Goal: Task Accomplishment & Management: Use online tool/utility

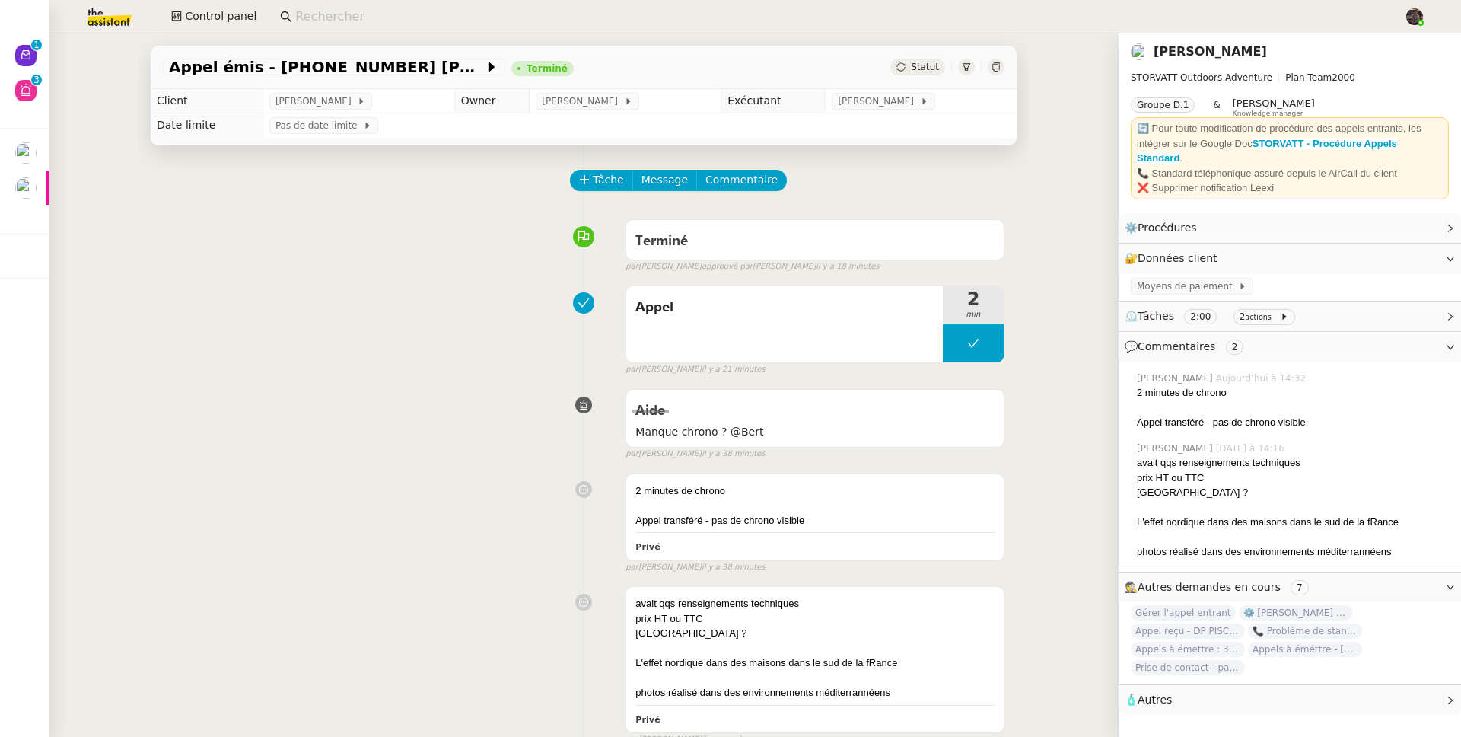
click at [323, 359] on div "Appel 2 min false par Emelyne F. il y a 21 minutes" at bounding box center [584, 327] width 842 height 97
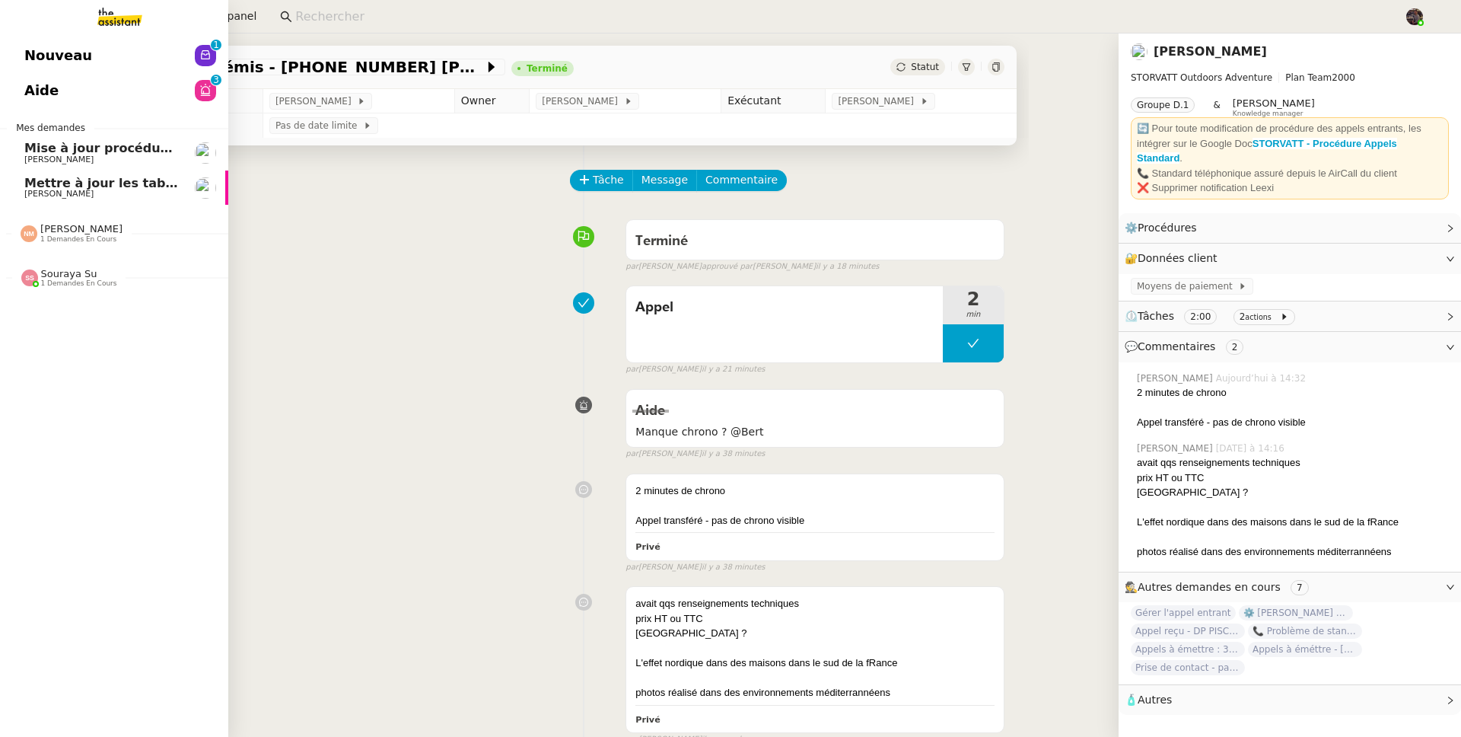
click at [37, 41] on link "Nouveau 0 1 2 3 4 5 6 7 8 9" at bounding box center [114, 55] width 228 height 35
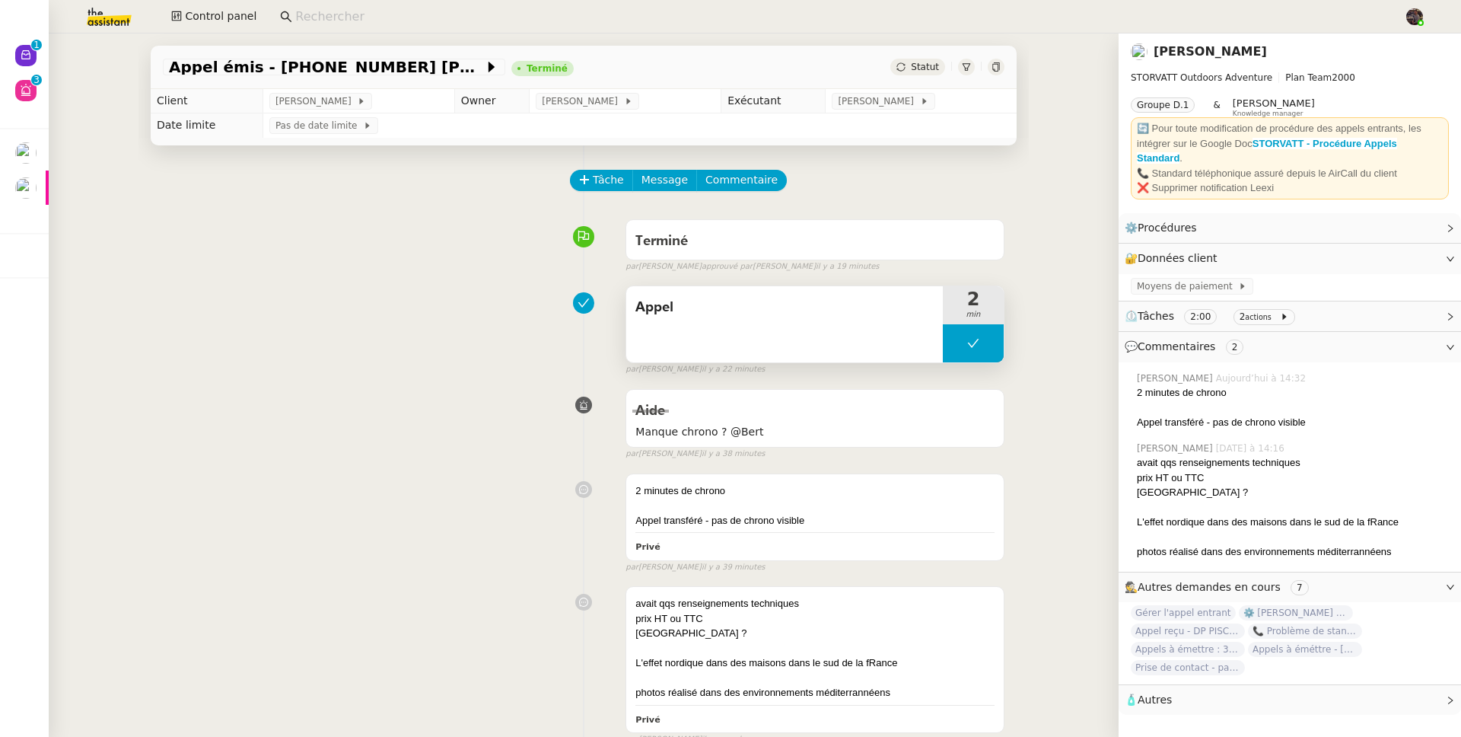
click at [706, 324] on div "Appel" at bounding box center [784, 324] width 317 height 76
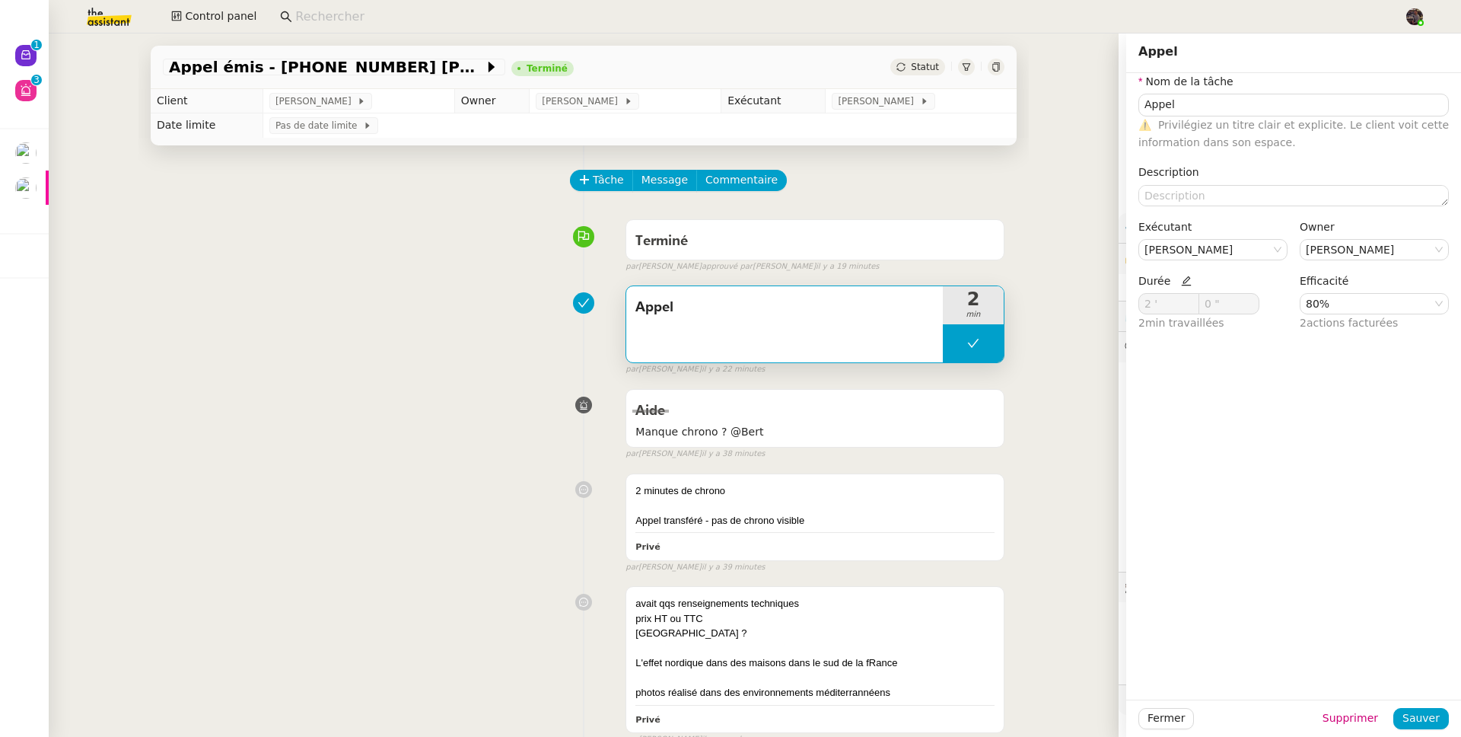
click at [394, 400] on div "Aide Manque chrono ? @Bert false par Emelyne F. il y a 38 minutes" at bounding box center [584, 421] width 842 height 78
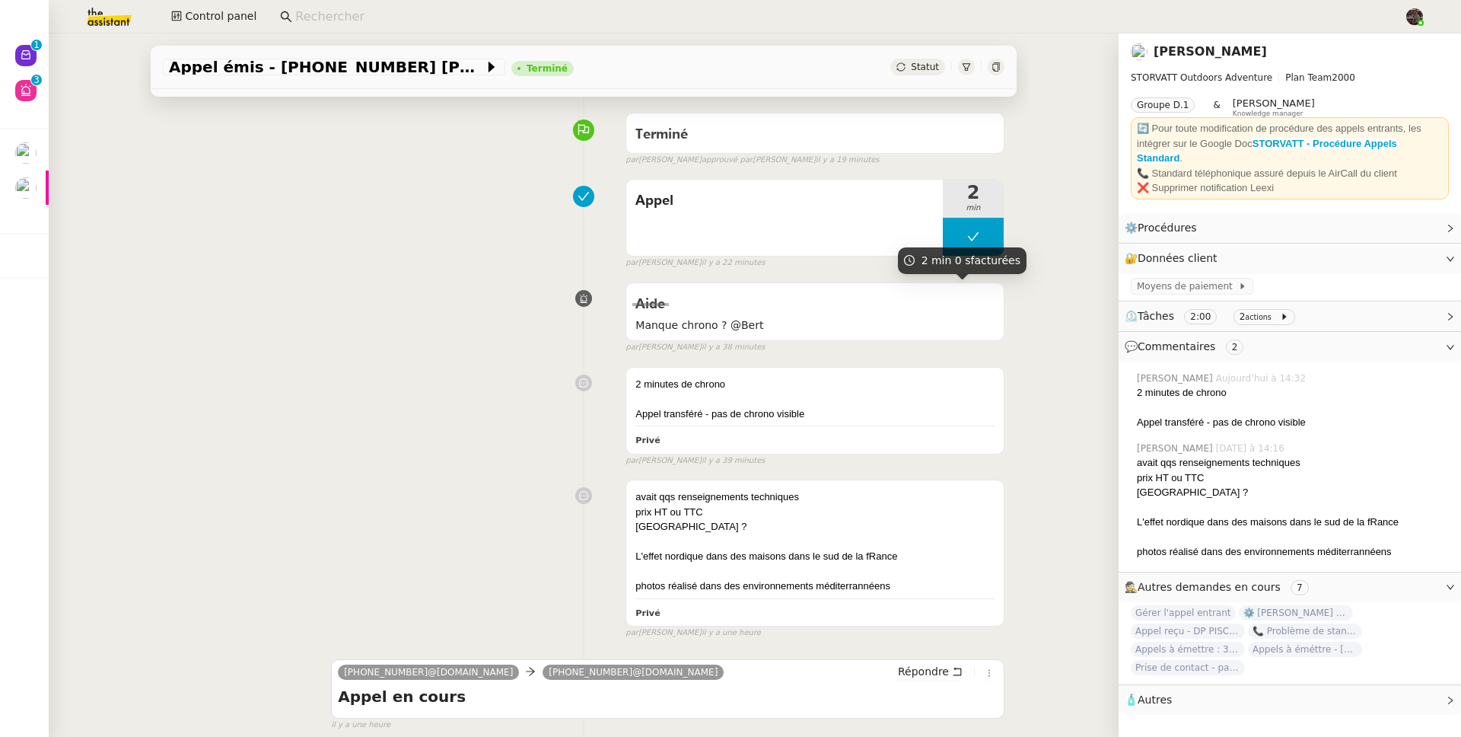
scroll to position [277, 0]
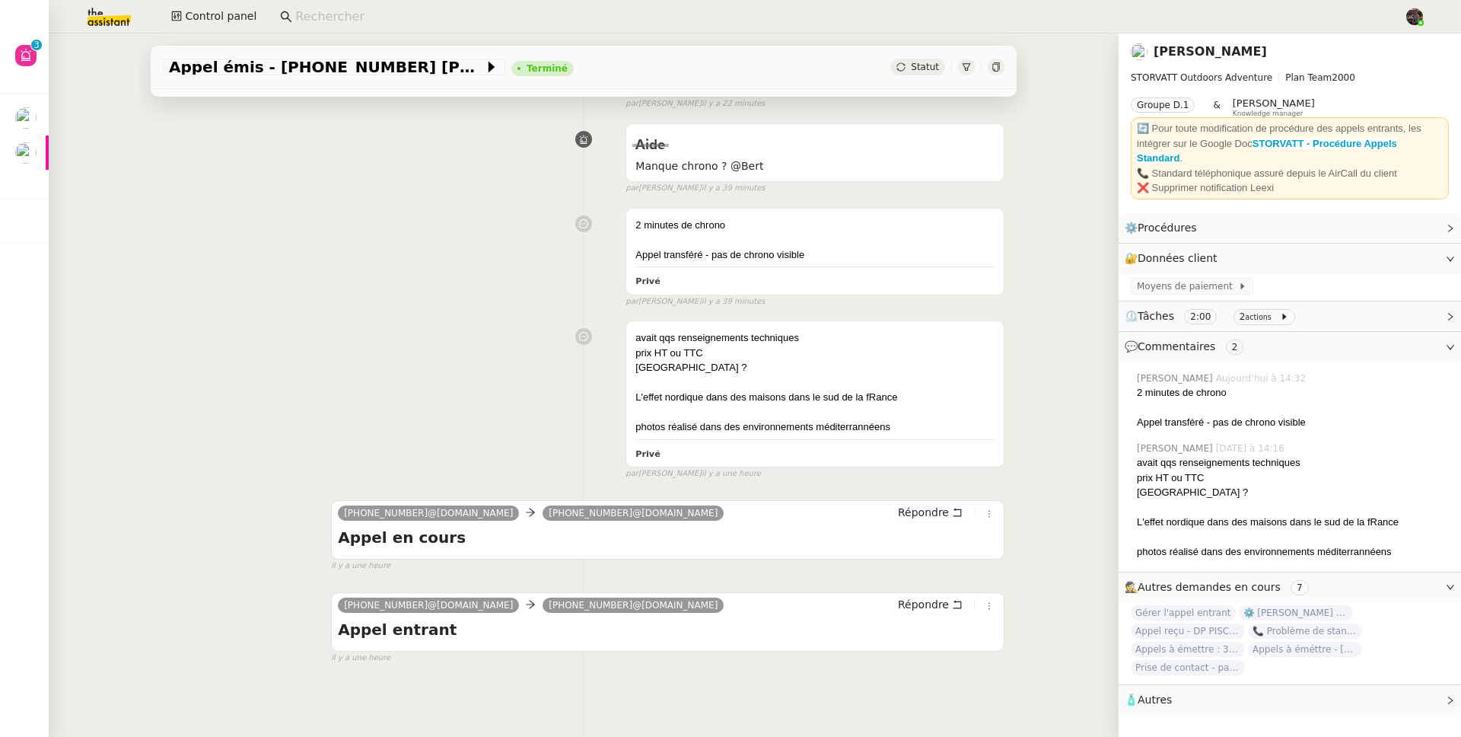
click at [350, 23] on input at bounding box center [842, 17] width 1094 height 21
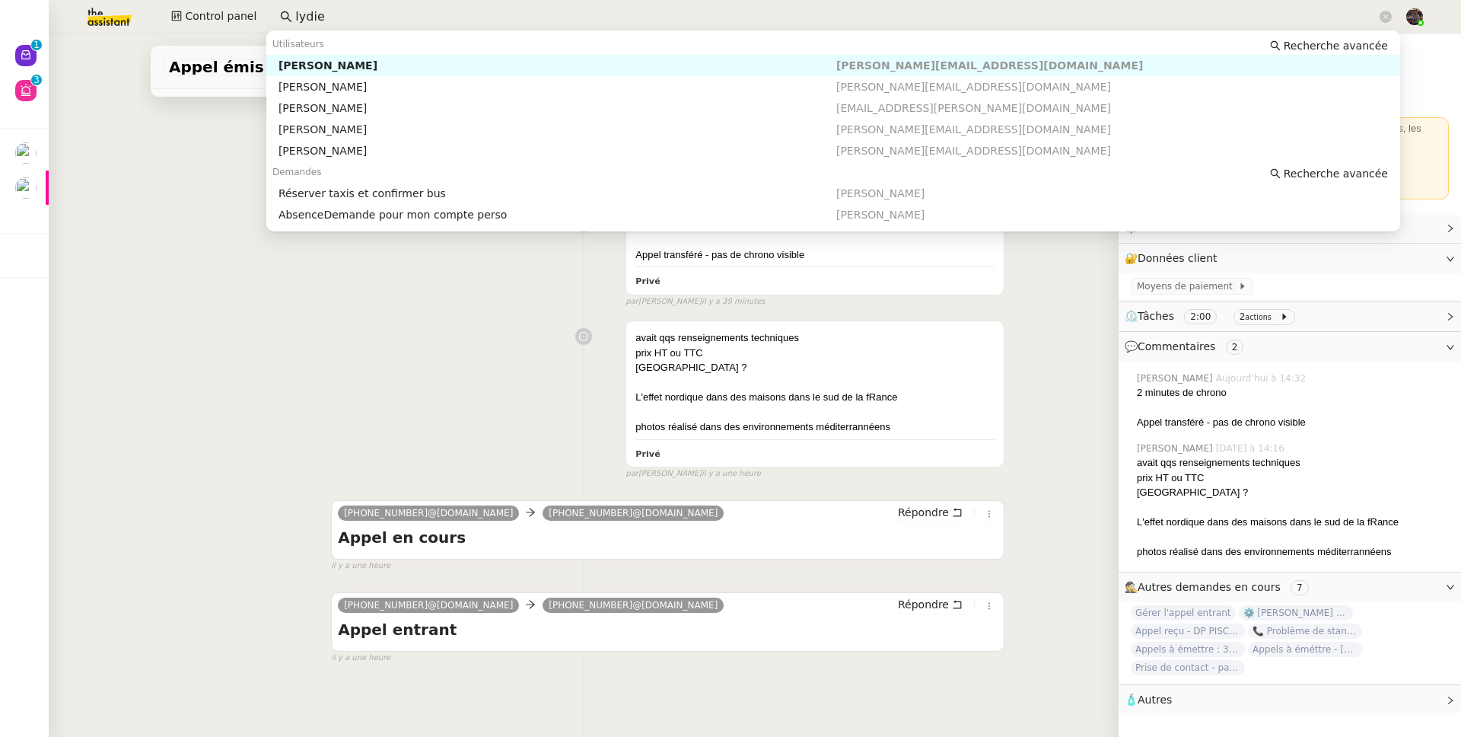
click at [343, 72] on div "Lydie Laulon" at bounding box center [558, 66] width 558 height 14
type input "lydie"
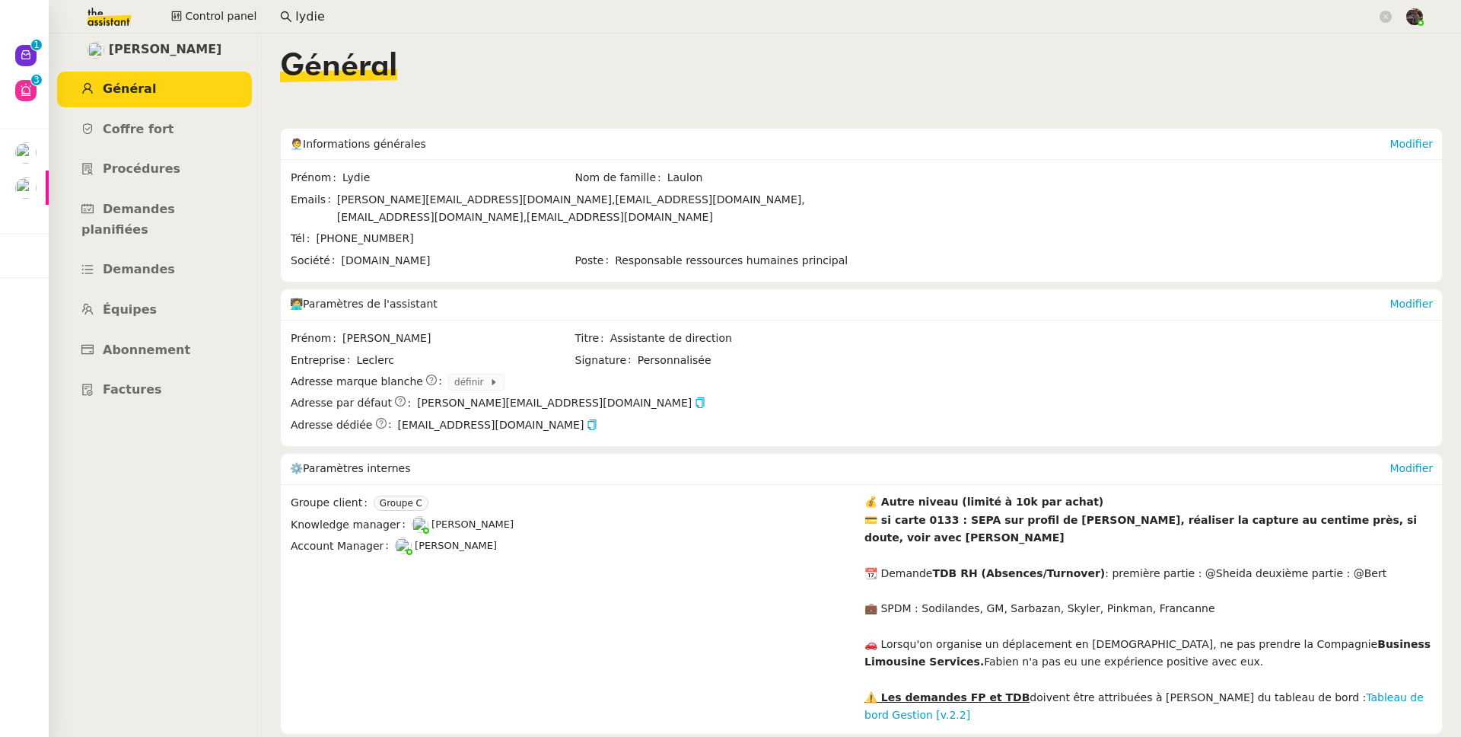
click at [155, 306] on link "Équipes" at bounding box center [154, 310] width 195 height 36
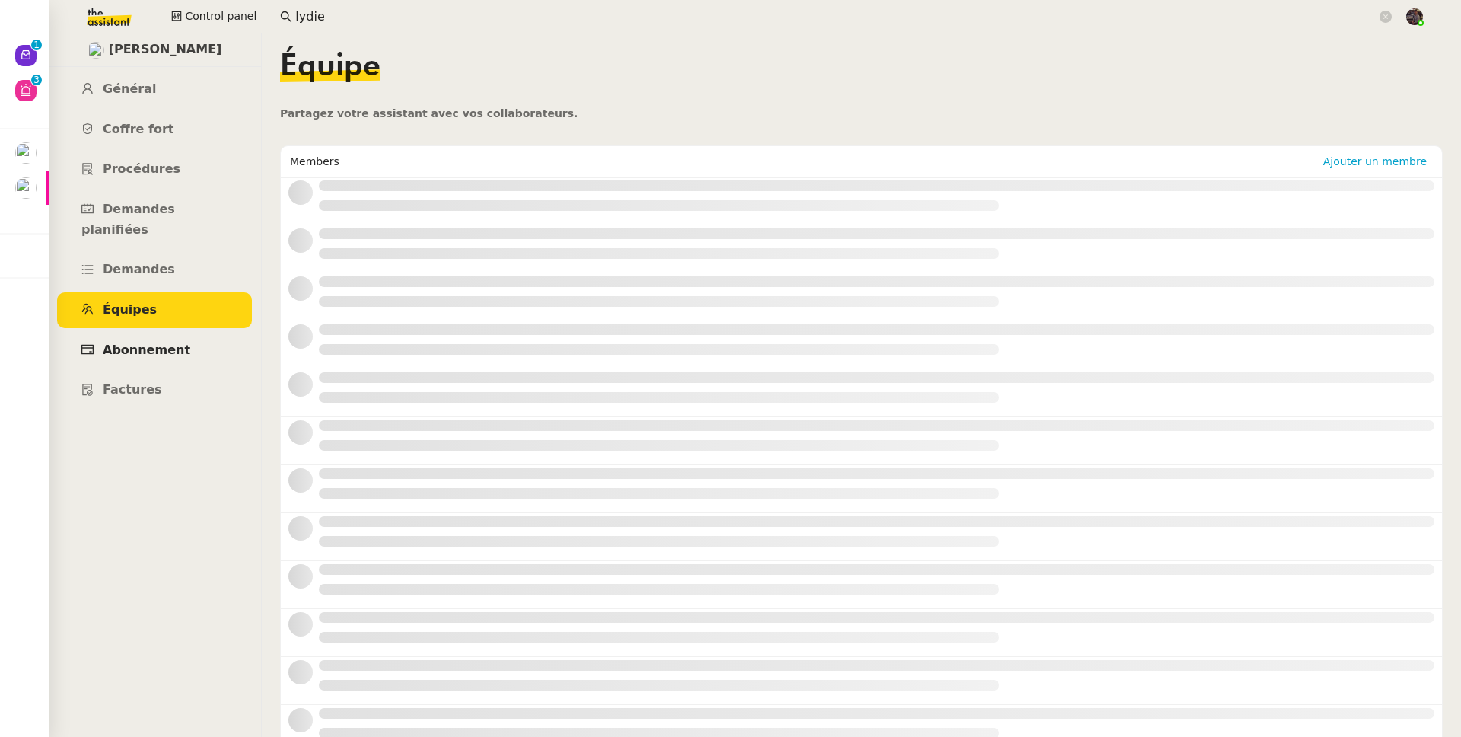
click at [161, 343] on span "Abonnement" at bounding box center [147, 350] width 88 height 14
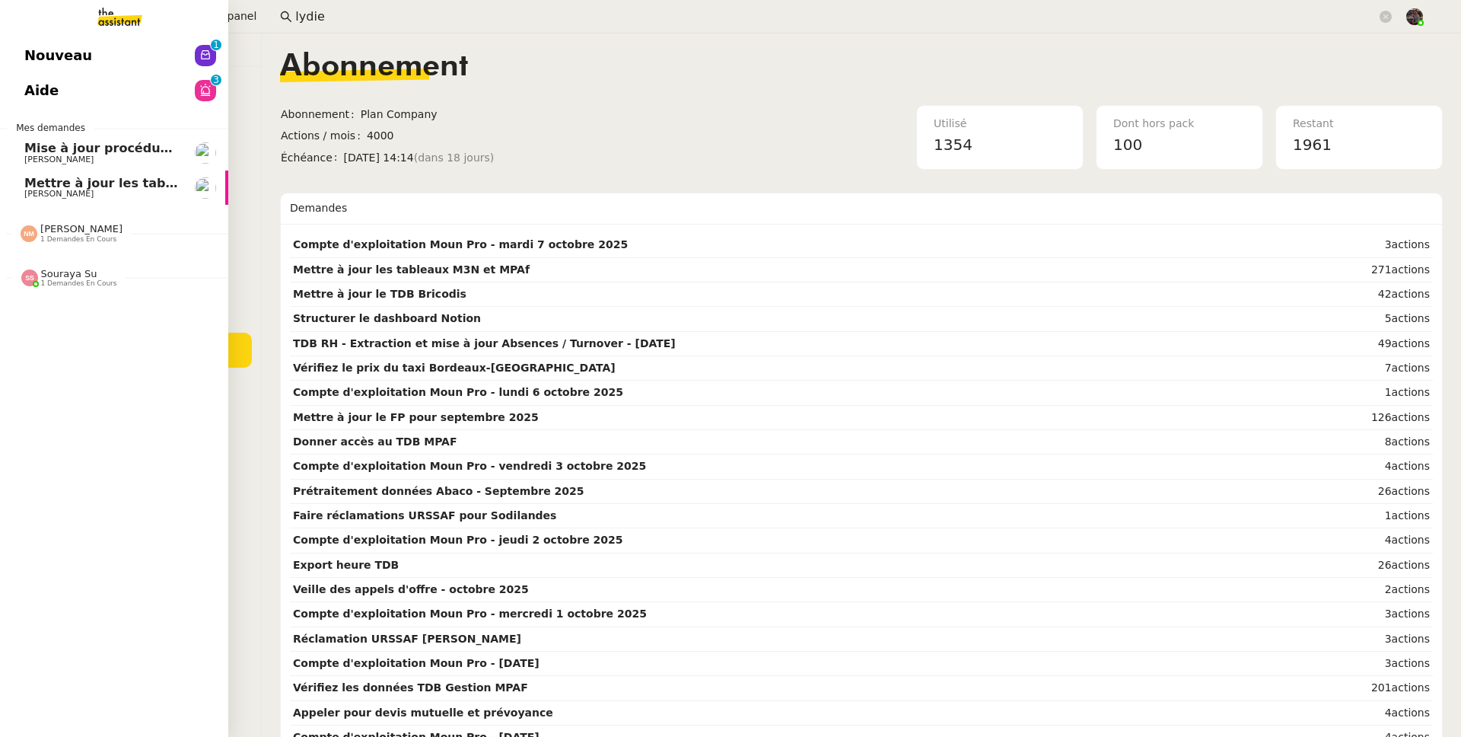
click at [40, 55] on span "Nouveau" at bounding box center [58, 55] width 68 height 23
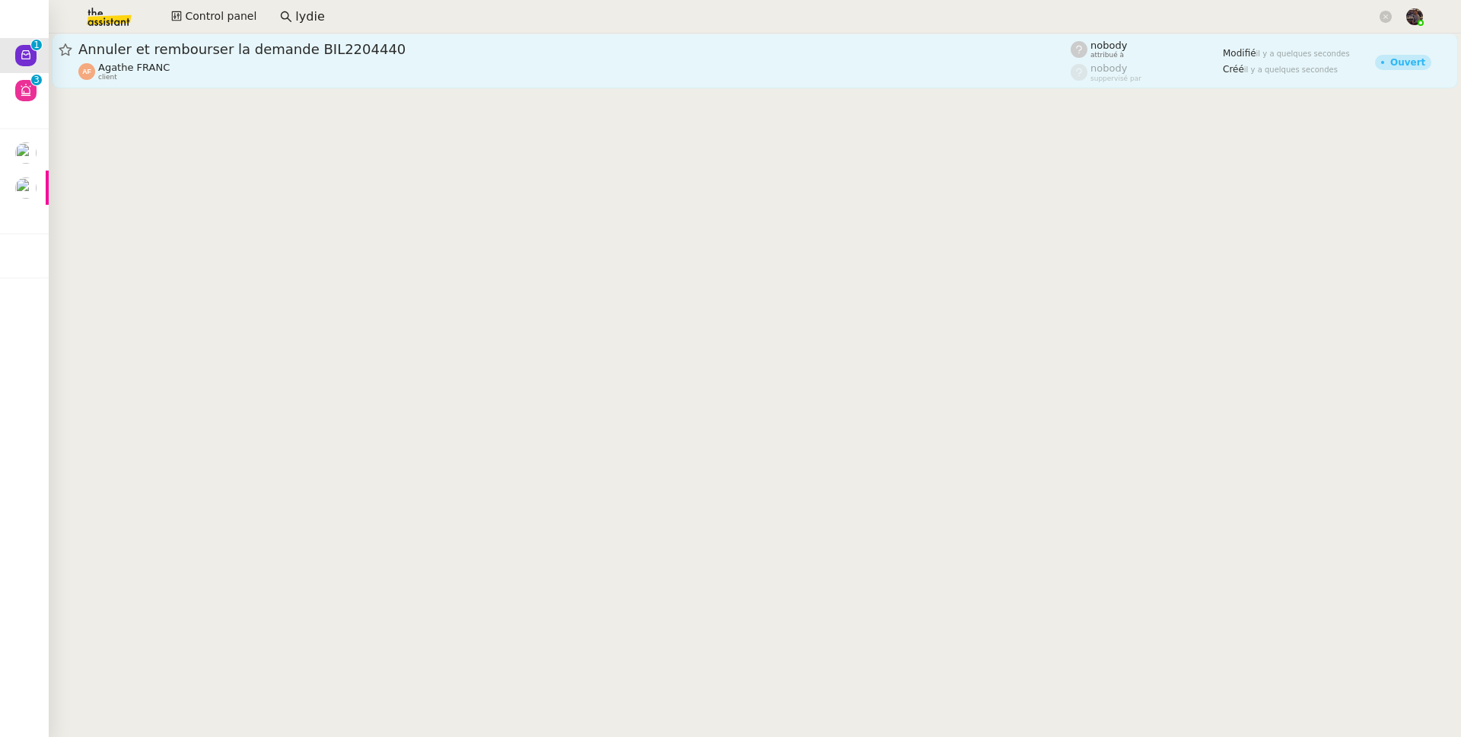
click at [478, 84] on link "Annuler et rembourser la demande BIL2204440 Agathe FRANC client nobody attribué…" at bounding box center [755, 60] width 1407 height 55
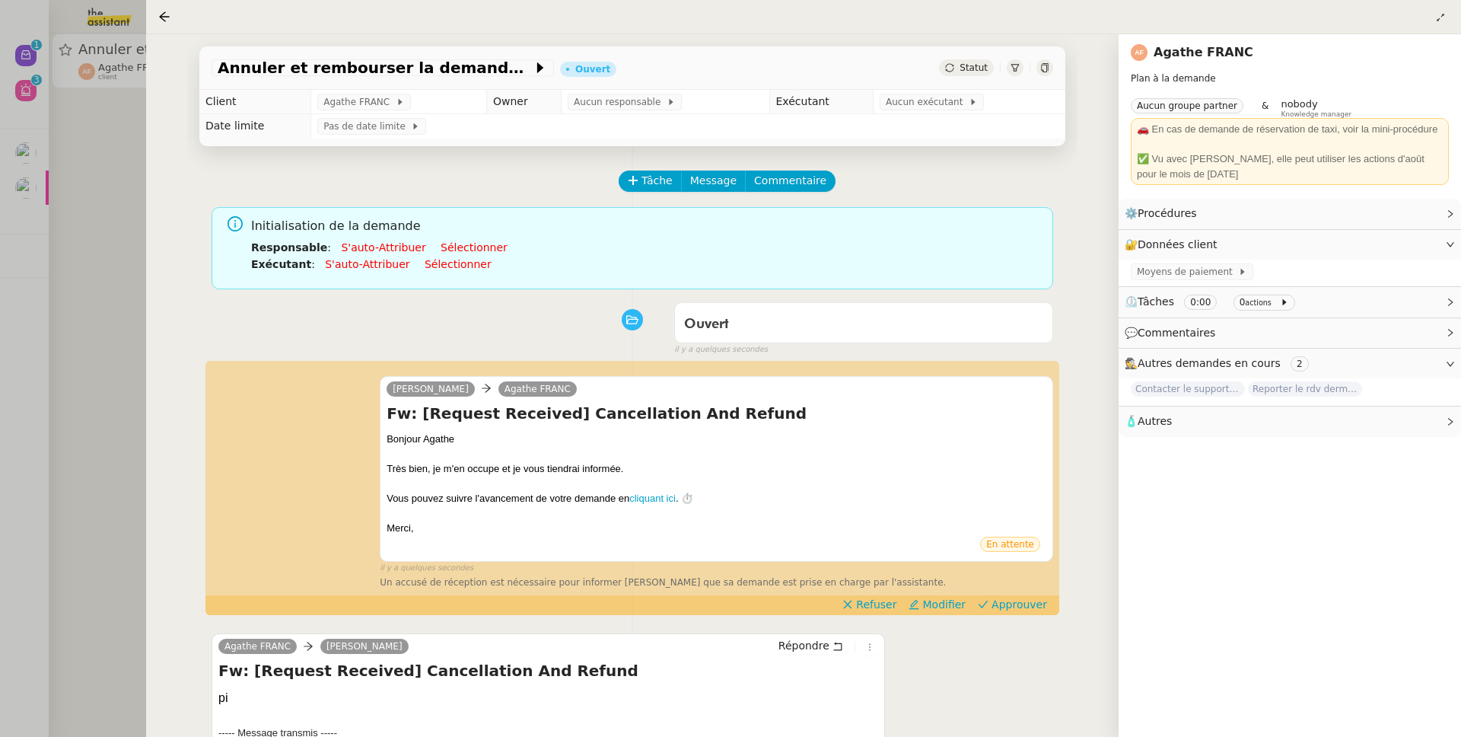
scroll to position [254, 0]
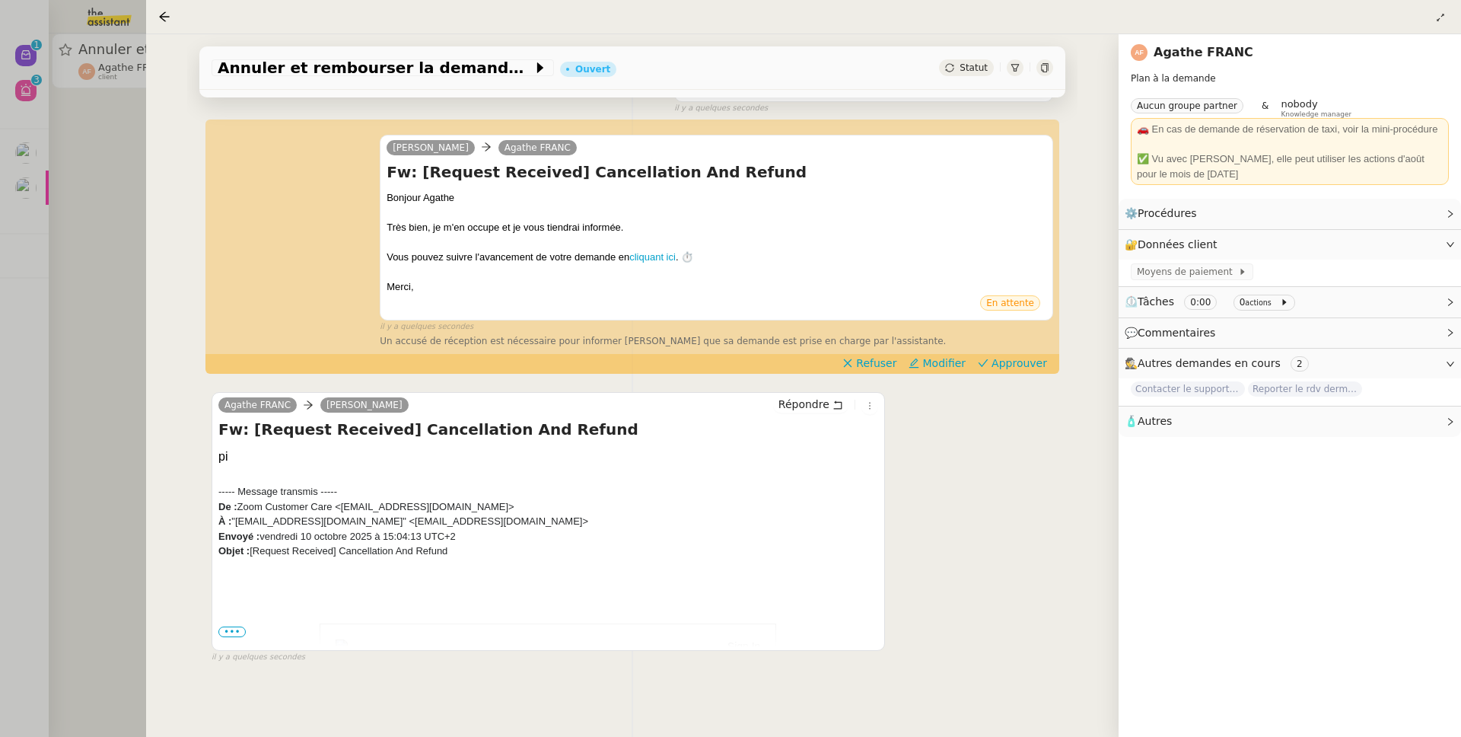
click at [146, 460] on div "Annuler et rembourser la demande BIL2204440 Ouvert Statut Client Agathe FRANC O…" at bounding box center [632, 385] width 973 height 703
click at [107, 300] on div at bounding box center [730, 368] width 1461 height 737
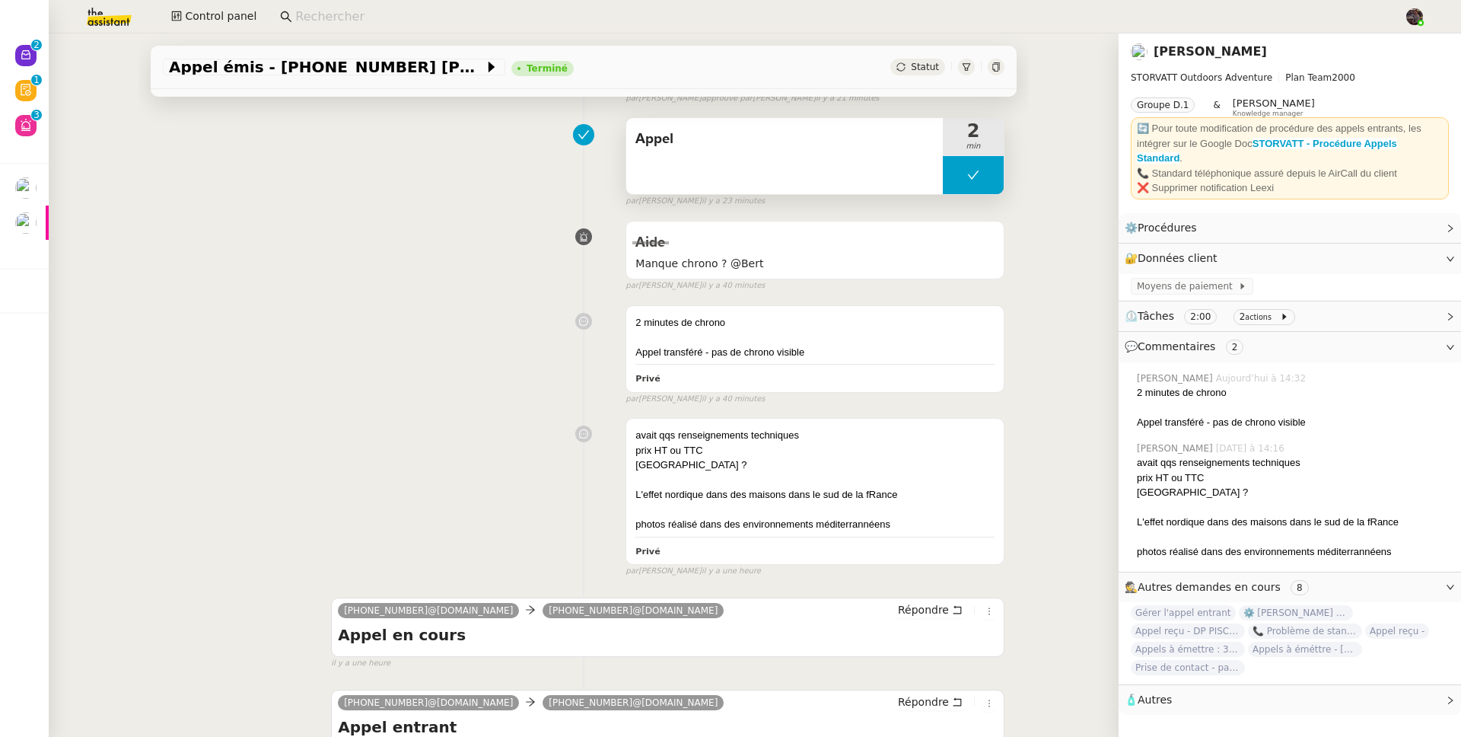
scroll to position [277, 0]
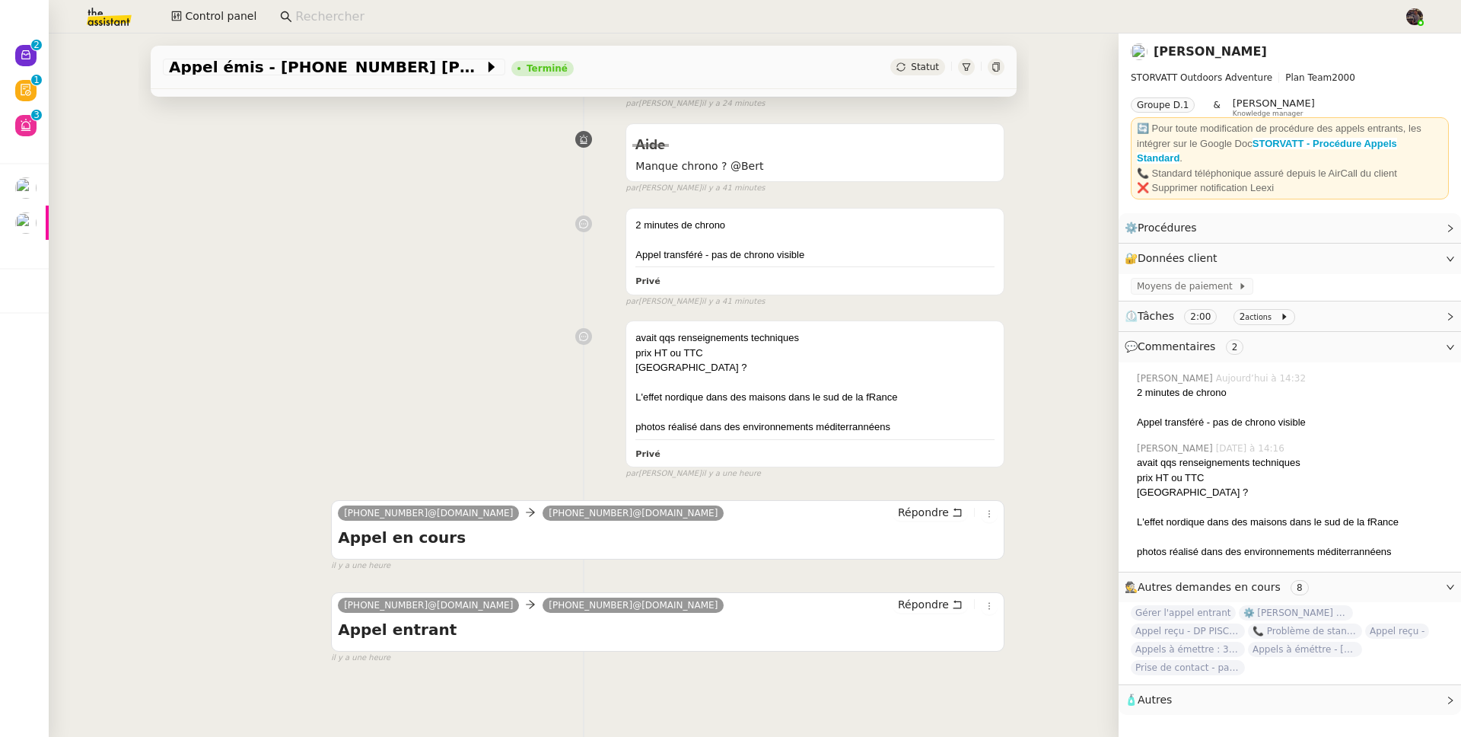
click at [1200, 62] on nz-page-header-title "[PERSON_NAME]" at bounding box center [1210, 51] width 113 height 21
click at [1200, 59] on nz-page-header-title "[PERSON_NAME]" at bounding box center [1210, 51] width 113 height 21
click at [1201, 56] on link "[PERSON_NAME]" at bounding box center [1210, 51] width 113 height 14
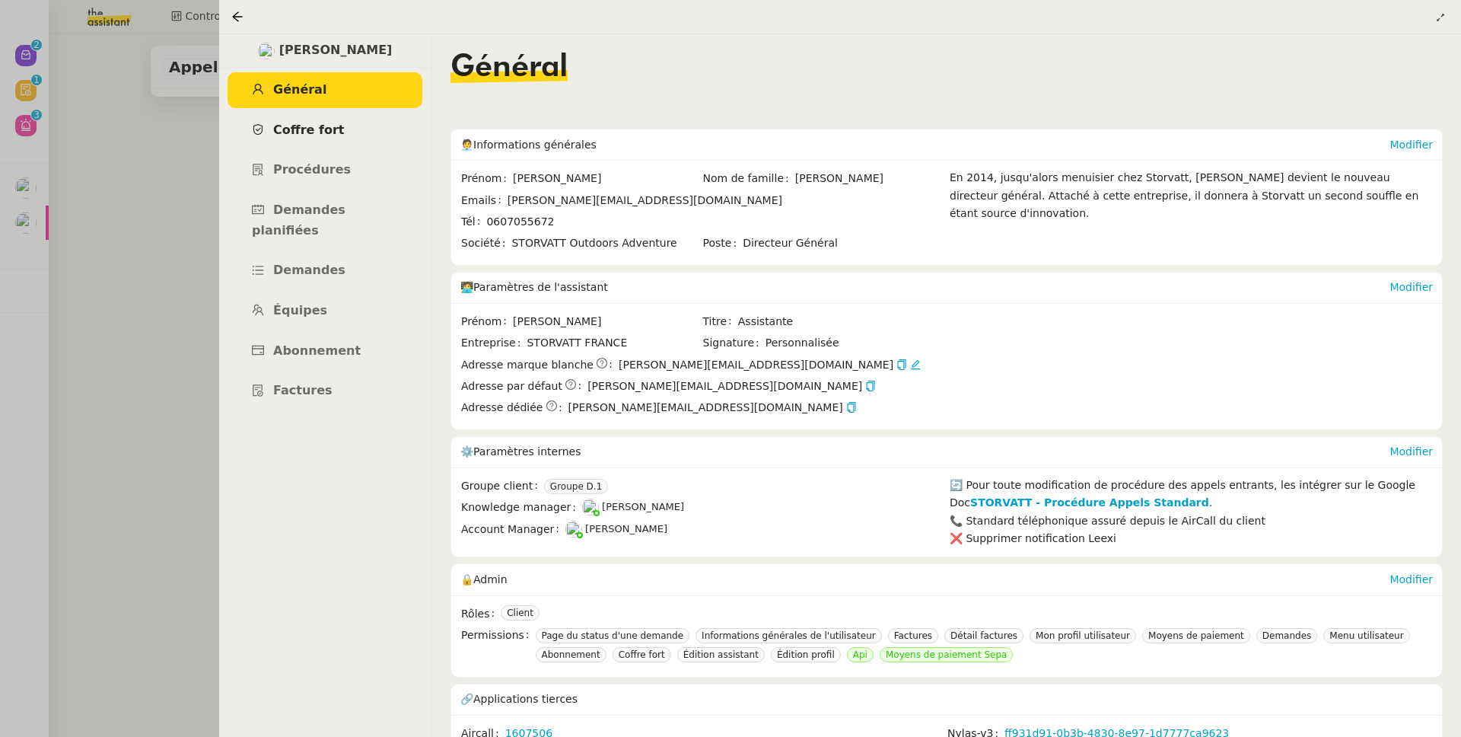
click at [343, 129] on link "Coffre fort" at bounding box center [325, 131] width 195 height 36
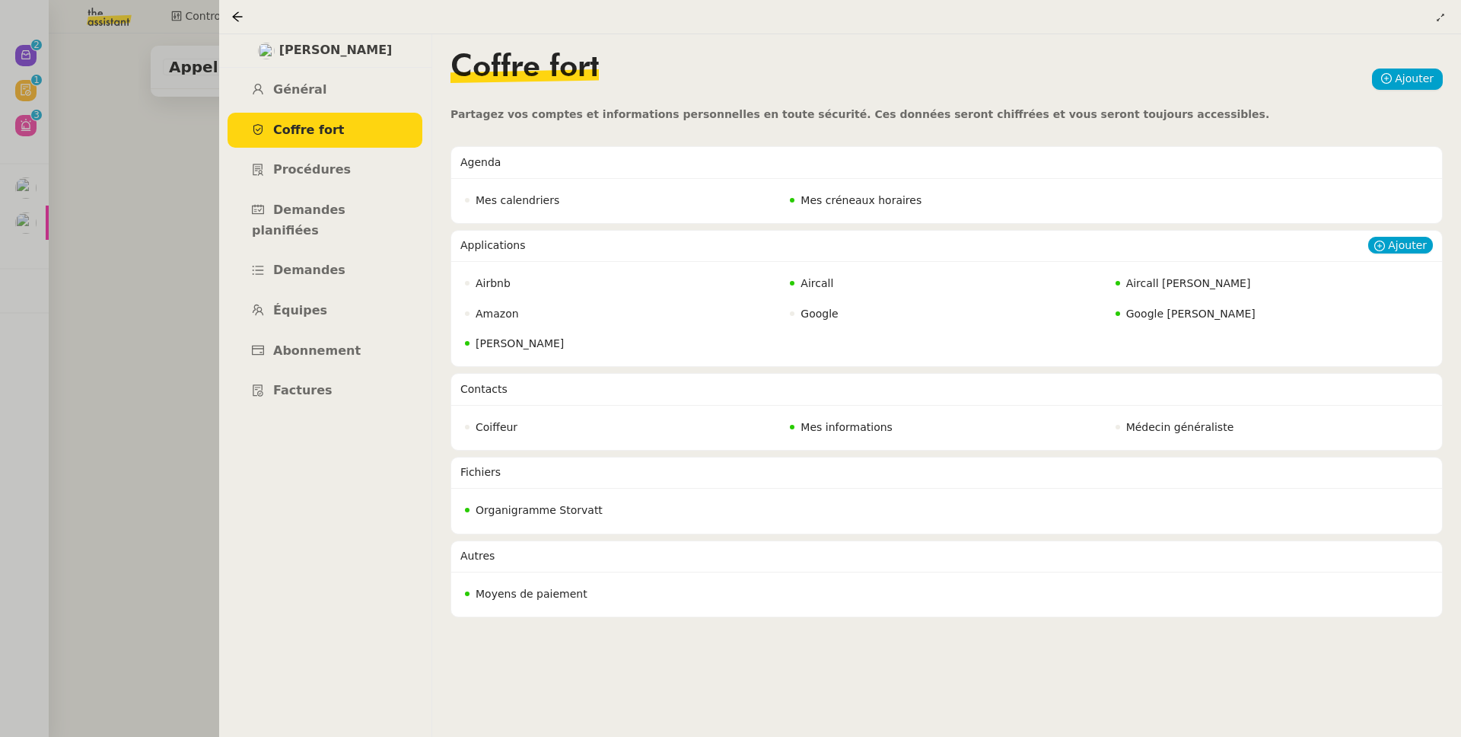
click at [830, 288] on span "Aircall" at bounding box center [817, 283] width 33 height 12
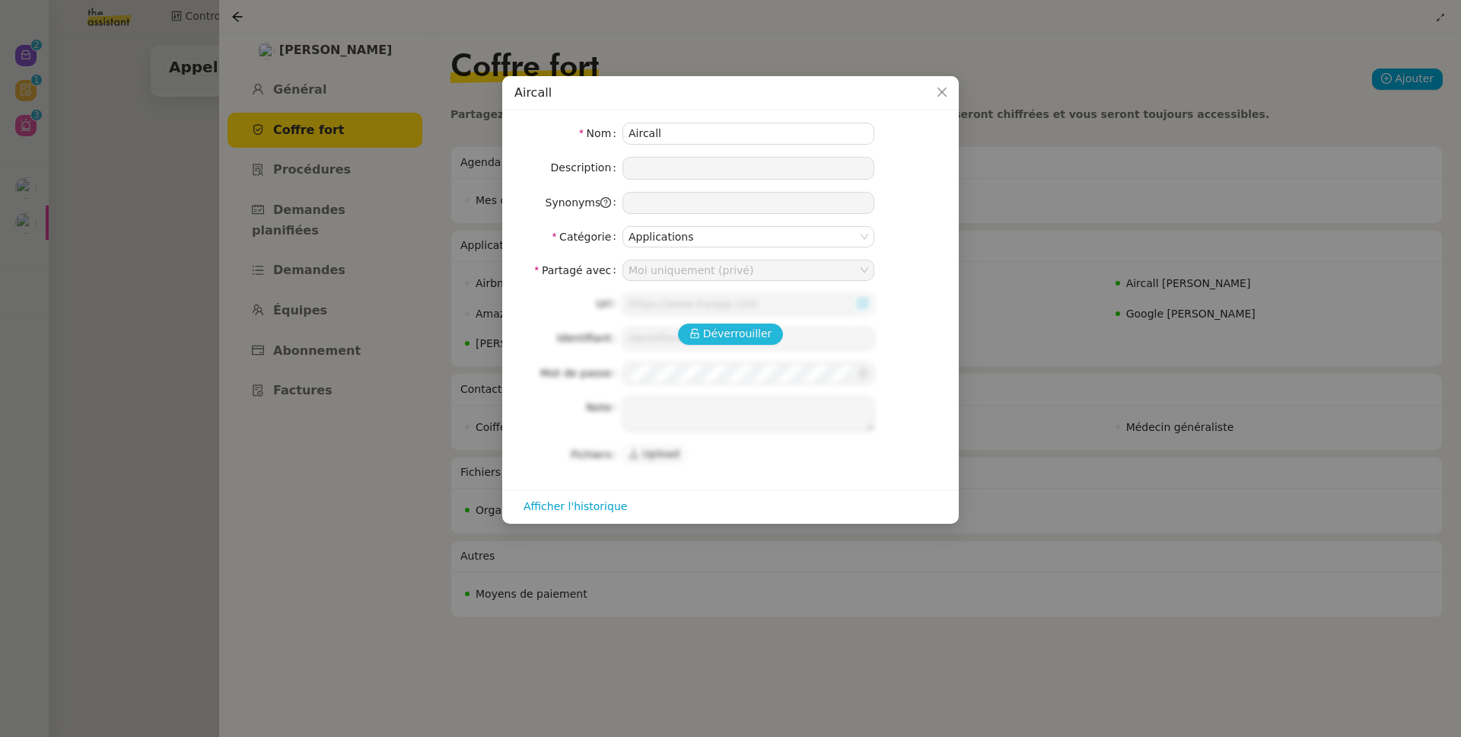
click at [740, 336] on span "Déverrouiller" at bounding box center [737, 334] width 69 height 18
type input "https://dashboard.aircall.io/download"
type input "geraldine@theassistant.com"
type textarea "Extension Google Chrome : https://chromewebstore.google.com/detail/aircall-dial…"
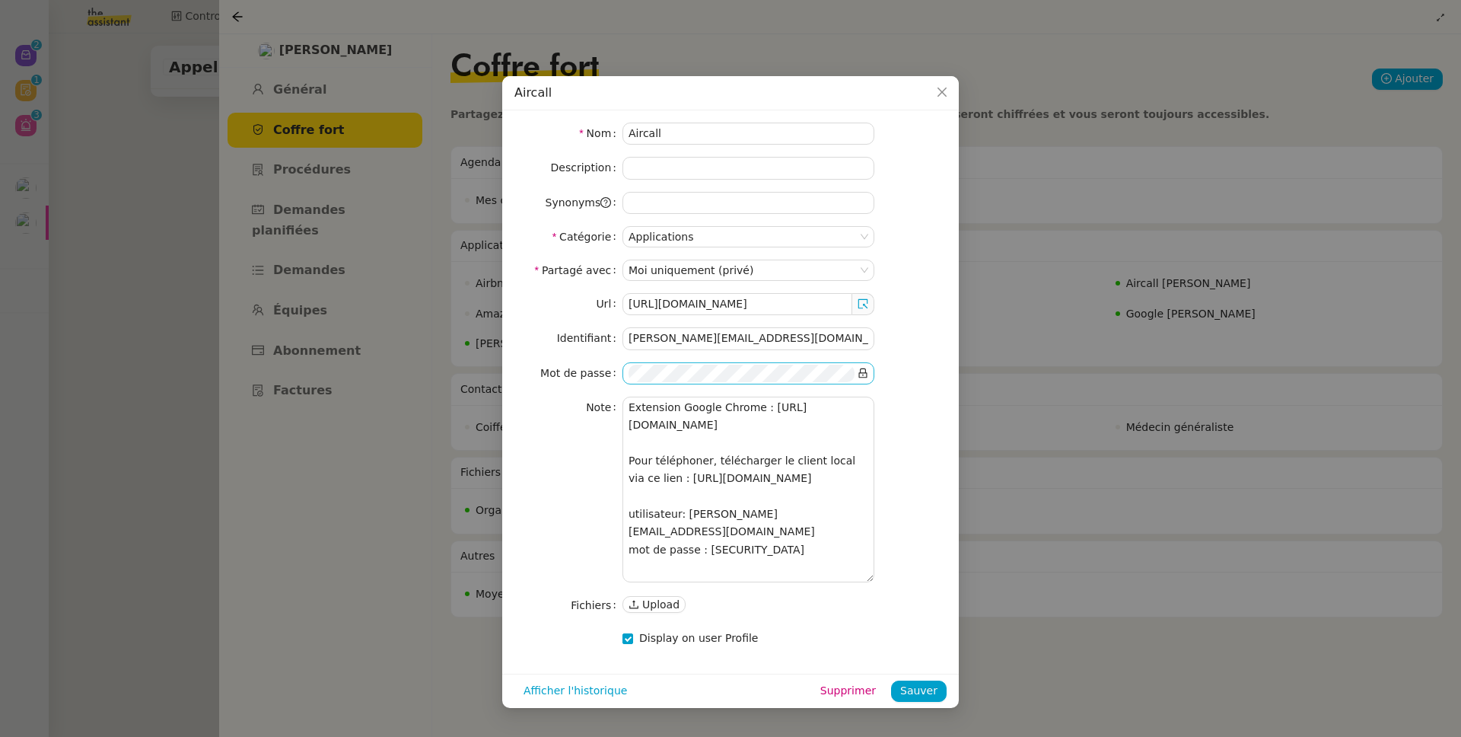
click at [862, 371] on icon at bounding box center [863, 373] width 11 height 11
click at [1323, 293] on nz-modal-container "Aircall Nom Aircall Description Synonyms Catégorie Applications Partagé avec Mo…" at bounding box center [730, 368] width 1461 height 737
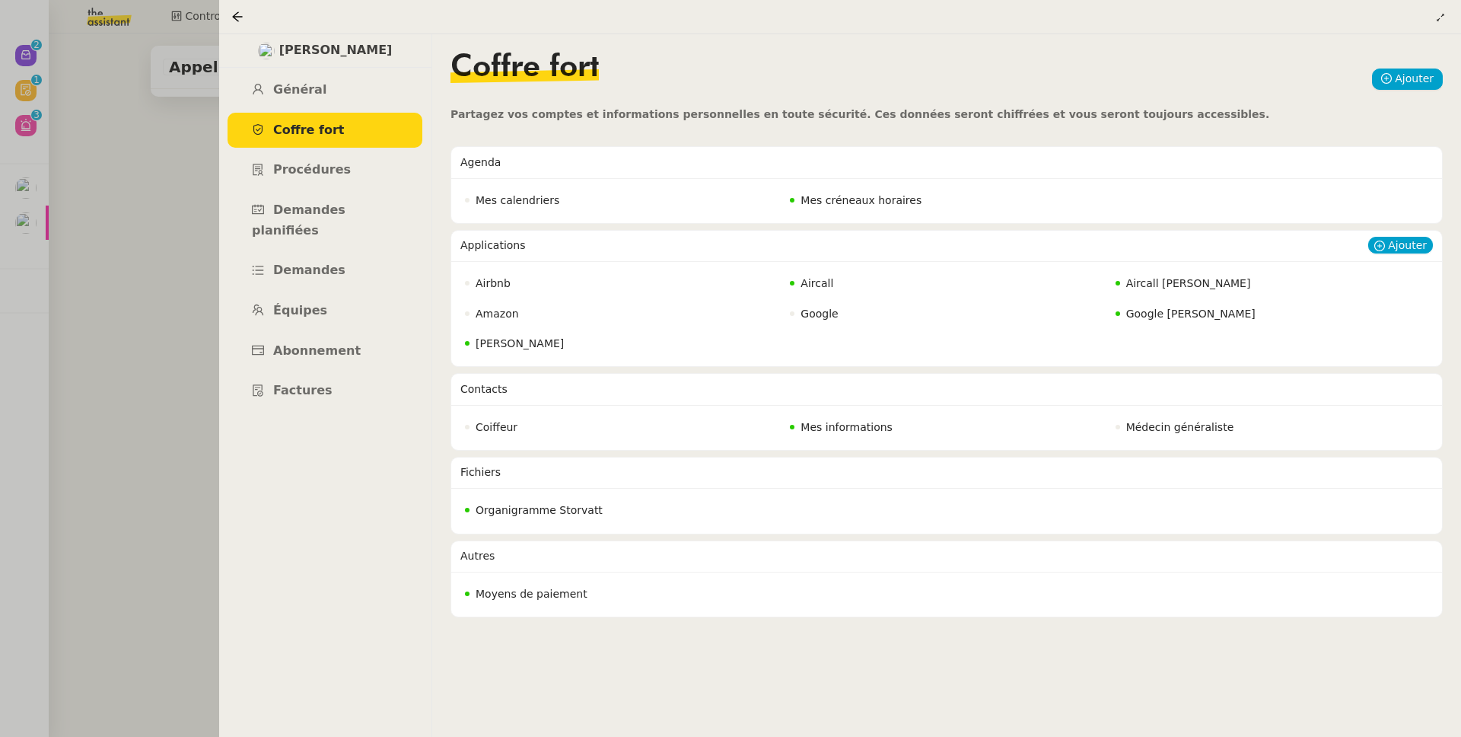
click at [1209, 317] on span "Google Geraldine" at bounding box center [1191, 314] width 129 height 12
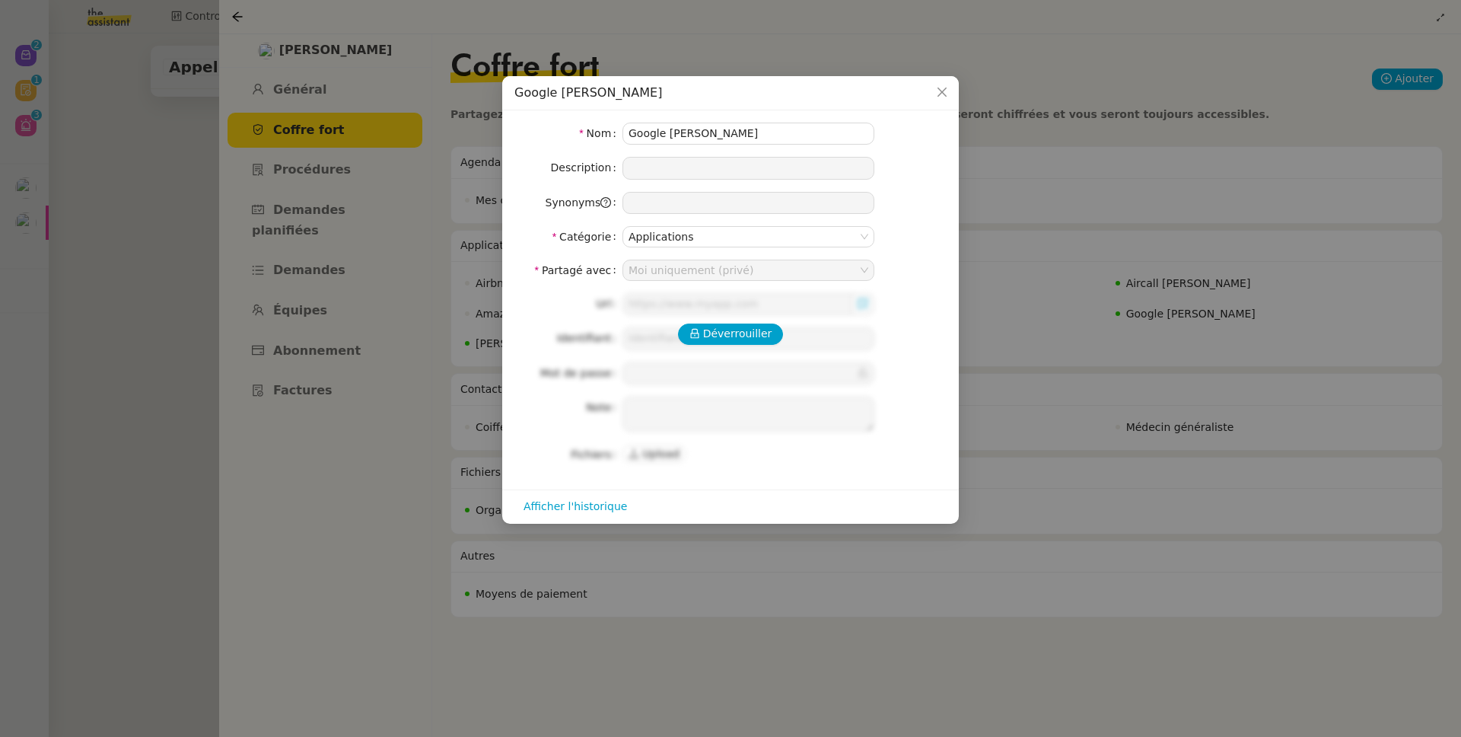
click at [685, 323] on div "Déverrouiller" at bounding box center [731, 333] width 432 height 21
type input "geraldine@storvatt.fr"
type input "kX952Aw,3w"
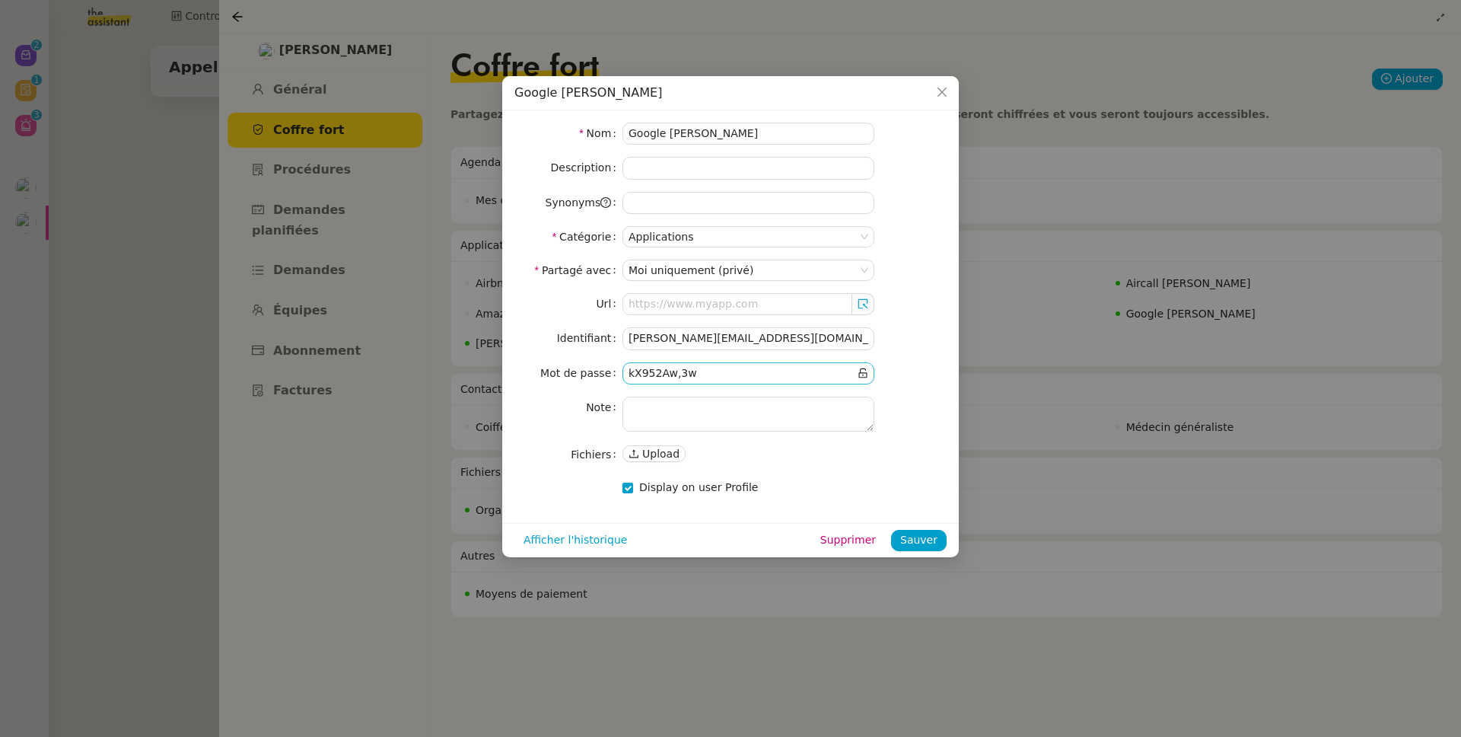
click at [795, 369] on input "null" at bounding box center [742, 374] width 226 height 18
click at [794, 369] on input "null" at bounding box center [742, 374] width 226 height 18
click at [127, 263] on nz-modal-container "Google Geraldine Nom Google Geraldine Description Synonyms Catégorie Applicatio…" at bounding box center [730, 368] width 1461 height 737
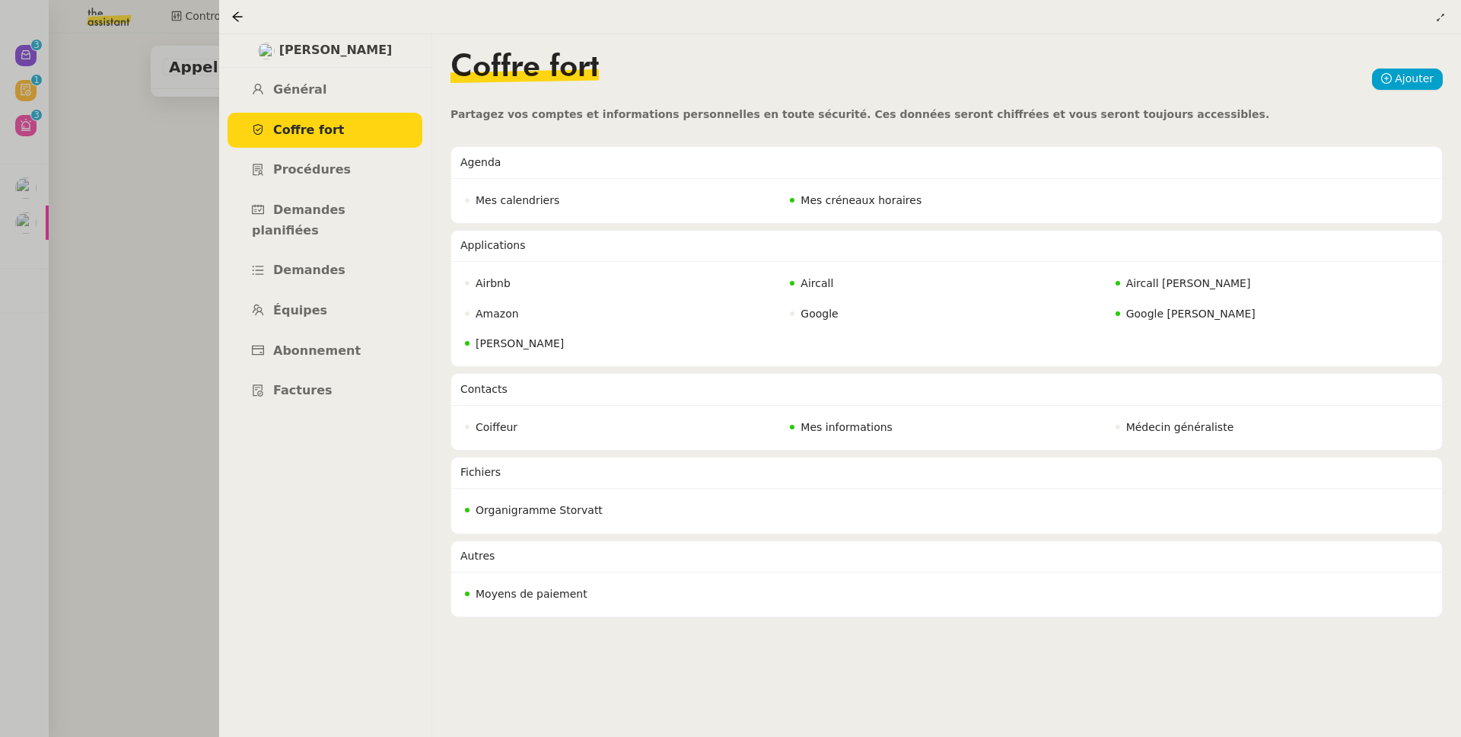
click at [147, 297] on div at bounding box center [730, 368] width 1461 height 737
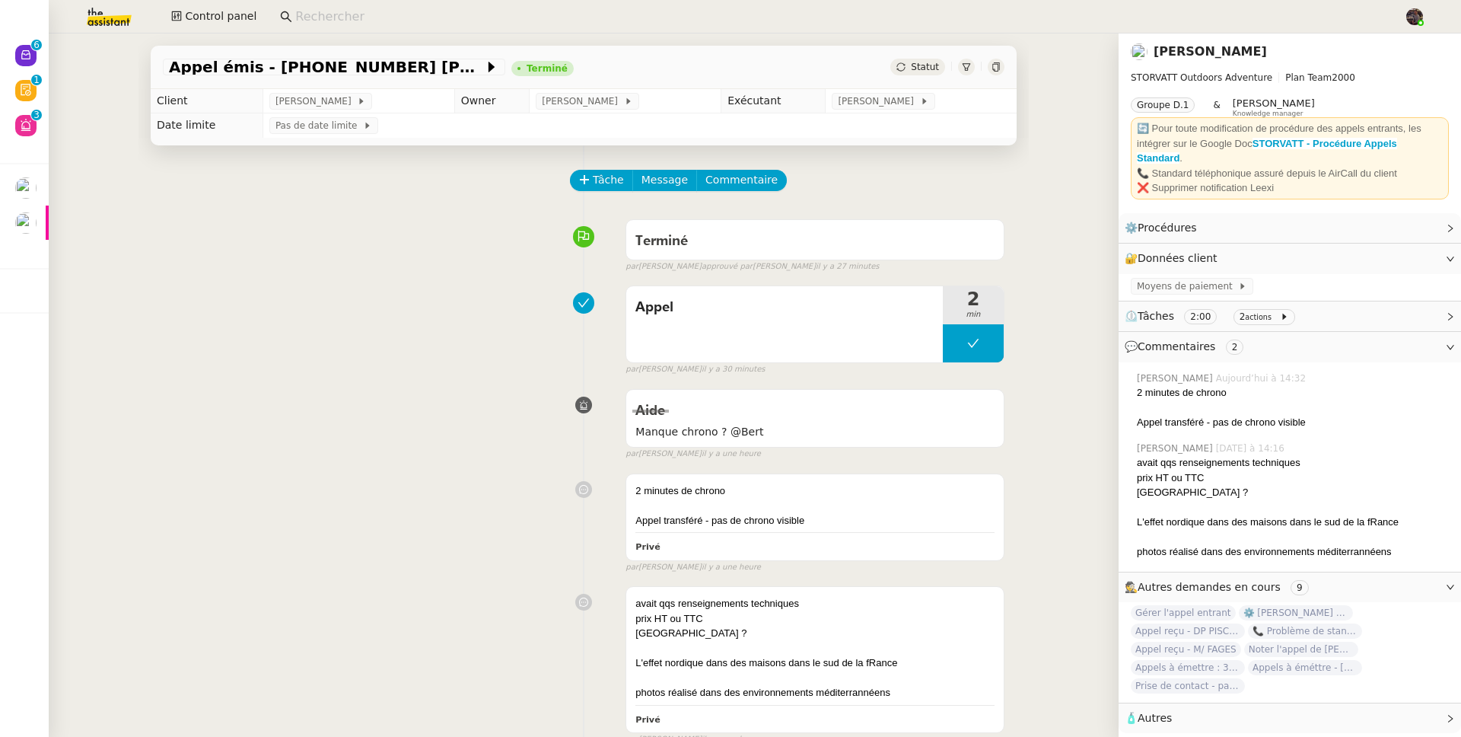
scroll to position [277, 0]
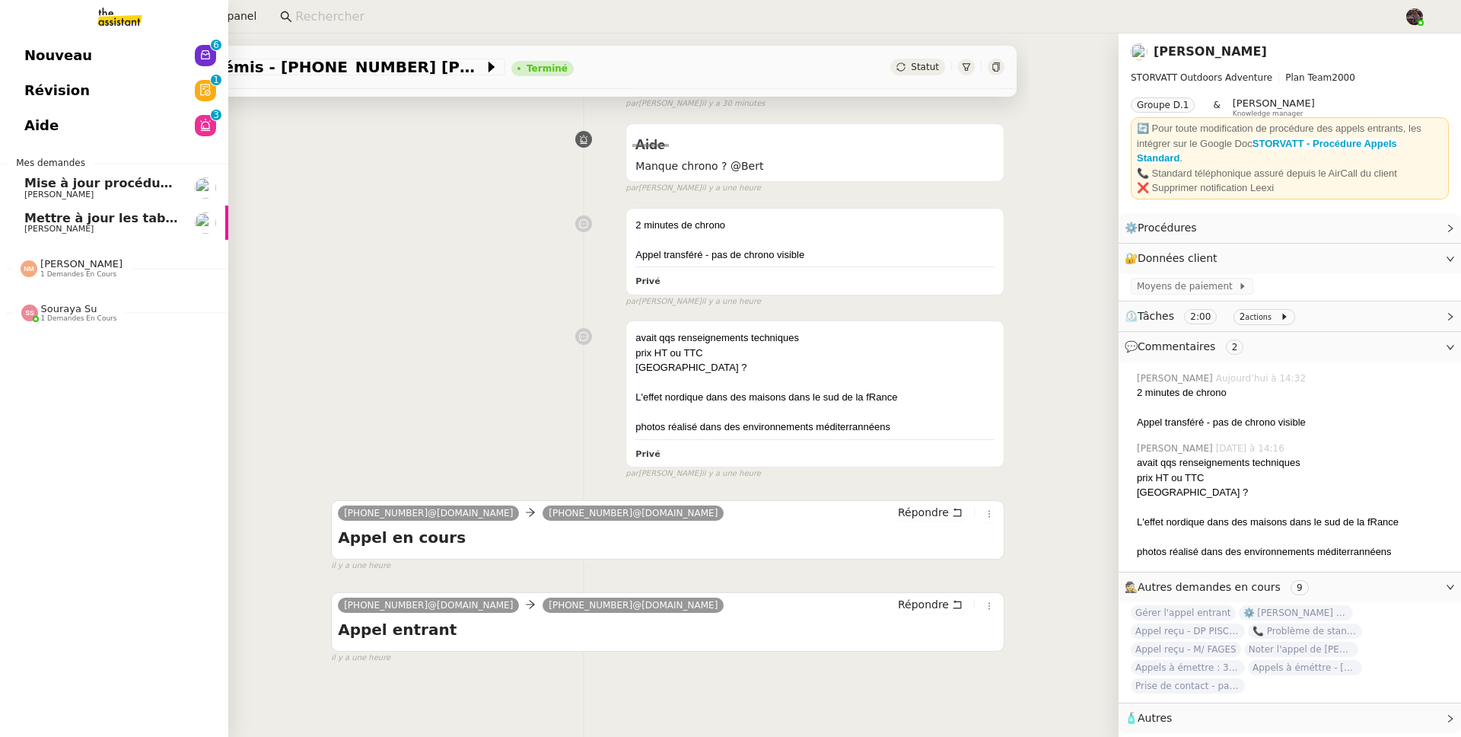
click at [33, 57] on span "Nouveau" at bounding box center [58, 55] width 68 height 23
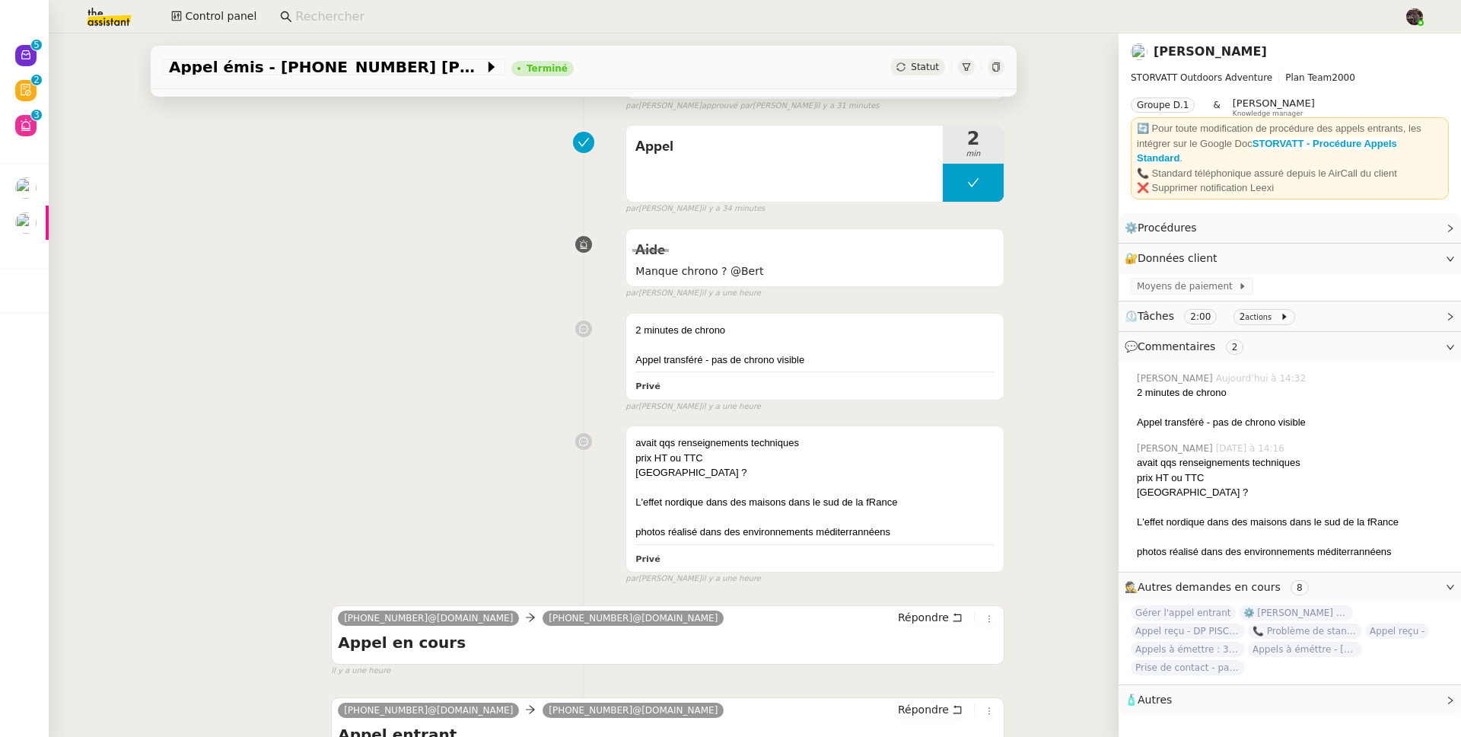
scroll to position [277, 0]
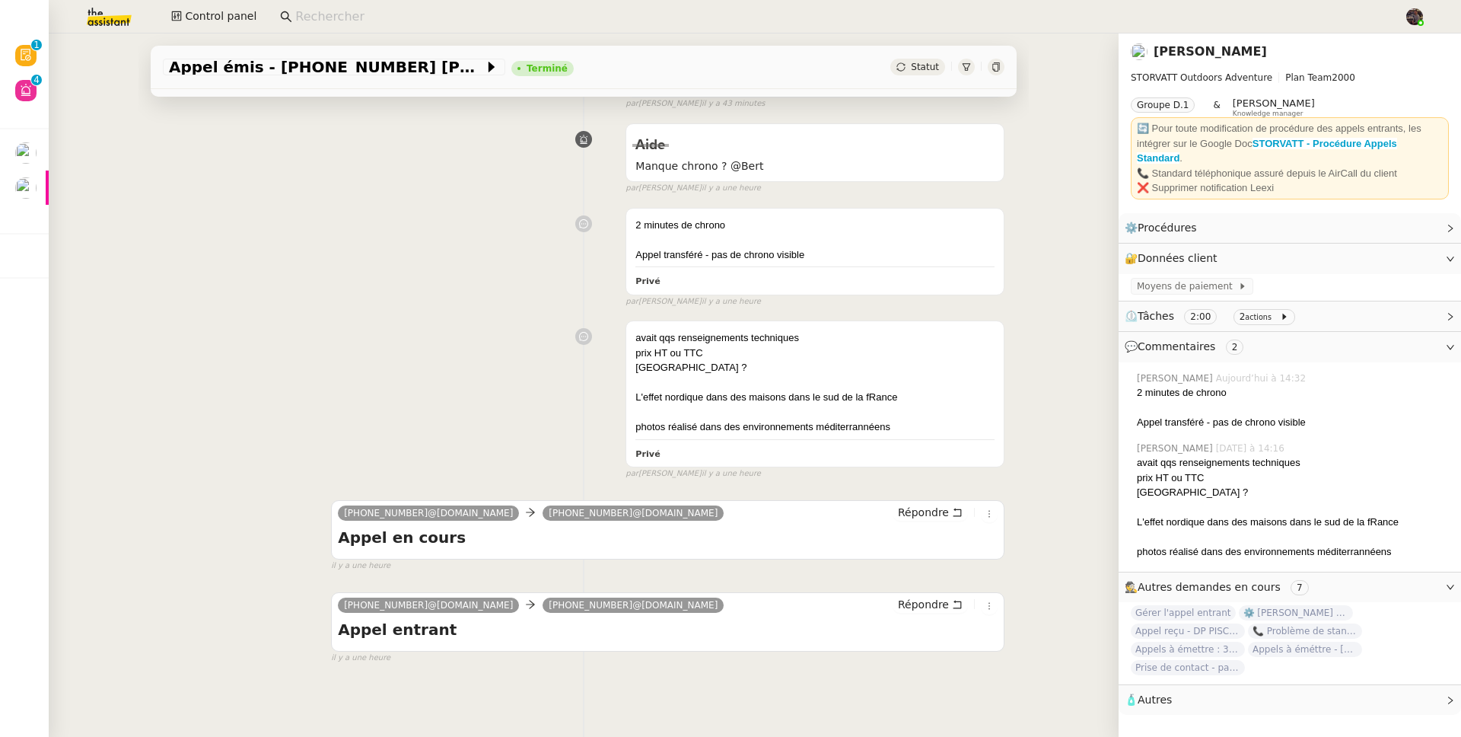
click at [93, 17] on img at bounding box center [97, 16] width 118 height 33
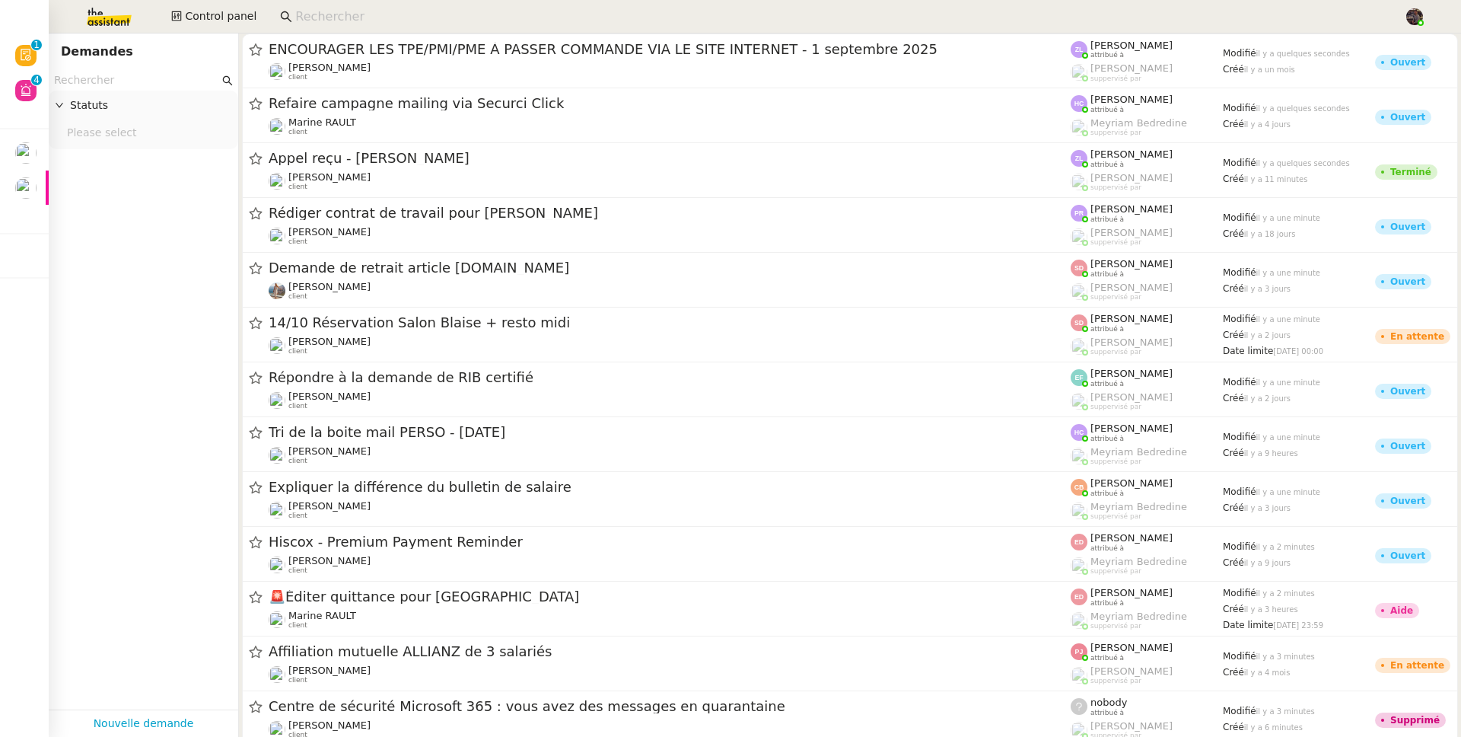
click at [126, 72] on input "text" at bounding box center [136, 81] width 165 height 18
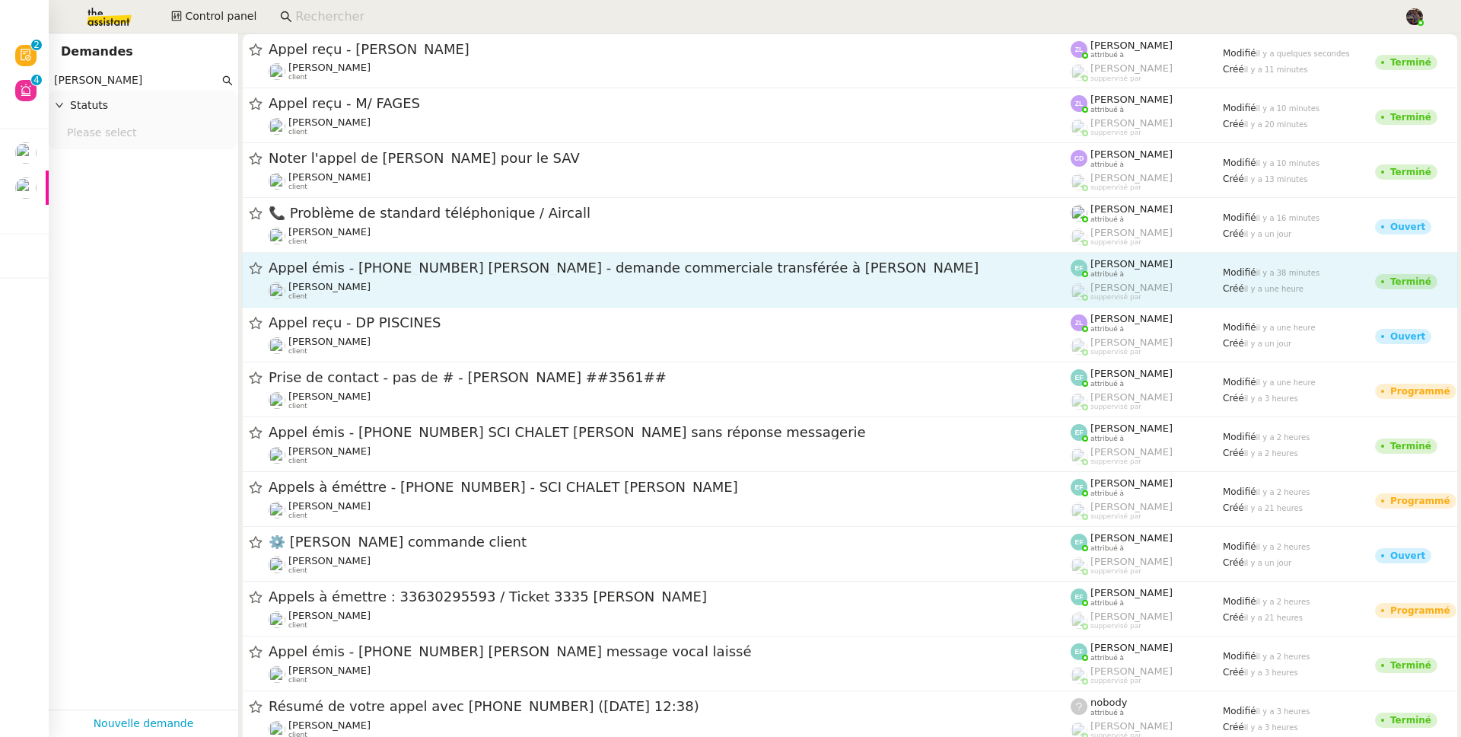
type input "frank muffat"
click at [832, 276] on div "Appel émis - +33 6 74 80 98 17 Jacques Krauze - demande commerciale transférée …" at bounding box center [670, 268] width 802 height 19
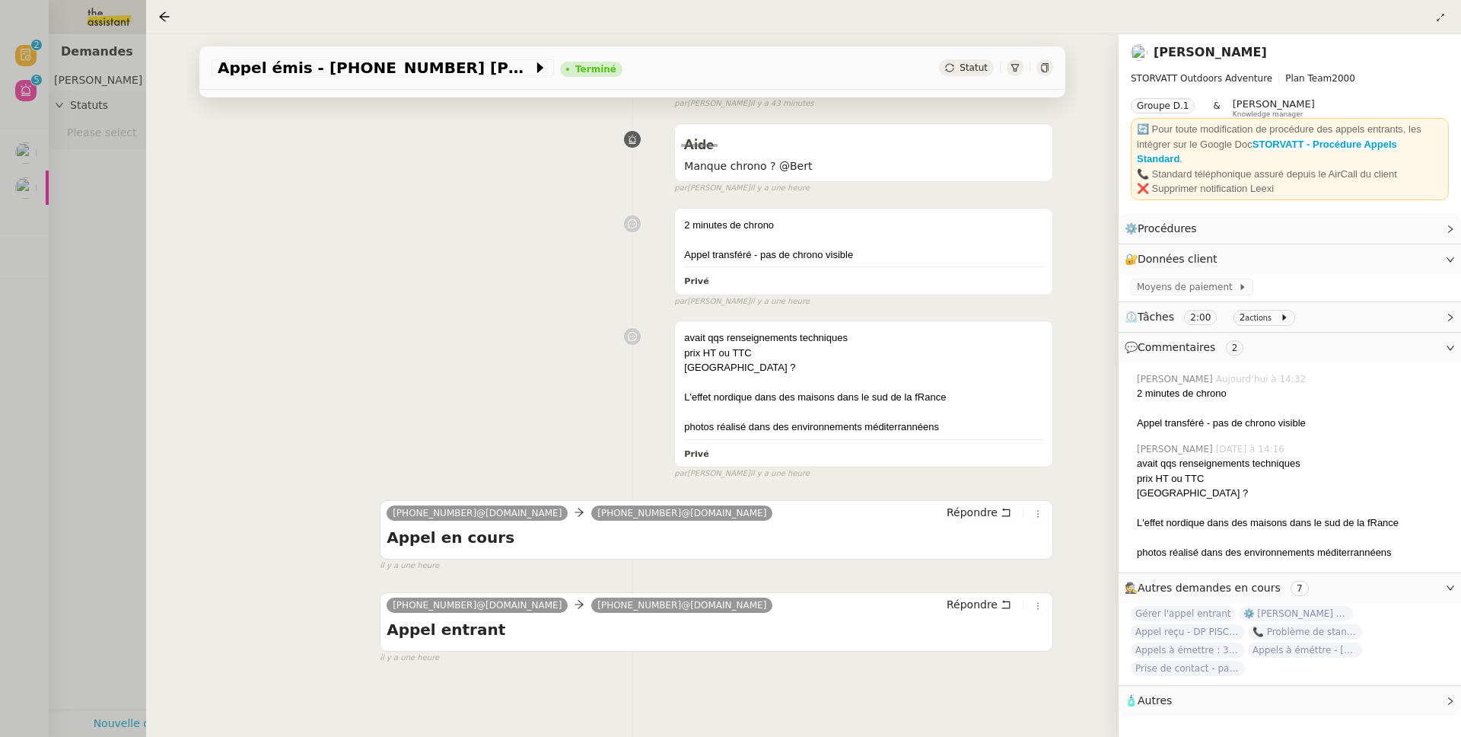
scroll to position [279, 0]
click at [72, 135] on div at bounding box center [730, 368] width 1461 height 737
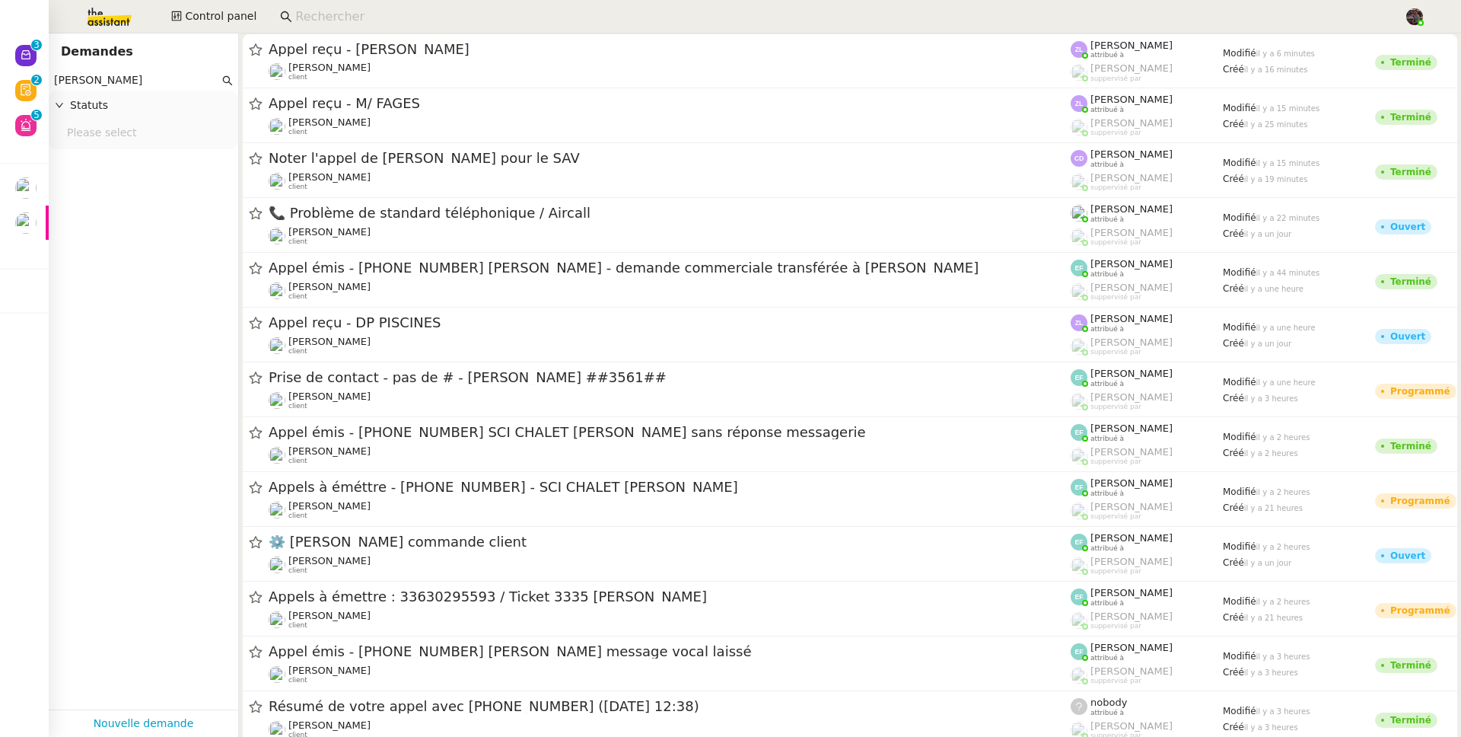
click at [386, 12] on input at bounding box center [842, 17] width 1094 height 21
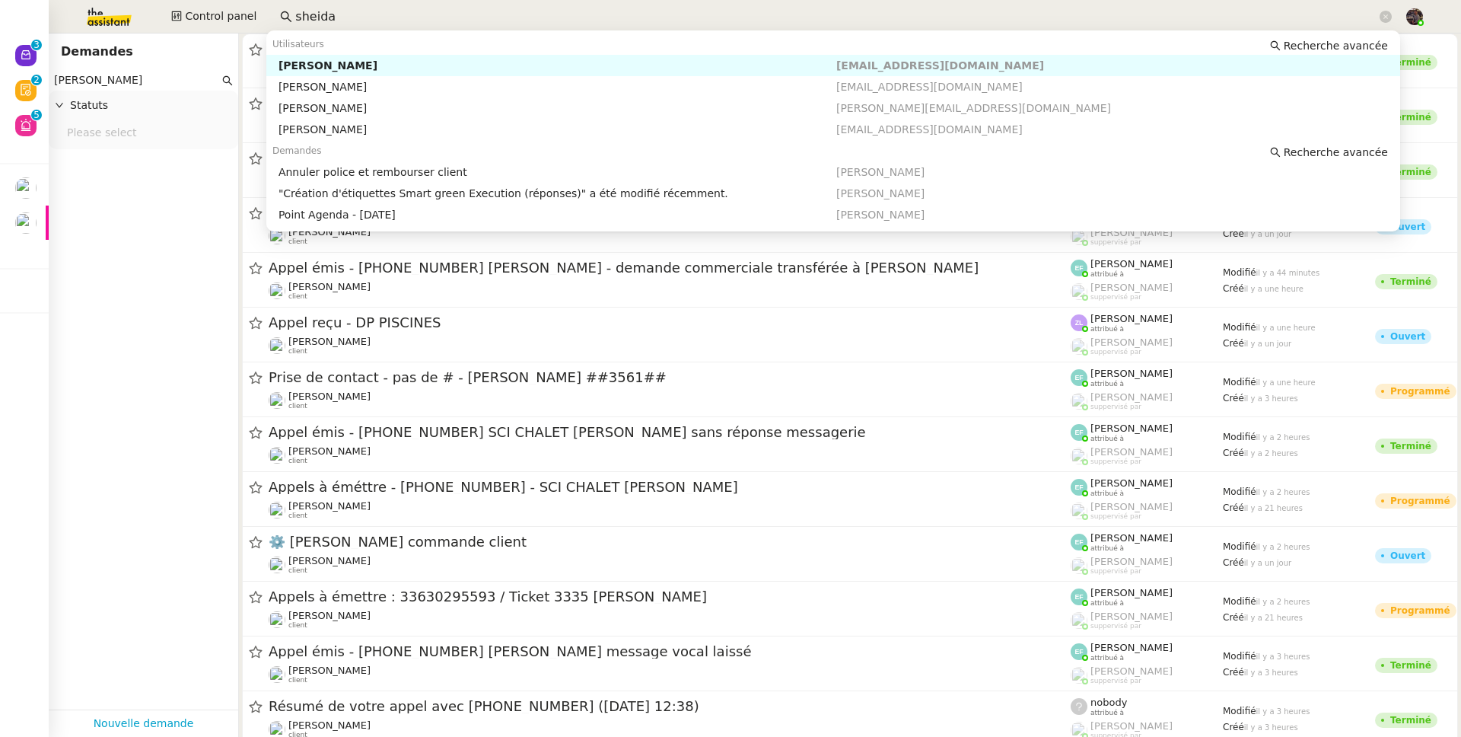
click at [389, 66] on div "[PERSON_NAME]" at bounding box center [558, 66] width 558 height 14
type input "sheida"
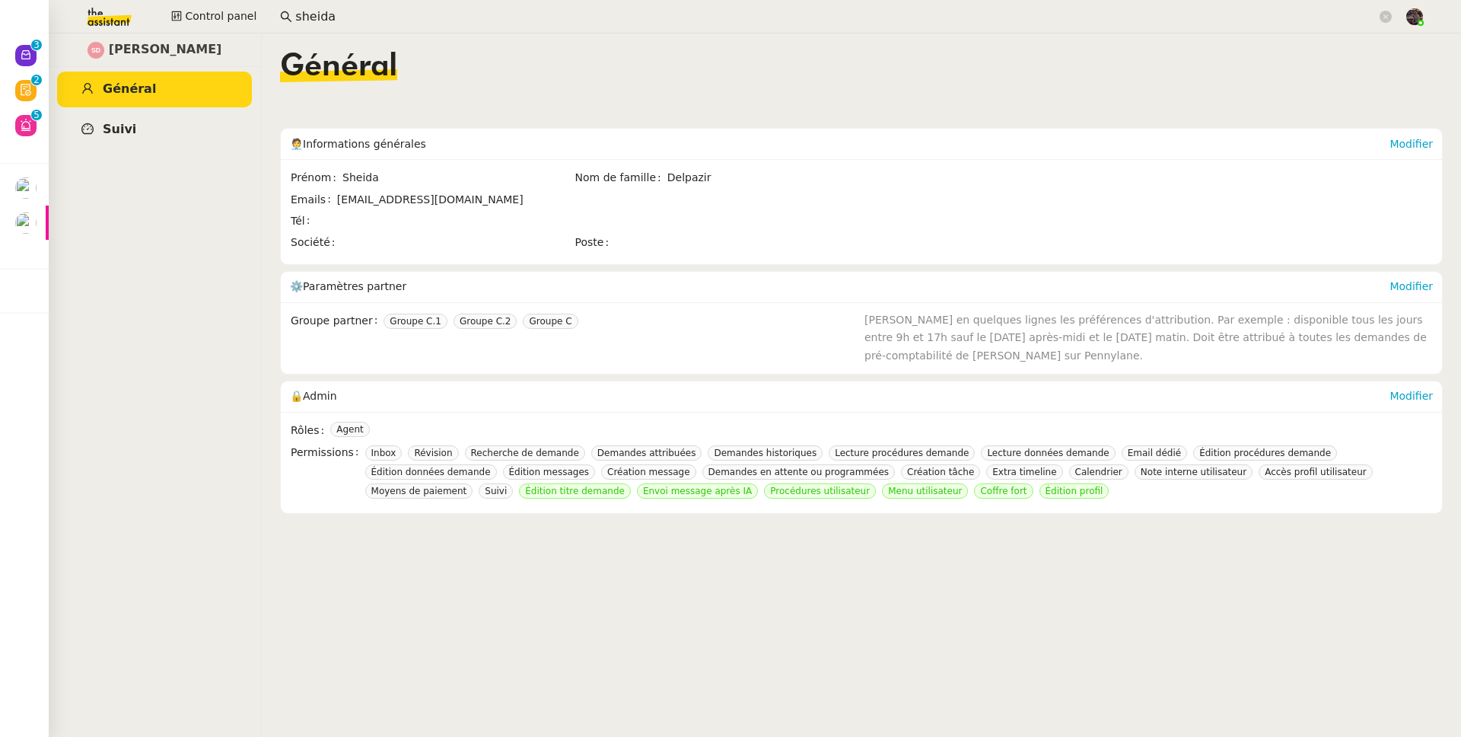
click at [149, 115] on link "Suivi" at bounding box center [154, 130] width 195 height 36
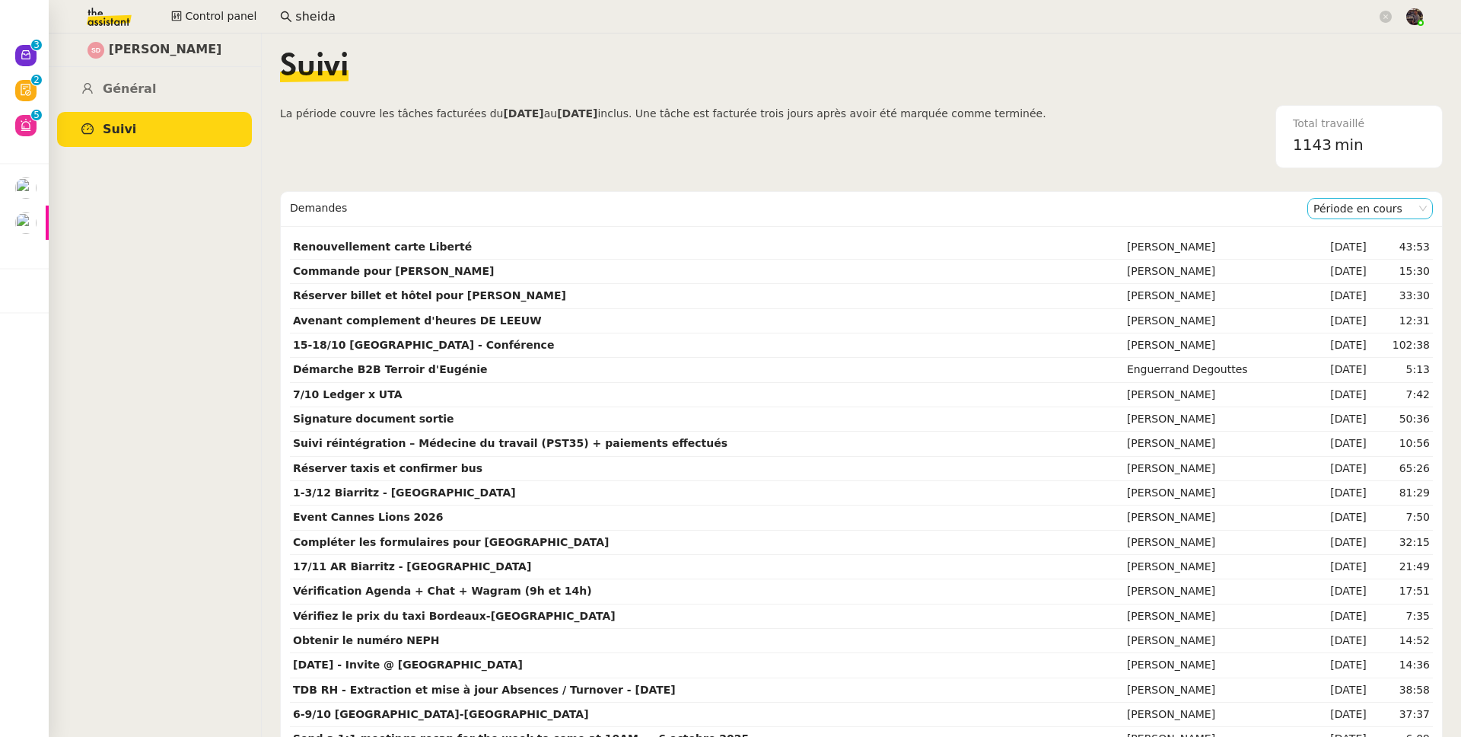
click at [1333, 214] on nz-select-item "Période en cours" at bounding box center [1370, 209] width 113 height 20
click at [1335, 255] on div "Période précédente" at bounding box center [1347, 257] width 113 height 14
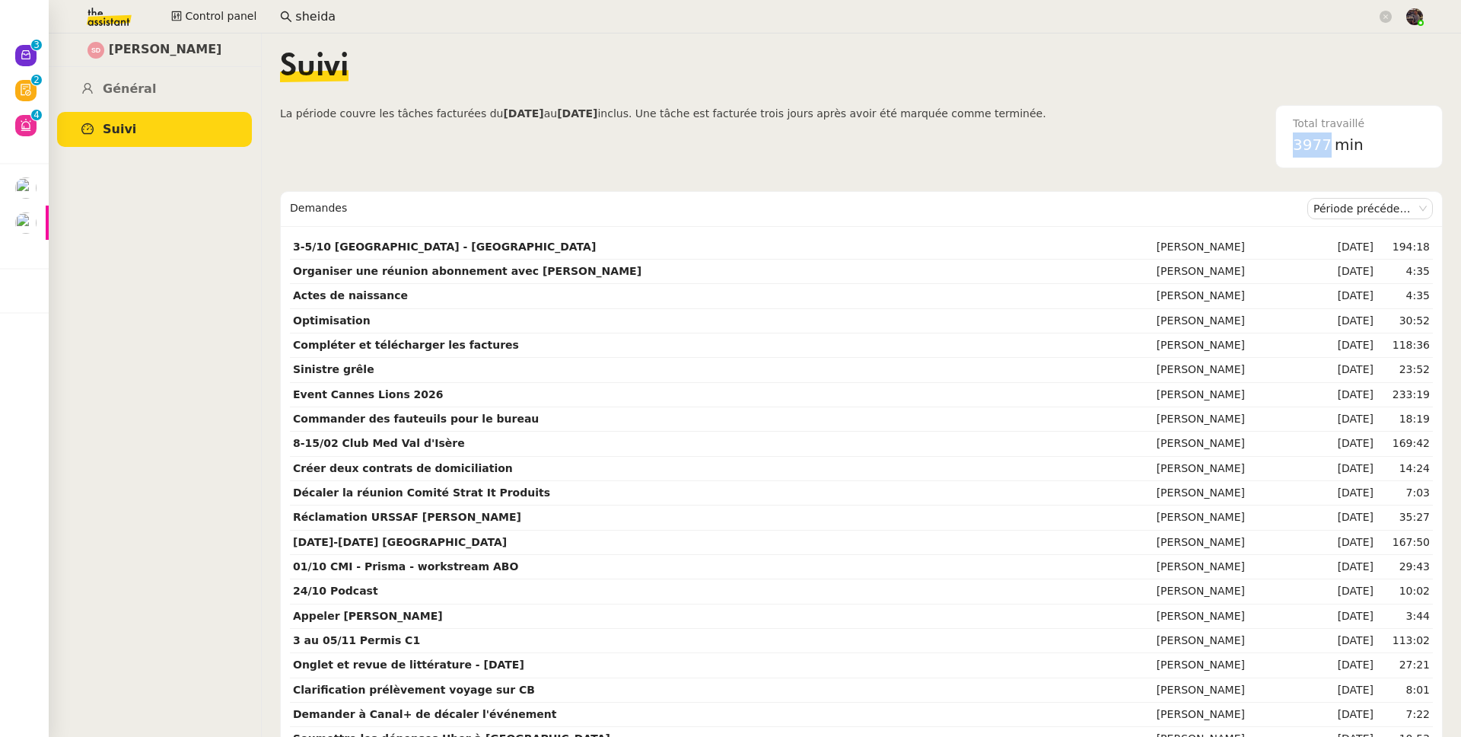
drag, startPoint x: 1267, startPoint y: 145, endPoint x: 1315, endPoint y: 153, distance: 47.8
click at [1315, 153] on div "Total travaillé 3977 min" at bounding box center [1359, 137] width 151 height 62
click at [630, 174] on nz-content "Suivi La période couvre les tâches facturées du 04/09/2025 au 03/10/2025 inclus…" at bounding box center [861, 384] width 1163 height 703
click at [151, 77] on link "Général" at bounding box center [154, 90] width 195 height 36
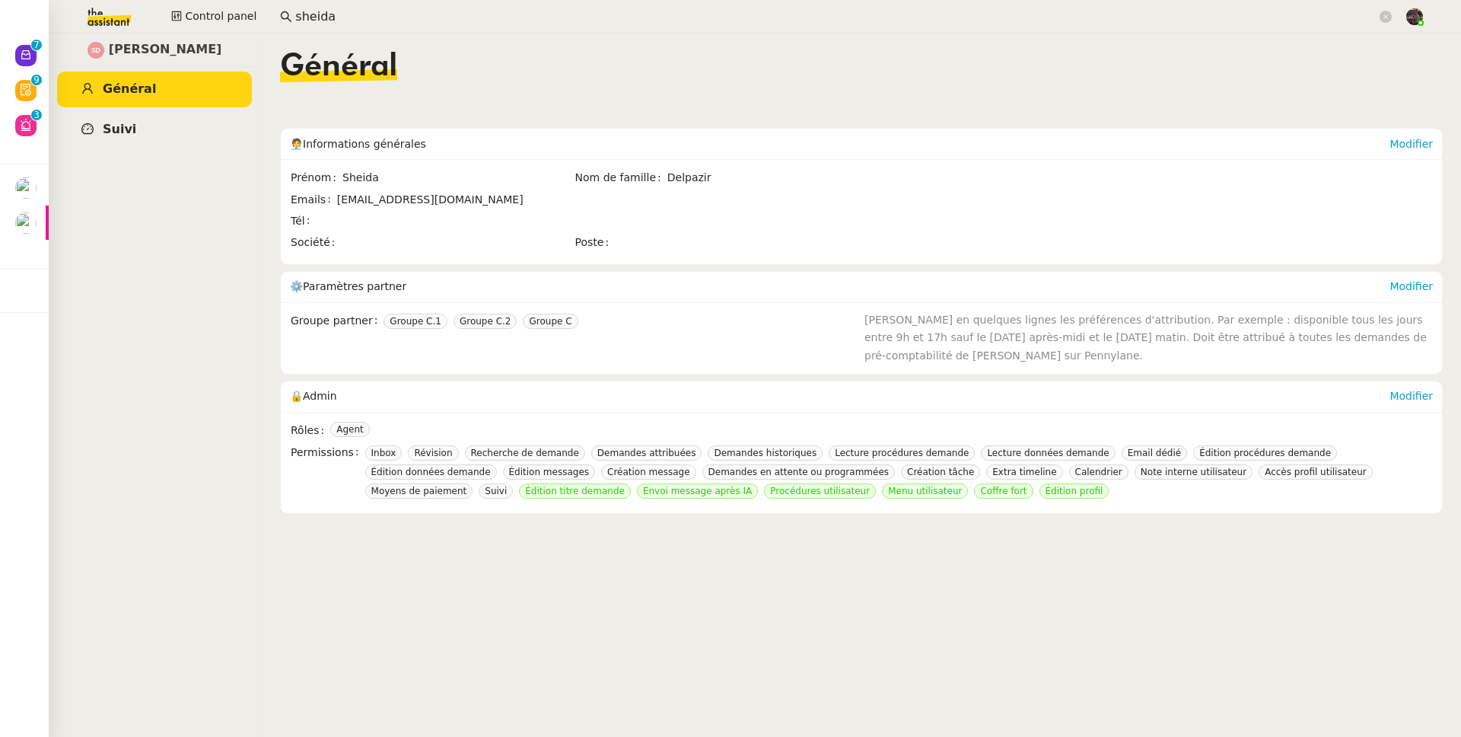
click at [148, 129] on link "Suivi" at bounding box center [154, 130] width 195 height 36
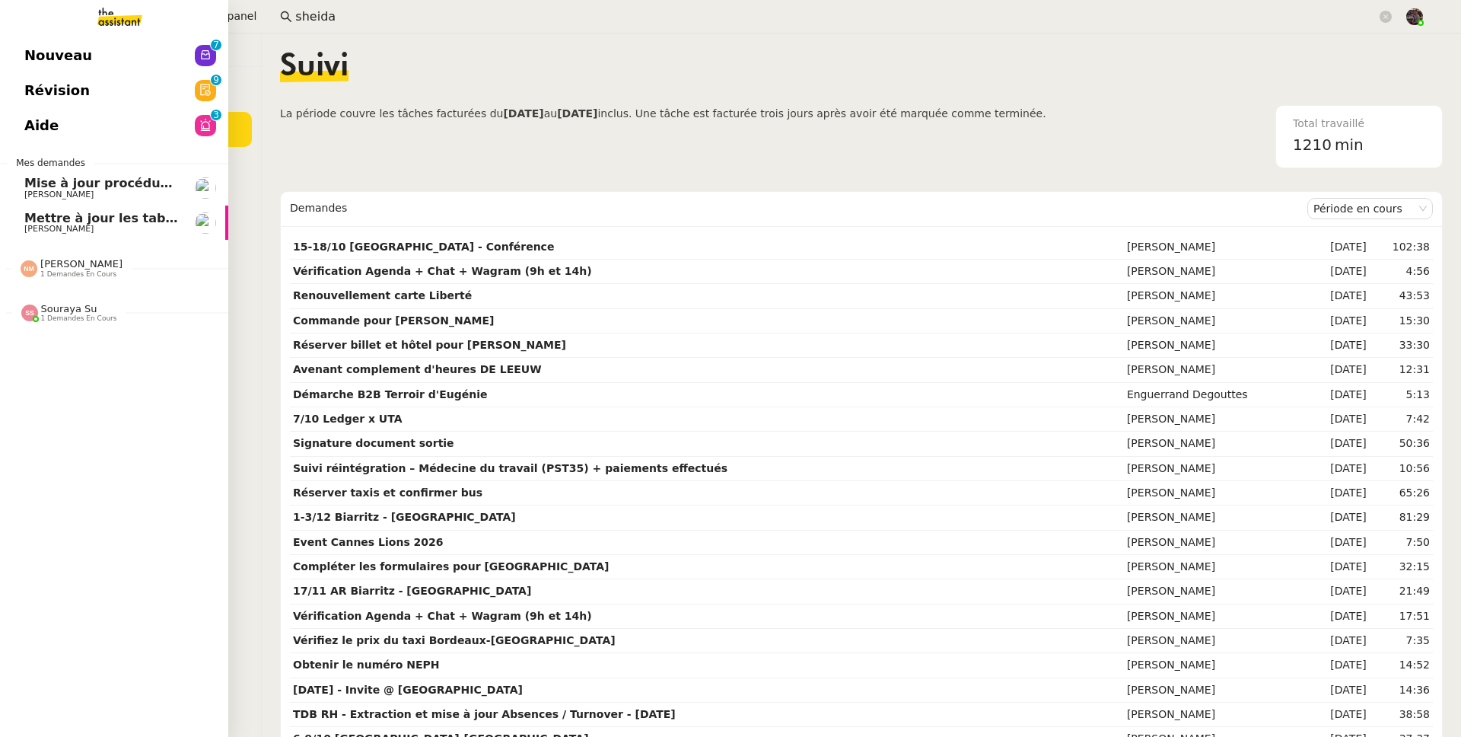
click at [43, 46] on span "Nouveau" at bounding box center [58, 55] width 68 height 23
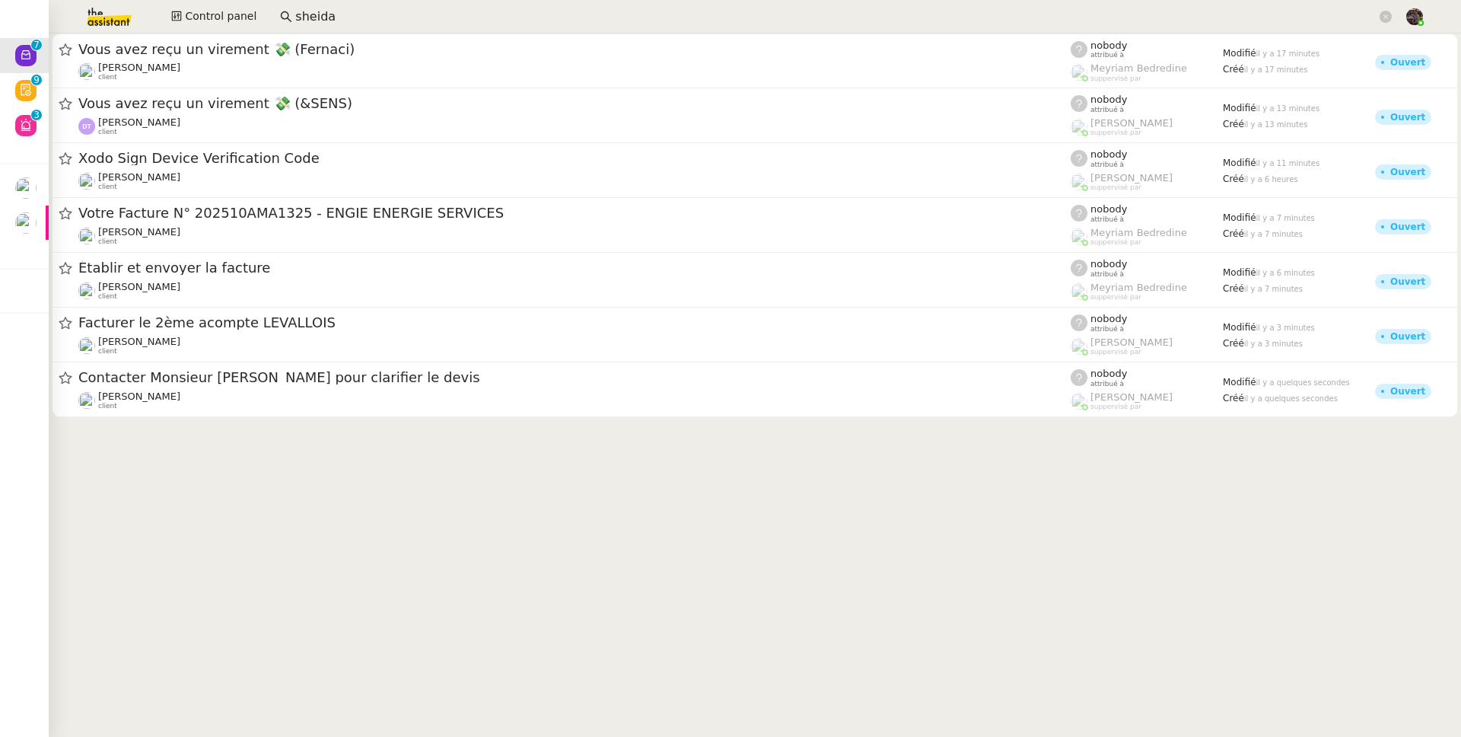
click at [122, 16] on img at bounding box center [97, 16] width 118 height 33
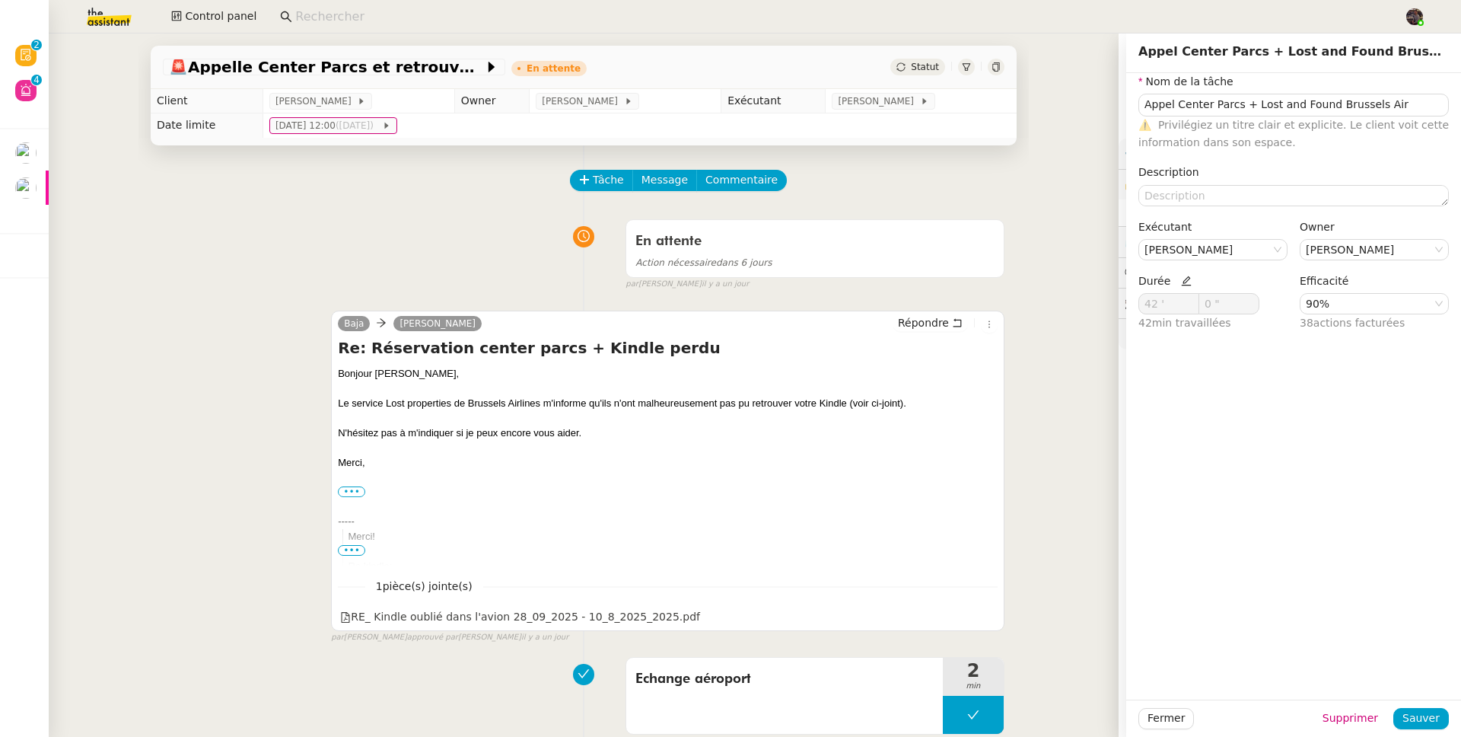
click at [338, 342] on h4 "Re: Réservation center parcs + Kindle perdu" at bounding box center [668, 347] width 660 height 21
click at [286, 339] on div "Baja Severine Gheysen Répondre Re: Réservation center parcs + Kindle perdu Bonj…" at bounding box center [584, 470] width 842 height 347
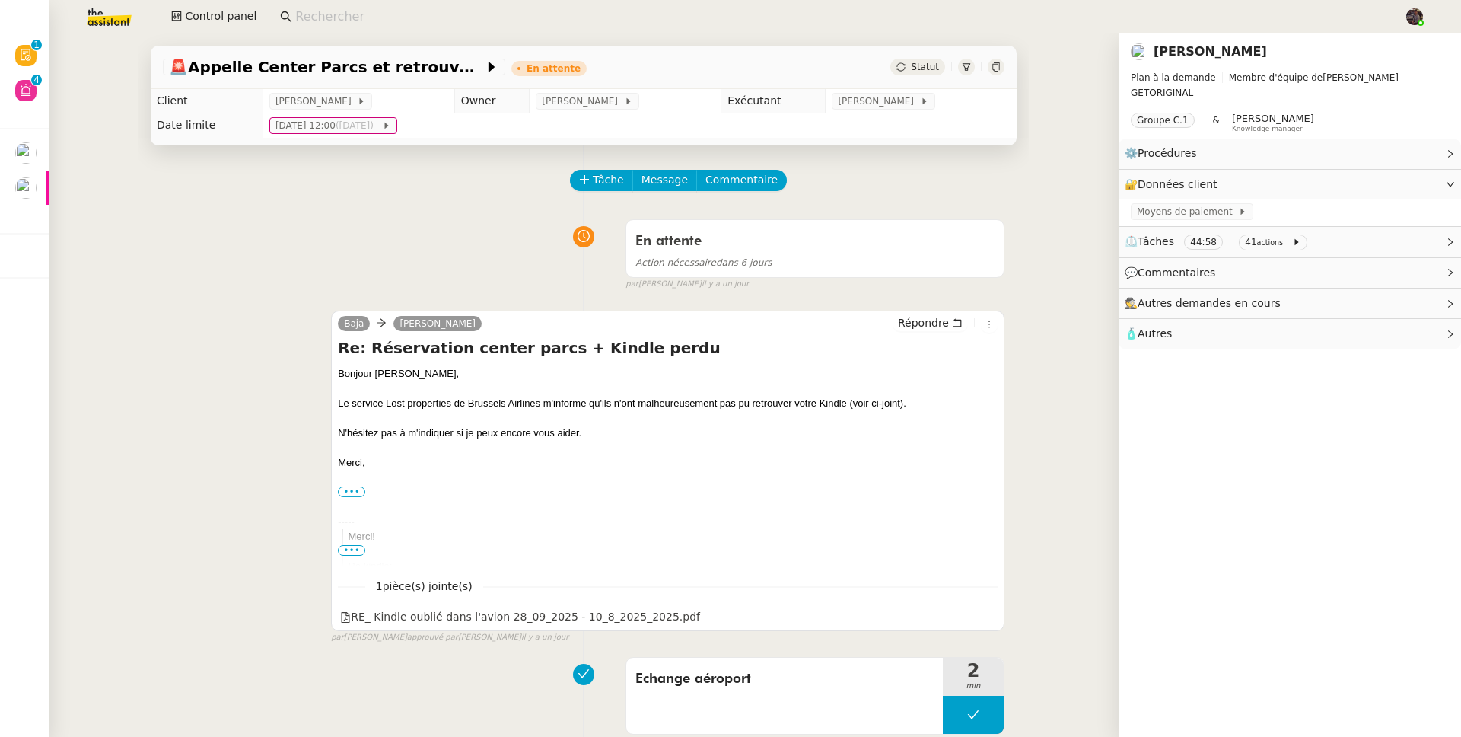
click at [1240, 50] on link "Severine Gheysen" at bounding box center [1210, 51] width 113 height 14
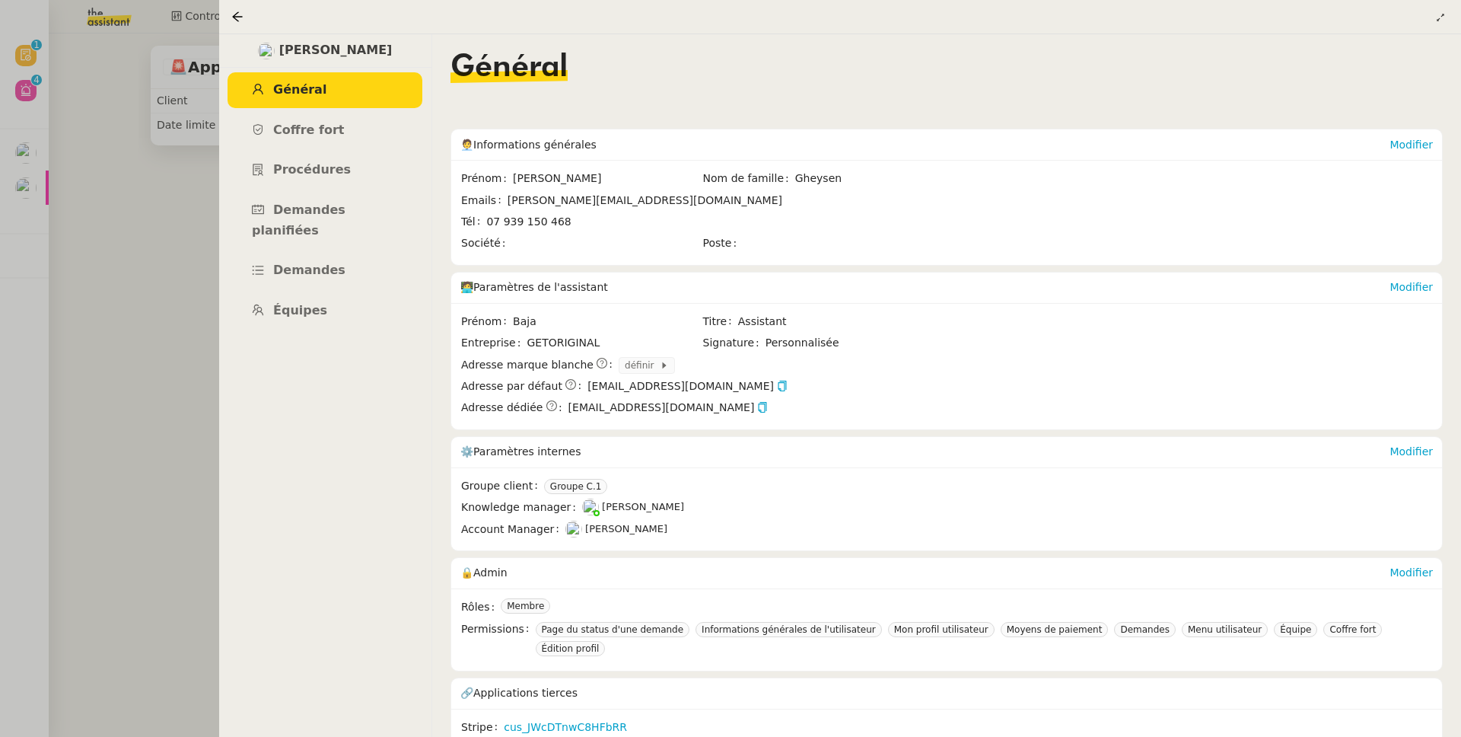
click at [133, 263] on div at bounding box center [730, 368] width 1461 height 737
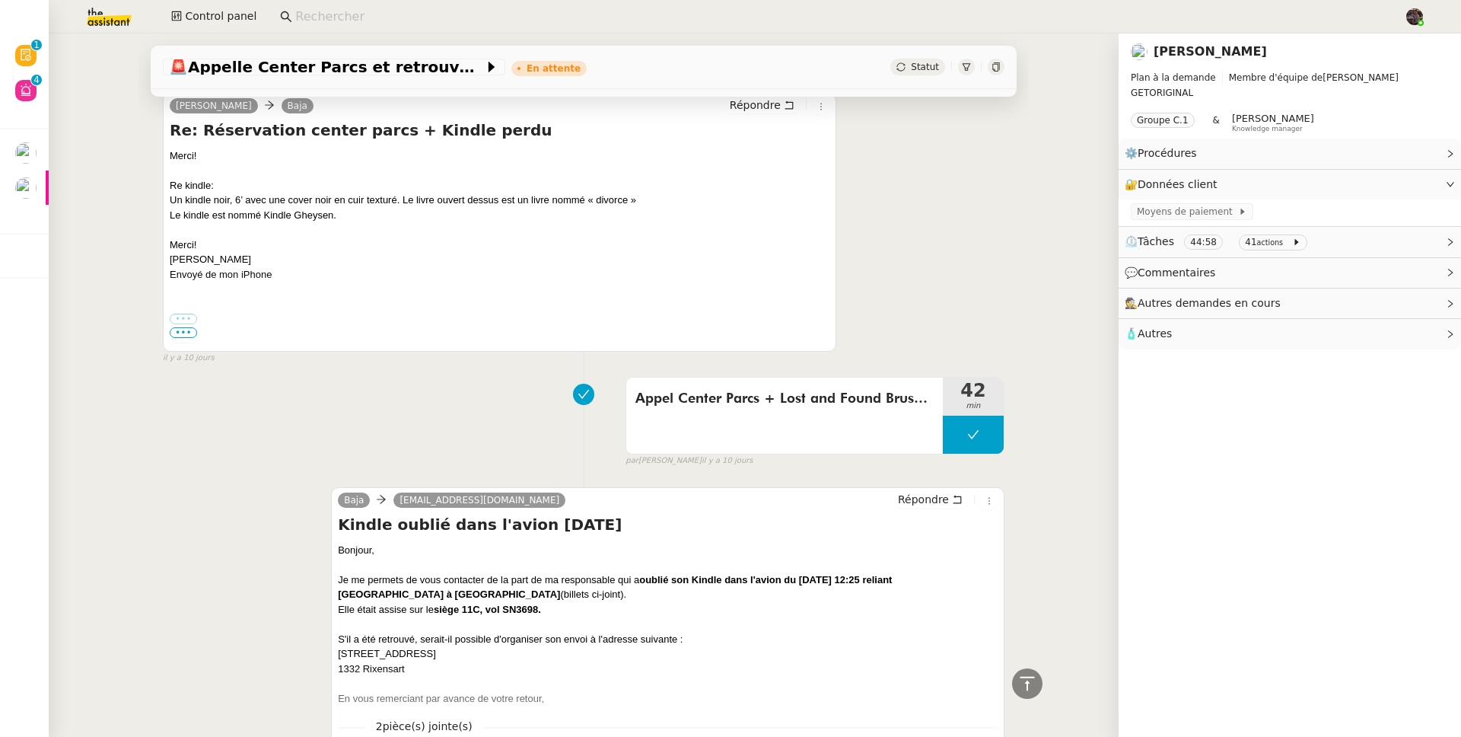
scroll to position [1404, 0]
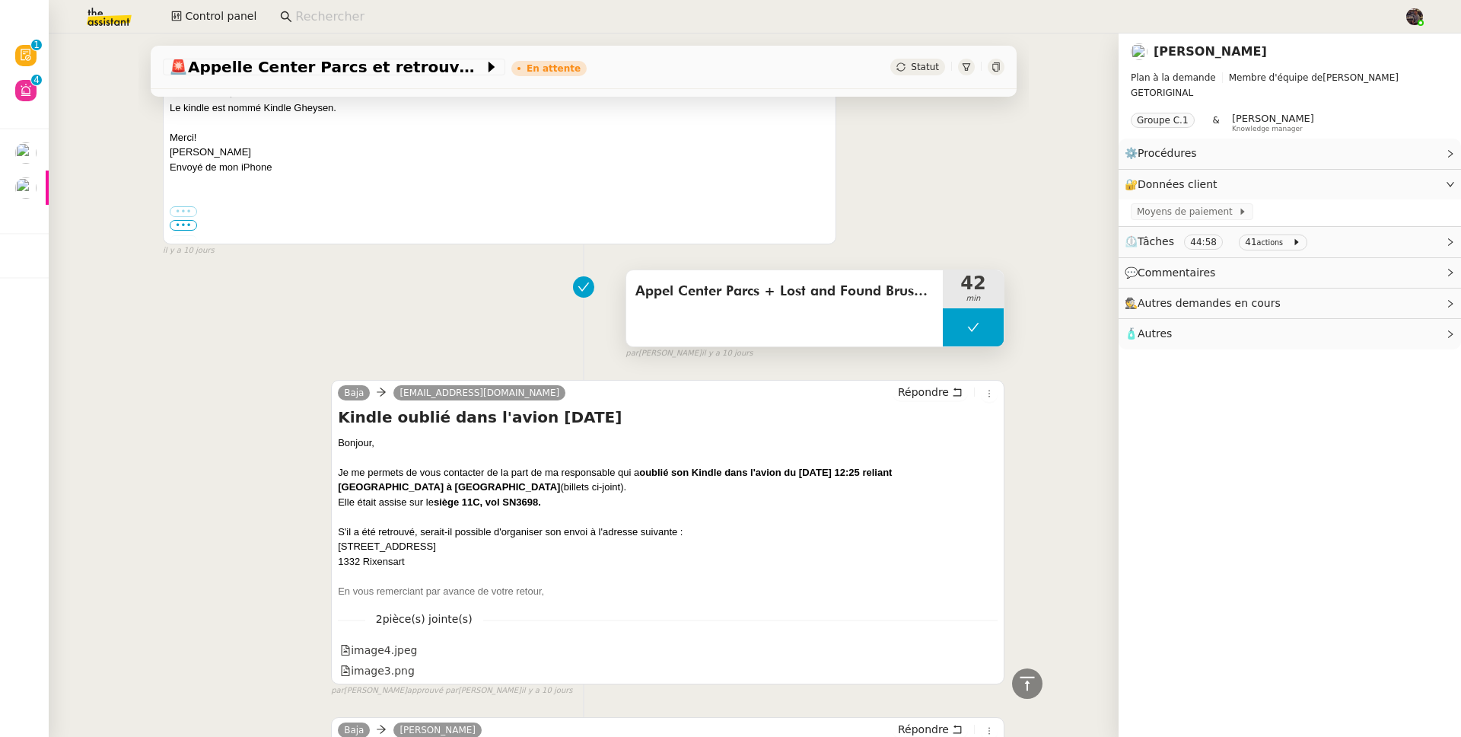
click at [730, 320] on div "Appel Center Parcs + Lost and Found Brussels Air" at bounding box center [784, 308] width 317 height 76
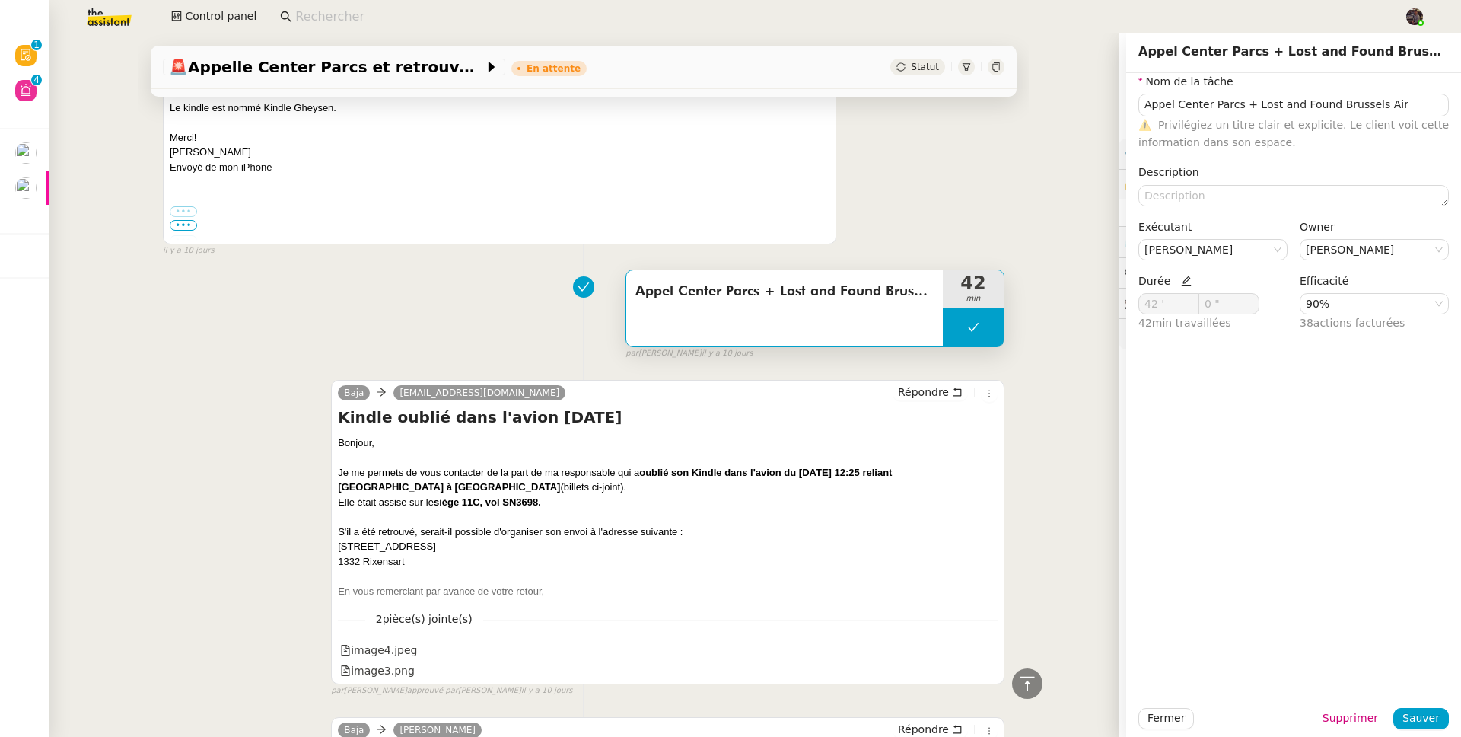
click at [379, 331] on div "Appel Center Parcs + Lost and Found Brussels Air 42 min false par Sheida D. il …" at bounding box center [584, 311] width 842 height 97
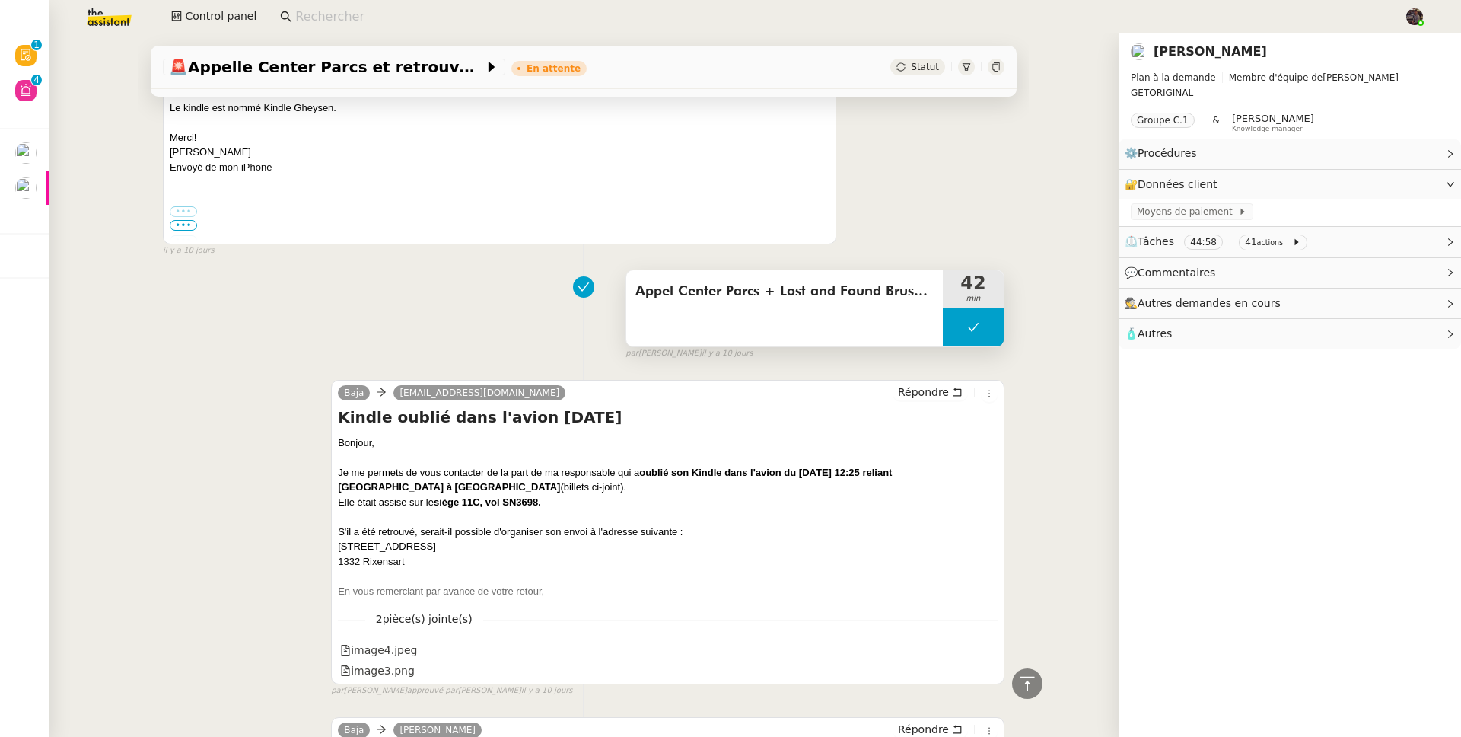
click at [832, 295] on span "Appel Center Parcs + Lost and Found Brussels Air" at bounding box center [785, 291] width 298 height 23
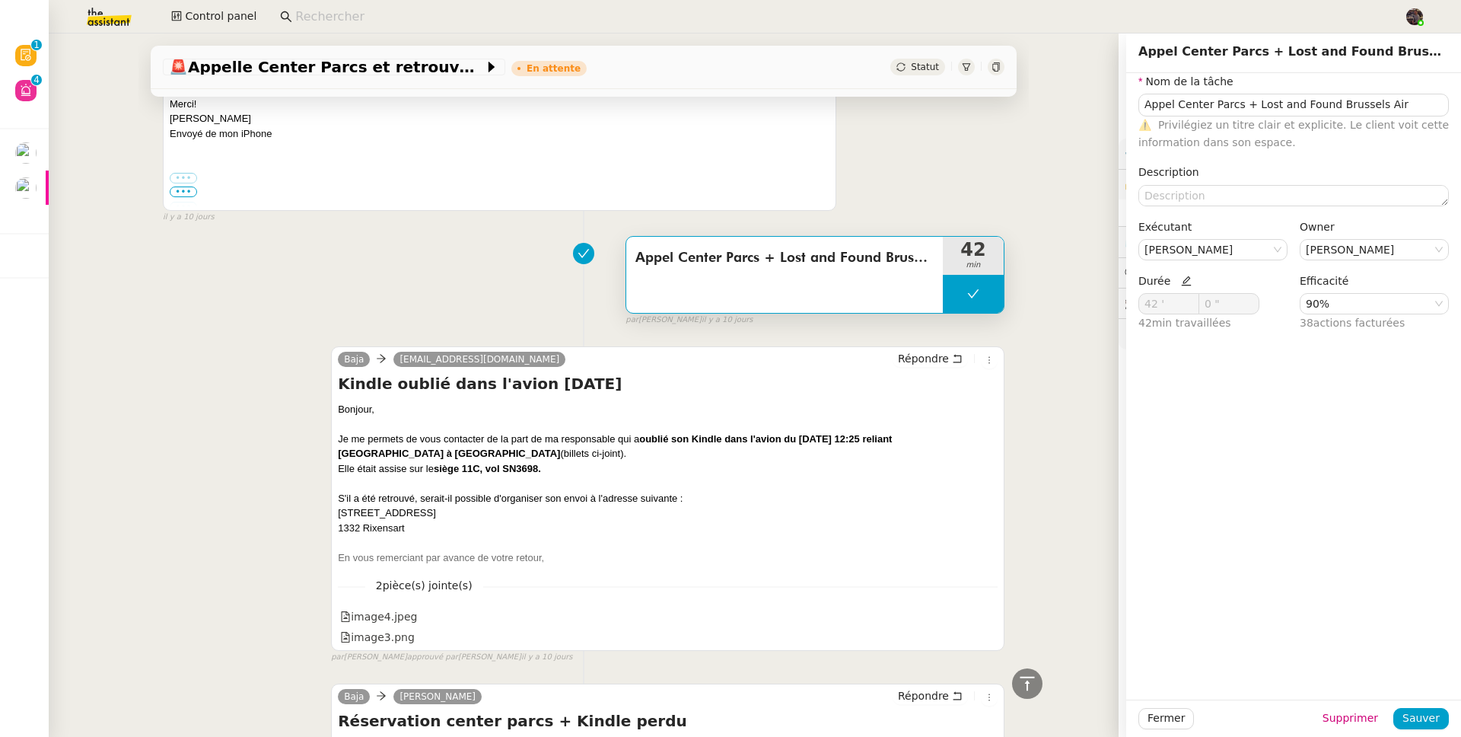
scroll to position [1378, 0]
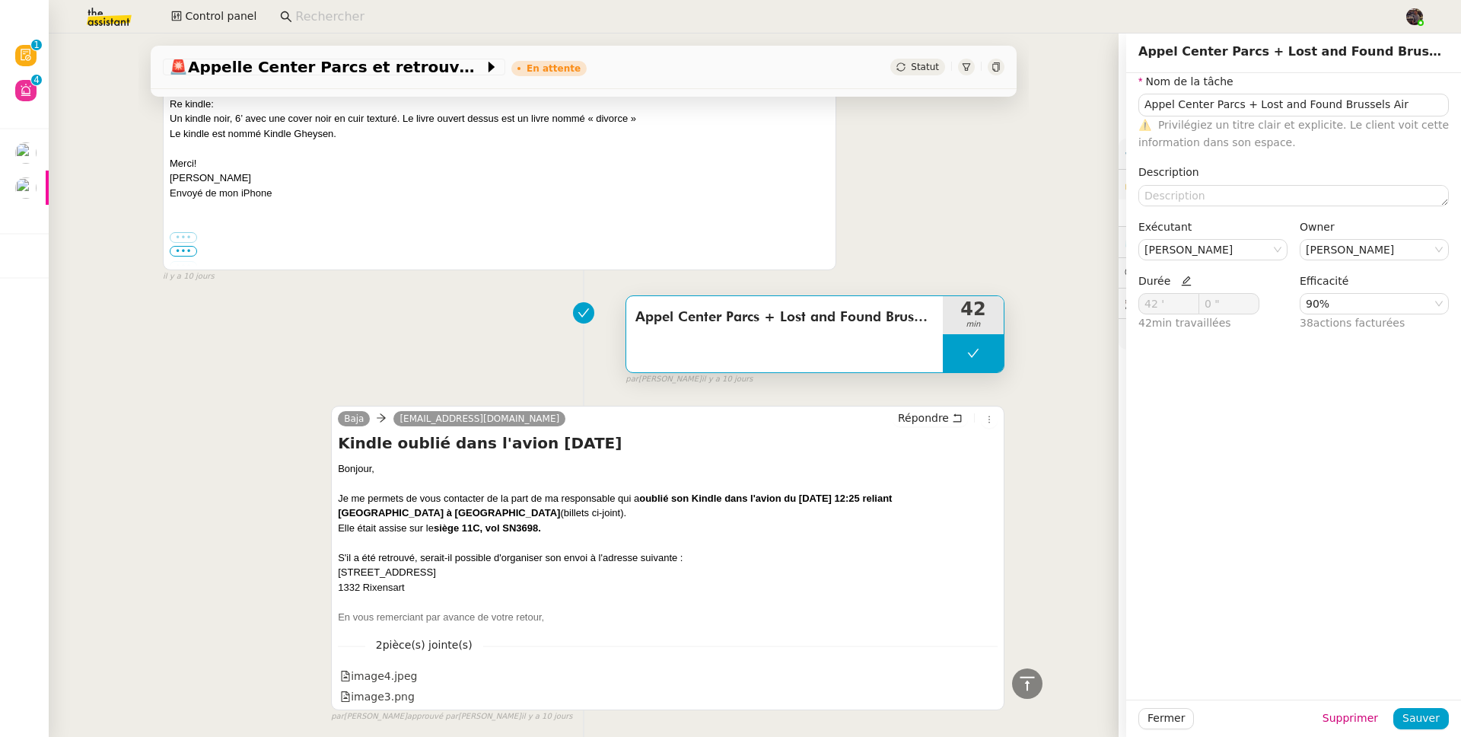
click at [488, 364] on div "Appel Center Parcs + Lost and Found Brussels Air 42 min false par Sheida D. il …" at bounding box center [584, 336] width 842 height 97
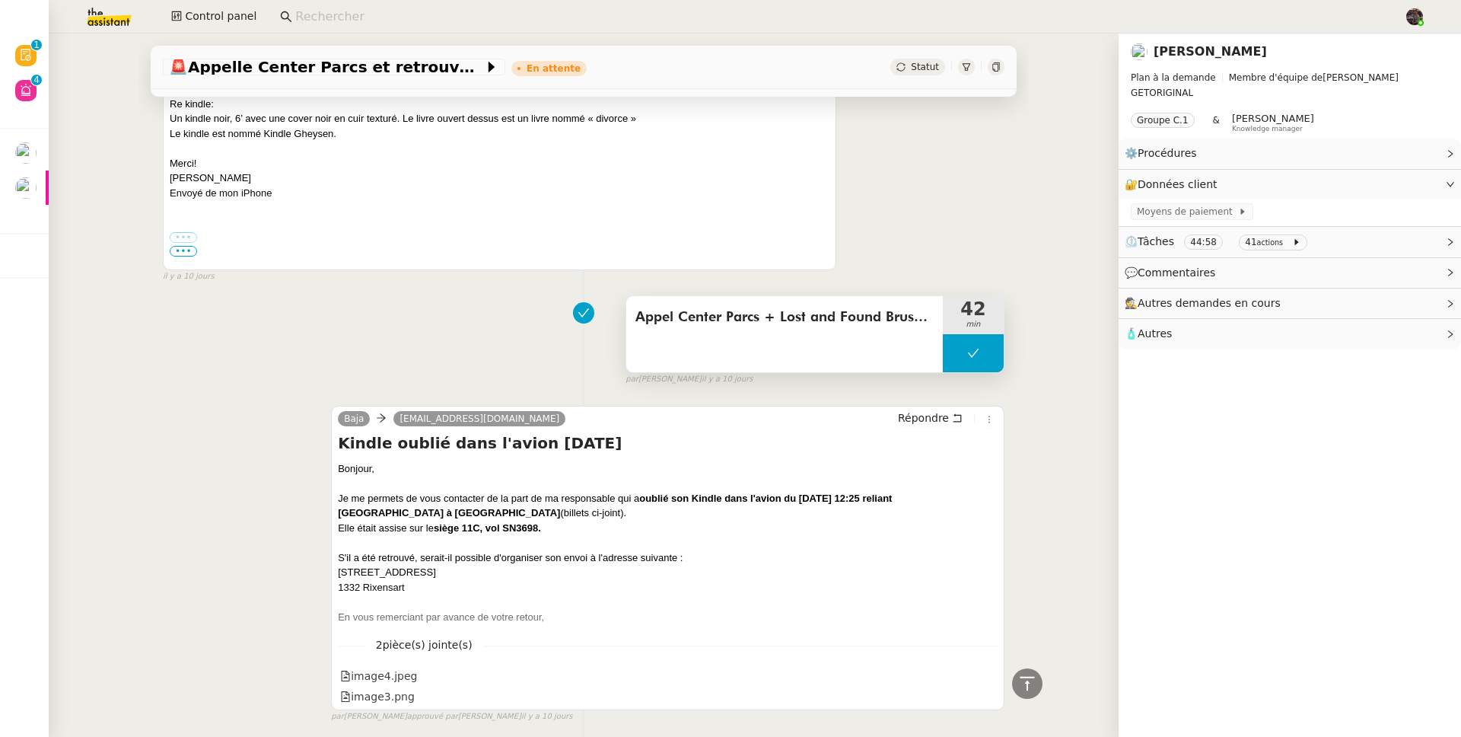
click at [880, 343] on div "Appel Center Parcs + Lost and Found Brussels Air" at bounding box center [784, 334] width 317 height 76
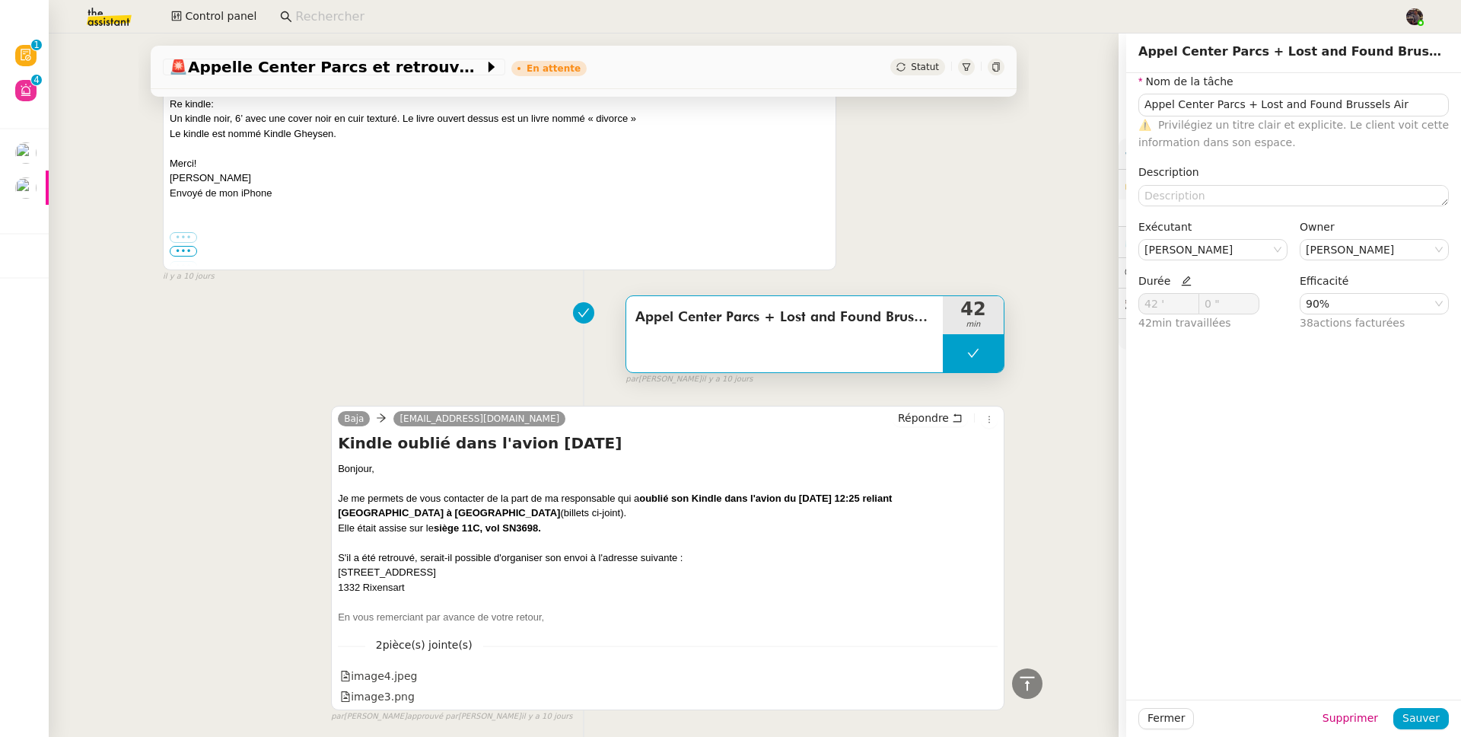
click at [274, 404] on div "Baja lost.properties@brusselsairlines.com Répondre Kindle oublié dans l'avion 2…" at bounding box center [584, 557] width 842 height 331
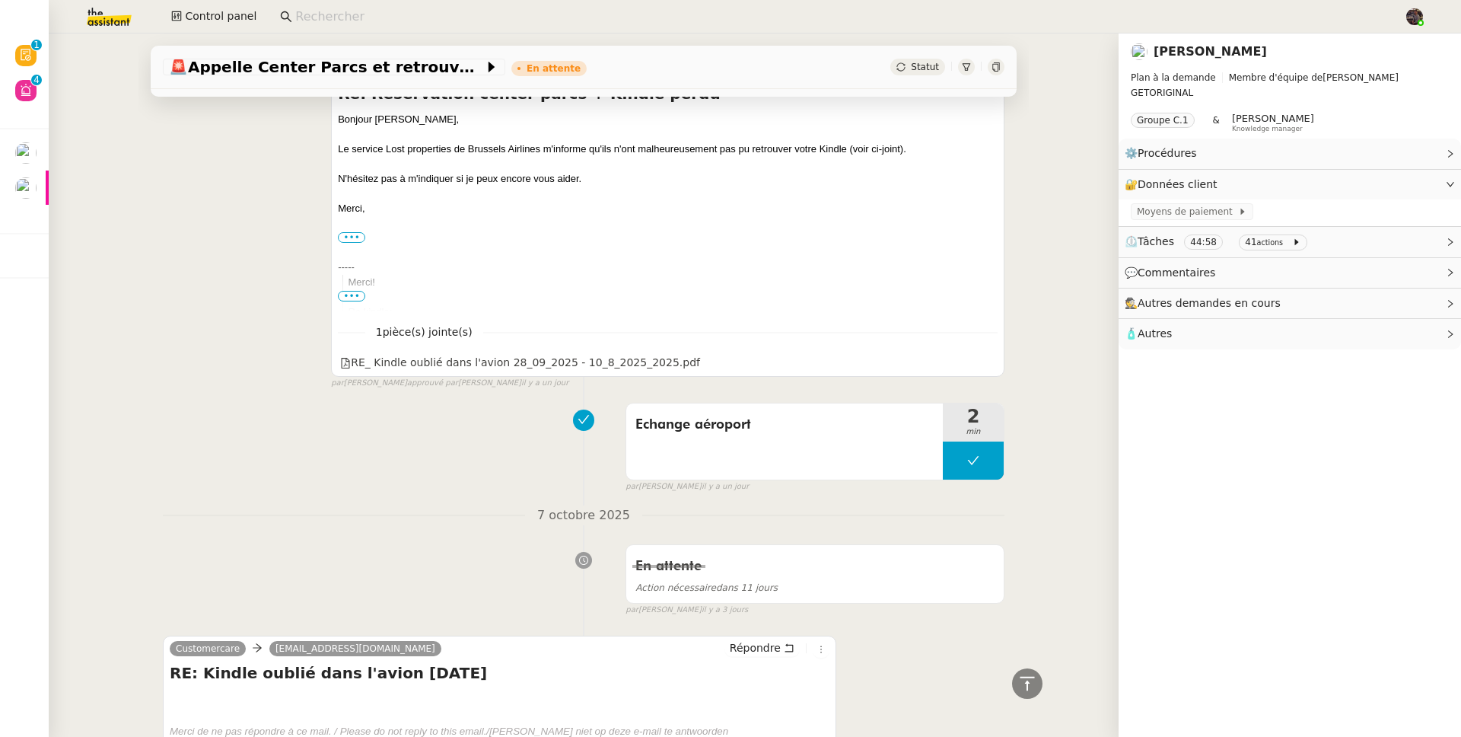
scroll to position [48, 0]
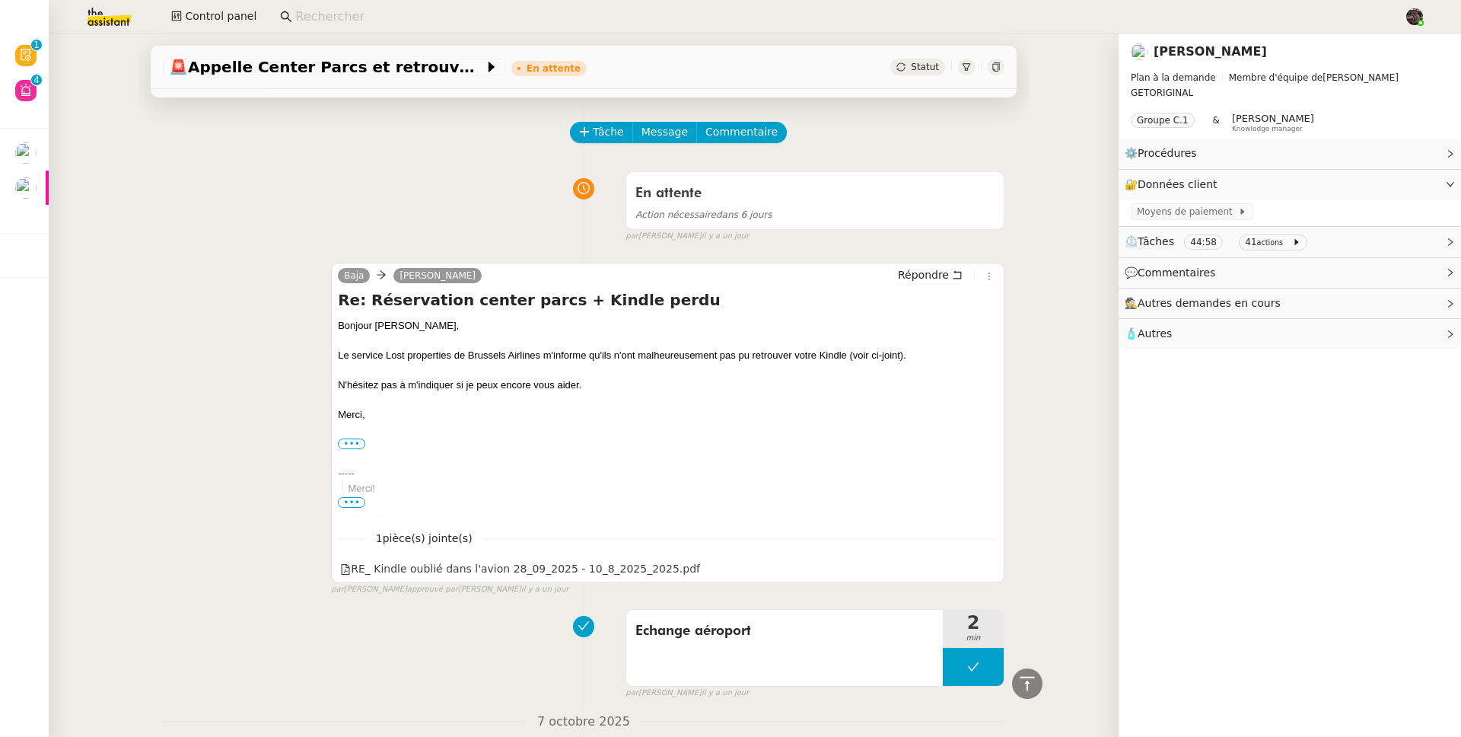
click at [1178, 54] on link "Severine Gheysen" at bounding box center [1210, 51] width 113 height 14
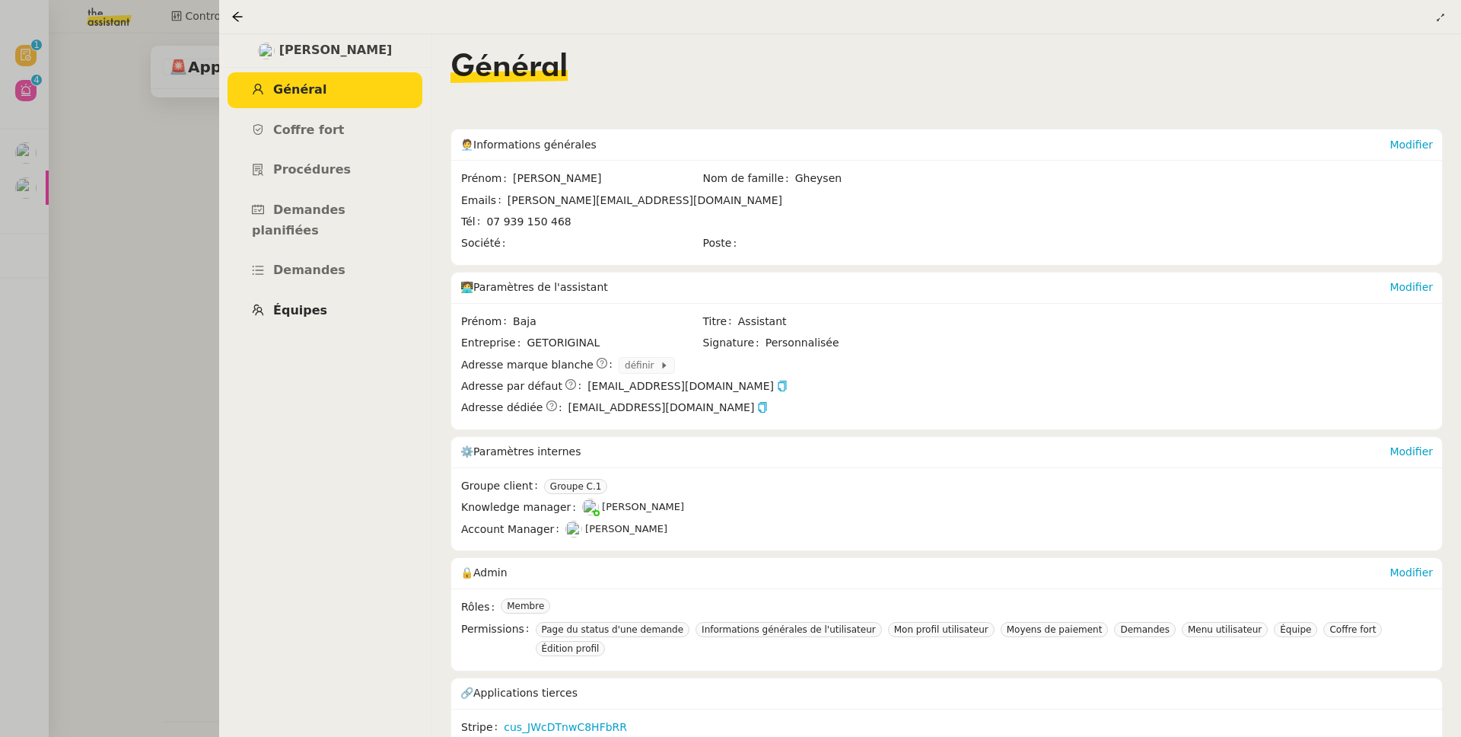
click at [317, 303] on span "Équipes" at bounding box center [300, 310] width 54 height 14
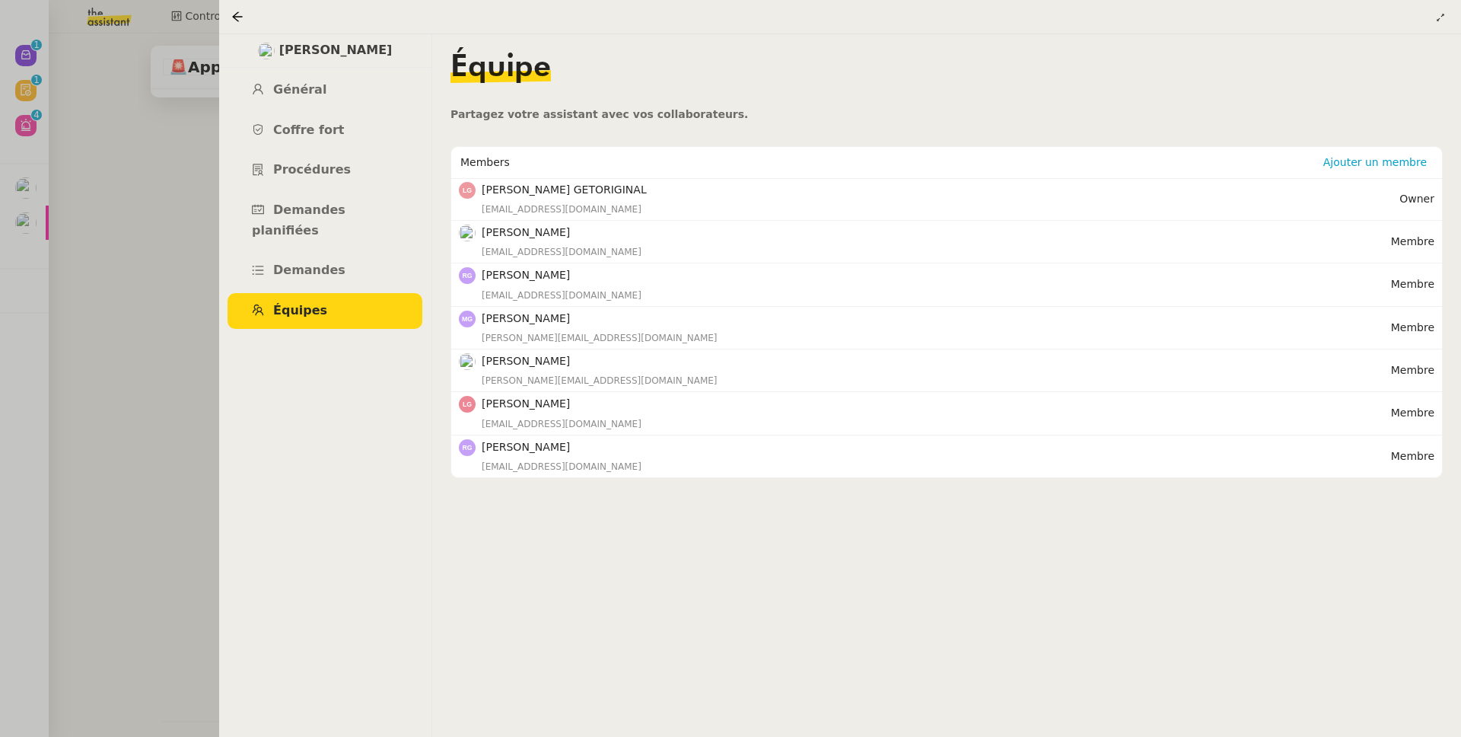
click at [626, 193] on h4 "Laurene Gauthier GETORIGINAL" at bounding box center [941, 190] width 918 height 18
copy h4 "Laurene Gauthier GETORIGINAL"
click at [77, 346] on div at bounding box center [730, 368] width 1461 height 737
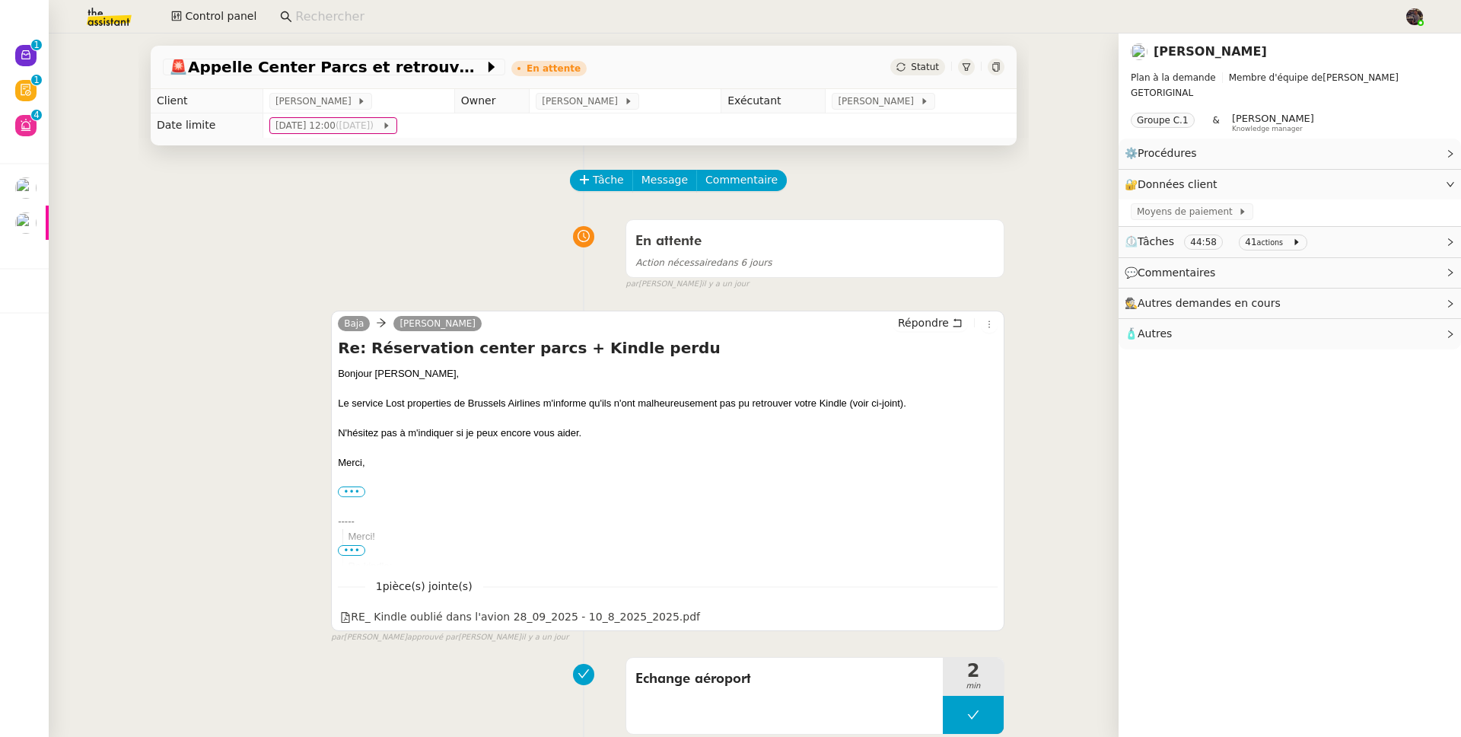
click at [1184, 40] on div "[PERSON_NAME]" at bounding box center [1290, 52] width 318 height 24
click at [1185, 50] on link "[PERSON_NAME]" at bounding box center [1210, 51] width 113 height 14
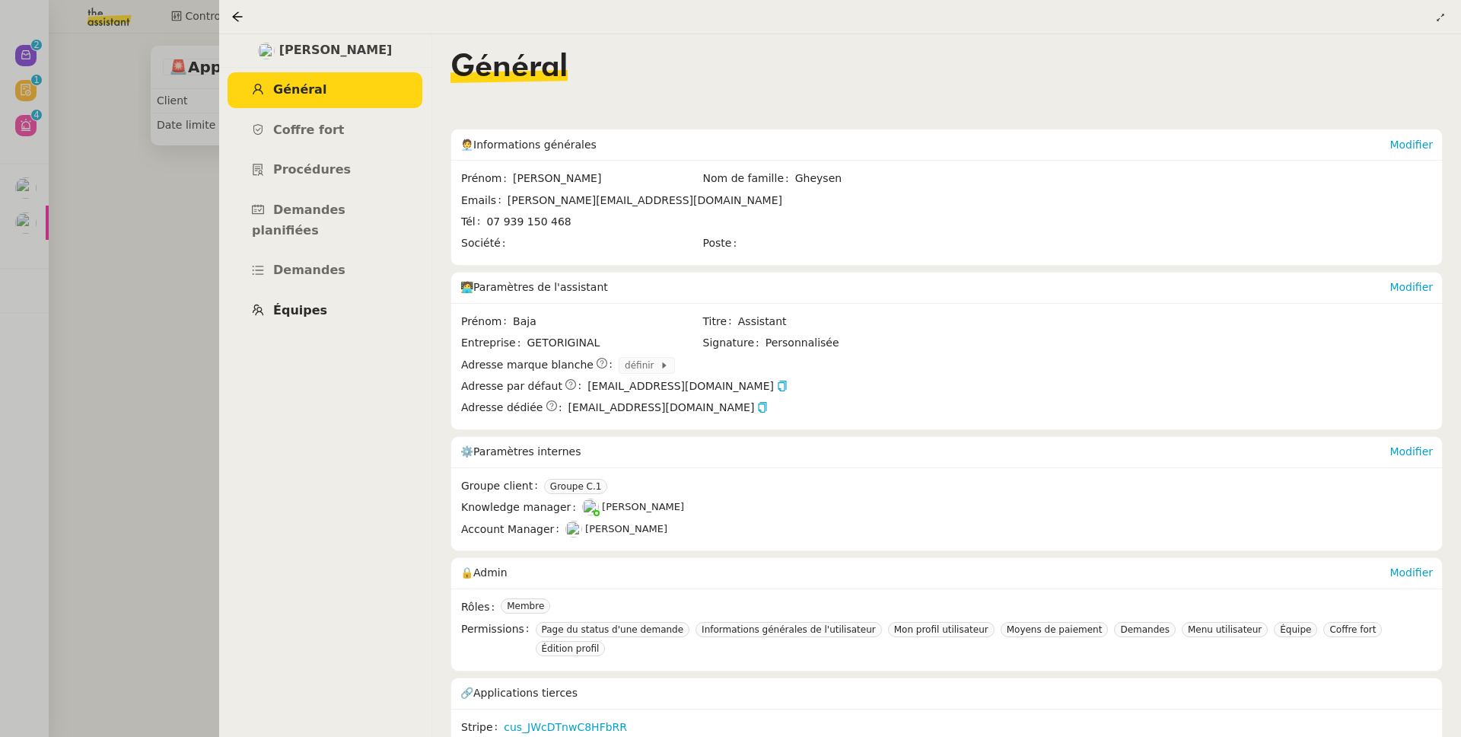
click at [314, 303] on span "Équipes" at bounding box center [300, 310] width 54 height 14
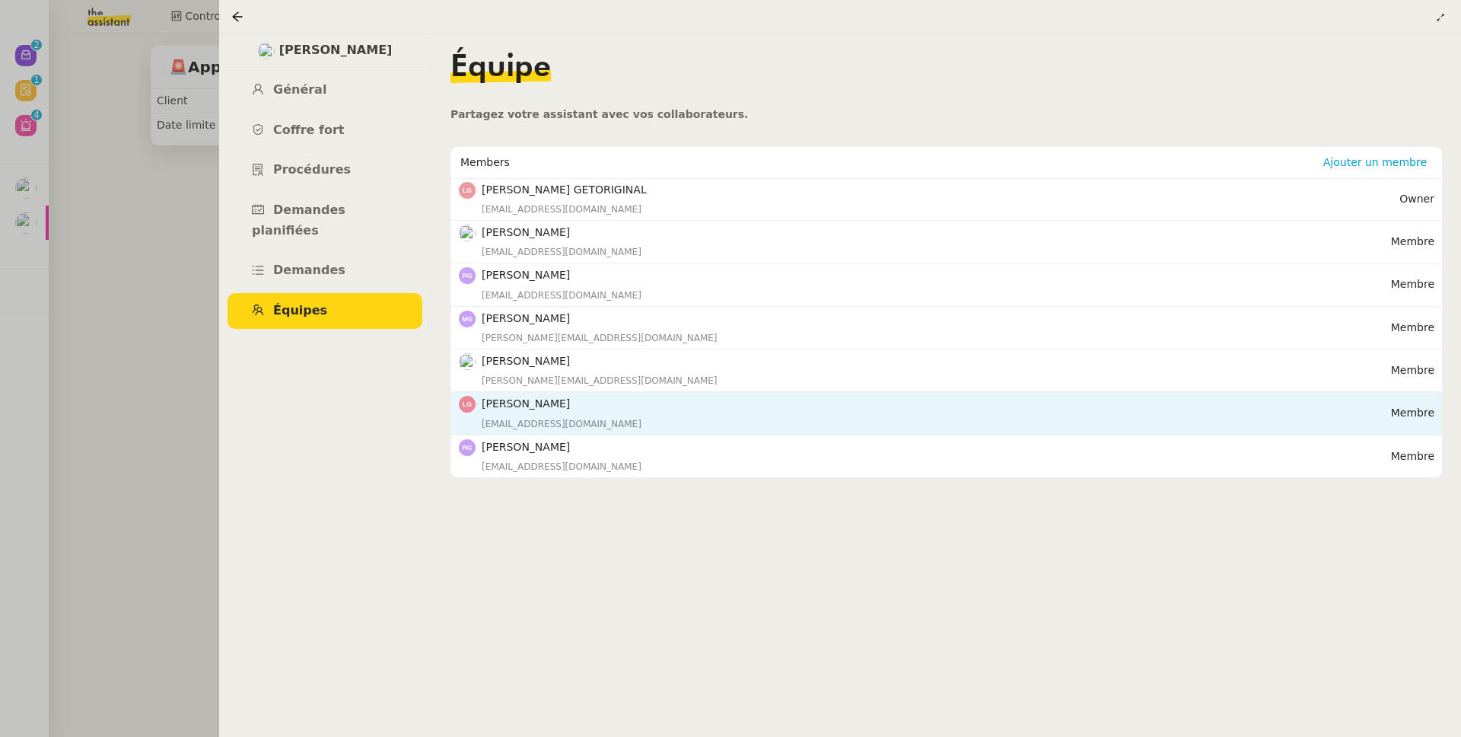
click at [601, 421] on div "finance@getoriginal.com" at bounding box center [937, 423] width 910 height 15
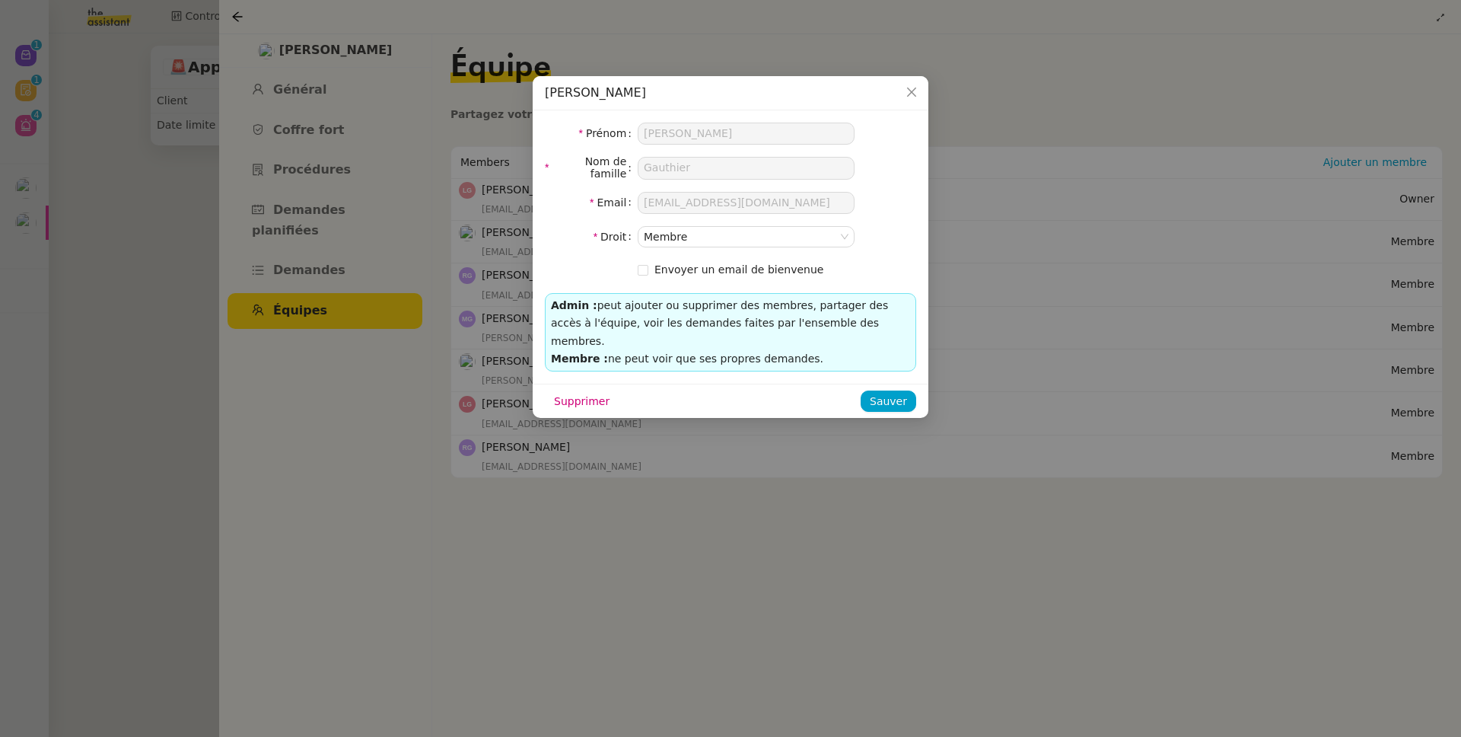
click at [1034, 149] on nz-modal-container "Laurène Gauthier Prénom Laurène Nom de famille Gauthier Email finance@getorigin…" at bounding box center [730, 368] width 1461 height 737
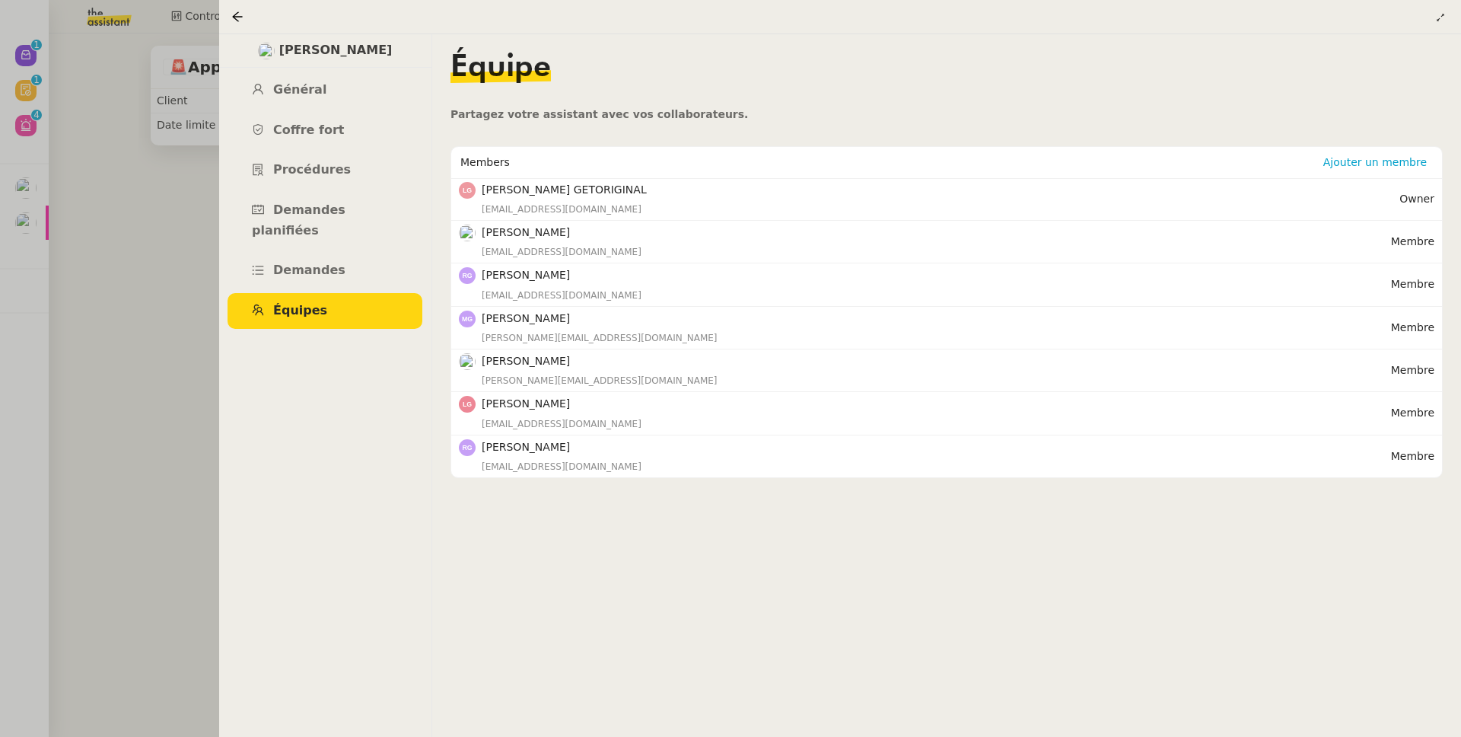
click at [161, 343] on div at bounding box center [730, 368] width 1461 height 737
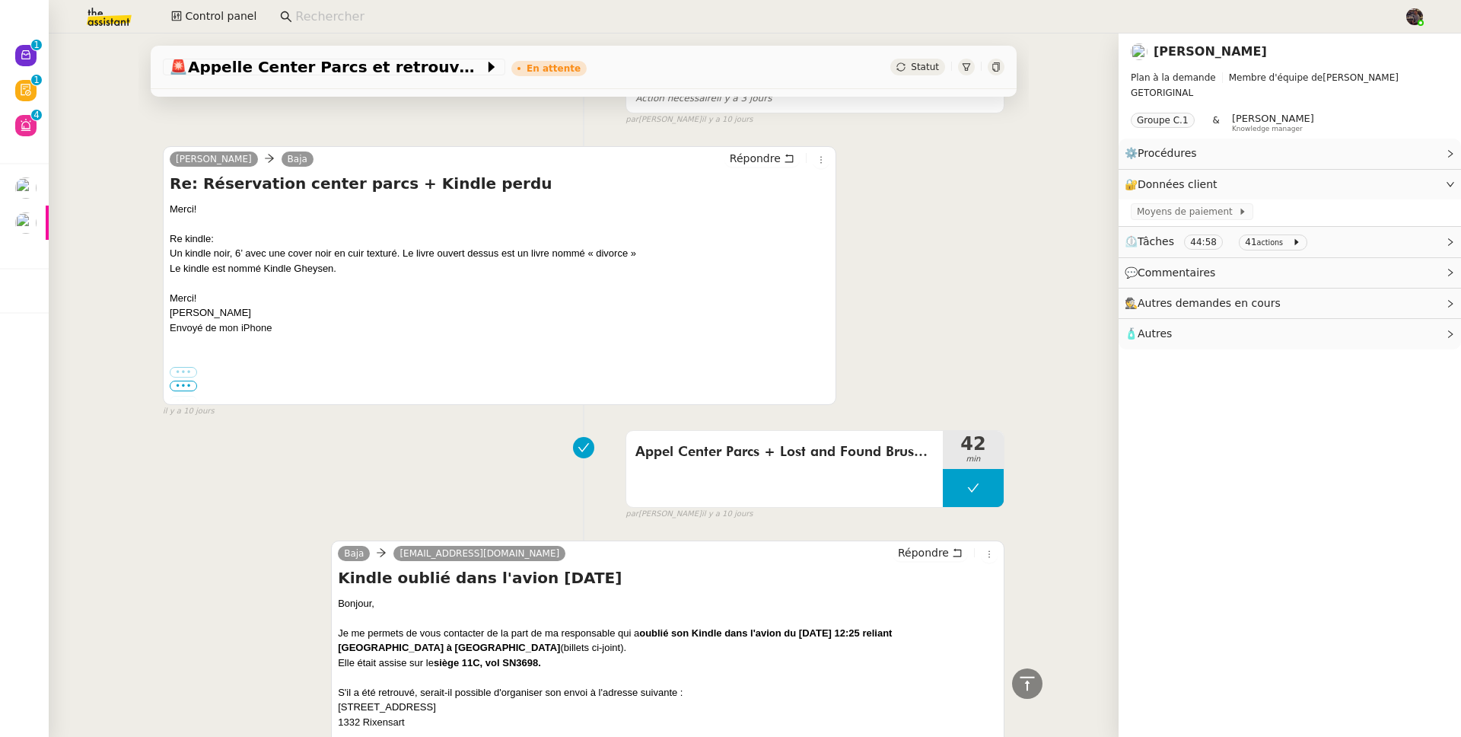
scroll to position [1256, 0]
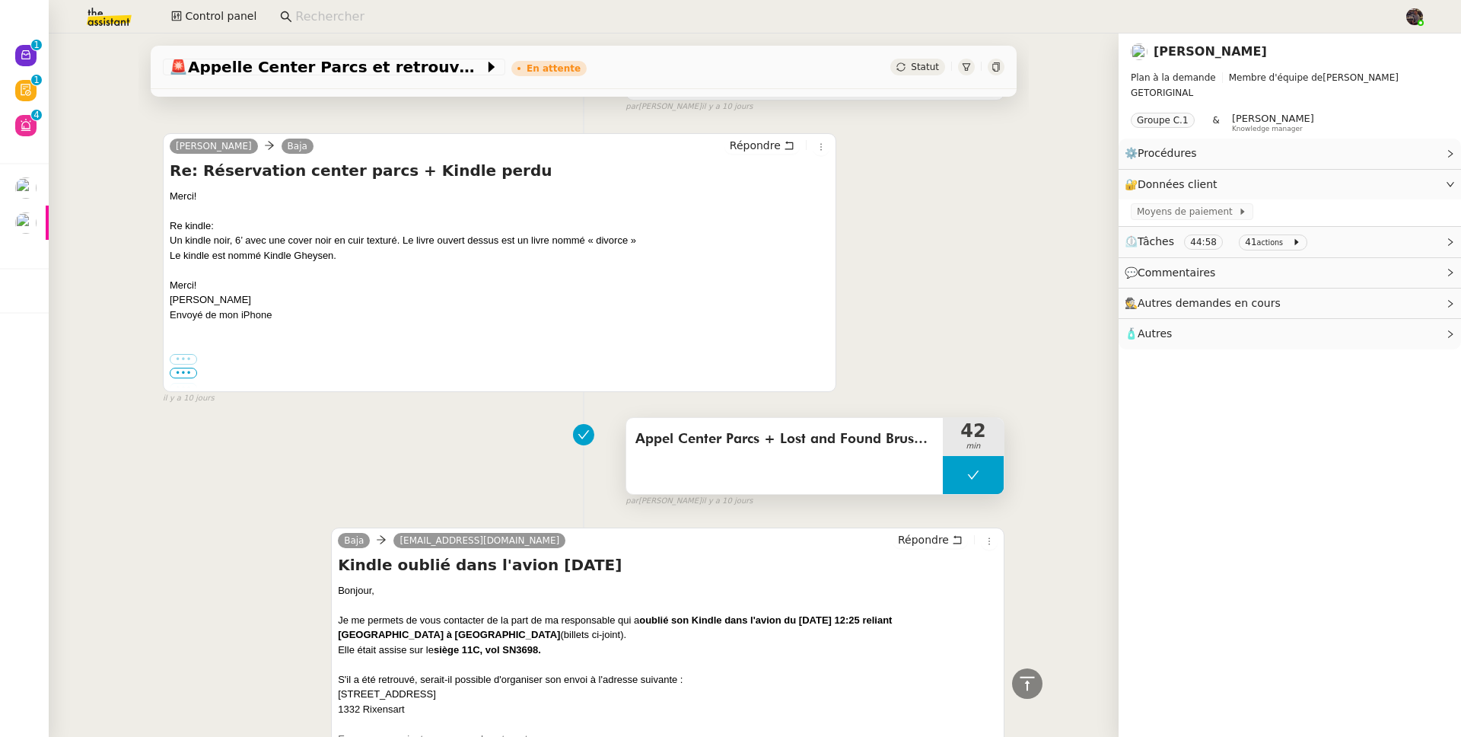
click at [749, 451] on span "Appel Center Parcs + Lost and Found Brussels Air" at bounding box center [785, 439] width 298 height 23
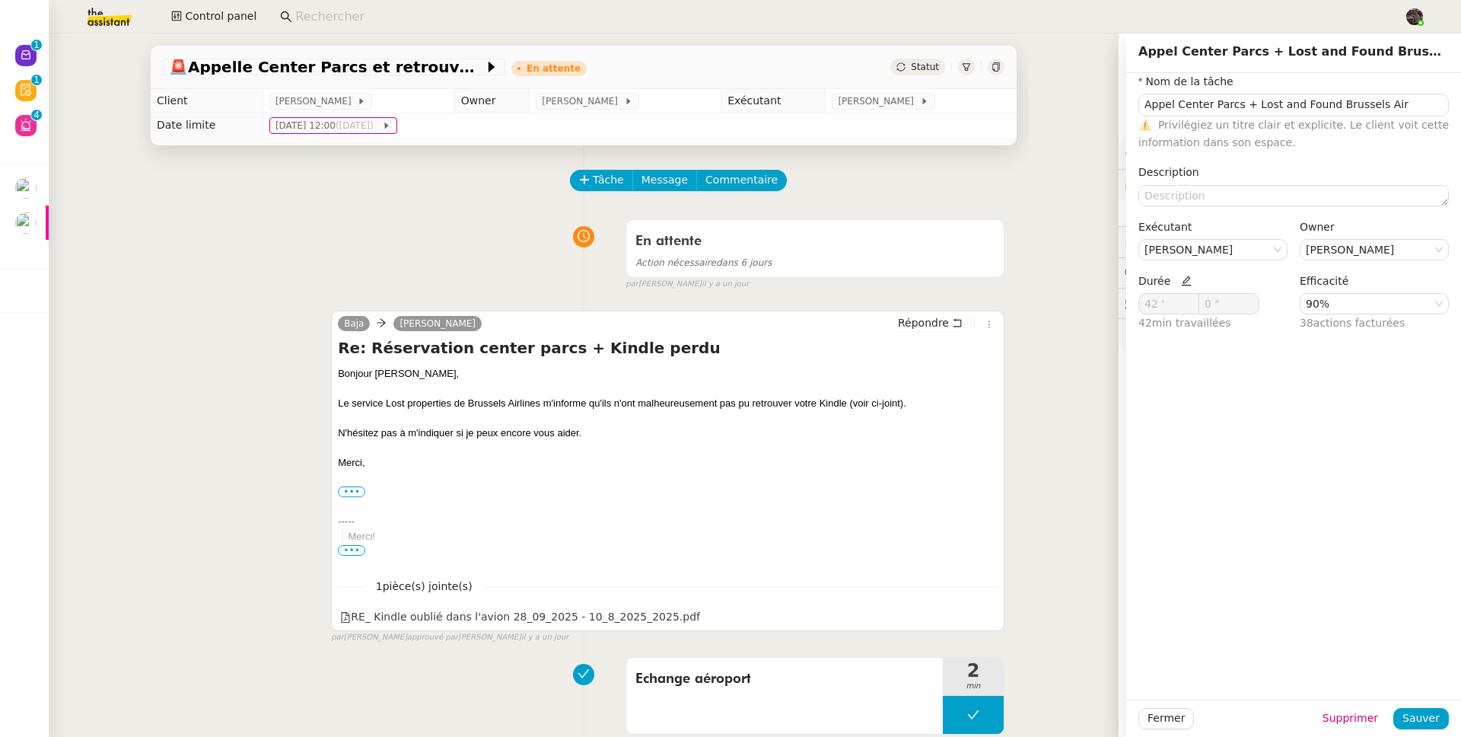
click at [311, 225] on div "En attente Action nécessaire dans 6 jours false par Sheida D. il y a un jour" at bounding box center [584, 251] width 842 height 78
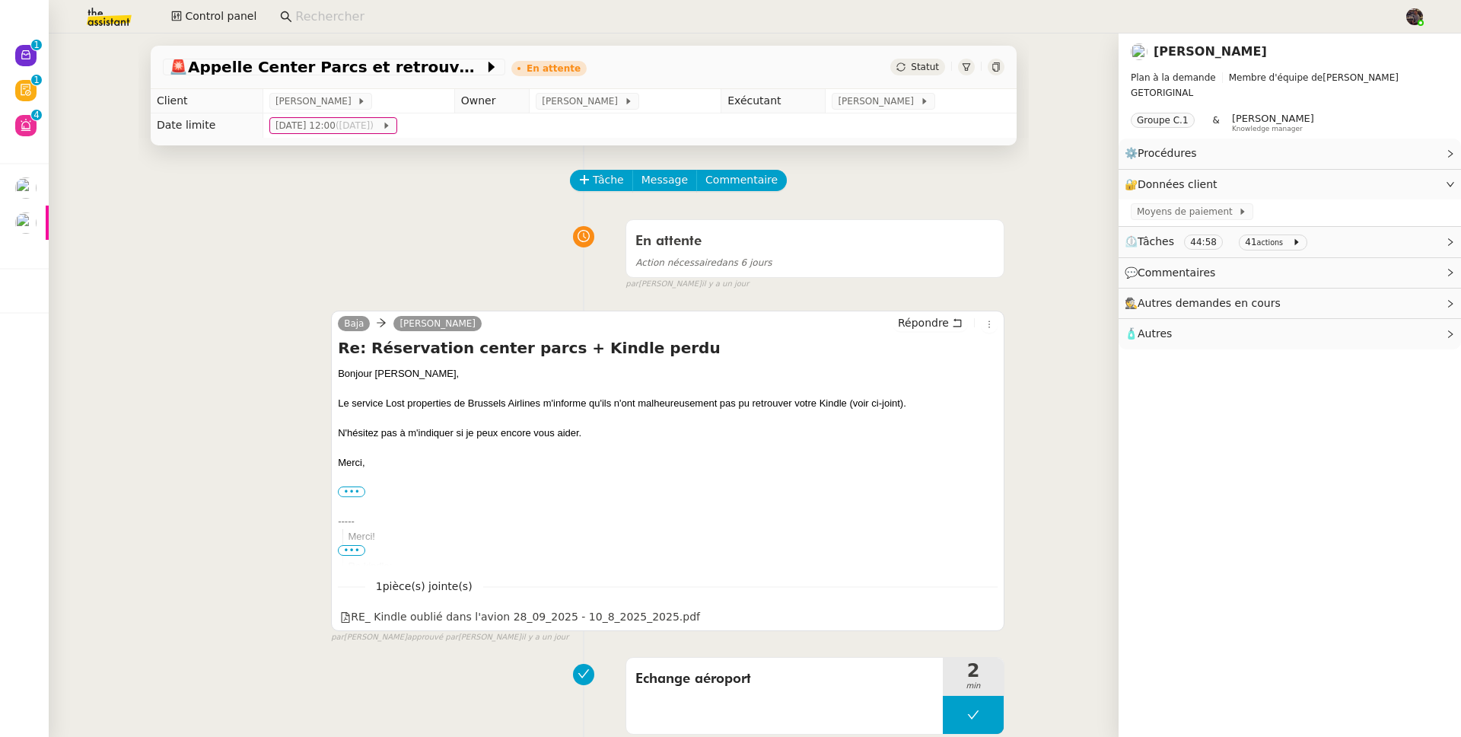
drag, startPoint x: 1356, startPoint y: 101, endPoint x: 1091, endPoint y: 46, distance: 269.9
click at [1091, 46] on nz-layout "🚨 Appelle Center Parcs et retrouve le Kindle En attente Statut Client Severine …" at bounding box center [755, 384] width 1413 height 703
click at [238, 304] on div "Baja Severine Gheysen Répondre Re: Réservation center parcs + Kindle perdu Bonj…" at bounding box center [584, 470] width 842 height 347
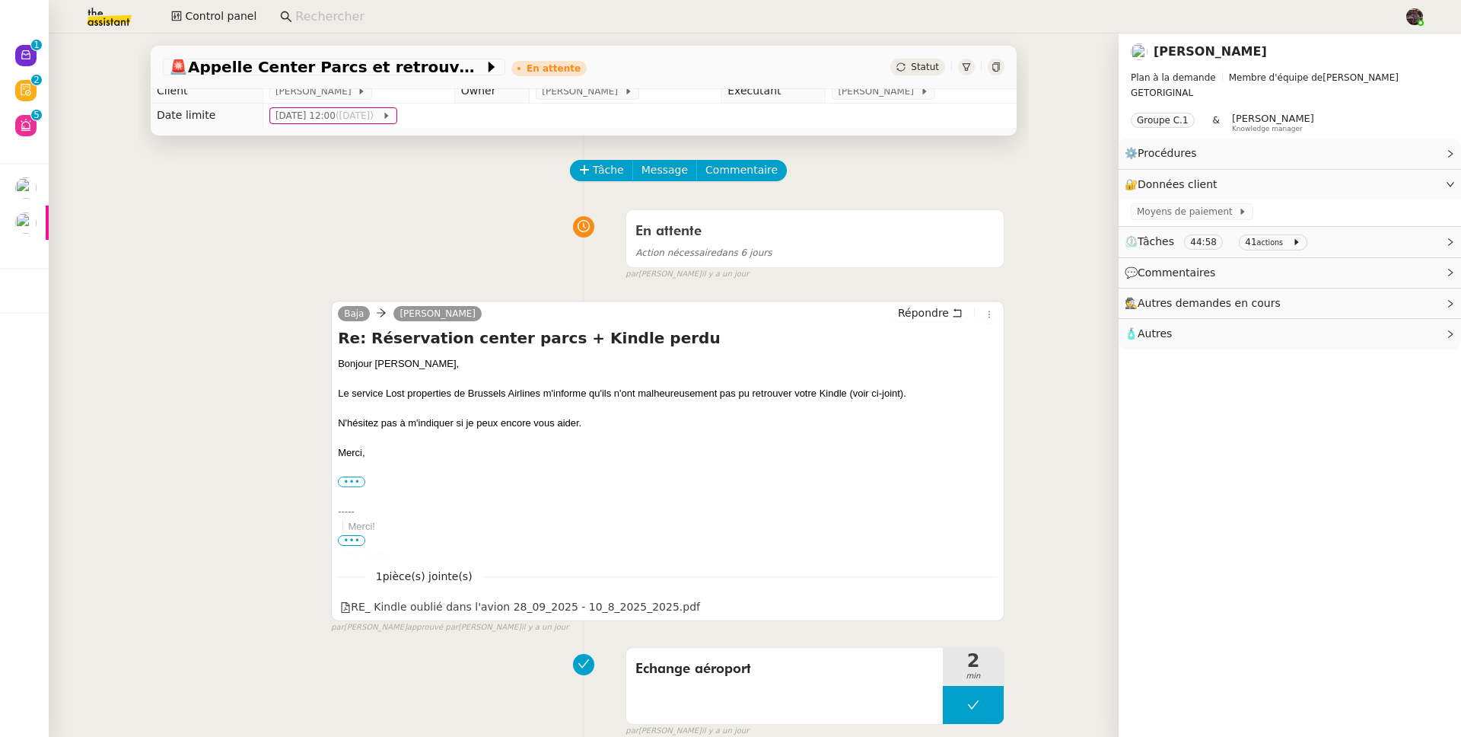
scroll to position [79, 0]
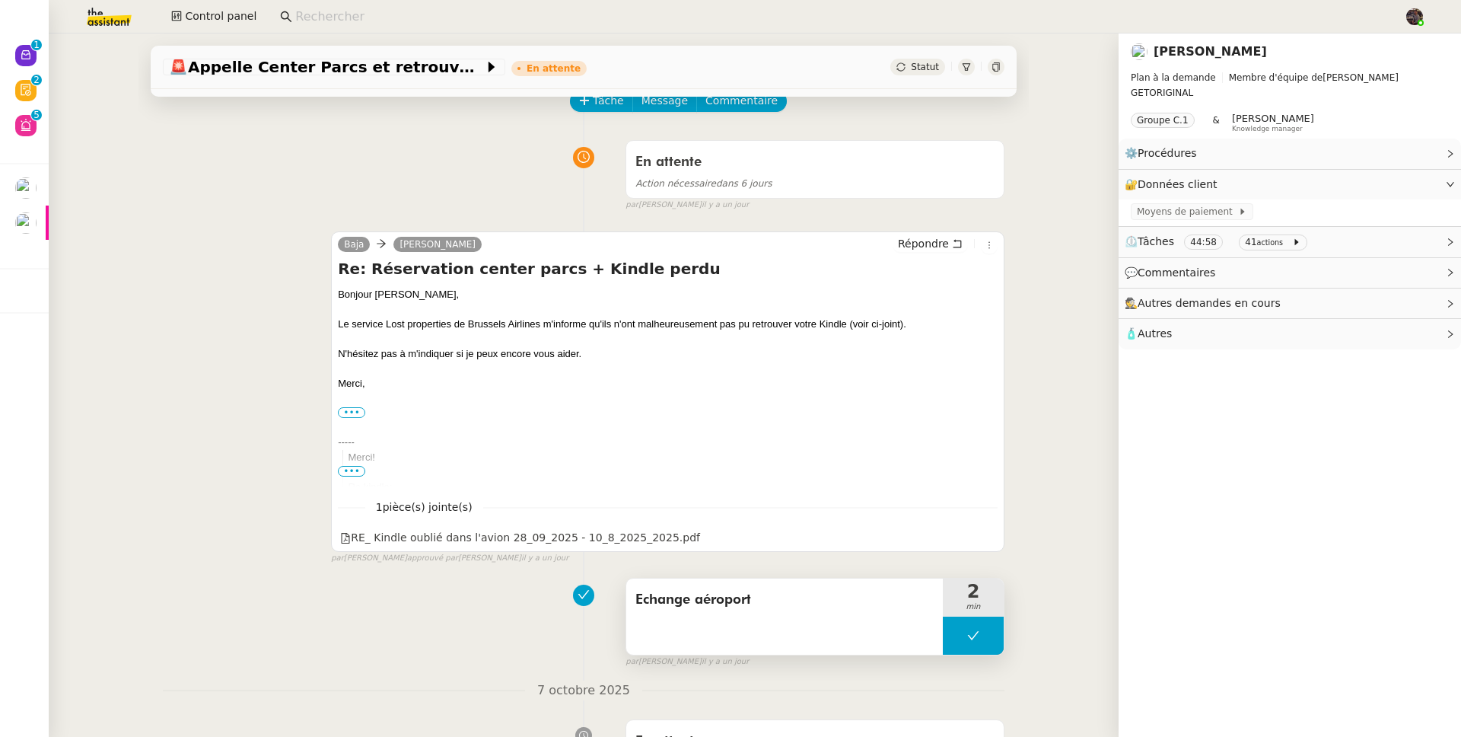
click at [780, 619] on div "Echange aéroport" at bounding box center [784, 616] width 317 height 76
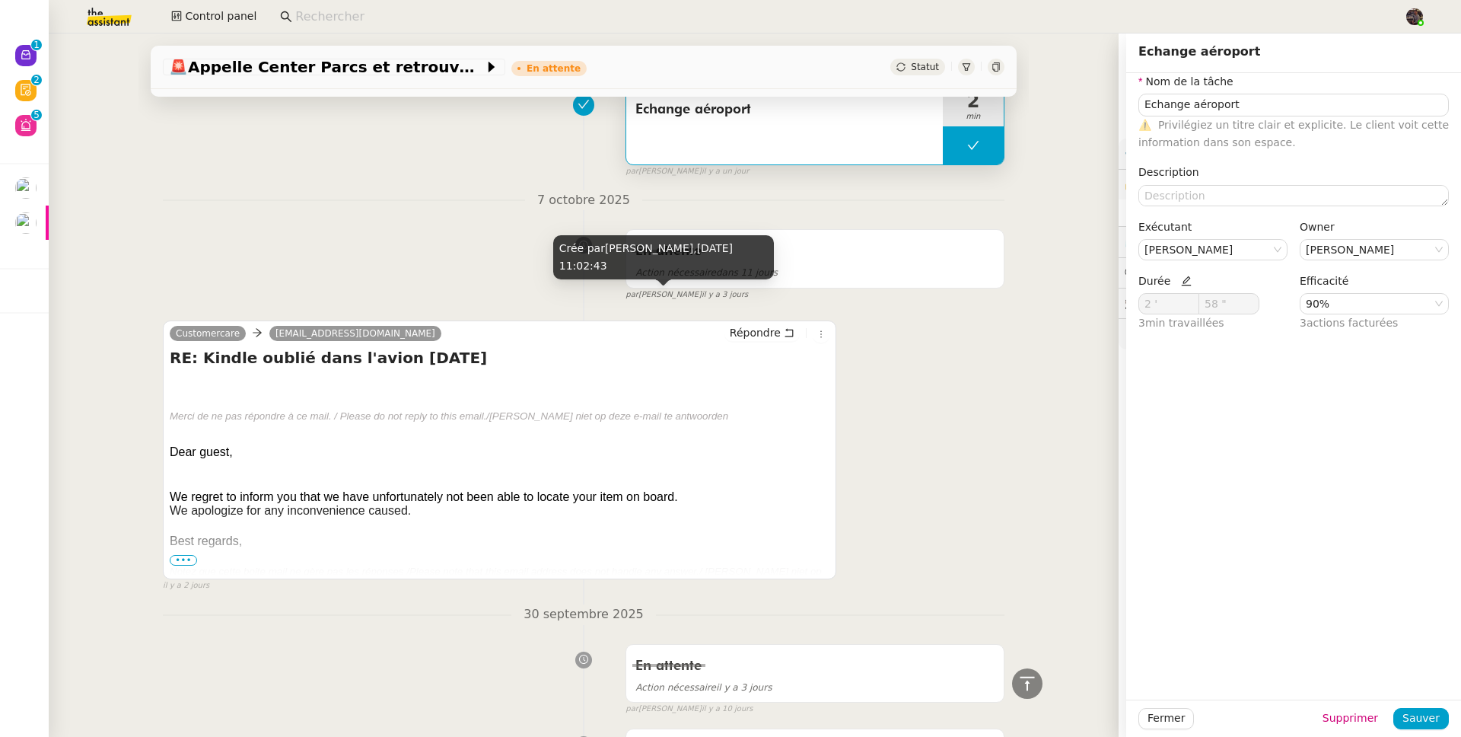
scroll to position [1068, 0]
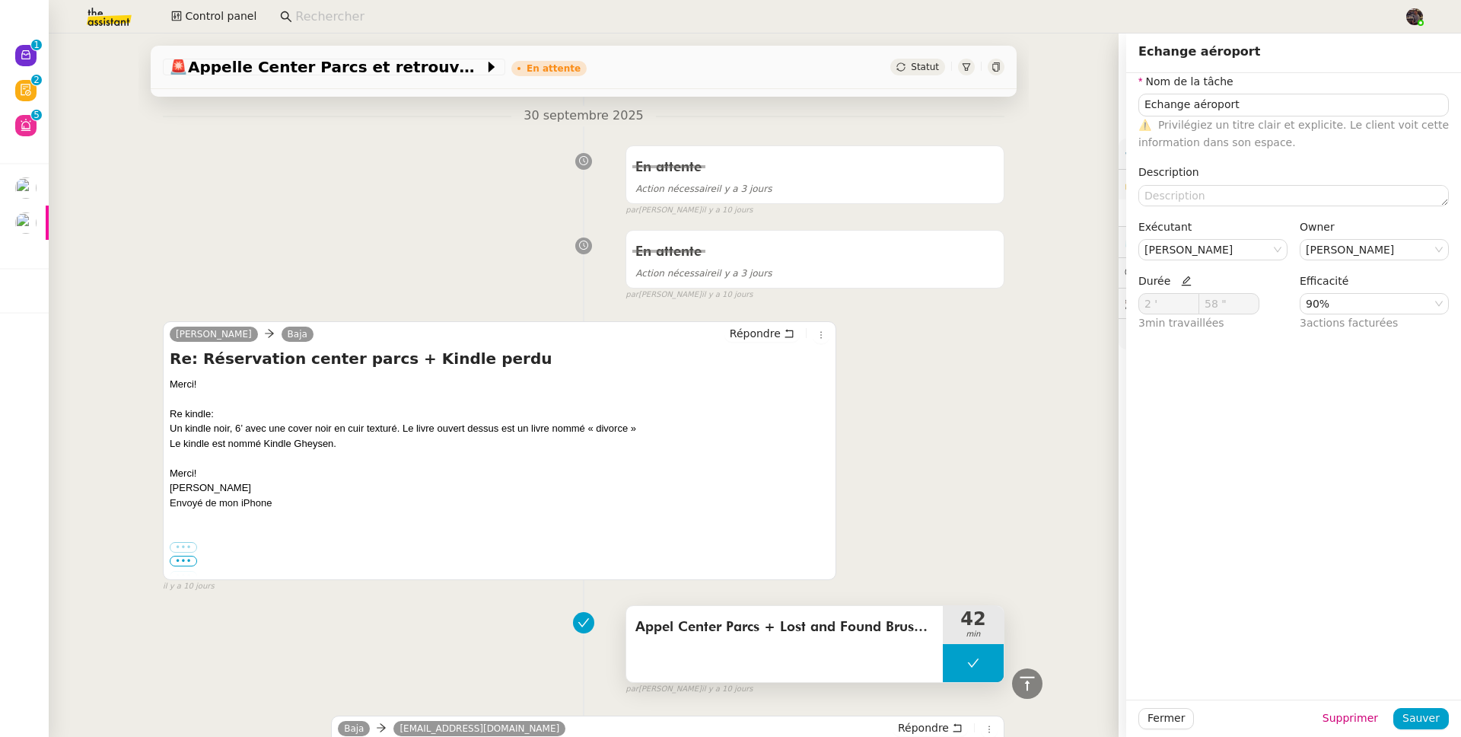
click at [837, 654] on div "Appel Center Parcs + Lost and Found Brussels Air" at bounding box center [784, 644] width 317 height 76
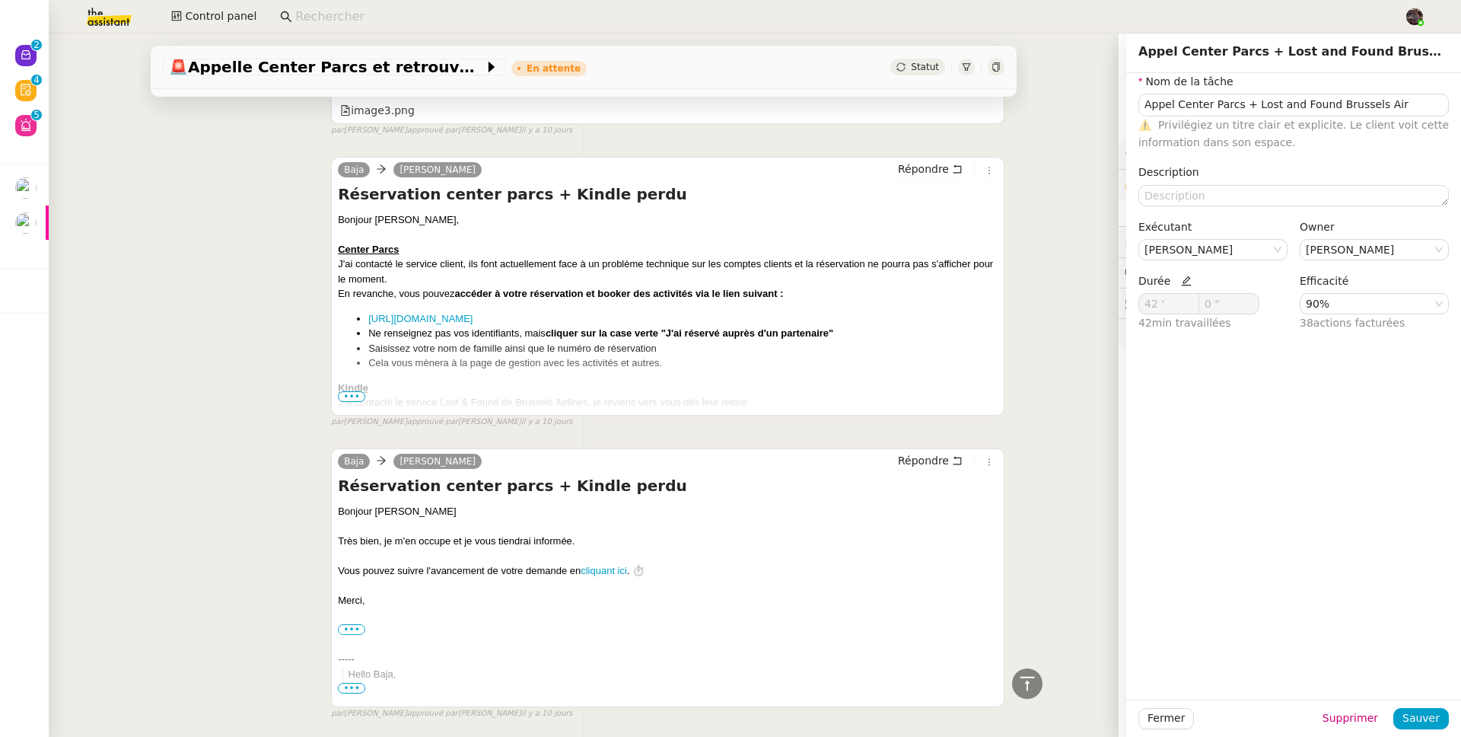
scroll to position [2468, 0]
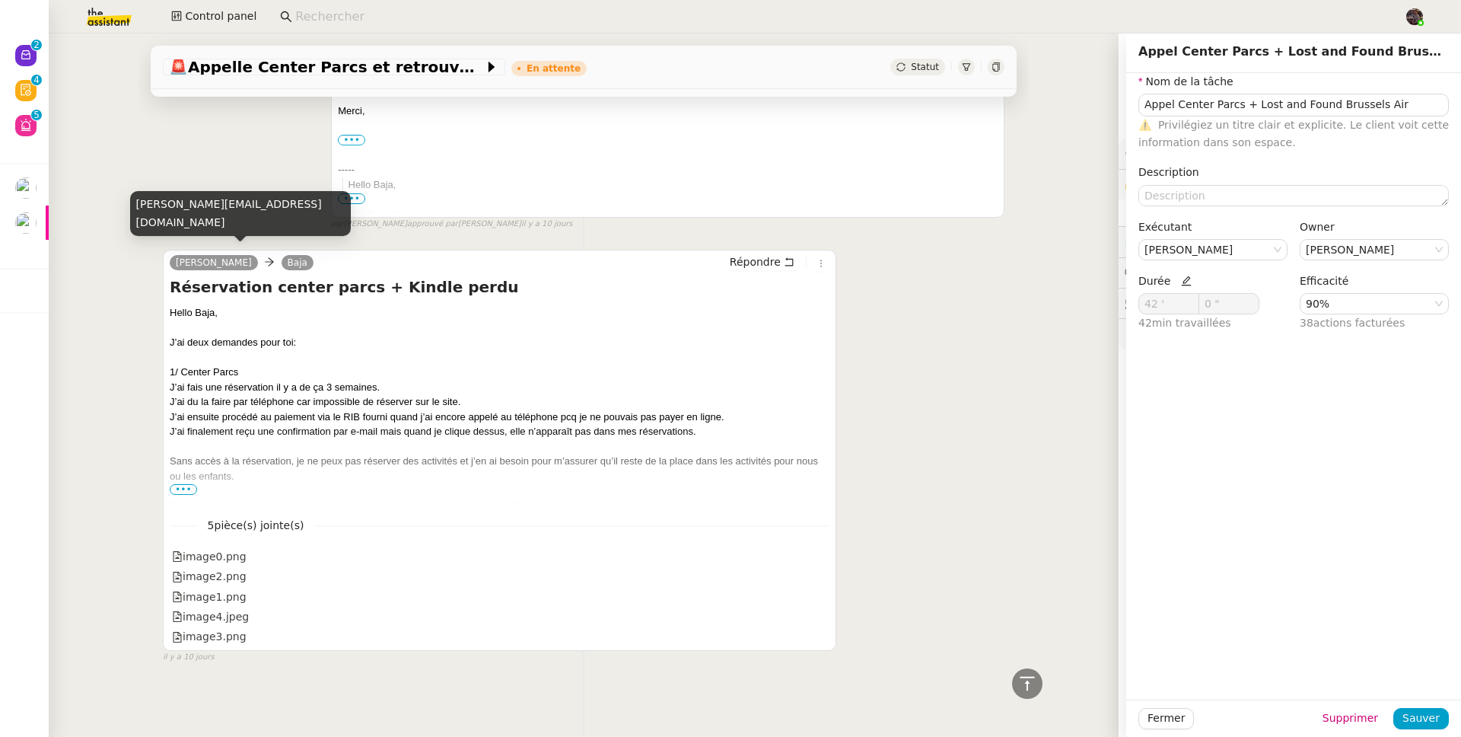
click at [203, 228] on div "severine.gheysen@gmail.com" at bounding box center [240, 213] width 221 height 45
copy div "severine.gheysen@gmail.com"
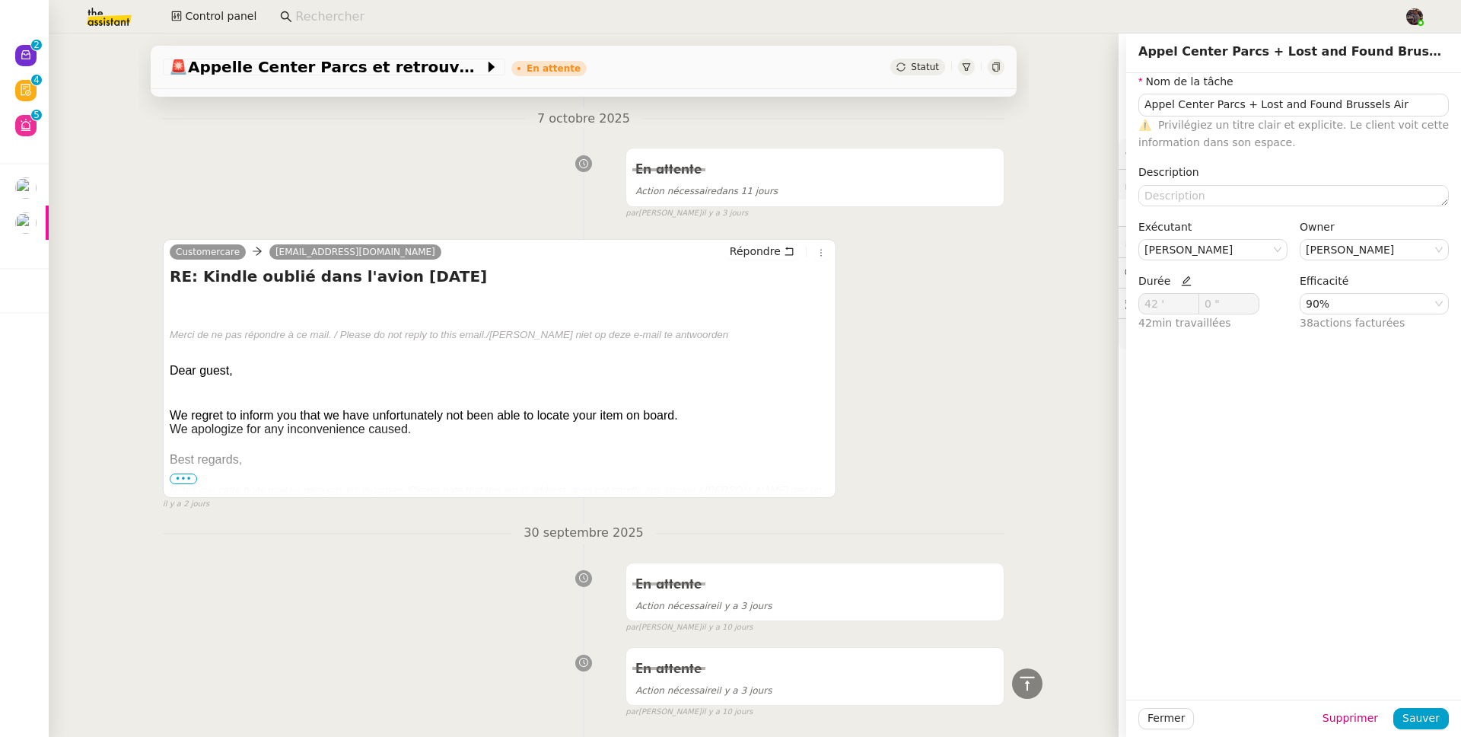
scroll to position [0, 0]
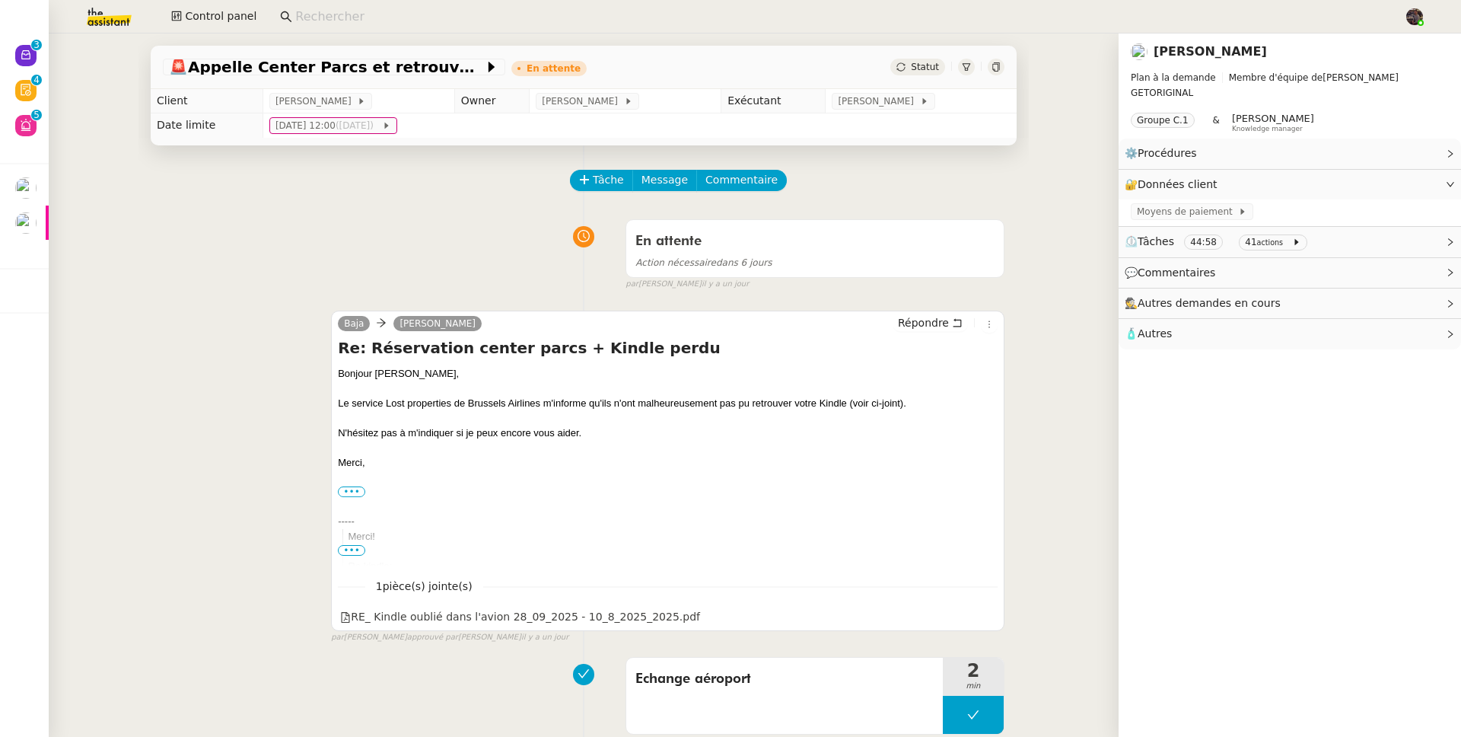
click at [1203, 56] on link "Severine Gheysen" at bounding box center [1210, 51] width 113 height 14
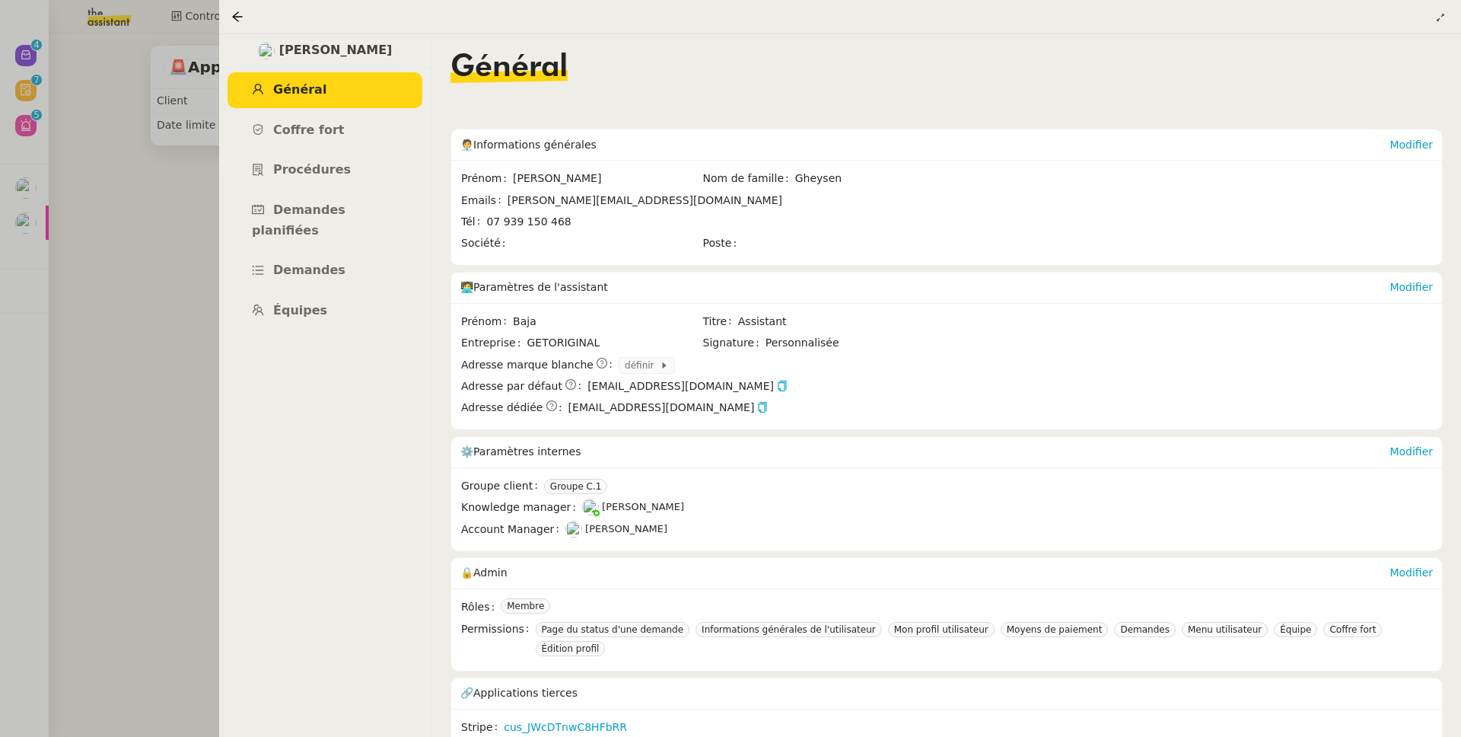
click at [137, 330] on div at bounding box center [730, 368] width 1461 height 737
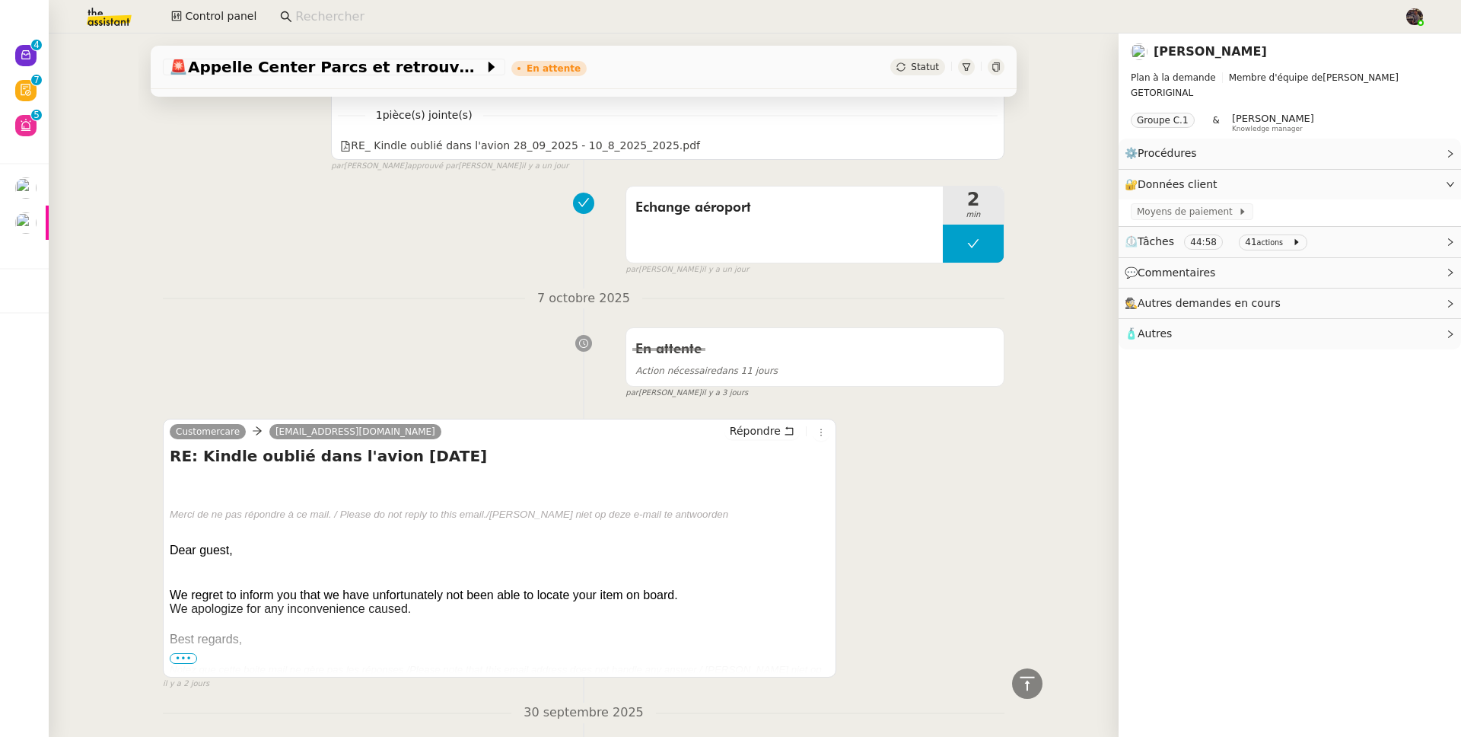
scroll to position [1202, 0]
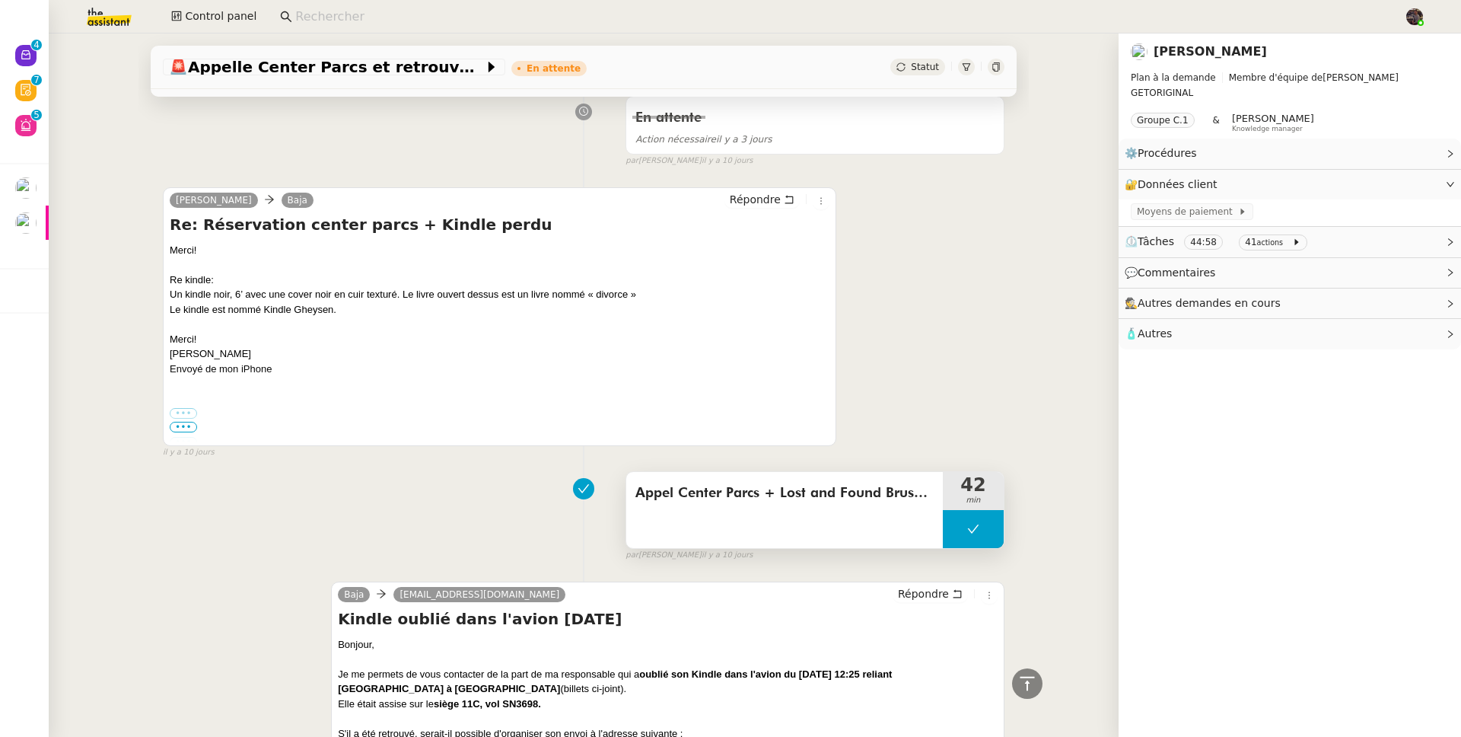
click at [803, 543] on div "Appel Center Parcs + Lost and Found Brussels Air" at bounding box center [784, 510] width 317 height 76
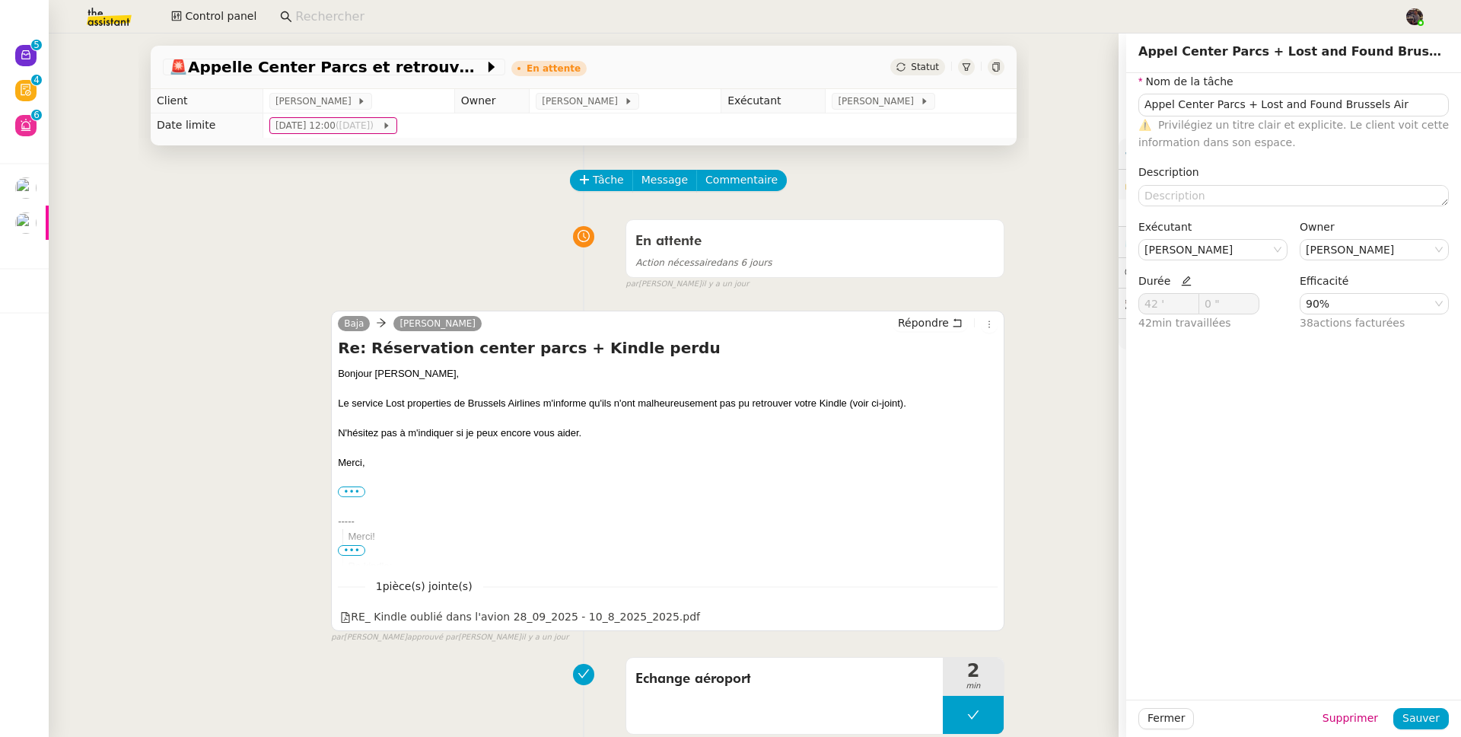
click at [430, 256] on div "En attente Action nécessaire dans 6 jours false par Sheida D. il y a un jour" at bounding box center [584, 251] width 842 height 78
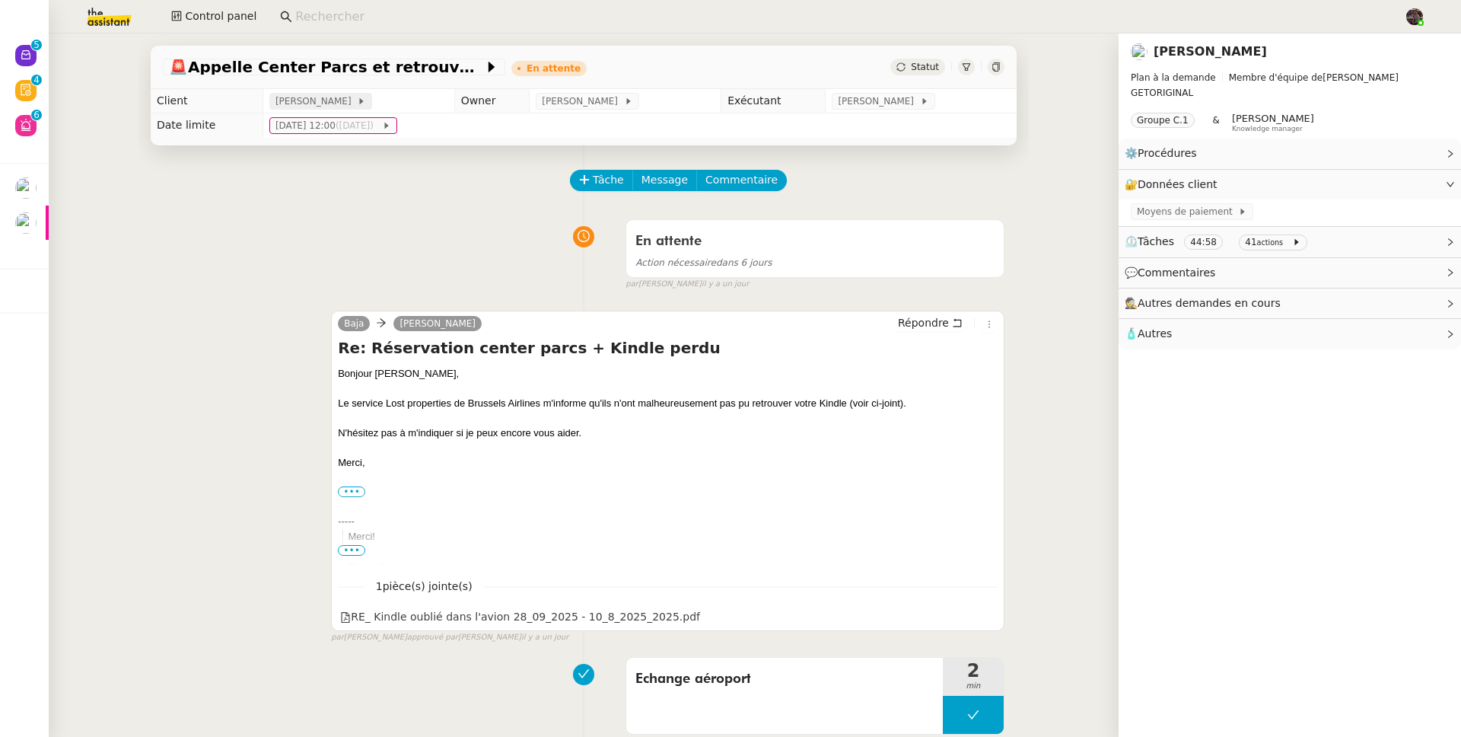
click at [352, 97] on span at bounding box center [355, 101] width 6 height 11
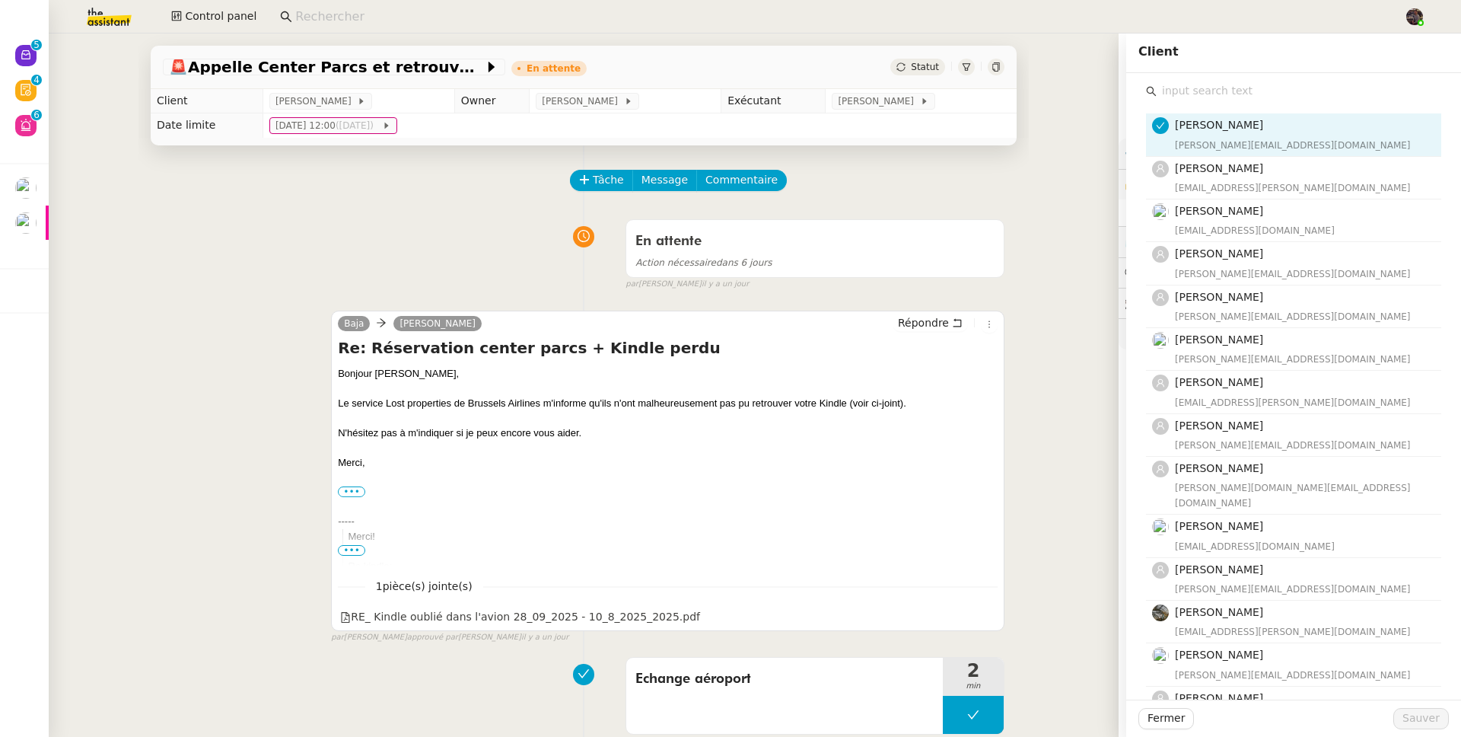
click at [1200, 89] on input "text" at bounding box center [1299, 91] width 285 height 21
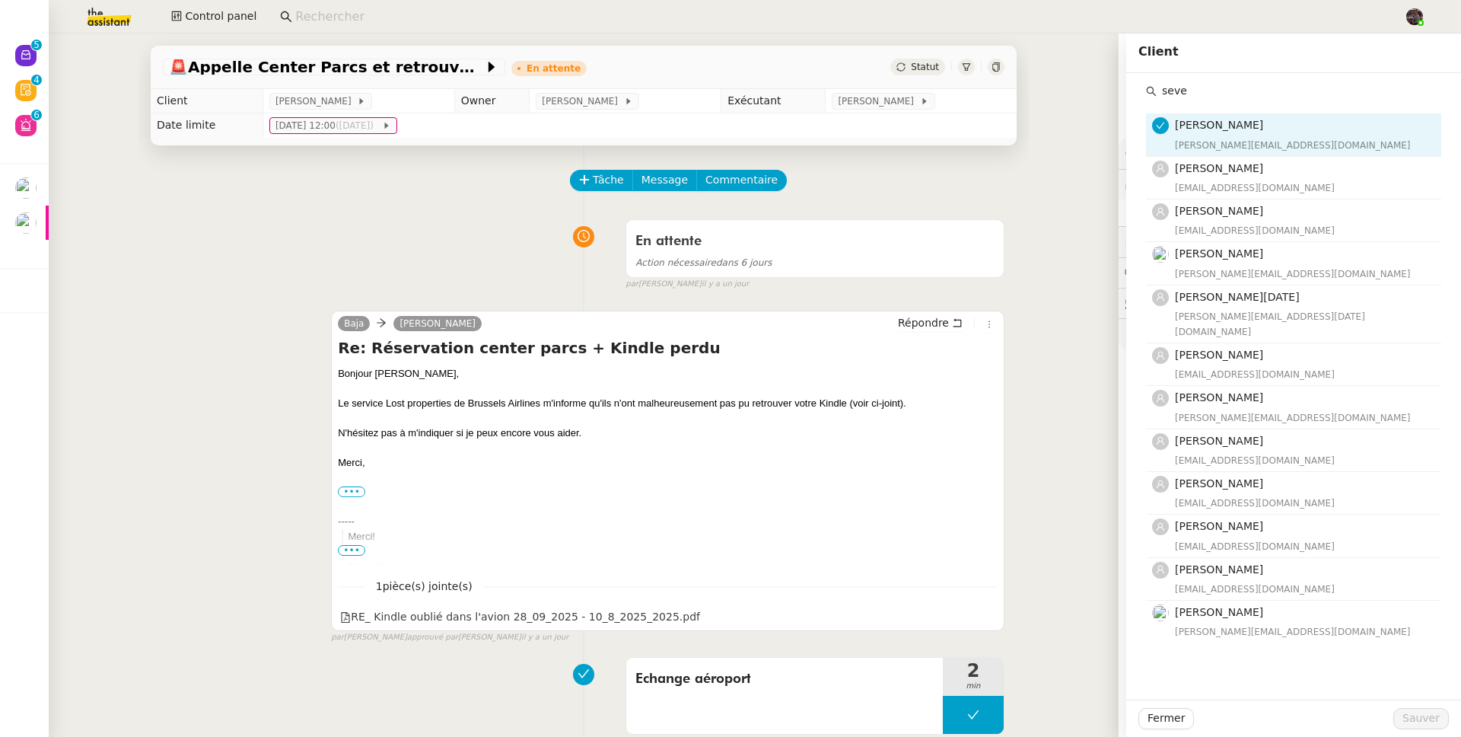
type input "seve"
click at [428, 225] on div "En attente Action nécessaire dans 6 jours false par Sheida D. il y a un jour" at bounding box center [584, 251] width 842 height 78
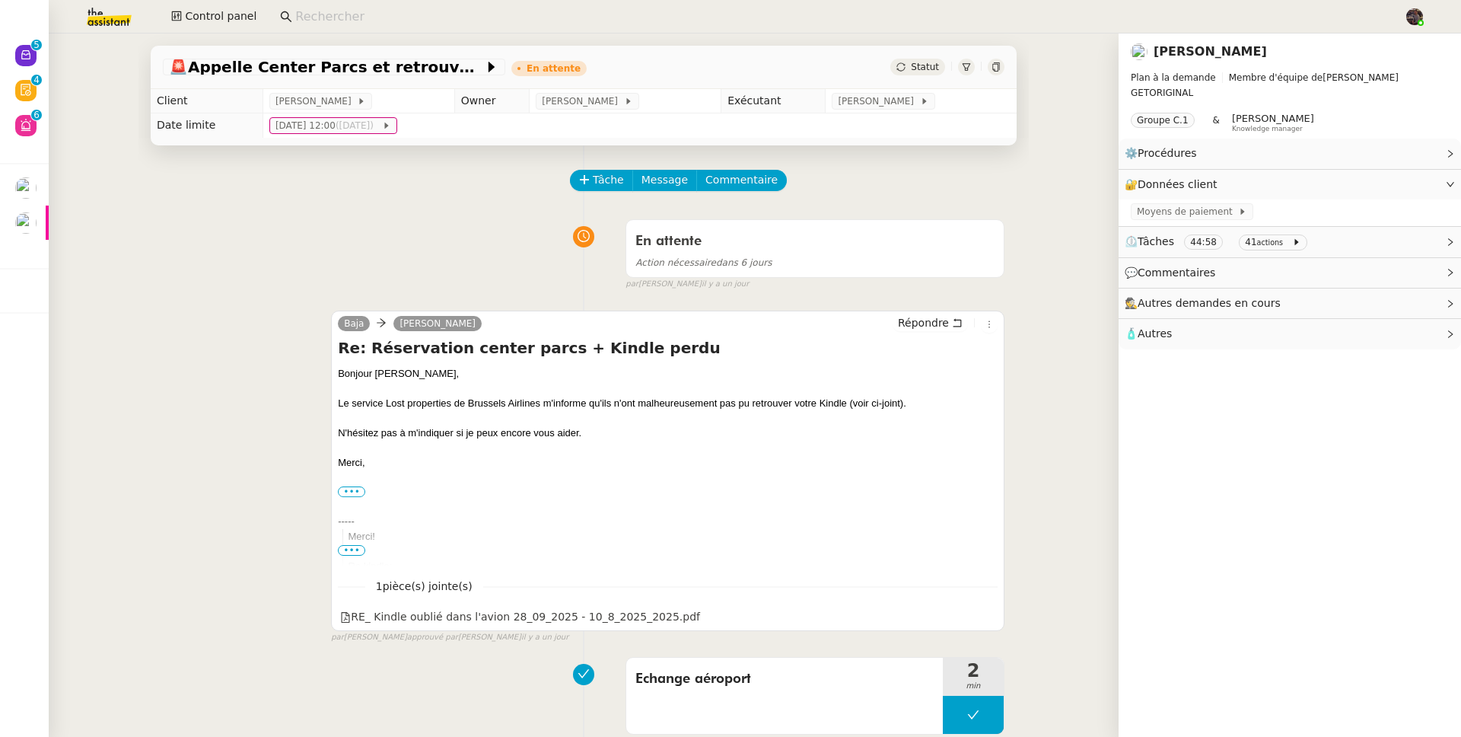
click at [1202, 62] on nz-page-header-title "Severine Gheysen" at bounding box center [1210, 51] width 113 height 21
click at [1203, 56] on link "Severine Gheysen" at bounding box center [1210, 51] width 113 height 14
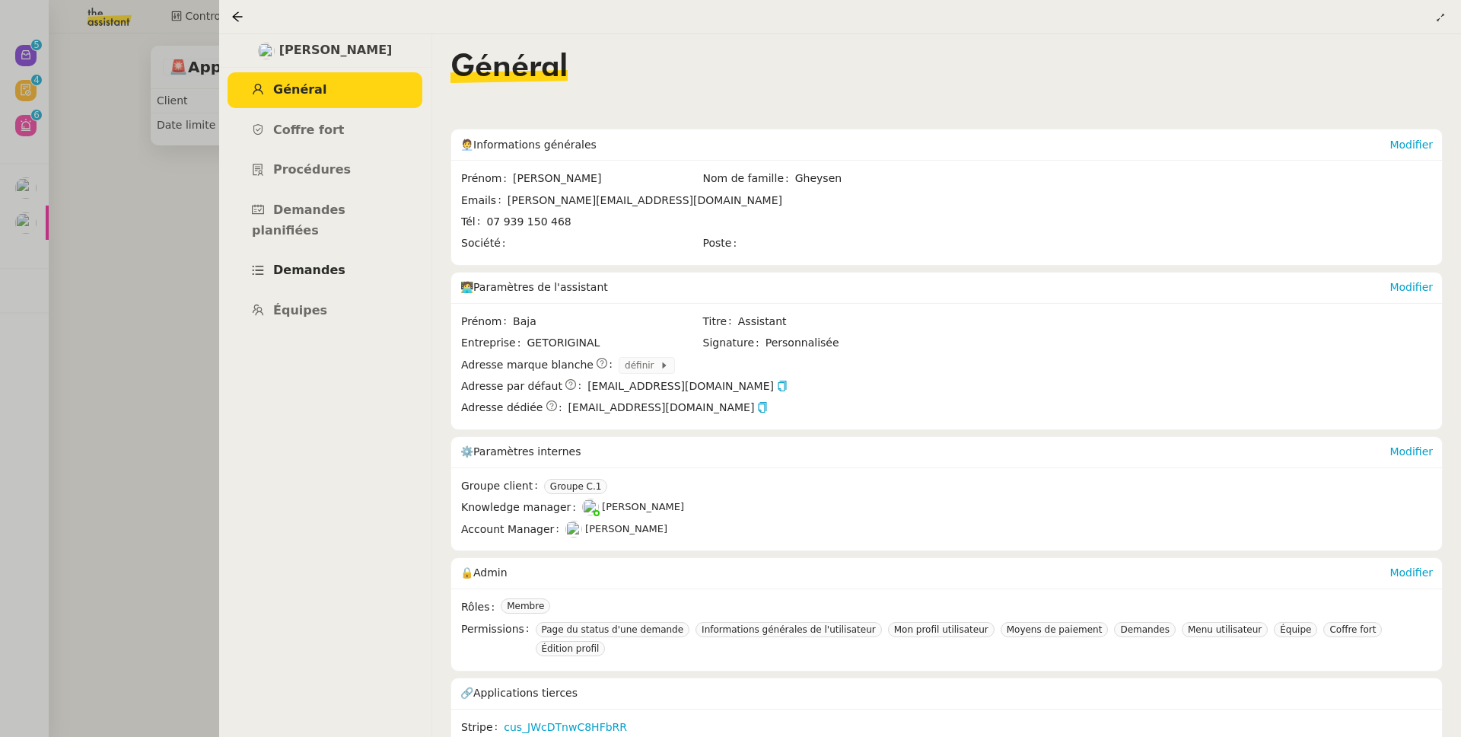
click at [318, 263] on span "Demandes" at bounding box center [309, 270] width 72 height 14
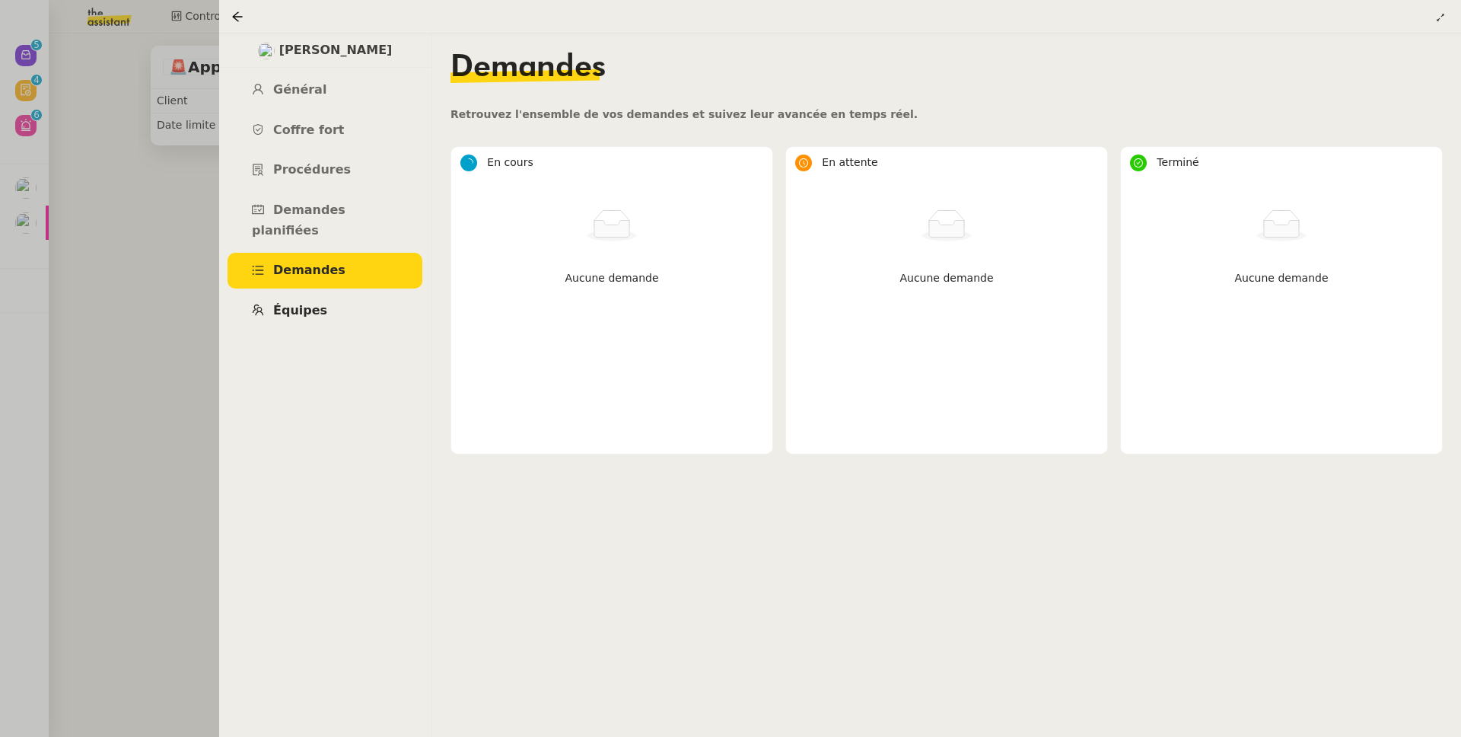
click at [319, 303] on span "Équipes" at bounding box center [300, 310] width 54 height 14
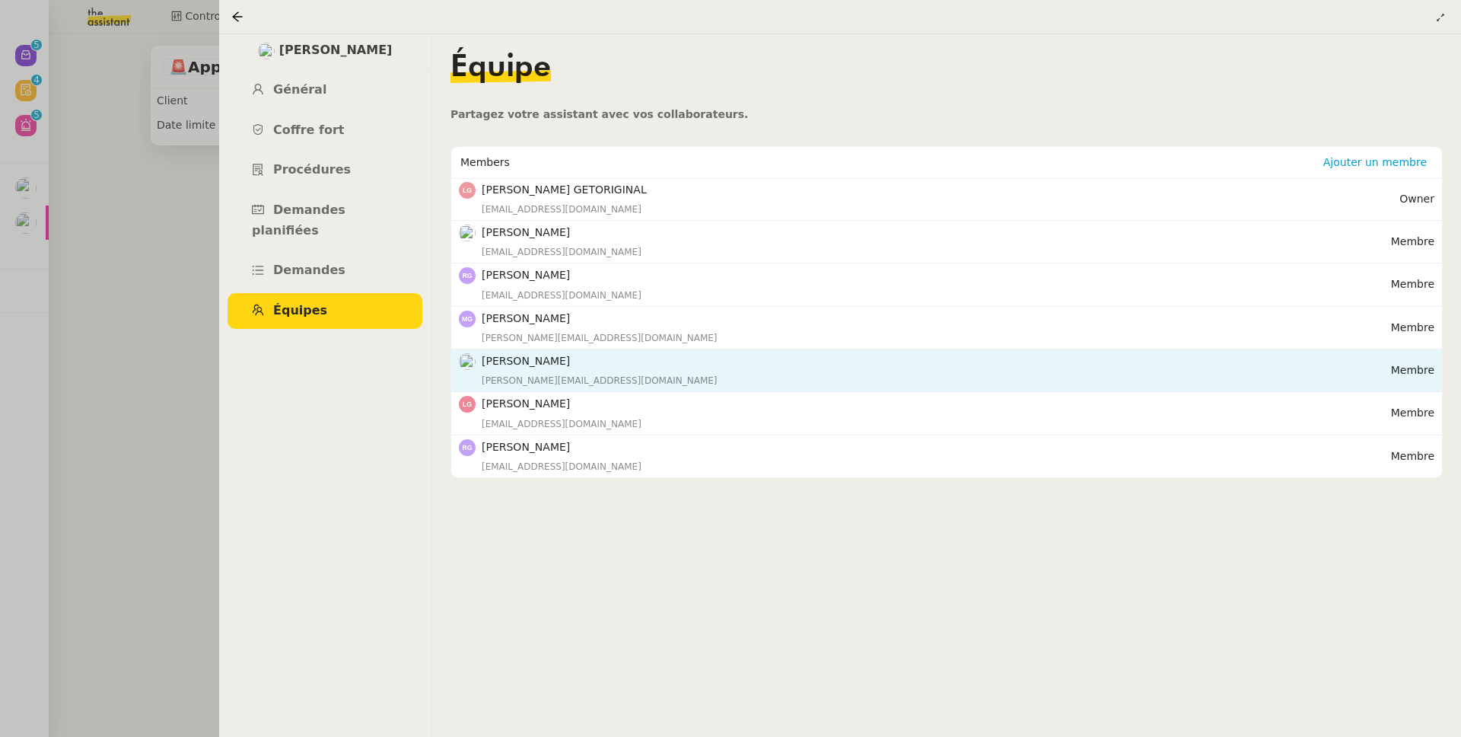
click at [552, 383] on div "severine.gheysen@gmail.com" at bounding box center [937, 380] width 910 height 15
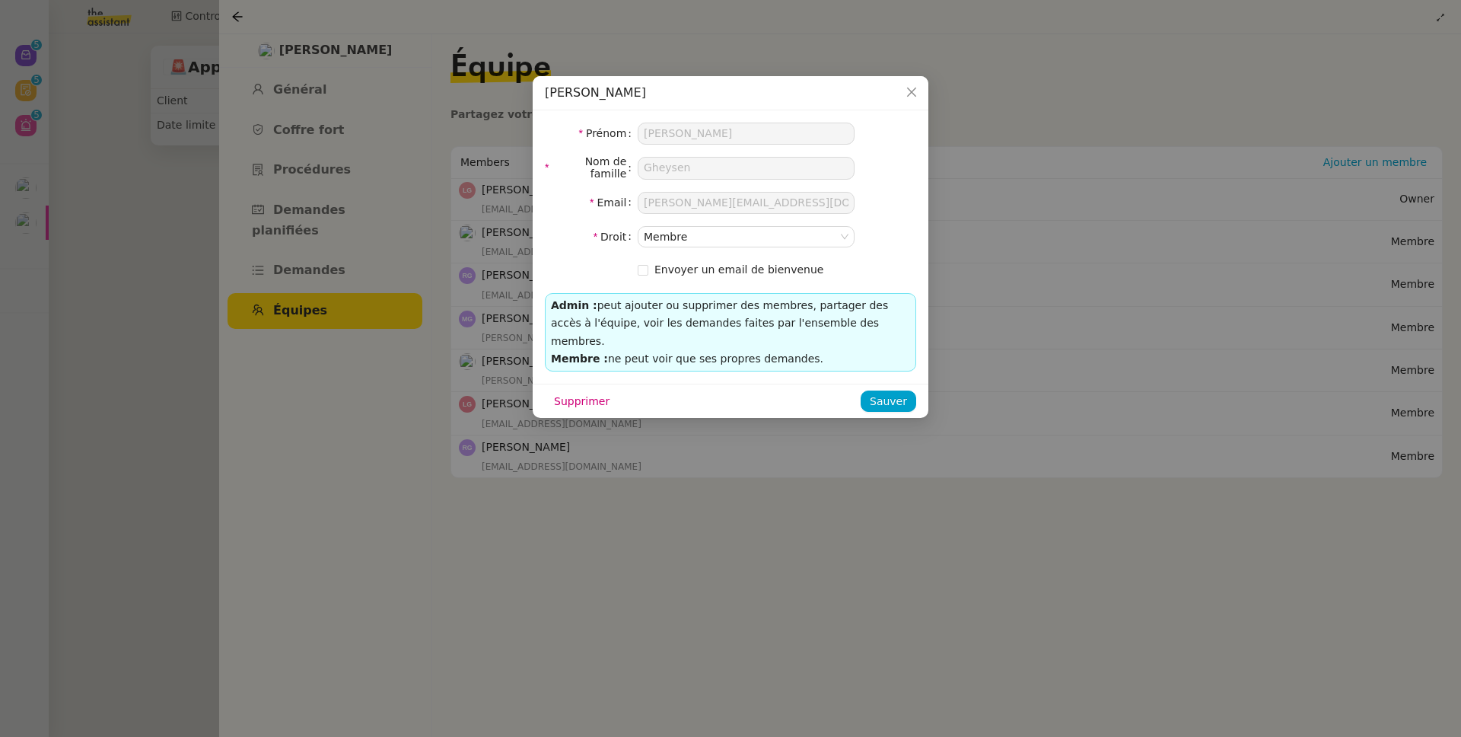
click at [304, 215] on nz-modal-container "Severine Gheysen Prénom Severine Nom de famille Gheysen Email severine.gheysen@…" at bounding box center [730, 368] width 1461 height 737
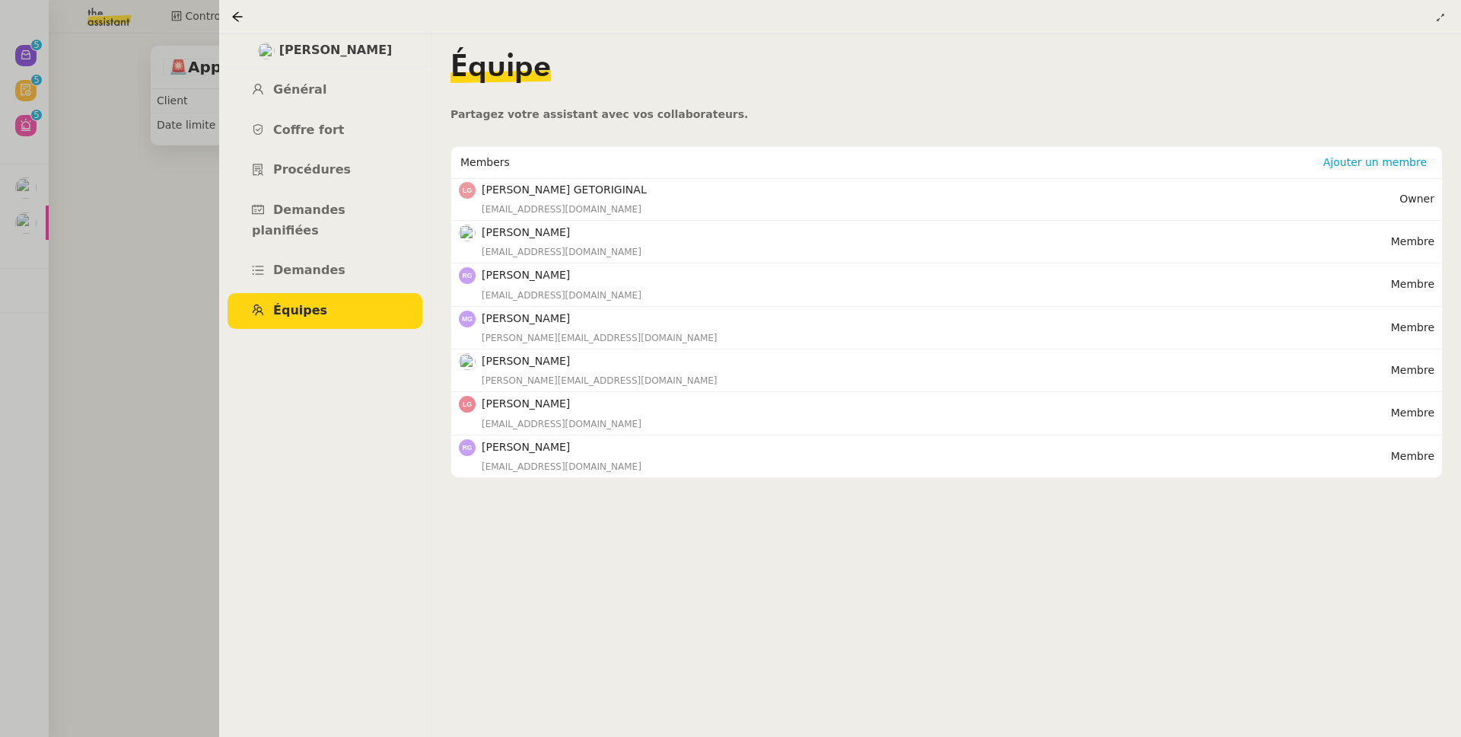
click at [302, 46] on span "Severine Gheysen" at bounding box center [335, 50] width 113 height 21
copy span "Severine"
click at [368, 47] on span "Severine Gheysen" at bounding box center [335, 50] width 113 height 21
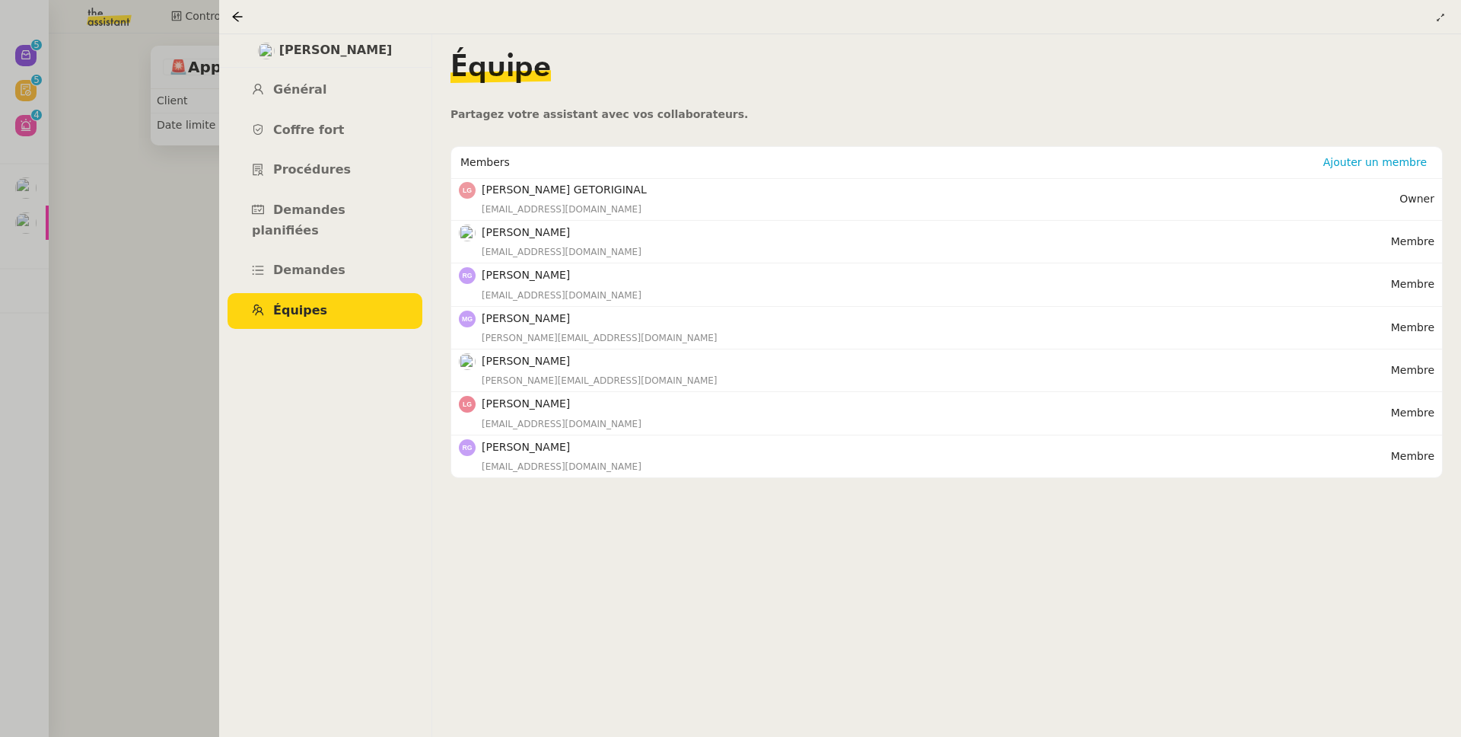
copy span "Gheysen"
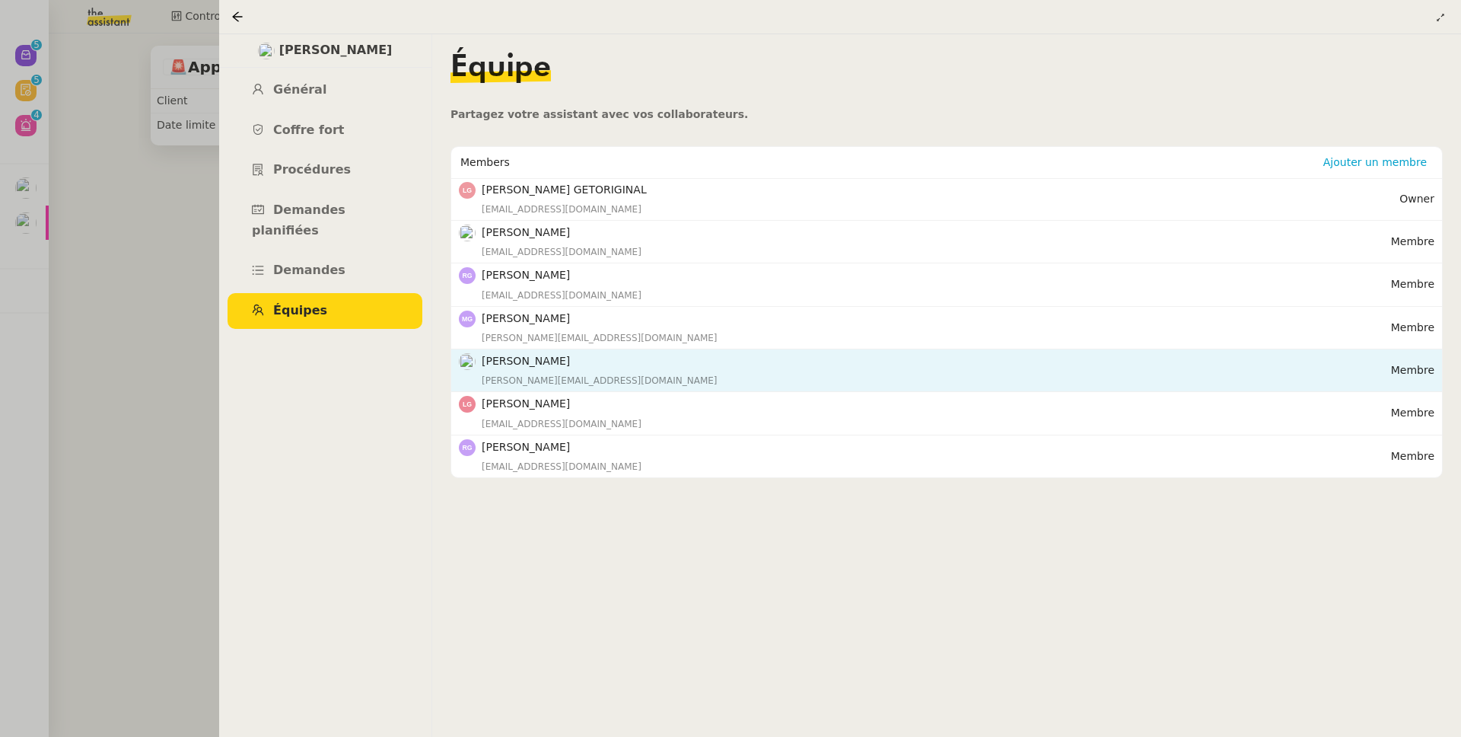
click at [560, 380] on div "severine.gheysen@gmail.com" at bounding box center [937, 380] width 910 height 15
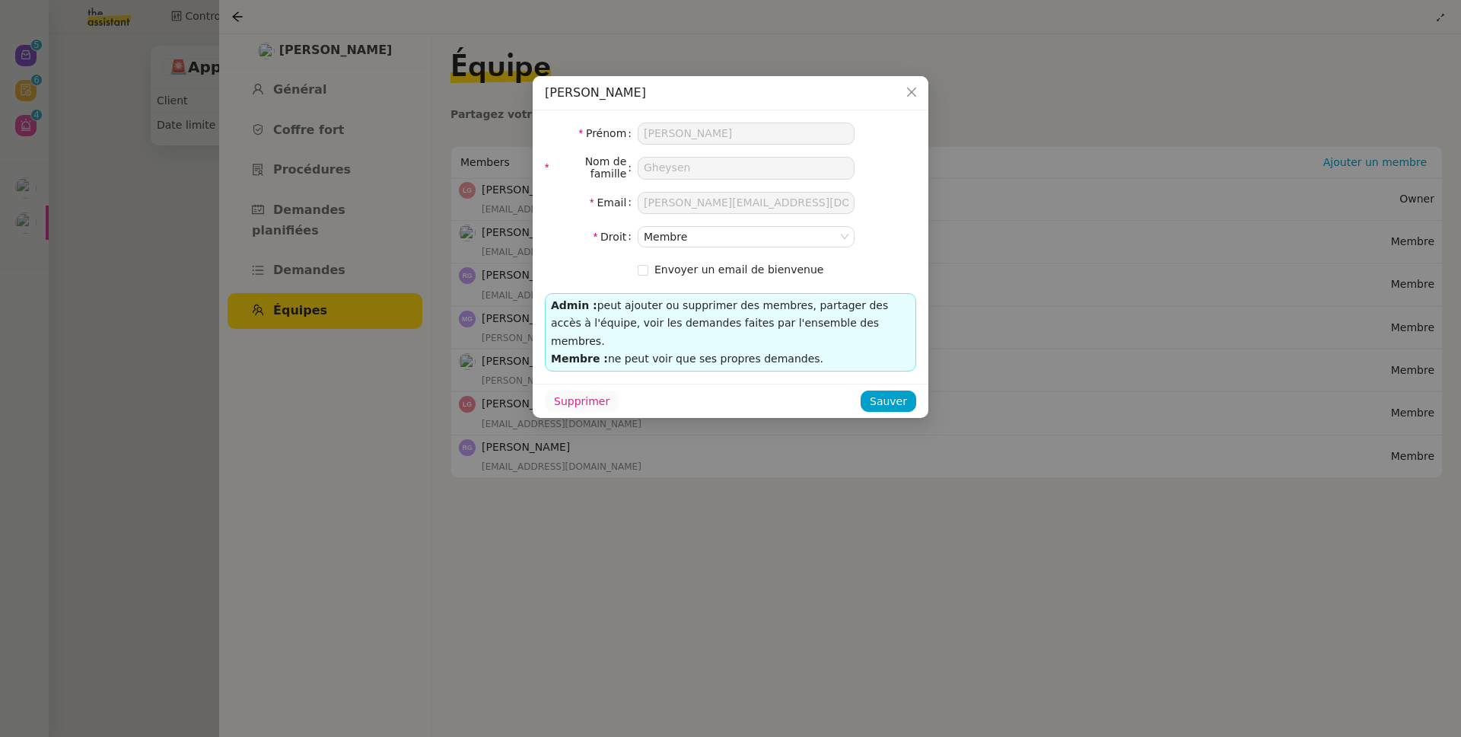
click at [588, 393] on span "Supprimer" at bounding box center [582, 402] width 56 height 18
click at [618, 346] on button "Ok" at bounding box center [615, 342] width 27 height 17
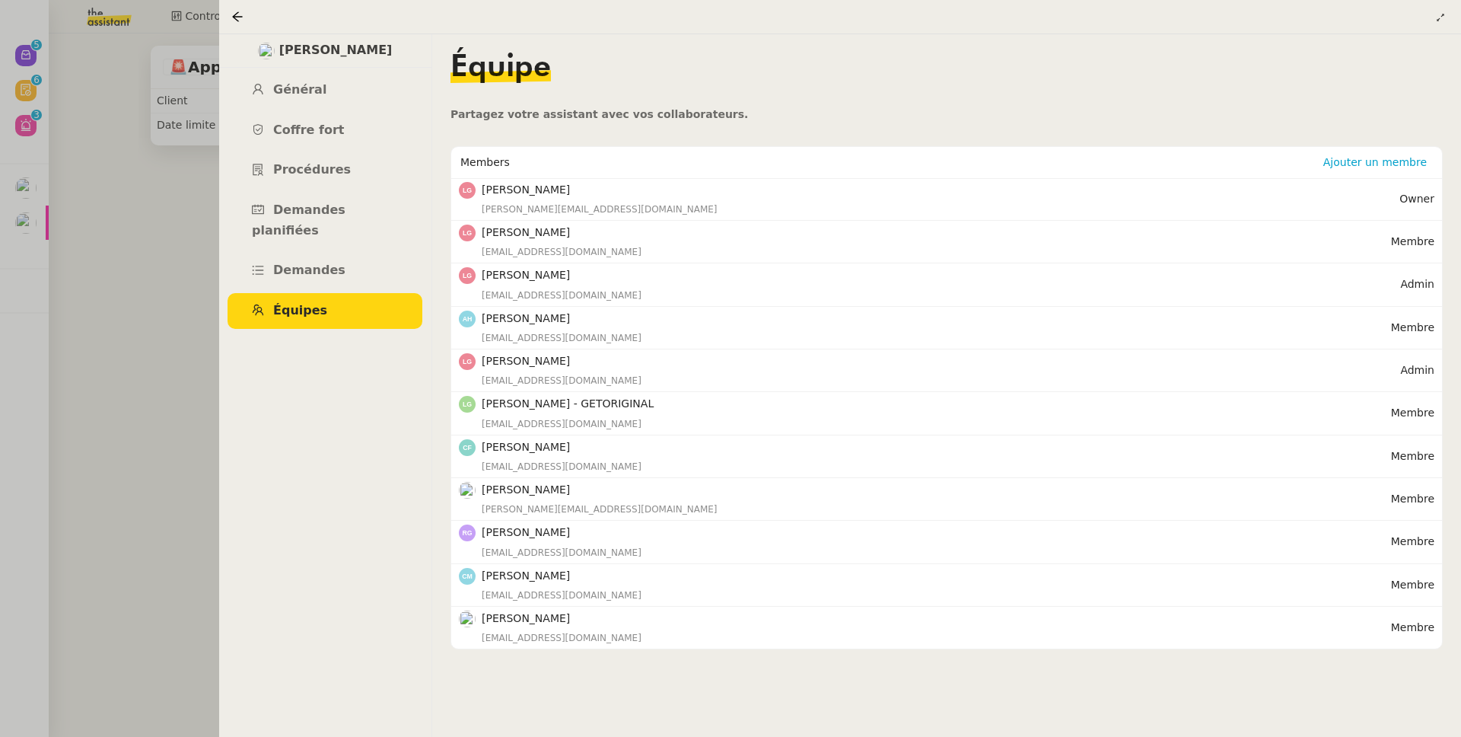
click at [23, 381] on div at bounding box center [730, 368] width 1461 height 737
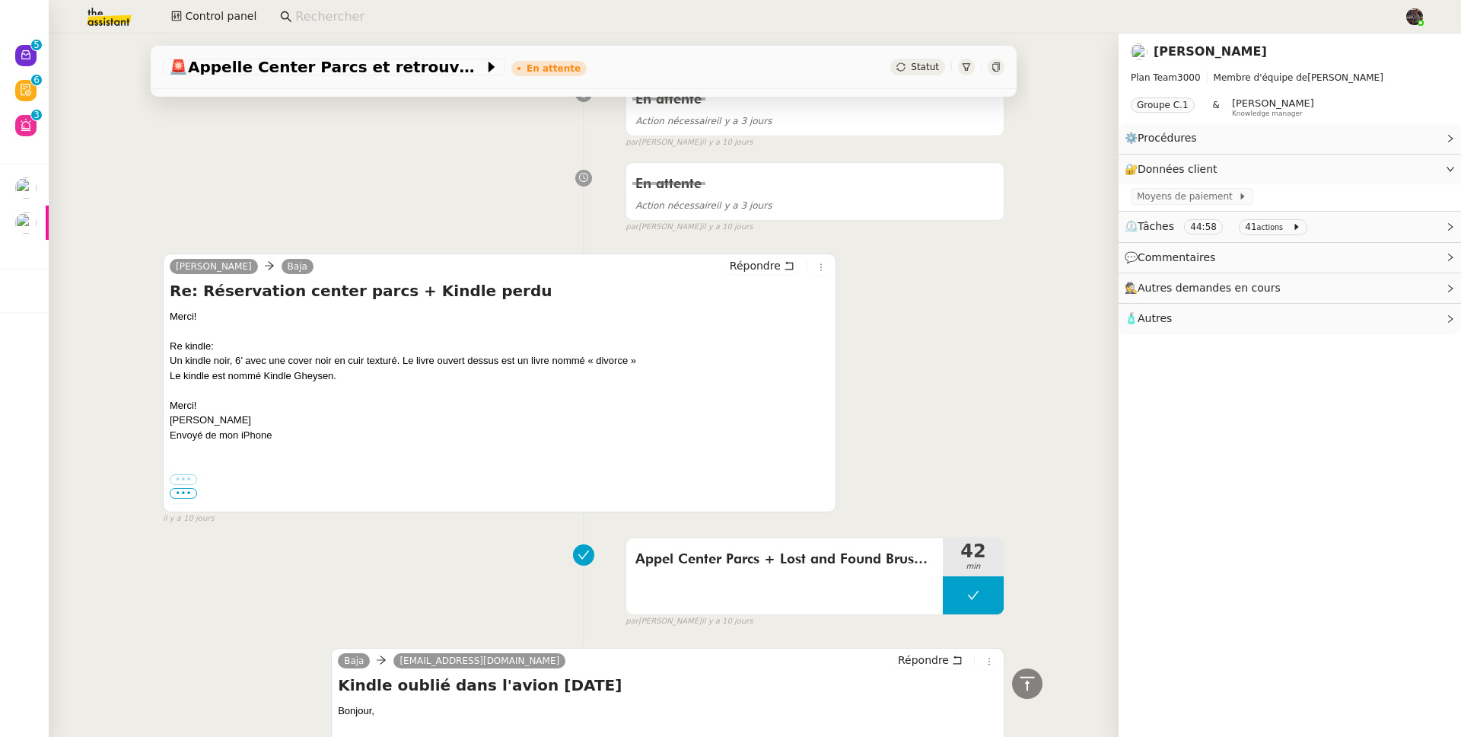
scroll to position [1142, 0]
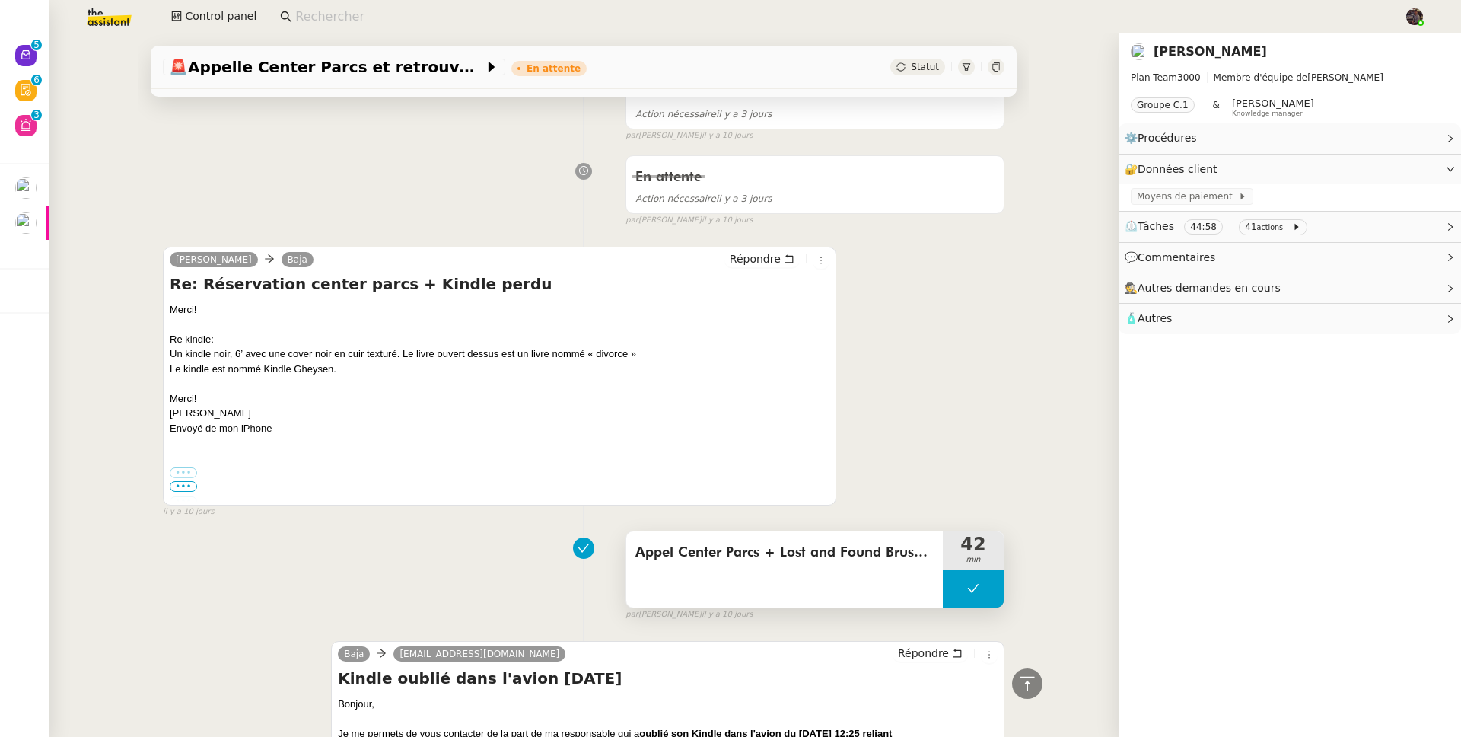
click at [860, 574] on div "Appel Center Parcs + Lost and Found Brussels Air" at bounding box center [784, 569] width 317 height 76
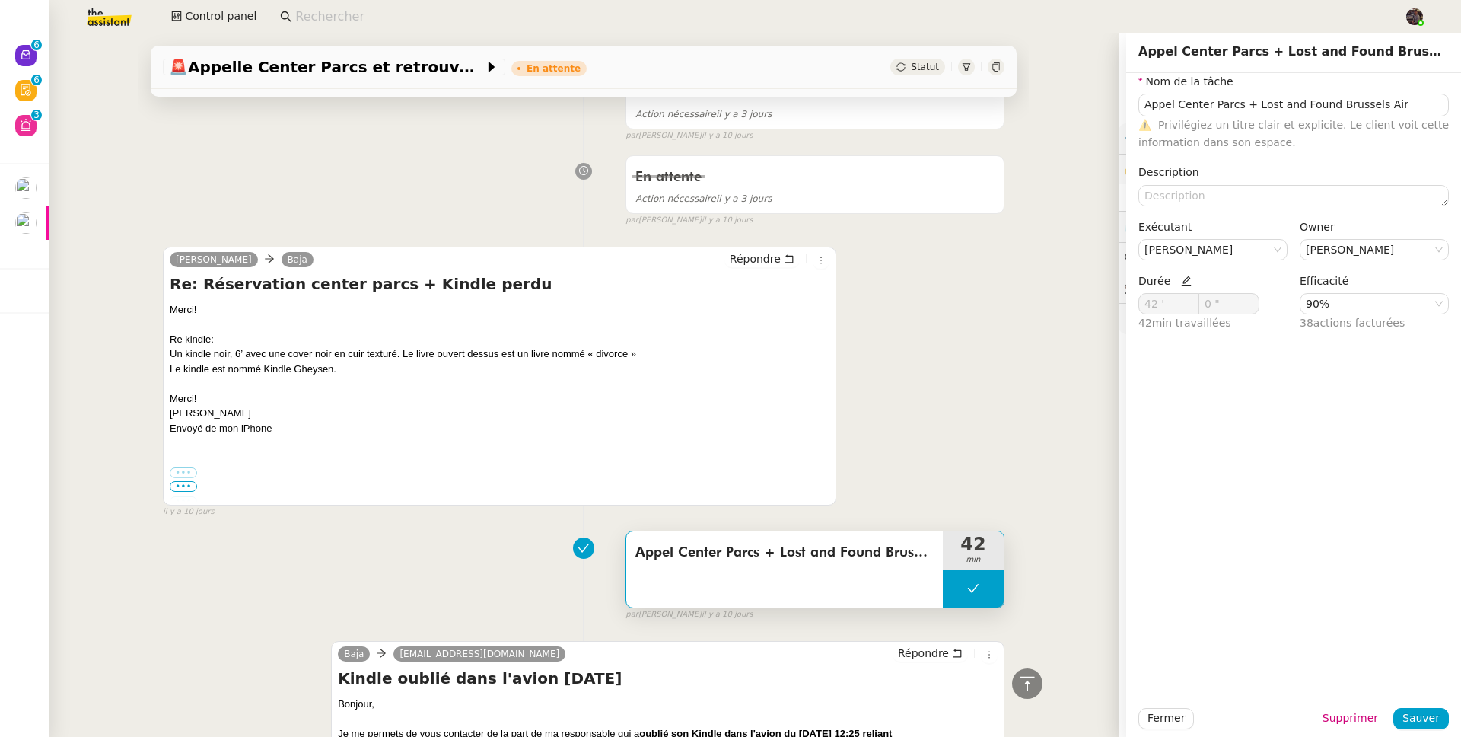
click at [967, 594] on icon at bounding box center [973, 588] width 12 height 12
type input "Appel Center Parcs + Lost and Found Brussels Air"
type input "42 '"
type input "0 ""
click at [951, 593] on div at bounding box center [958, 588] width 30 height 38
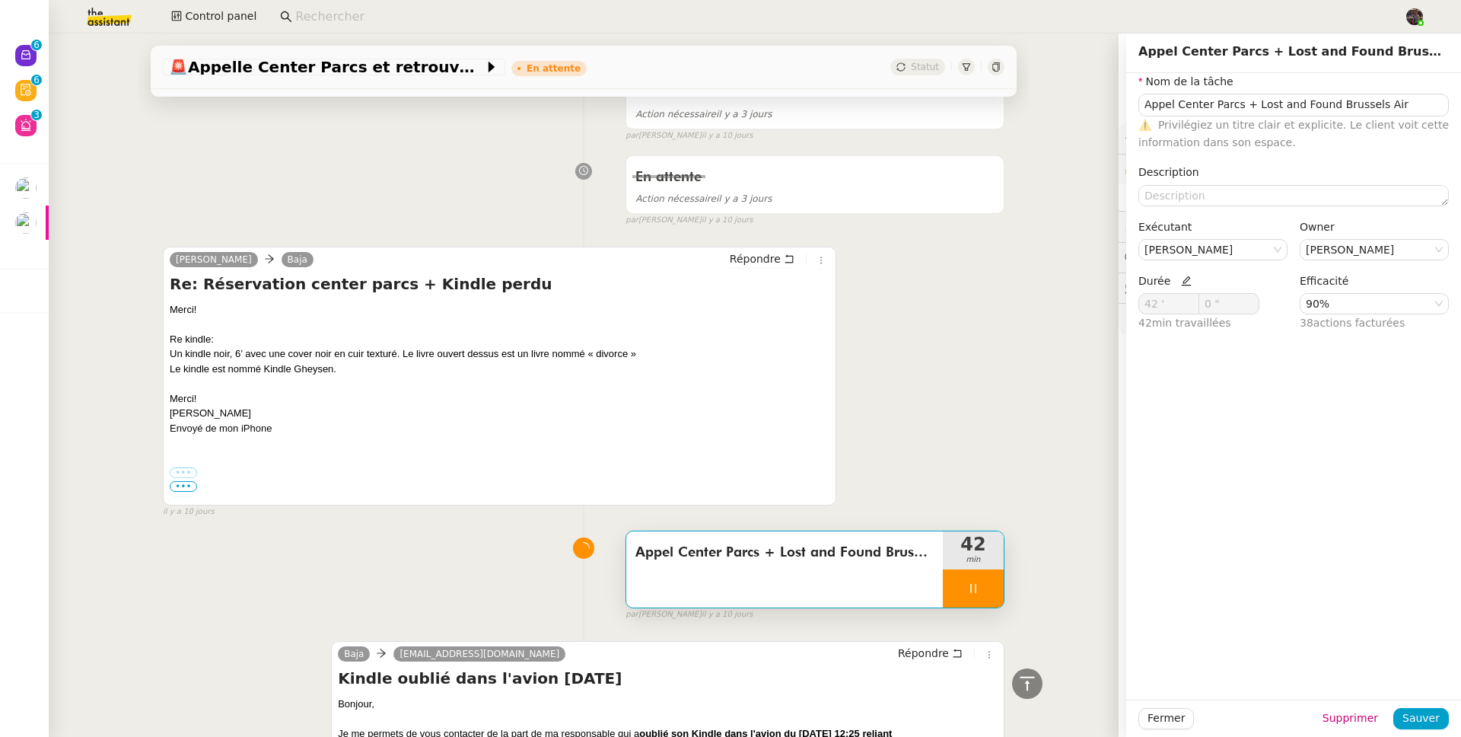
type input "Appel Center Parcs + Lost and Found Brussels Air"
type input "42 '"
type input "0 ""
type input "Appel Center Parcs + Lost and Found Brussels Air"
type input "42 '"
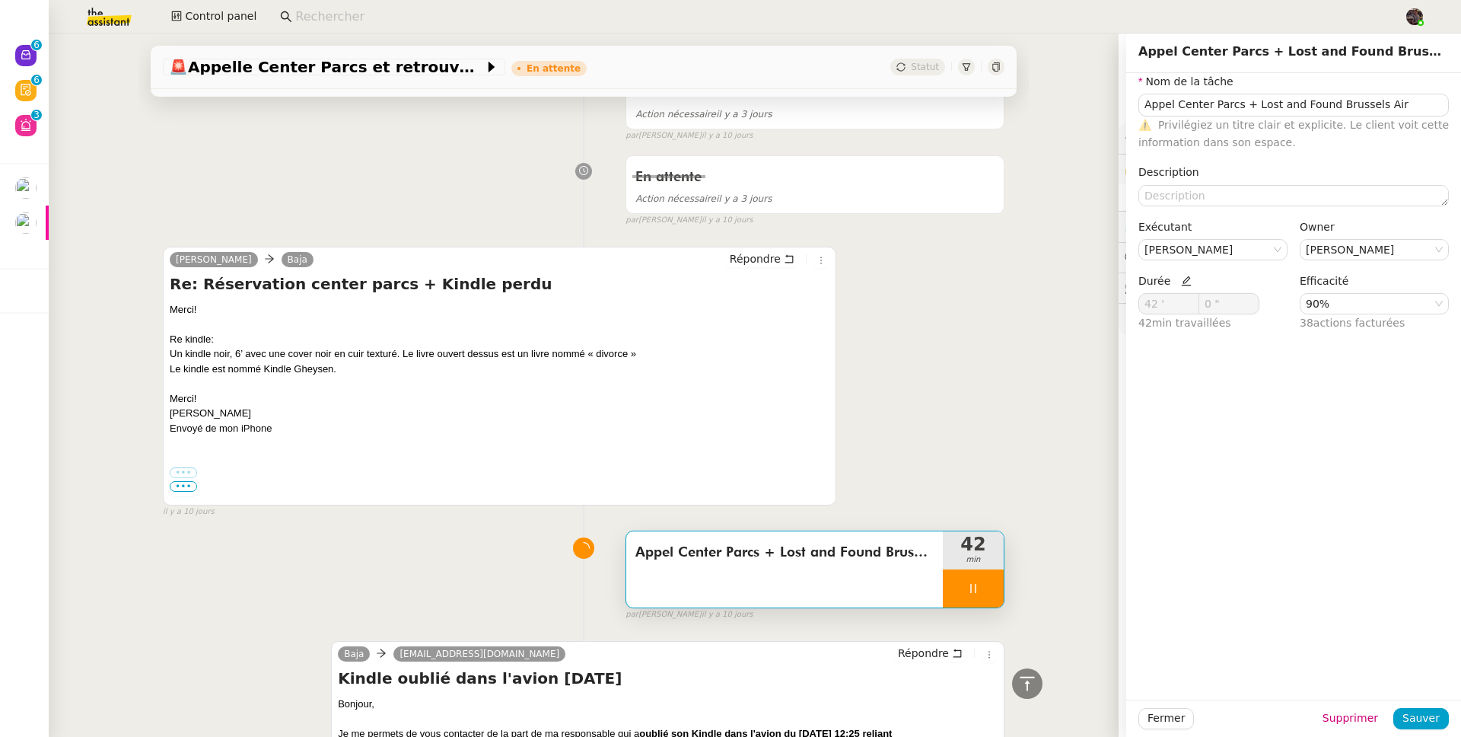
type input "0 ""
click at [951, 593] on div at bounding box center [973, 588] width 61 height 38
type input "Appel Center Parcs + Lost and Found Brussels Air"
type input "42 '"
type input "0 ""
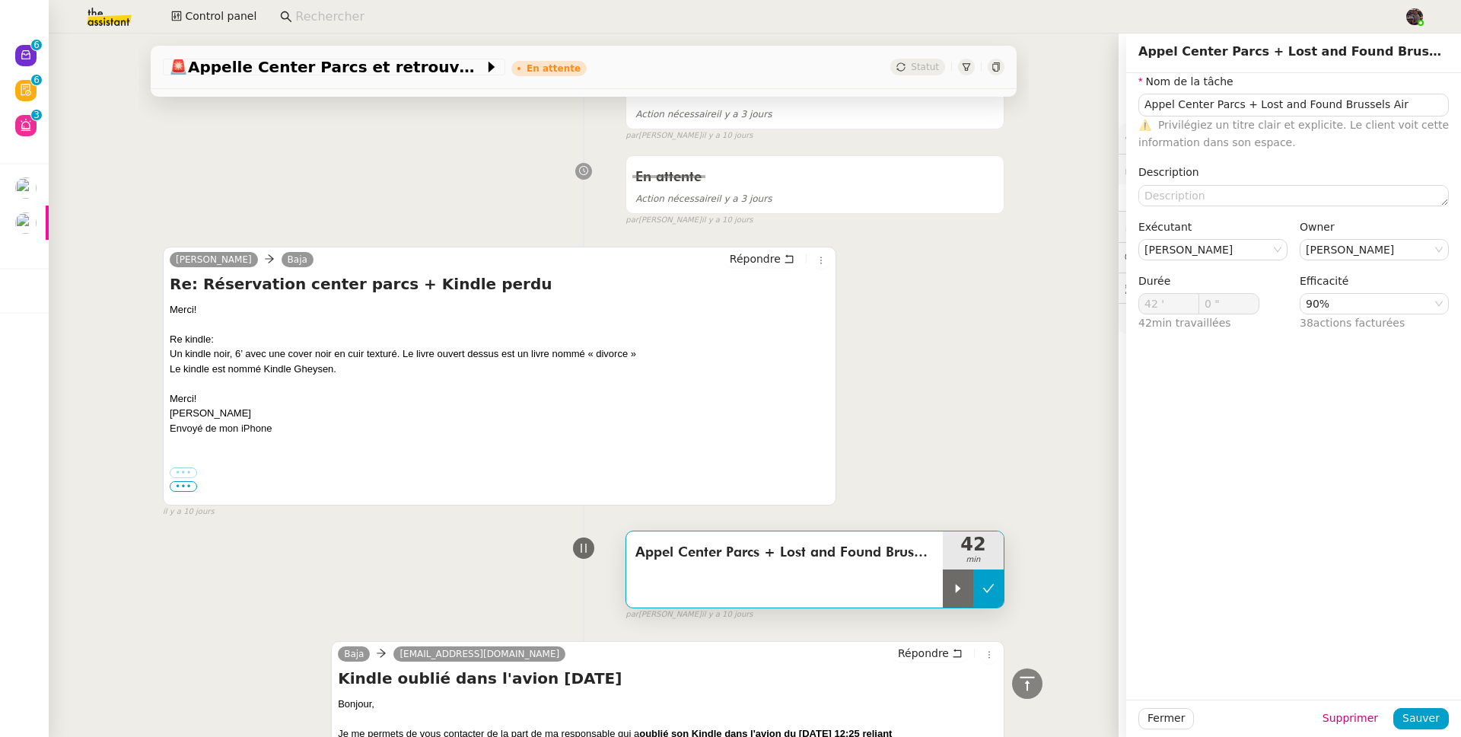
type input "Appel Center Parcs + Lost and Found Brussels Air"
type input "42 '"
type input "0 ""
drag, startPoint x: 977, startPoint y: 587, endPoint x: 984, endPoint y: 550, distance: 37.2
click at [983, 587] on icon at bounding box center [989, 588] width 12 height 12
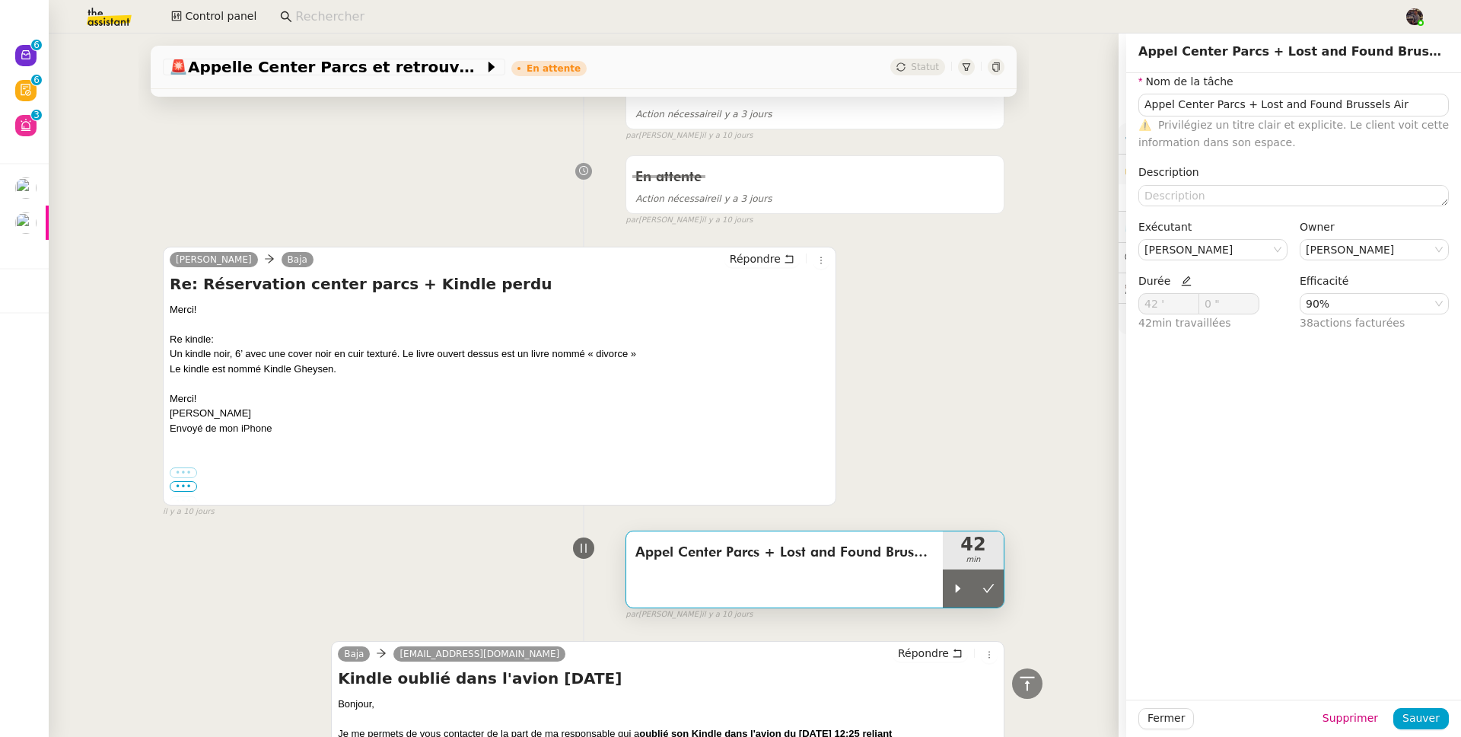
type input "Appel Center Parcs + Lost and Found Brussels Air"
type input "42 '"
type input "0 ""
type input "Appel Center Parcs + Lost and Found Brussels Air"
type input "42 '"
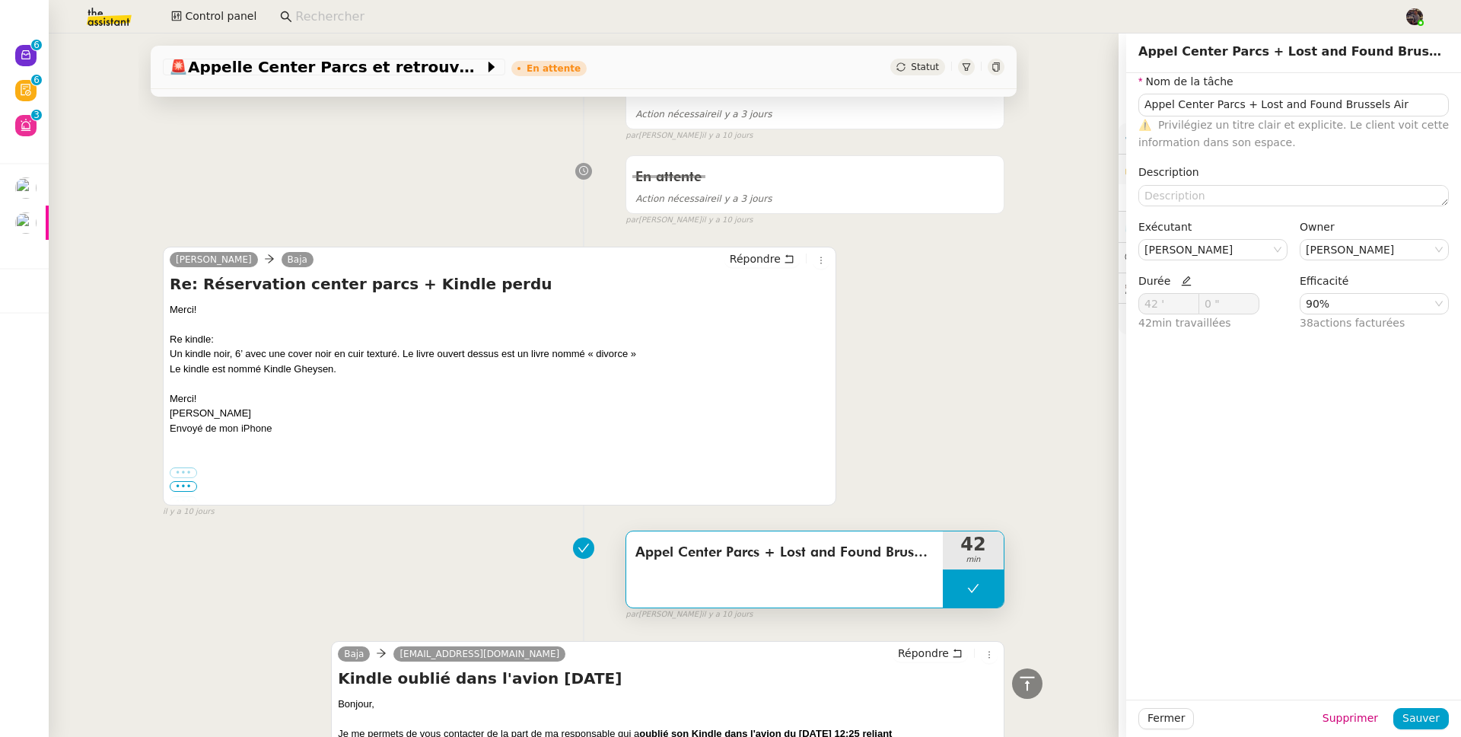
type input "0 ""
type input "Appel Center Parcs + Lost and Found Brussels Air"
type input "42 '"
type input "0 ""
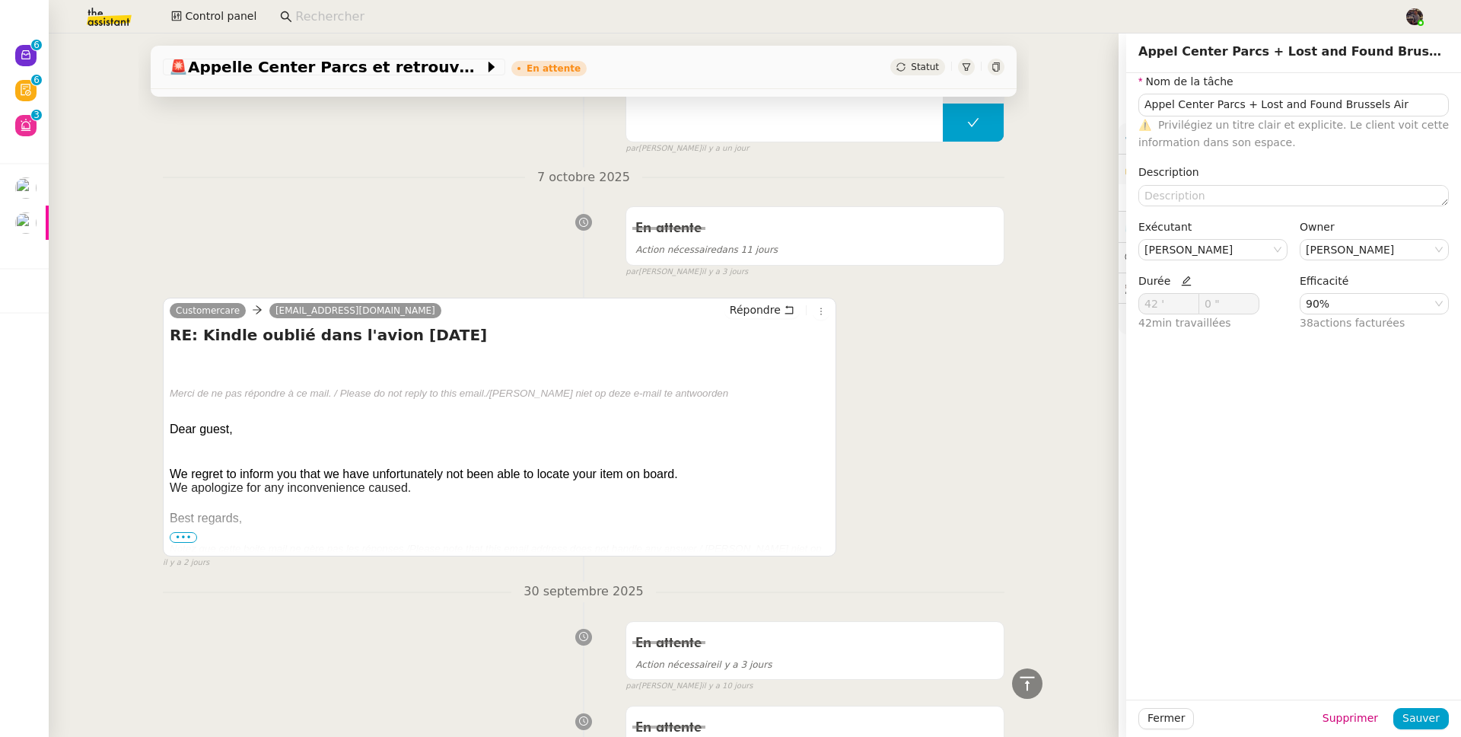
scroll to position [65, 0]
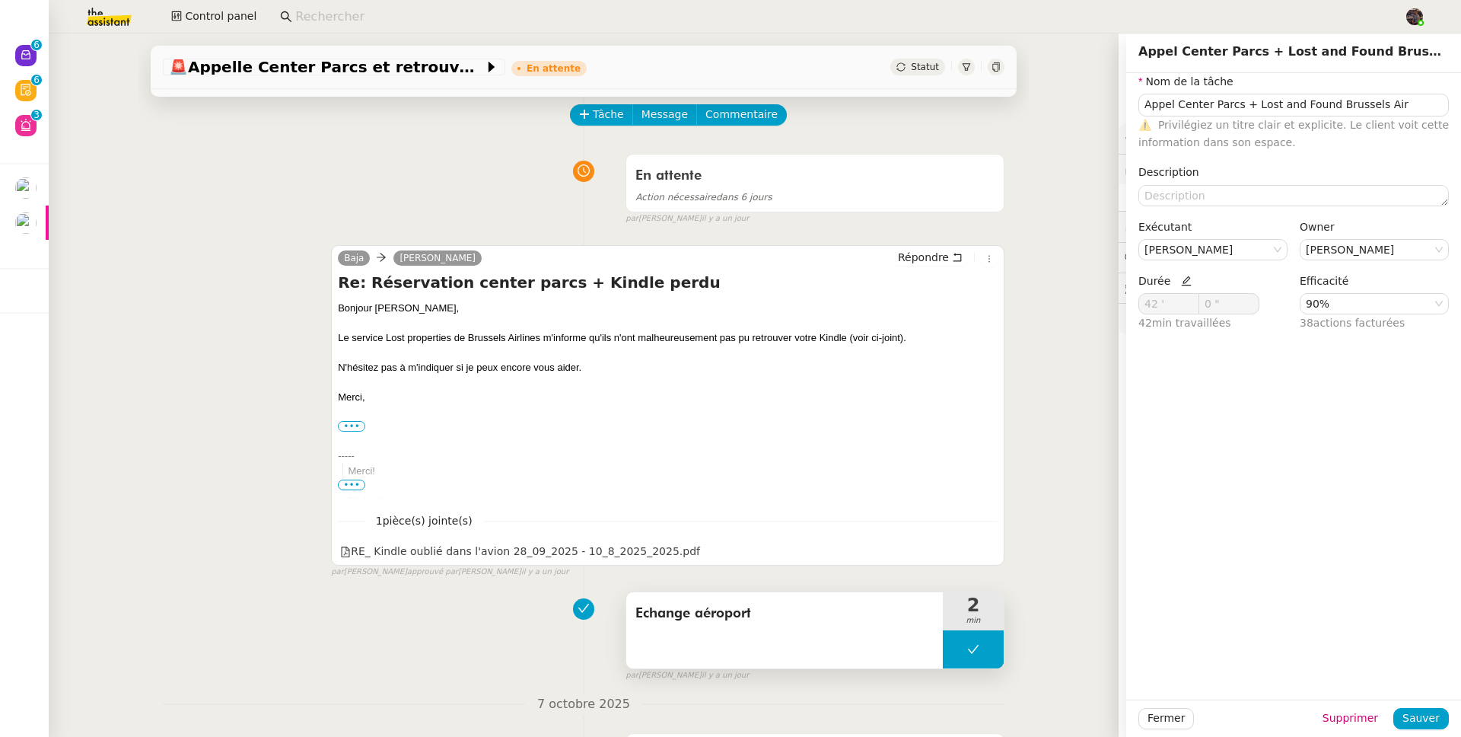
click at [947, 668] on button at bounding box center [973, 649] width 61 height 38
click at [974, 650] on button at bounding box center [989, 649] width 30 height 38
type input "Appel Center Parcs + Lost and Found Brussels Air"
type input "42 '"
type input "0 ""
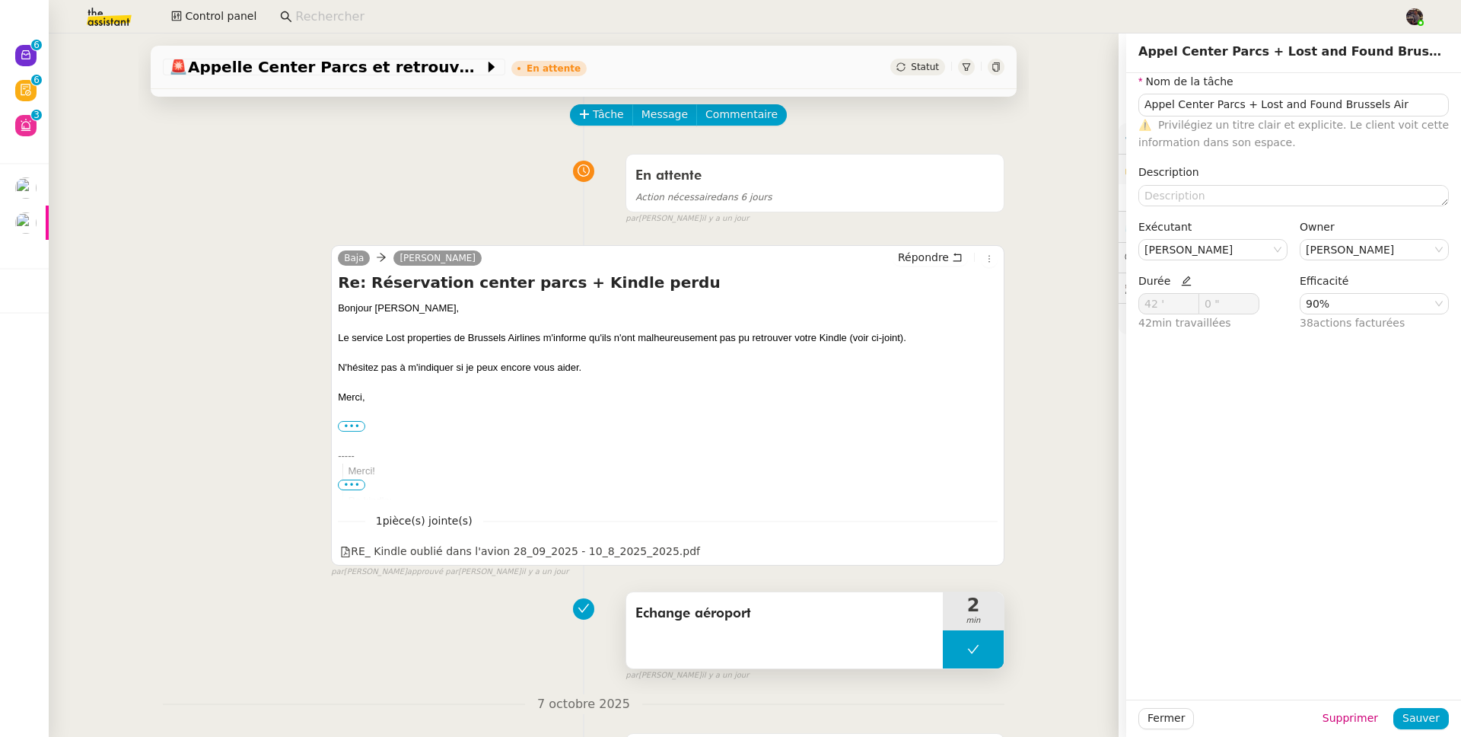
type input "Appel Center Parcs + Lost and Found Brussels Air"
type input "42 '"
type input "0 ""
type input "Appel Center Parcs + Lost and Found Brussels Air"
type input "42 '"
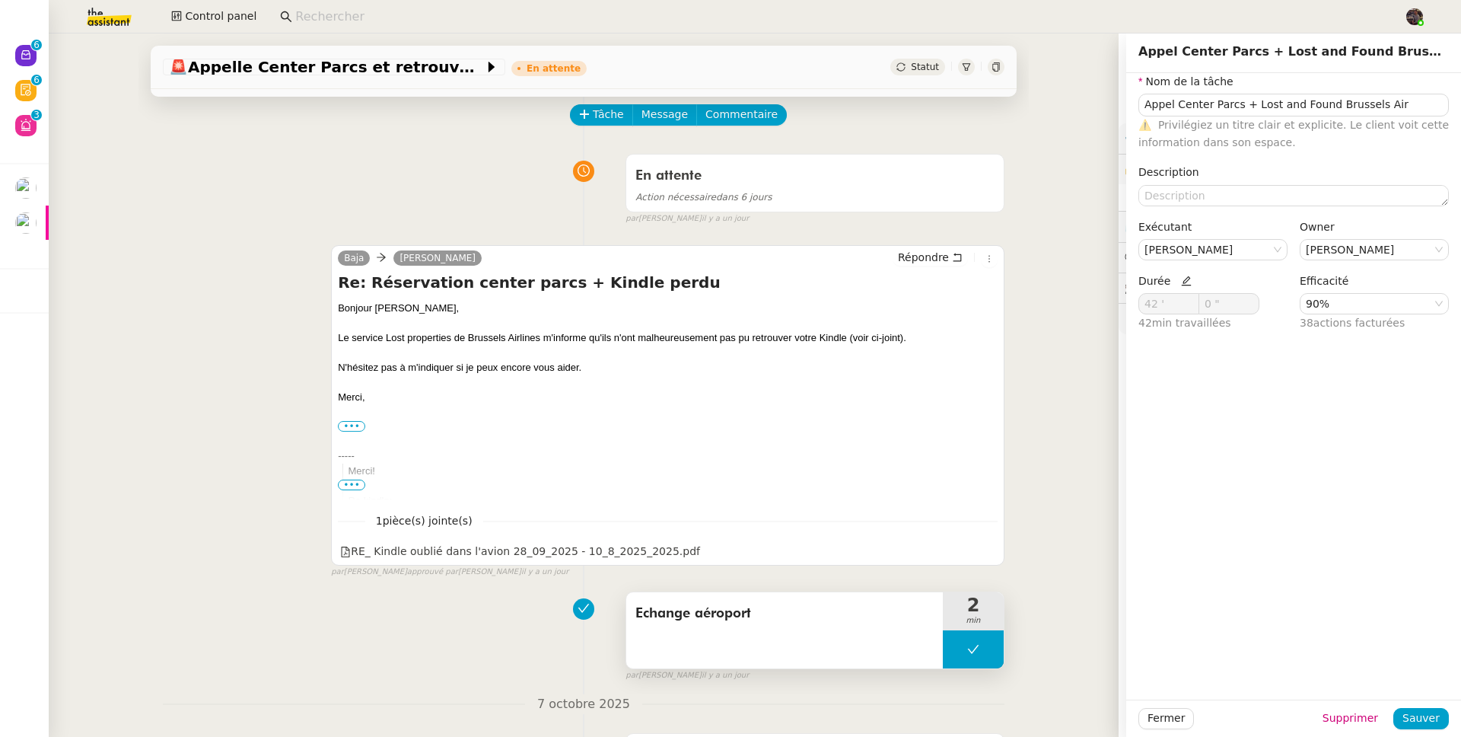
type input "0 ""
type input "Appel Center Parcs + Lost and Found Brussels Air"
type input "42 '"
type input "0 ""
click at [78, 404] on div "🚨 Appelle Center Parcs et retrouve le Kindle En attente Statut Client Severine …" at bounding box center [584, 384] width 1070 height 703
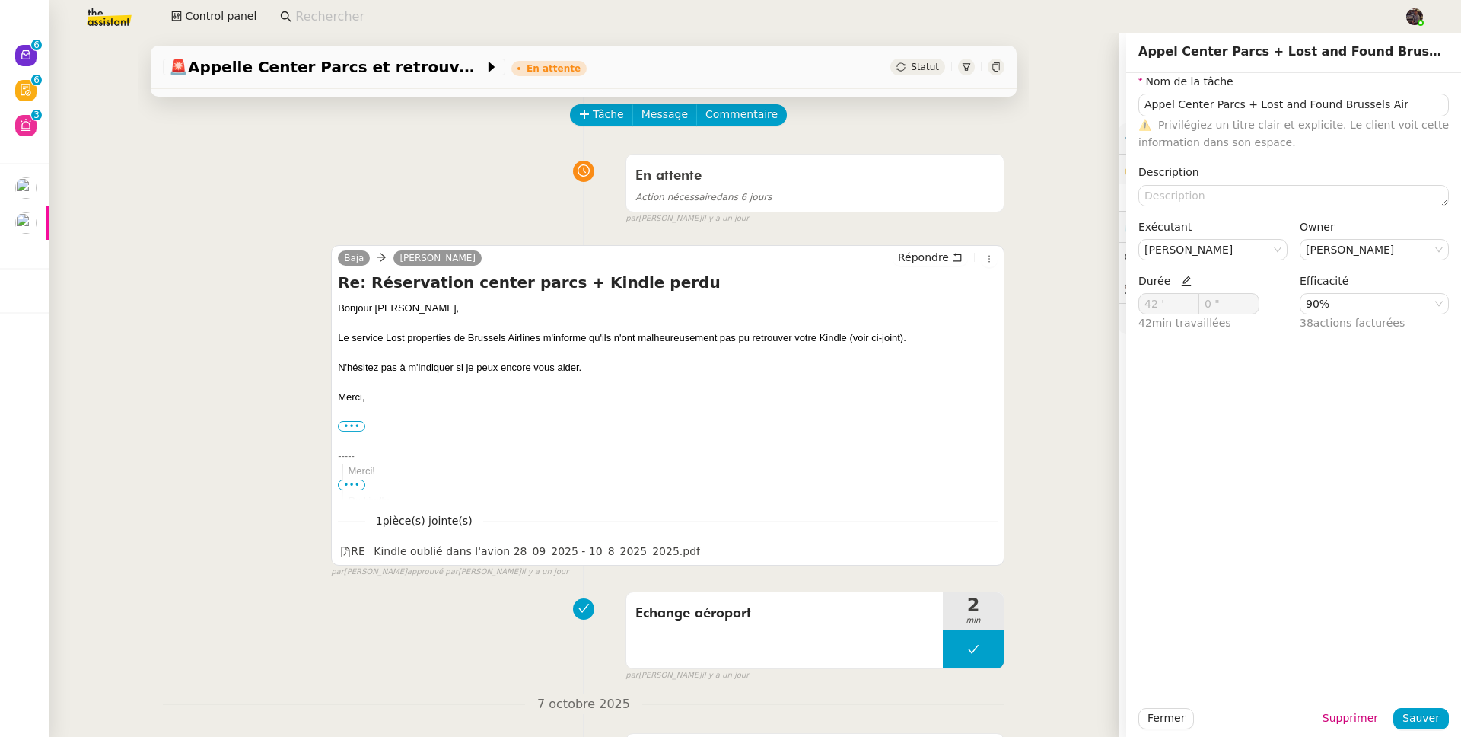
click at [335, 177] on div "En attente Action nécessaire dans 6 jours false par Sheida D. il y a un jour" at bounding box center [584, 186] width 842 height 78
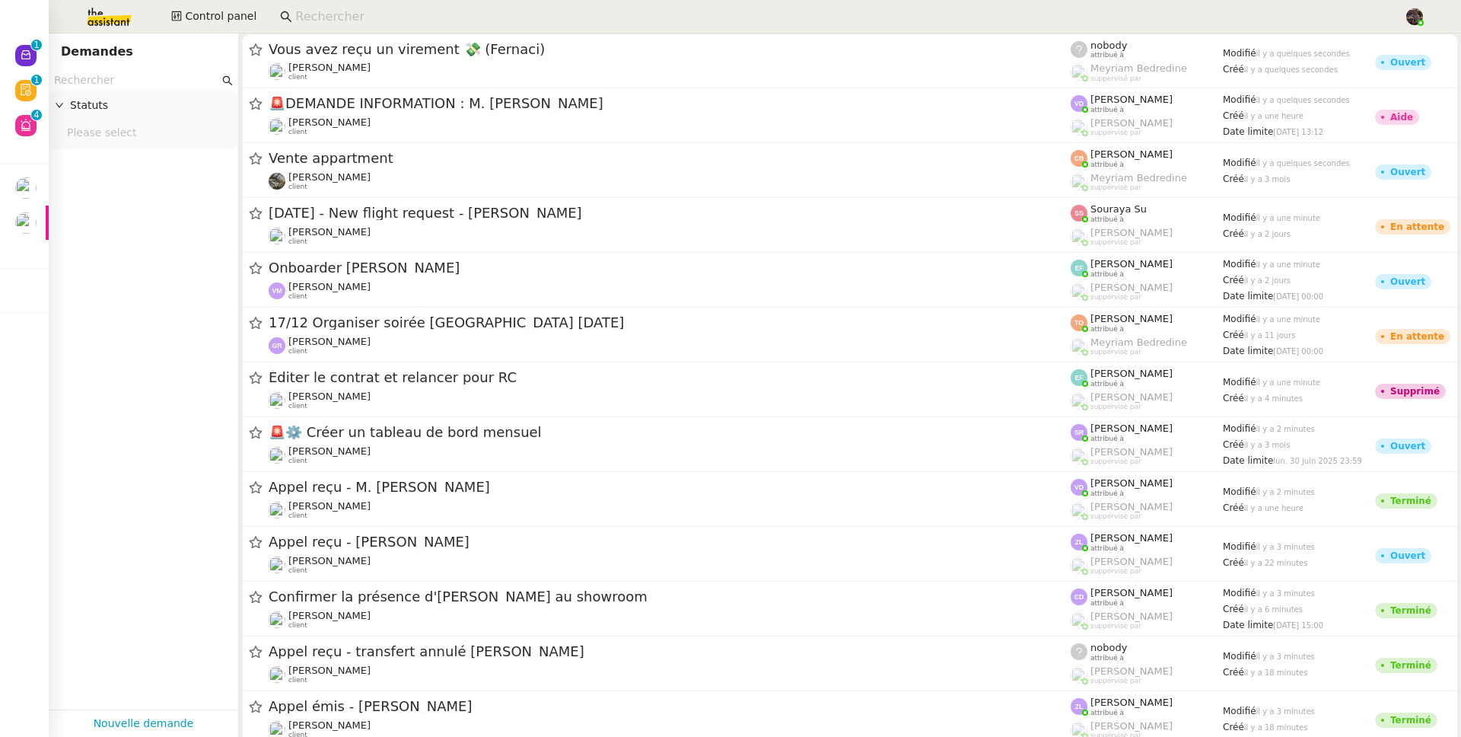
click at [348, 14] on input at bounding box center [842, 17] width 1094 height 21
click at [377, 27] on app-search-bar at bounding box center [836, 16] width 1129 height 33
click at [378, 20] on input at bounding box center [842, 17] width 1094 height 21
paste input "[EMAIL_ADDRESS][DOMAIN_NAME]"
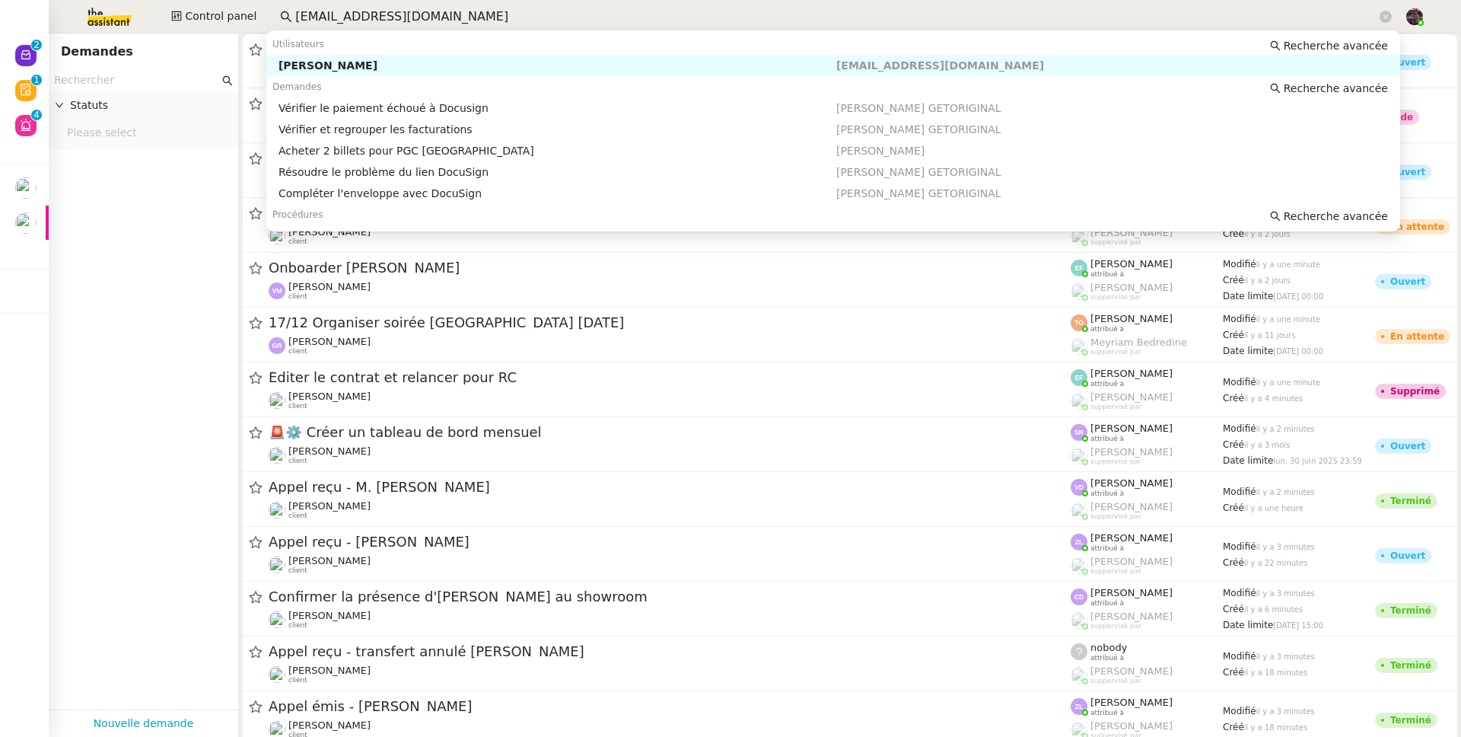
click at [359, 68] on div "[PERSON_NAME]" at bounding box center [558, 66] width 558 height 14
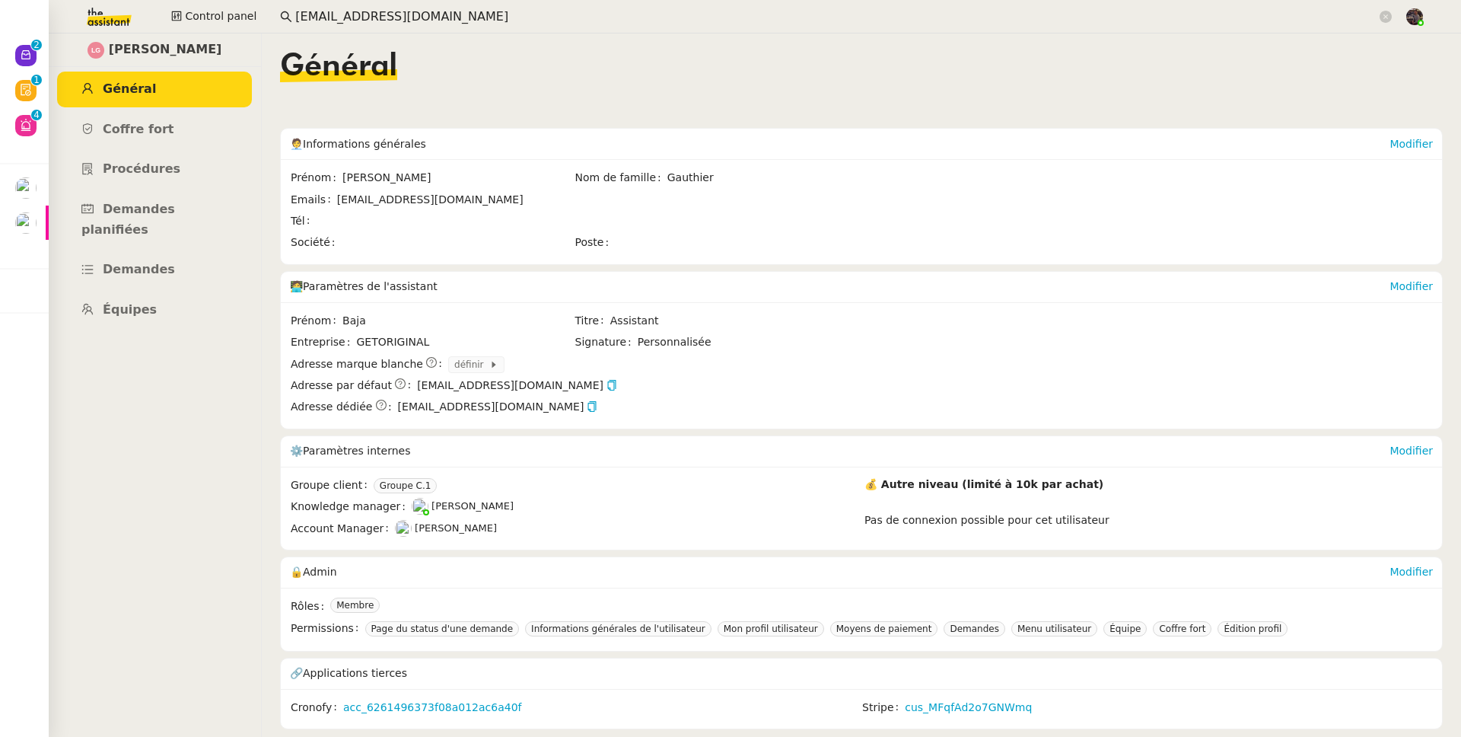
scroll to position [2, 0]
click at [151, 292] on link "Équipes" at bounding box center [154, 310] width 195 height 36
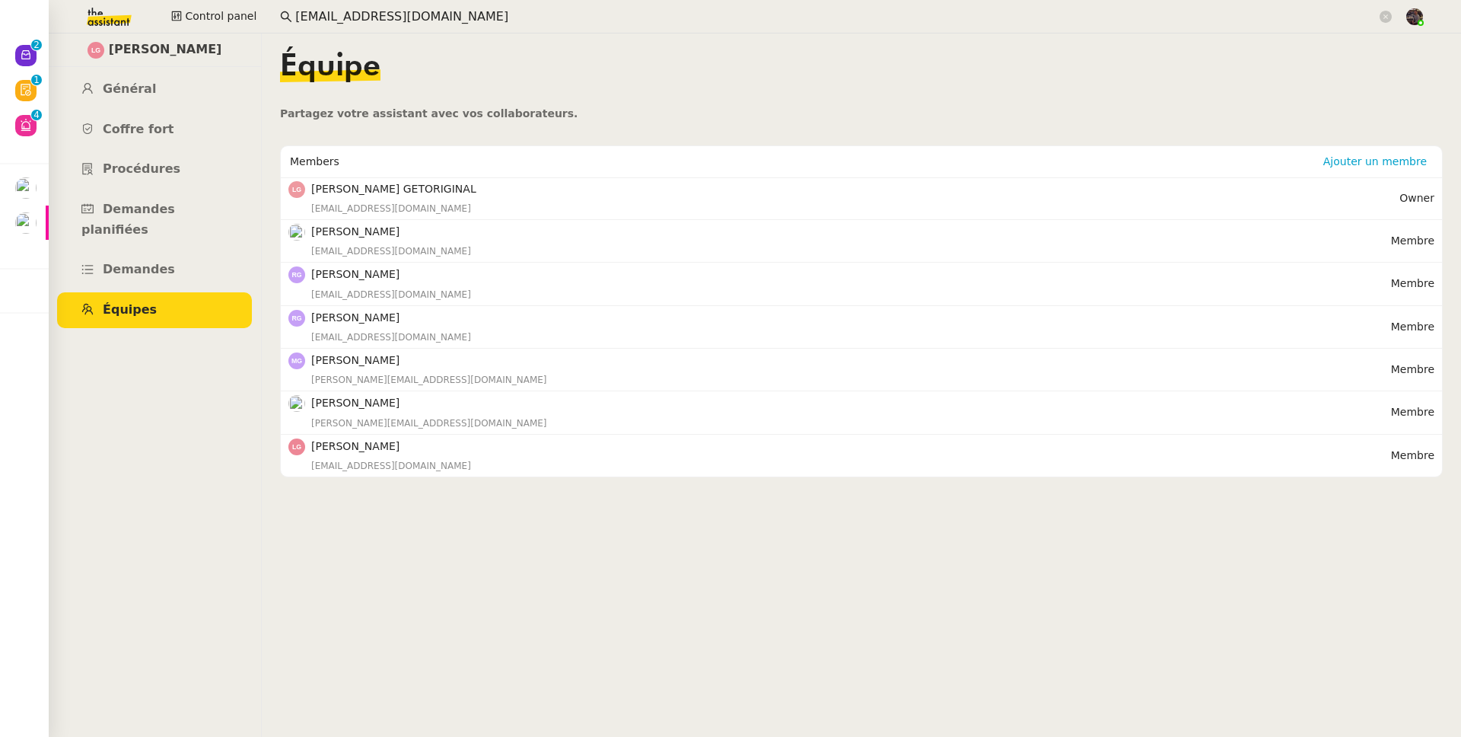
click at [393, 180] on h4 "[PERSON_NAME] GETORIGINAL" at bounding box center [855, 189] width 1088 height 18
click at [393, 183] on h4 "[PERSON_NAME] GETORIGINAL" at bounding box center [855, 189] width 1088 height 18
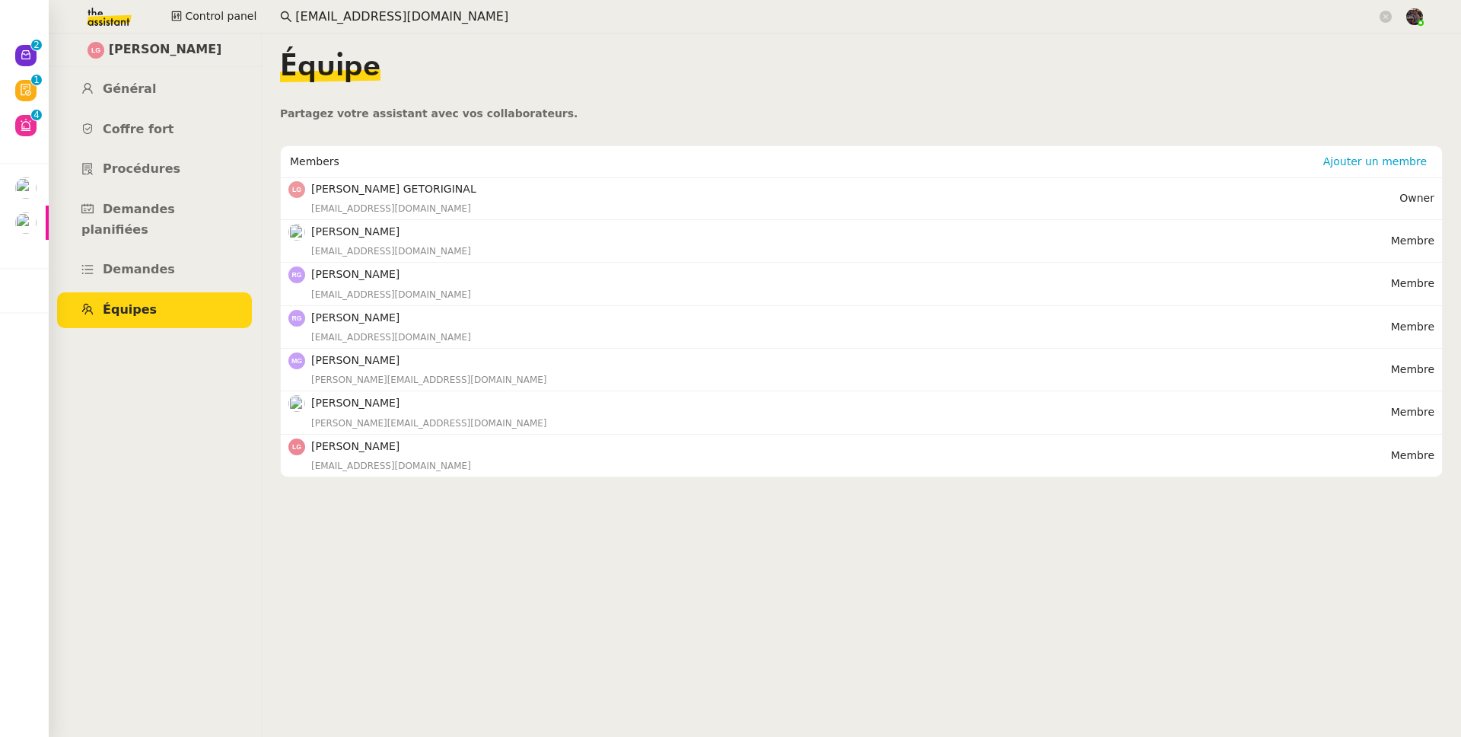
click at [317, 14] on input "finance@getoriginal.com" at bounding box center [836, 17] width 1082 height 21
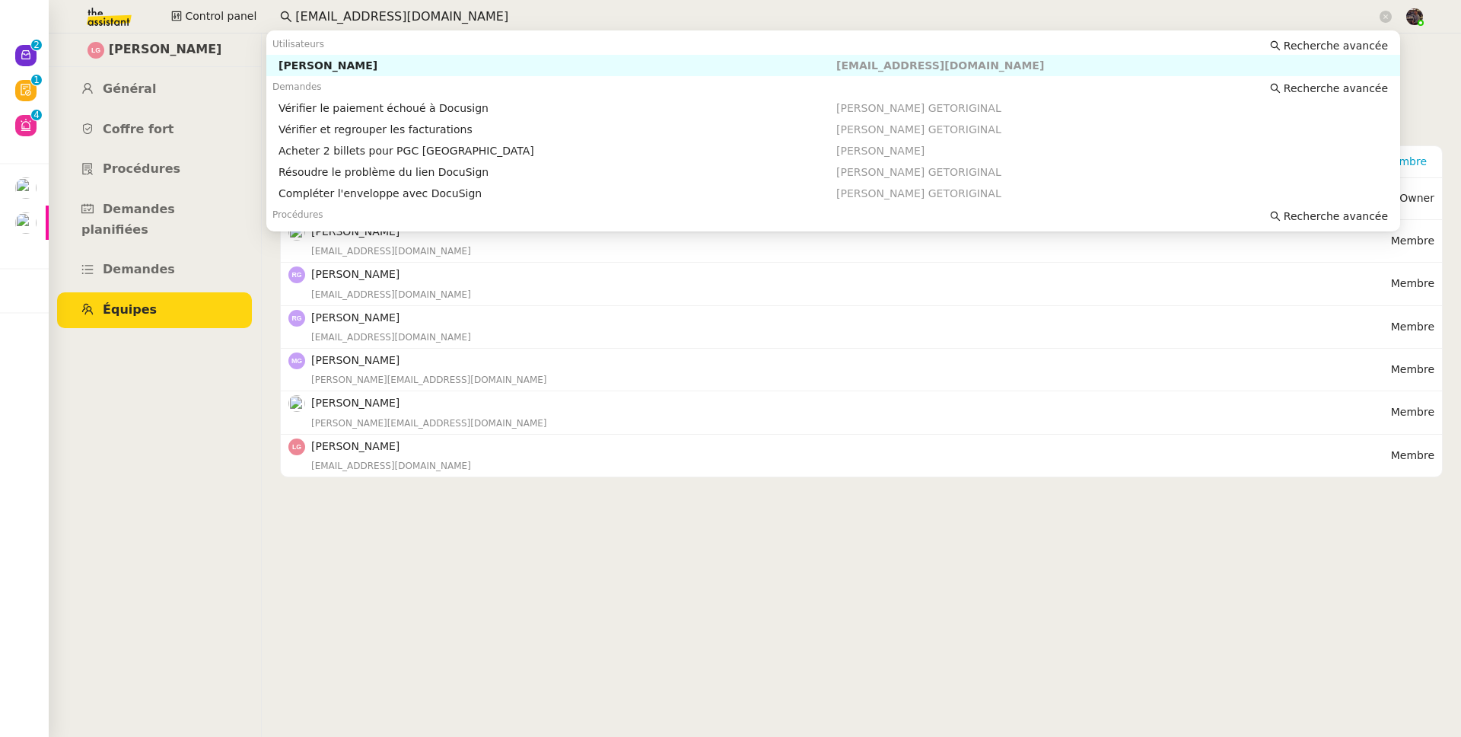
click at [317, 14] on input "finance@getoriginal.com" at bounding box center [836, 17] width 1082 height 21
paste input "Laurene Gauthier GETORIGINAL"
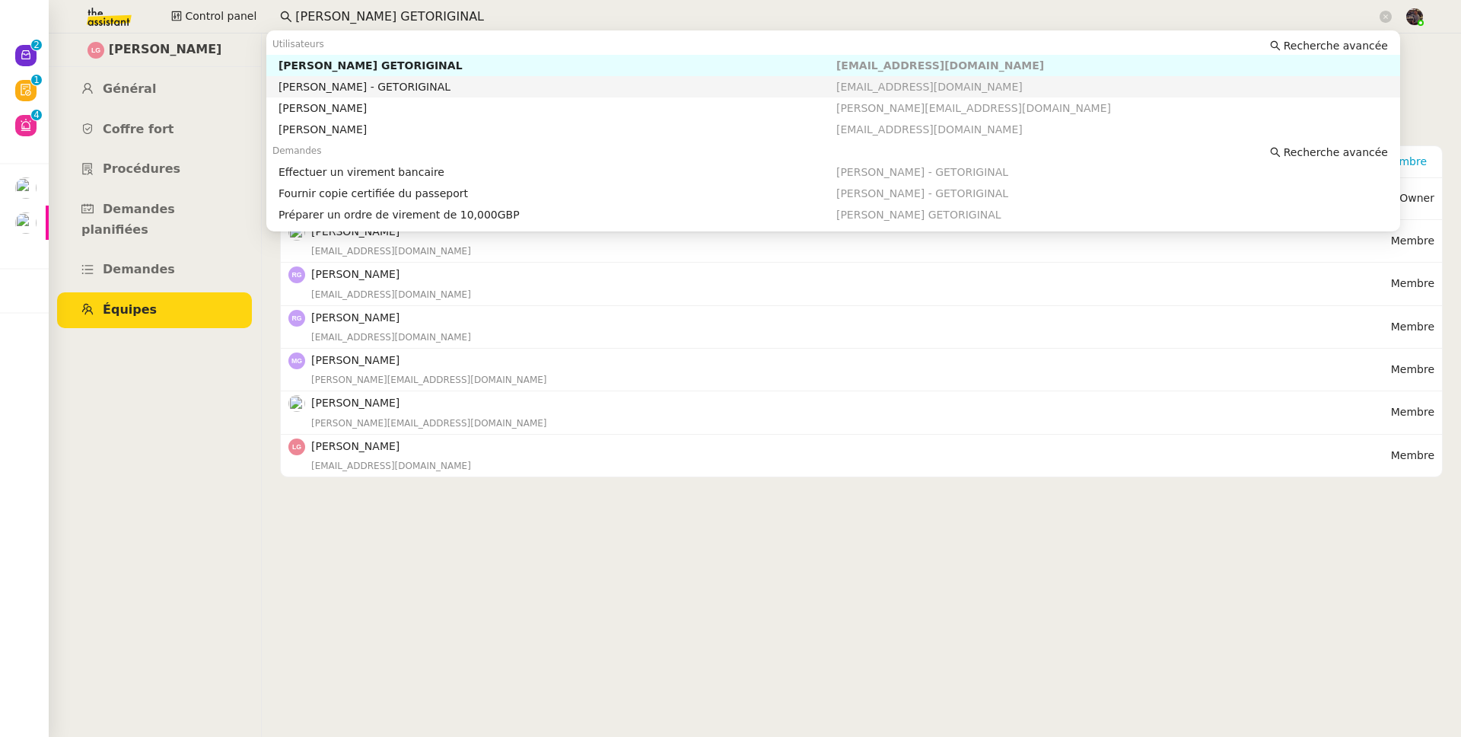
click at [365, 93] on div "Laurène Gauthier - GETORIGINAL" at bounding box center [558, 87] width 558 height 14
type input "Laurene Gauthier GETORIGINAL"
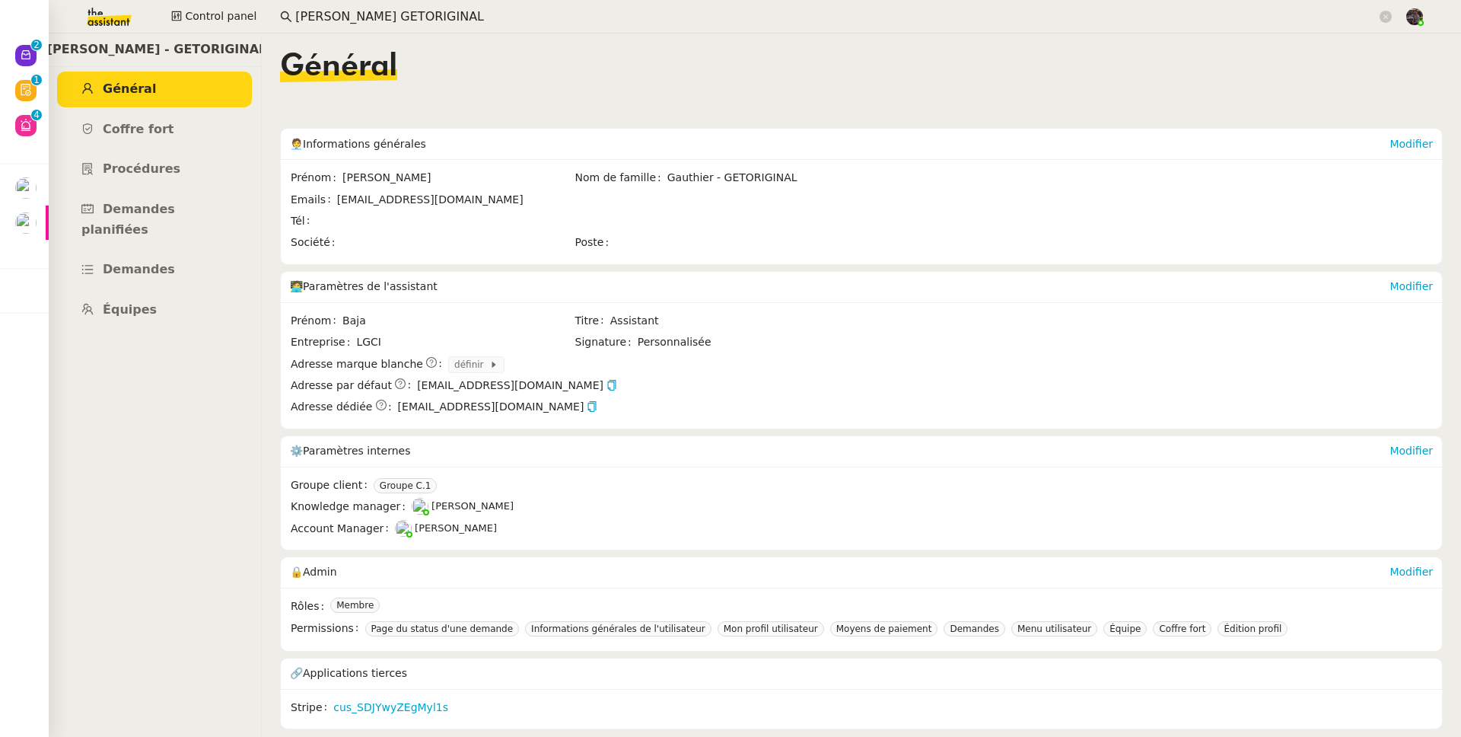
scroll to position [2, 0]
click at [385, 713] on link "cus_SDJYwyZEgMyl1s" at bounding box center [390, 708] width 115 height 18
click at [171, 252] on link "Demandes" at bounding box center [154, 270] width 195 height 36
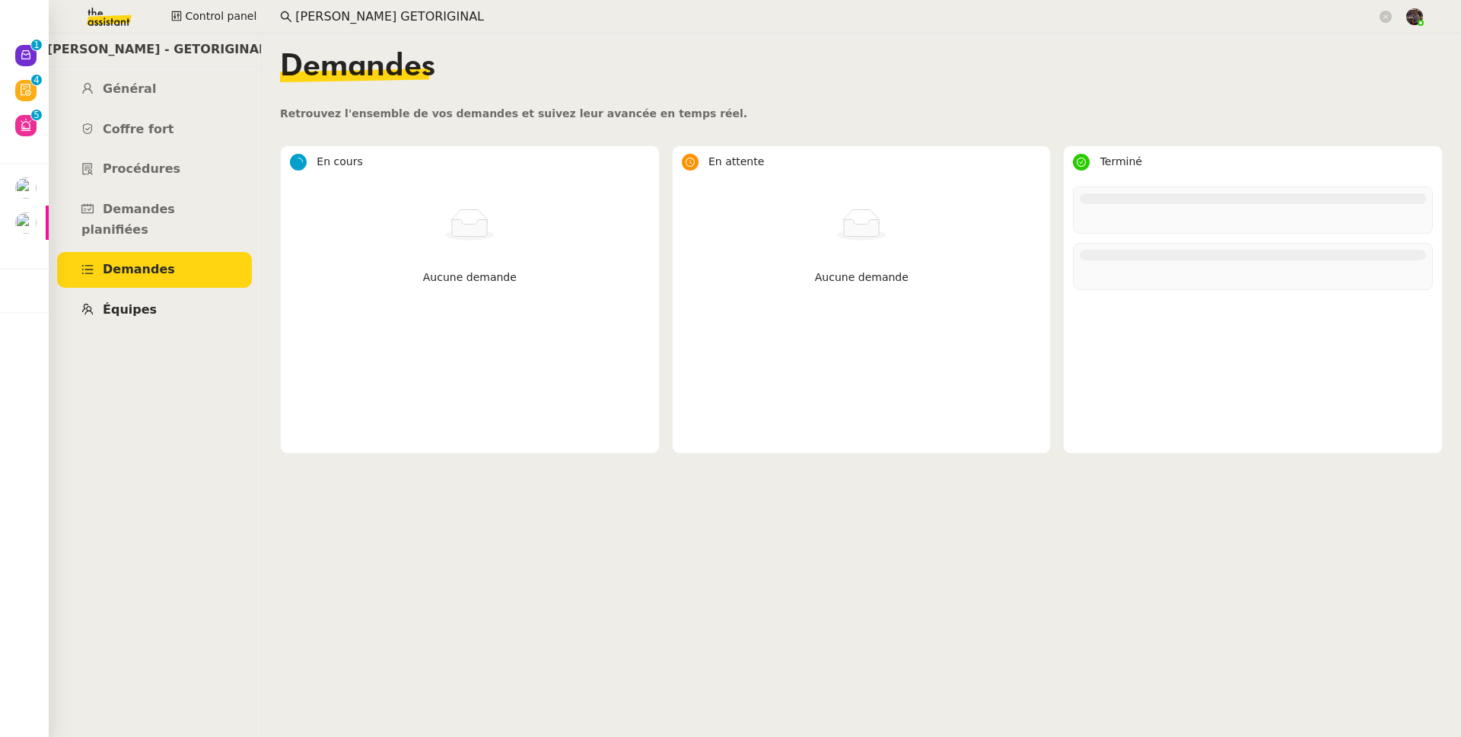
click at [169, 292] on link "Équipes" at bounding box center [154, 310] width 195 height 36
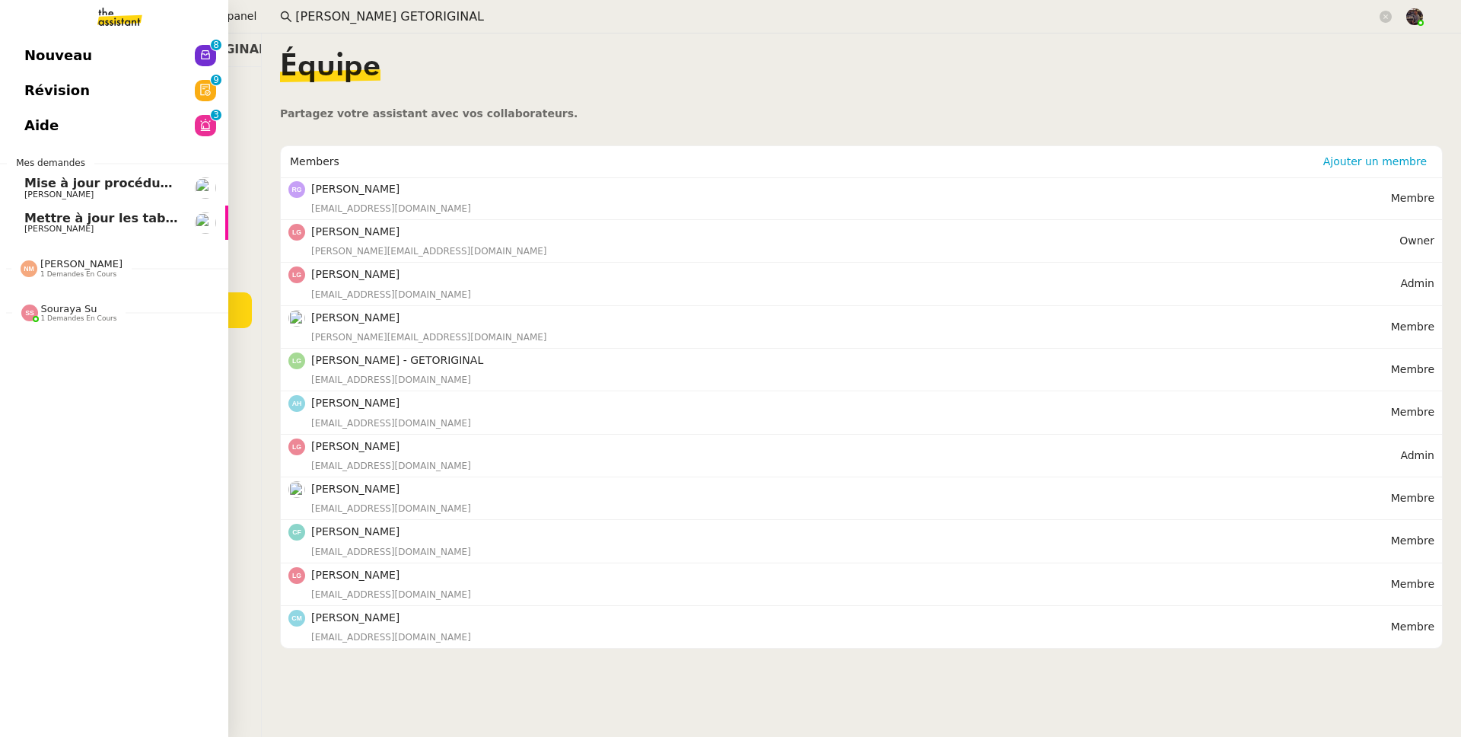
click at [46, 230] on span "[PERSON_NAME]" at bounding box center [58, 229] width 69 height 10
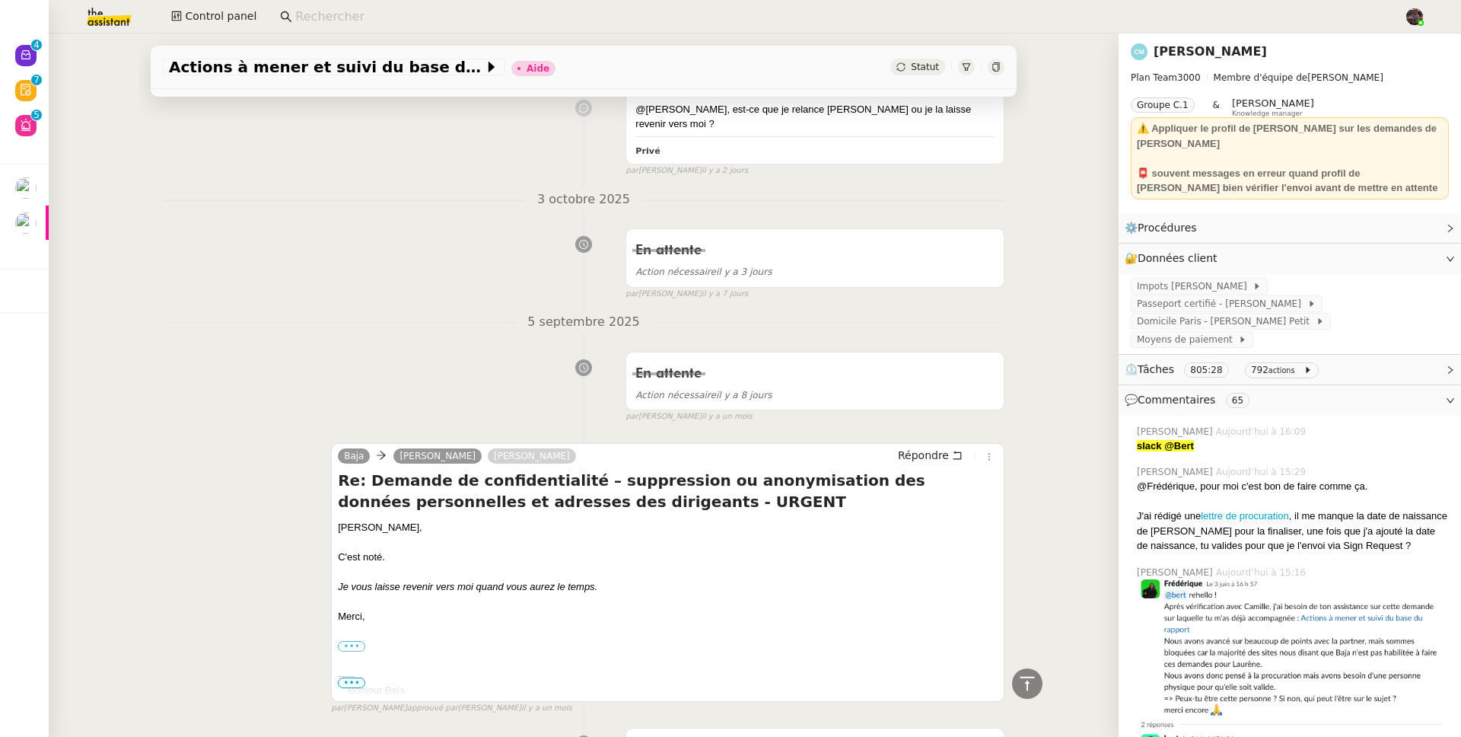
scroll to position [2920, 0]
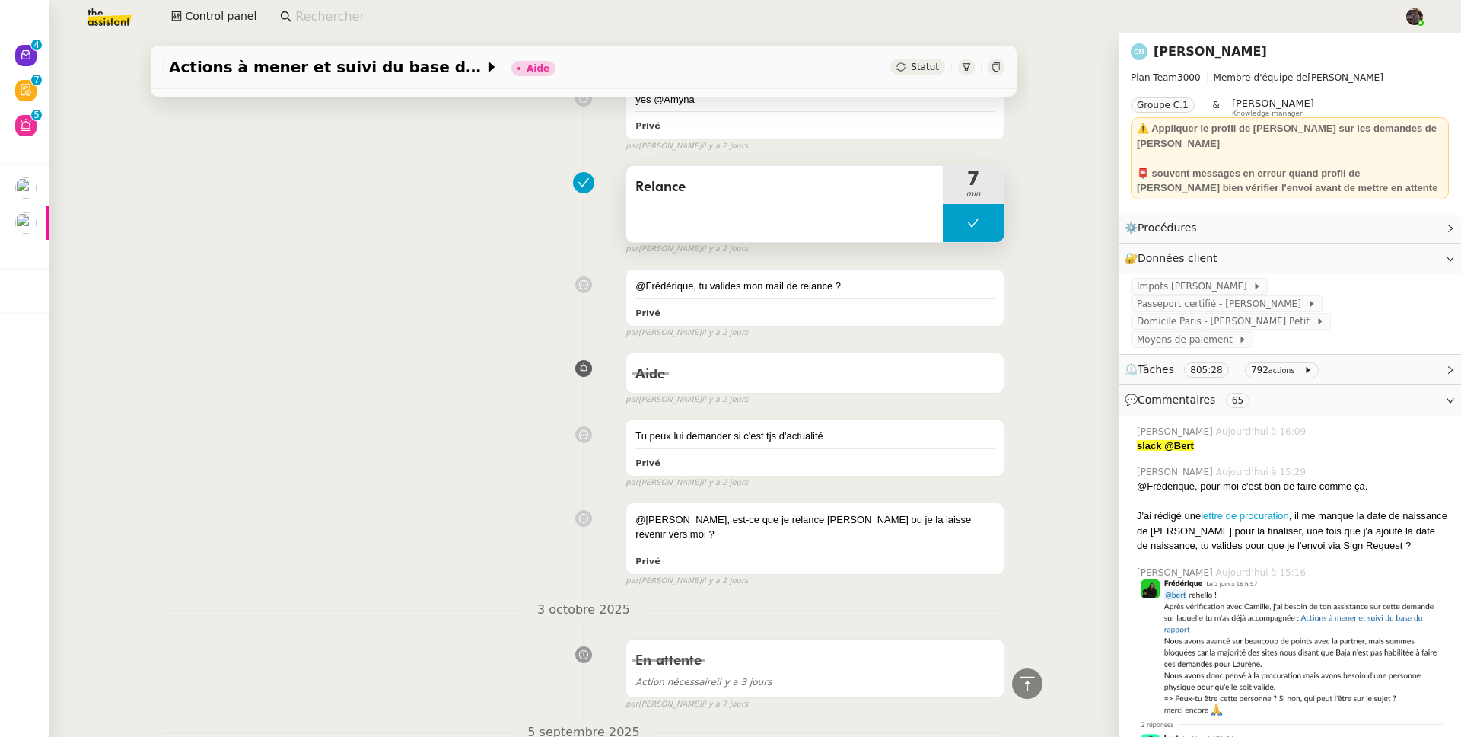
click at [866, 190] on div "Relance" at bounding box center [784, 204] width 317 height 76
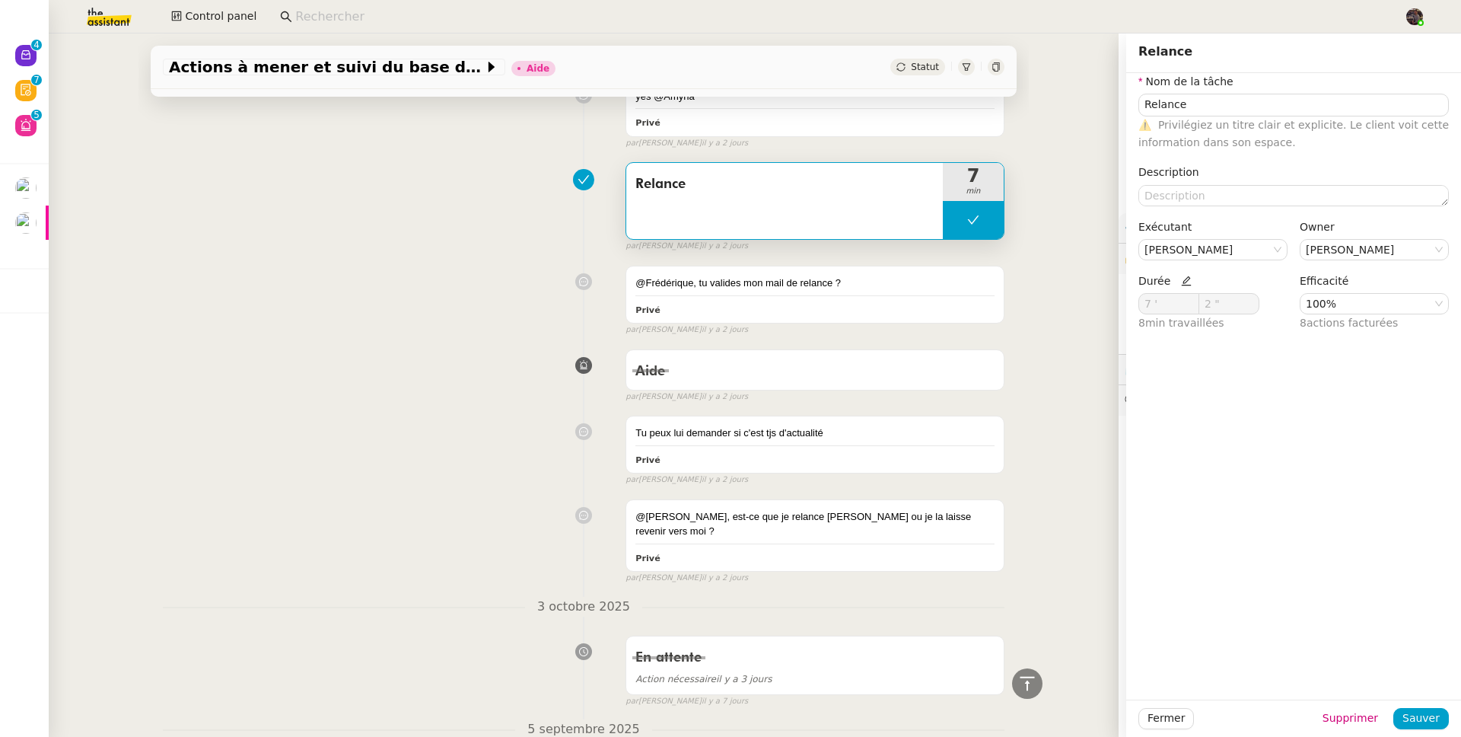
click at [374, 365] on div "Aide false par Amyna M. il y a 2 jours" at bounding box center [584, 373] width 842 height 61
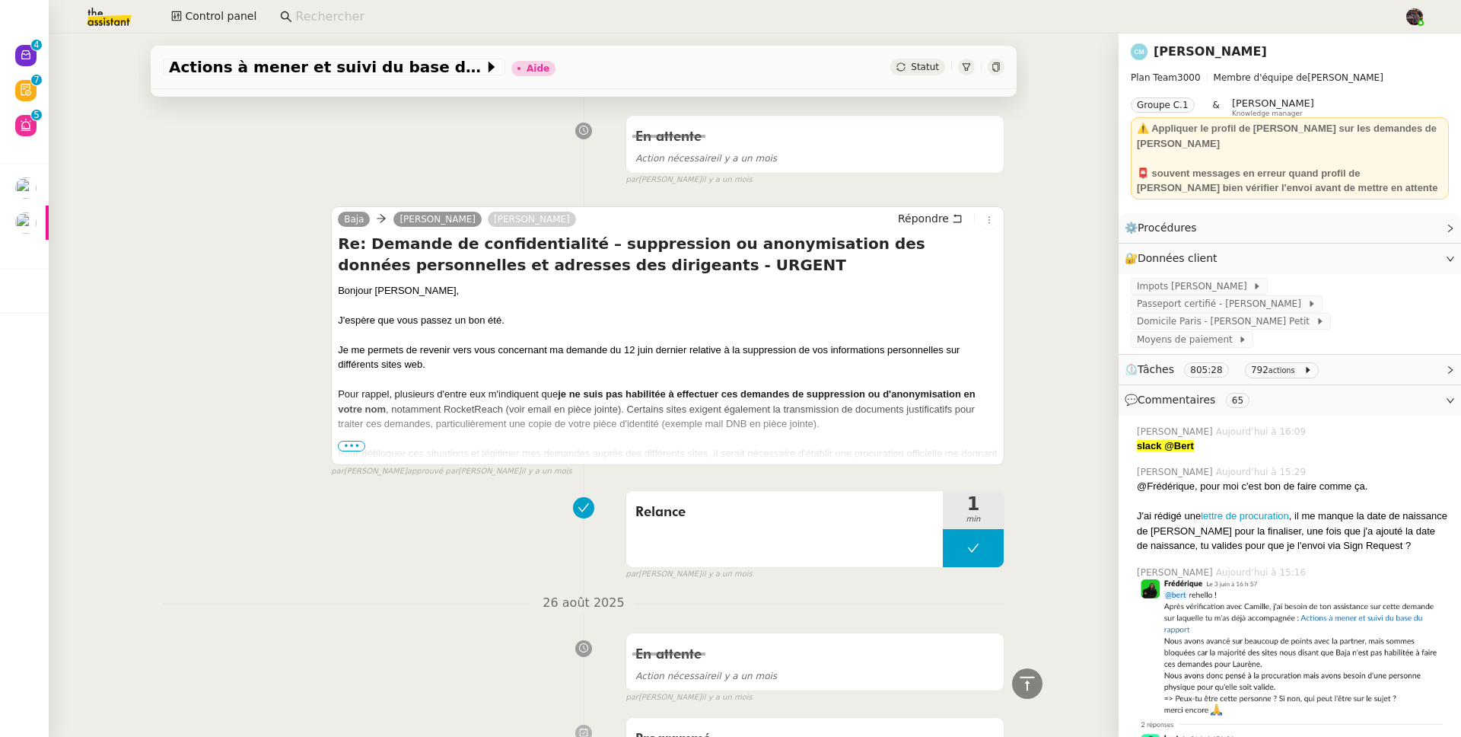
scroll to position [5102, 0]
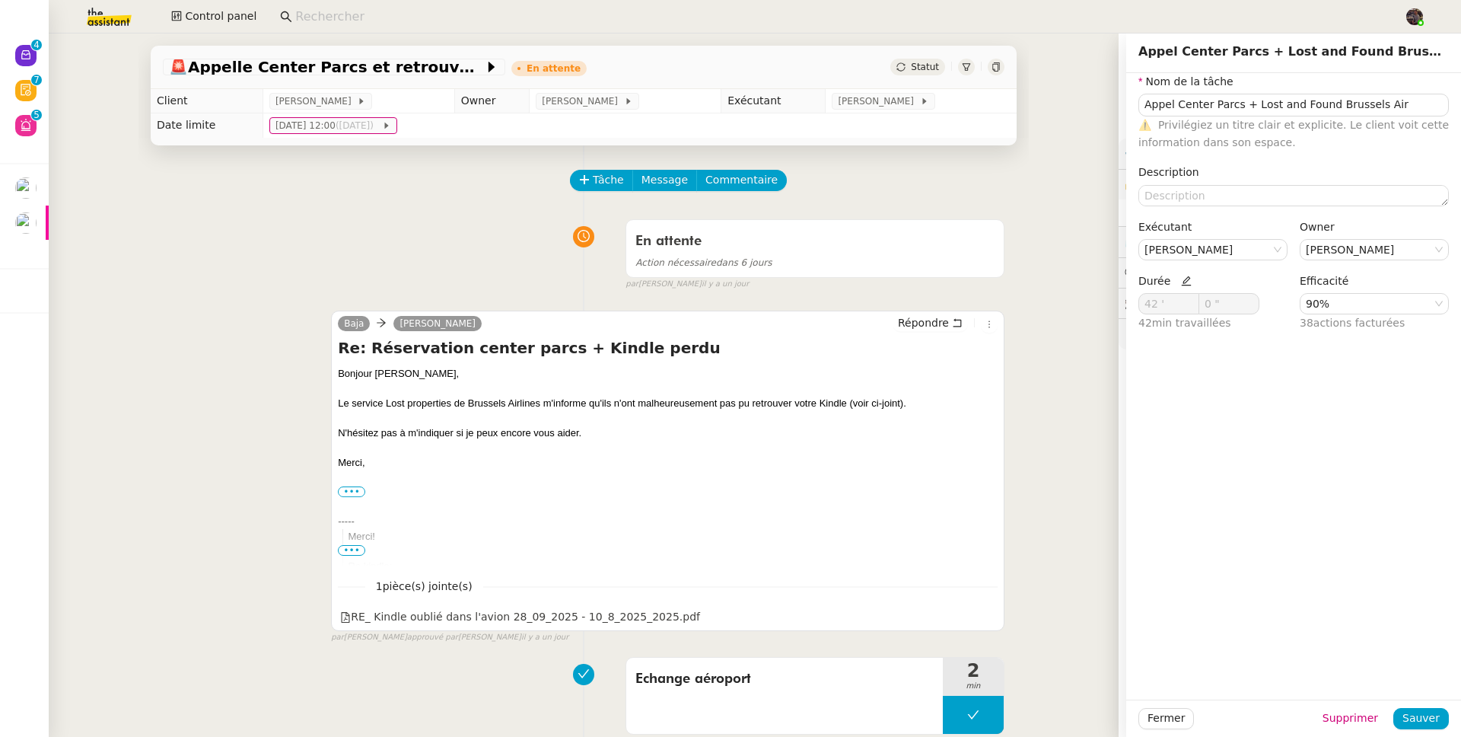
click at [893, 188] on div "Tâche Message Commentaire" at bounding box center [788, 188] width 433 height 37
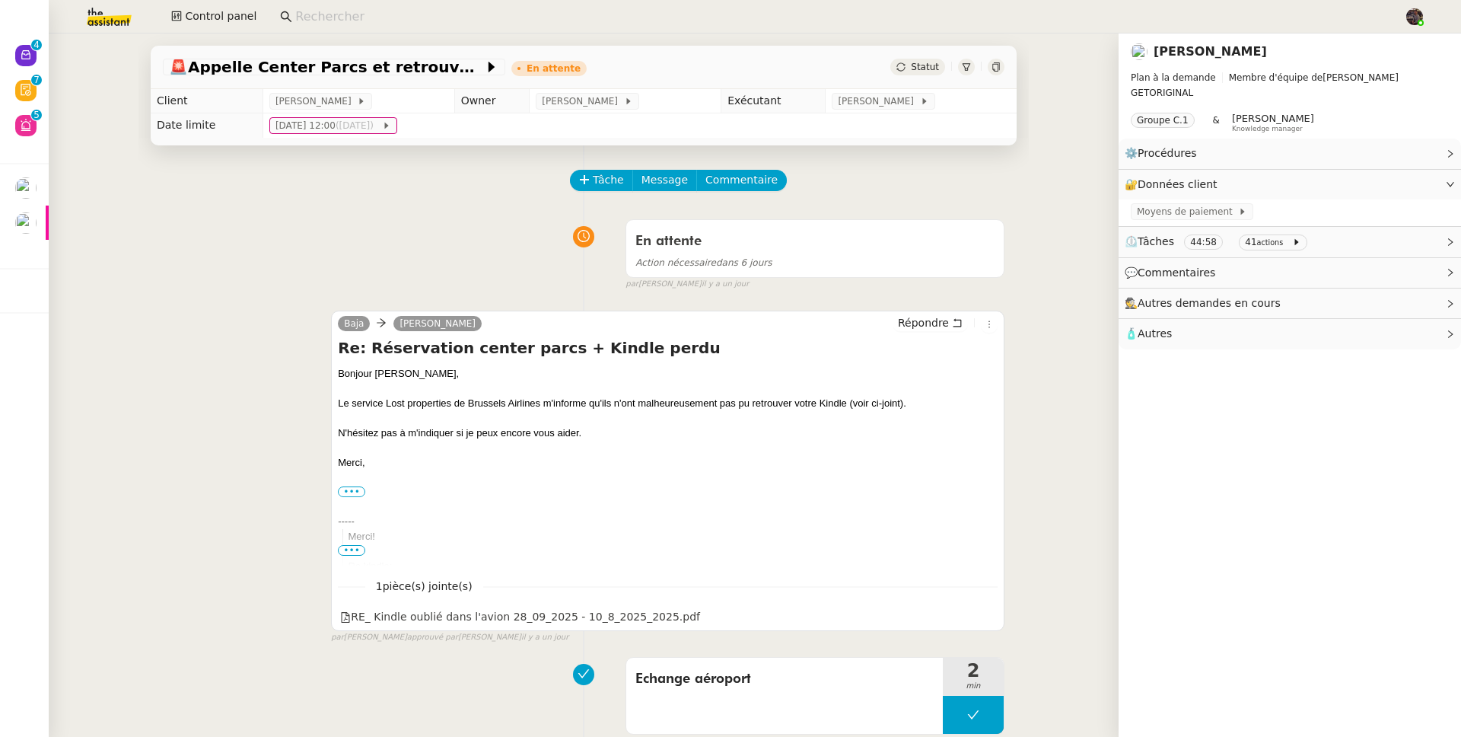
click at [1233, 51] on link "[PERSON_NAME]" at bounding box center [1210, 51] width 113 height 14
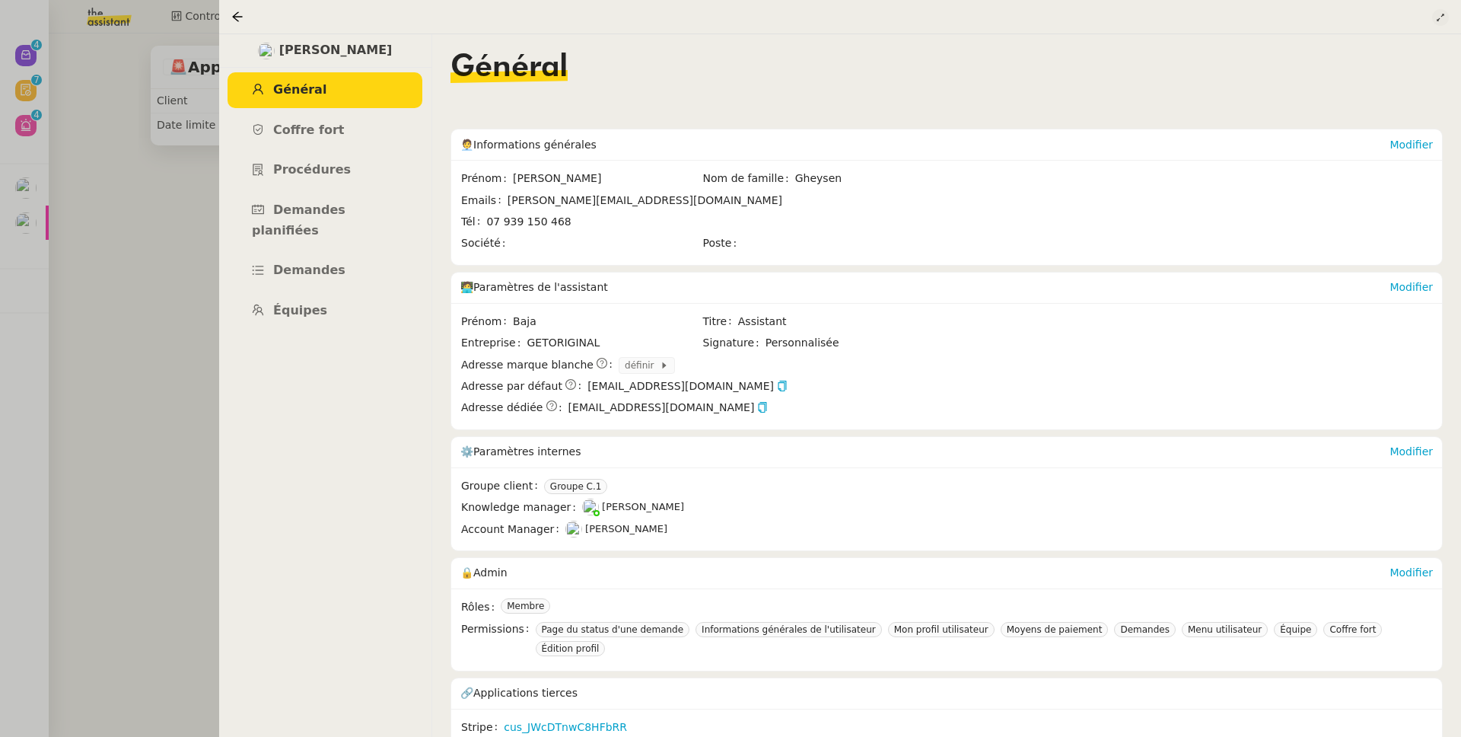
click at [1448, 18] on button at bounding box center [1440, 17] width 17 height 17
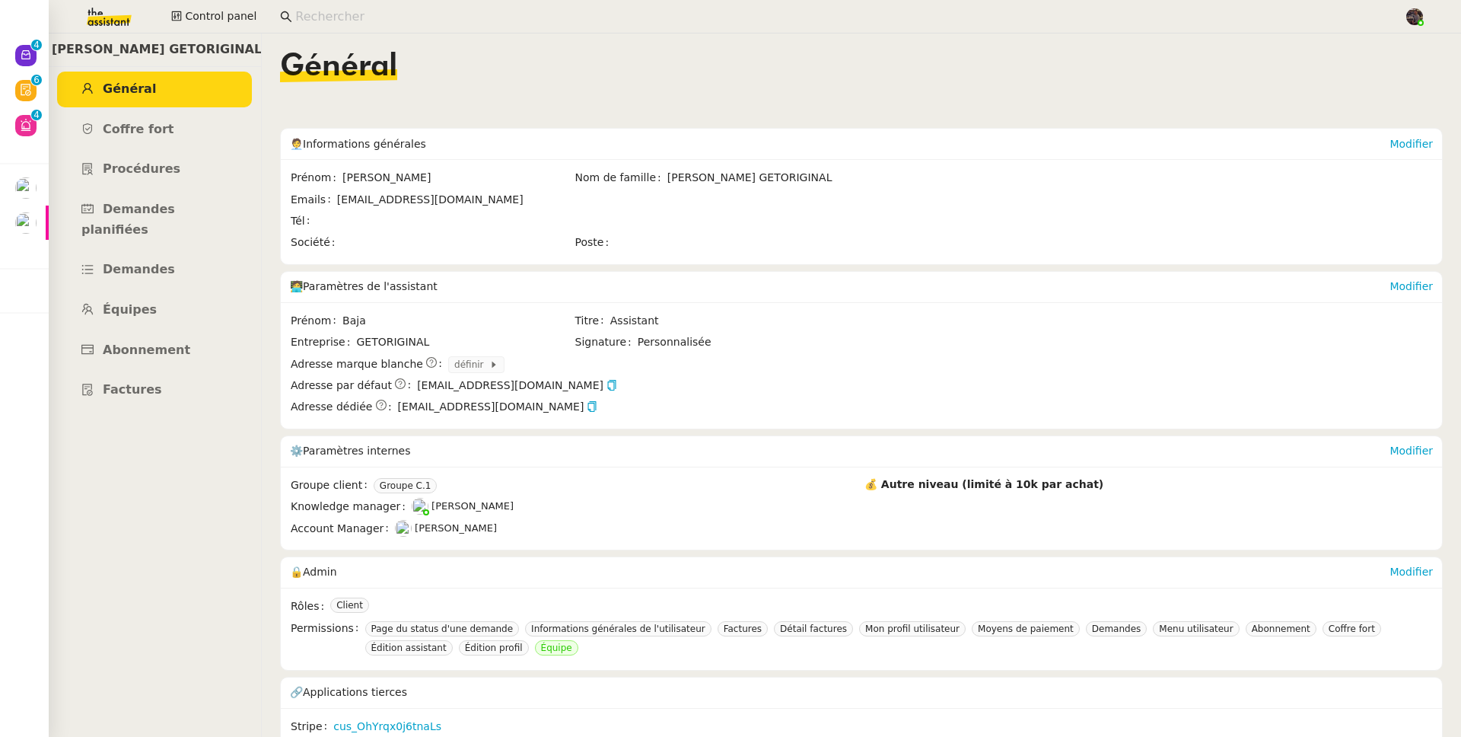
scroll to position [22, 0]
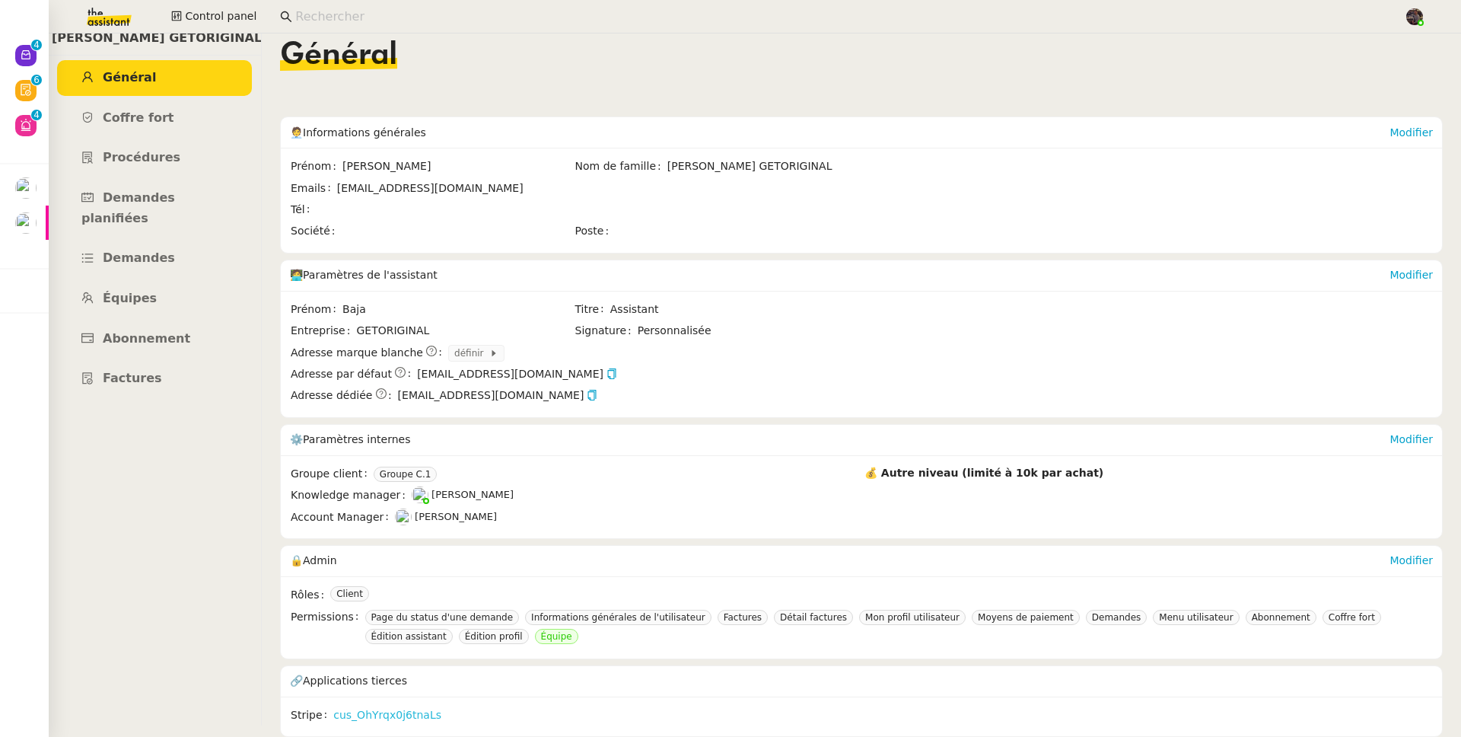
click at [397, 709] on link "cus_OhYrqx0j6tnaLs" at bounding box center [387, 715] width 108 height 18
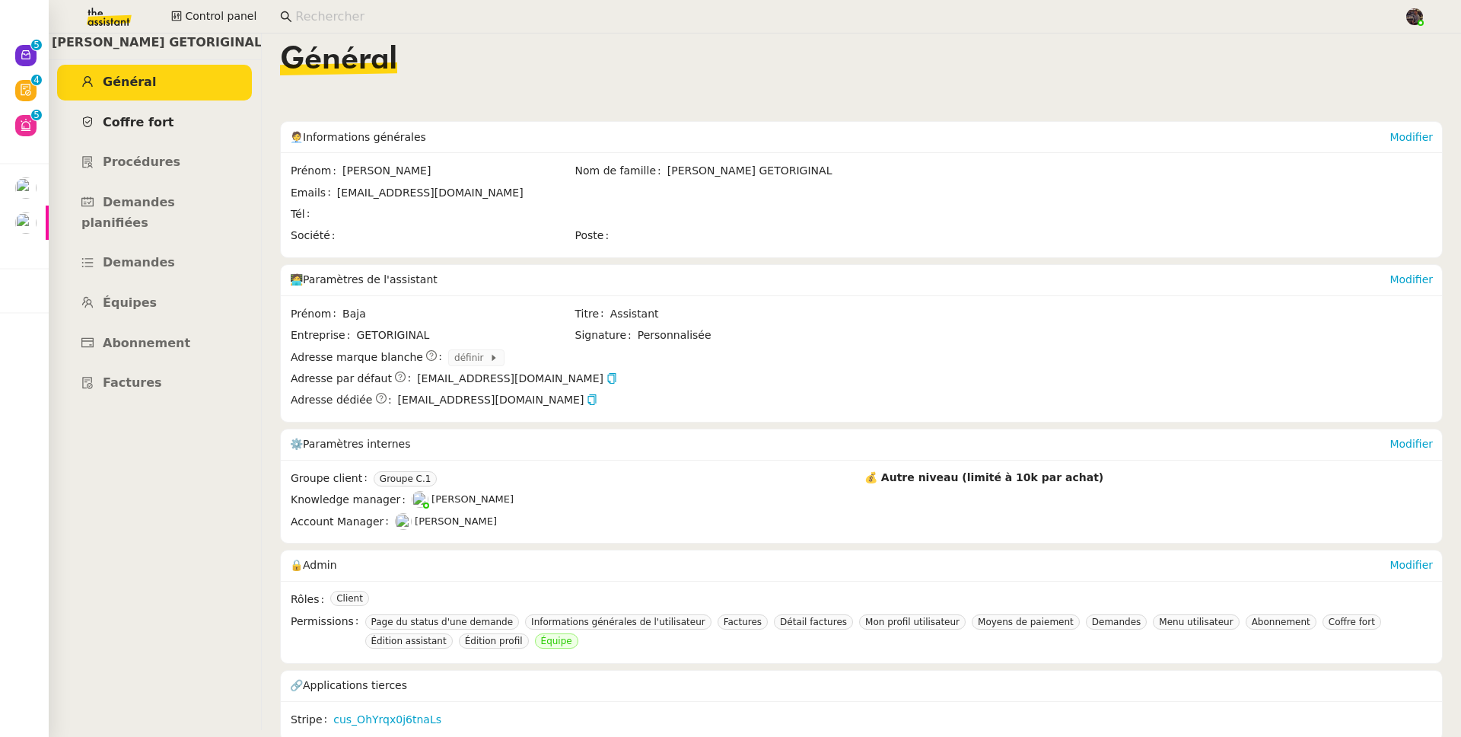
scroll to position [0, 0]
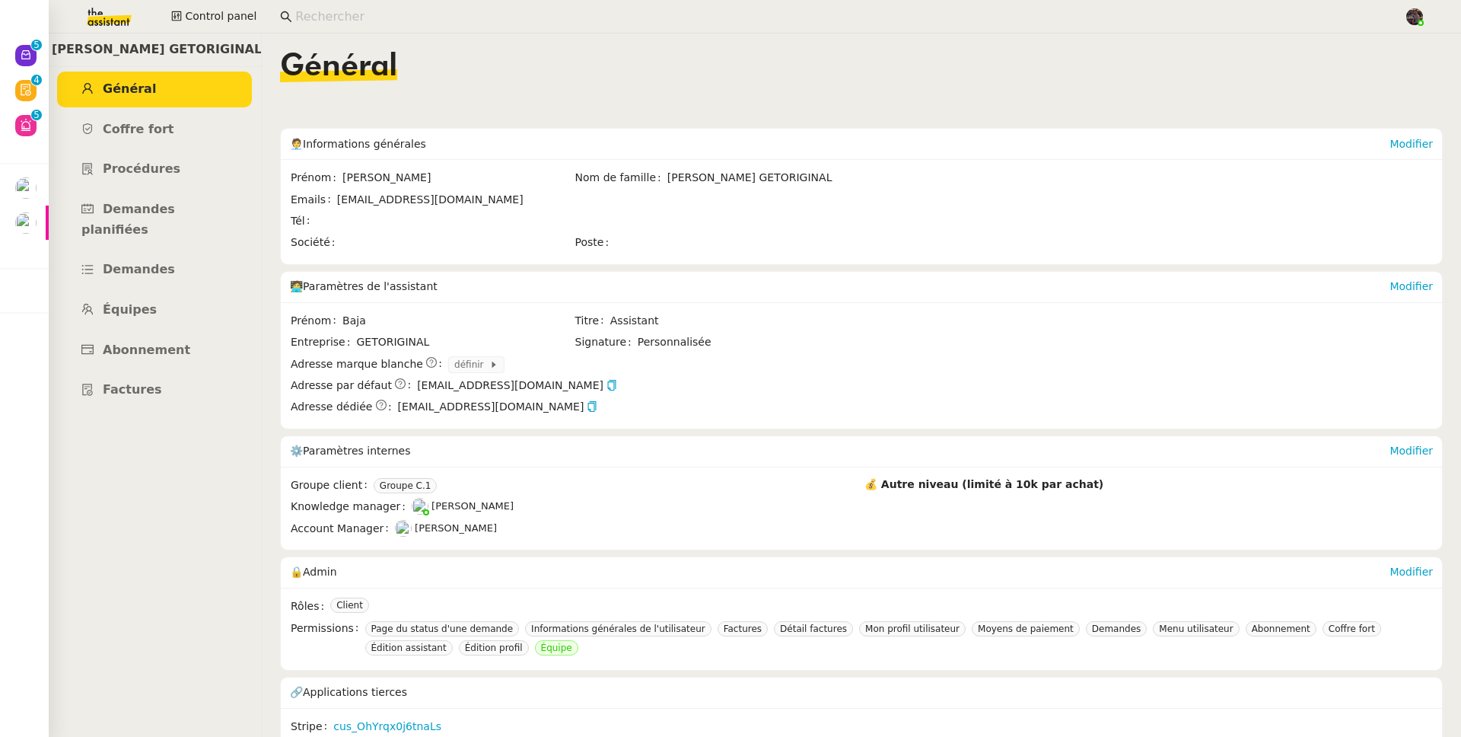
click at [317, 20] on input at bounding box center [842, 17] width 1094 height 21
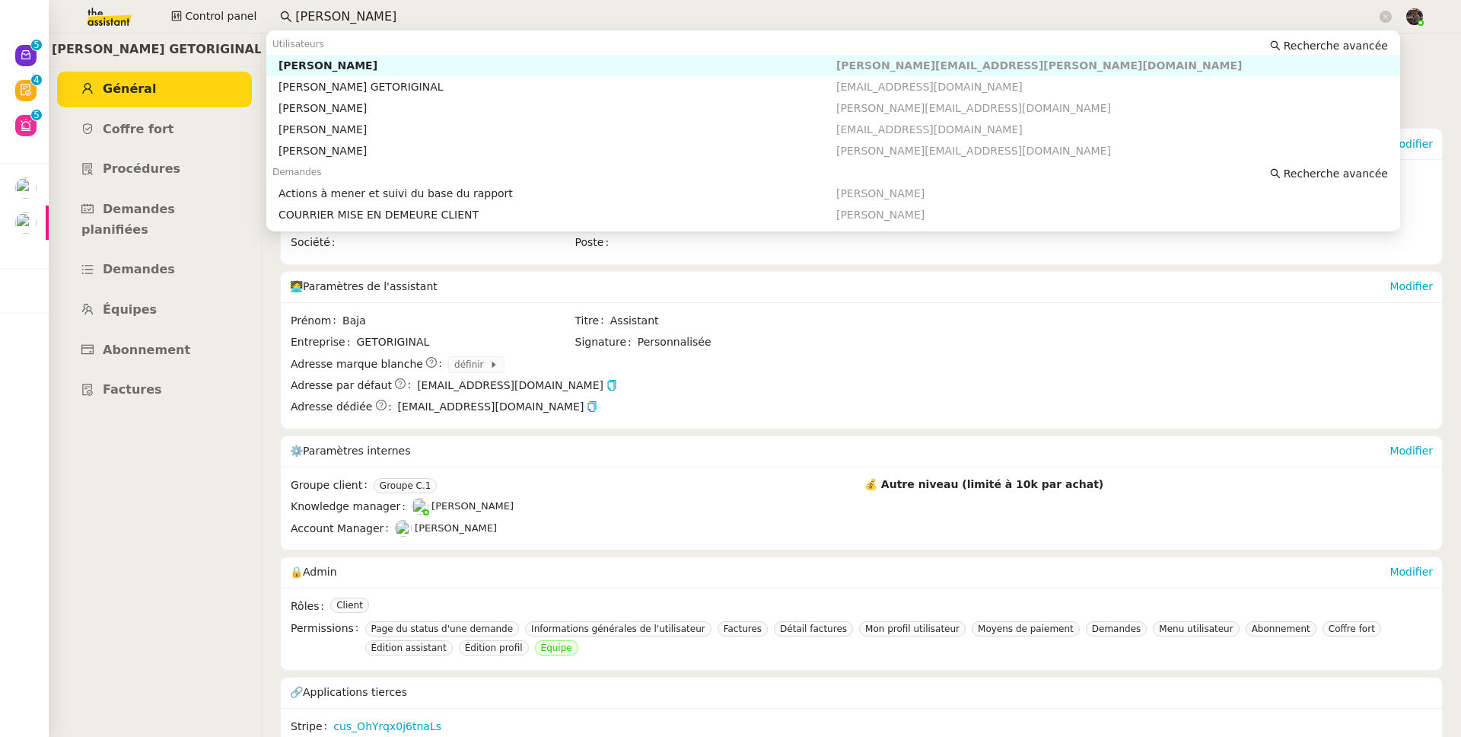
click at [446, 63] on div "Laurène Gauthier" at bounding box center [558, 66] width 558 height 14
type input "laurene"
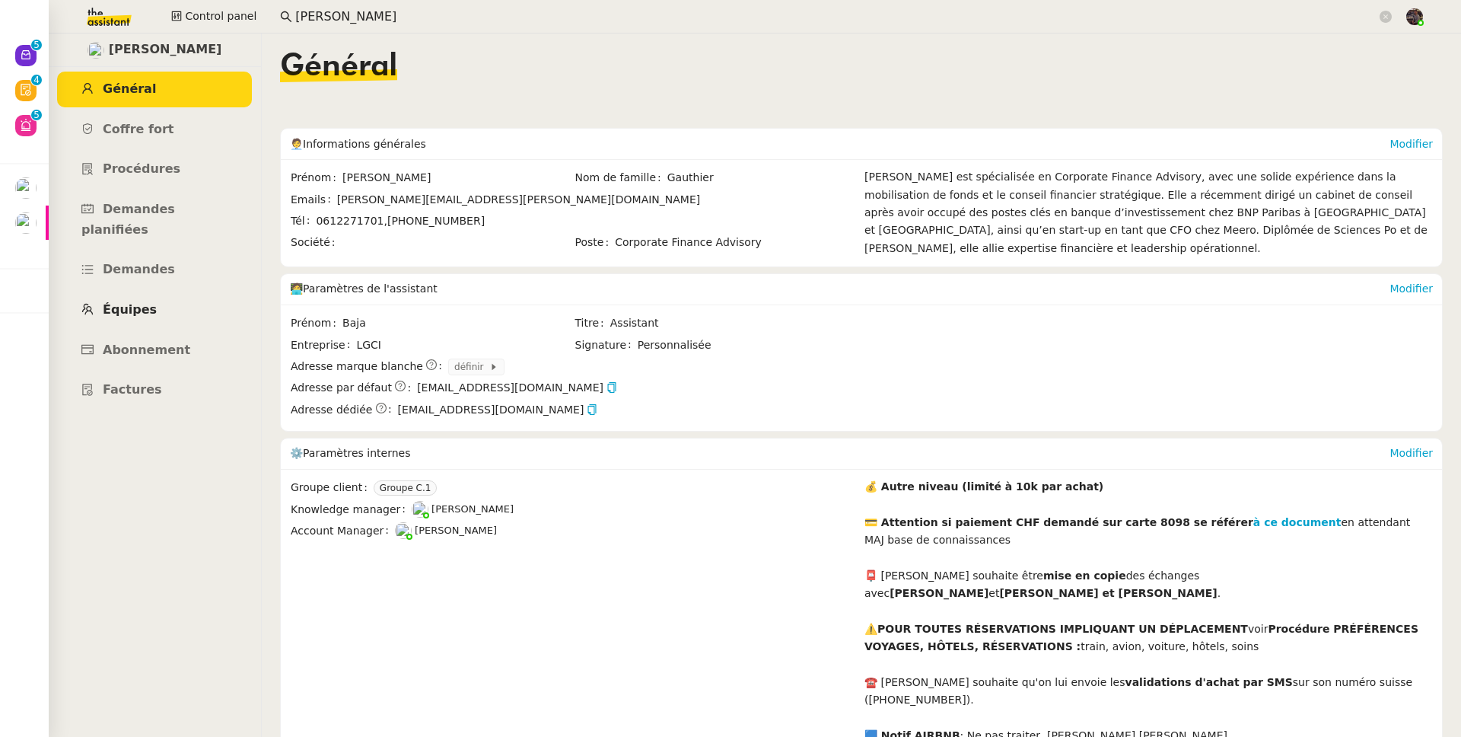
click at [152, 298] on link "Équipes" at bounding box center [154, 310] width 195 height 36
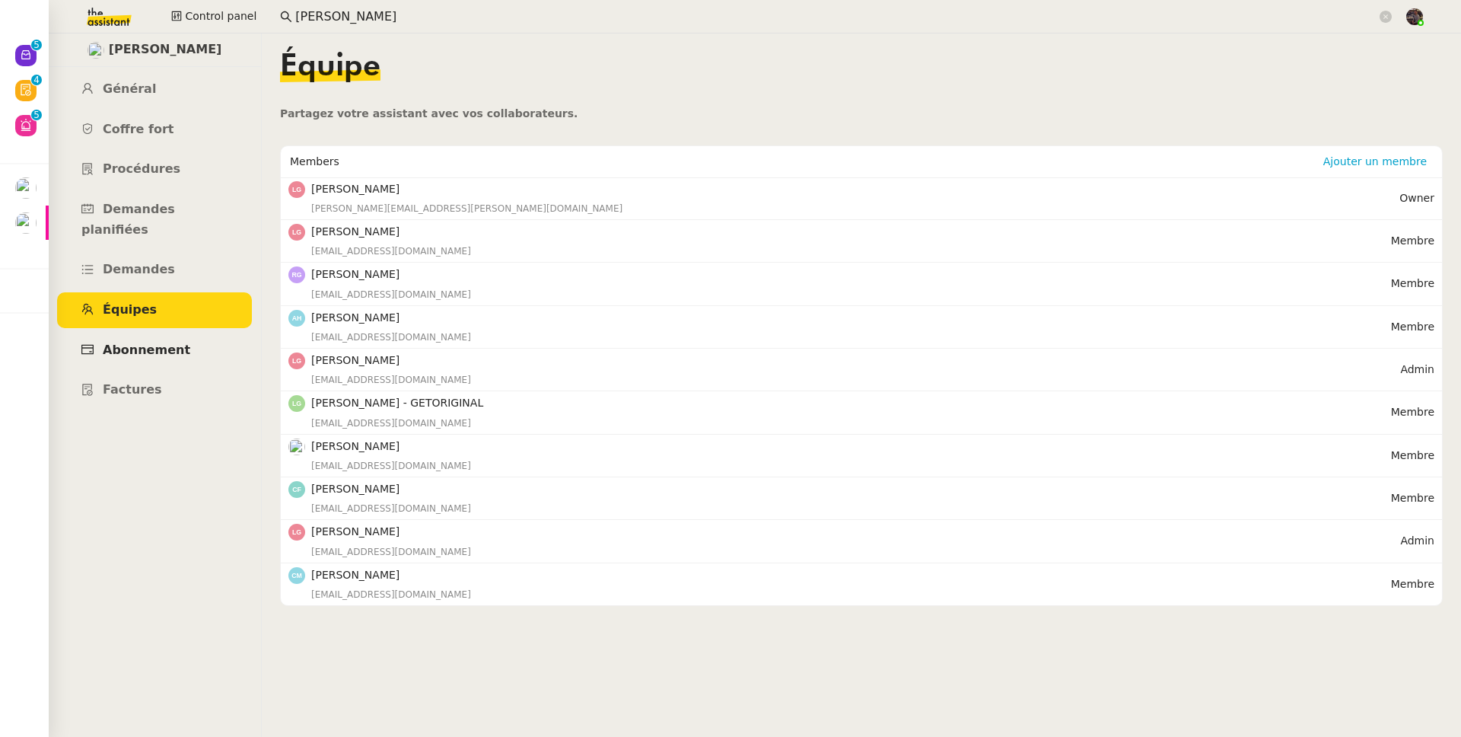
click at [184, 333] on link "Abonnement" at bounding box center [154, 351] width 195 height 36
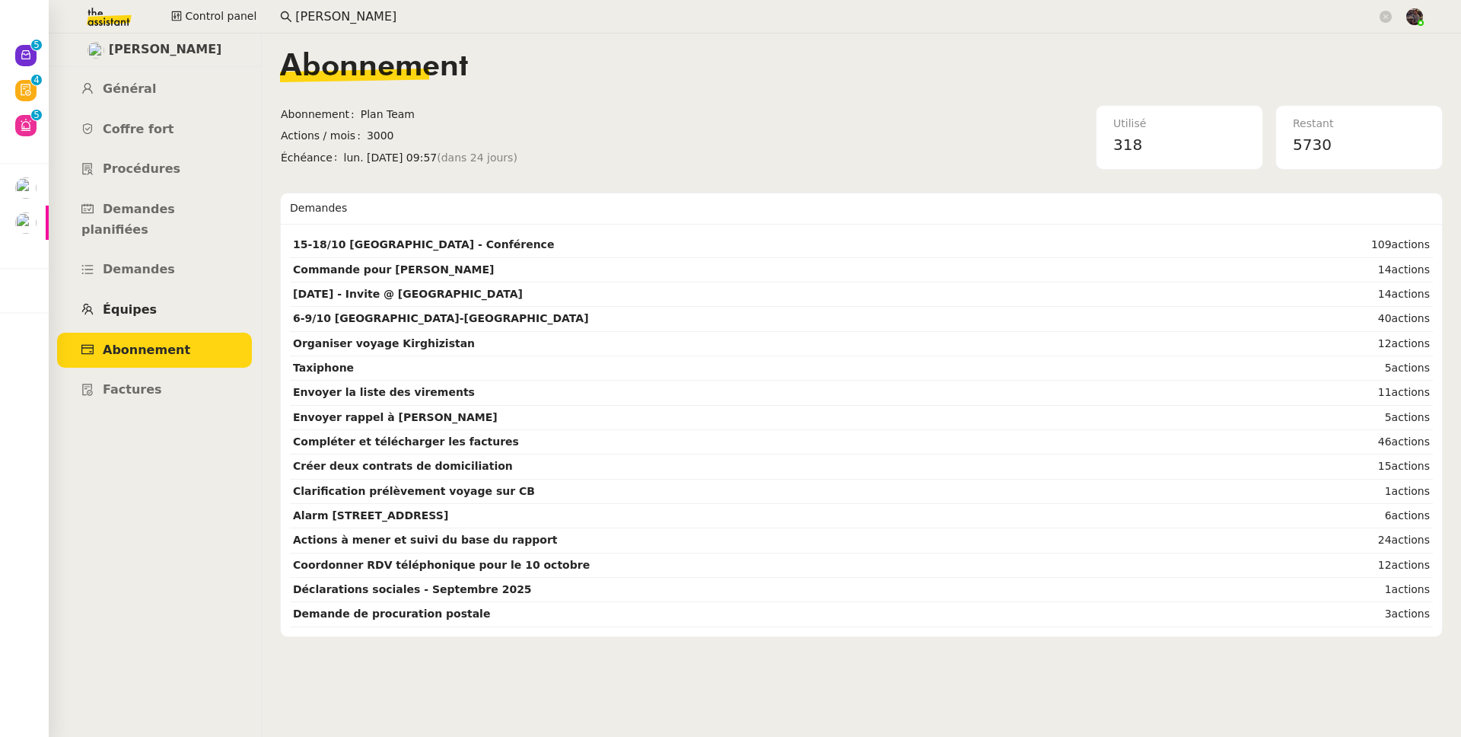
click at [180, 295] on link "Équipes" at bounding box center [154, 310] width 195 height 36
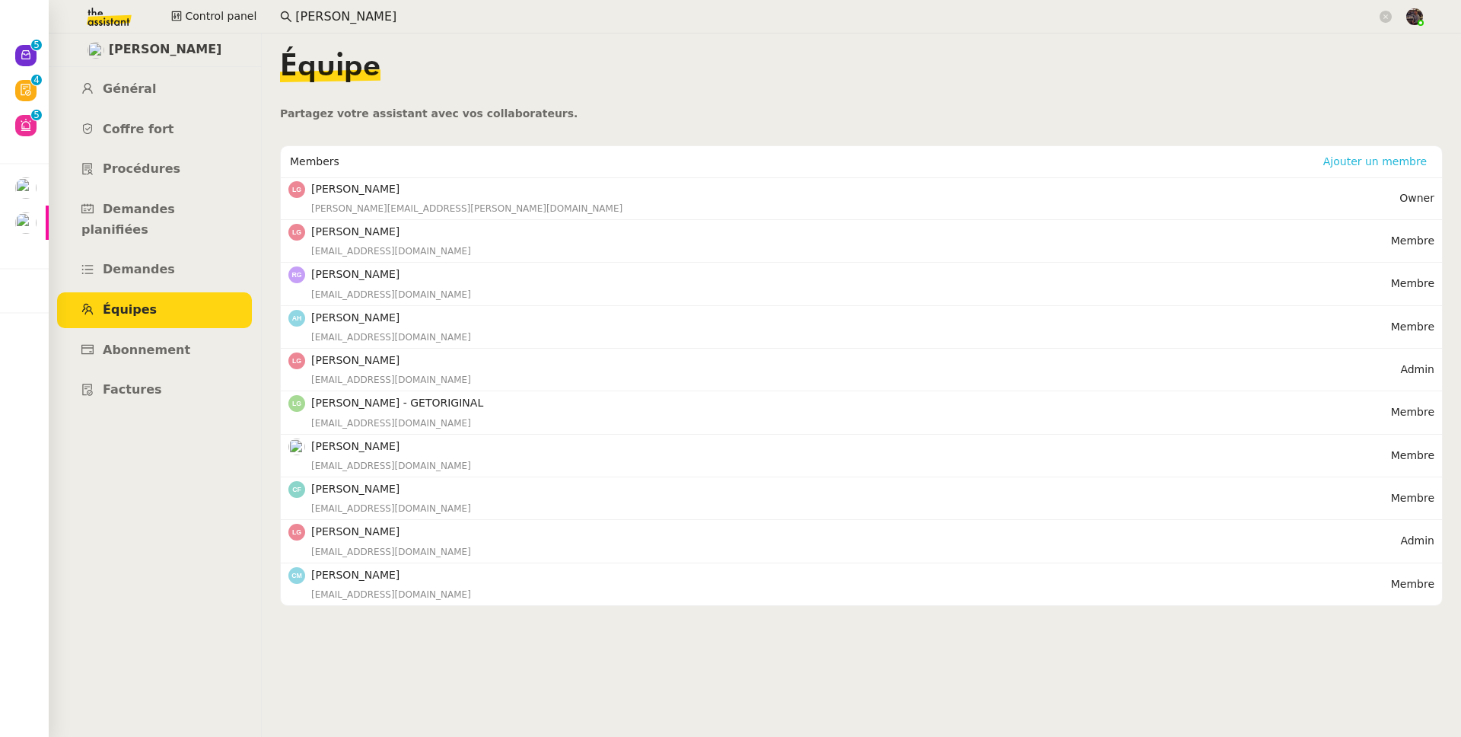
click at [1331, 160] on span "Ajouter un membre" at bounding box center [1376, 161] width 104 height 15
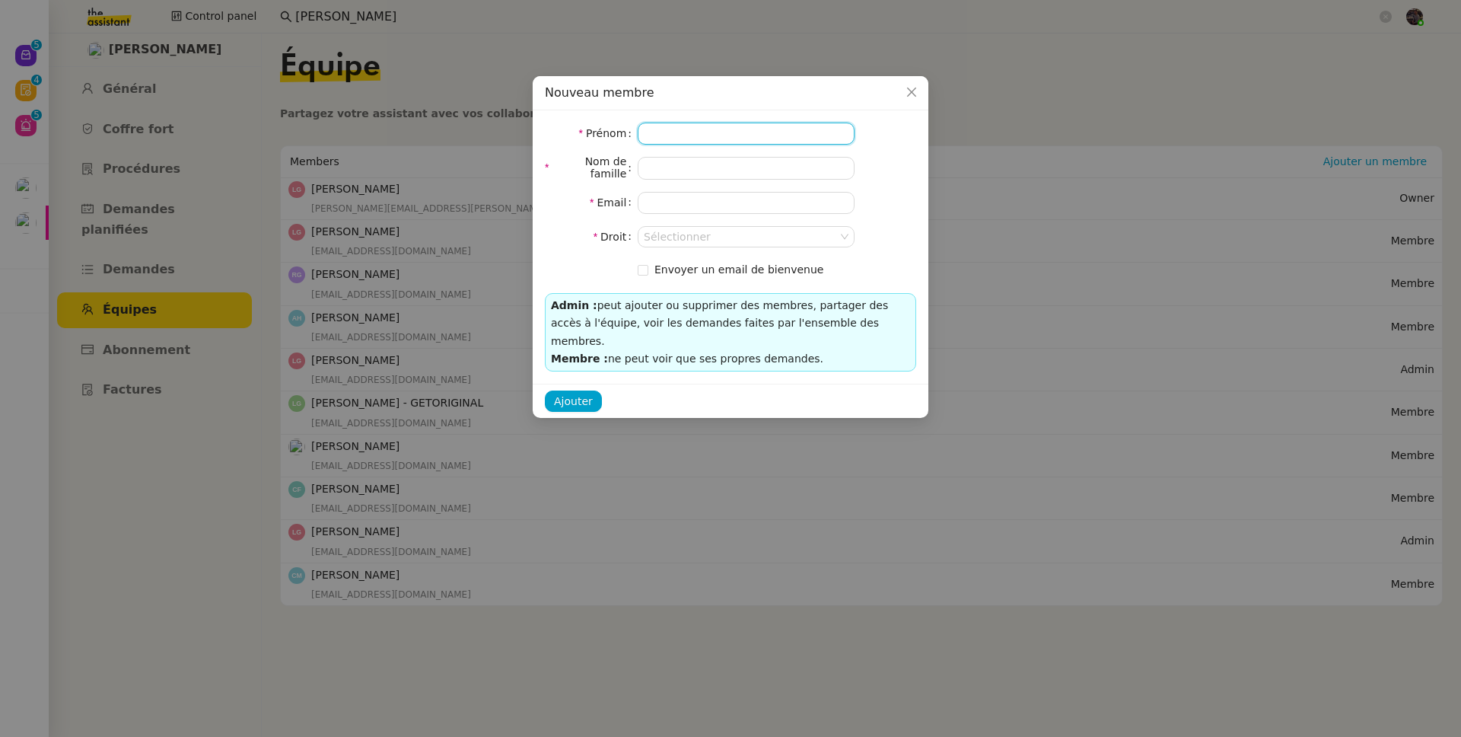
click at [701, 142] on input at bounding box center [746, 134] width 217 height 22
paste input "severine.gheysen@gmail.com"
type input "severine.gheysen@gmail.com"
click at [707, 211] on input "email" at bounding box center [746, 203] width 217 height 22
paste input "severine.gheysen@gmail.com"
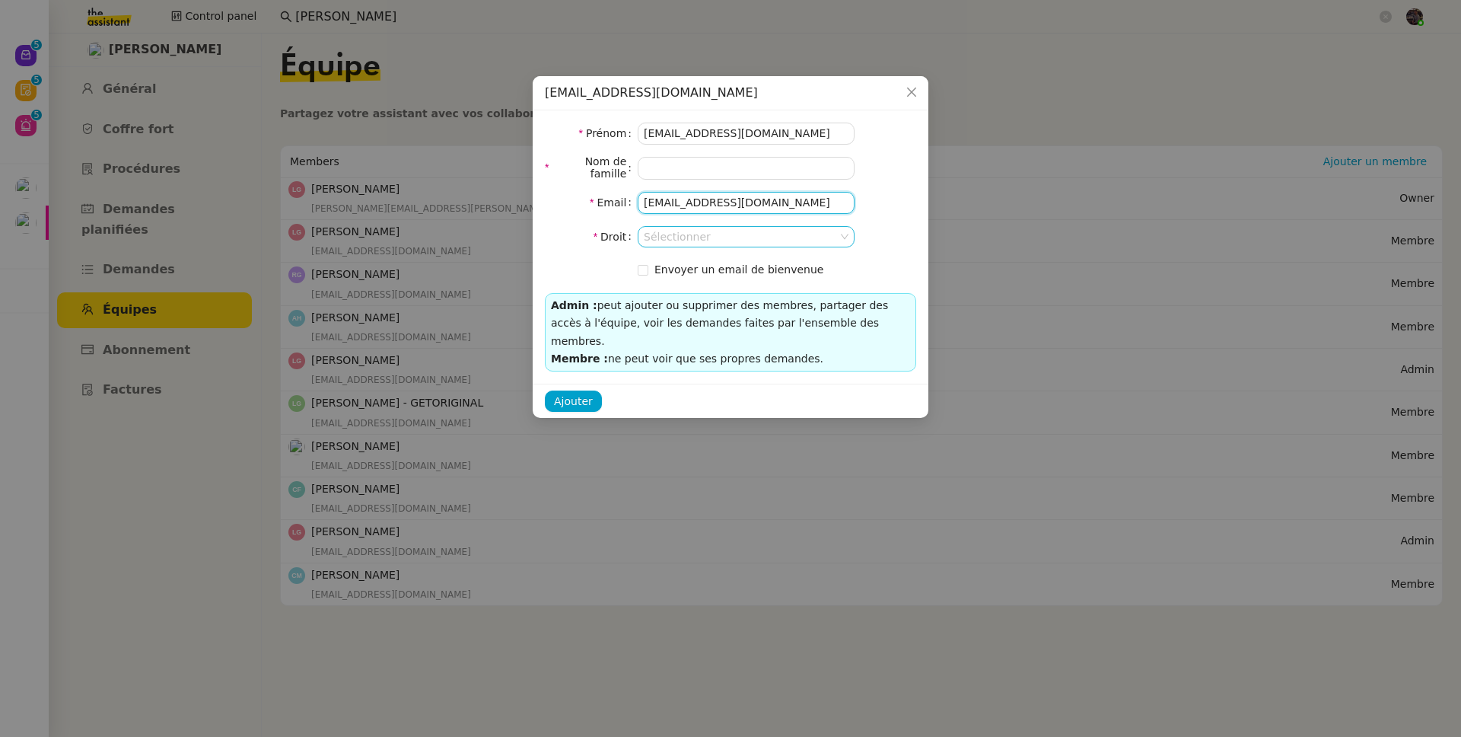
type input "severine.gheysen@gmail.com"
click at [732, 233] on input at bounding box center [741, 237] width 194 height 20
click at [722, 288] on div "Membre" at bounding box center [746, 286] width 205 height 14
click at [672, 130] on input "severine.gheysen@gmail.com" at bounding box center [746, 134] width 217 height 22
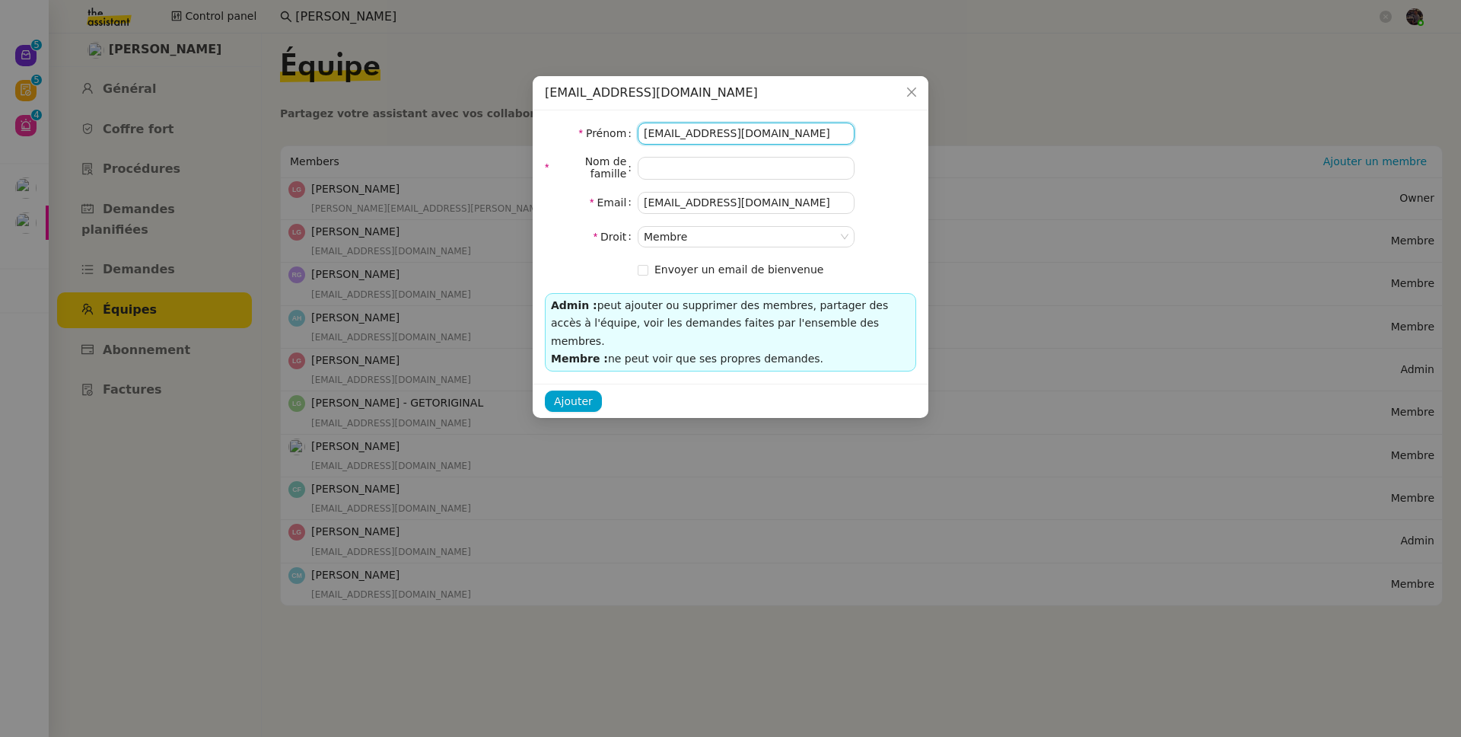
click at [672, 130] on input "severine.gheysen@gmail.com" at bounding box center [746, 134] width 217 height 22
paste input "Severine"
type input "Severine"
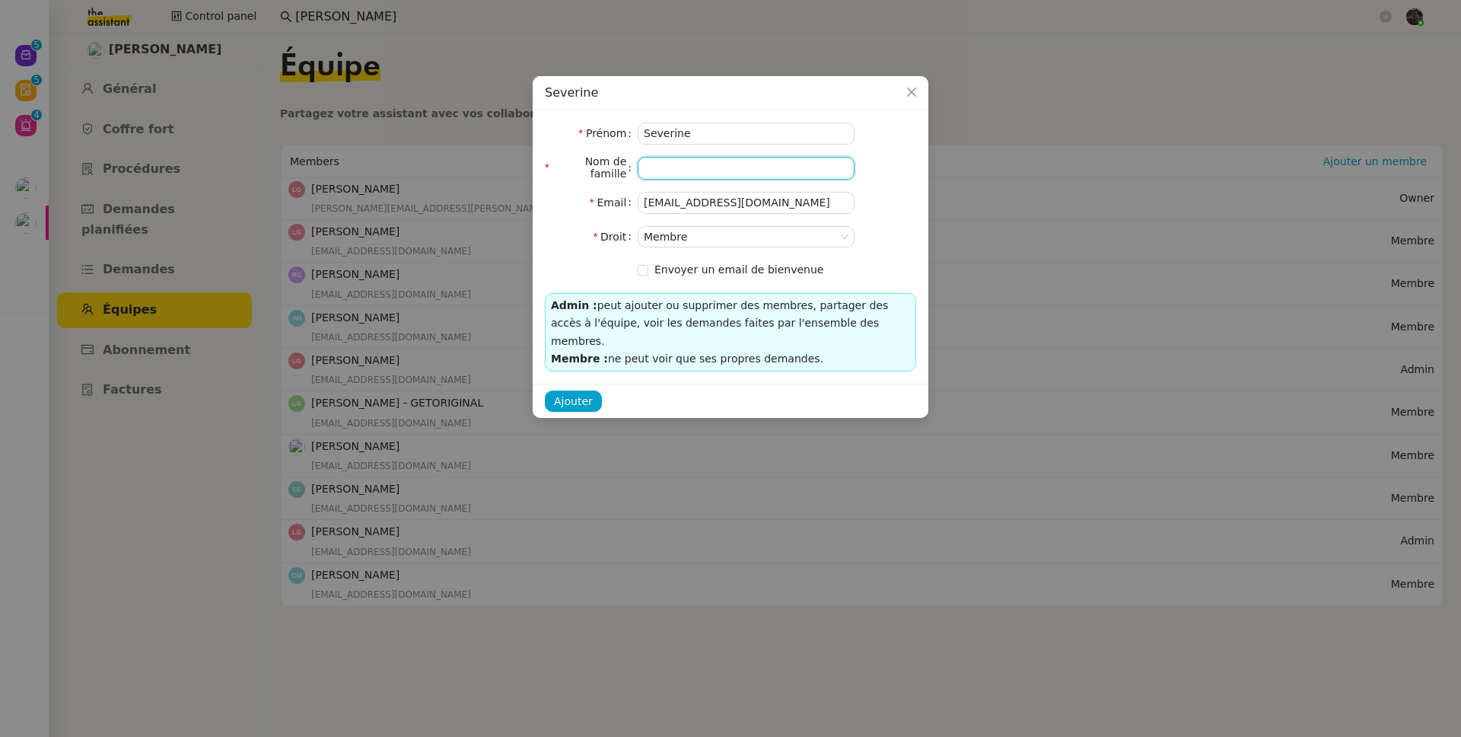
click at [703, 169] on input at bounding box center [746, 168] width 217 height 22
paste input "Gheysen"
type input "Gheysen"
click at [586, 393] on span "Ajouter" at bounding box center [573, 402] width 39 height 18
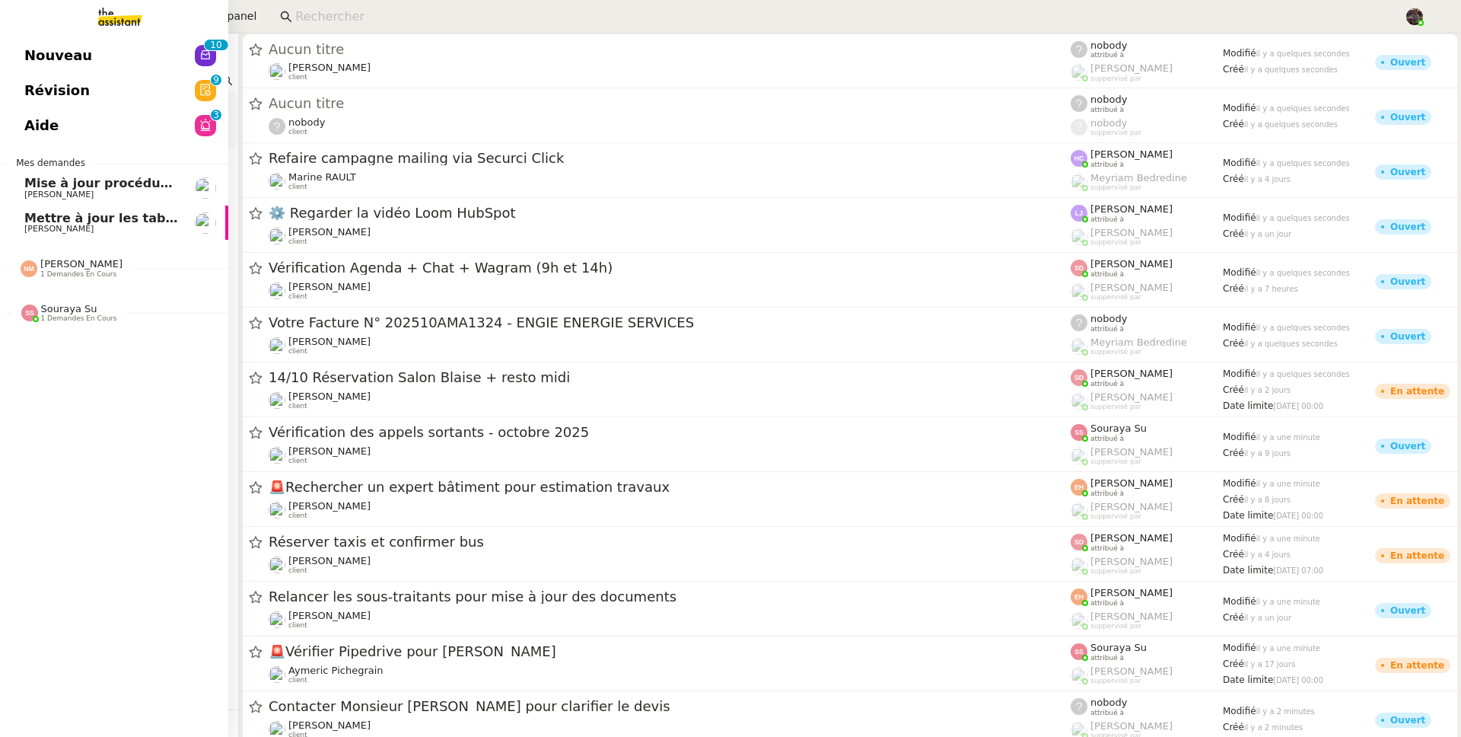
click at [36, 209] on link "Mettre à jour les tableaux M3N et MPAf [PERSON_NAME]" at bounding box center [114, 223] width 228 height 35
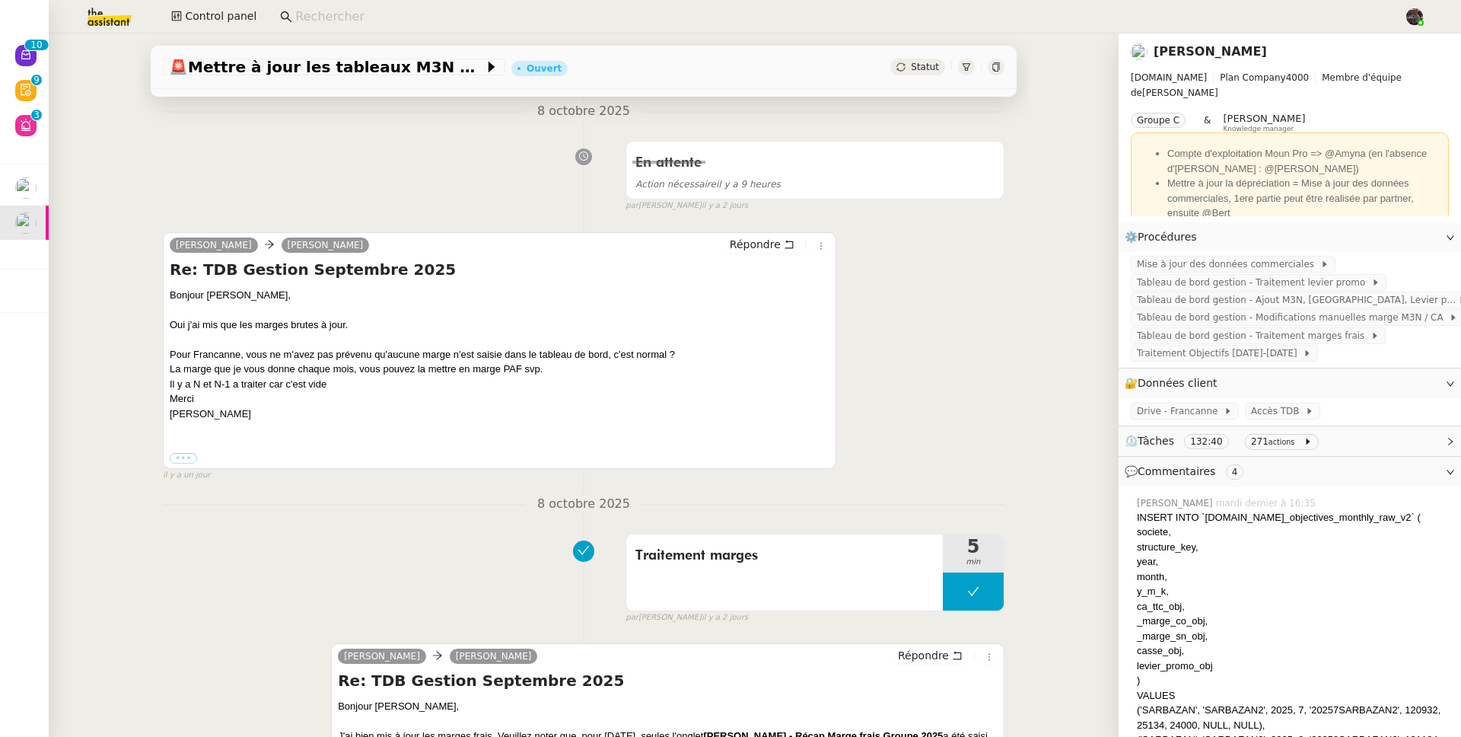
scroll to position [567, 0]
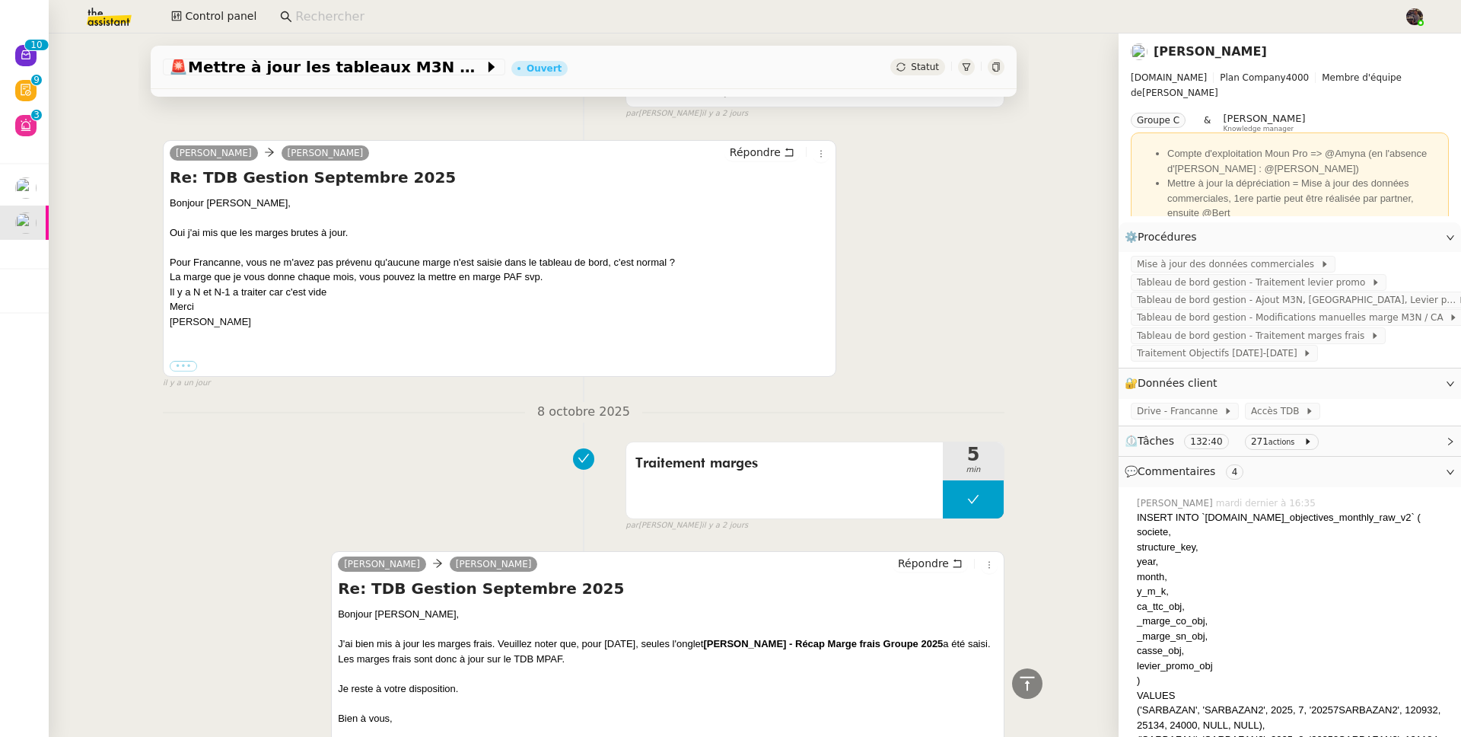
click at [1195, 47] on link "[PERSON_NAME]" at bounding box center [1210, 51] width 113 height 14
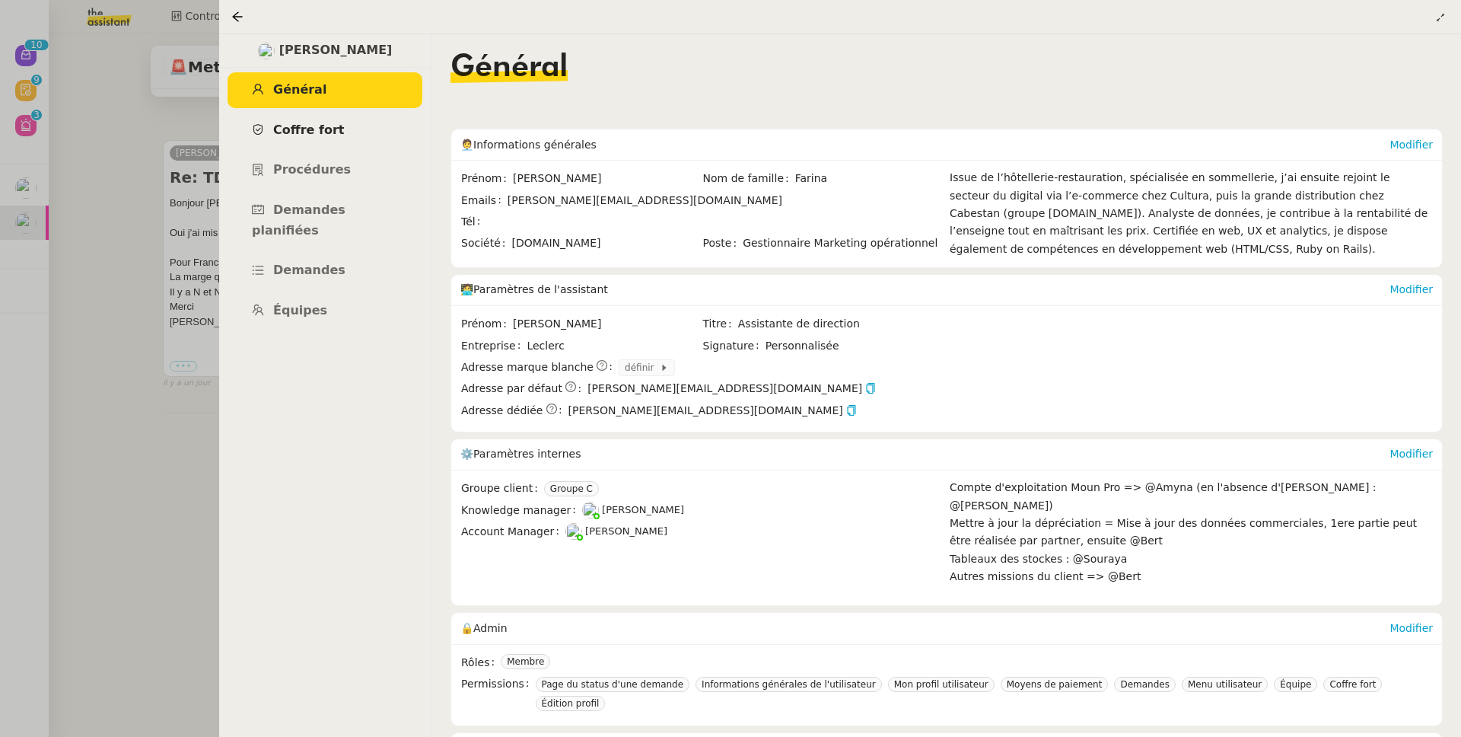
click at [288, 136] on span "Coffre fort" at bounding box center [309, 130] width 72 height 14
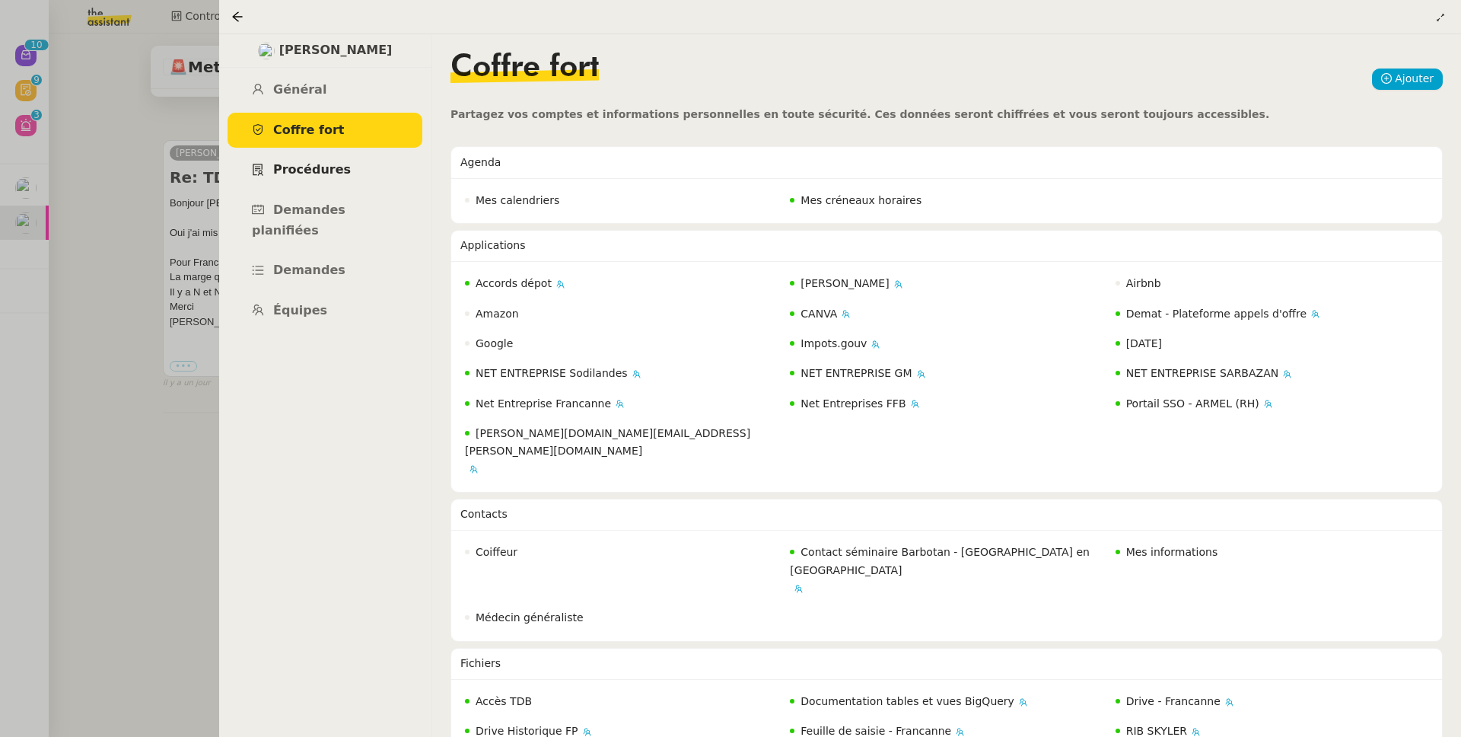
click at [286, 176] on span "Procédures" at bounding box center [312, 169] width 78 height 14
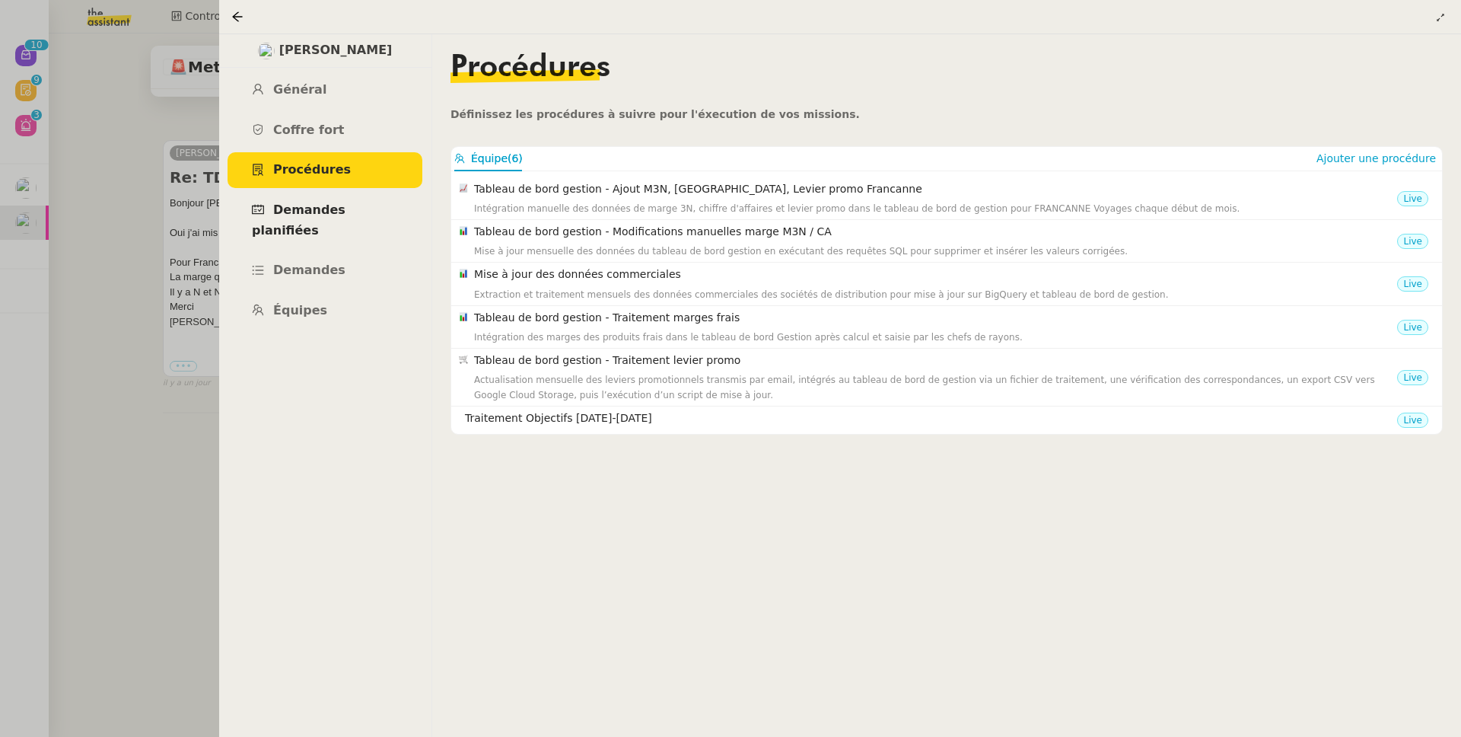
click at [299, 224] on link "Demandes planifiées" at bounding box center [325, 221] width 195 height 56
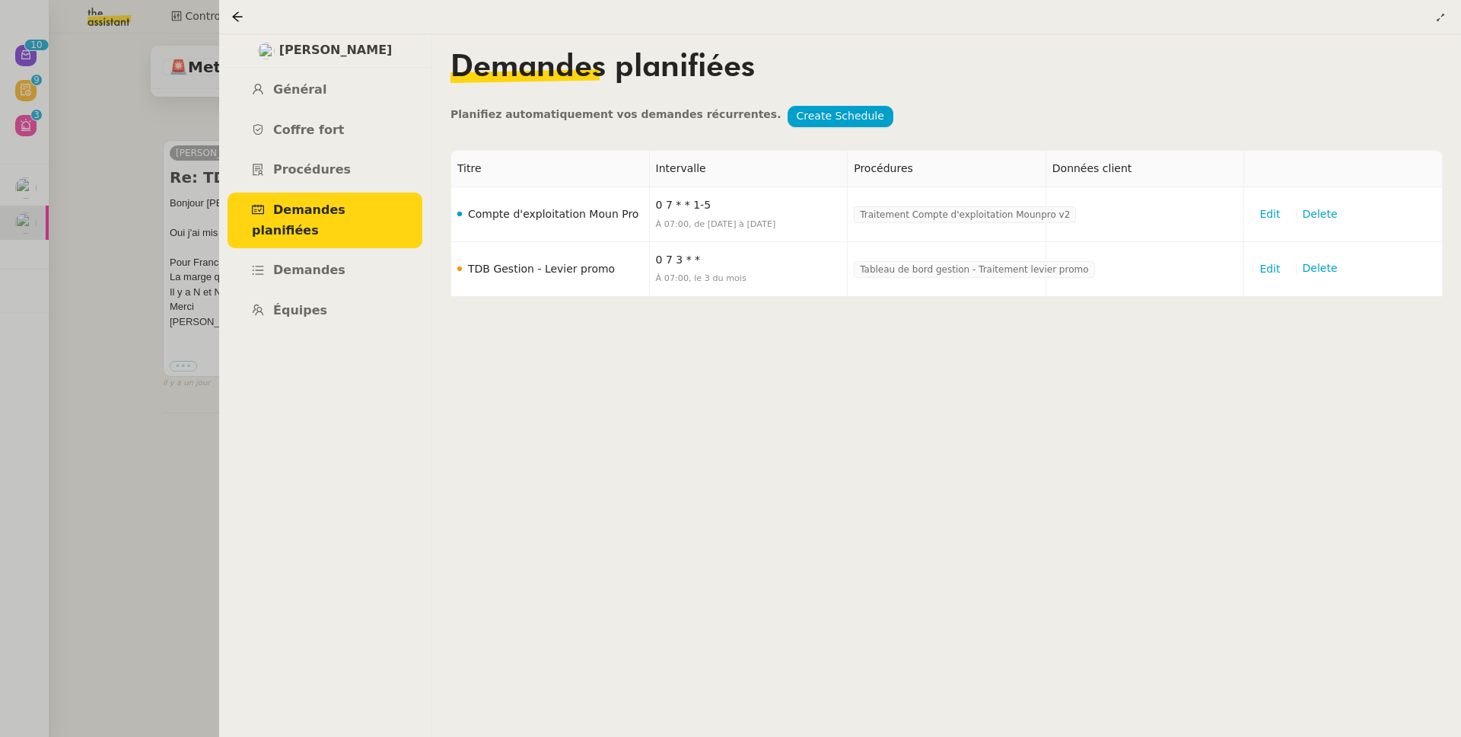
click at [295, 198] on link "Demandes planifiées" at bounding box center [325, 221] width 195 height 56
click at [307, 180] on link "Procédures" at bounding box center [325, 170] width 195 height 36
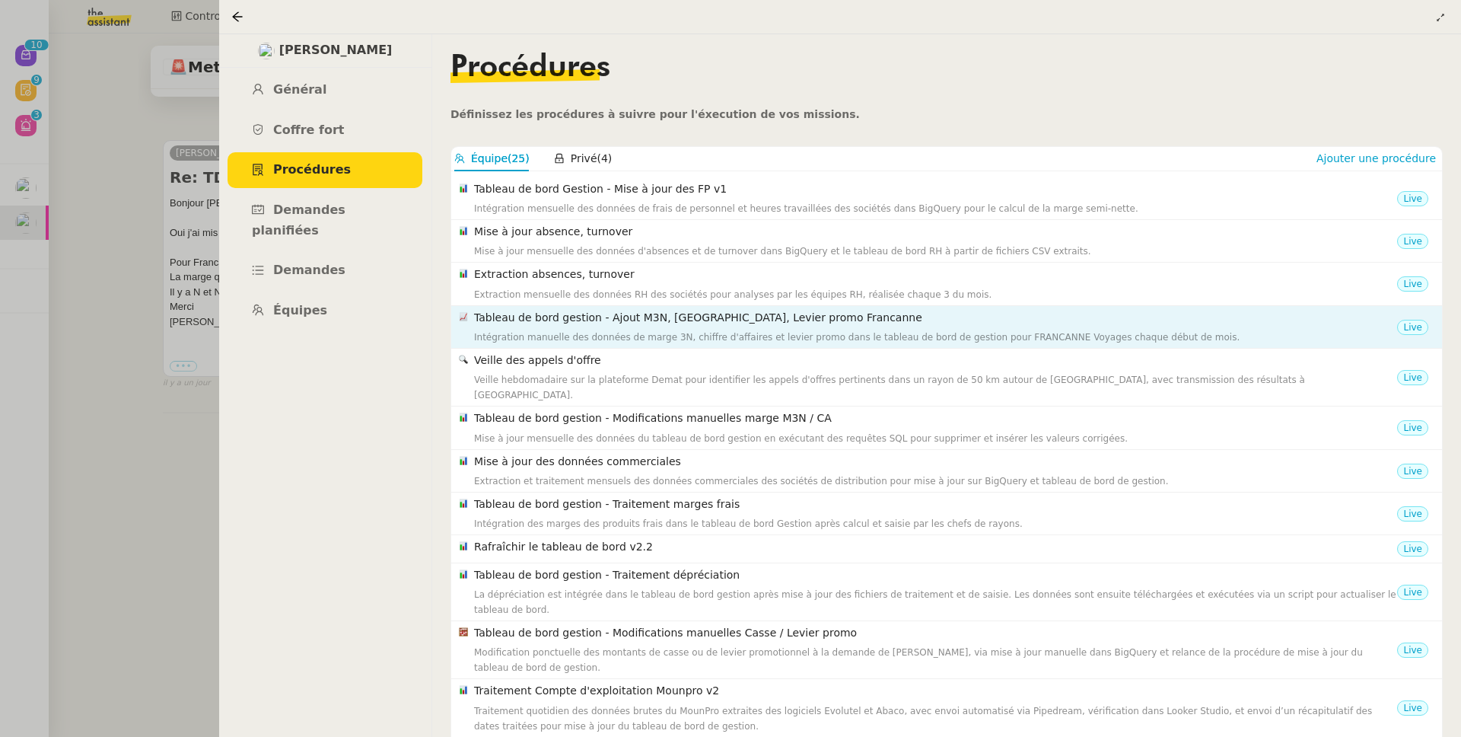
click at [620, 331] on div "Intégration manuelle des données de marge 3N, chiffre d'affaires et levier prom…" at bounding box center [935, 337] width 923 height 15
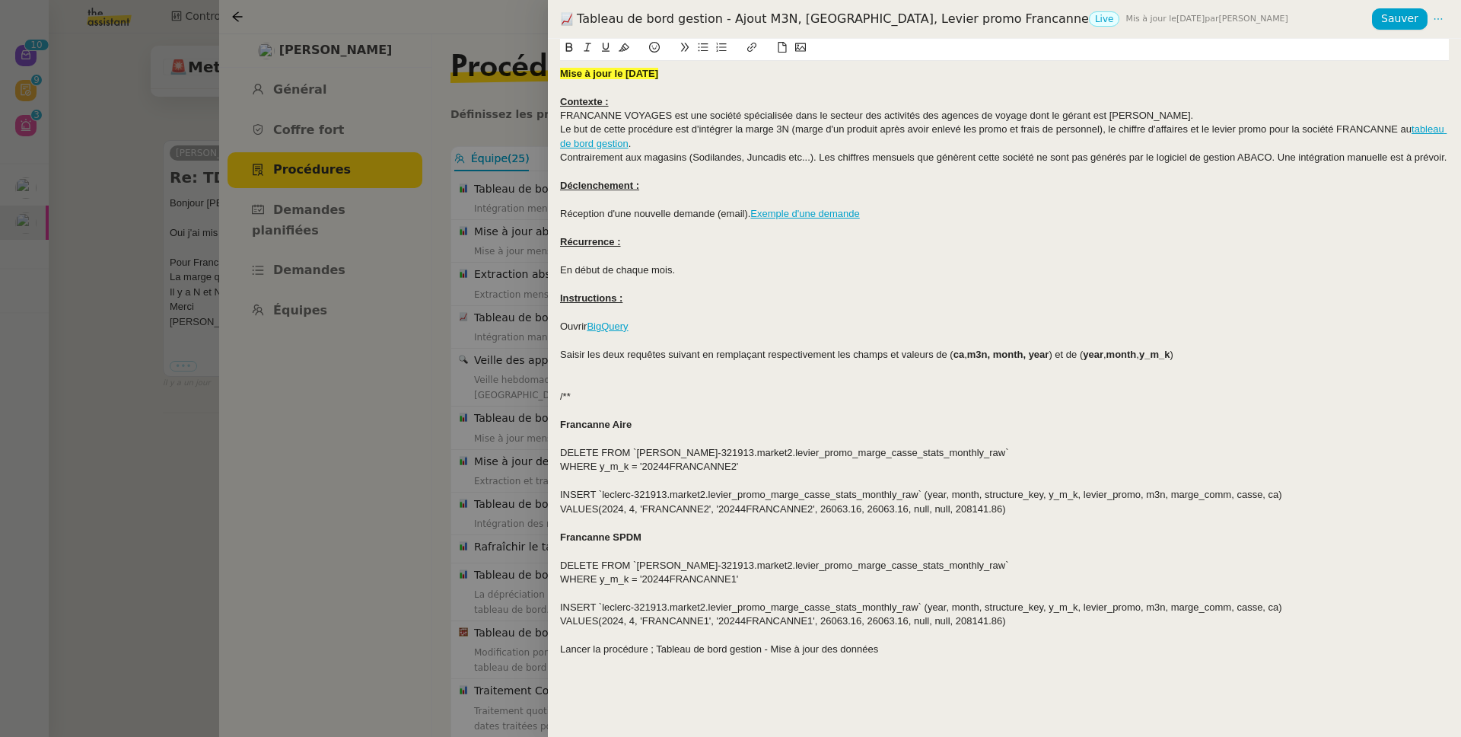
click at [486, 378] on div at bounding box center [730, 368] width 1461 height 737
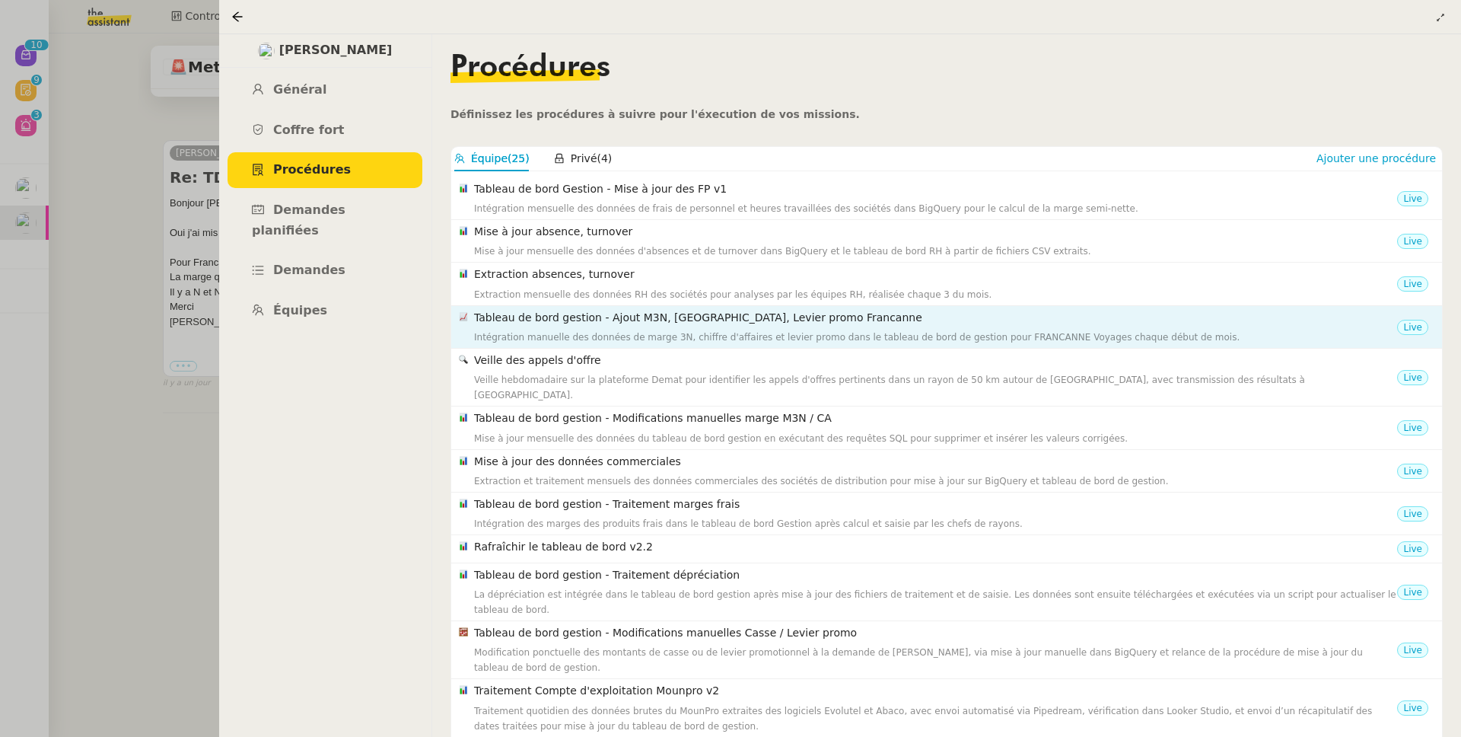
click at [604, 316] on h4 "Tableau de bord gestion - Ajout M3N, [GEOGRAPHIC_DATA], Levier promo Francanne" at bounding box center [935, 318] width 923 height 18
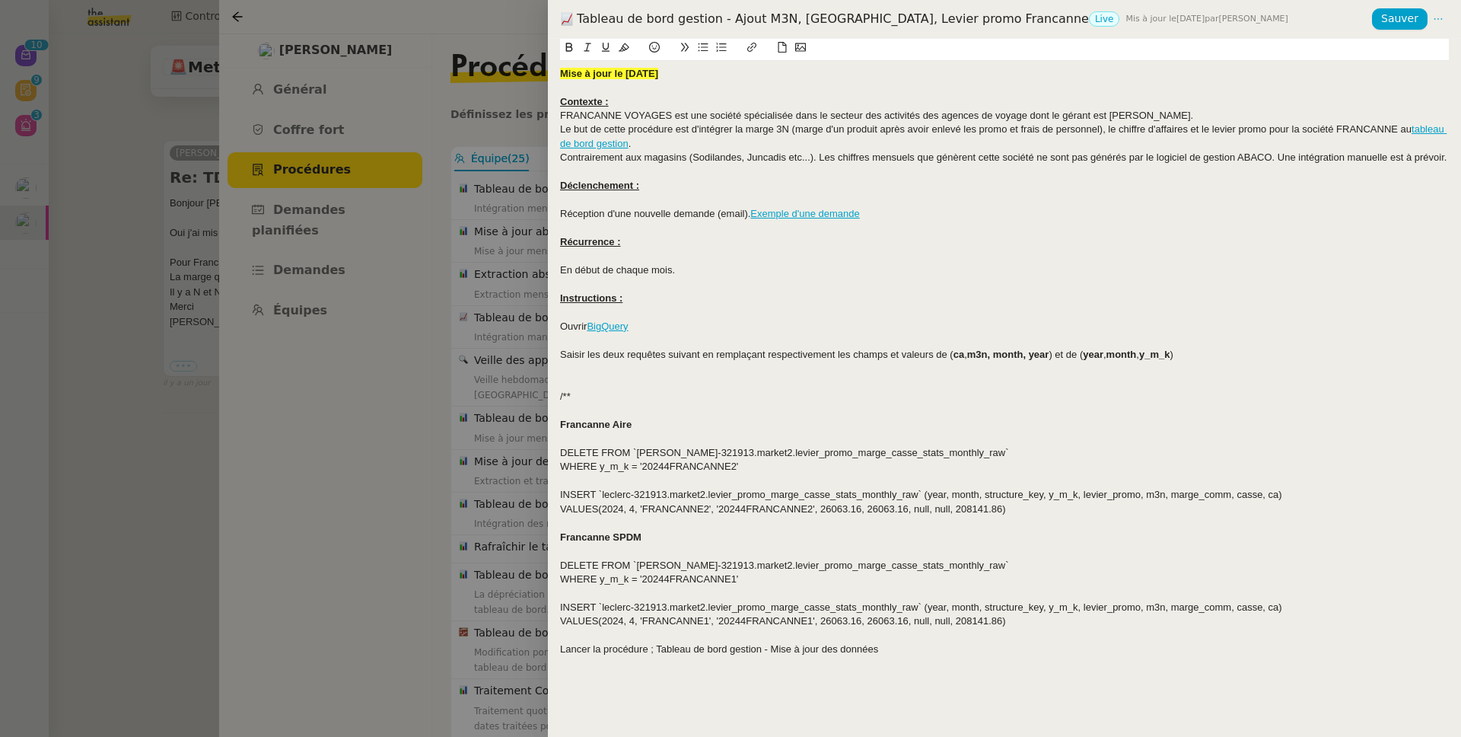
click at [484, 363] on div at bounding box center [730, 368] width 1461 height 737
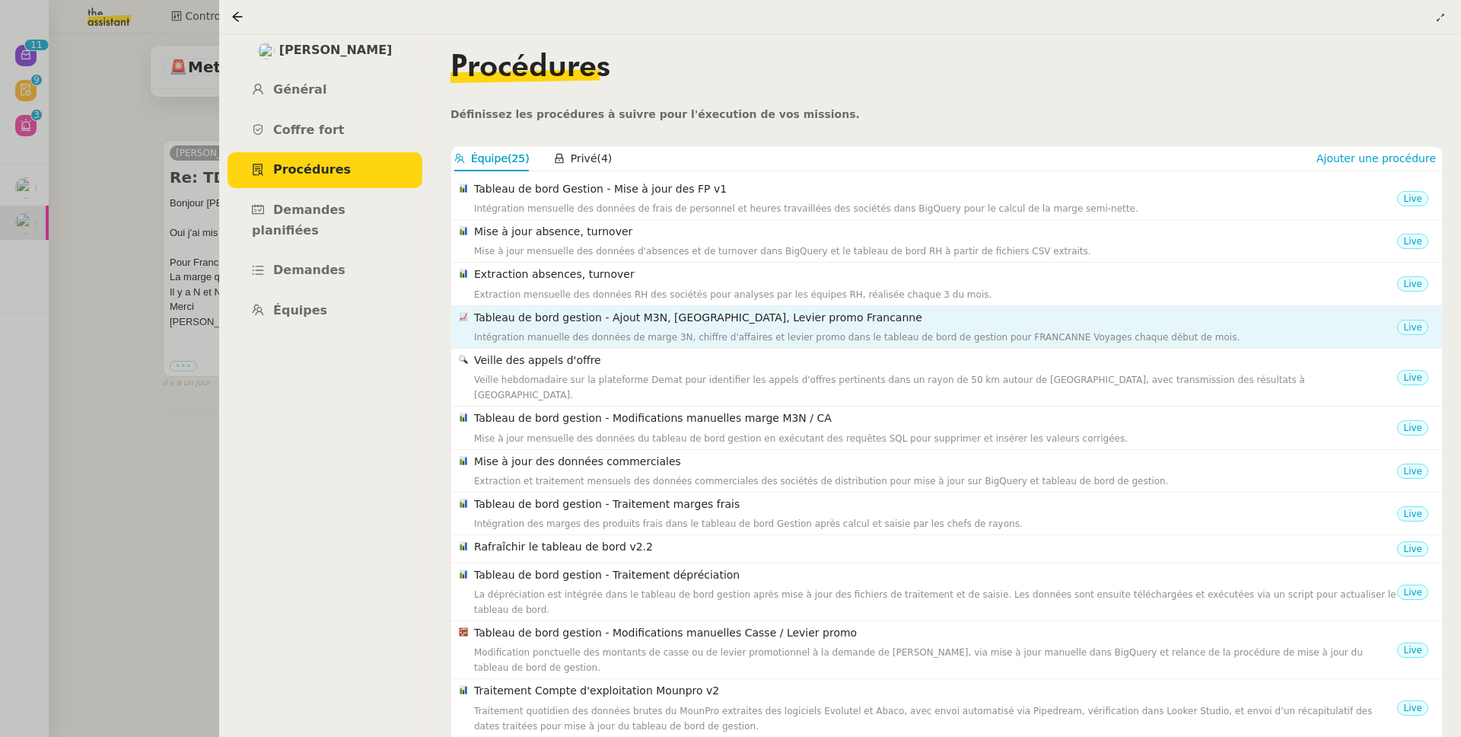
click at [565, 311] on h4 "Tableau de bord gestion - Ajout M3N, CA, Levier promo Francanne" at bounding box center [935, 318] width 923 height 18
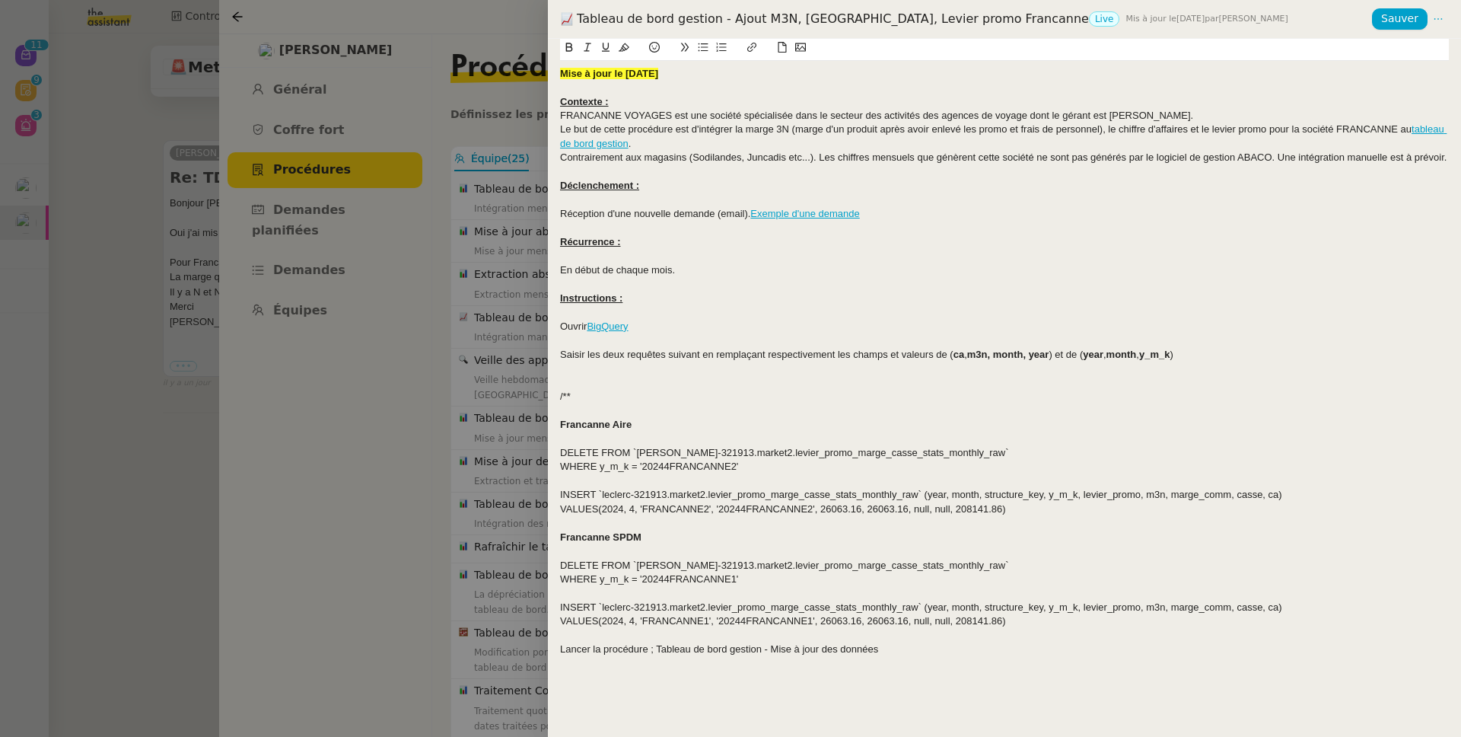
click at [534, 253] on div at bounding box center [730, 368] width 1461 height 737
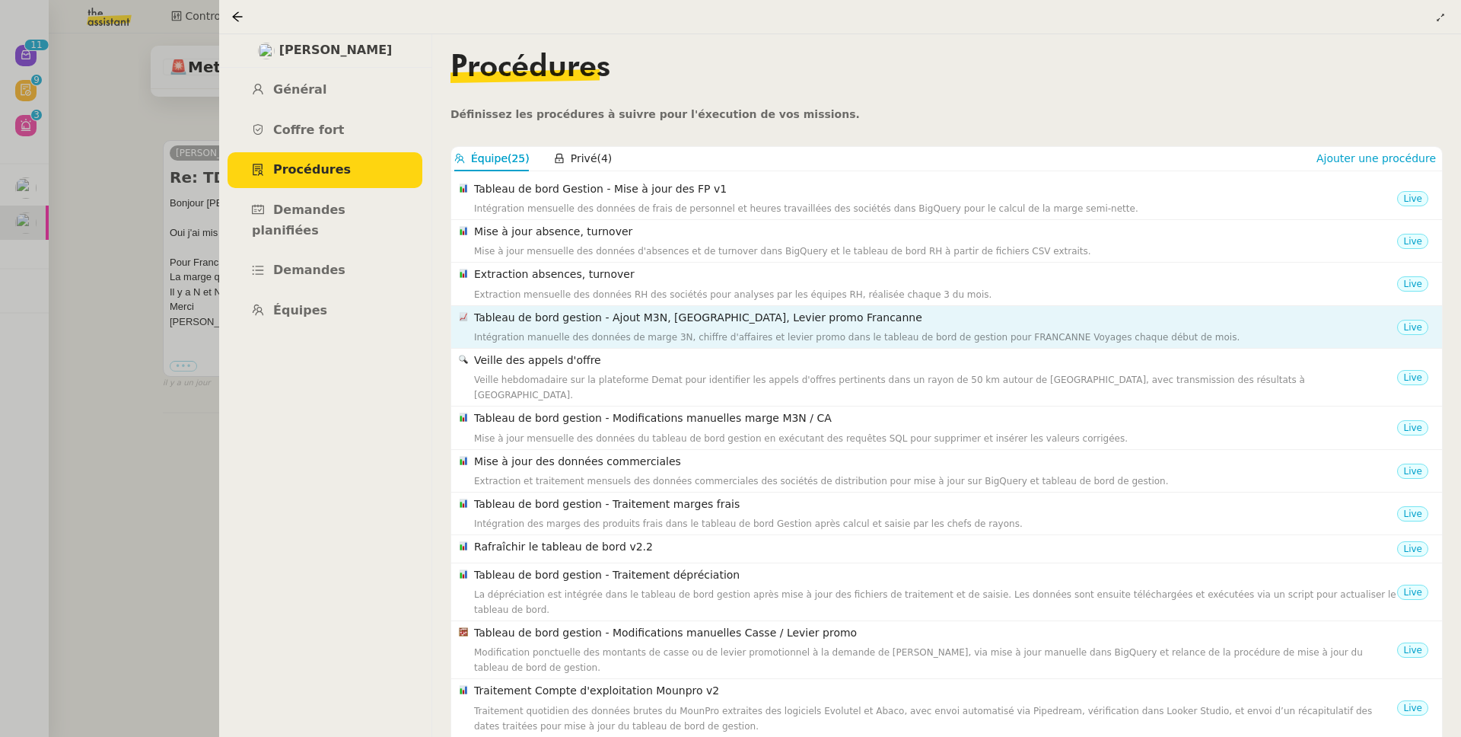
scroll to position [143, 0]
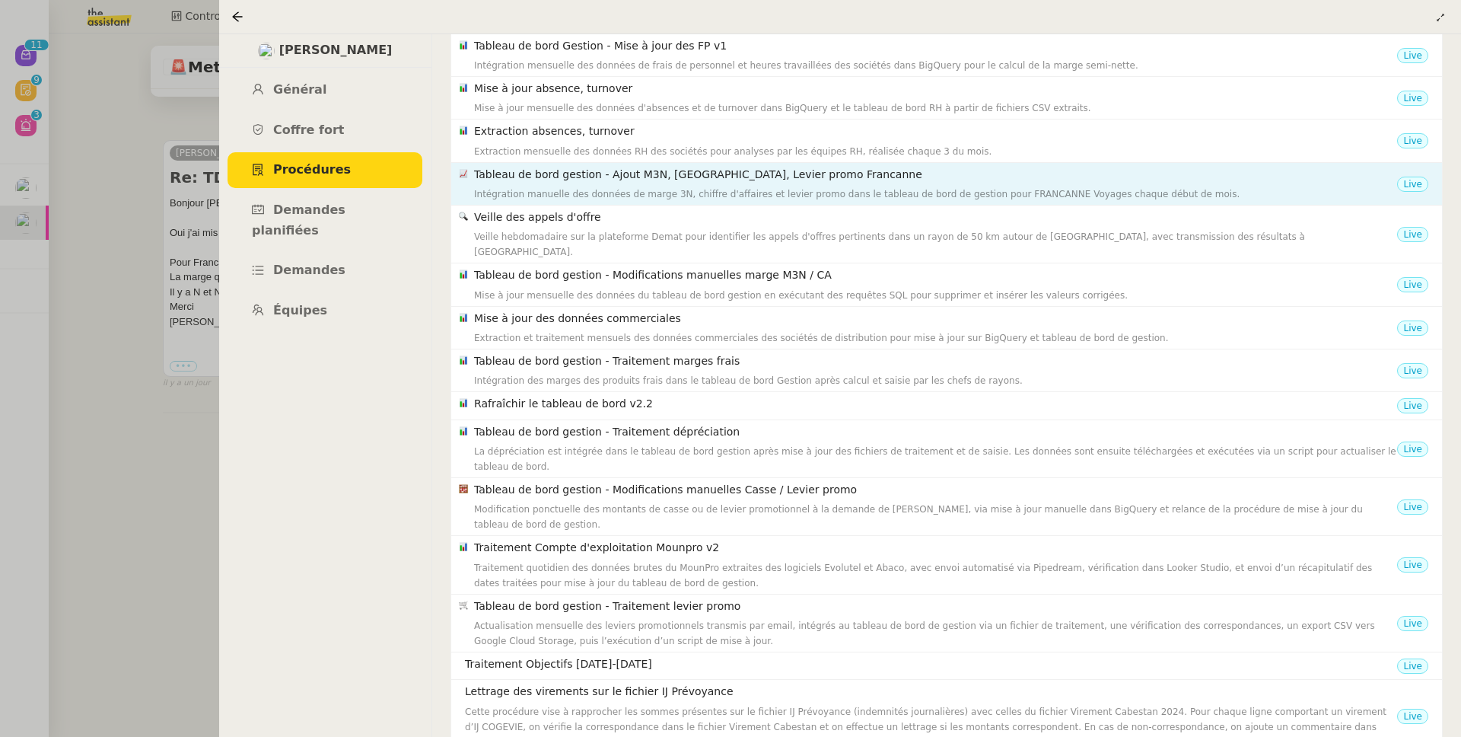
click at [533, 186] on div "Intégration manuelle des données de marge 3N, chiffre d'affaires et levier prom…" at bounding box center [935, 193] width 923 height 15
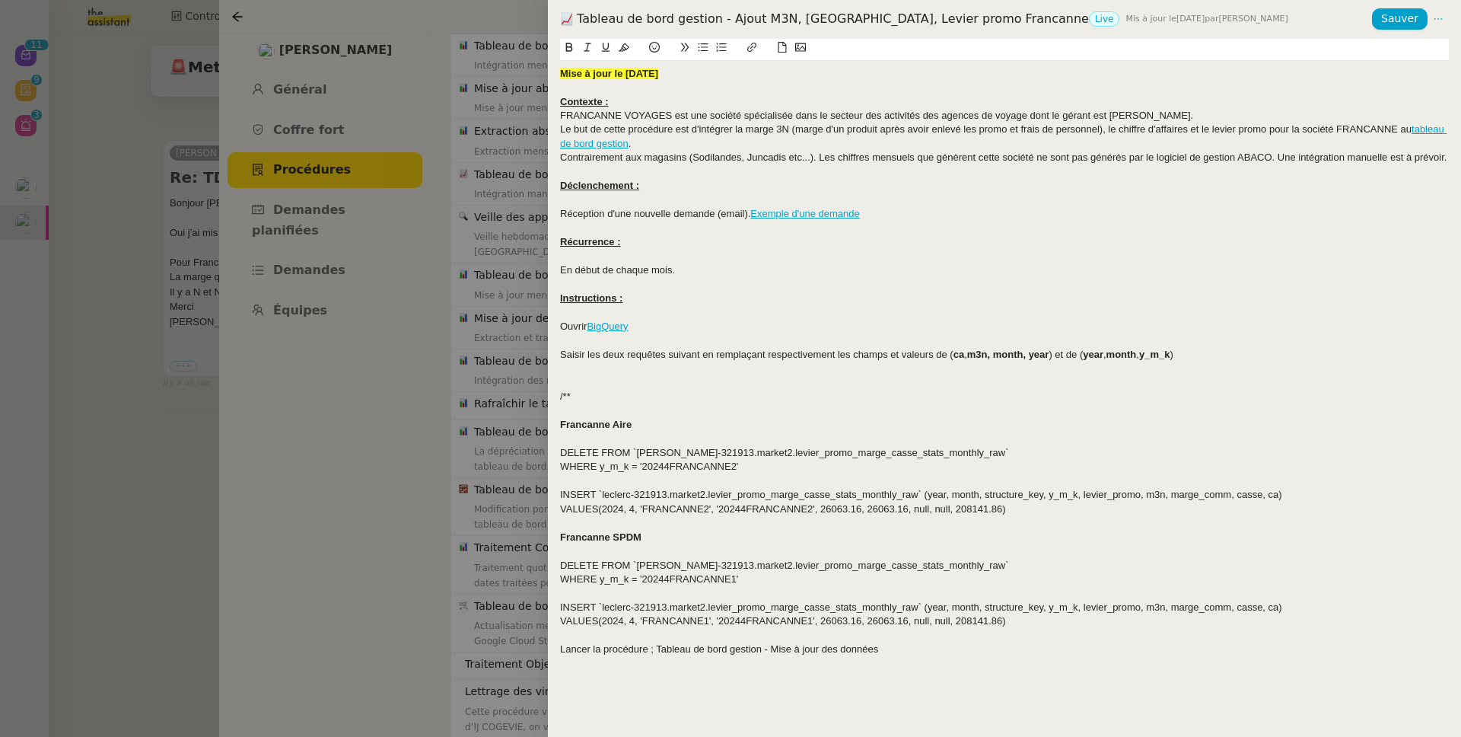
click at [492, 178] on div at bounding box center [730, 368] width 1461 height 737
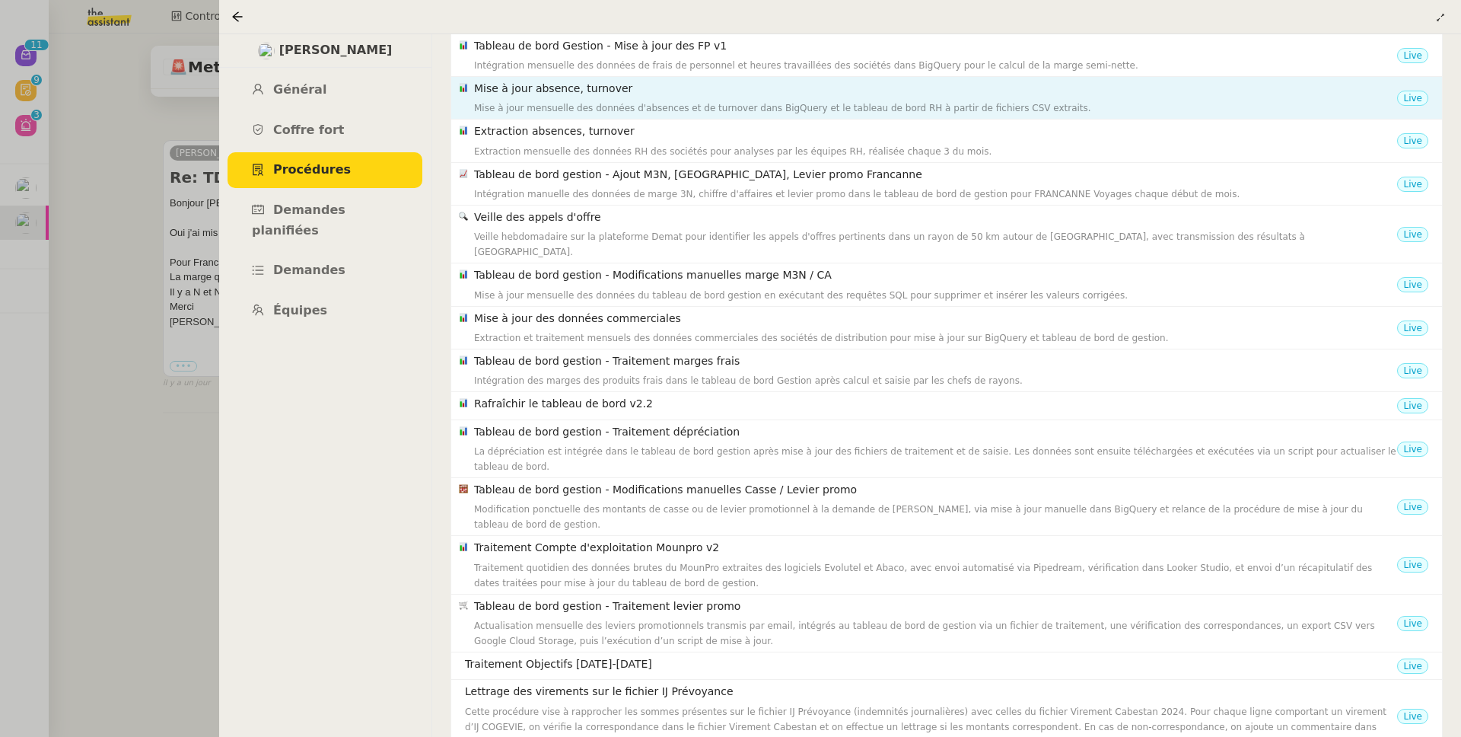
click at [531, 100] on div "Mise à jour absence, turnover Mise à jour mensuelle des données d'absences et d…" at bounding box center [935, 98] width 923 height 36
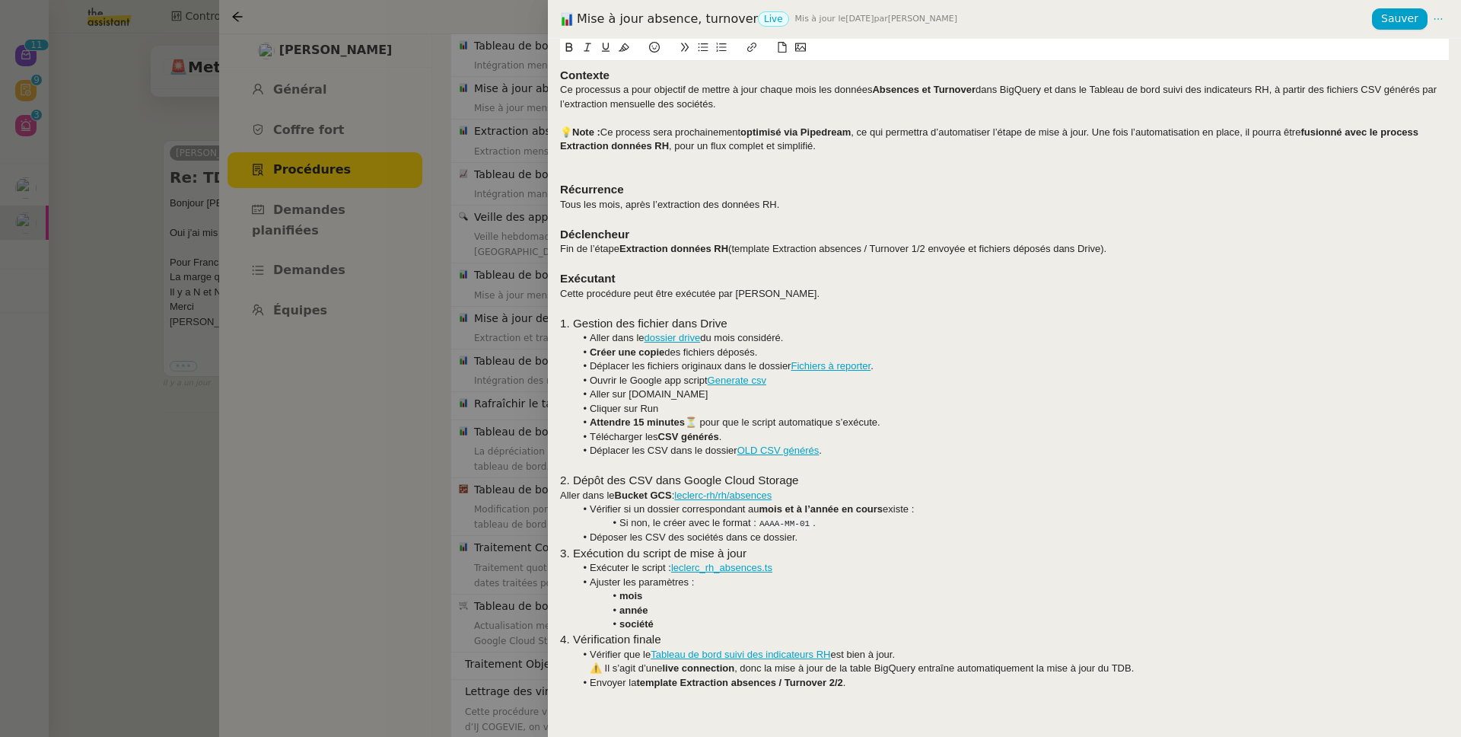
click at [492, 117] on div at bounding box center [730, 368] width 1461 height 737
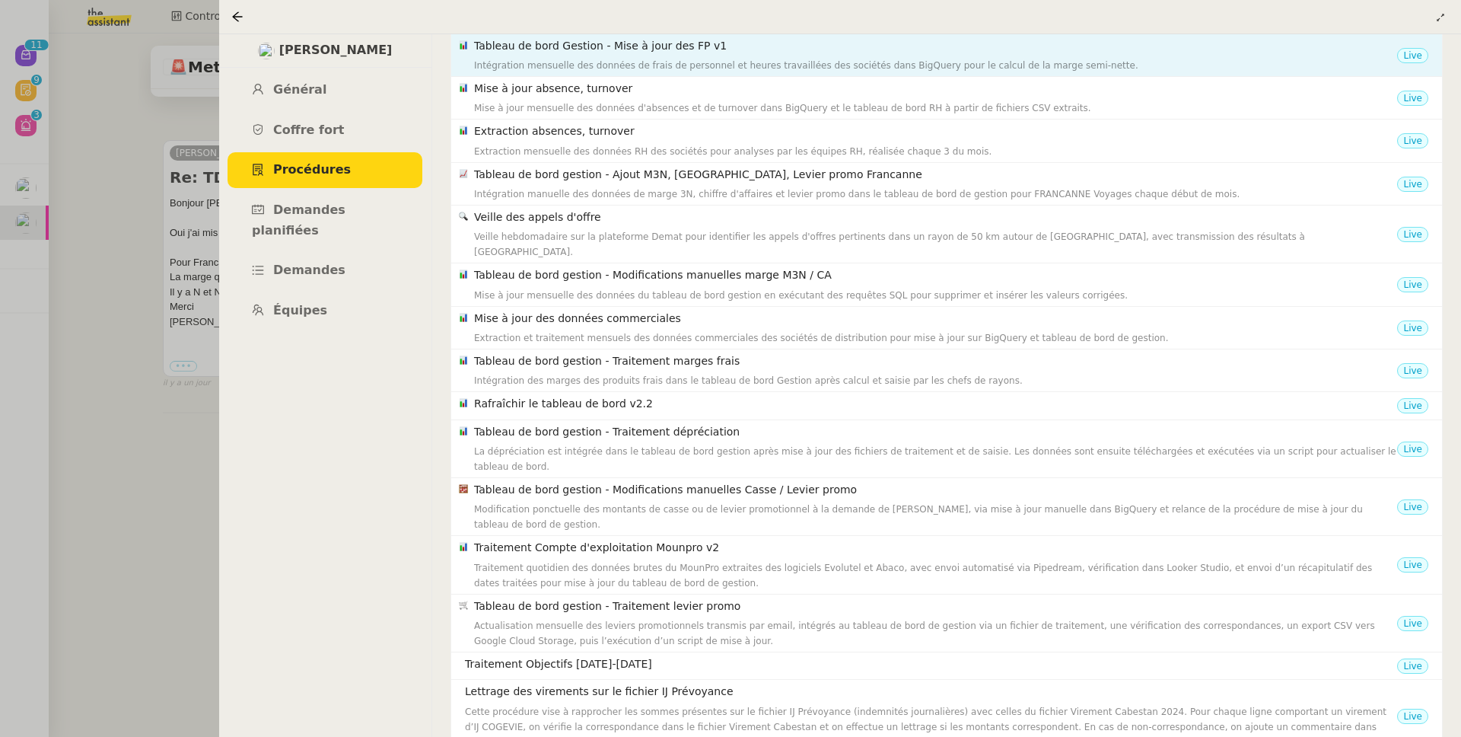
click at [516, 69] on div "Intégration mensuelle des données de frais de personnel et heures travaillées d…" at bounding box center [935, 65] width 923 height 15
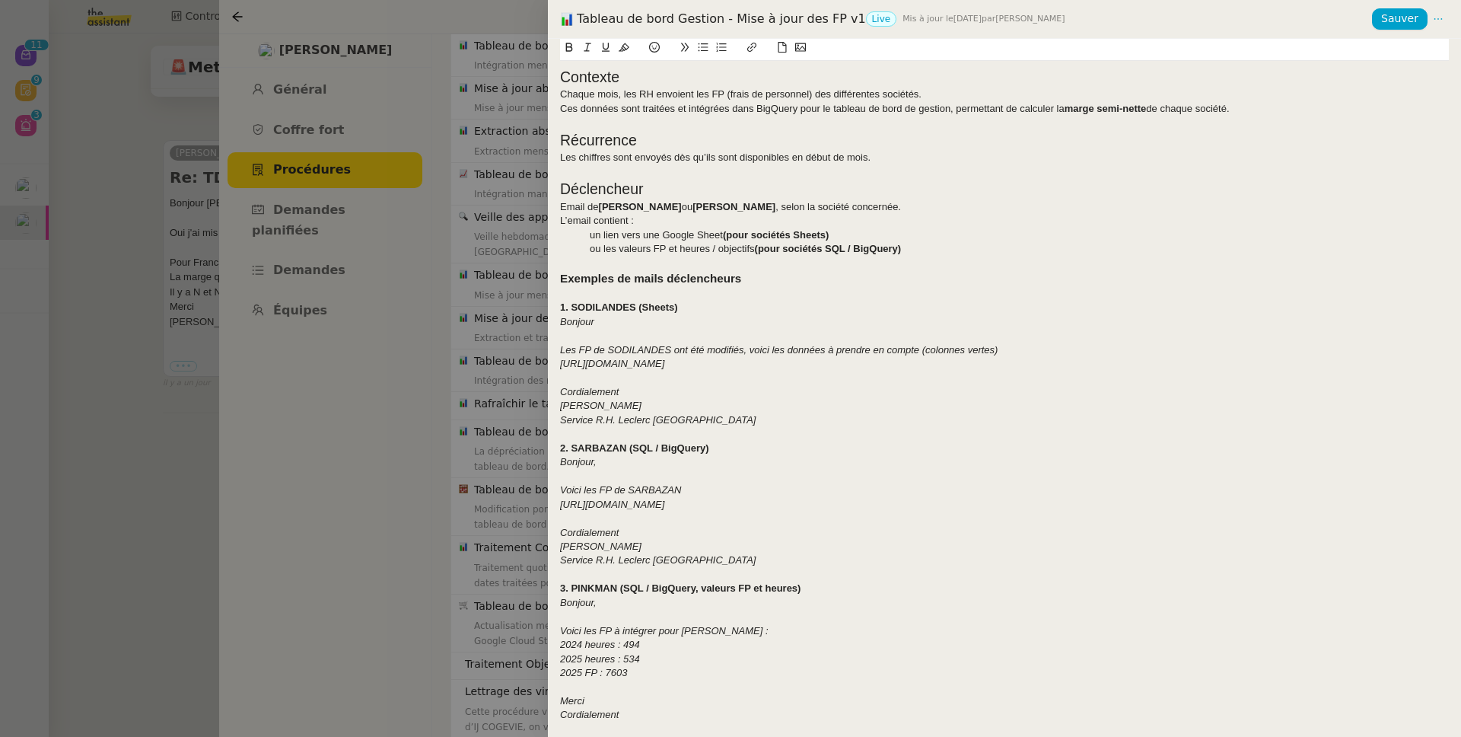
click at [492, 193] on div at bounding box center [730, 368] width 1461 height 737
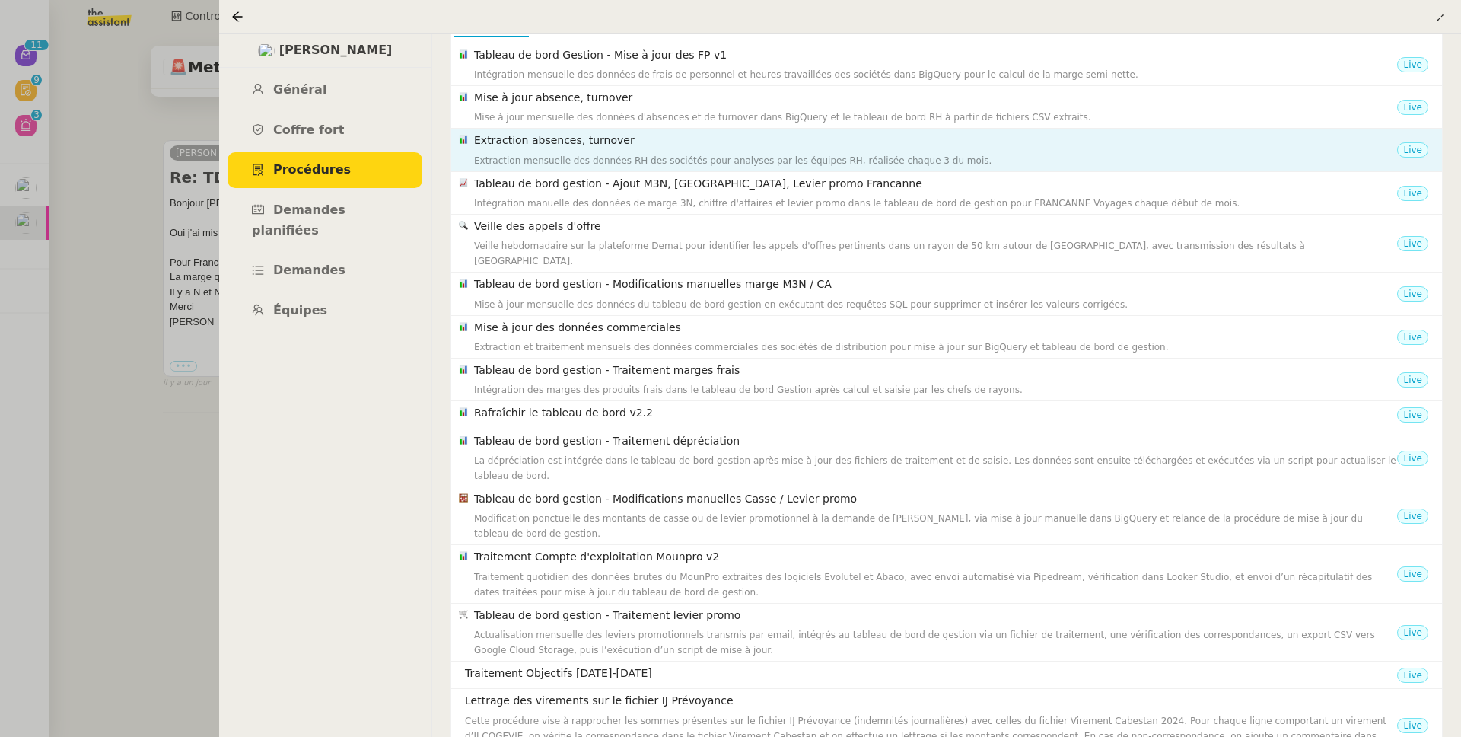
scroll to position [123, 0]
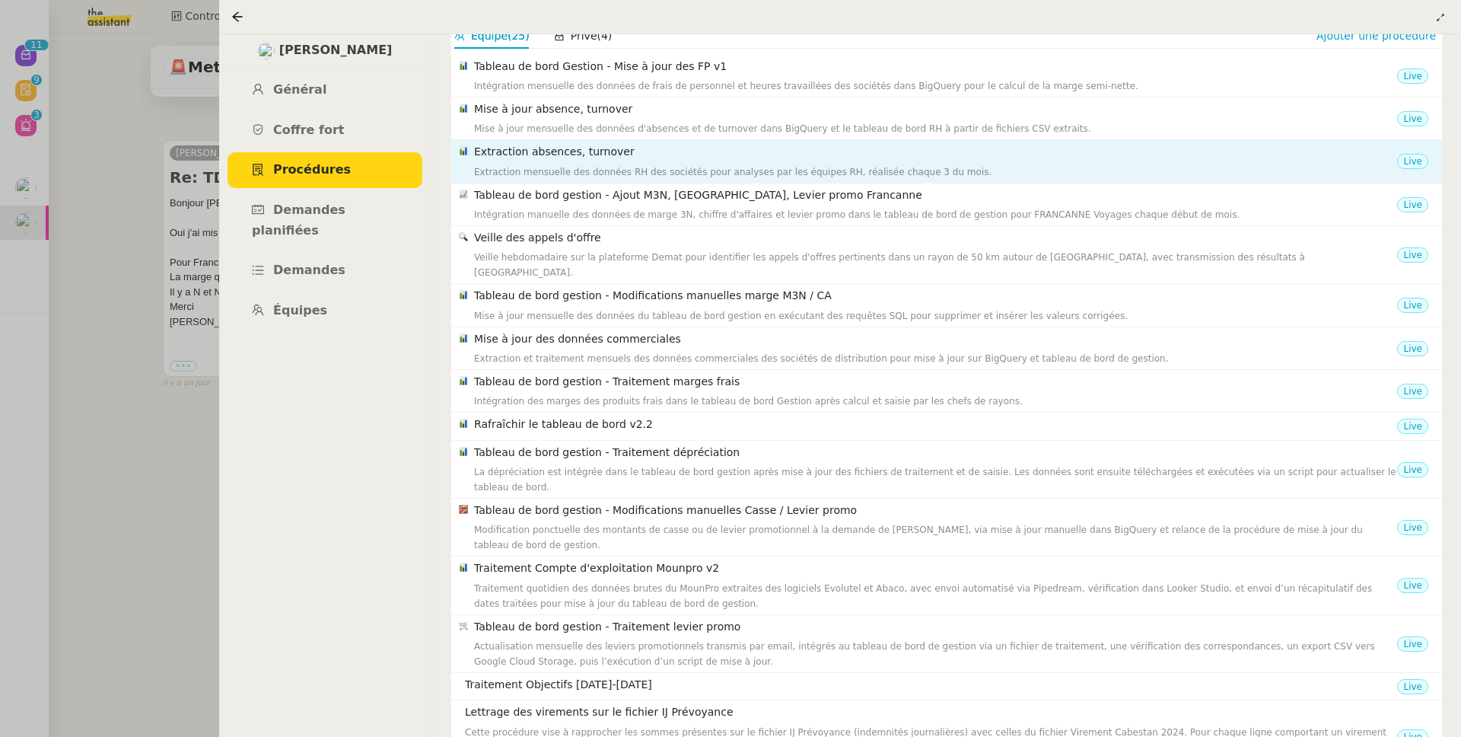
click at [545, 170] on div "Extraction mensuelle des données RH des sociétés pour analyses par les équipes …" at bounding box center [935, 171] width 923 height 15
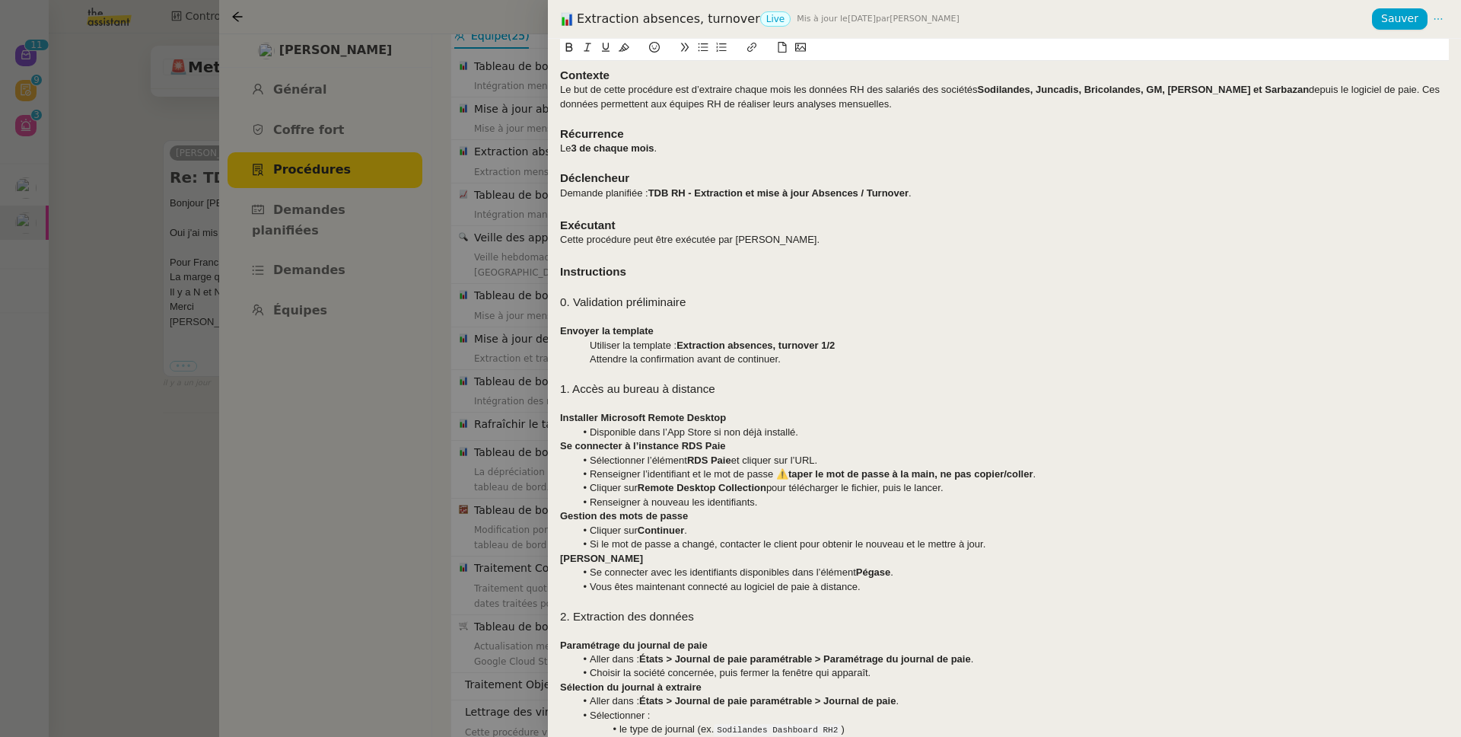
scroll to position [531, 0]
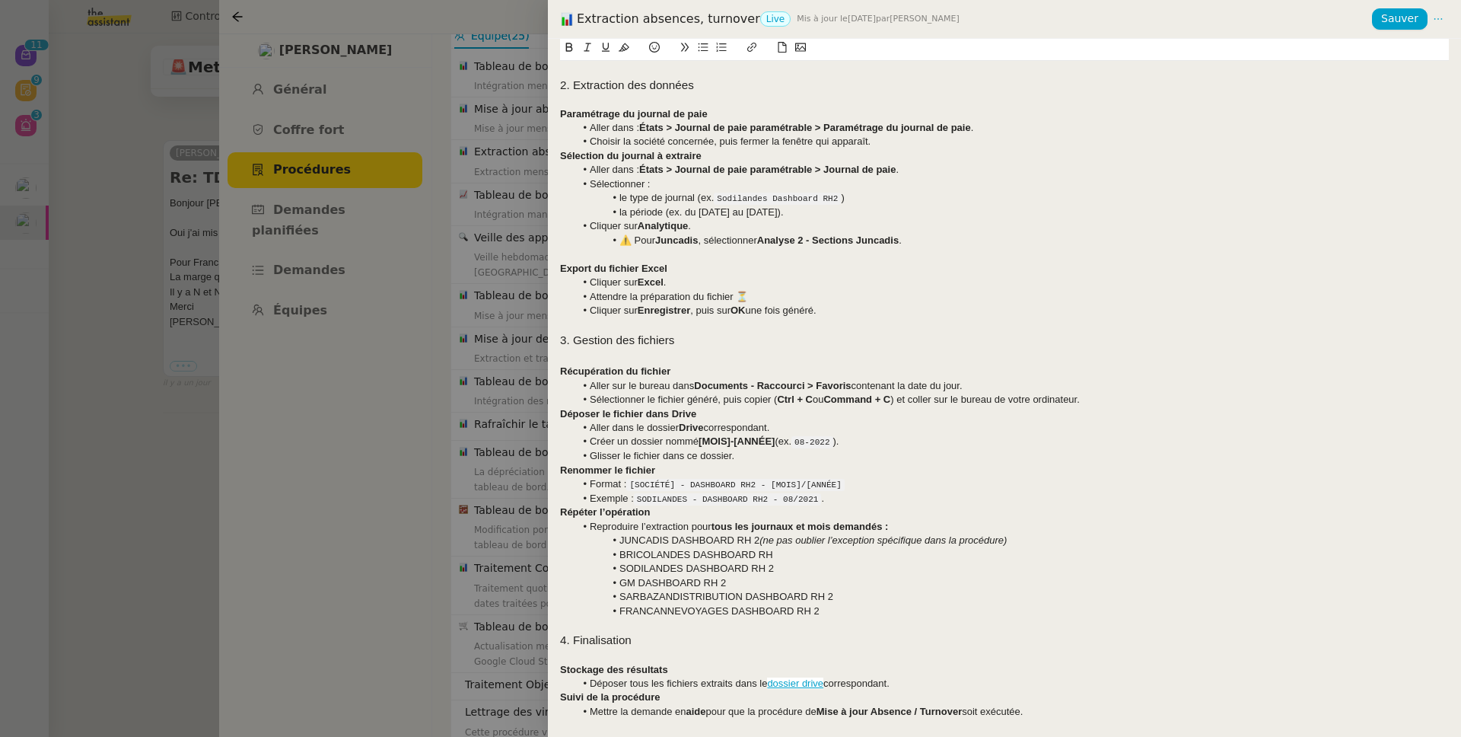
click at [511, 346] on div at bounding box center [730, 368] width 1461 height 737
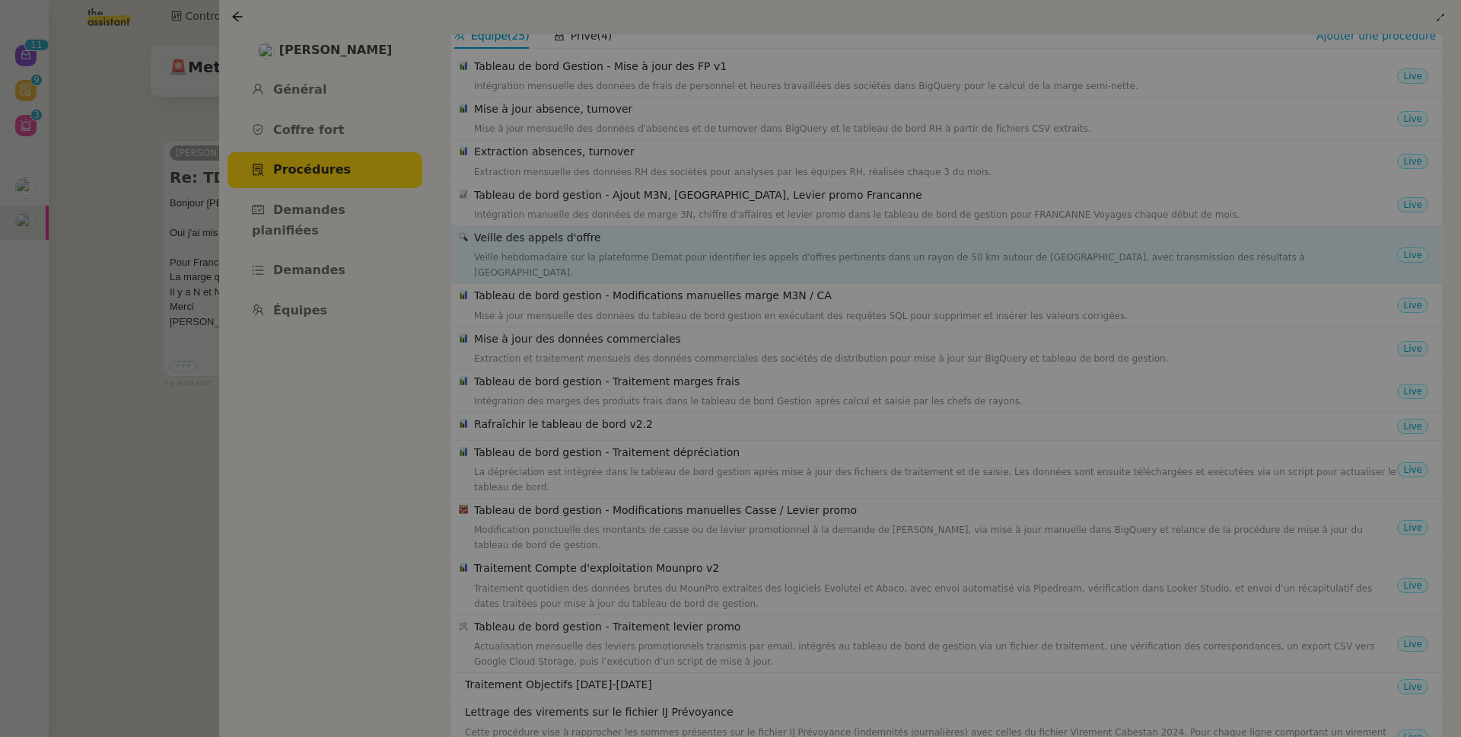
scroll to position [143, 0]
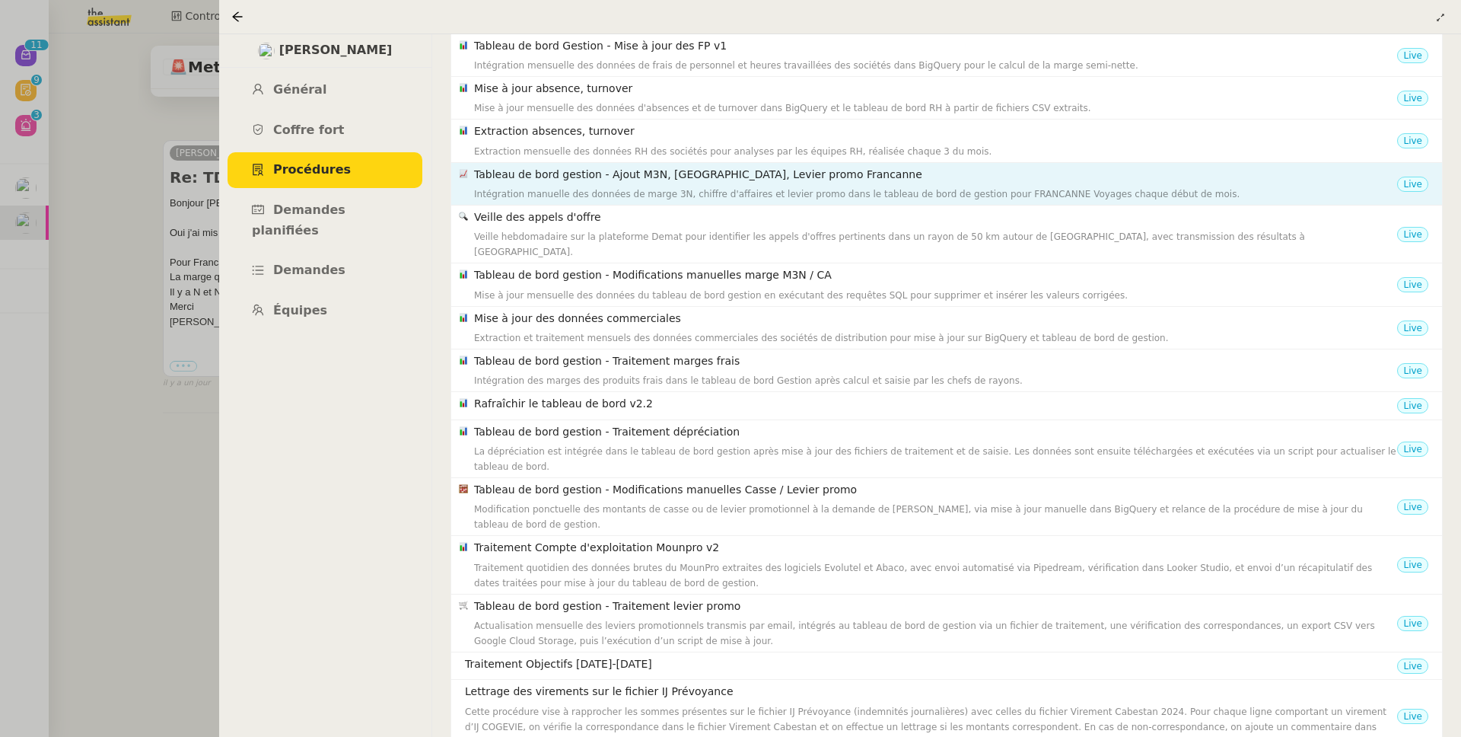
click at [576, 182] on h4 "Tableau de bord gestion - Ajout M3N, CA, Levier promo Francanne" at bounding box center [935, 175] width 923 height 18
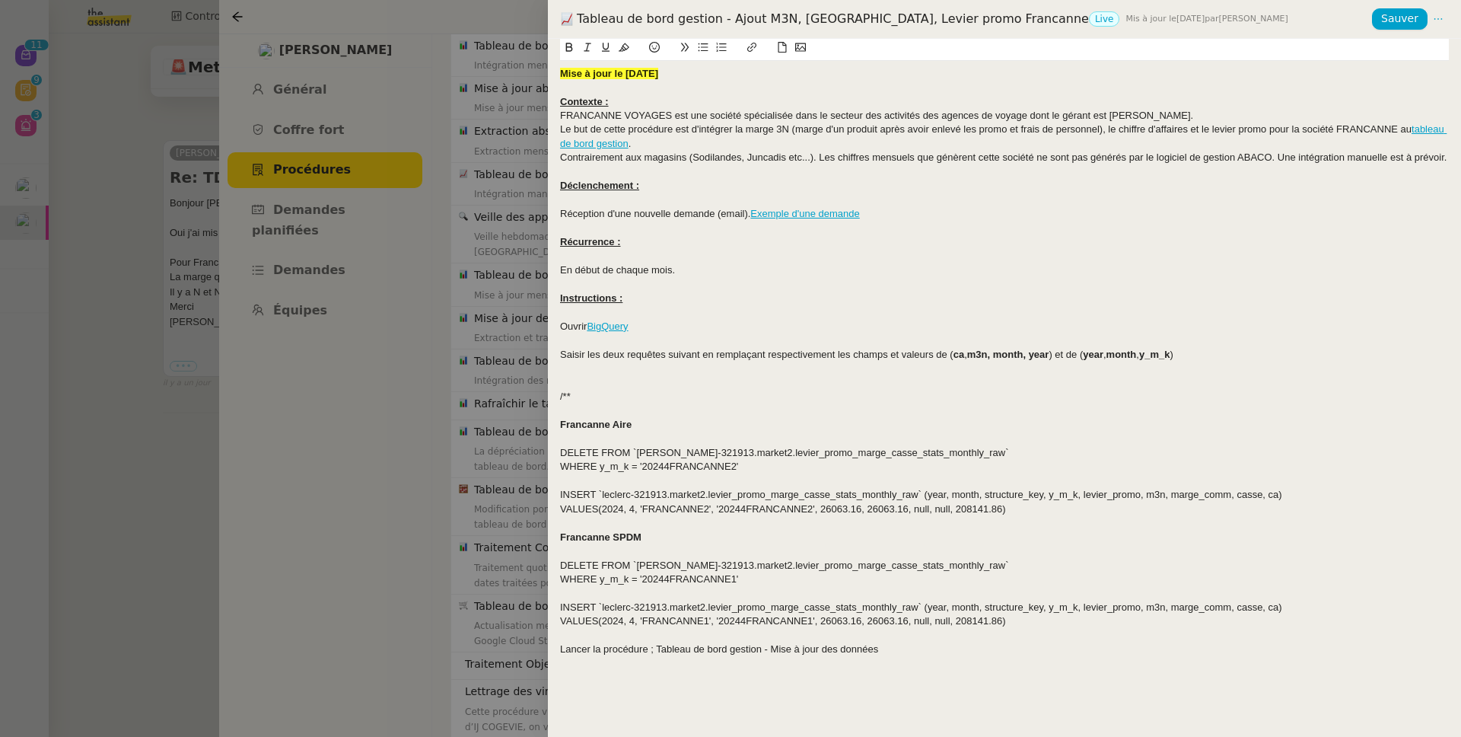
click at [447, 339] on div at bounding box center [730, 368] width 1461 height 737
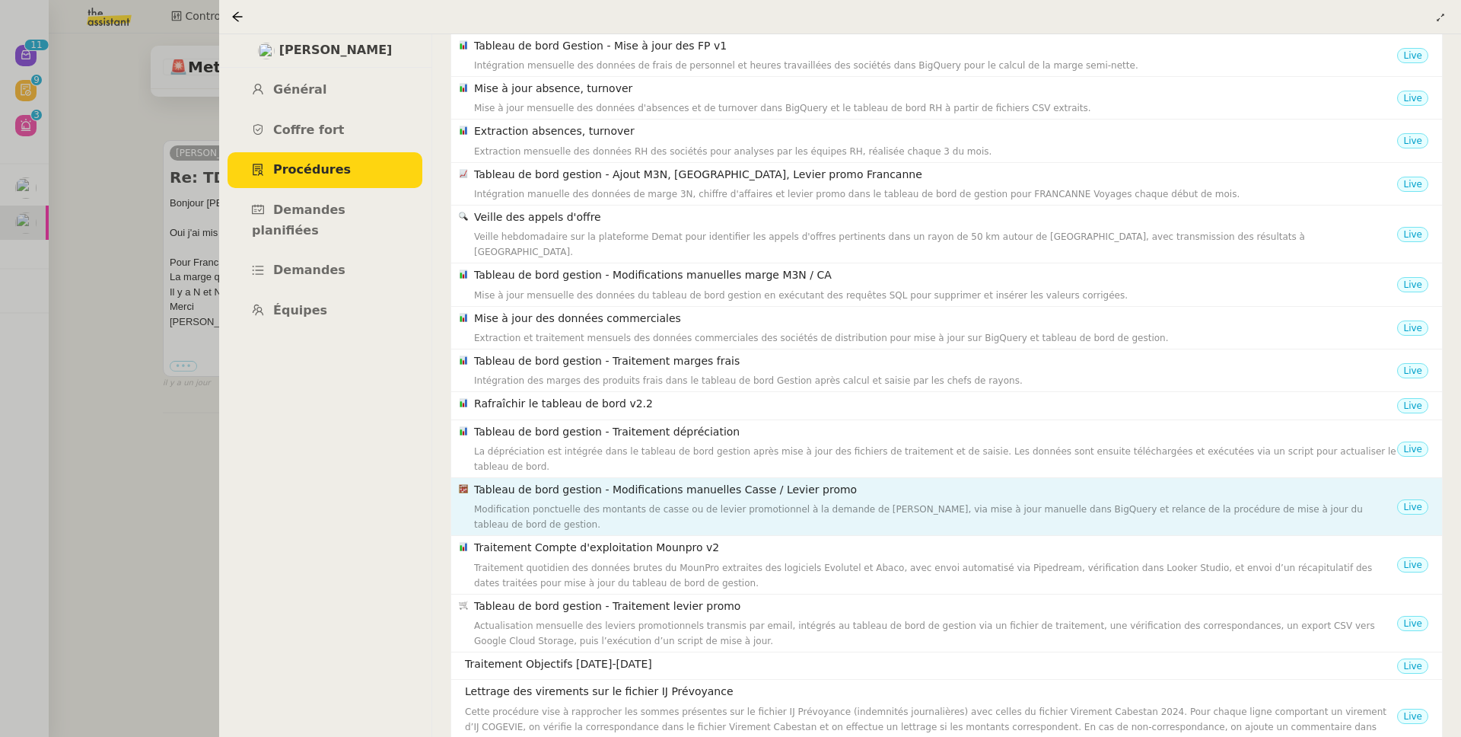
click at [594, 486] on div "Tableau de bord gestion - Modifications manuelles Casse / Levier promo Modifica…" at bounding box center [935, 506] width 923 height 51
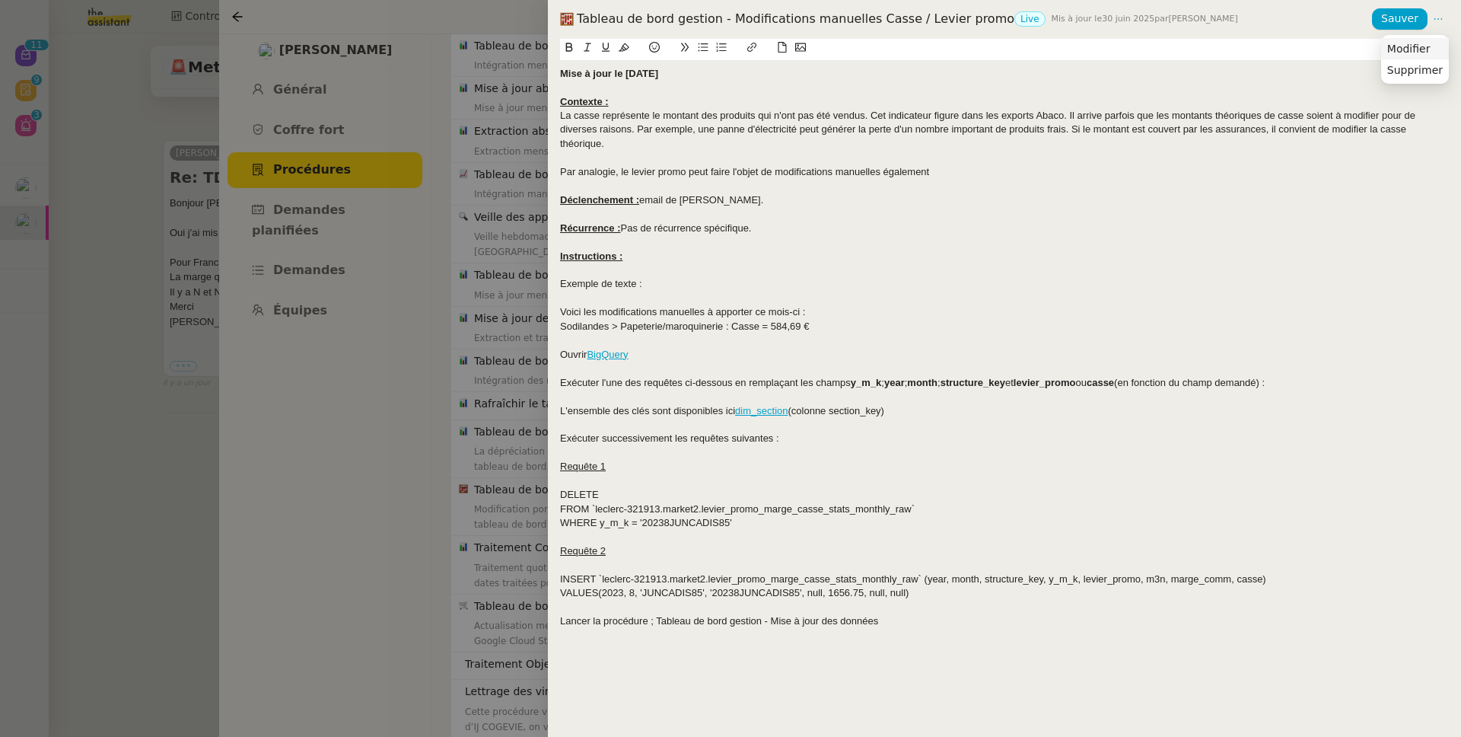
click at [1421, 47] on span "Modifier" at bounding box center [1409, 49] width 43 height 14
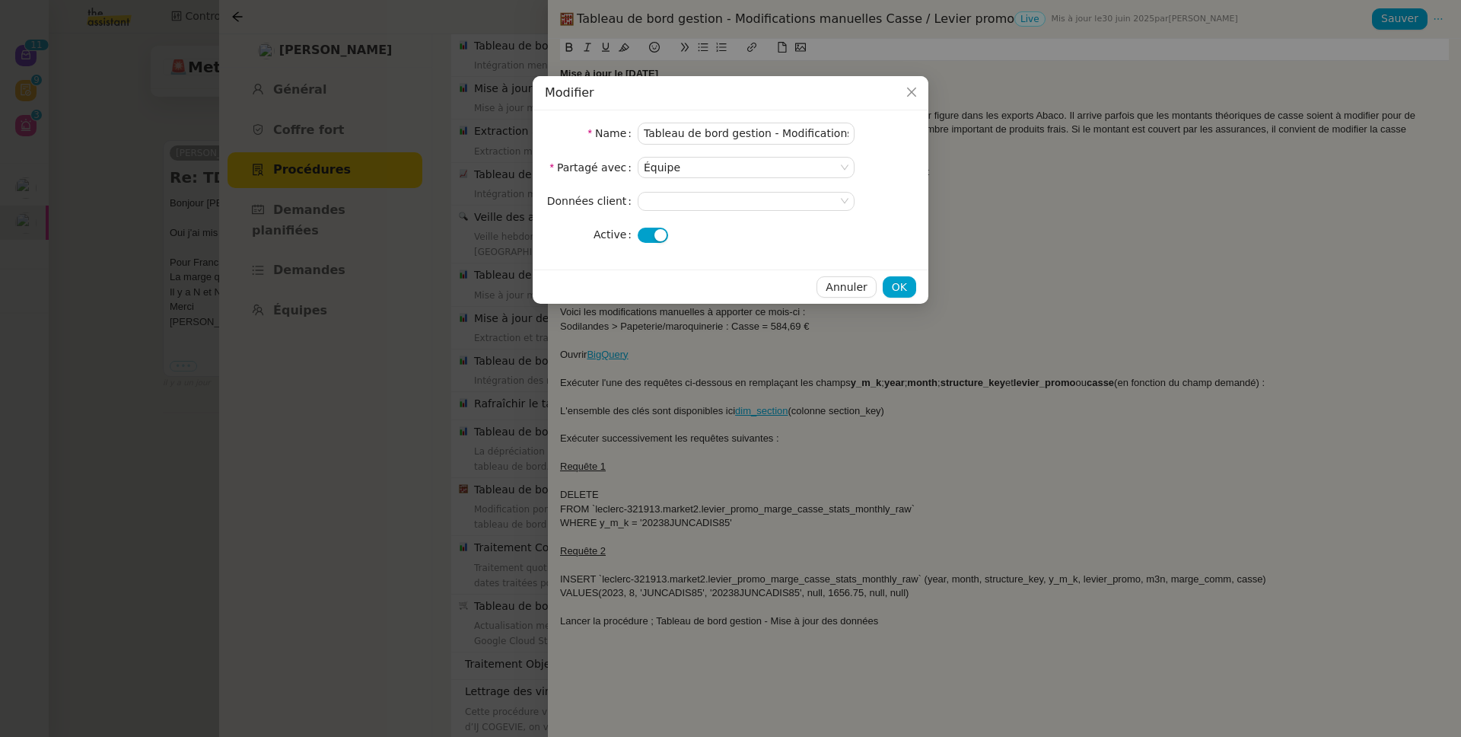
click at [655, 241] on span "button" at bounding box center [661, 235] width 12 height 12
click at [907, 286] on button "OK" at bounding box center [899, 286] width 33 height 21
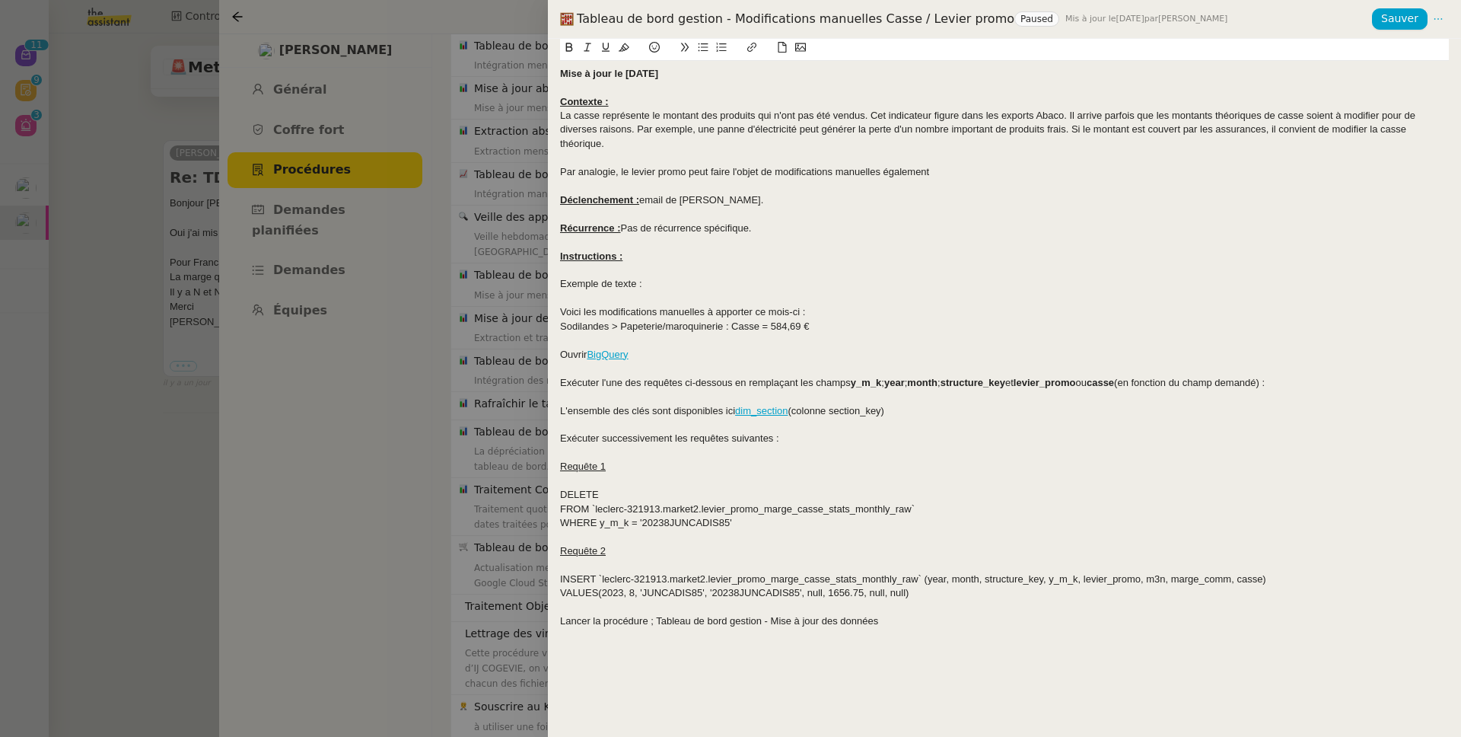
click at [500, 370] on nz-modal-container "Modifier Name Tableau de bord gestion - Modifications manuelles Casse / Levier …" at bounding box center [730, 368] width 1461 height 737
click at [502, 369] on div at bounding box center [730, 368] width 1461 height 737
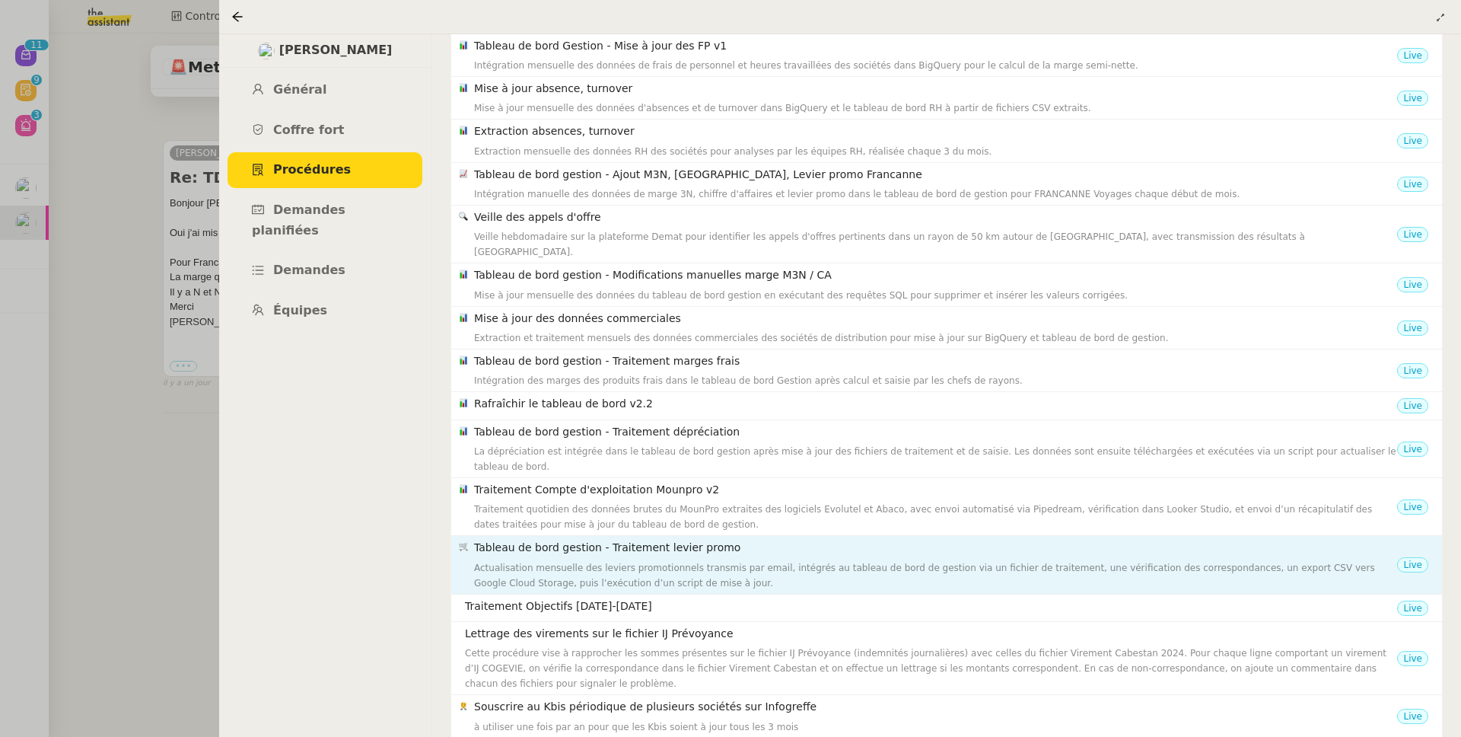
click at [655, 560] on div "Actualisation mensuelle des leviers promotionnels transmis par email, intégrés …" at bounding box center [935, 575] width 923 height 30
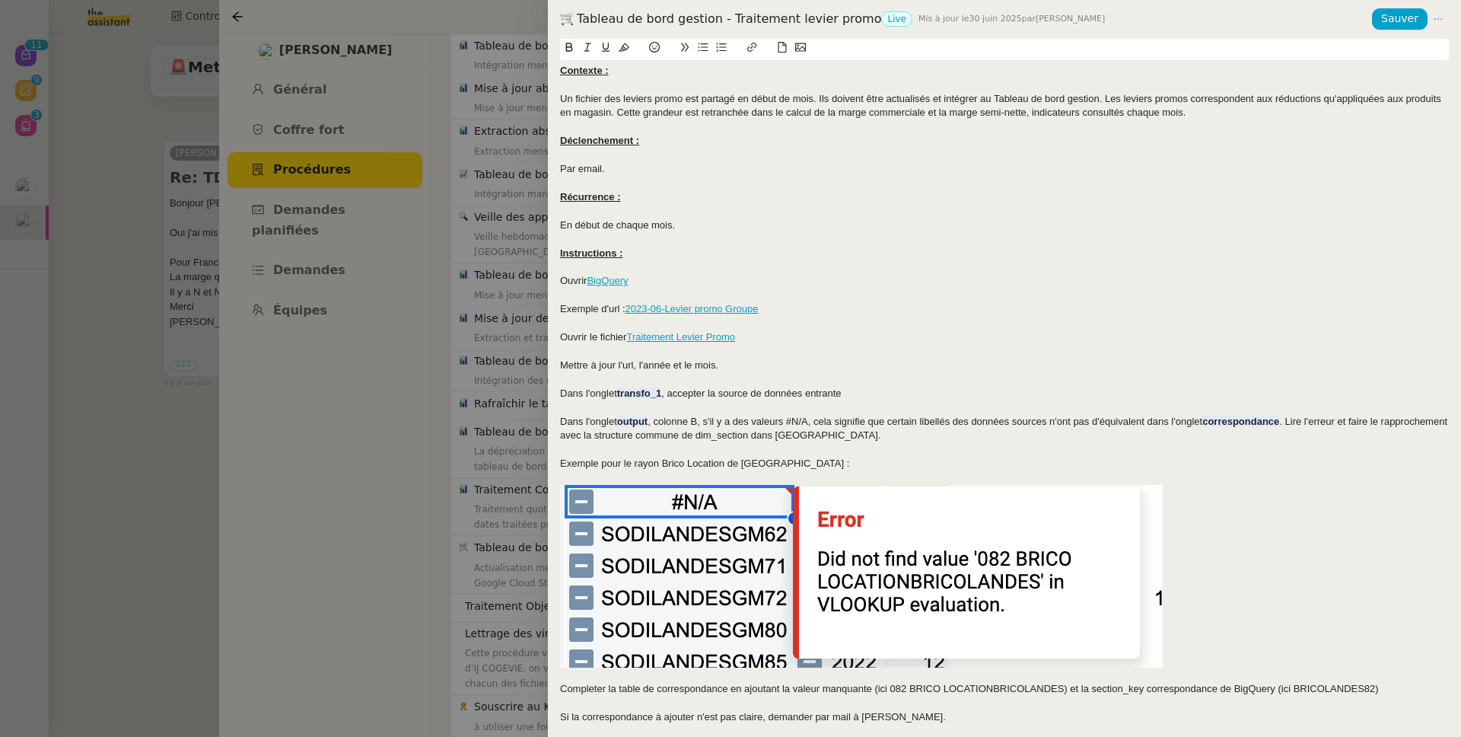
scroll to position [164, 0]
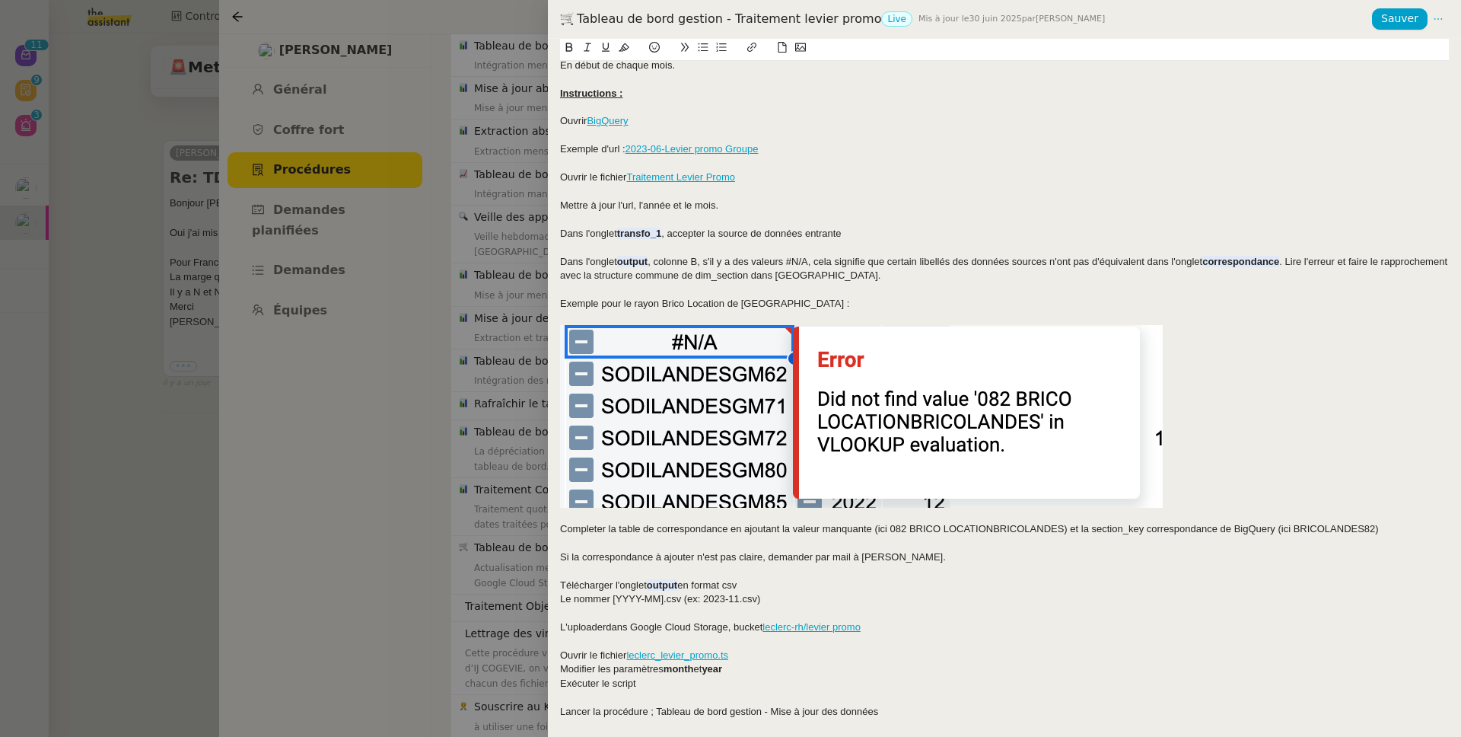
click at [472, 237] on div at bounding box center [730, 368] width 1461 height 737
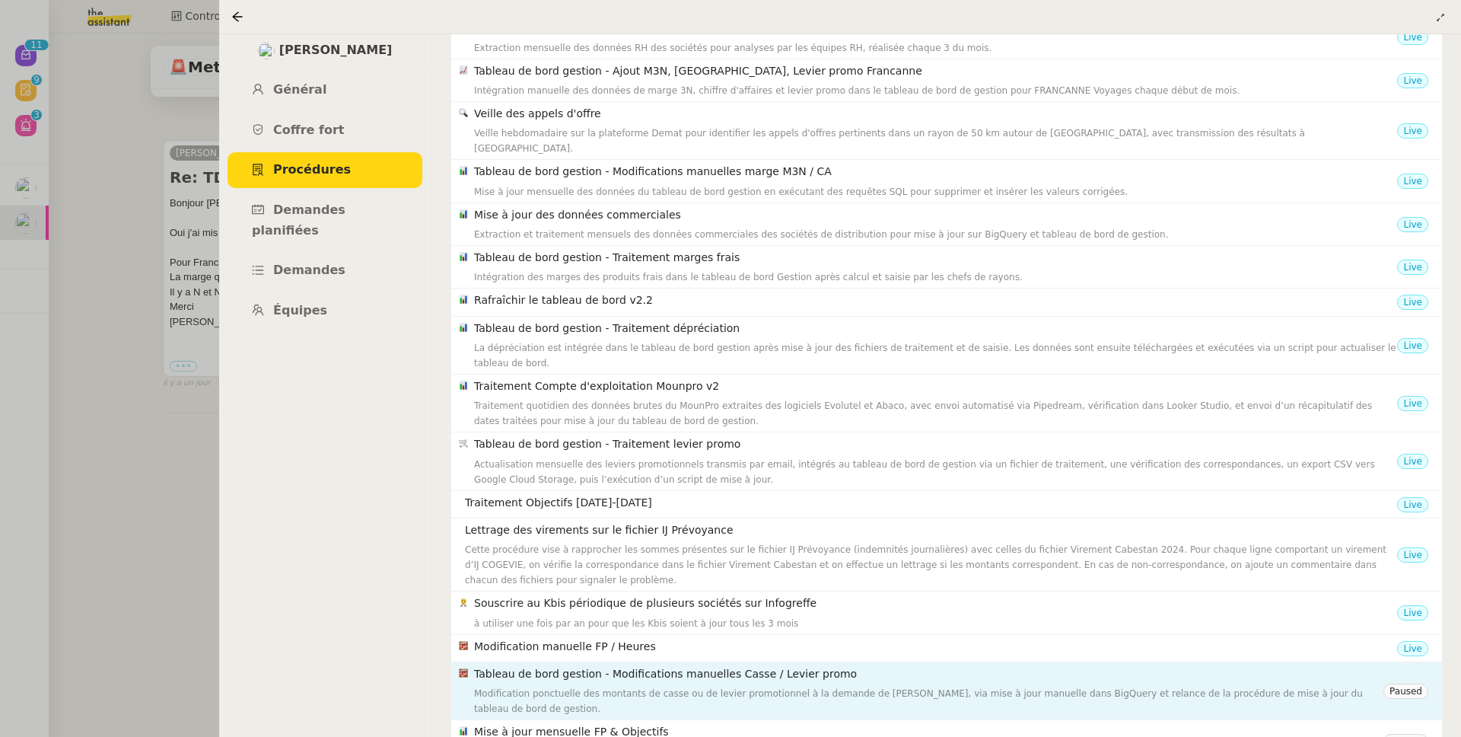
scroll to position [552, 0]
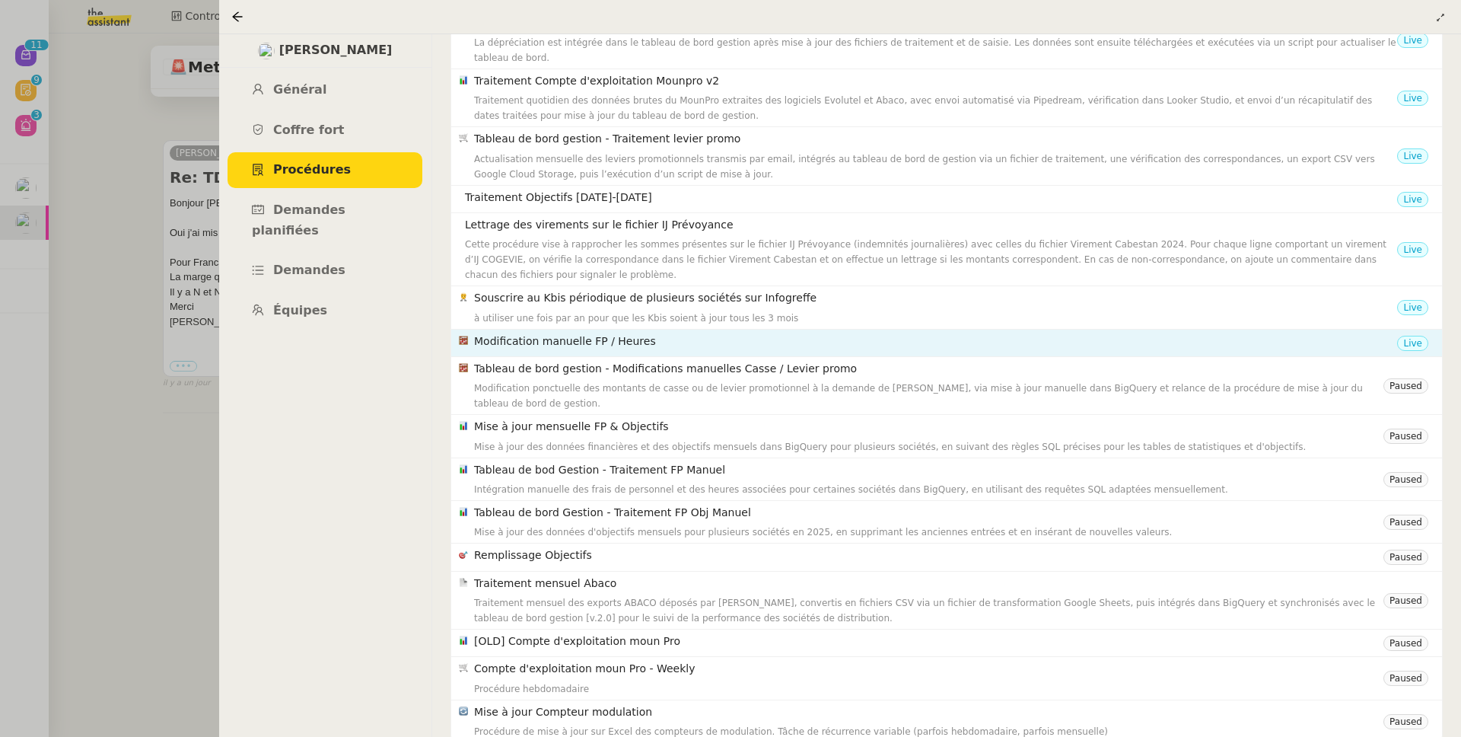
click at [564, 333] on h4 "Modification manuelle FP / Heures" at bounding box center [935, 342] width 923 height 18
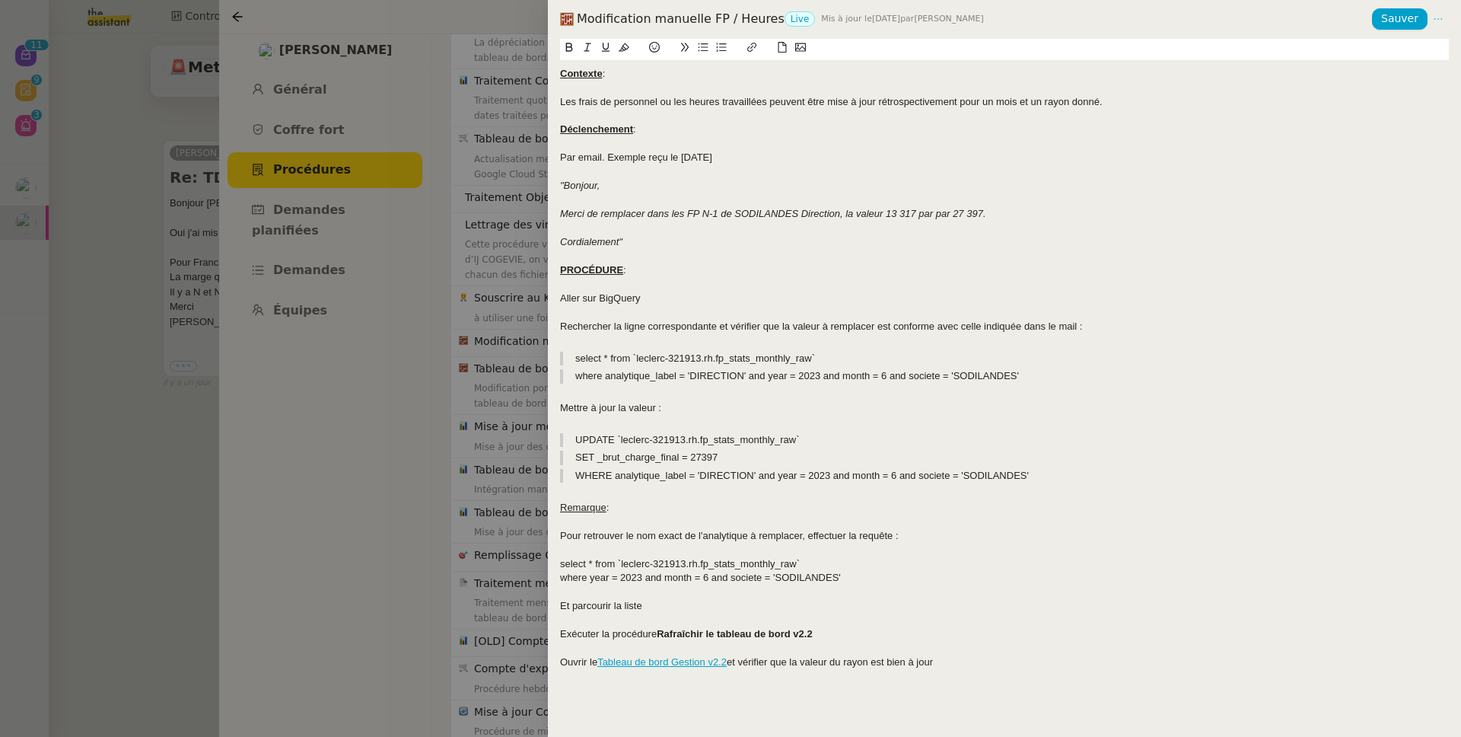
click at [1432, 18] on icon at bounding box center [1439, 19] width 20 height 11
click at [1421, 47] on span "Modifier" at bounding box center [1409, 49] width 43 height 14
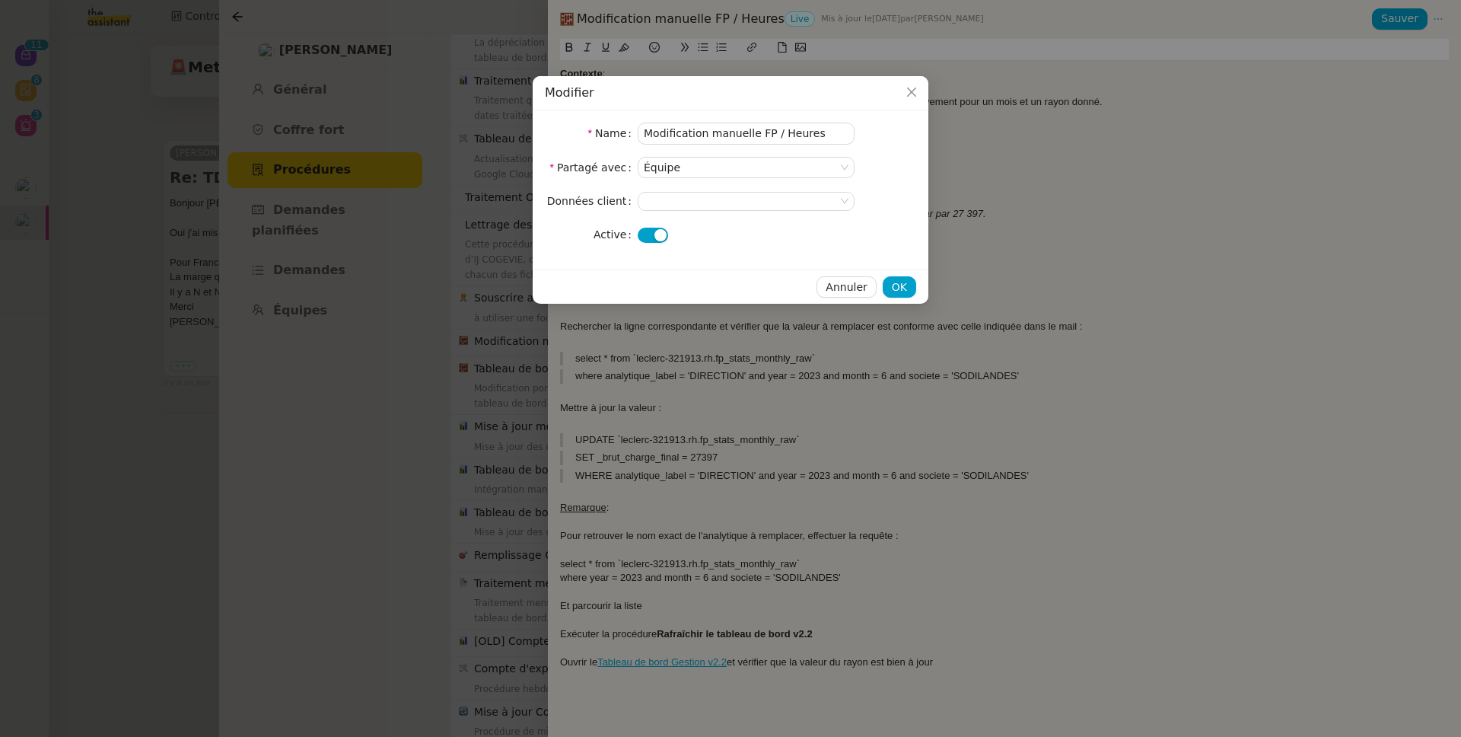
click at [656, 228] on button "button" at bounding box center [653, 235] width 30 height 15
click at [909, 283] on button "OK" at bounding box center [899, 286] width 33 height 21
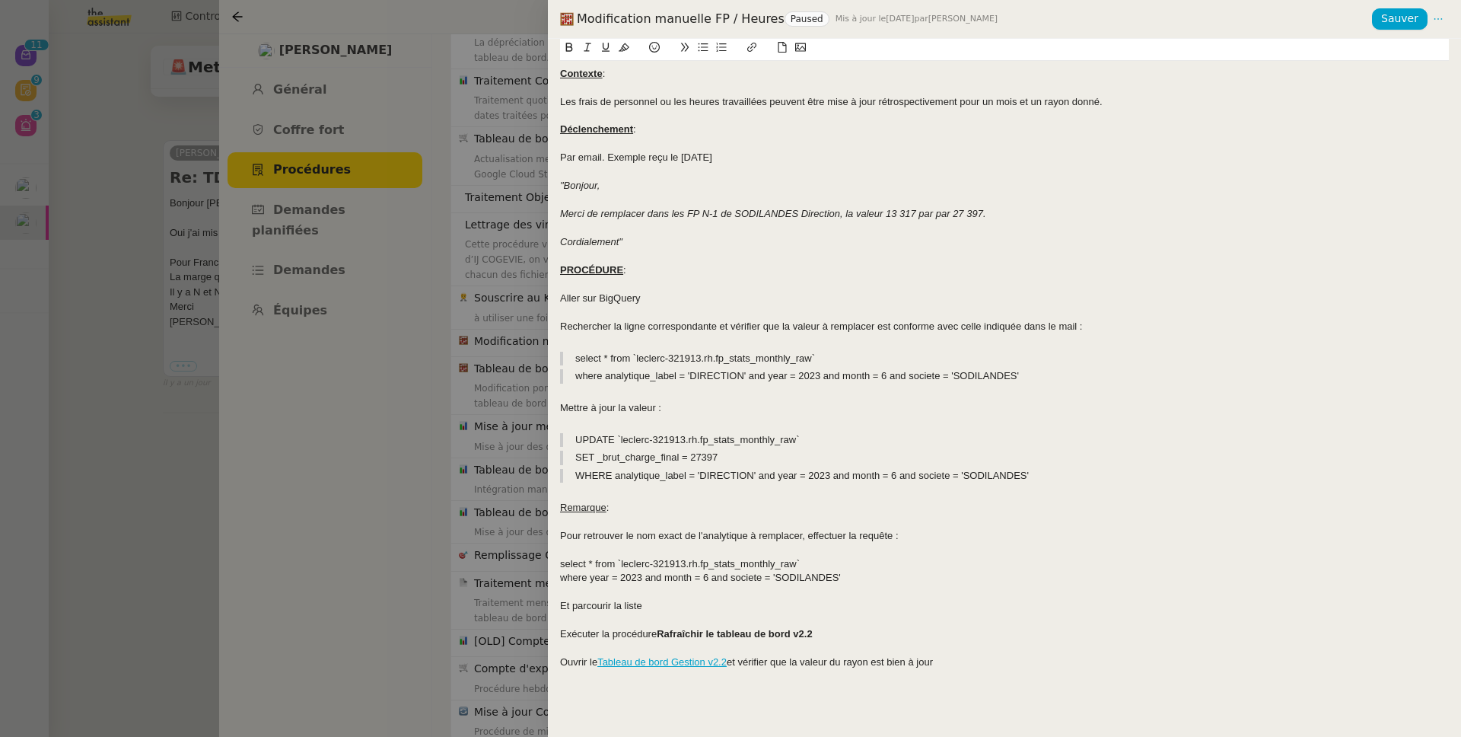
click at [475, 384] on div at bounding box center [730, 368] width 1461 height 737
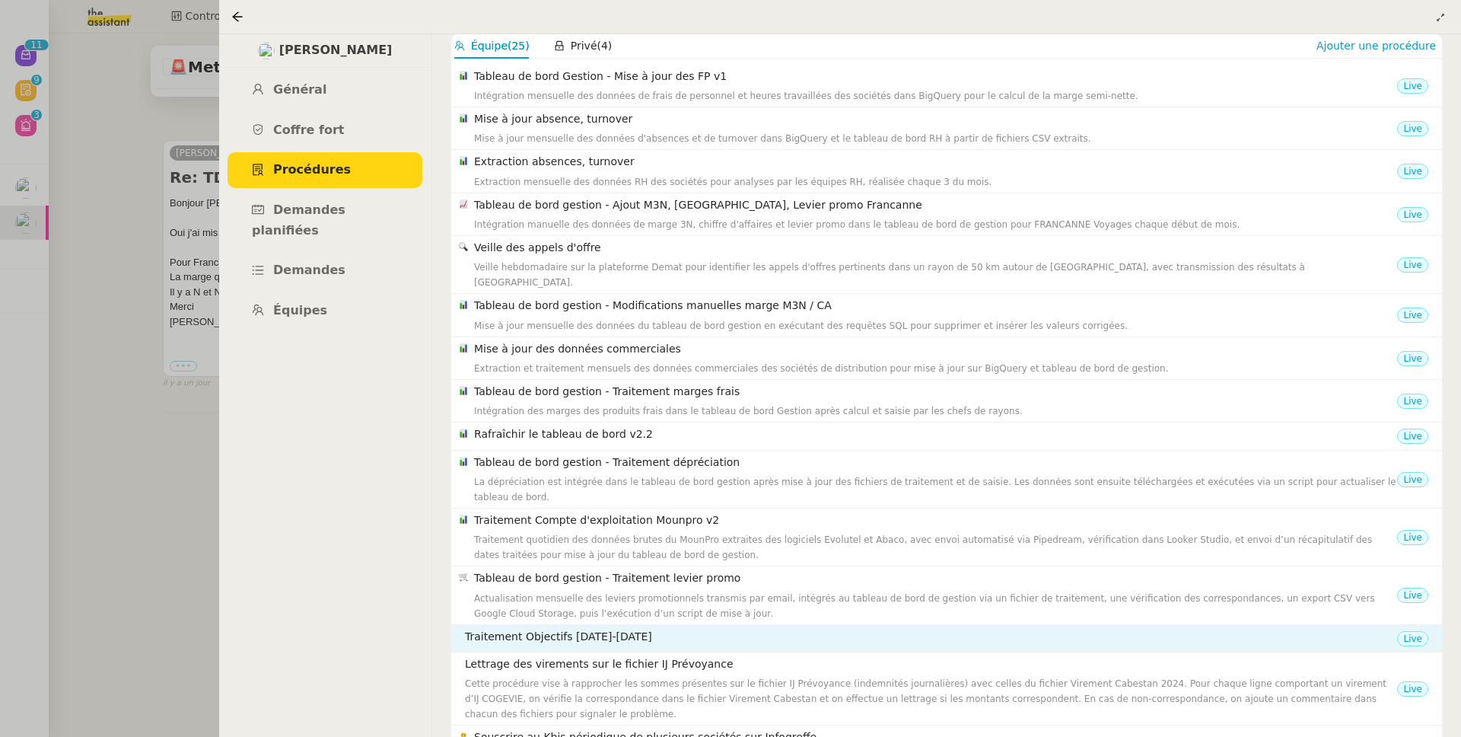
scroll to position [116, 0]
click at [687, 622] on nz-list-item "Traitement Objectifs 2024-2025 Live" at bounding box center [946, 635] width 991 height 27
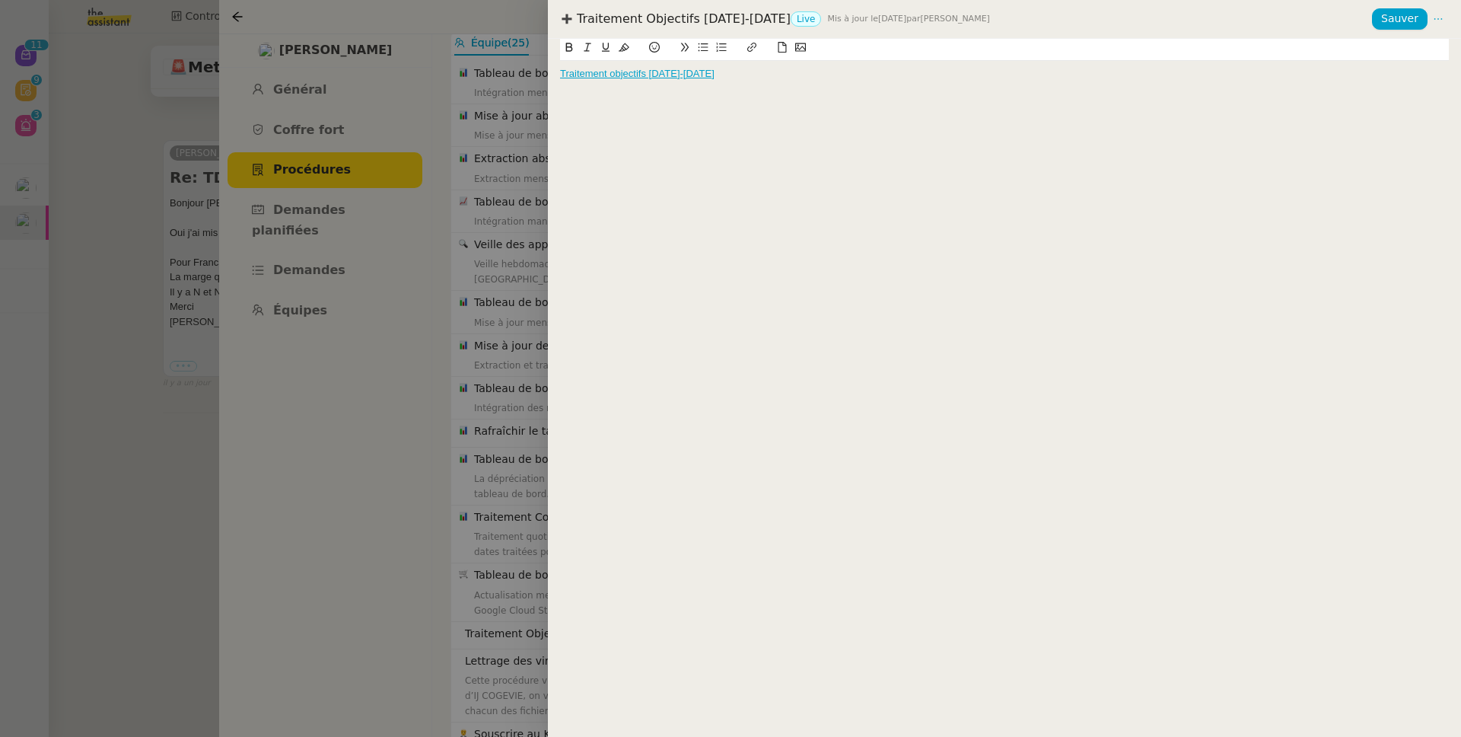
click at [651, 81] on div "Traitement objectifs 2024-2025" at bounding box center [1004, 74] width 889 height 26
click at [653, 77] on link "Traitement objectifs 2024-2025" at bounding box center [637, 73] width 155 height 11
click at [641, 243] on div "Traitement objectifs 2024-2025 https://docs.google.com/spreadsheets/d/1v2U4w6oH…" at bounding box center [1004, 388] width 913 height 698
click at [608, 72] on link "Traitement objectifs 2024-2025" at bounding box center [637, 73] width 155 height 11
click at [616, 101] on link "https://docs.google.com/spreadsheets/d/1v2U4w6oHNd6_3DmrCqO4eCDWMmwk4LVtquCfmnh…" at bounding box center [589, 101] width 104 height 20
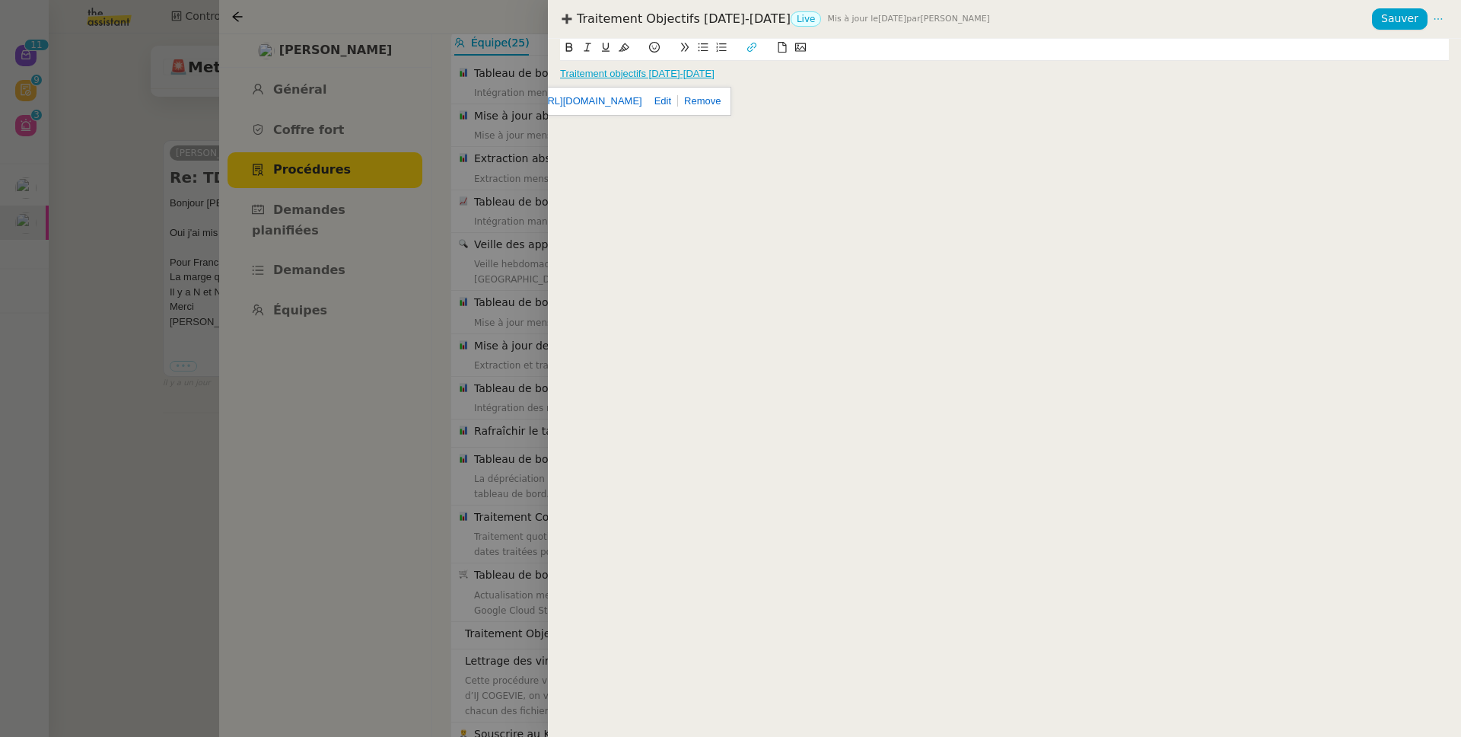
click at [455, 142] on div at bounding box center [730, 368] width 1461 height 737
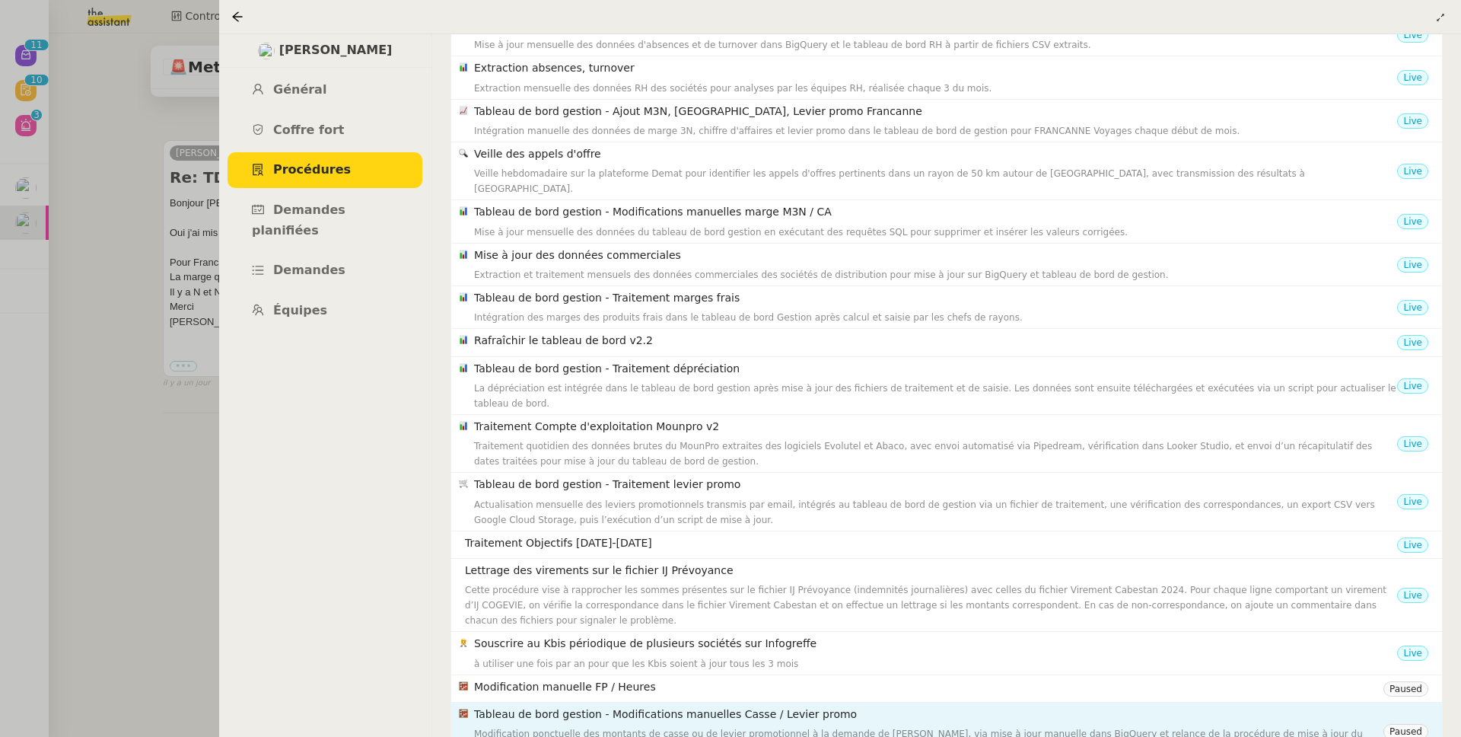
scroll to position [255, 0]
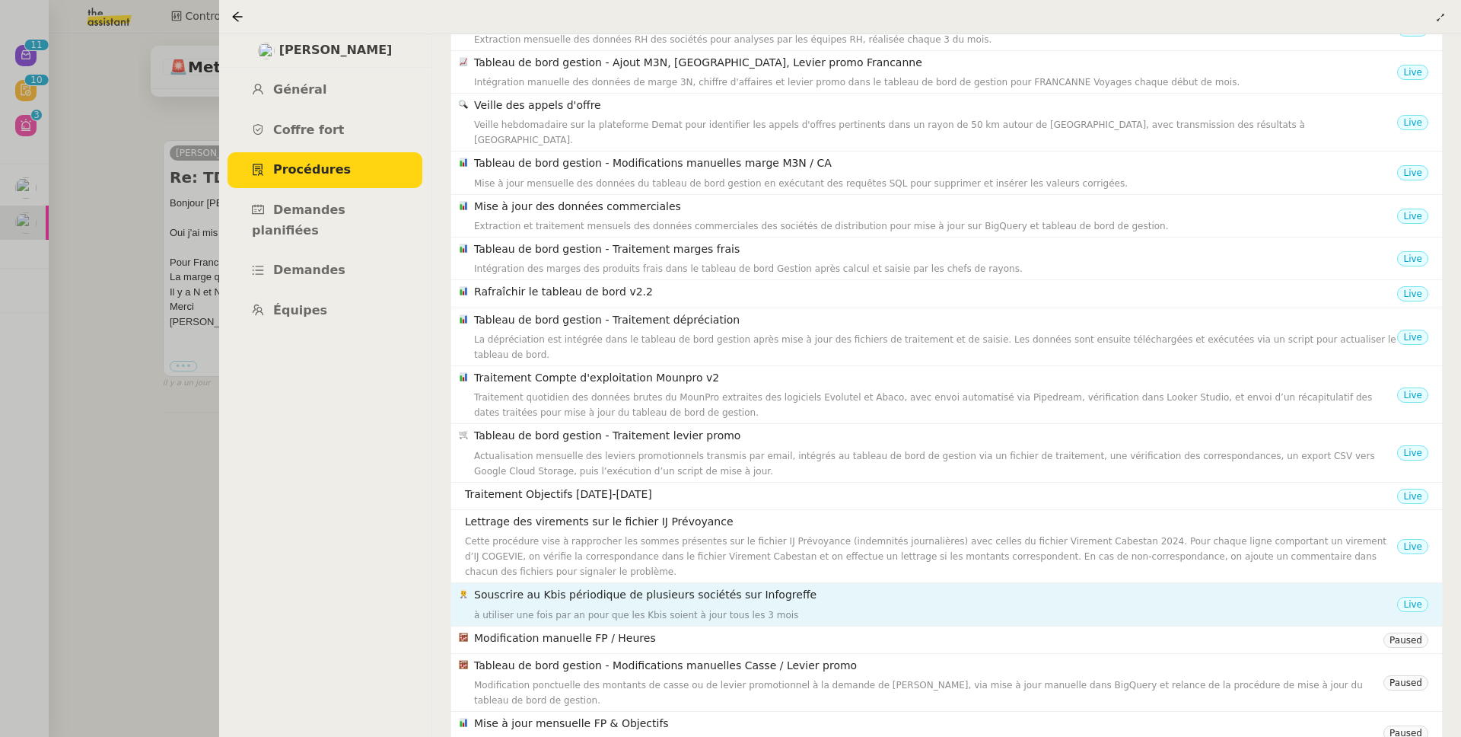
click at [656, 590] on div "Souscrire au Kbis périodique de plusieurs sociétés sur Infogreffe à utiliser un…" at bounding box center [935, 604] width 923 height 36
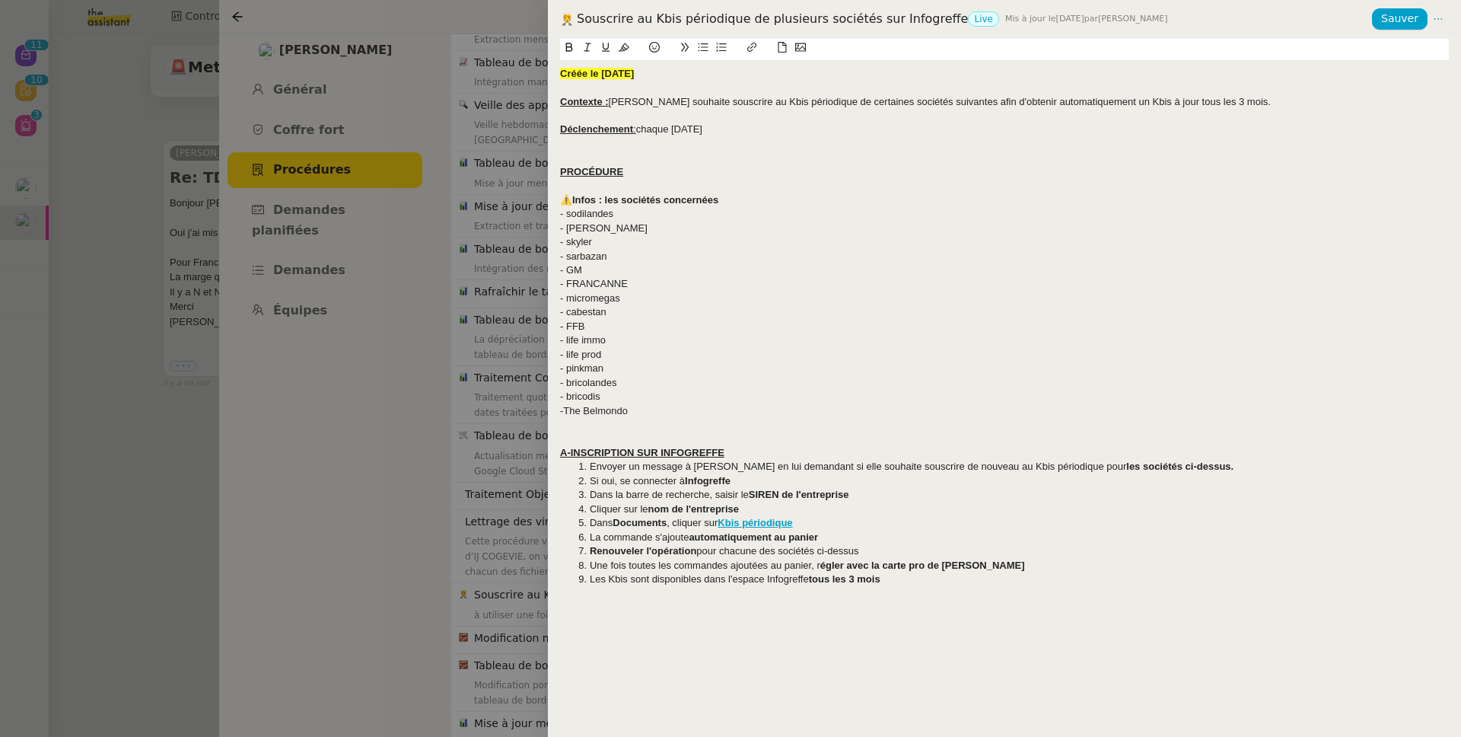
click at [466, 556] on div at bounding box center [730, 368] width 1461 height 737
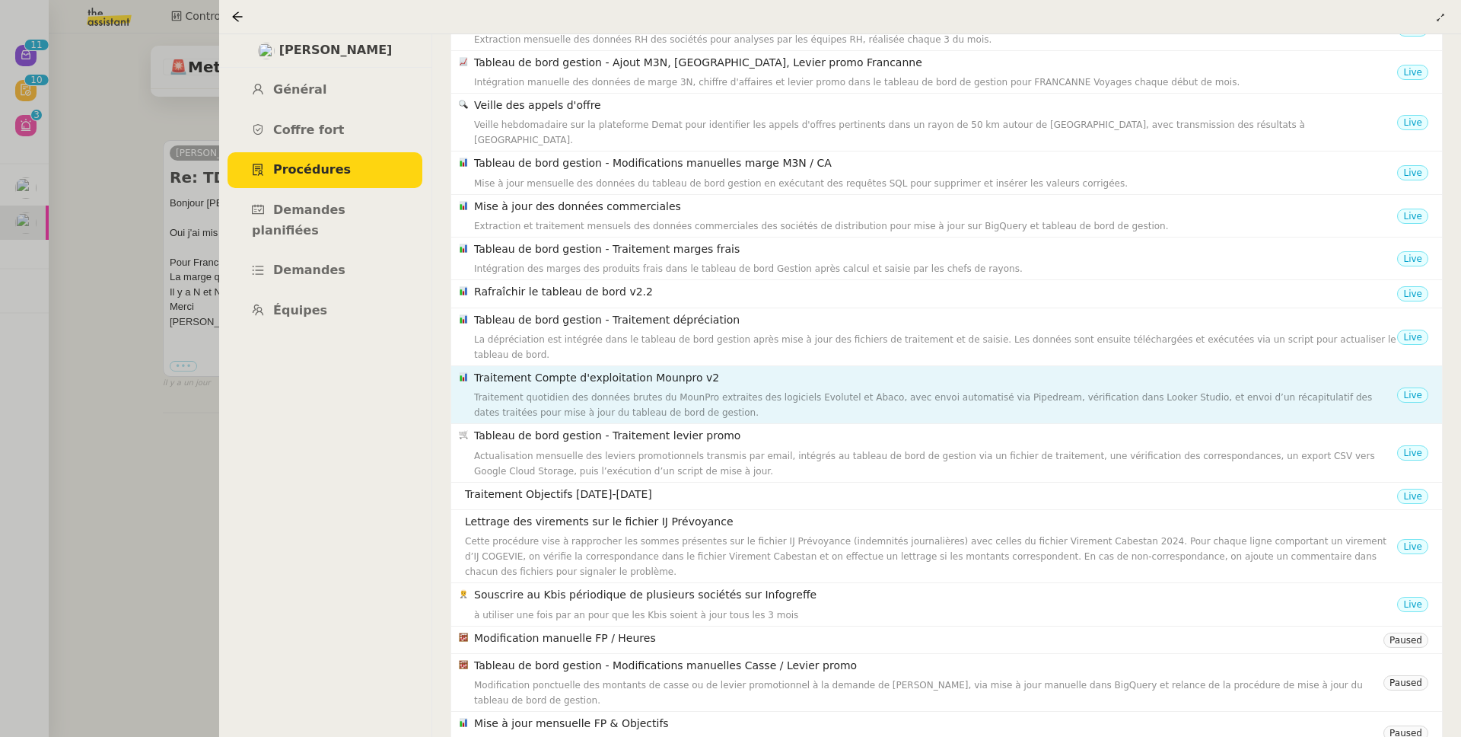
scroll to position [252, 0]
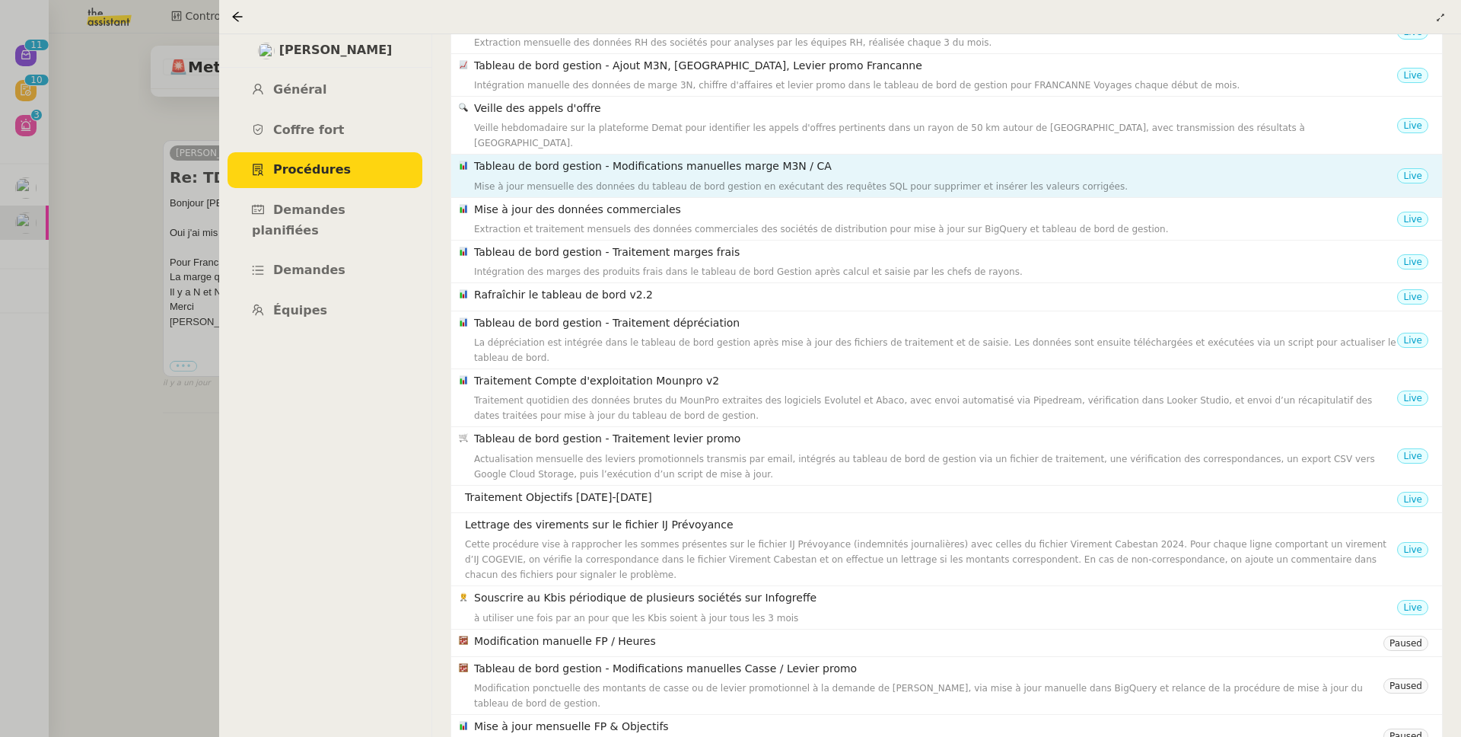
click at [622, 158] on h4 "Tableau de bord gestion - Modifications manuelles marge M3N / CA" at bounding box center [935, 167] width 923 height 18
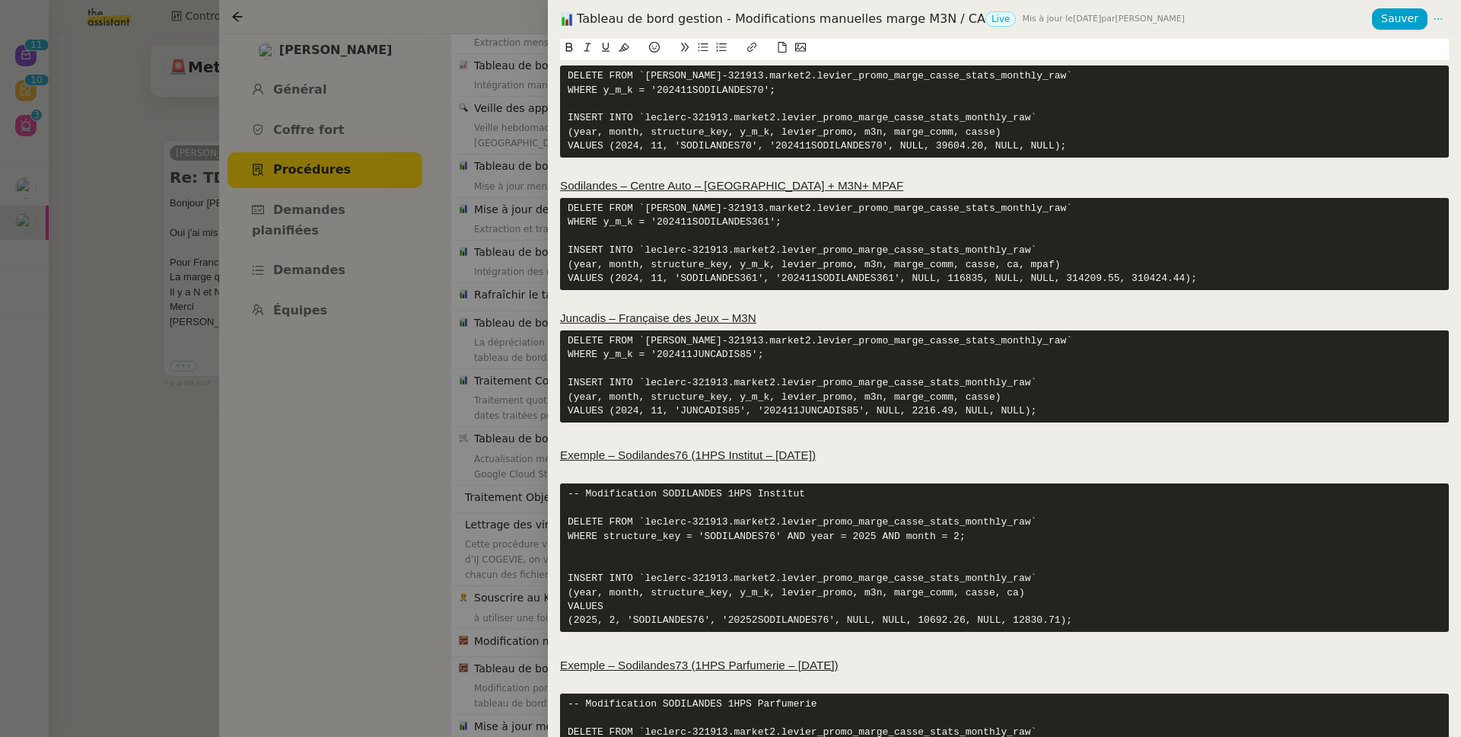
scroll to position [238, 0]
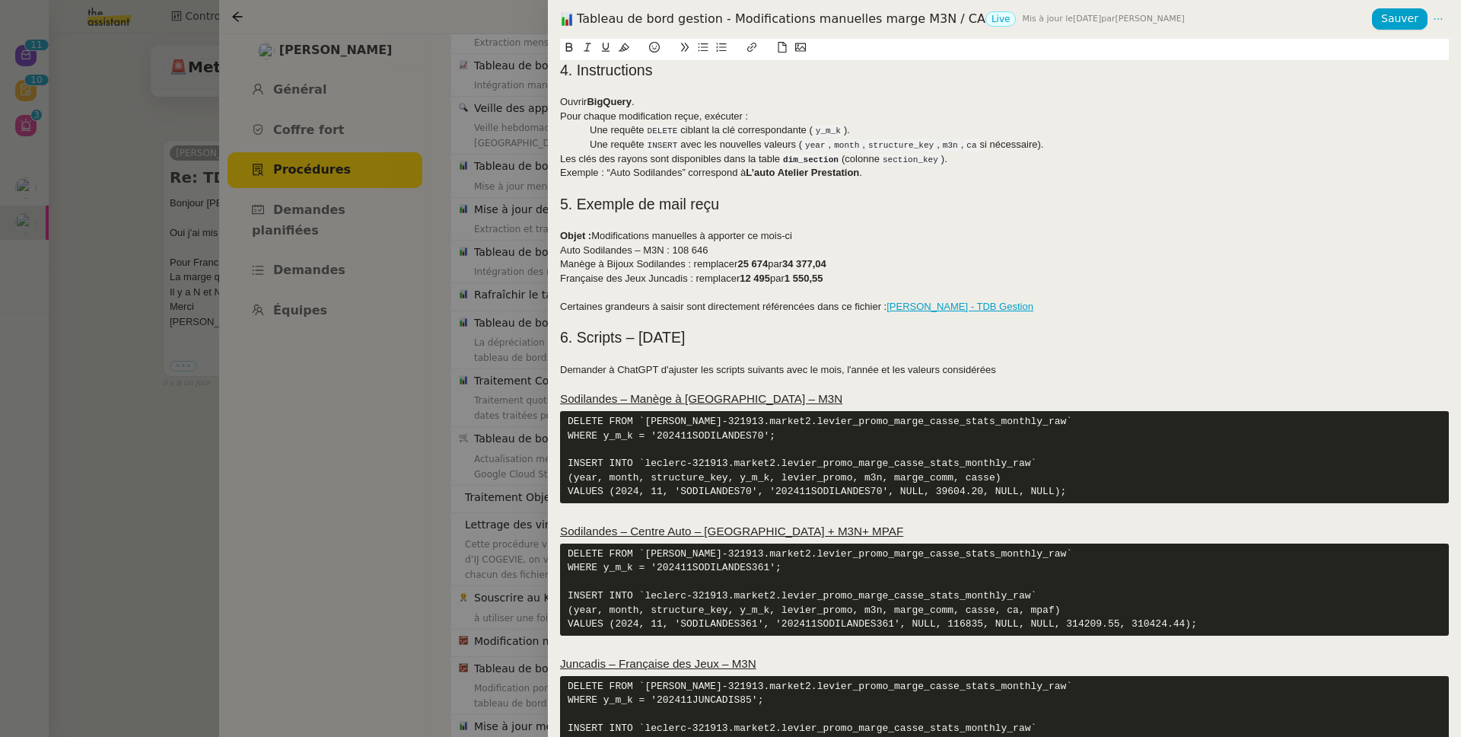
click at [1010, 306] on link "Saisie manuelle - TDB Gestion" at bounding box center [960, 306] width 147 height 11
click at [851, 215] on div at bounding box center [1004, 222] width 889 height 14
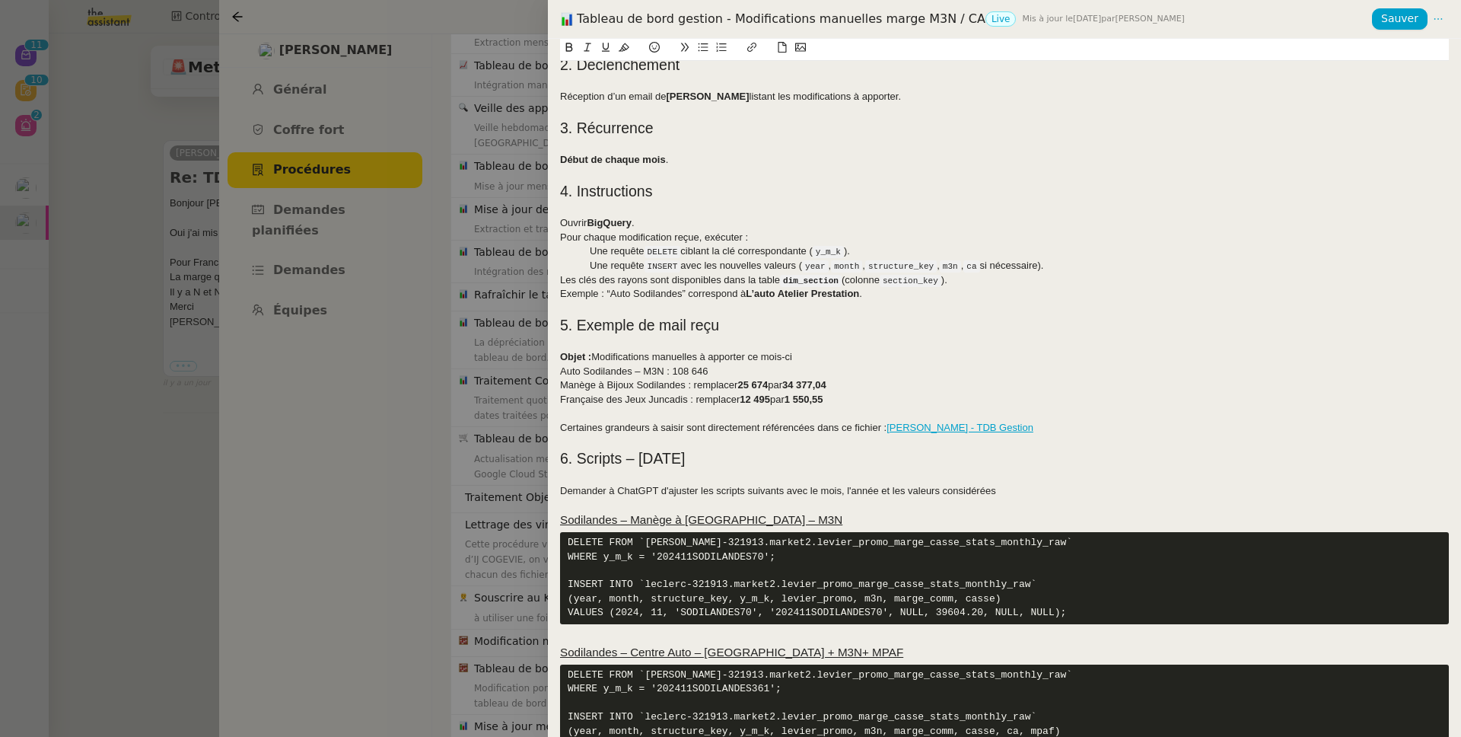
scroll to position [120, 0]
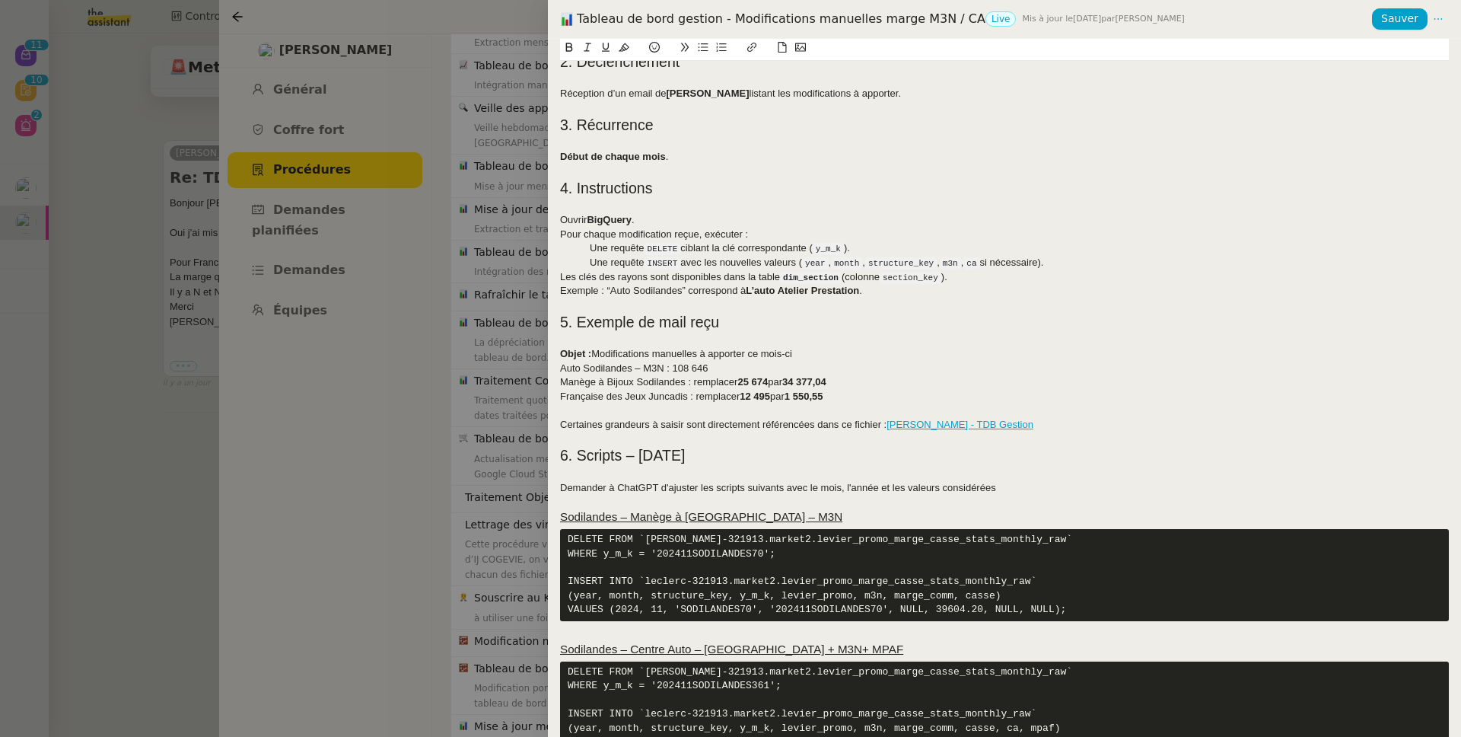
click at [938, 429] on link "Saisie manuelle - TDB Gestion" at bounding box center [960, 424] width 147 height 11
click at [895, 378] on div "Manège à Bijoux Sodilandes : remplacer 25 674 par 34 377,04" at bounding box center [1004, 382] width 889 height 14
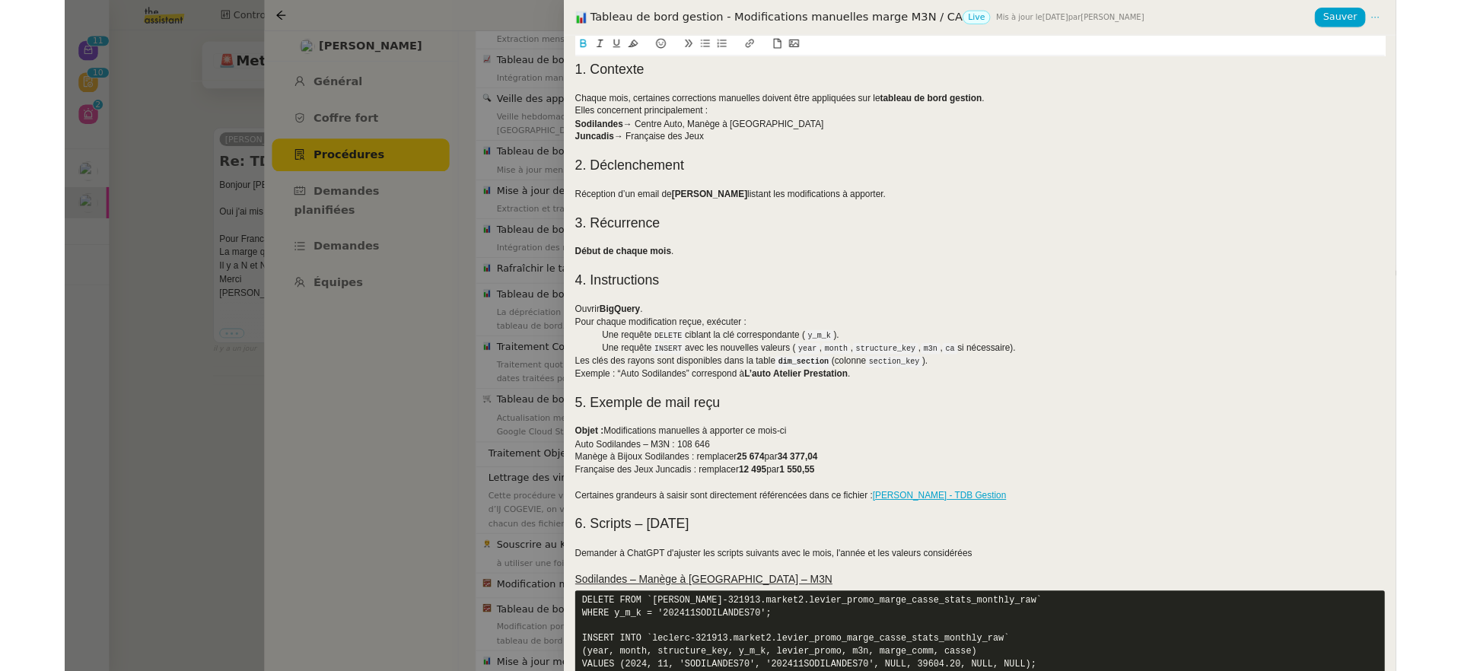
scroll to position [0, 0]
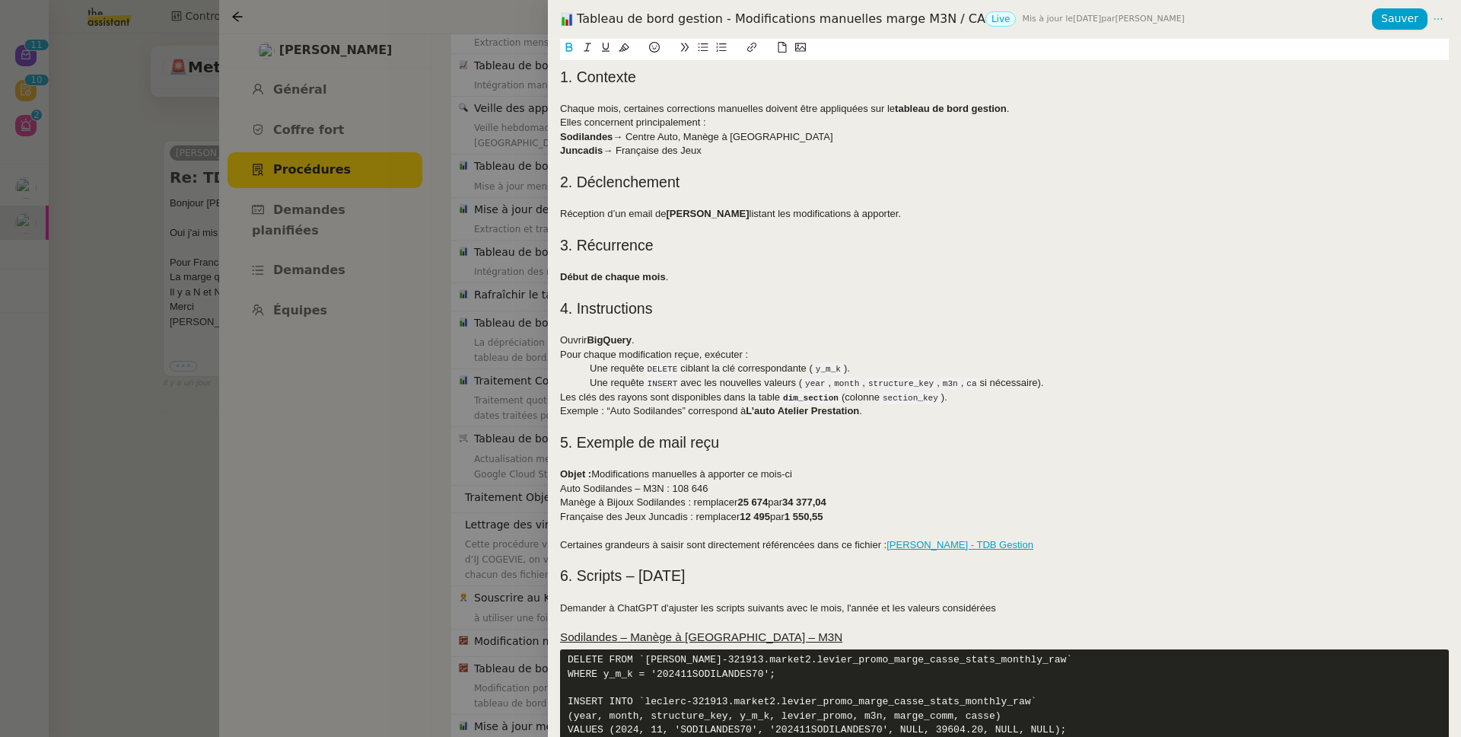
click at [938, 549] on link "Saisie manuelle - TDB Gestion" at bounding box center [960, 544] width 147 height 11
click at [919, 572] on link "https://docs.google.com/spreadsheets/d/1afUIx87PyBPPY2uYaj9iUeoqdut4_ekxNOlWGK7…" at bounding box center [919, 572] width 104 height 20
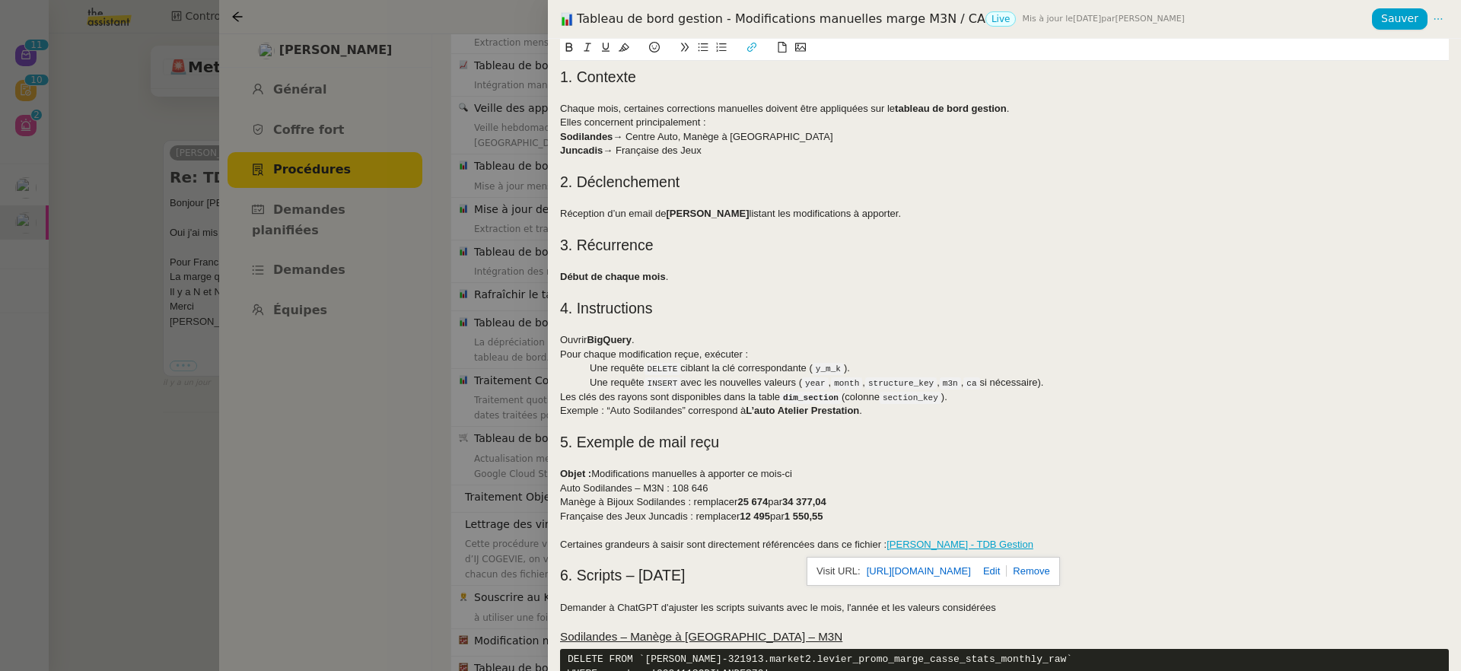
scroll to position [252, 0]
click at [374, 325] on div at bounding box center [730, 335] width 1461 height 671
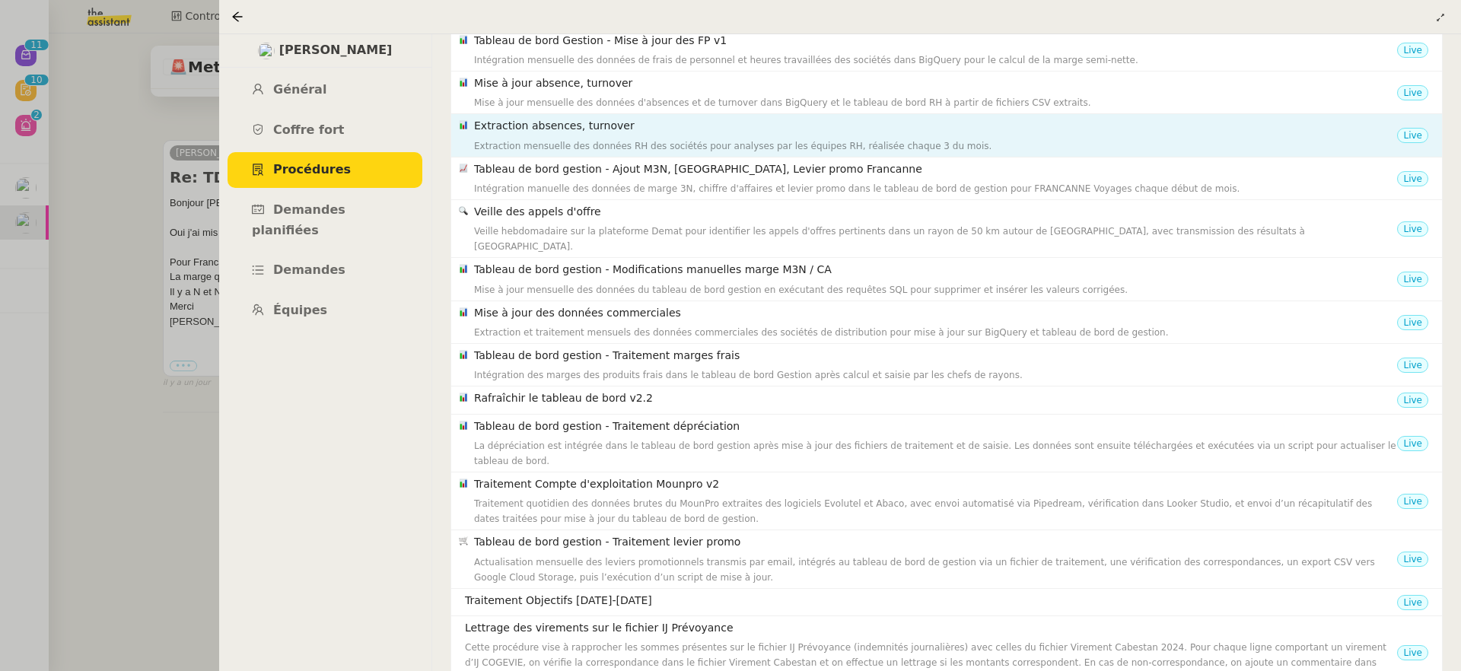
scroll to position [0, 0]
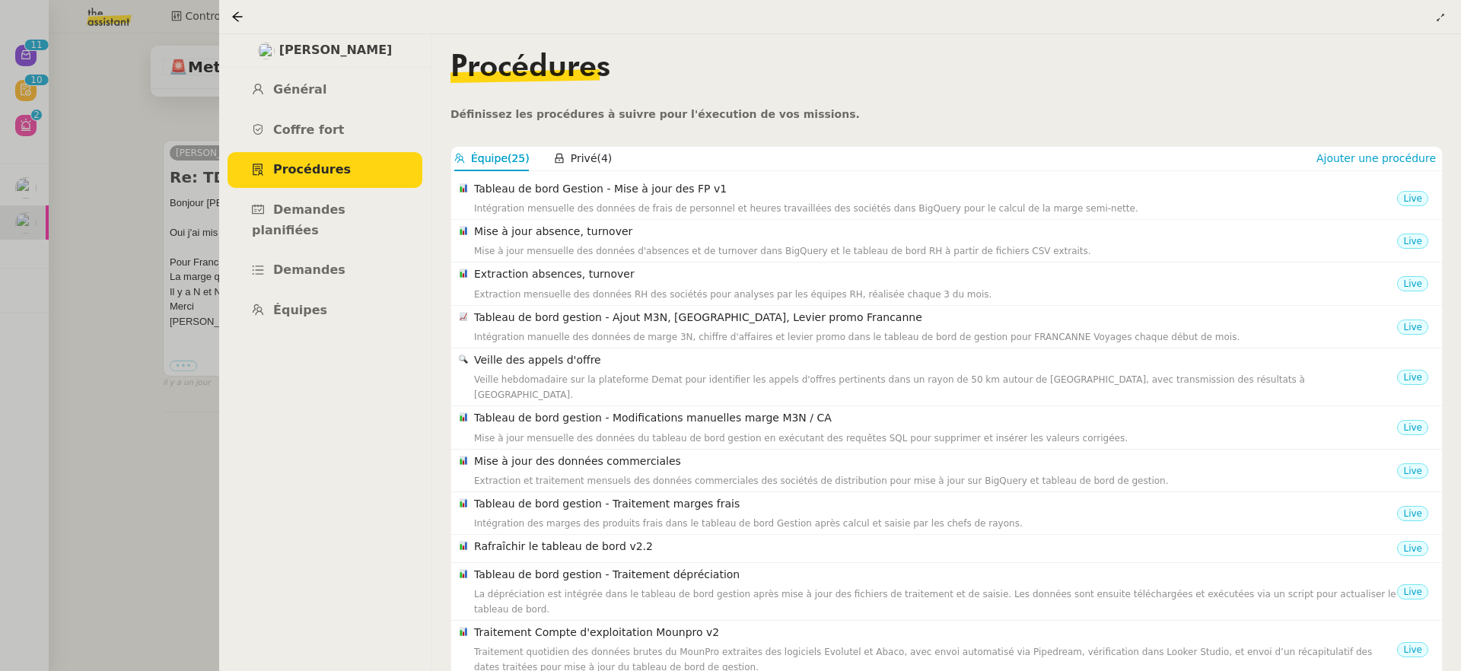
click at [90, 406] on div at bounding box center [730, 335] width 1461 height 671
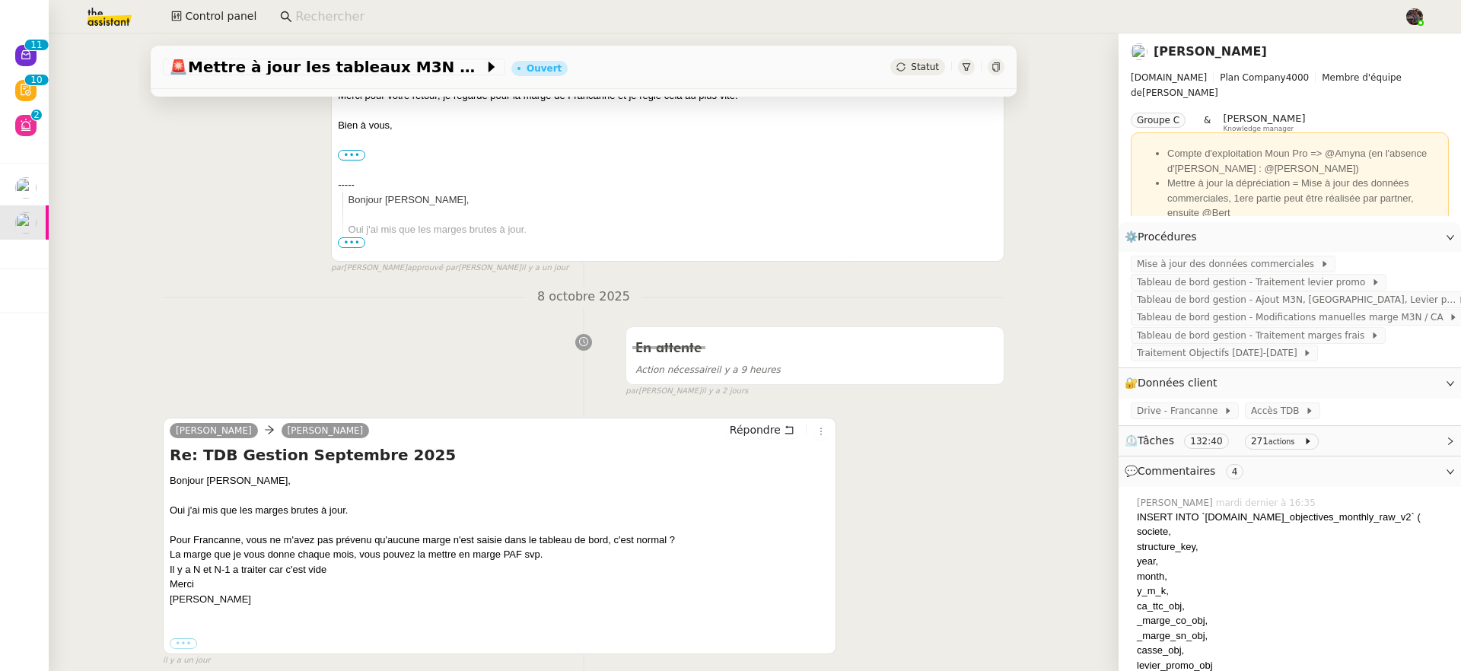
scroll to position [411, 0]
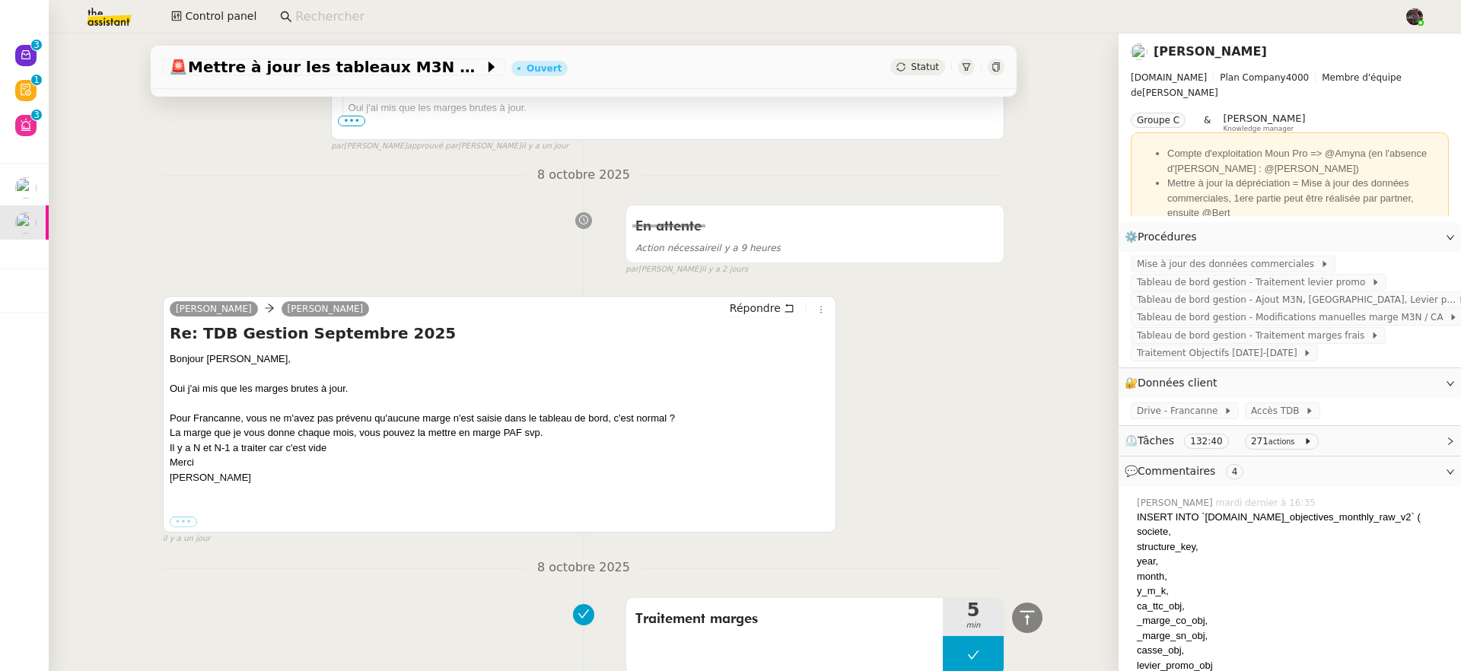
click at [115, 16] on img at bounding box center [97, 16] width 118 height 33
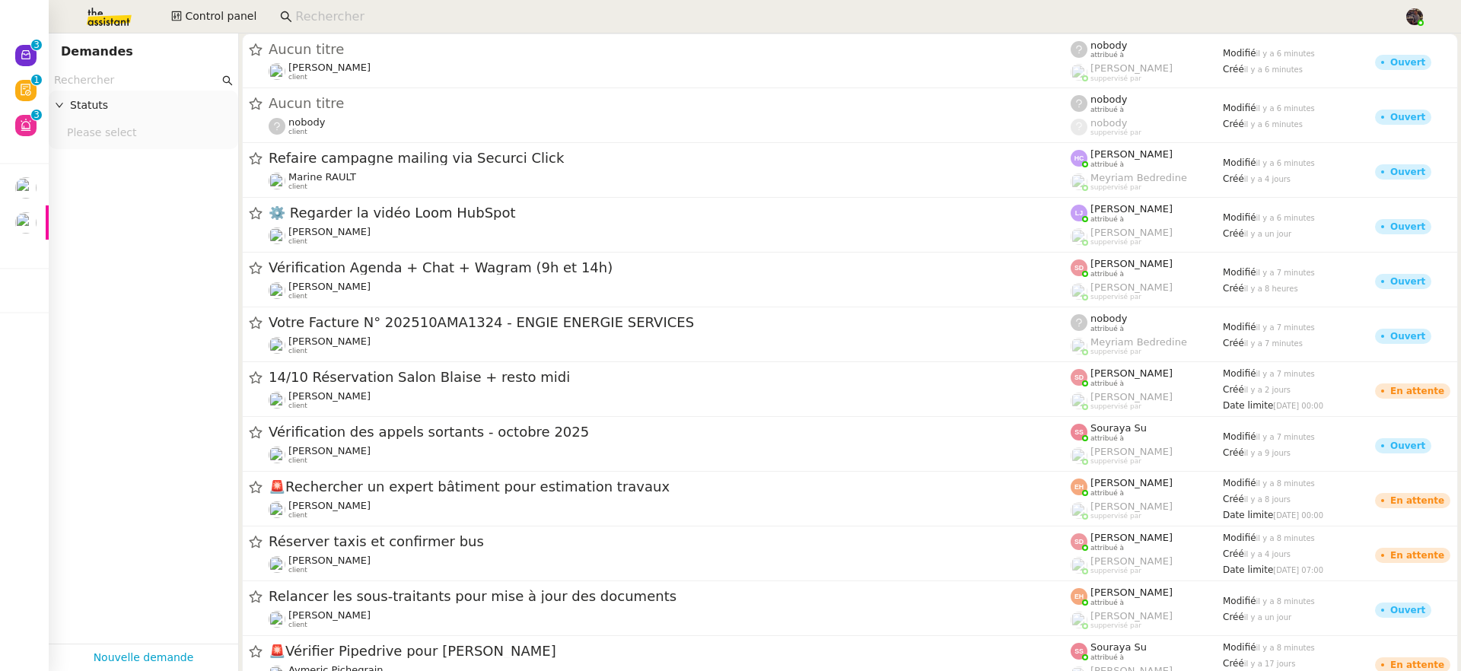
click at [120, 81] on input "text" at bounding box center [136, 81] width 165 height 18
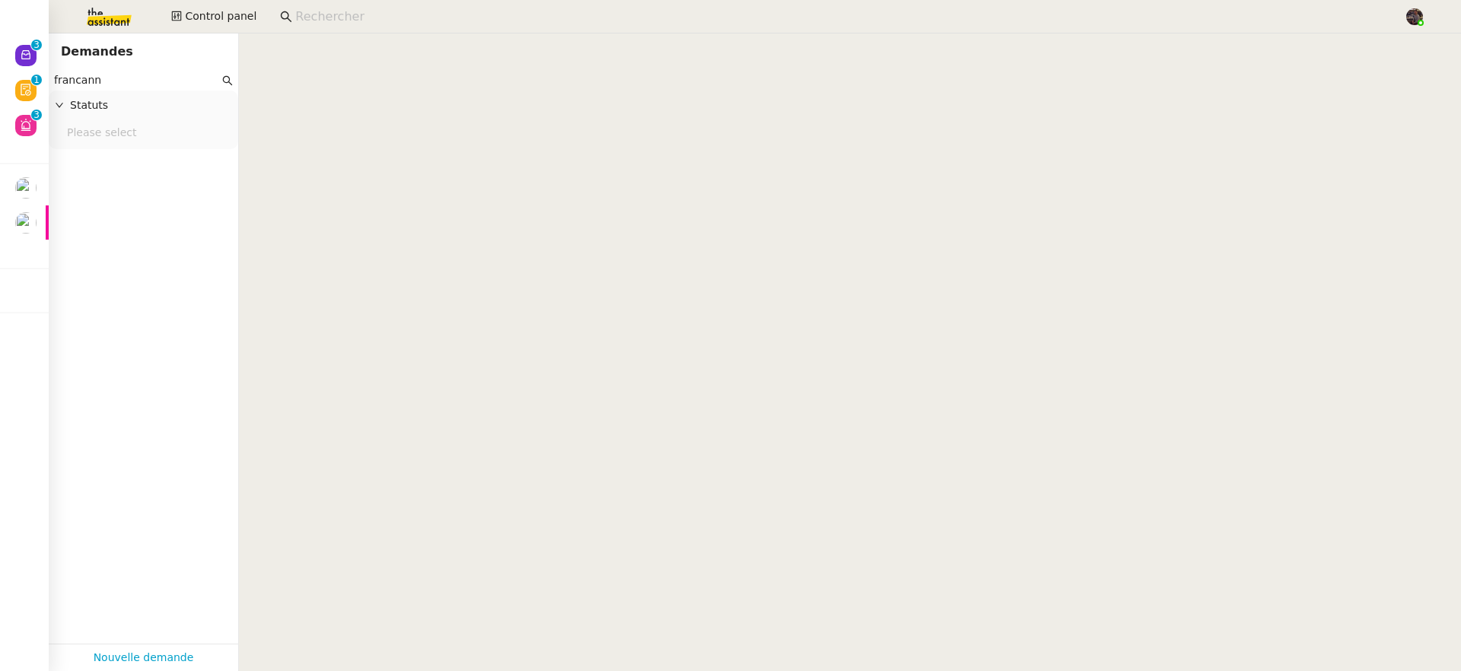
type input "francanne"
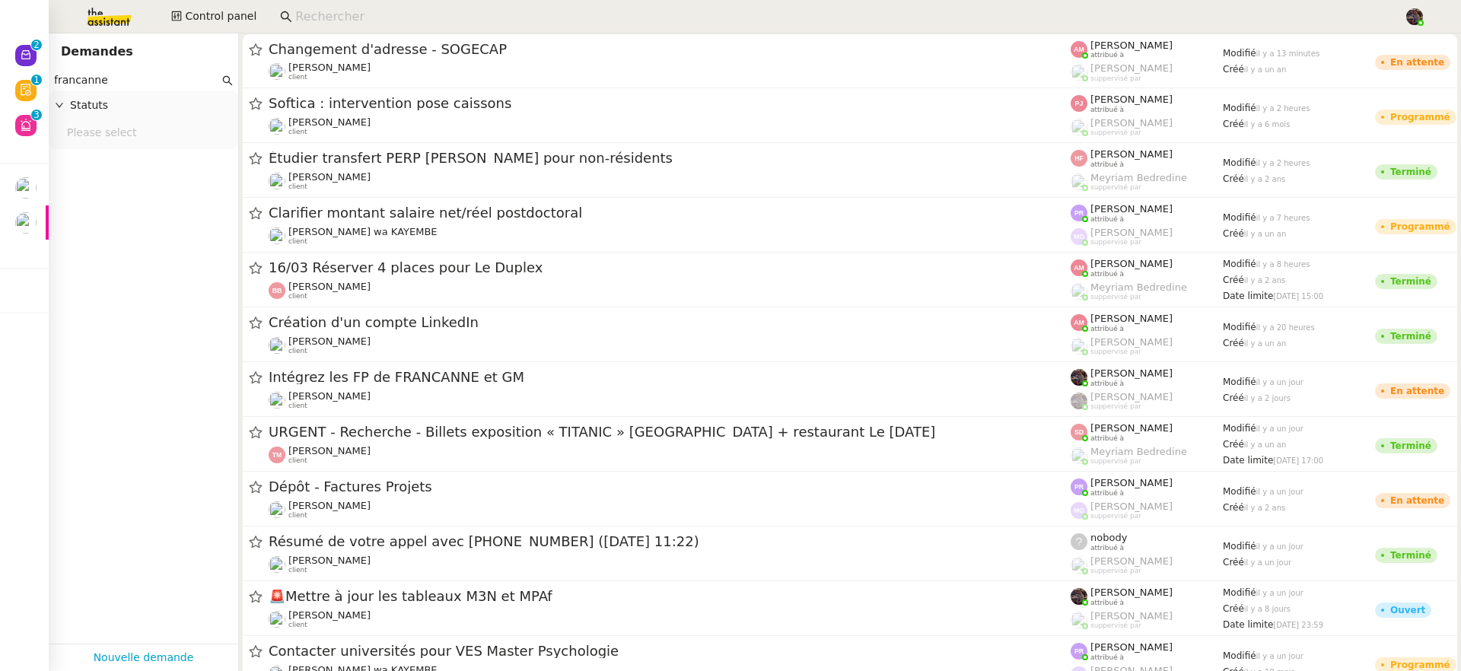
type input "francanne"
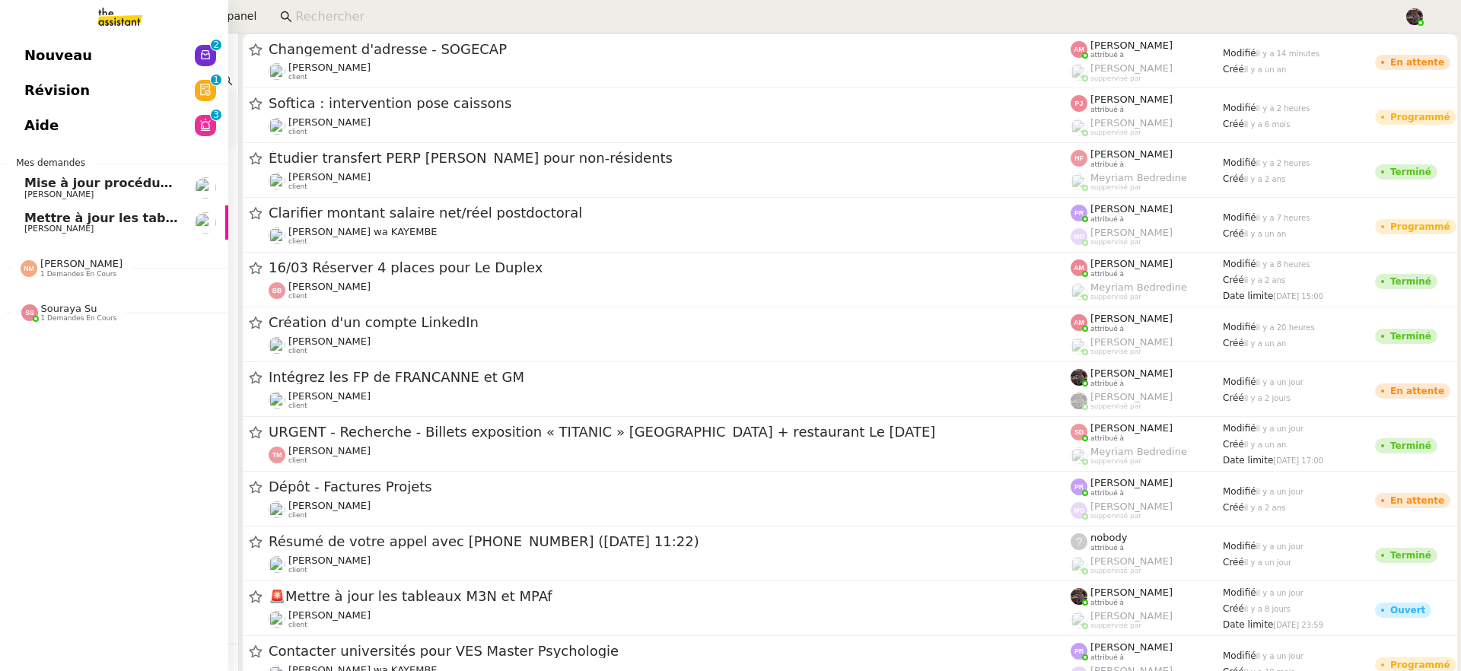
type input "FRANCANNE"
click at [72, 209] on link "Mettre à jour les tableaux M3N et MPAf Guillaume Farina" at bounding box center [114, 223] width 228 height 35
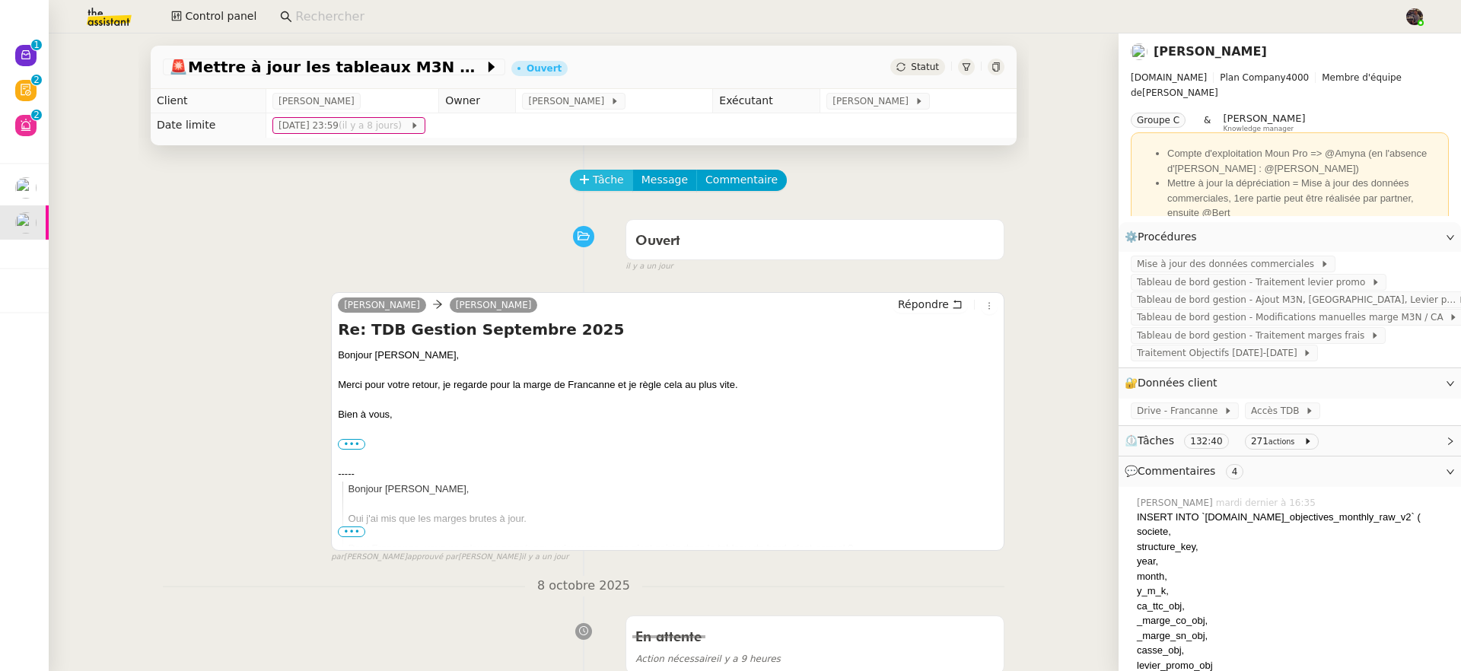
click at [593, 177] on span "Tâche" at bounding box center [608, 180] width 31 height 18
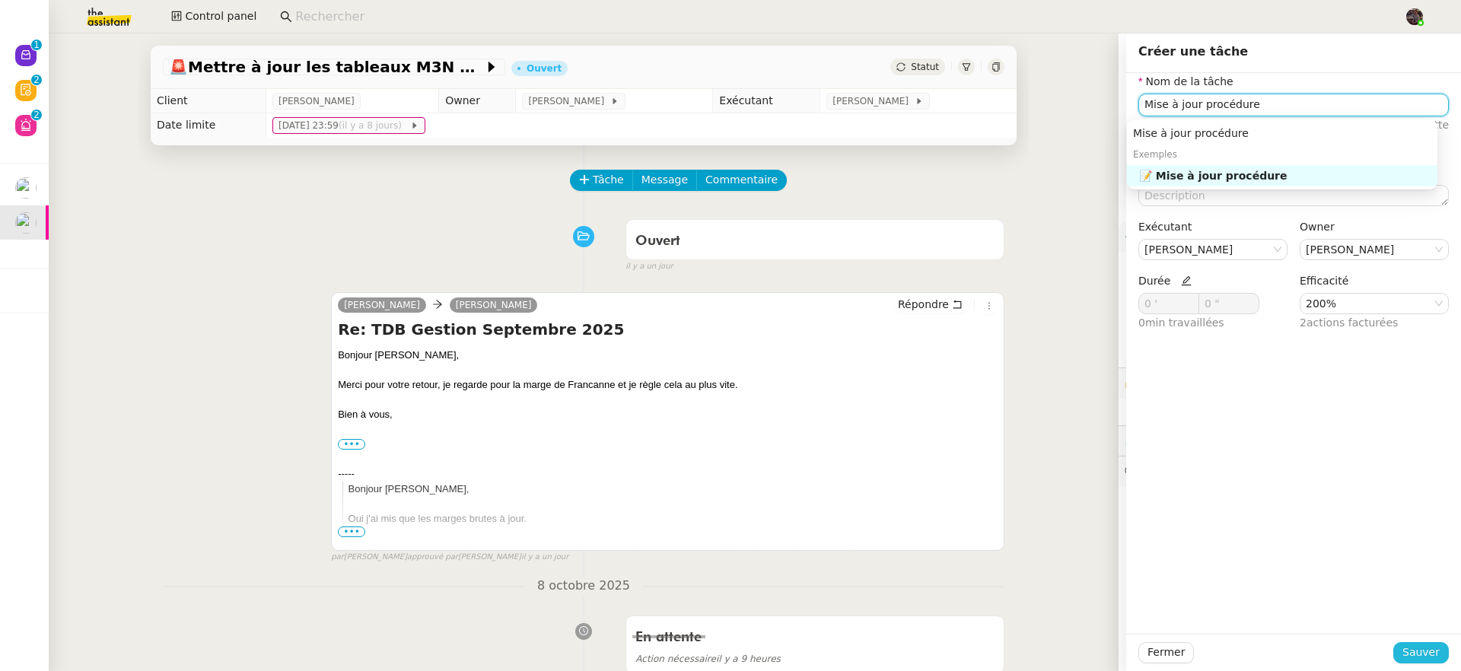
type input "Mise à jour procédure"
click at [1436, 652] on button "Sauver" at bounding box center [1422, 652] width 56 height 21
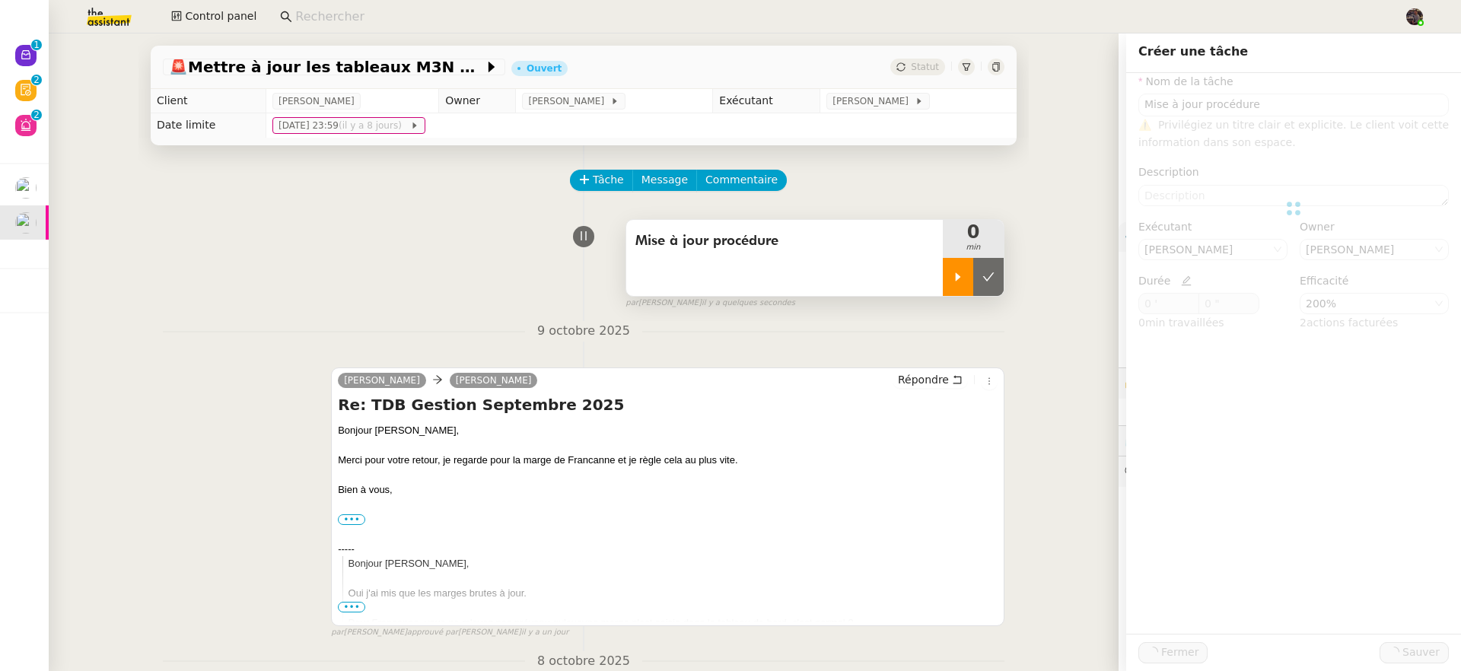
click at [943, 289] on div at bounding box center [958, 277] width 30 height 38
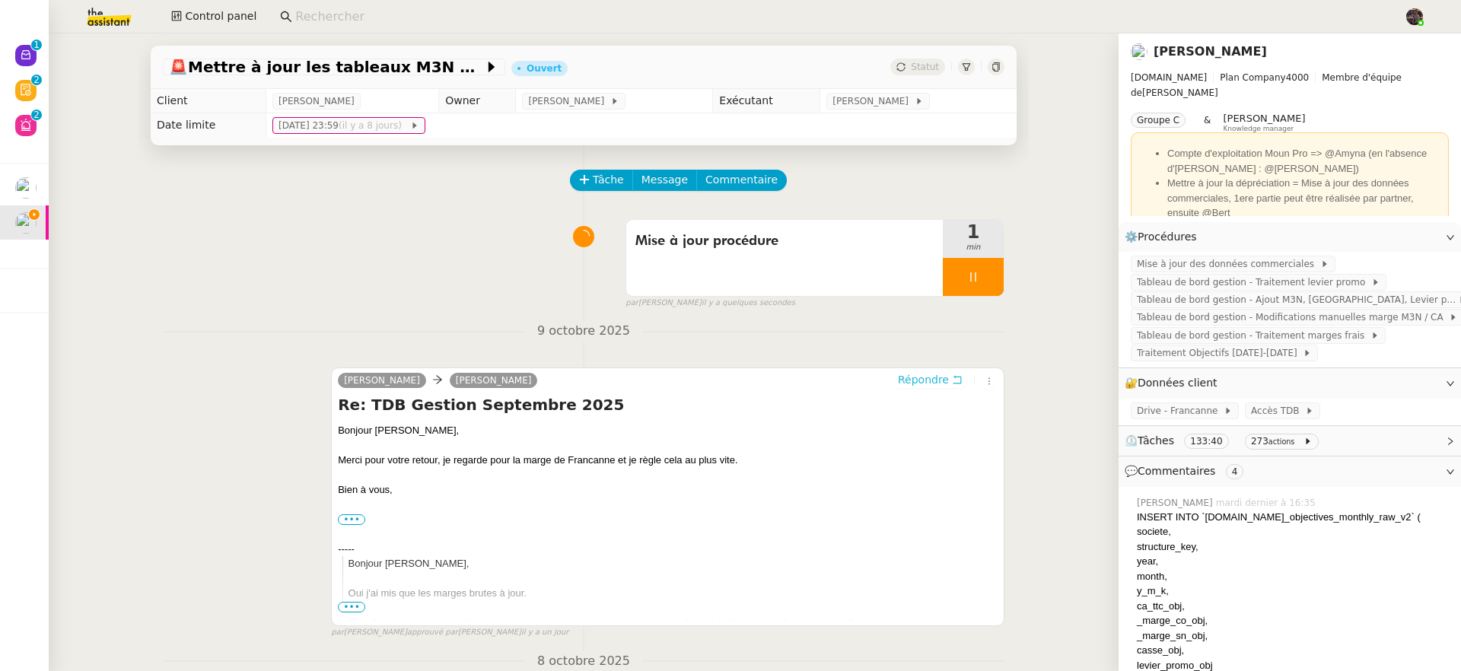
click at [930, 381] on span "Répondre" at bounding box center [923, 379] width 51 height 15
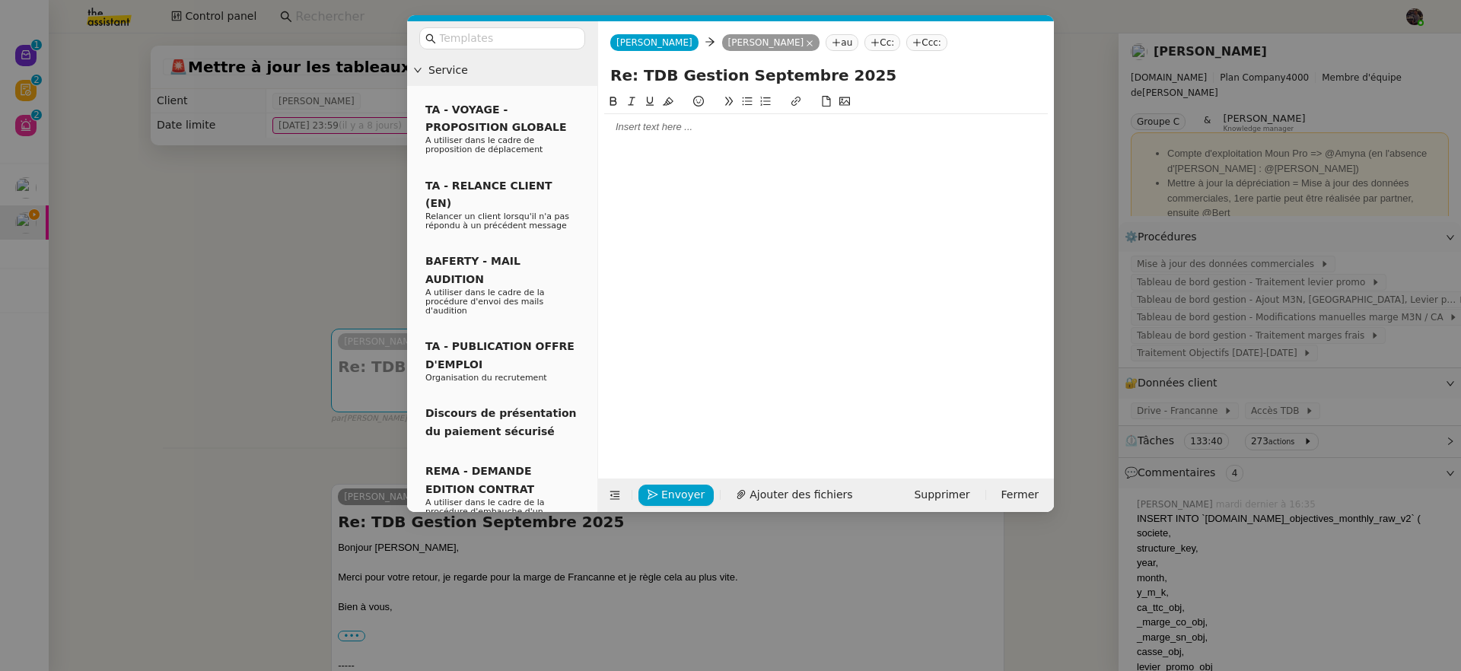
click at [671, 137] on div at bounding box center [826, 127] width 444 height 26
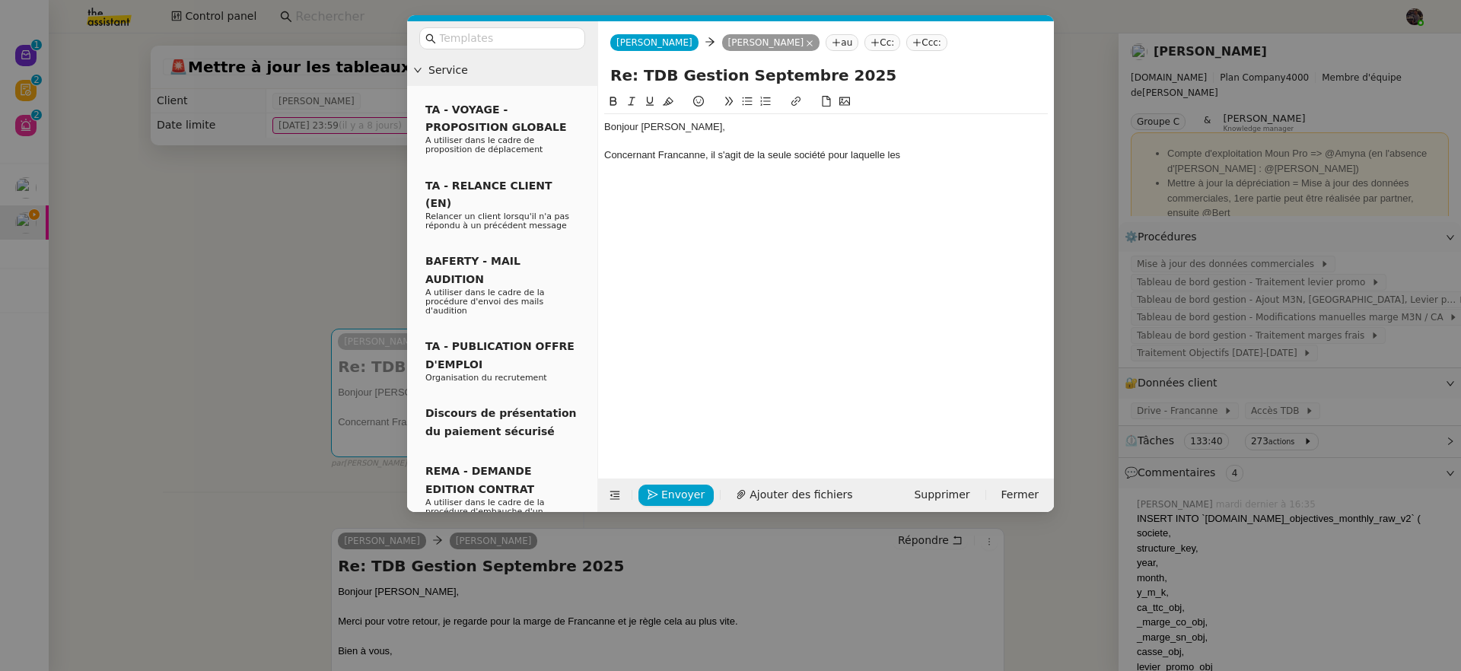
click at [161, 181] on nz-modal-container "Service TA - VOYAGE - PROPOSITION GLOBALE A utiliser dans le cadre de propositi…" at bounding box center [730, 335] width 1461 height 671
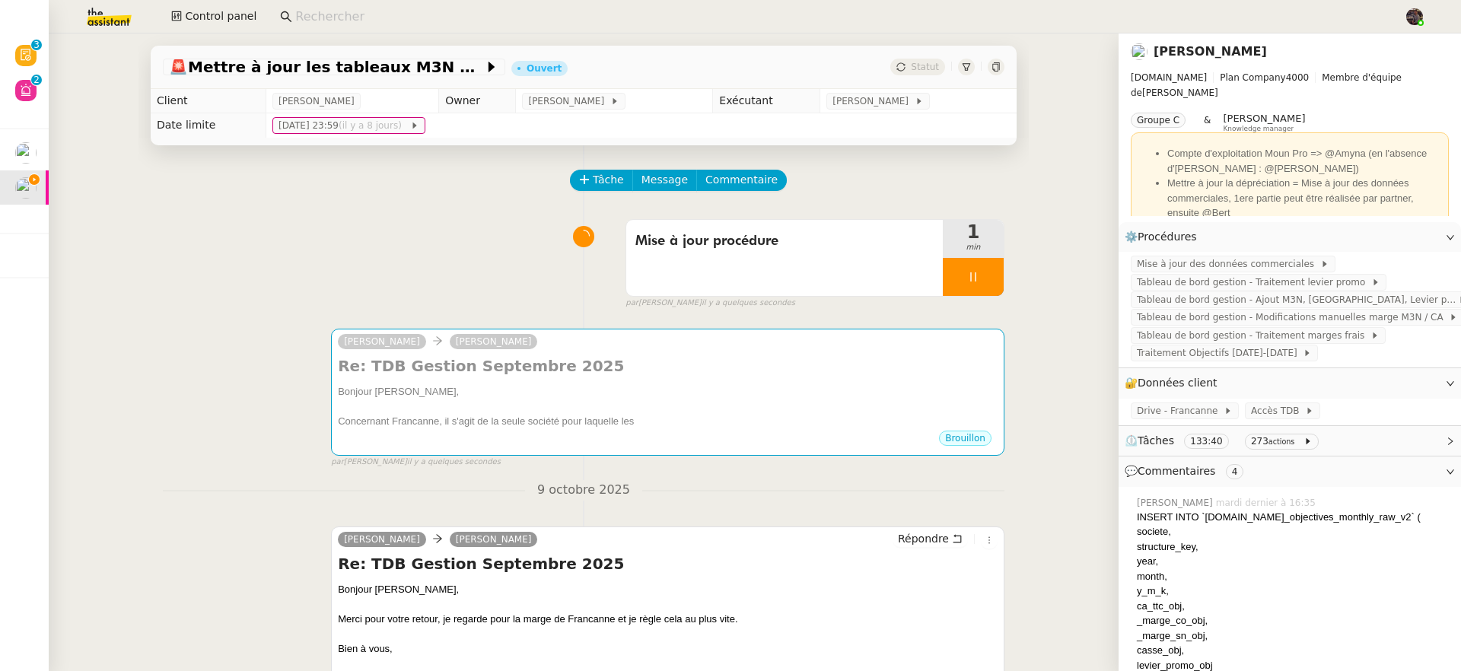
click at [942, 69] on div "Statut" at bounding box center [948, 67] width 114 height 17
click at [962, 65] on icon at bounding box center [966, 66] width 9 height 9
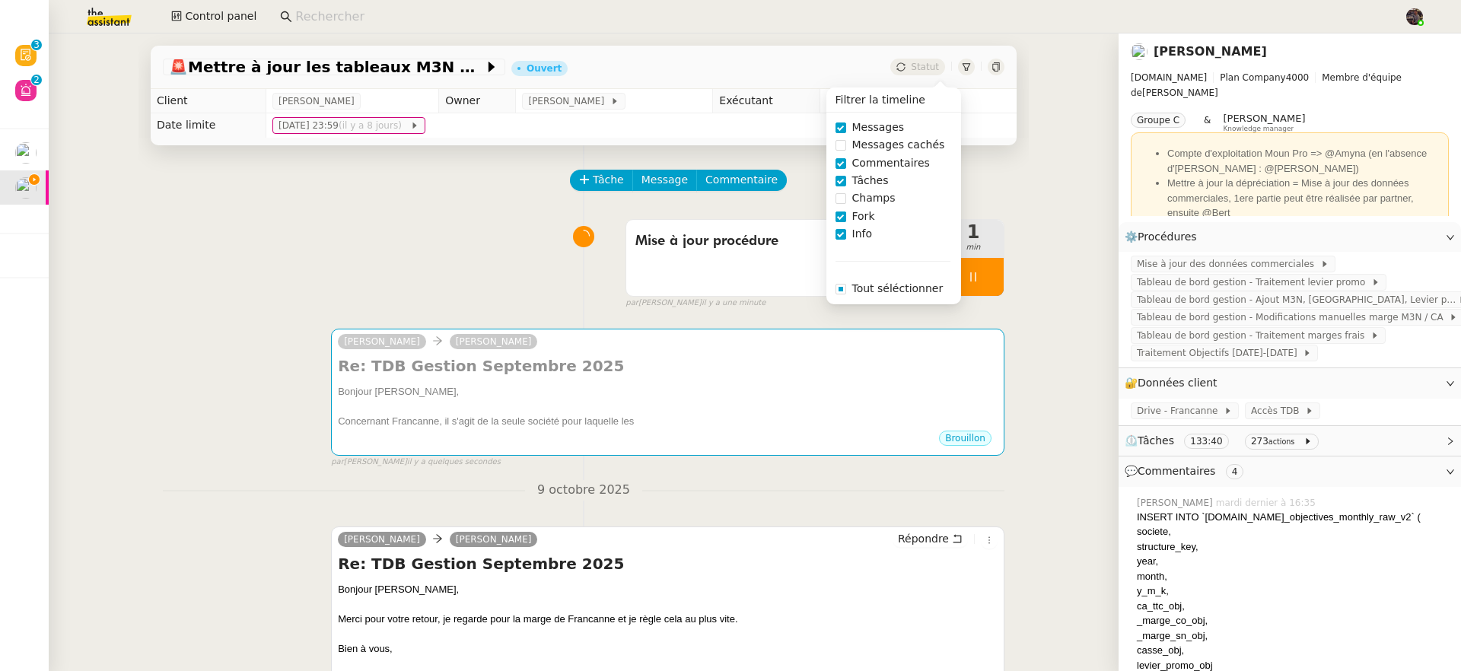
click at [865, 219] on span "Fork" at bounding box center [863, 217] width 35 height 18
click at [866, 174] on span "Tâches" at bounding box center [870, 181] width 49 height 18
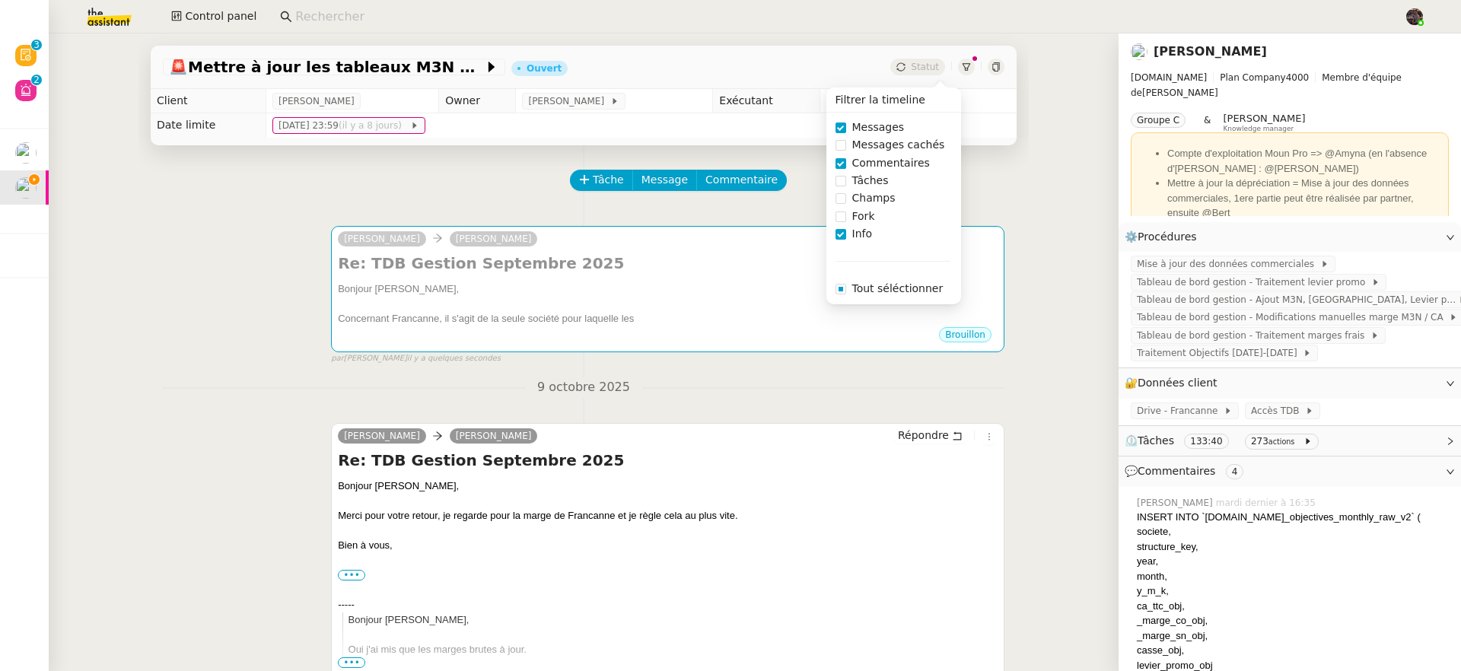
click at [868, 165] on span "Commentaires" at bounding box center [891, 164] width 90 height 18
click at [248, 421] on div "camille Guillaume Farina Répondre Re: TDB Gestion Septembre 2025 Bonjour Guilla…" at bounding box center [584, 552] width 842 height 285
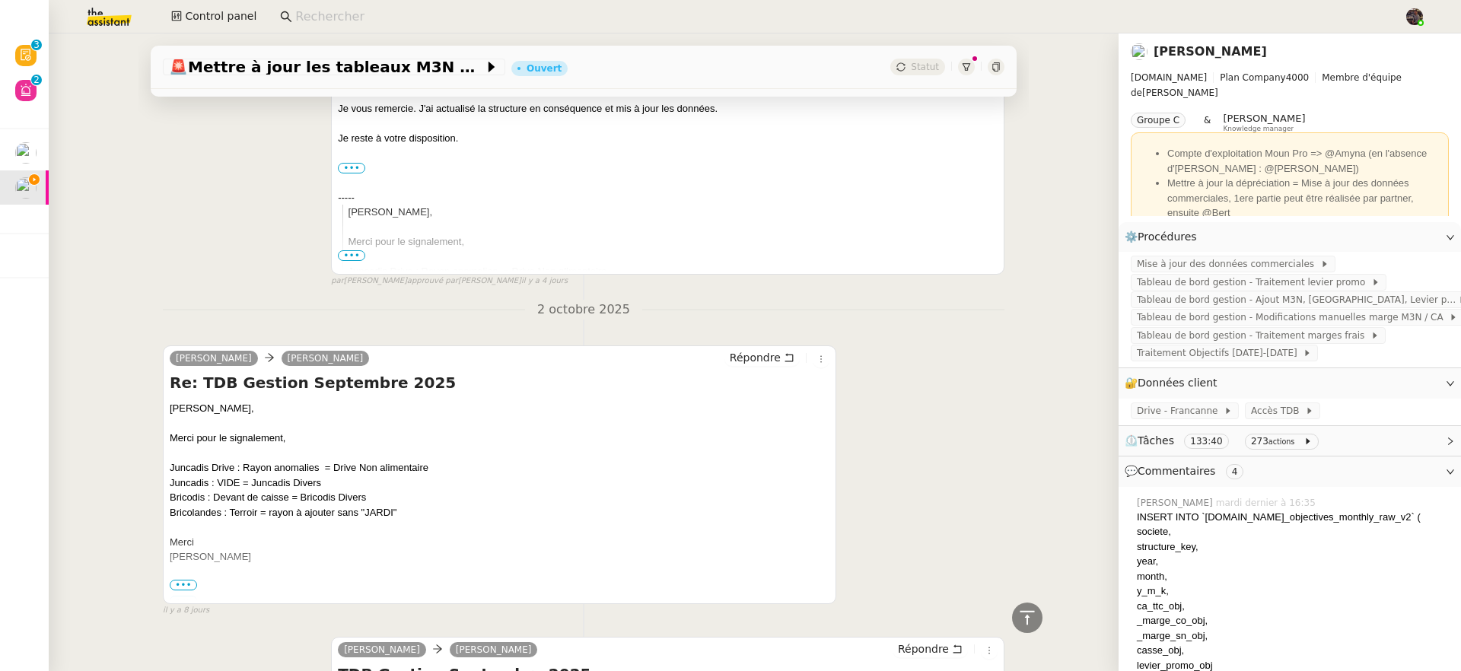
scroll to position [3607, 0]
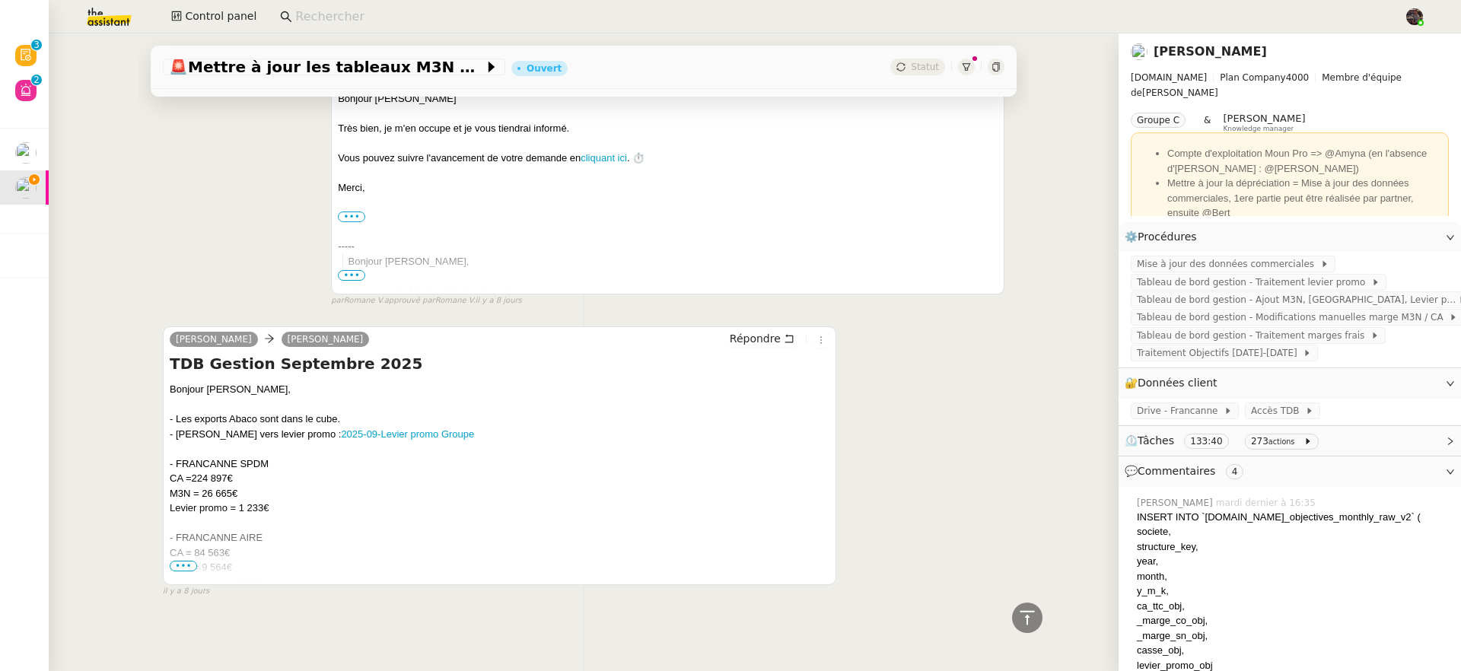
click at [180, 561] on span "•••" at bounding box center [183, 566] width 27 height 11
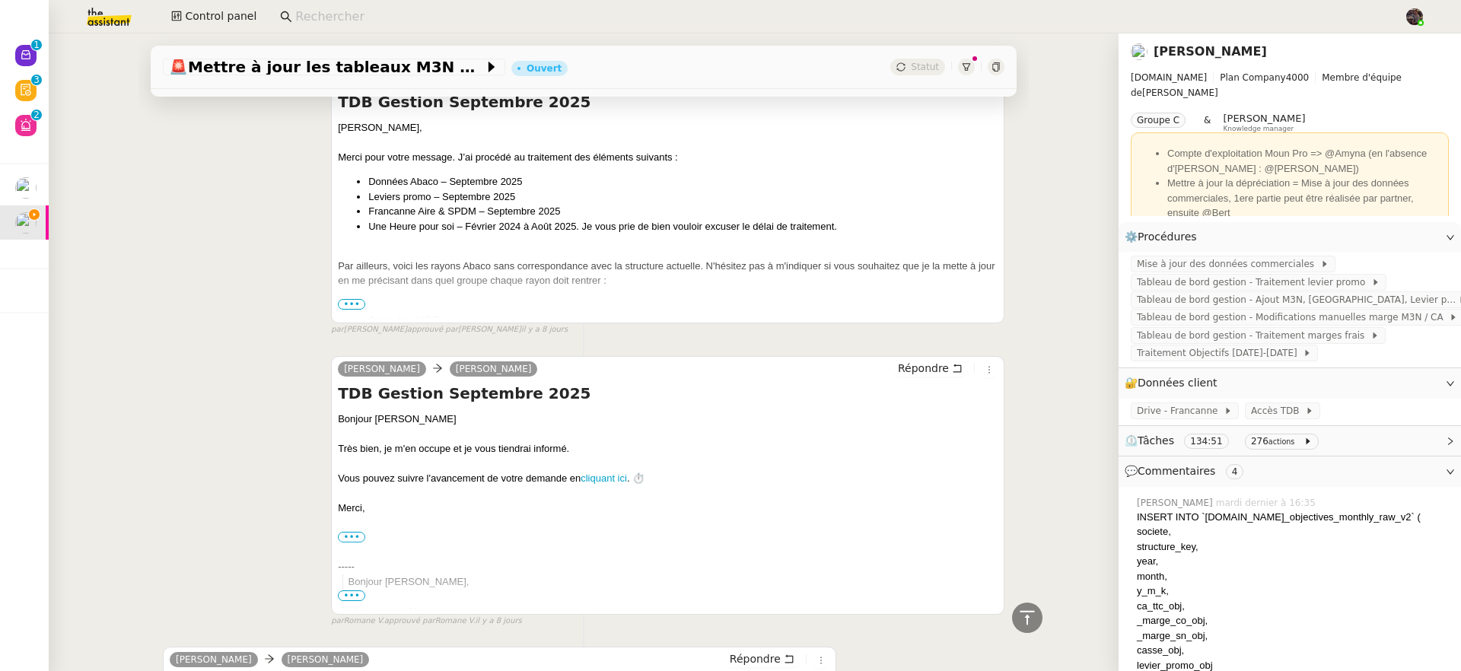
scroll to position [0, 0]
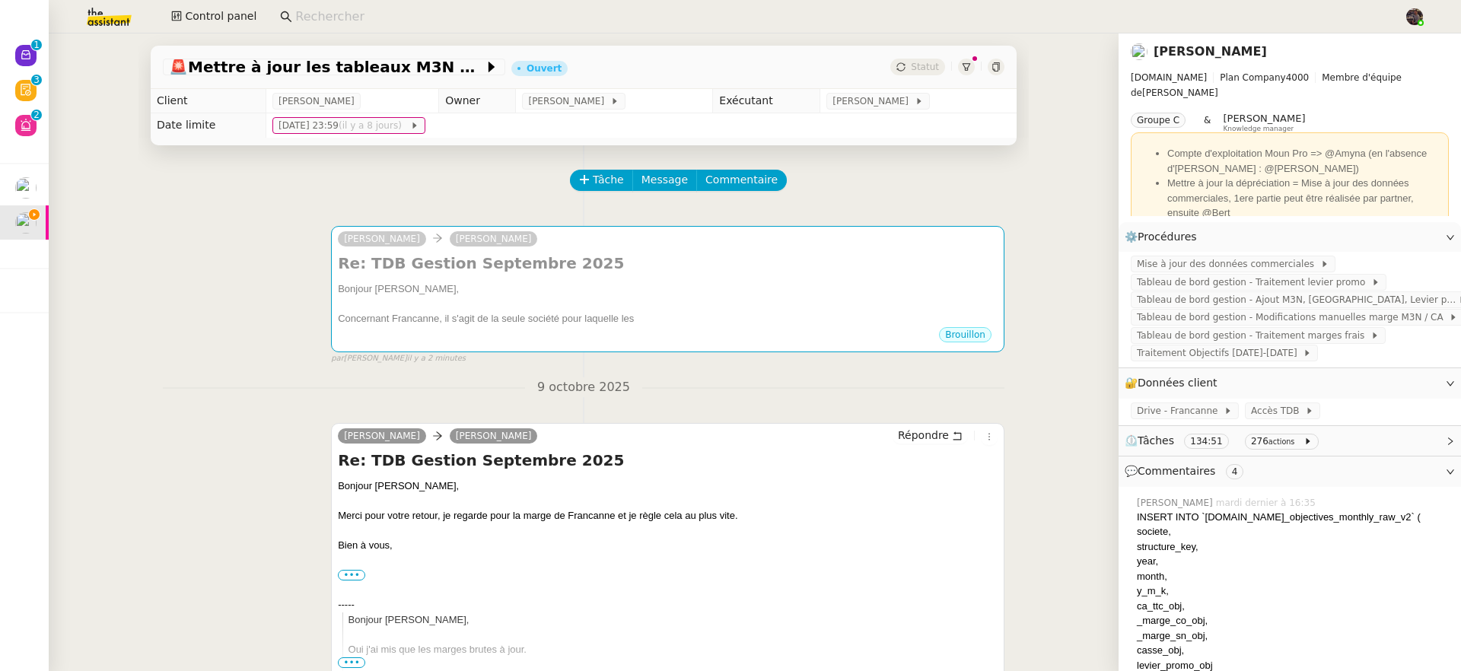
click at [958, 65] on div at bounding box center [966, 67] width 17 height 17
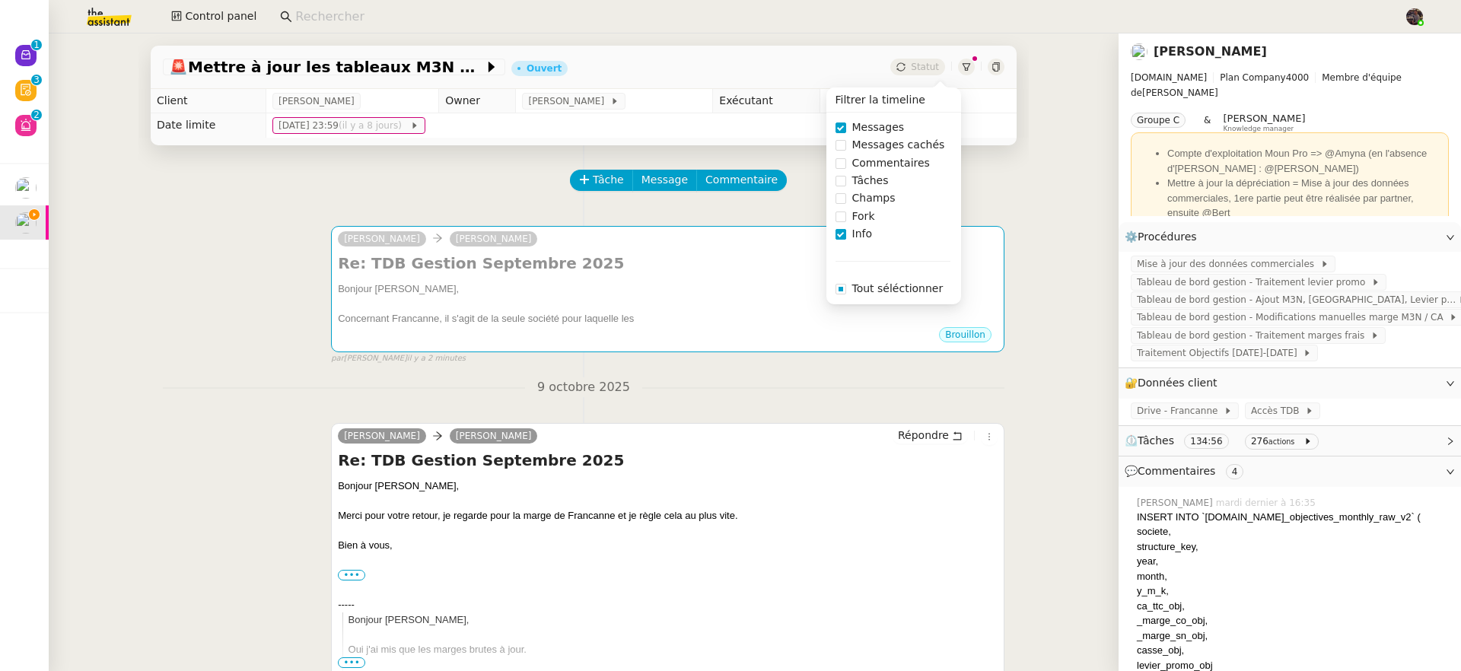
click at [862, 228] on span "Info" at bounding box center [862, 234] width 33 height 18
click at [865, 155] on span "Commentaires" at bounding box center [891, 164] width 90 height 18
click at [131, 331] on div "🚨 Mettre à jour les tableaux M3N et MPAf Ouvert Statut Client Guillaume Farina …" at bounding box center [584, 352] width 1070 height 638
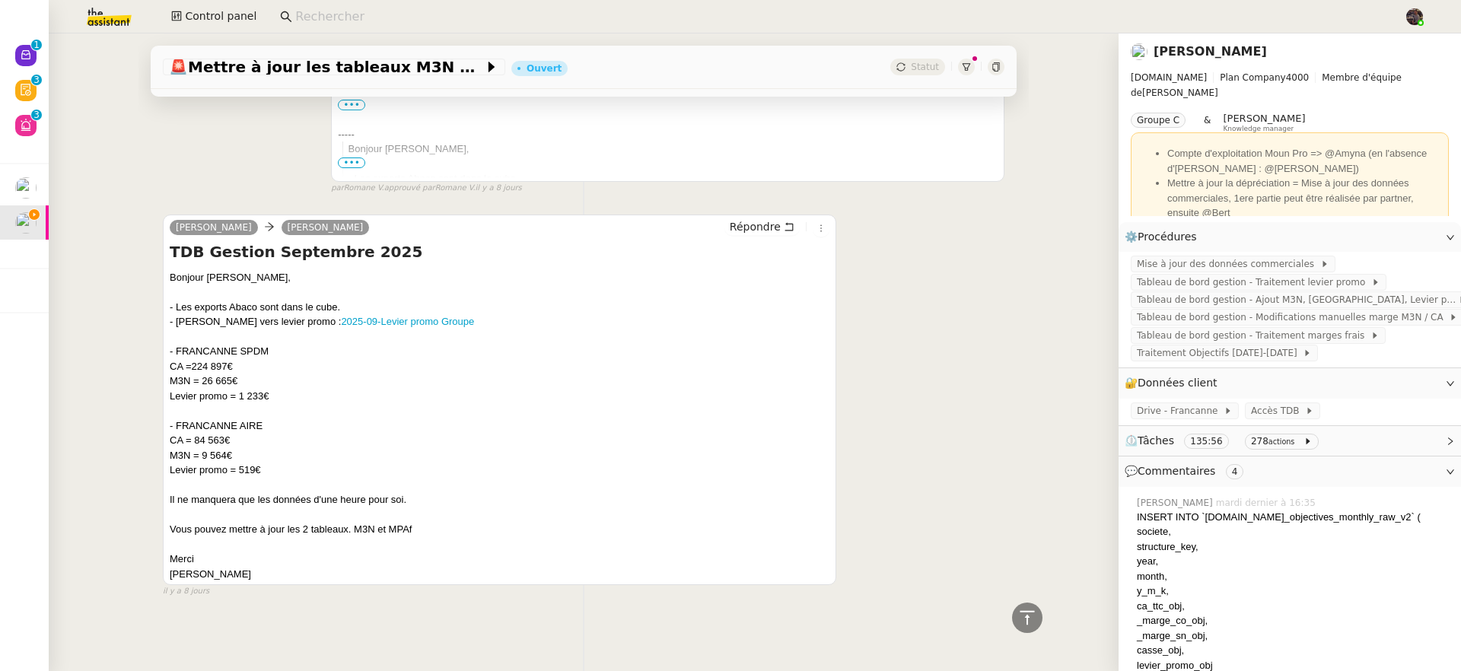
scroll to position [12509, 0]
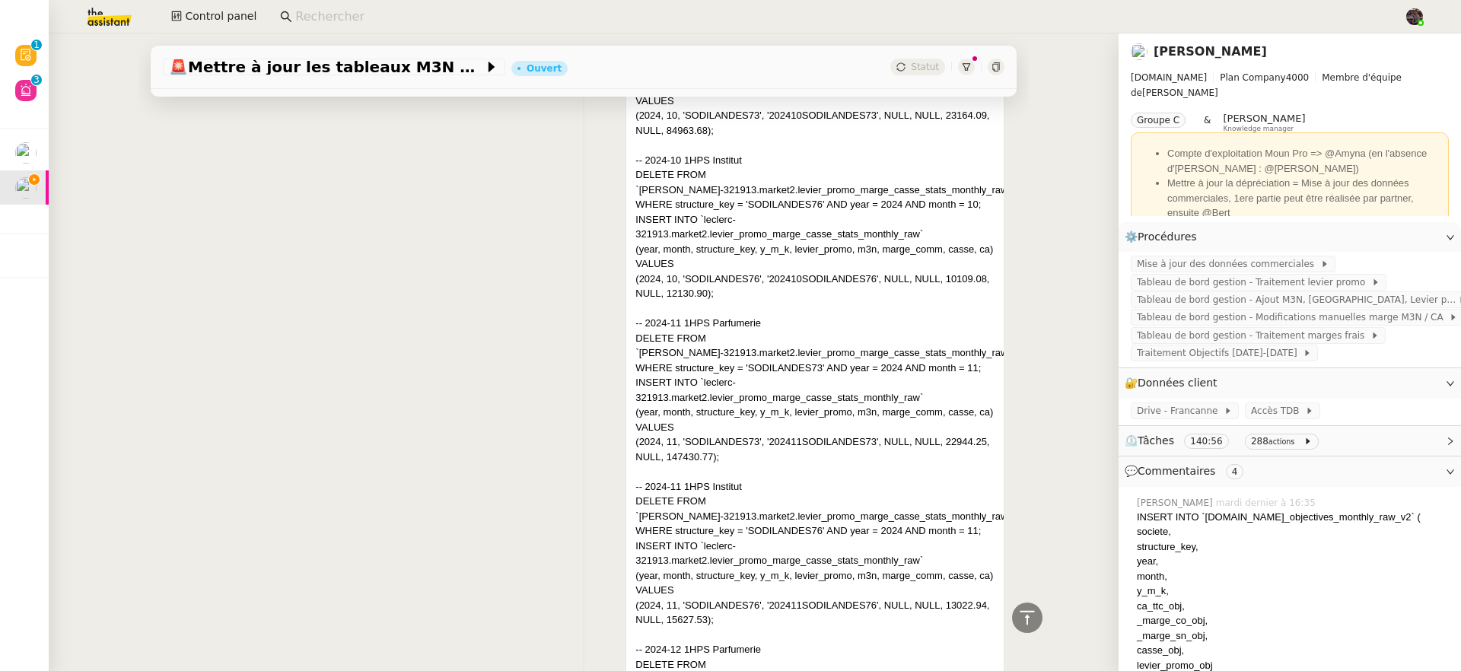
scroll to position [10621, 0]
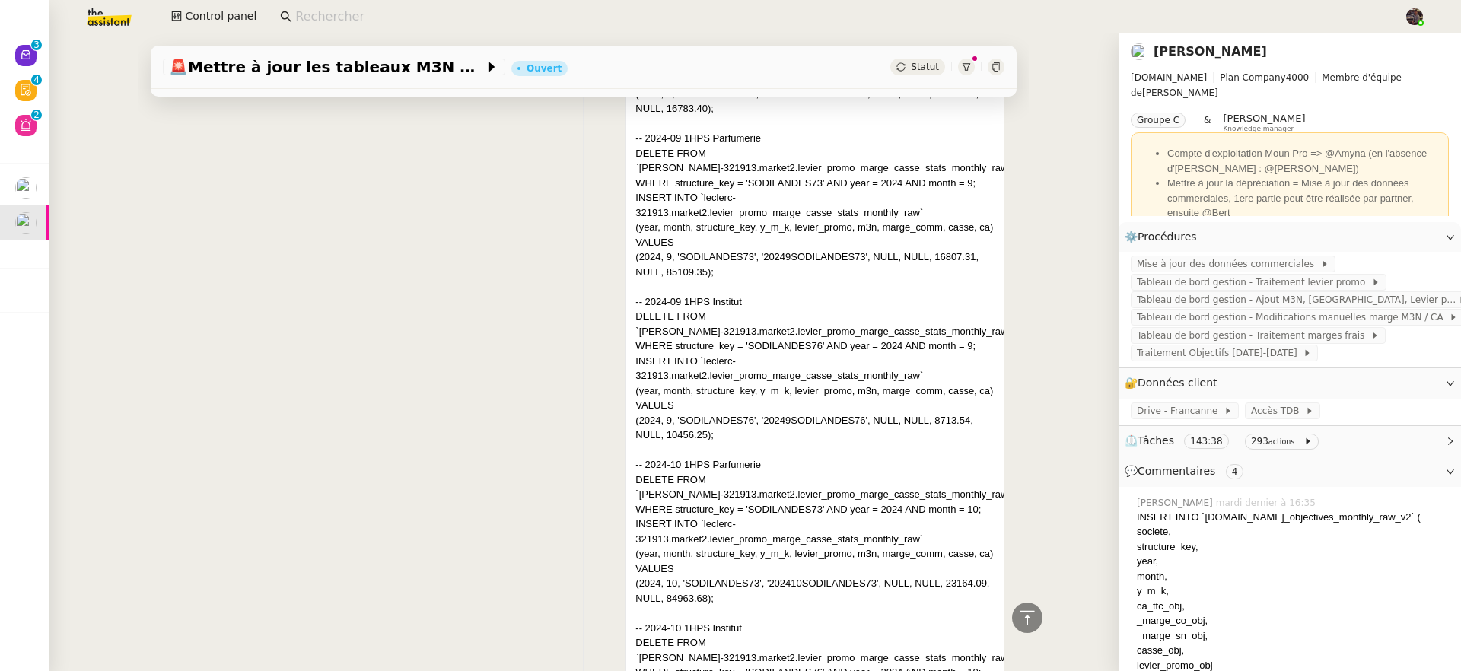
scroll to position [10246, 0]
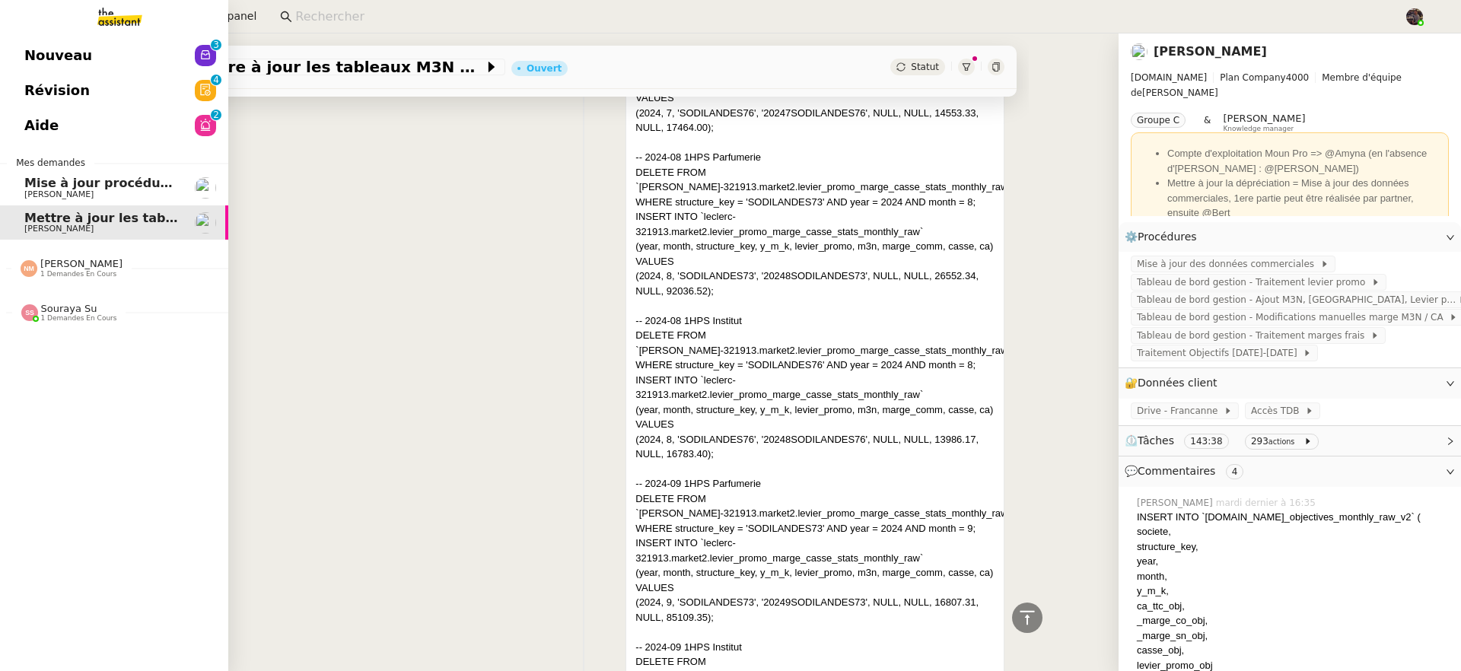
click at [37, 62] on span "Nouveau" at bounding box center [58, 55] width 68 height 23
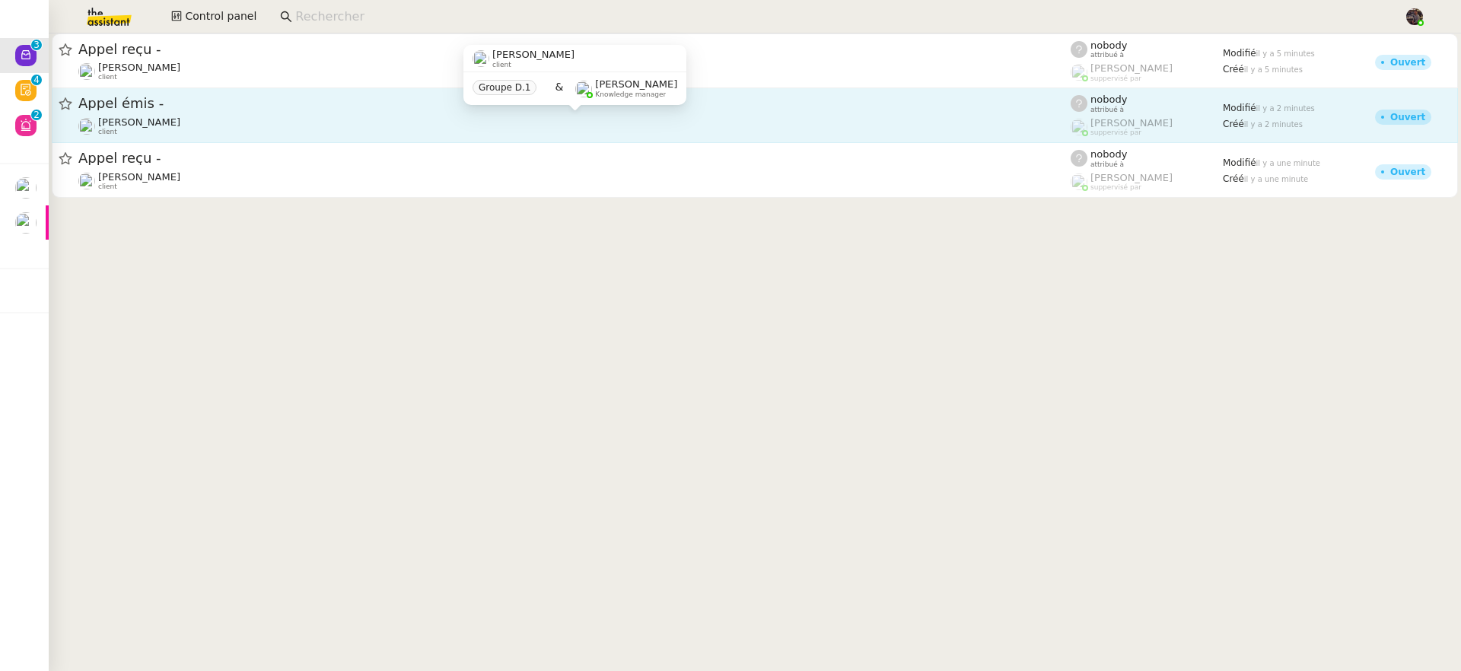
click at [278, 126] on div "Franck MUFFAT-JEANDET client" at bounding box center [574, 126] width 993 height 20
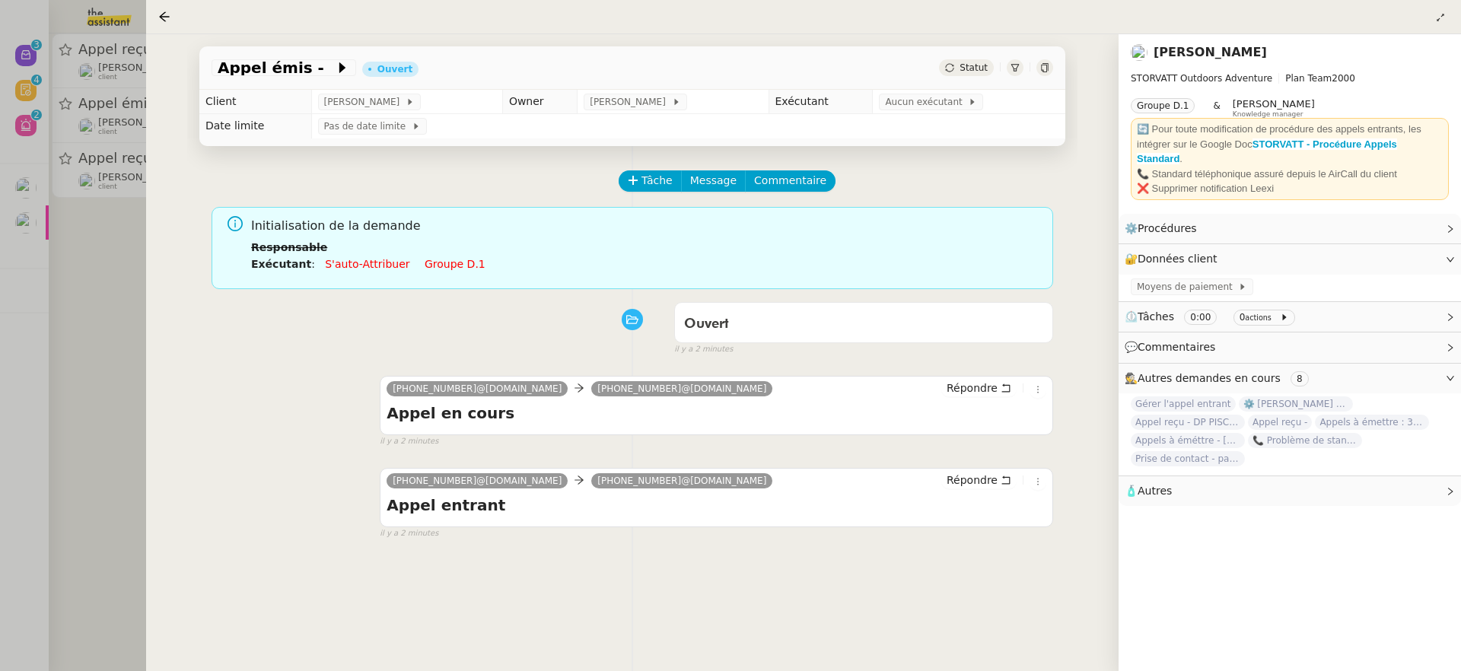
click at [74, 293] on div at bounding box center [730, 335] width 1461 height 671
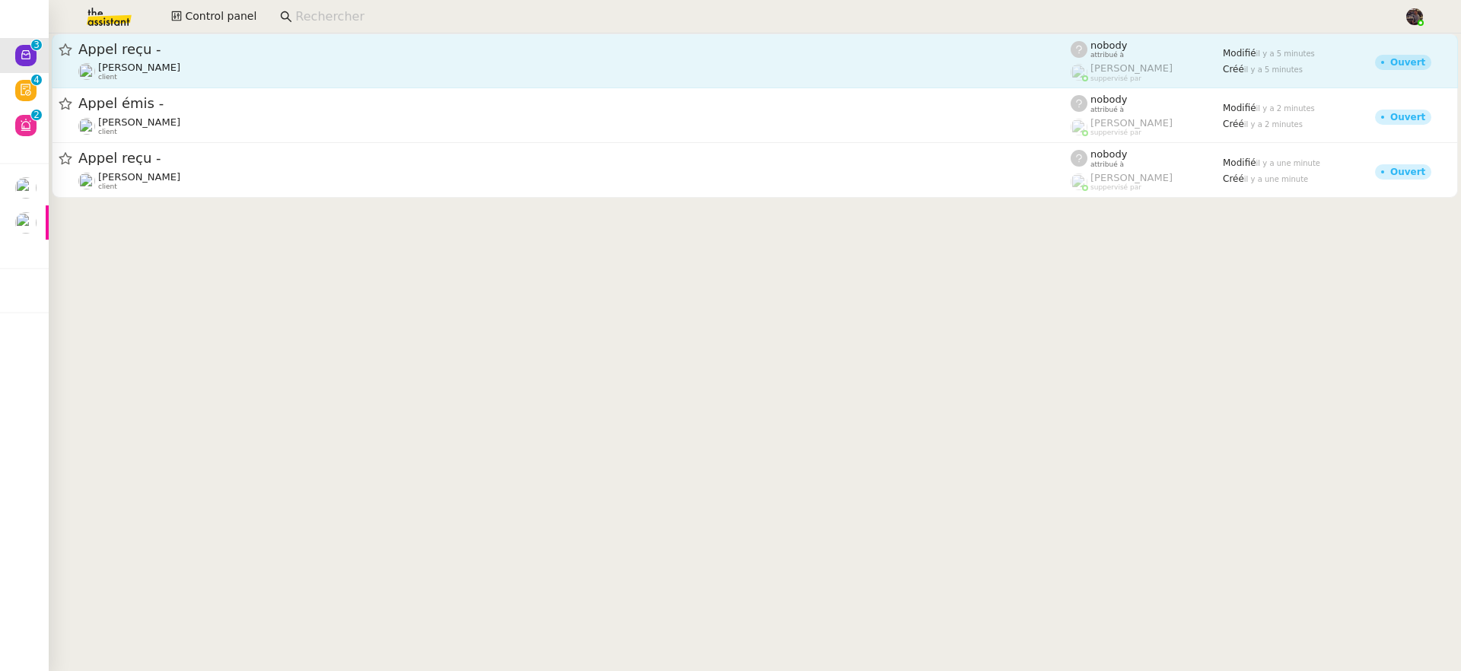
click at [168, 46] on span "Appel reçu -" at bounding box center [574, 50] width 993 height 14
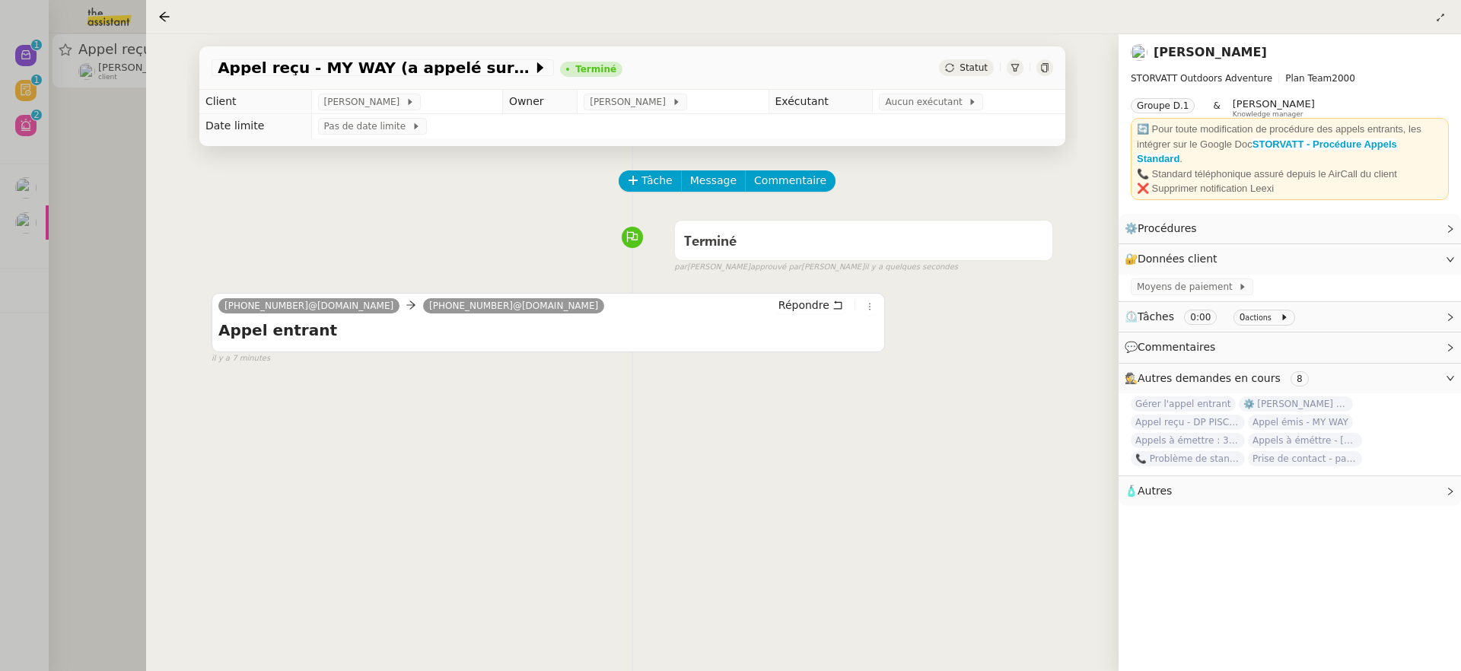
click at [130, 323] on div at bounding box center [730, 335] width 1461 height 671
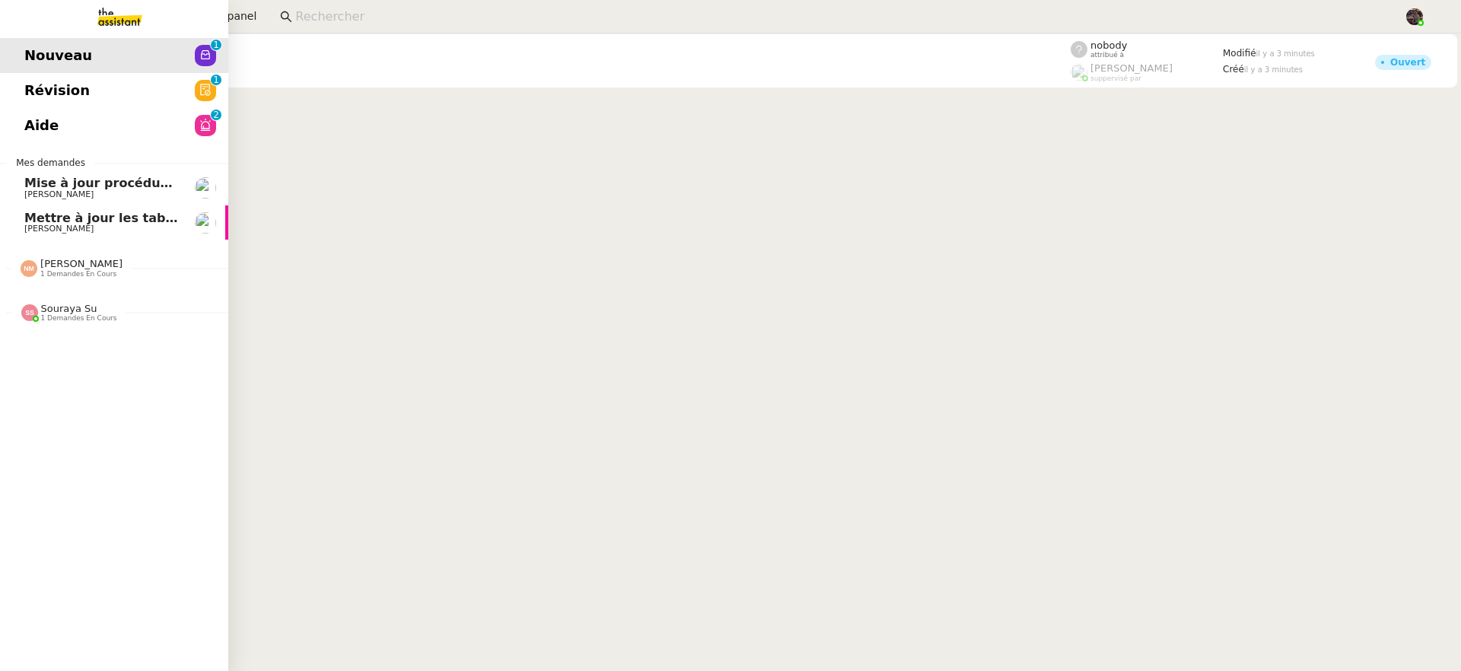
click at [66, 196] on span "[PERSON_NAME]" at bounding box center [58, 195] width 69 height 10
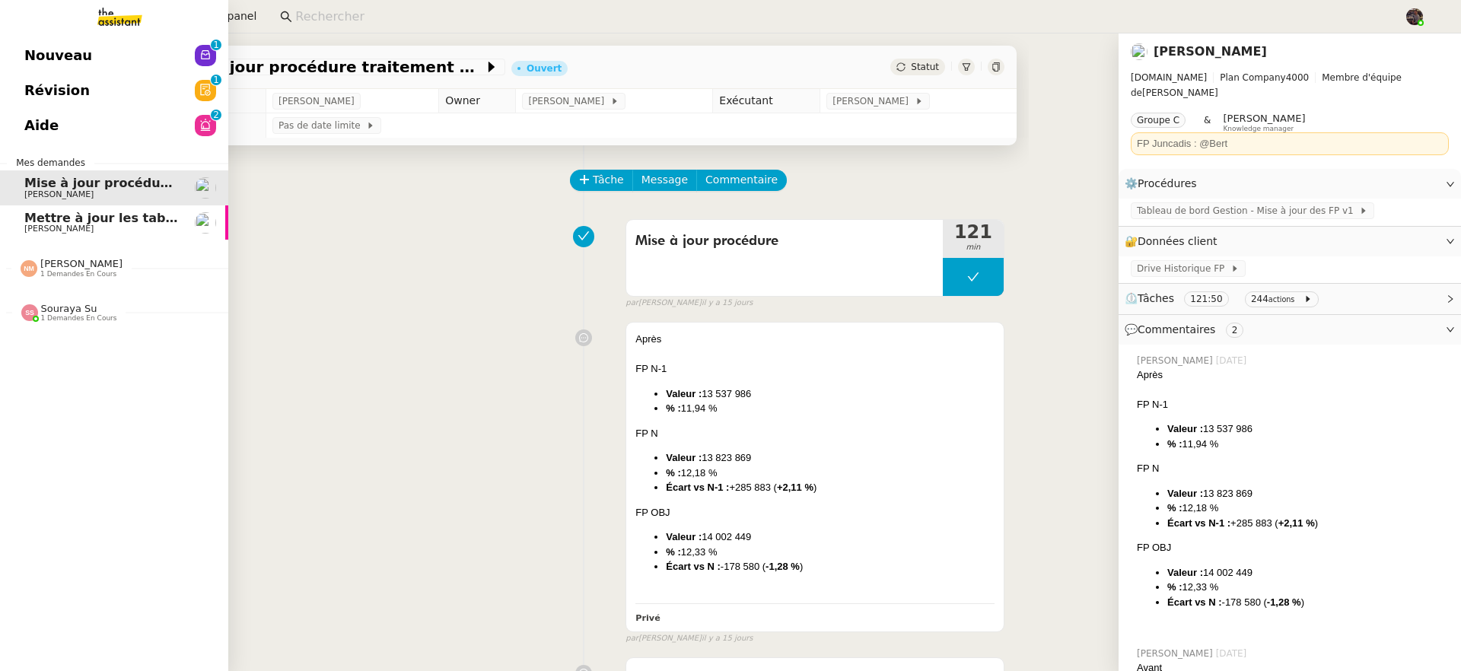
click at [94, 218] on span "Mettre à jour les tableaux M3N et MPAf" at bounding box center [159, 218] width 270 height 14
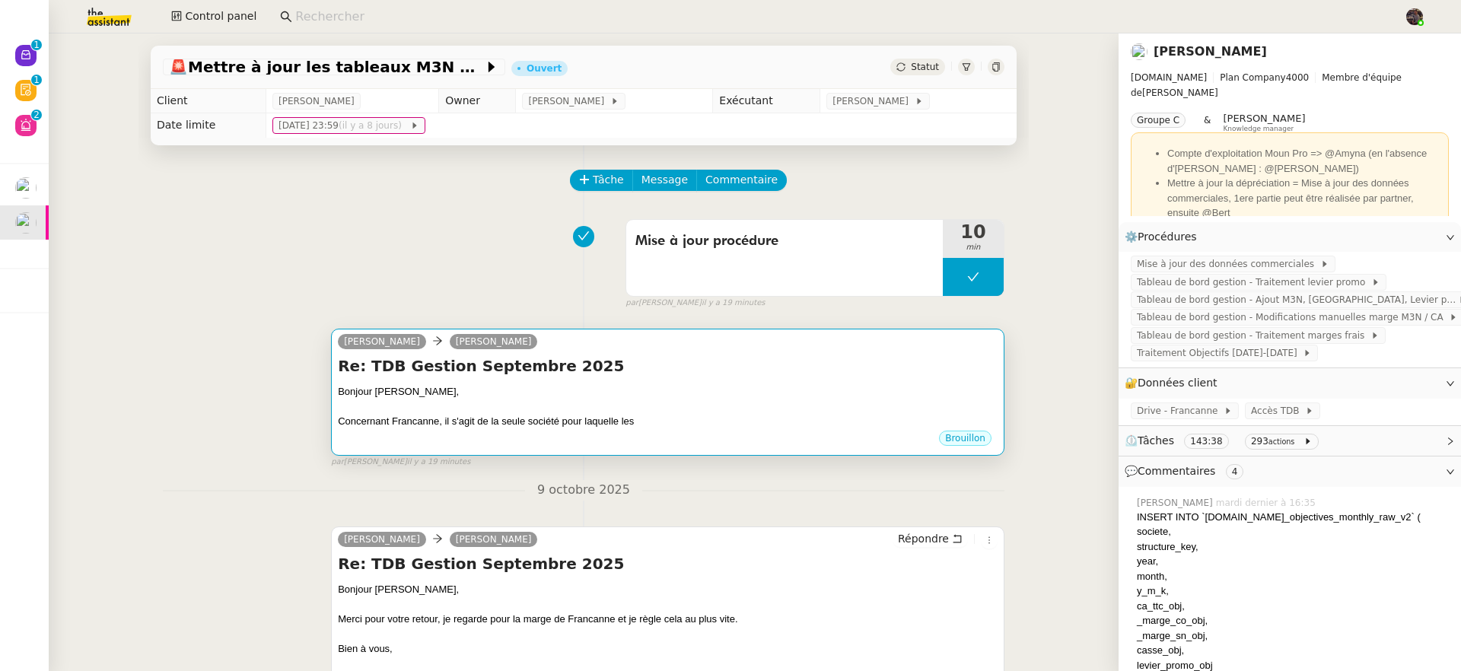
click at [573, 379] on div "Re: TDB Gestion Septembre 2025 Bonjour Guillaume, Concernant Francanne, il s'ag…" at bounding box center [668, 392] width 660 height 74
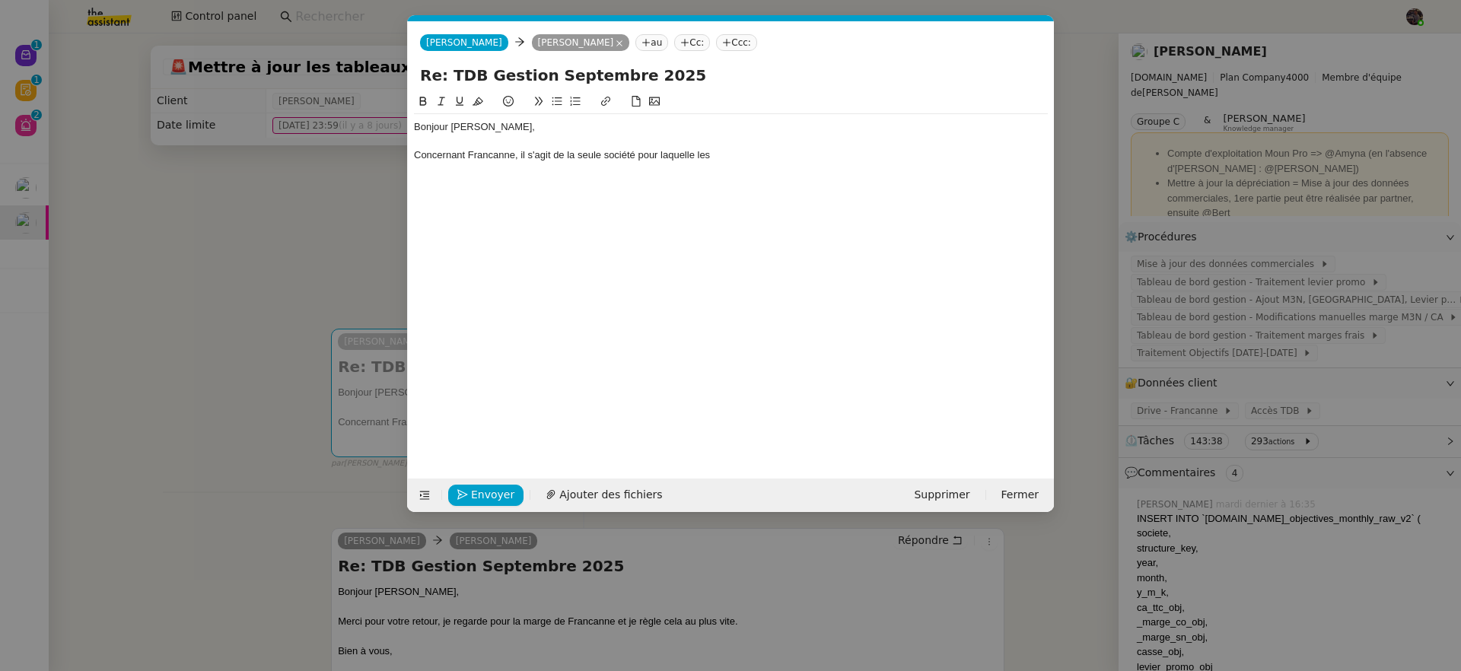
scroll to position [0, 32]
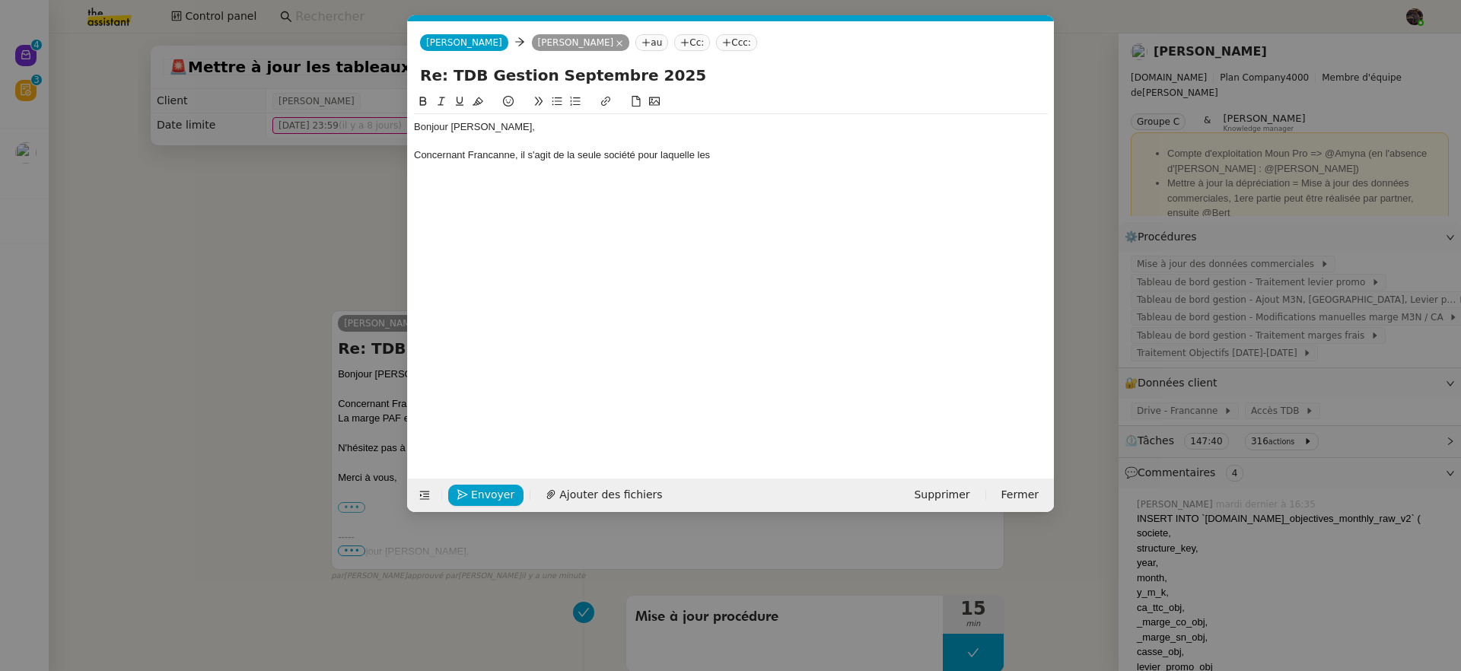
click at [232, 314] on nz-modal-container "Service TA - VOYAGE - PROPOSITION GLOBALE A utiliser dans le cadre de propositi…" at bounding box center [730, 335] width 1461 height 671
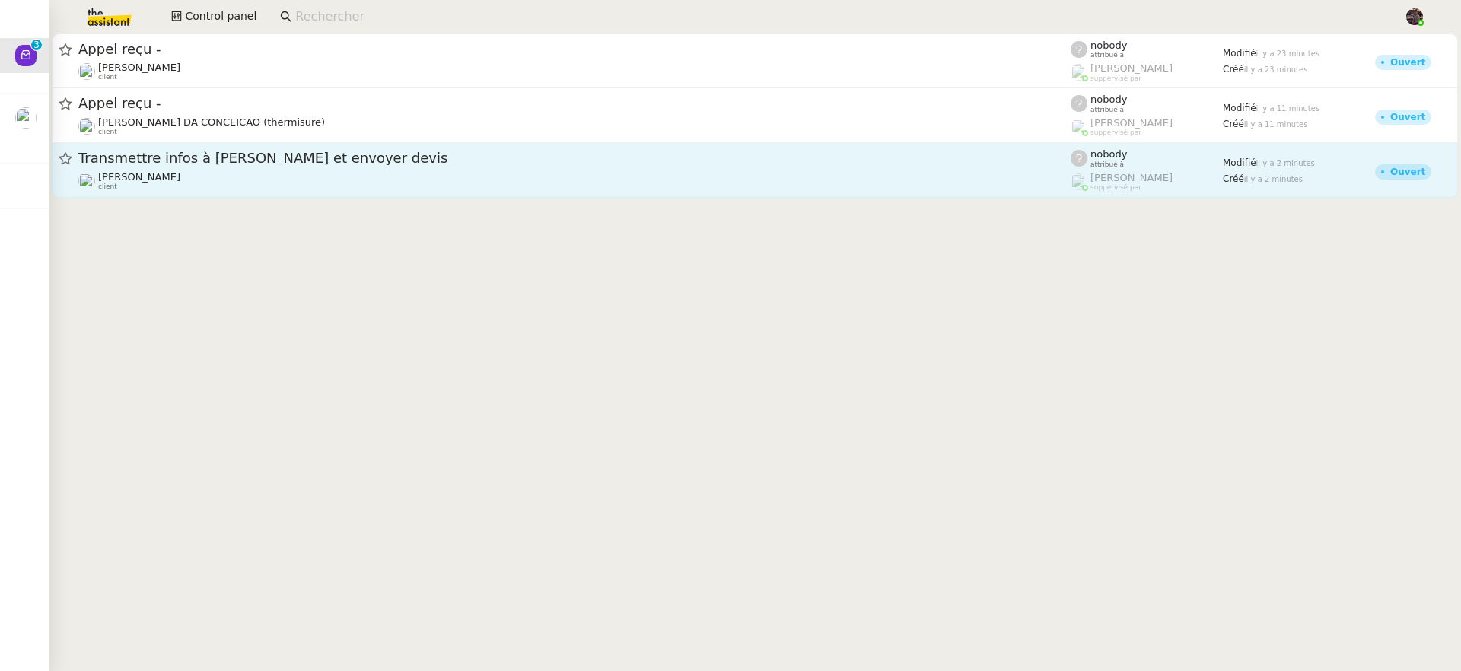
click at [263, 164] on span "Transmettre infos à Armand et envoyer devis" at bounding box center [574, 158] width 993 height 14
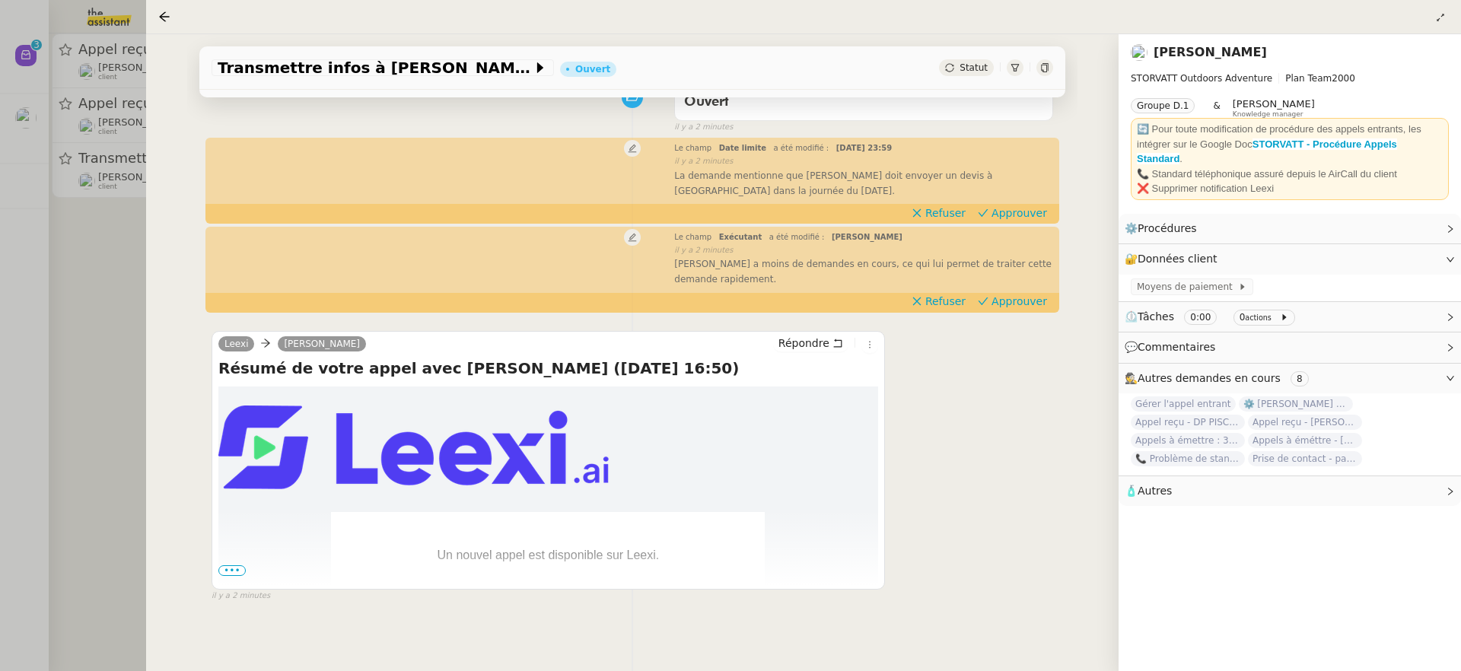
scroll to position [206, 0]
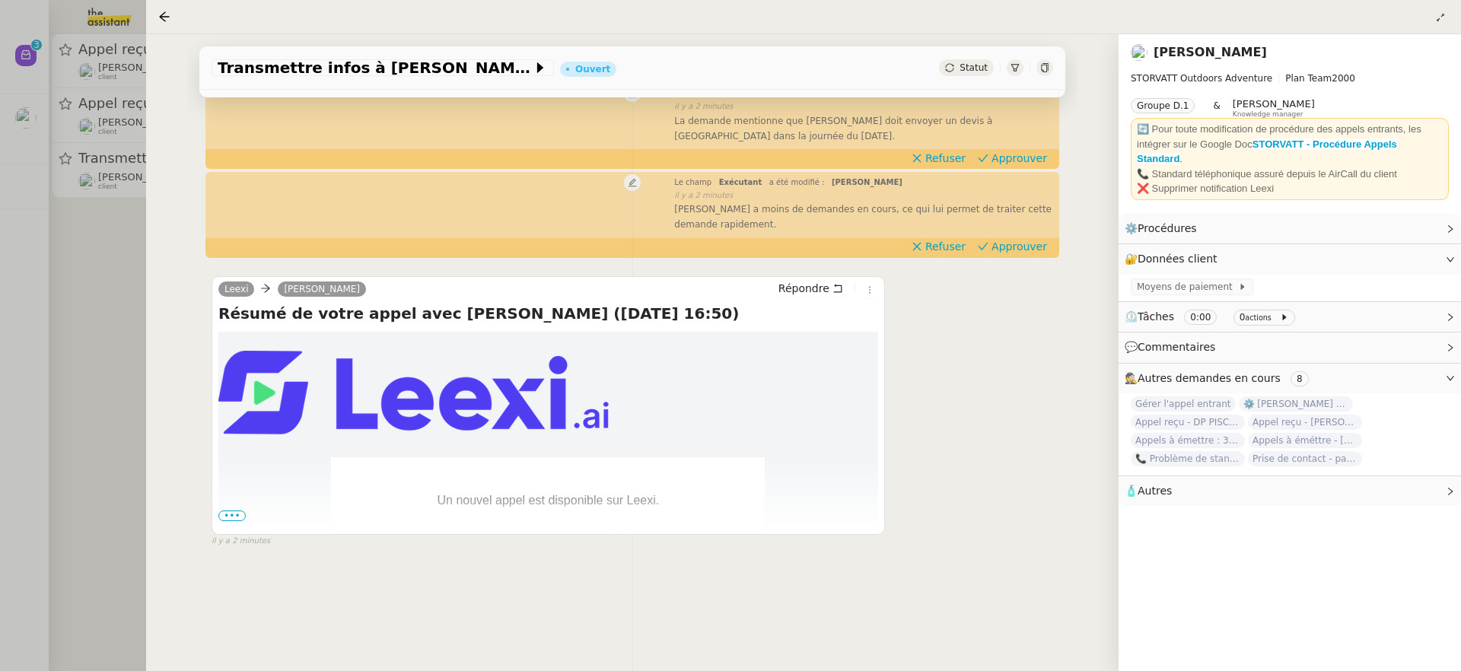
click at [84, 304] on div at bounding box center [730, 335] width 1461 height 671
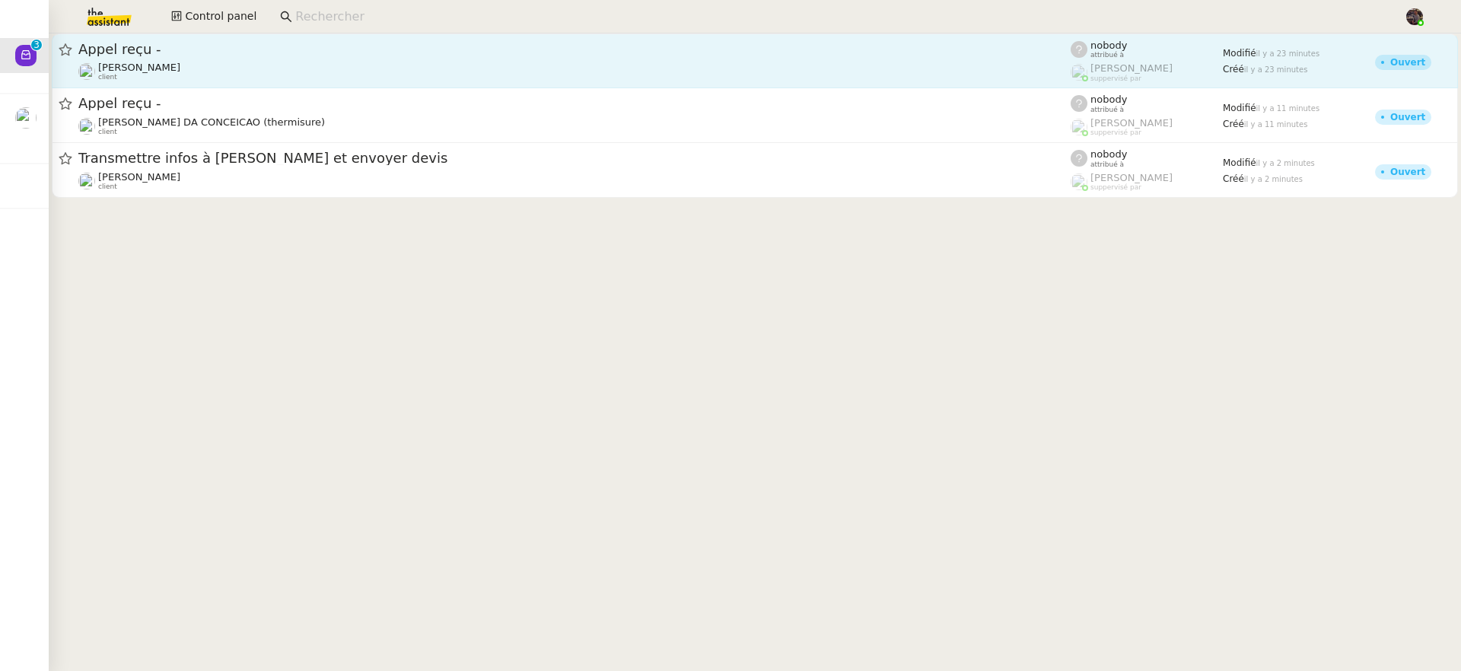
click at [158, 78] on div "Gabrielle Tavernier client" at bounding box center [139, 72] width 82 height 20
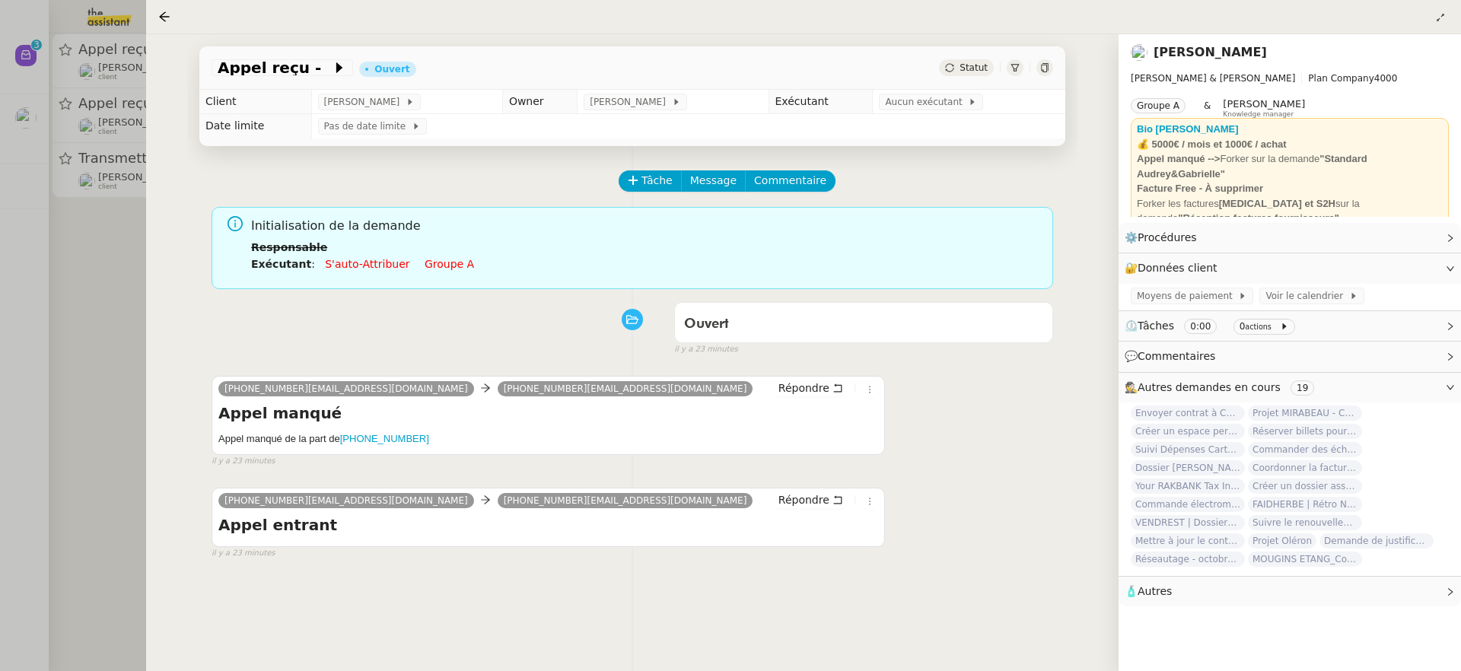
click at [126, 404] on div at bounding box center [730, 335] width 1461 height 671
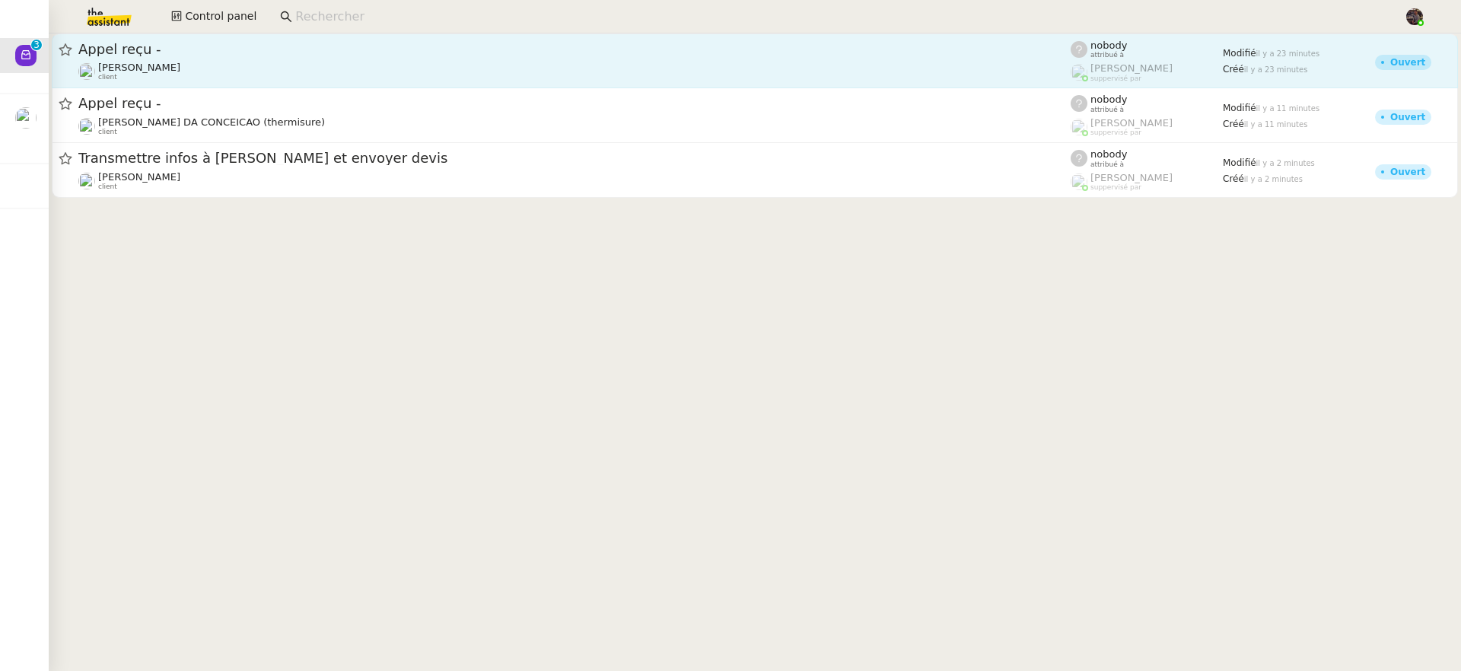
click at [185, 57] on div "Appel reçu -" at bounding box center [574, 49] width 993 height 18
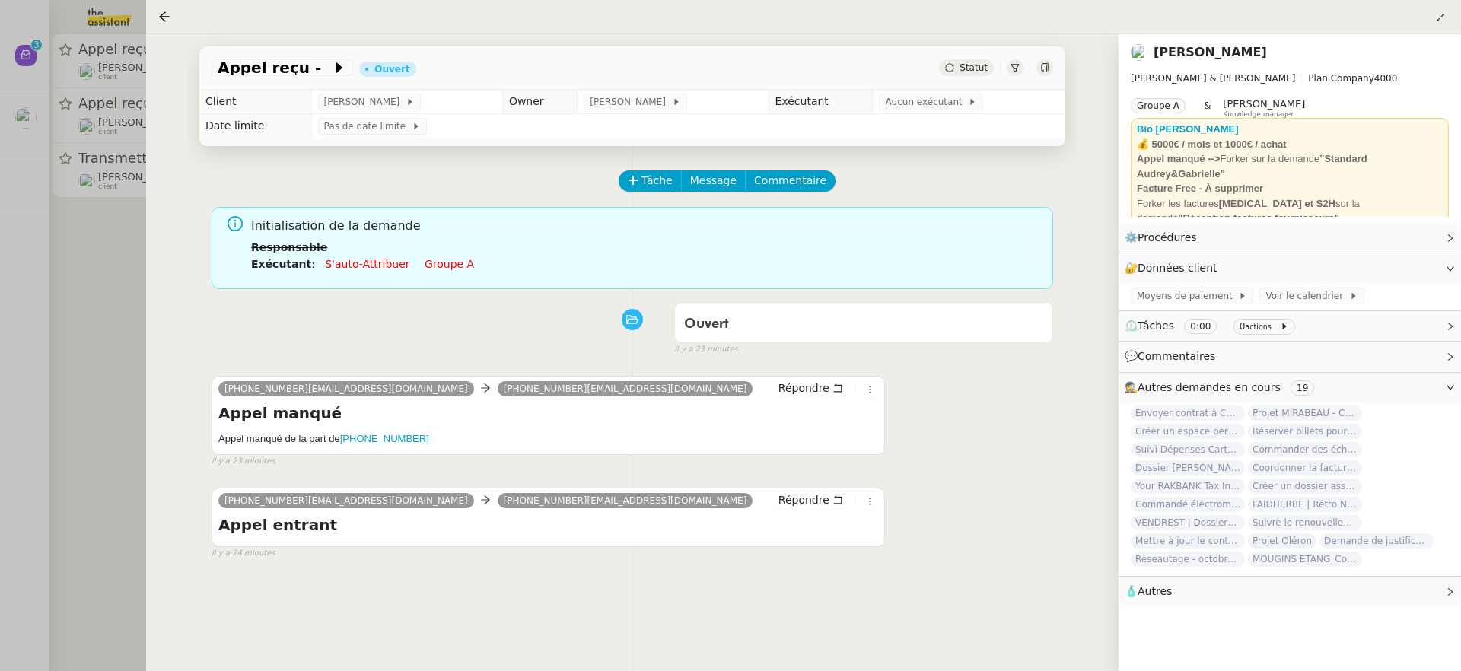
click at [75, 336] on div at bounding box center [730, 335] width 1461 height 671
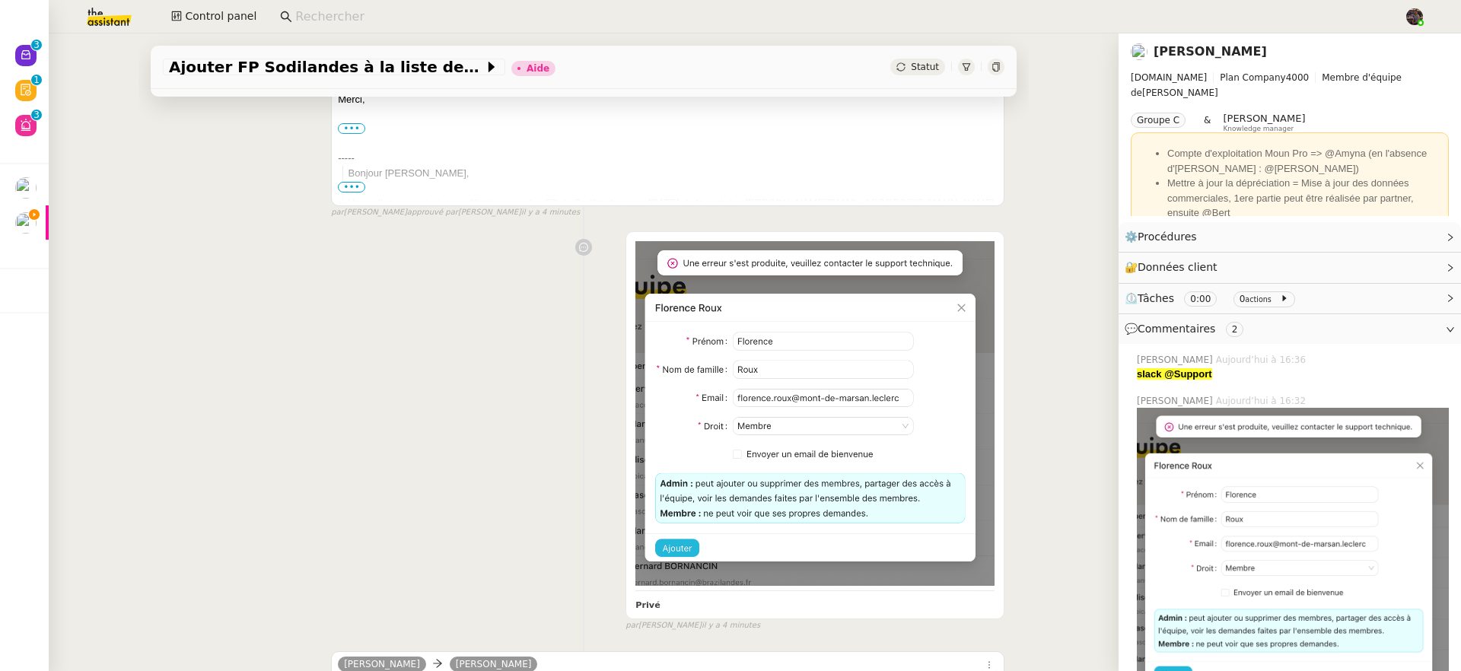
scroll to position [943, 0]
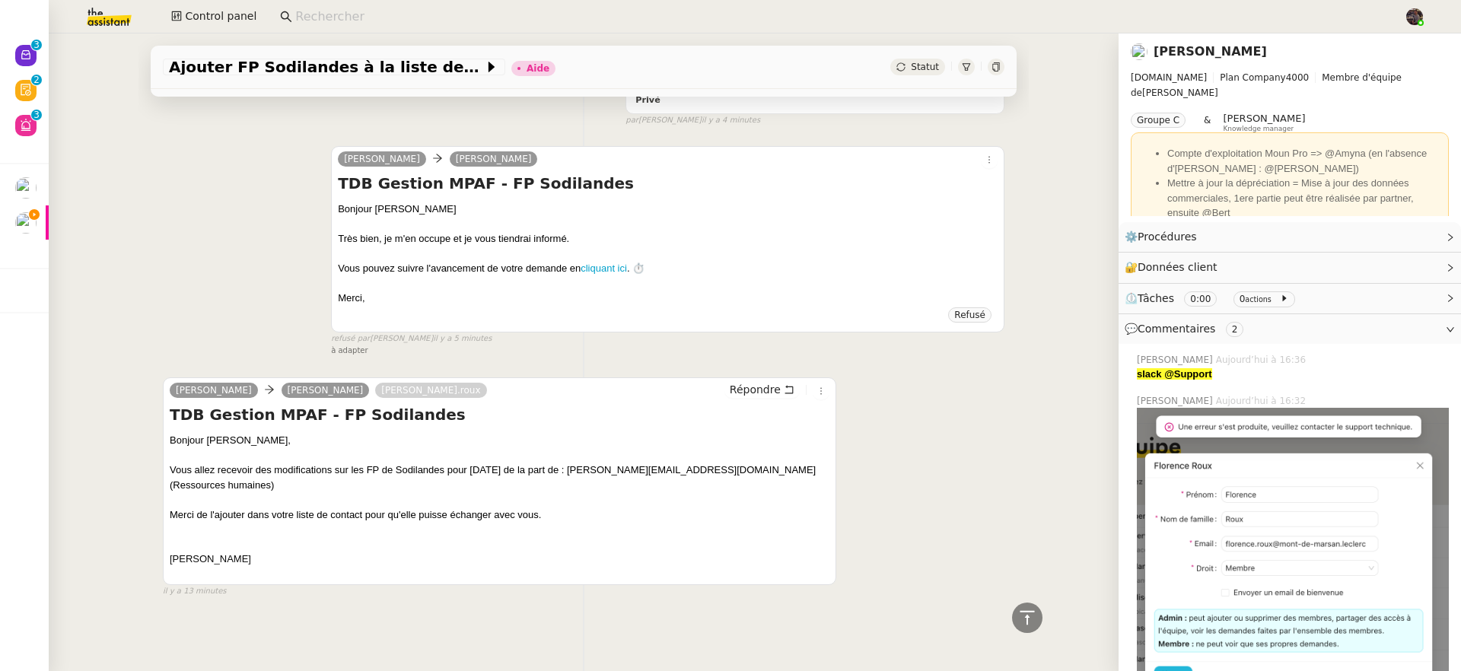
drag, startPoint x: 312, startPoint y: 483, endPoint x: 362, endPoint y: 522, distance: 64.0
click at [362, 522] on div "Bonjour [PERSON_NAME], Vous allez recevoir des modifications sur les FP de Sodi…" at bounding box center [500, 507] width 660 height 148
click at [363, 522] on div at bounding box center [500, 529] width 660 height 15
click at [635, 463] on div "Vous allez recevoir des modifications sur les FP de Sodilandes pour [DATE] de l…" at bounding box center [500, 478] width 660 height 30
drag, startPoint x: 635, startPoint y: 460, endPoint x: 728, endPoint y: 464, distance: 93.7
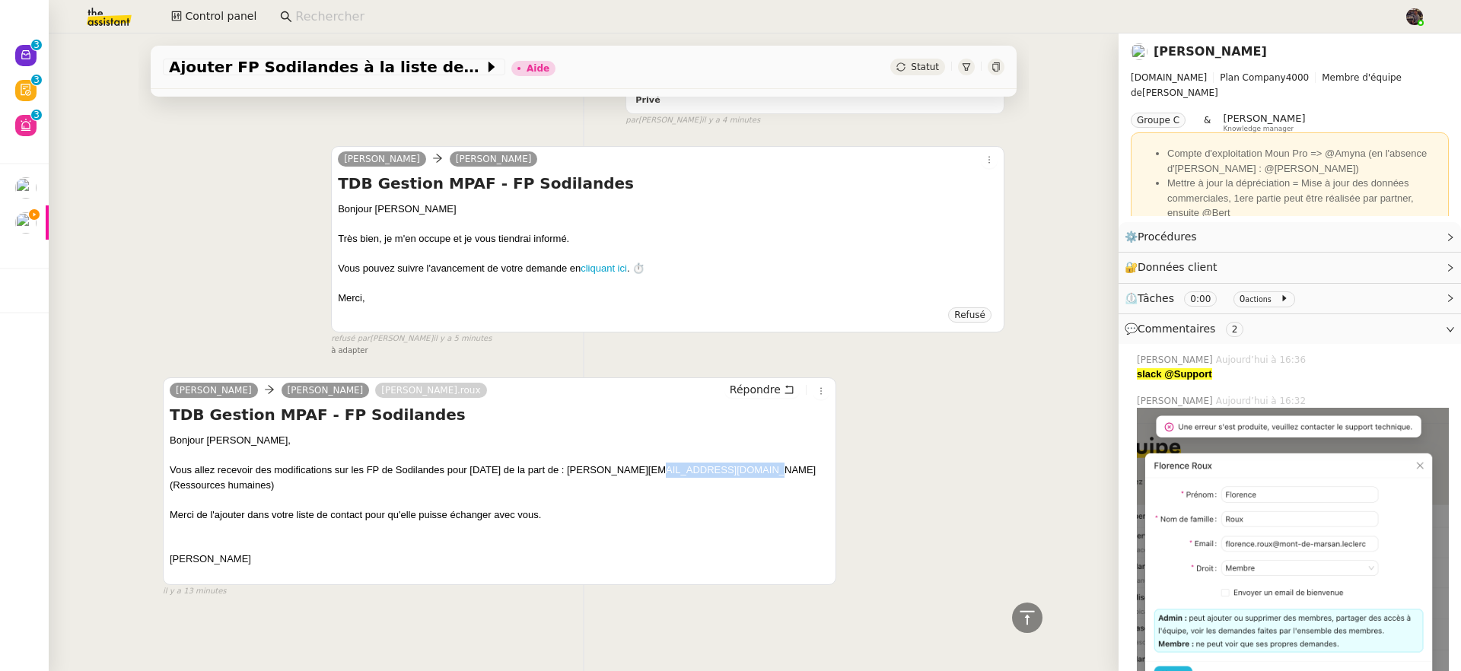
click at [728, 464] on div "Vous allez recevoir des modifications sur les FP de Sodilandes pour [DATE] de l…" at bounding box center [500, 478] width 660 height 30
click at [613, 463] on div "Vous allez recevoir des modifications sur les FP de Sodilandes pour [DATE] de l…" at bounding box center [500, 478] width 660 height 30
drag, startPoint x: 613, startPoint y: 463, endPoint x: 744, endPoint y: 466, distance: 131.0
click at [744, 466] on div "Vous allez recevoir des modifications sur les FP de Sodilandes pour [DATE] de l…" at bounding box center [500, 478] width 660 height 30
copy div "[PERSON_NAME][EMAIL_ADDRESS][DOMAIN_NAME]"
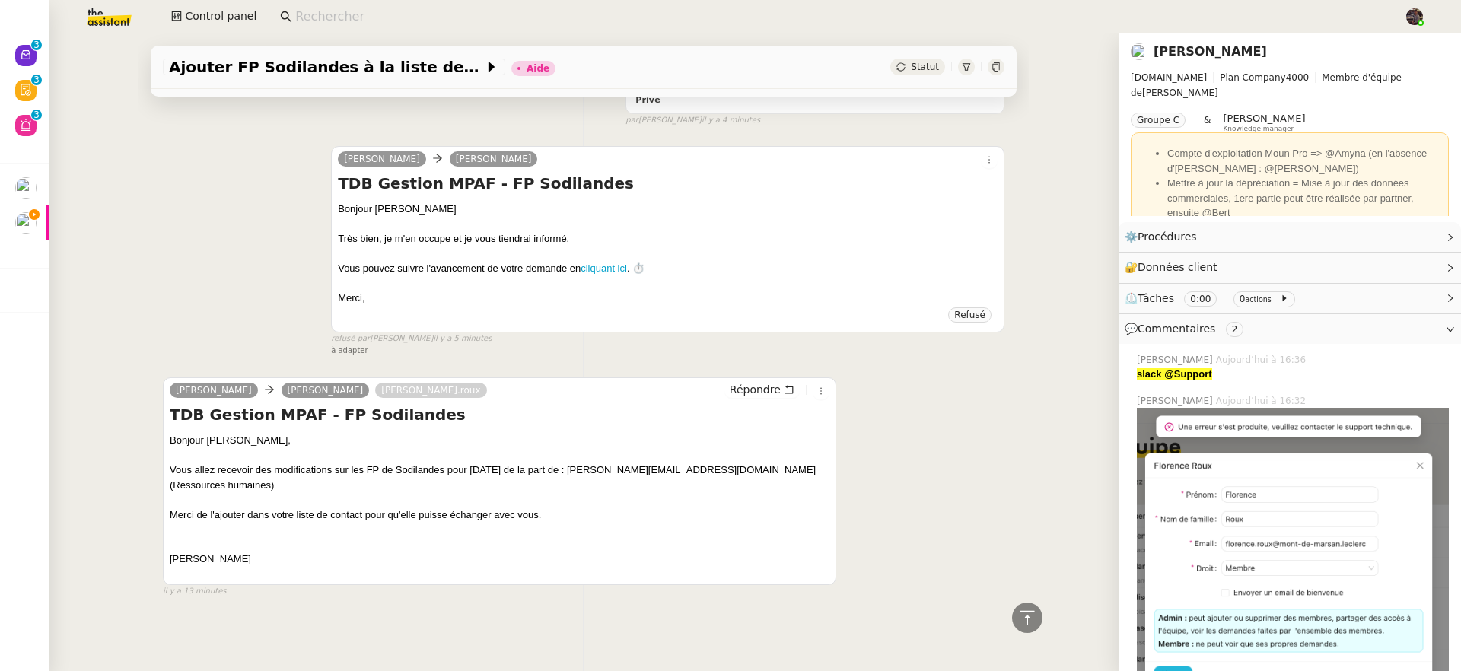
click at [352, 21] on input at bounding box center [842, 17] width 1094 height 21
paste input "[PERSON_NAME][EMAIL_ADDRESS][DOMAIN_NAME]"
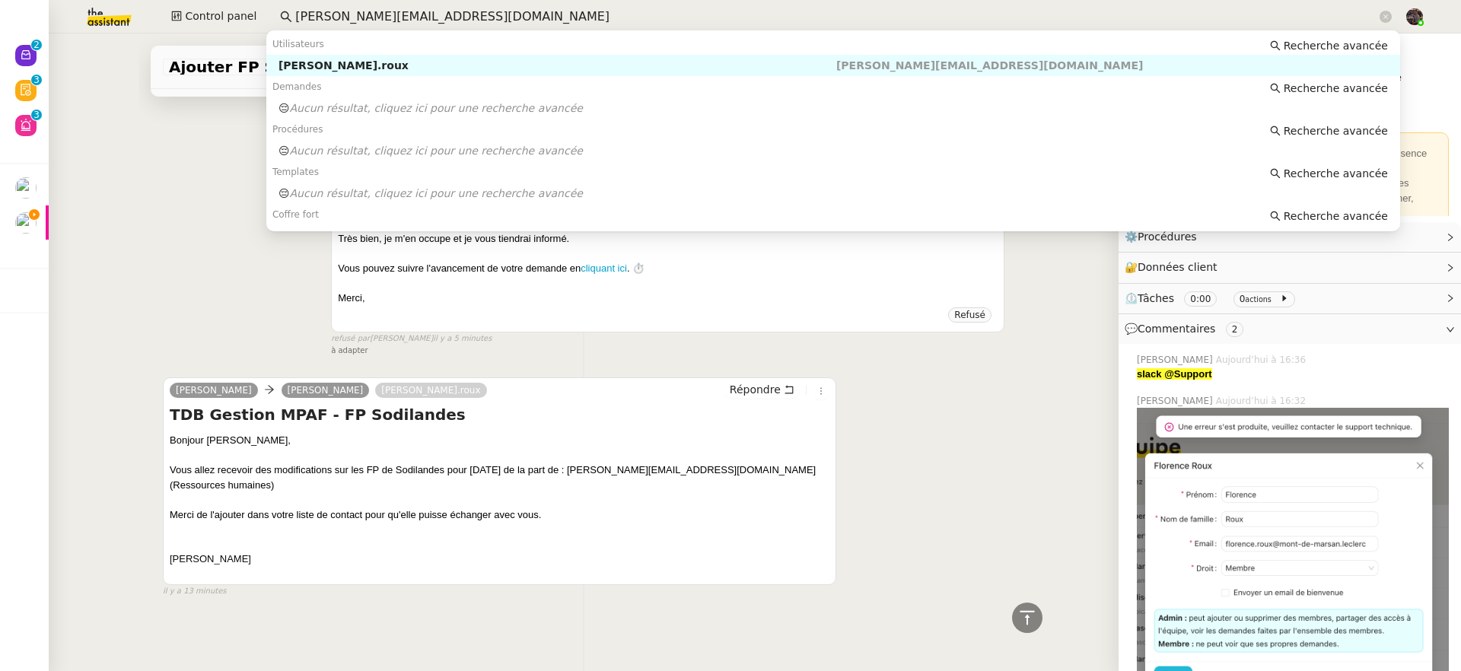
drag, startPoint x: 352, startPoint y: 27, endPoint x: 373, endPoint y: 70, distance: 48.0
click at [373, 70] on div "[PERSON_NAME].roux" at bounding box center [558, 66] width 558 height 14
type input "[PERSON_NAME][EMAIL_ADDRESS][DOMAIN_NAME]"
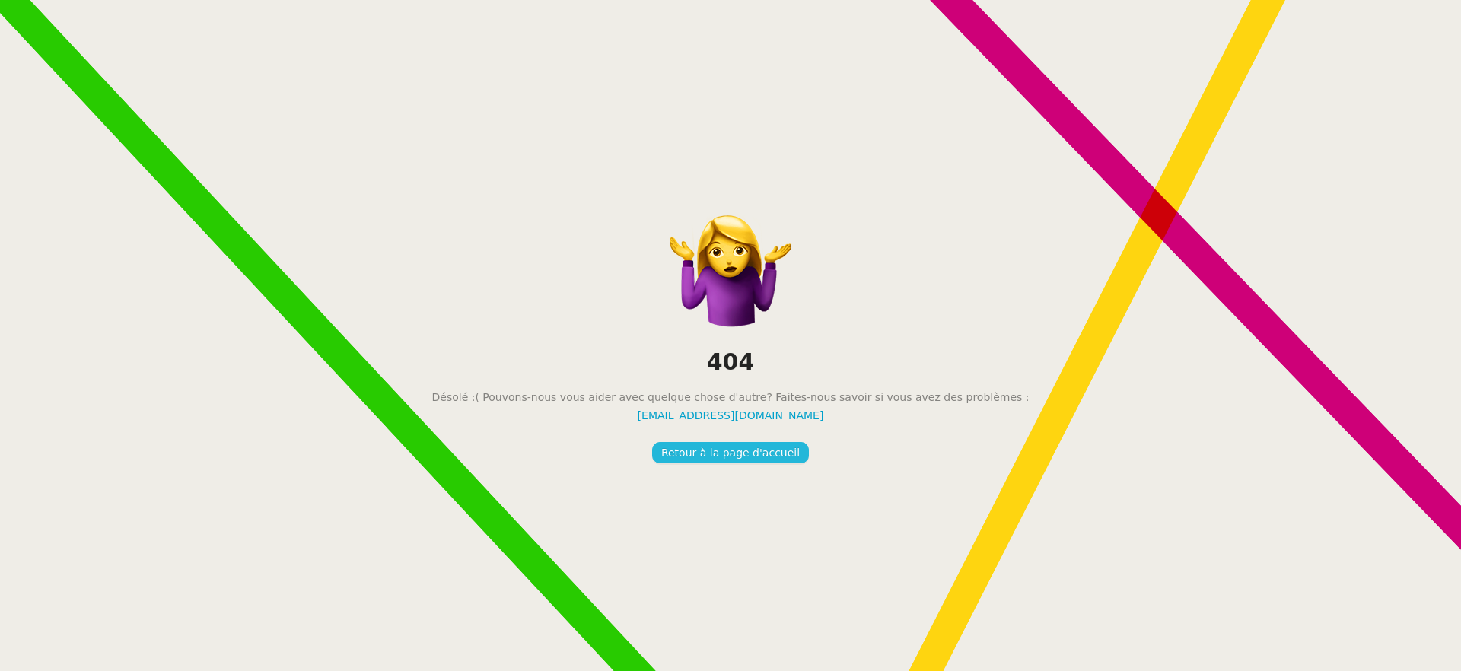
click at [752, 451] on span "Retour à la page d'accueil" at bounding box center [730, 454] width 139 height 18
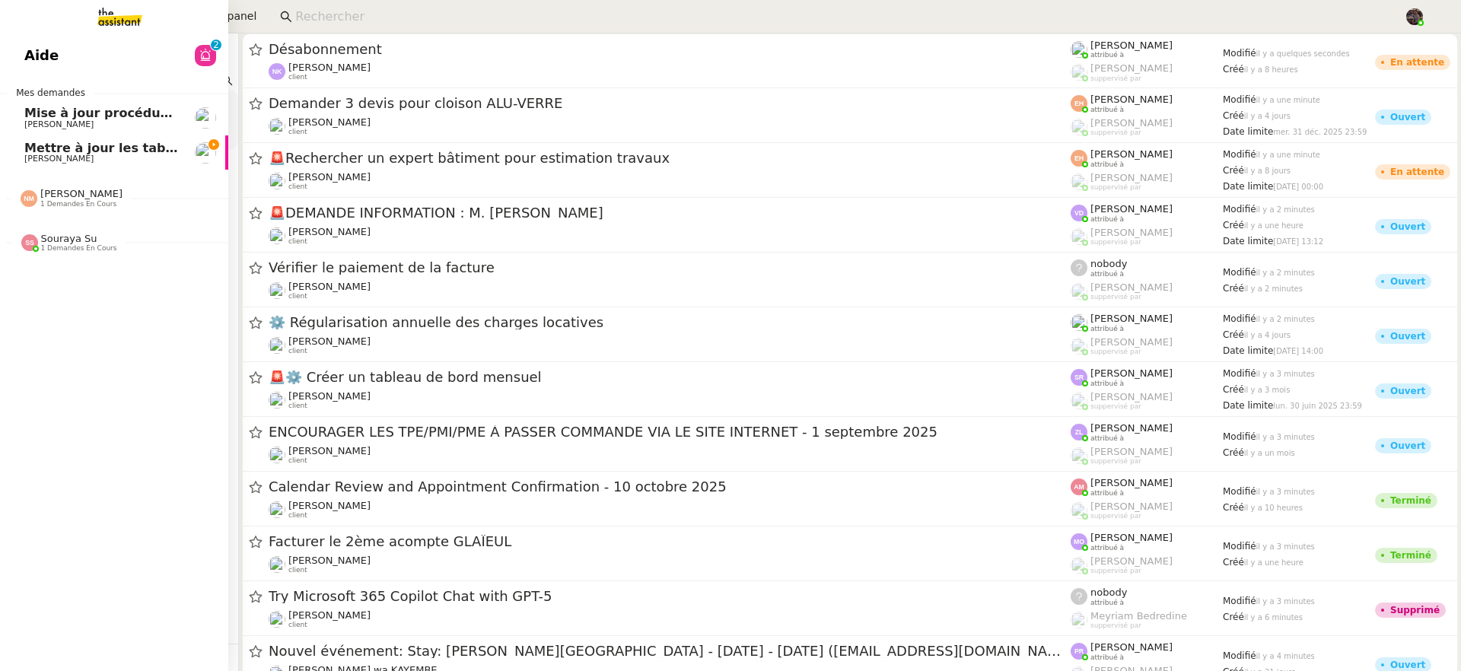
click at [27, 152] on span "Mettre à jour les tableaux M3N et MPAf" at bounding box center [159, 148] width 270 height 14
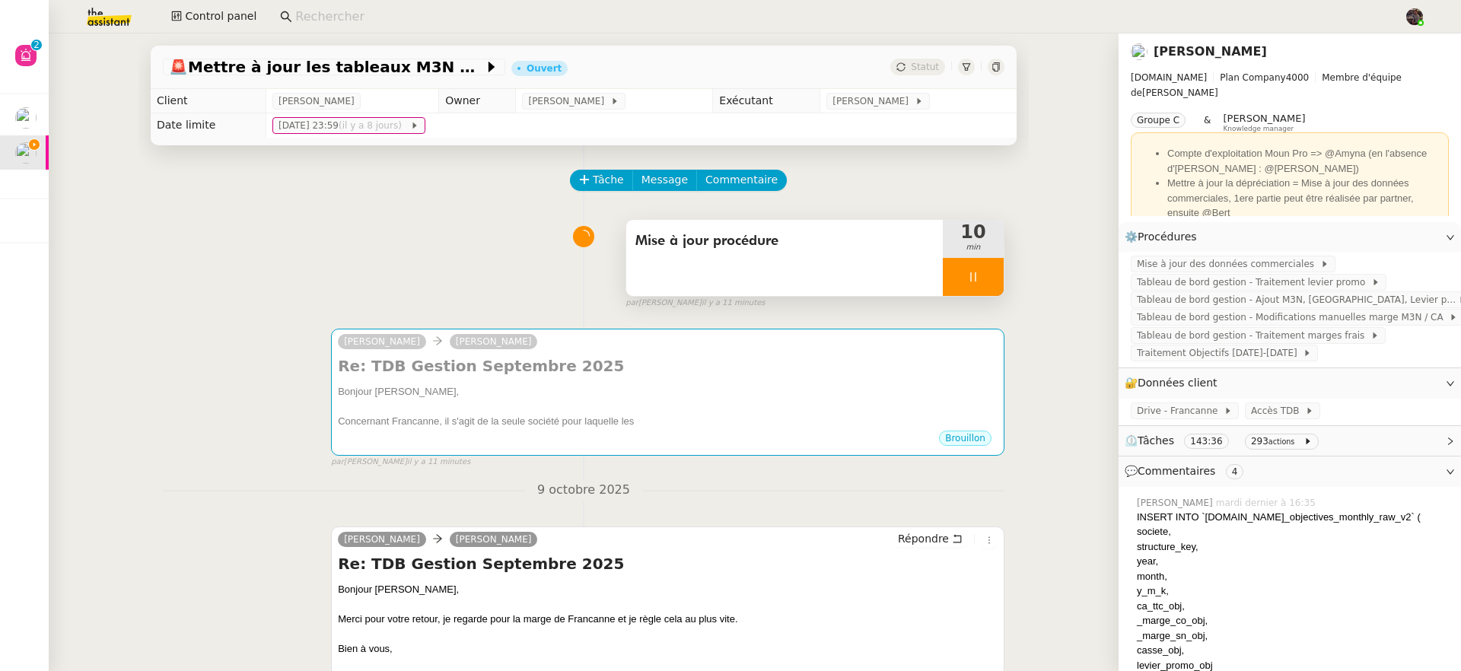
click at [957, 280] on div at bounding box center [973, 277] width 61 height 38
click at [983, 280] on icon at bounding box center [989, 277] width 12 height 12
click at [1180, 56] on link "Guillaume Farina" at bounding box center [1210, 51] width 113 height 14
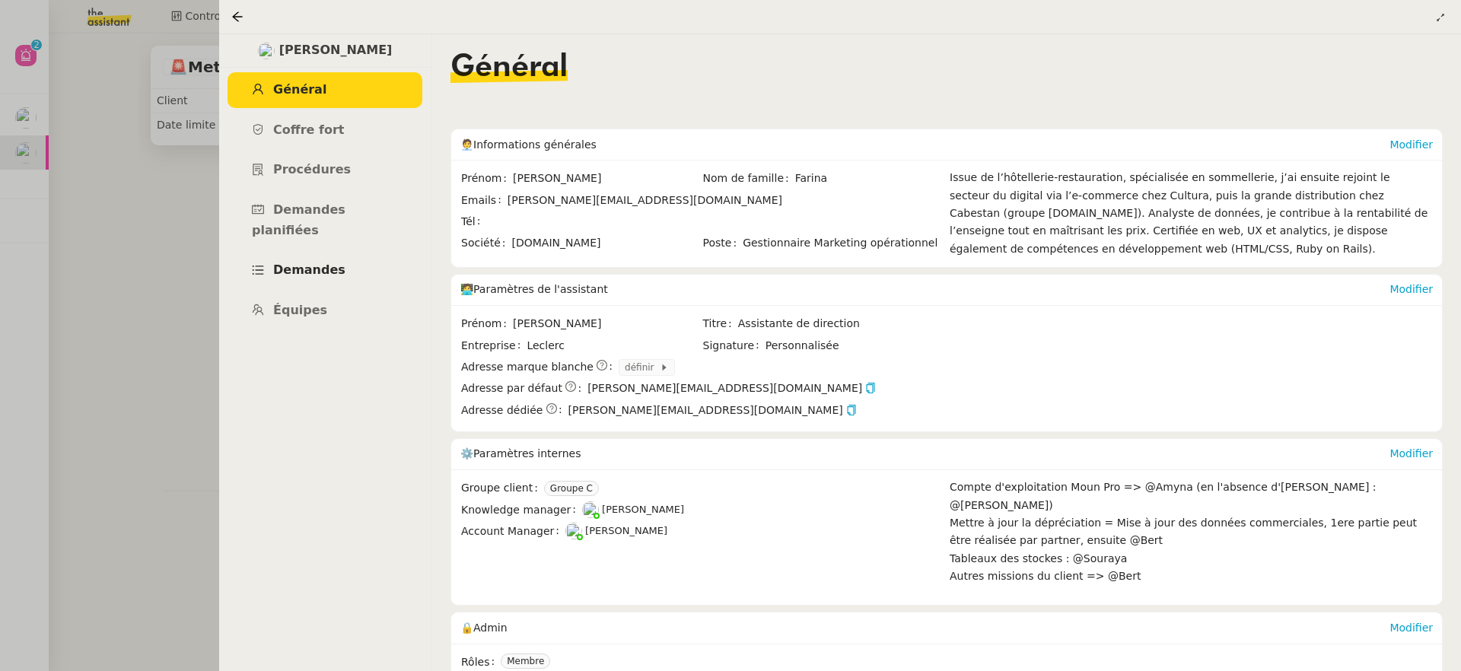
click at [306, 263] on span "Demandes" at bounding box center [309, 270] width 72 height 14
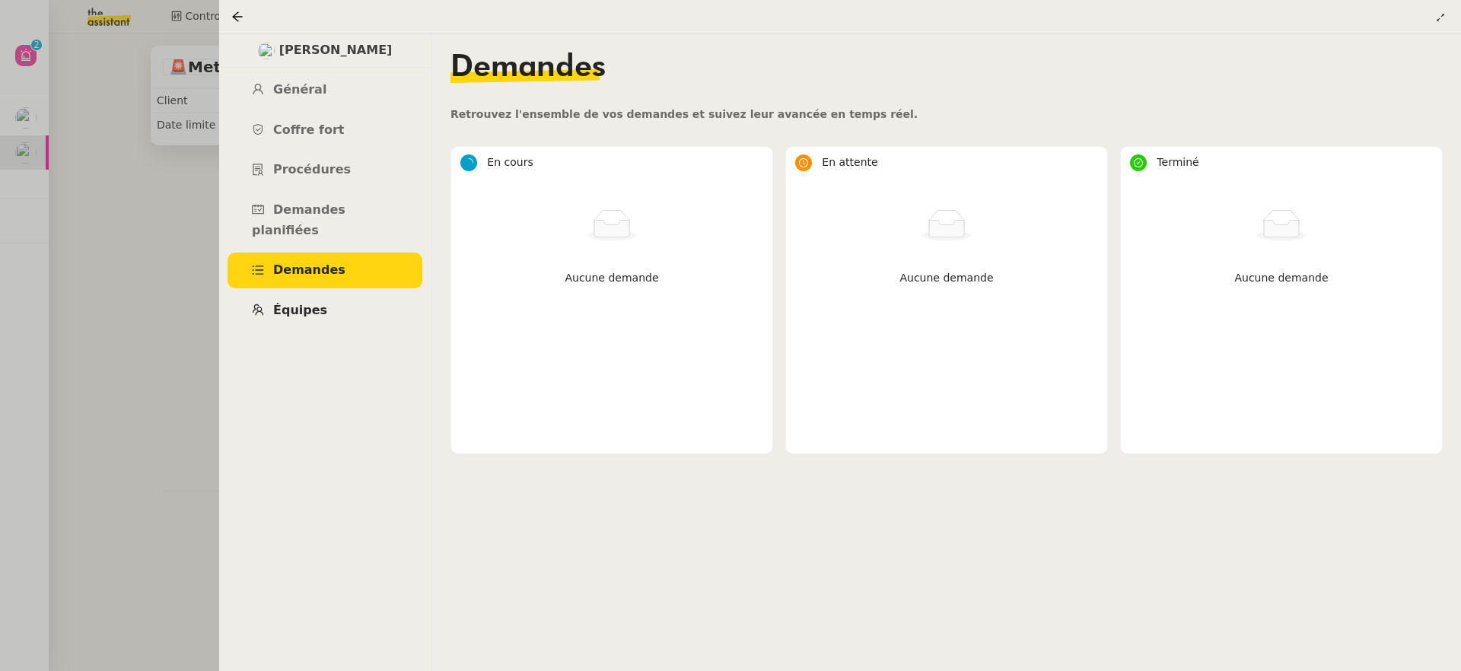
click at [319, 303] on span "Équipes" at bounding box center [300, 310] width 54 height 14
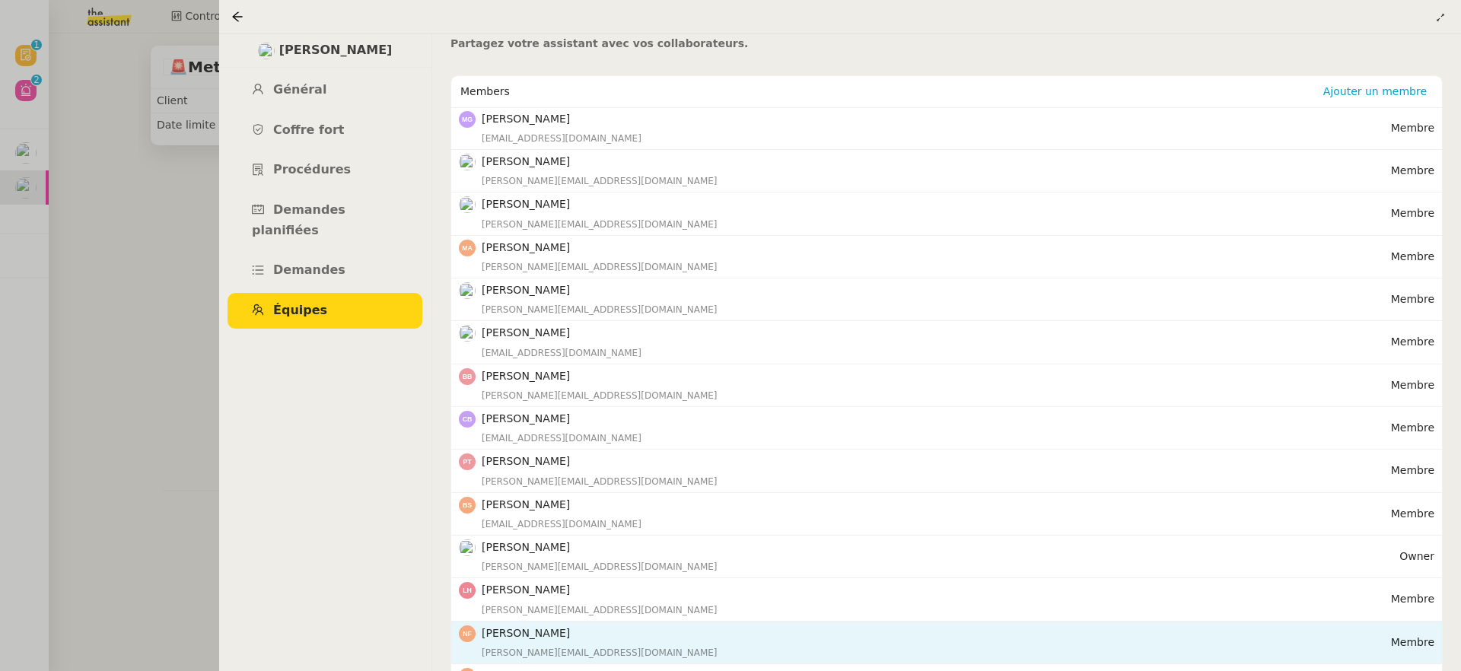
scroll to position [82, 0]
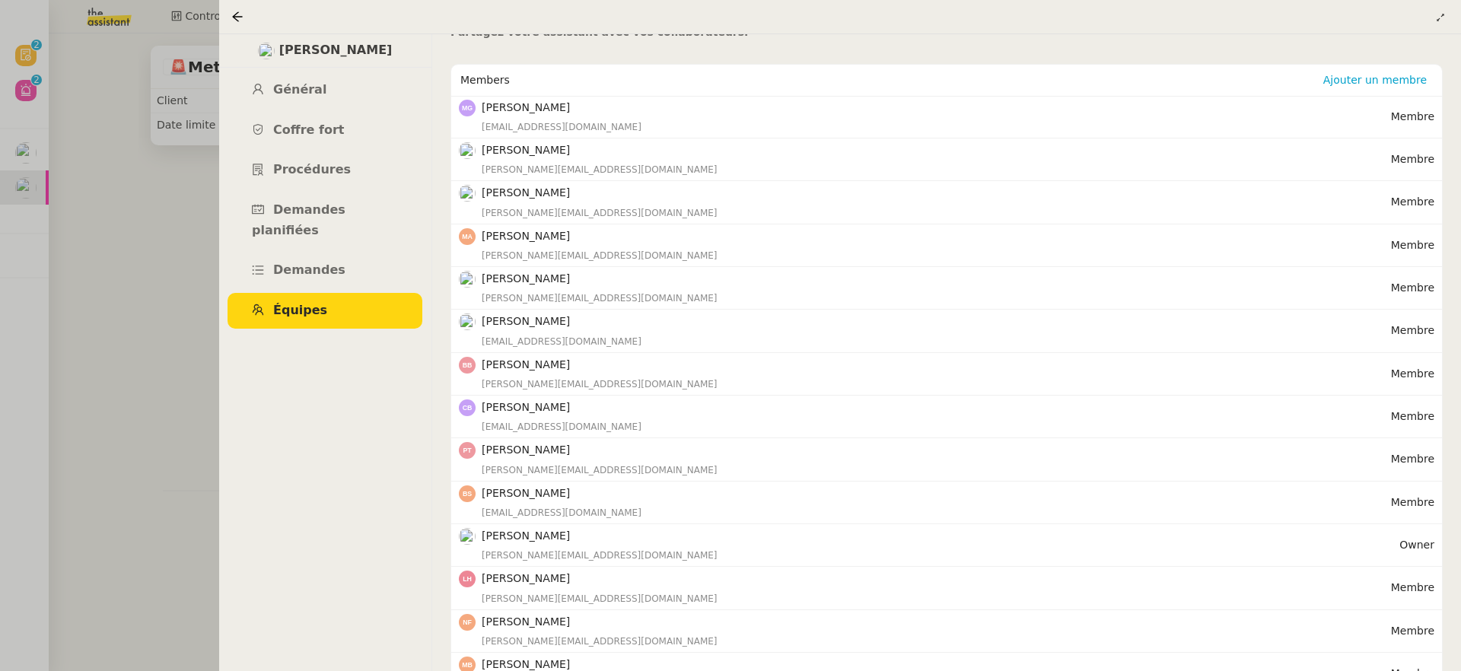
click at [138, 194] on div at bounding box center [730, 335] width 1461 height 671
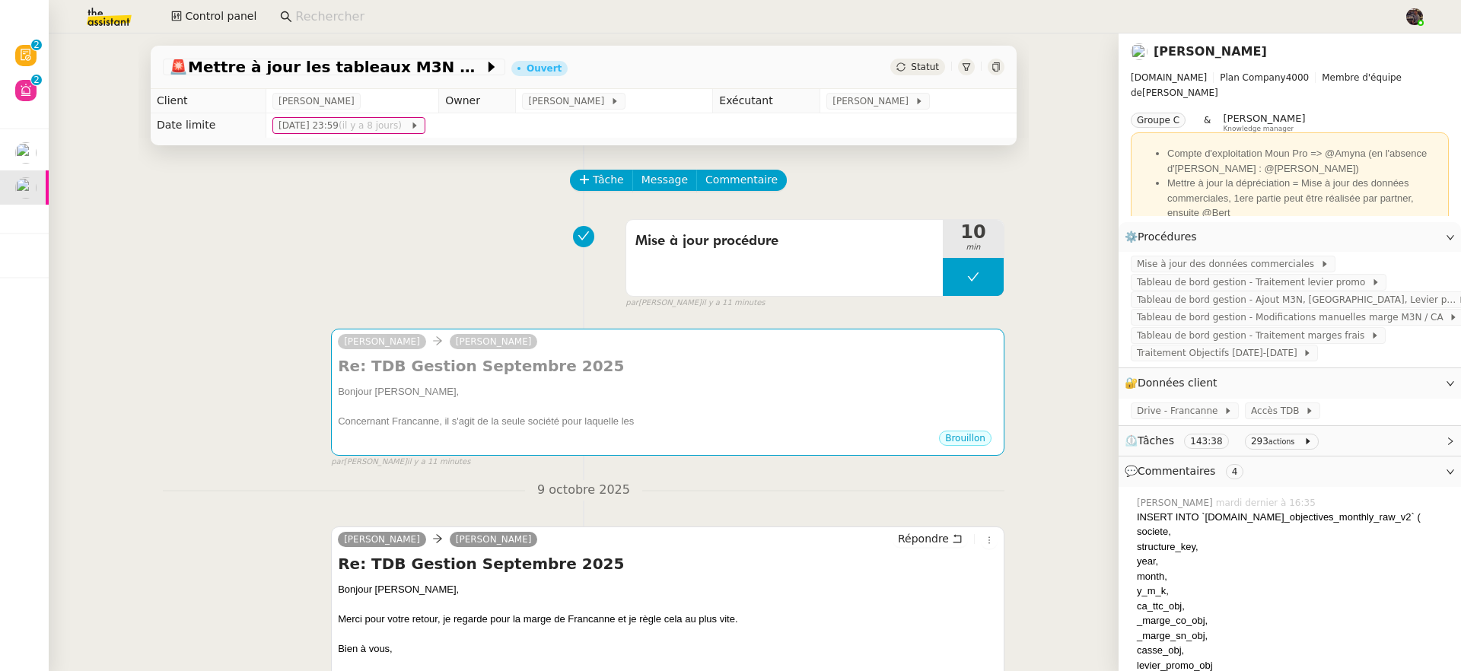
click at [343, 21] on input at bounding box center [842, 17] width 1094 height 21
paste input "[PERSON_NAME][EMAIL_ADDRESS][DOMAIN_NAME]"
type input "[PERSON_NAME][EMAIL_ADDRESS][DOMAIN_NAME]"
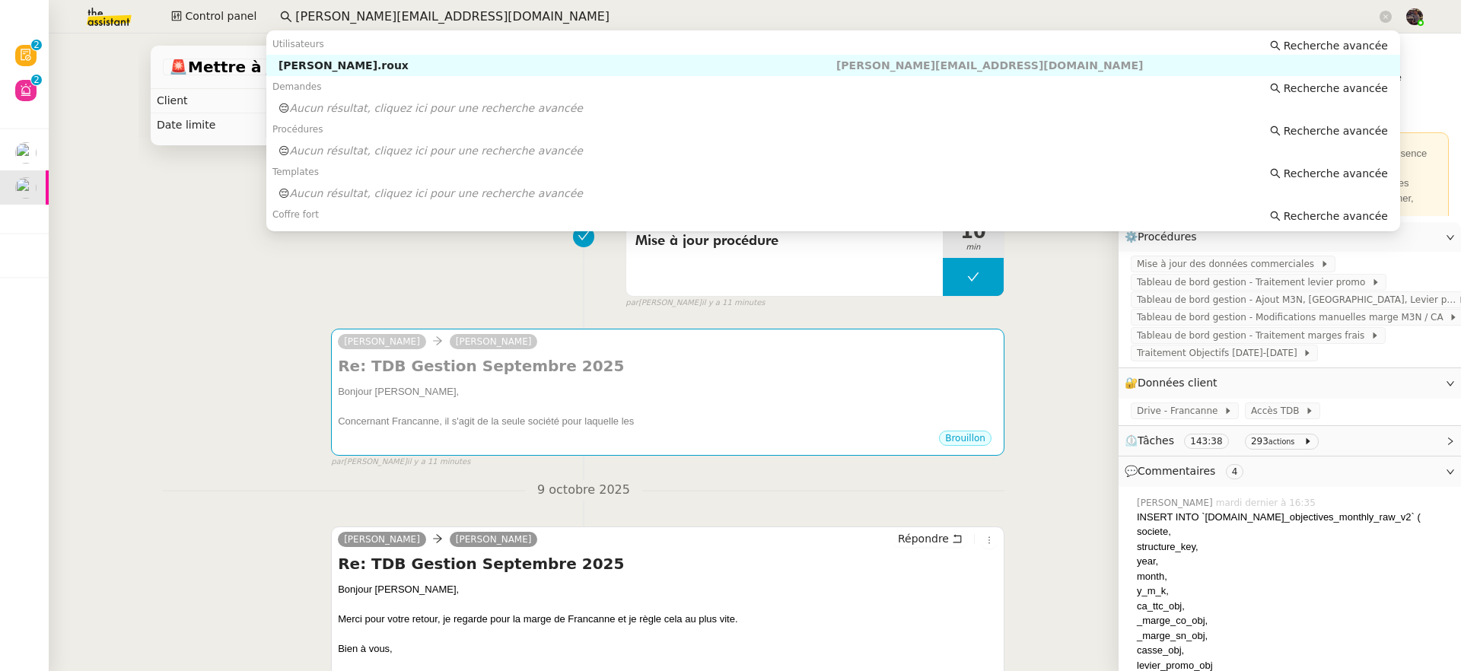
click at [379, 67] on div "florence.roux" at bounding box center [558, 66] width 558 height 14
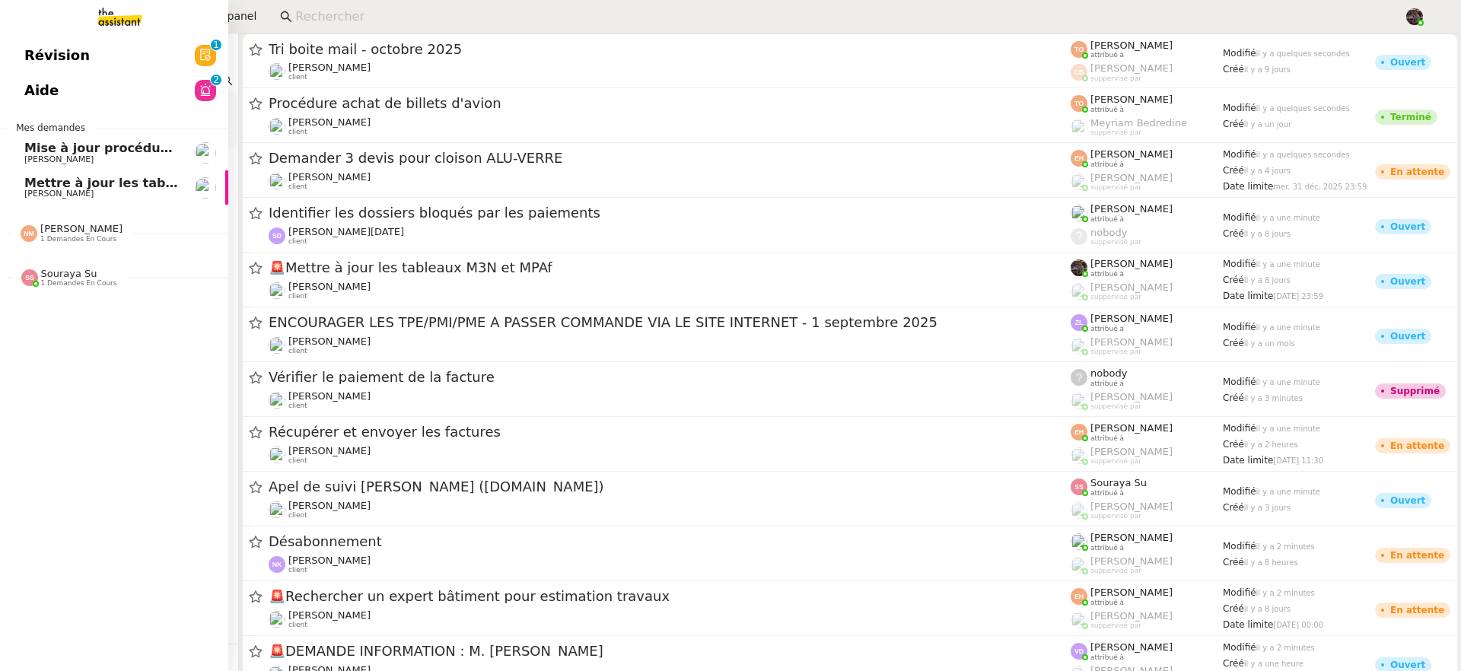
click at [24, 194] on span "[PERSON_NAME]" at bounding box center [58, 194] width 69 height 10
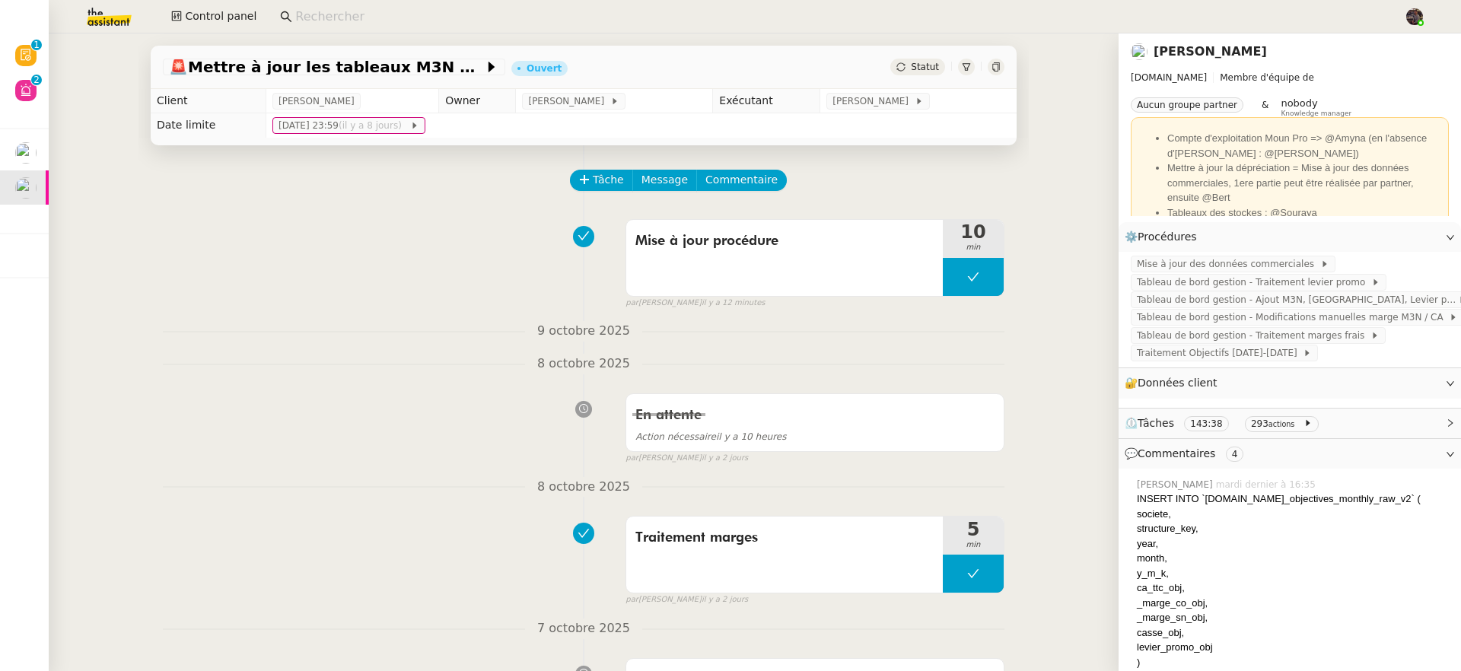
click at [1194, 53] on link "[PERSON_NAME]" at bounding box center [1210, 51] width 113 height 14
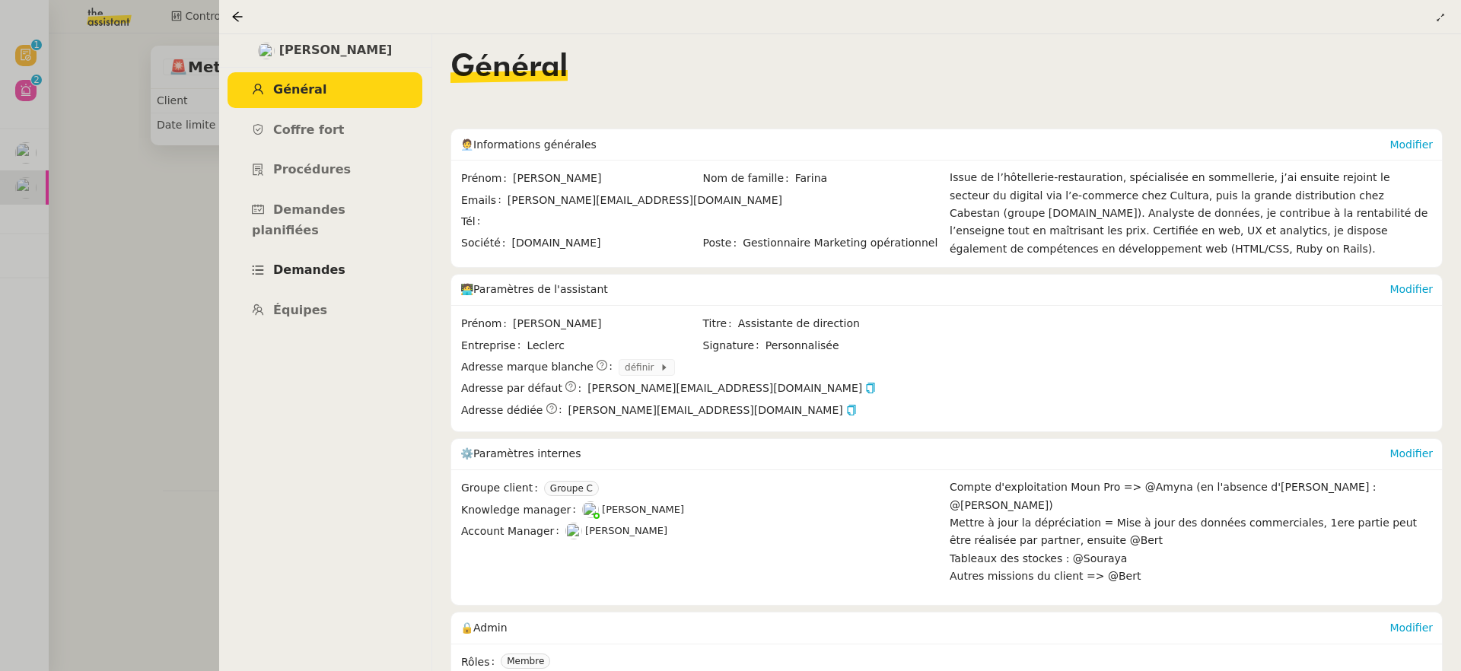
click at [319, 263] on span "Demandes" at bounding box center [309, 270] width 72 height 14
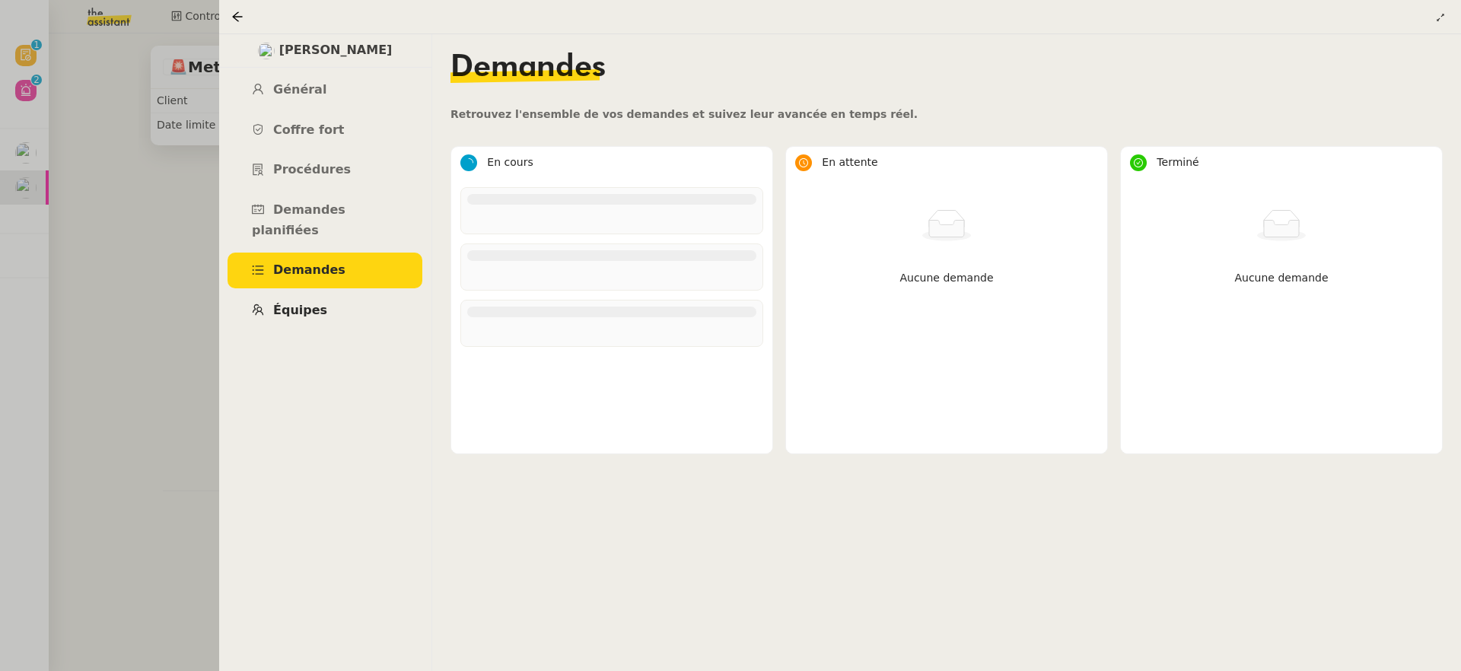
click at [320, 293] on link "Équipes" at bounding box center [325, 311] width 195 height 36
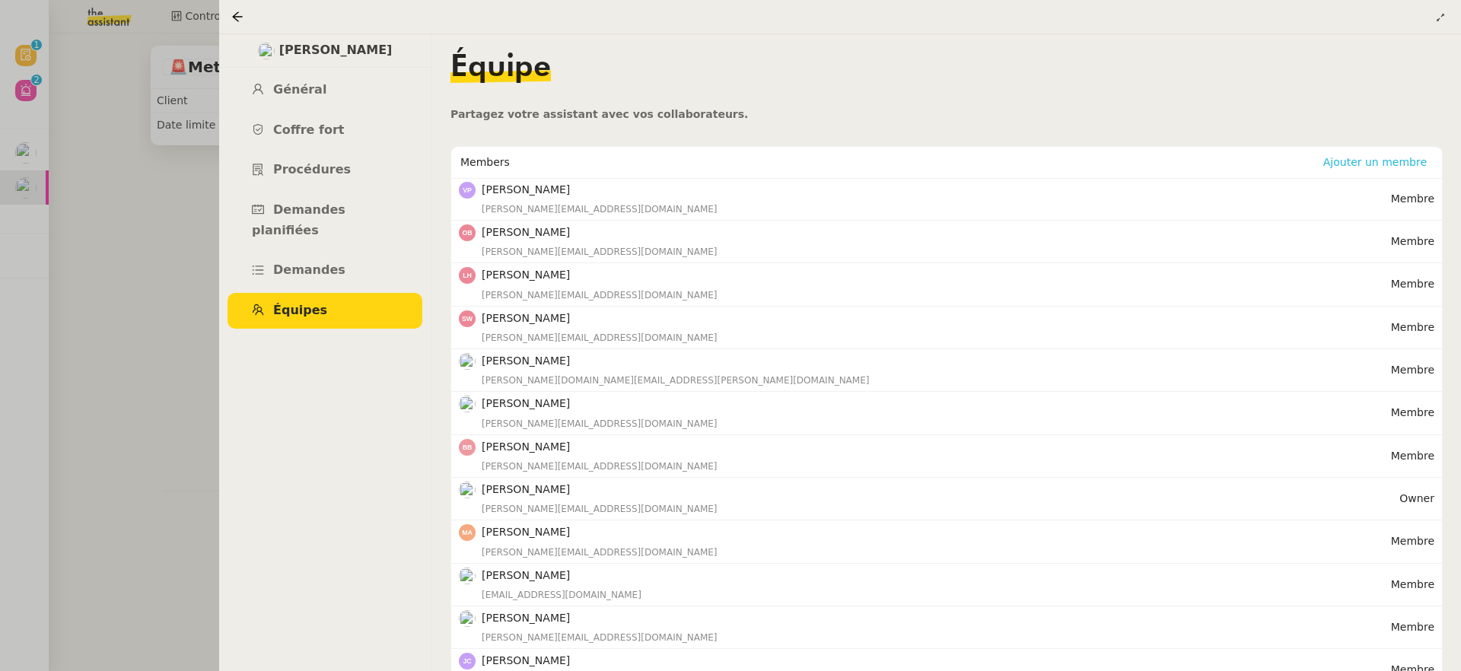
click at [1368, 167] on span "Ajouter un membre" at bounding box center [1376, 162] width 104 height 15
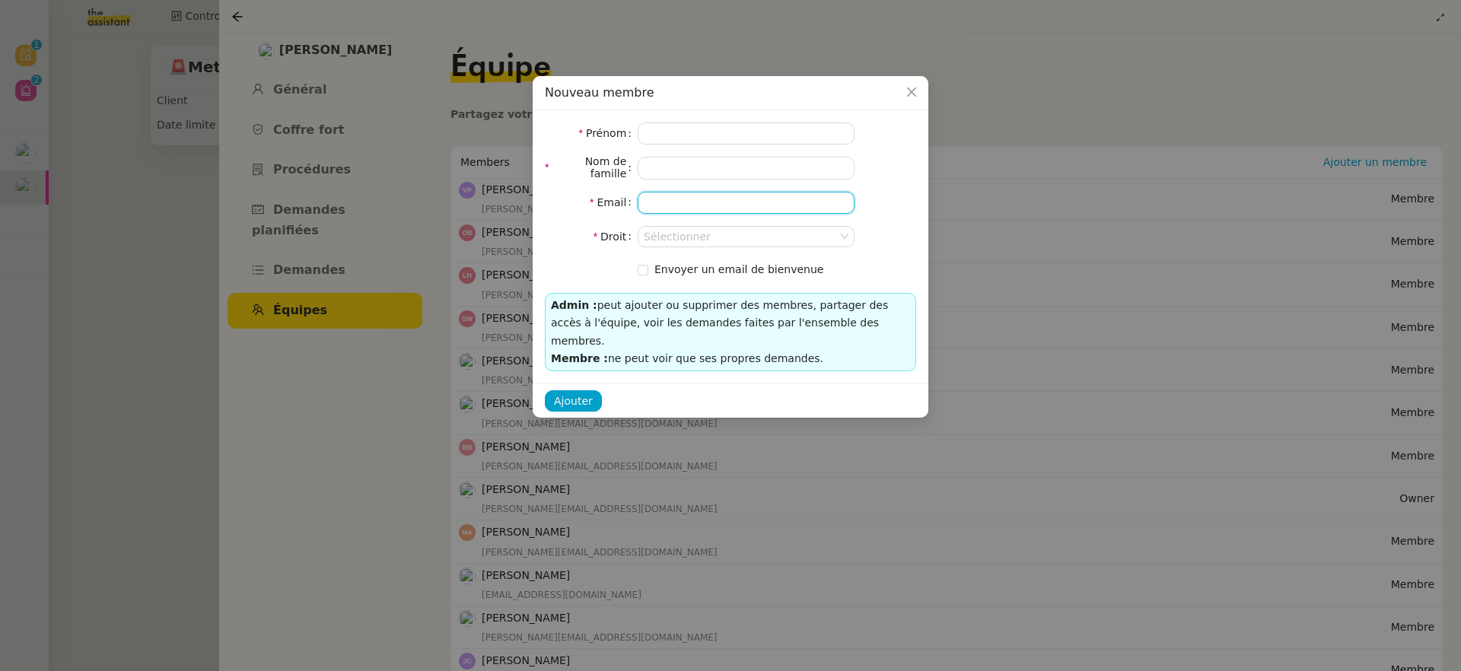
click at [713, 208] on input "email" at bounding box center [746, 203] width 217 height 22
paste input "[PERSON_NAME][EMAIL_ADDRESS][DOMAIN_NAME]"
type input "florence.roux@mont-de-marsan.leclerc"
click at [700, 232] on input at bounding box center [741, 237] width 194 height 20
click at [715, 283] on div "Membre" at bounding box center [746, 286] width 205 height 14
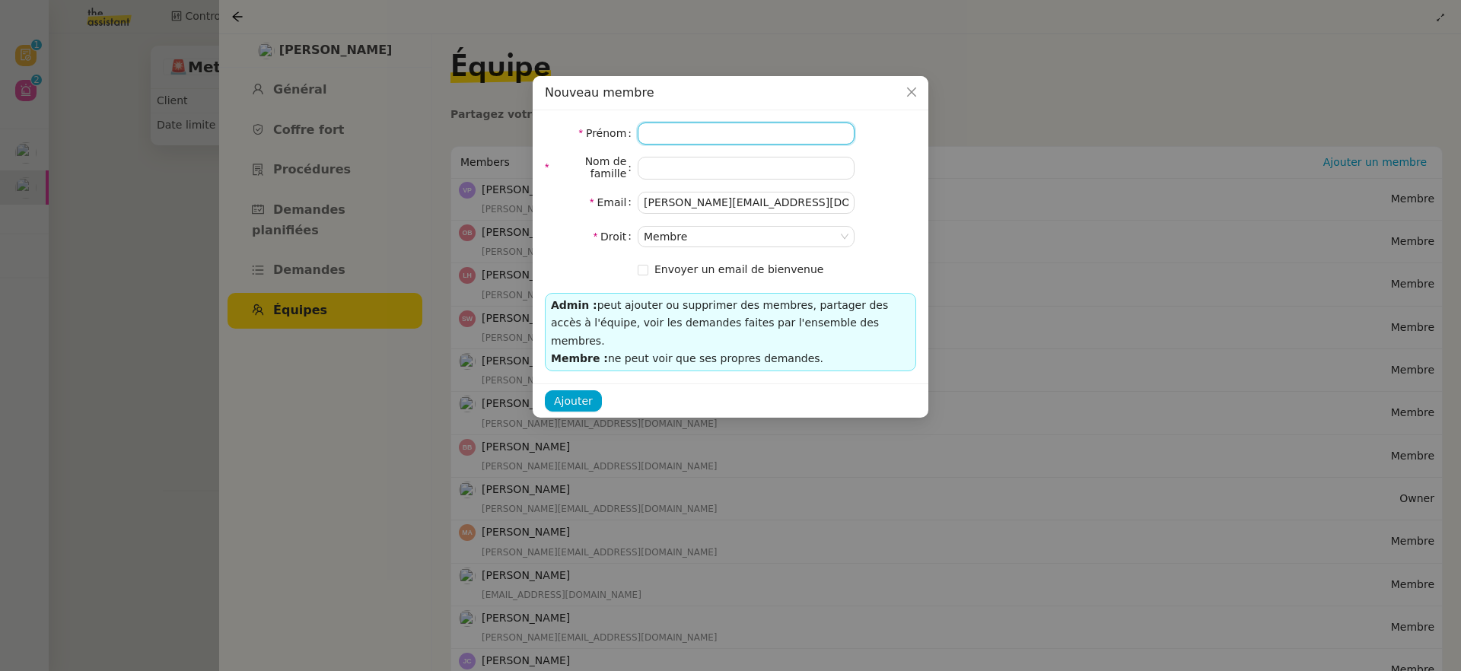
click at [680, 143] on input at bounding box center [746, 134] width 217 height 22
click at [662, 196] on input "florence.roux@mont-de-marsan.leclerc" at bounding box center [746, 203] width 217 height 22
click at [659, 142] on input at bounding box center [746, 134] width 217 height 22
paste input "florence"
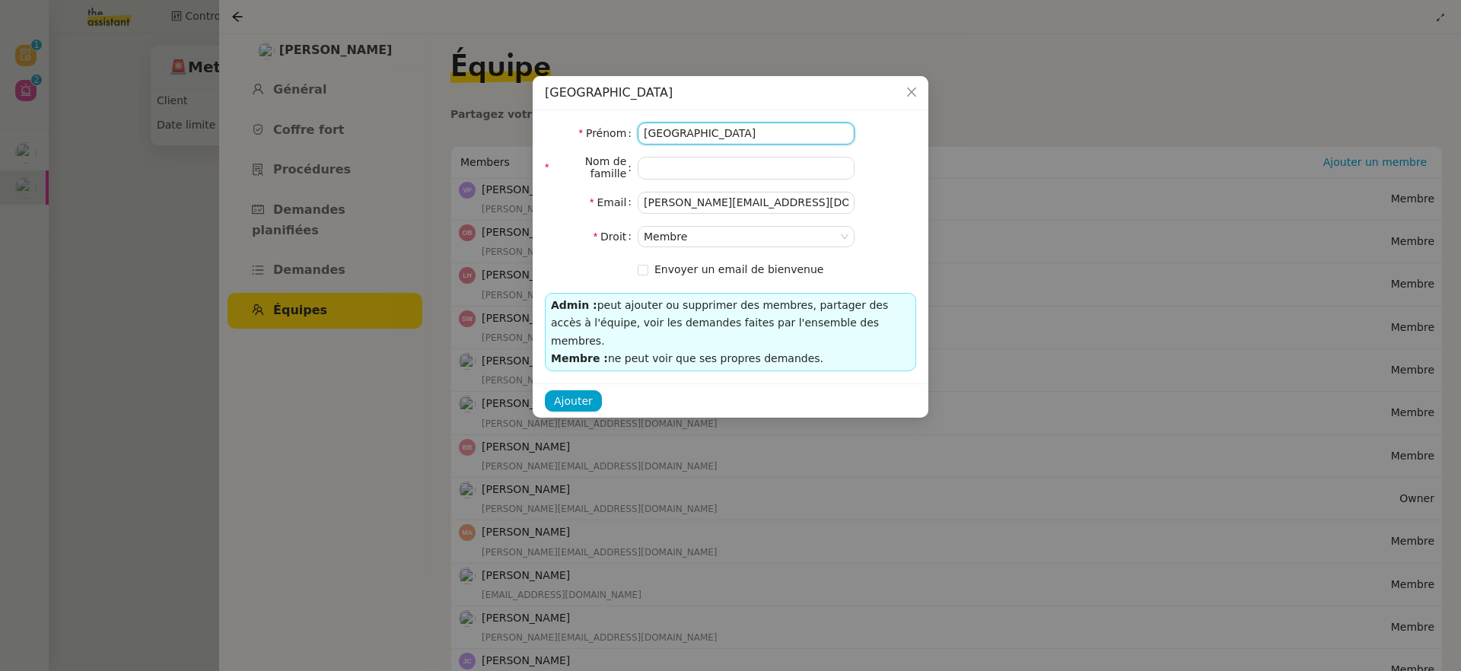
drag, startPoint x: 647, startPoint y: 132, endPoint x: 636, endPoint y: 131, distance: 11.4
click at [636, 131] on nz-form-item "Prénom florence" at bounding box center [730, 134] width 371 height 22
type input "Florence"
click at [694, 201] on input "florence.roux@mont-de-marsan.leclerc" at bounding box center [746, 203] width 217 height 22
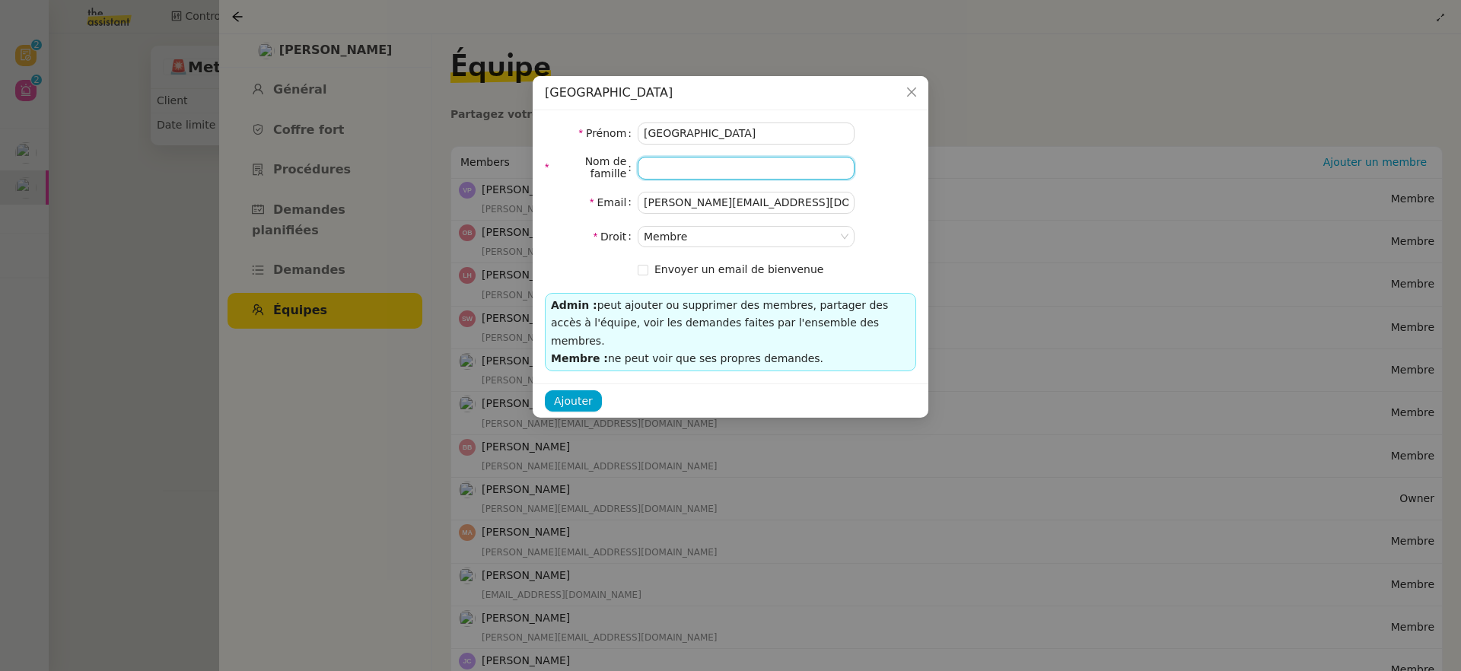
click at [684, 171] on input at bounding box center [746, 168] width 217 height 22
paste input "roux"
click at [642, 165] on input "roux" at bounding box center [746, 168] width 217 height 22
type input "Roux"
click at [663, 277] on span "Envoyer un email de bienvenue" at bounding box center [739, 270] width 181 height 18
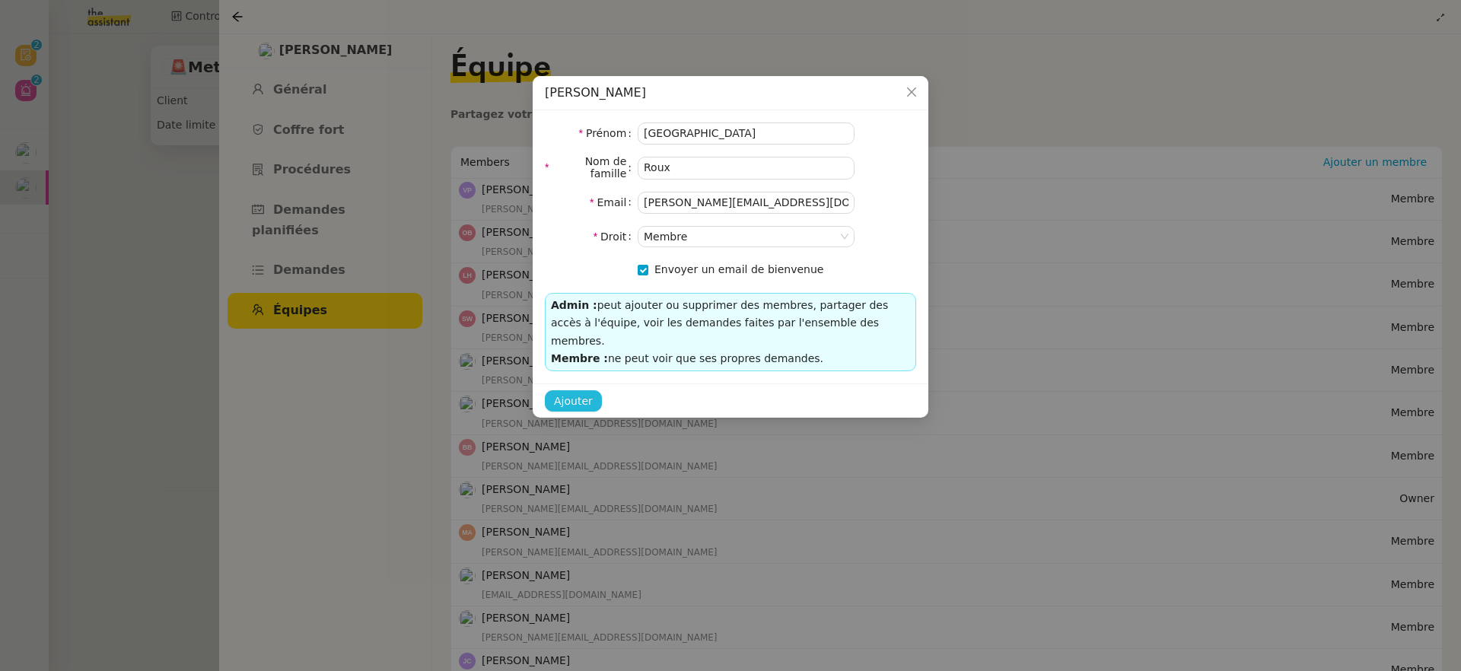
click at [585, 393] on span "Ajouter" at bounding box center [573, 402] width 39 height 18
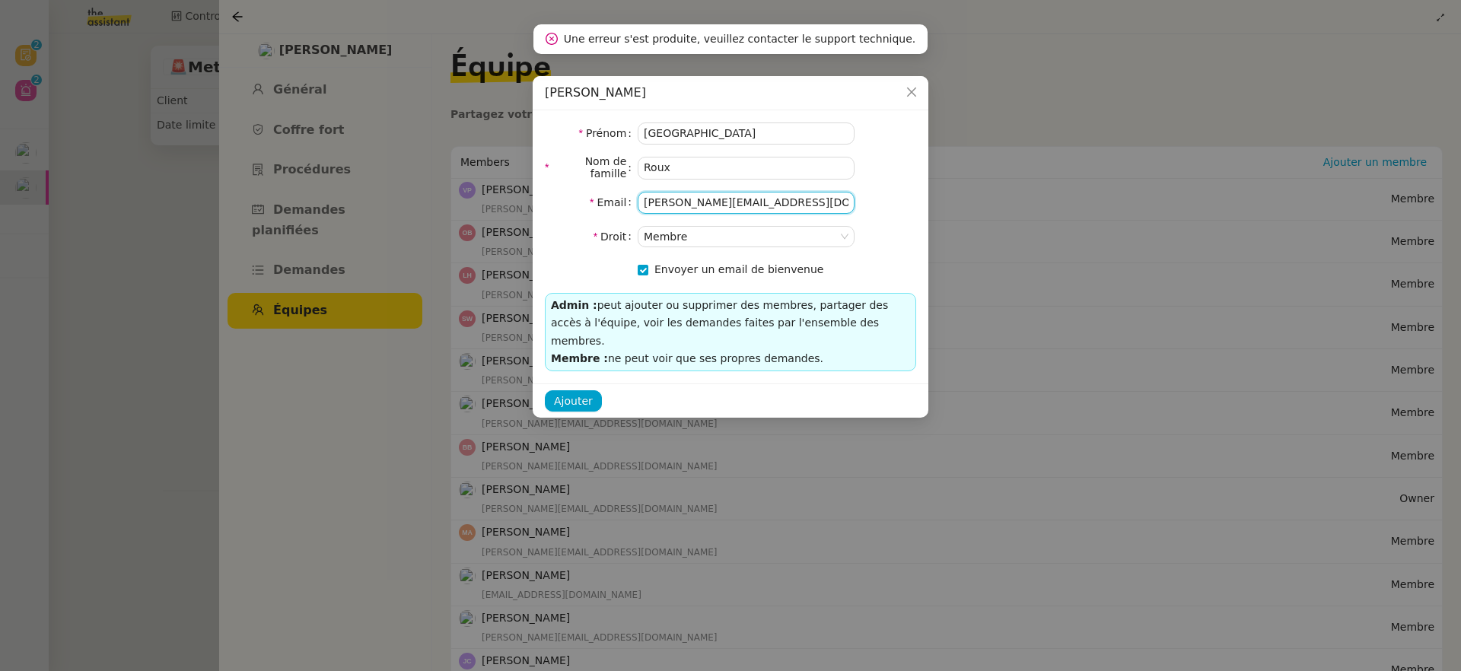
click at [763, 207] on input "florence.roux@mont-de-marsan.leclerc" at bounding box center [746, 203] width 217 height 22
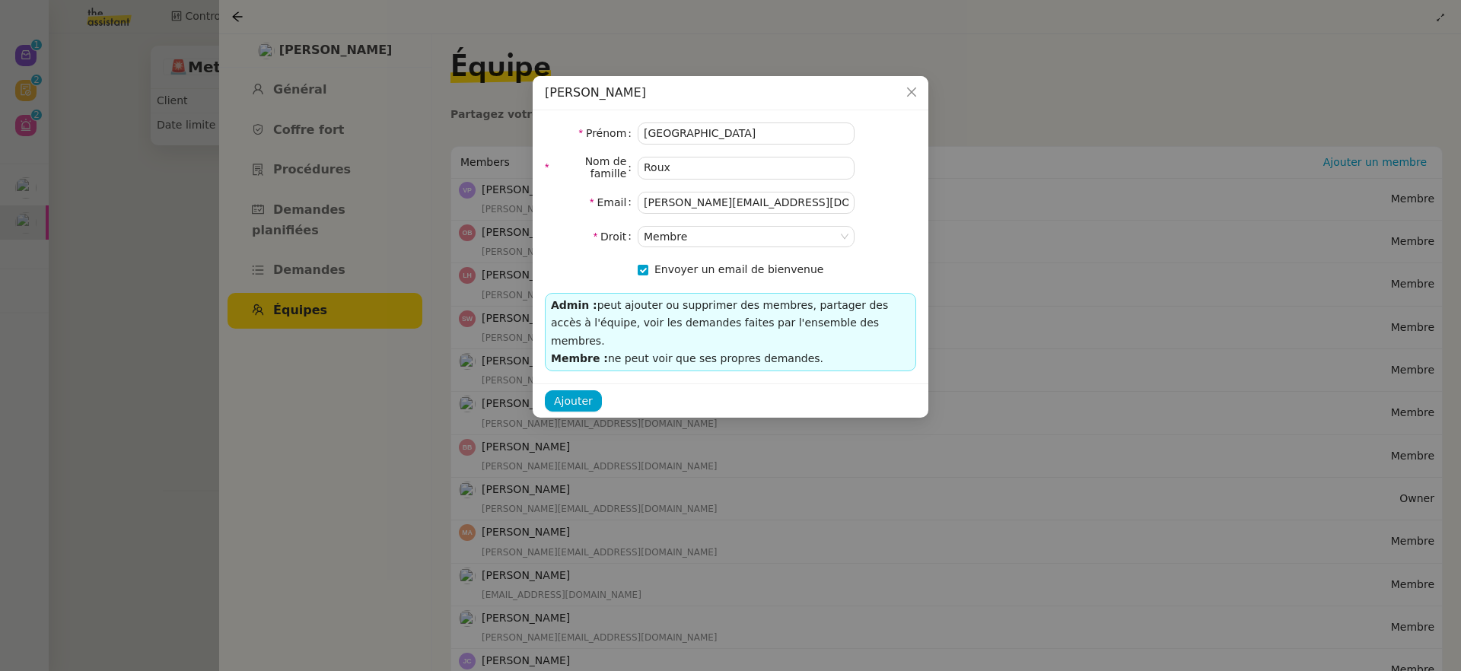
click at [887, 223] on form "Prénom Florence Nom de famille Roux Email florence.roux@mont-de-marsan.leclerc …" at bounding box center [730, 202] width 371 height 158
click at [903, 101] on span "Close" at bounding box center [911, 92] width 33 height 33
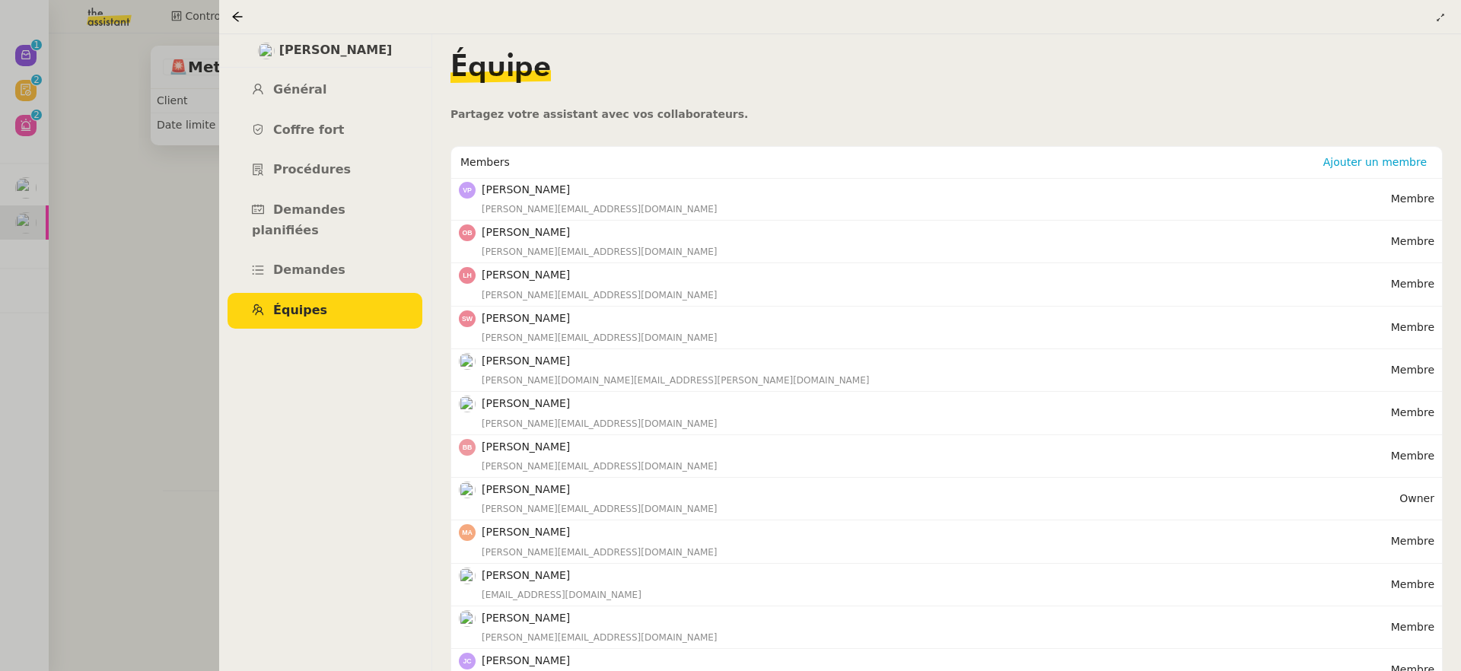
click at [235, 8] on div at bounding box center [240, 17] width 18 height 18
click at [235, 20] on icon at bounding box center [237, 17] width 12 height 12
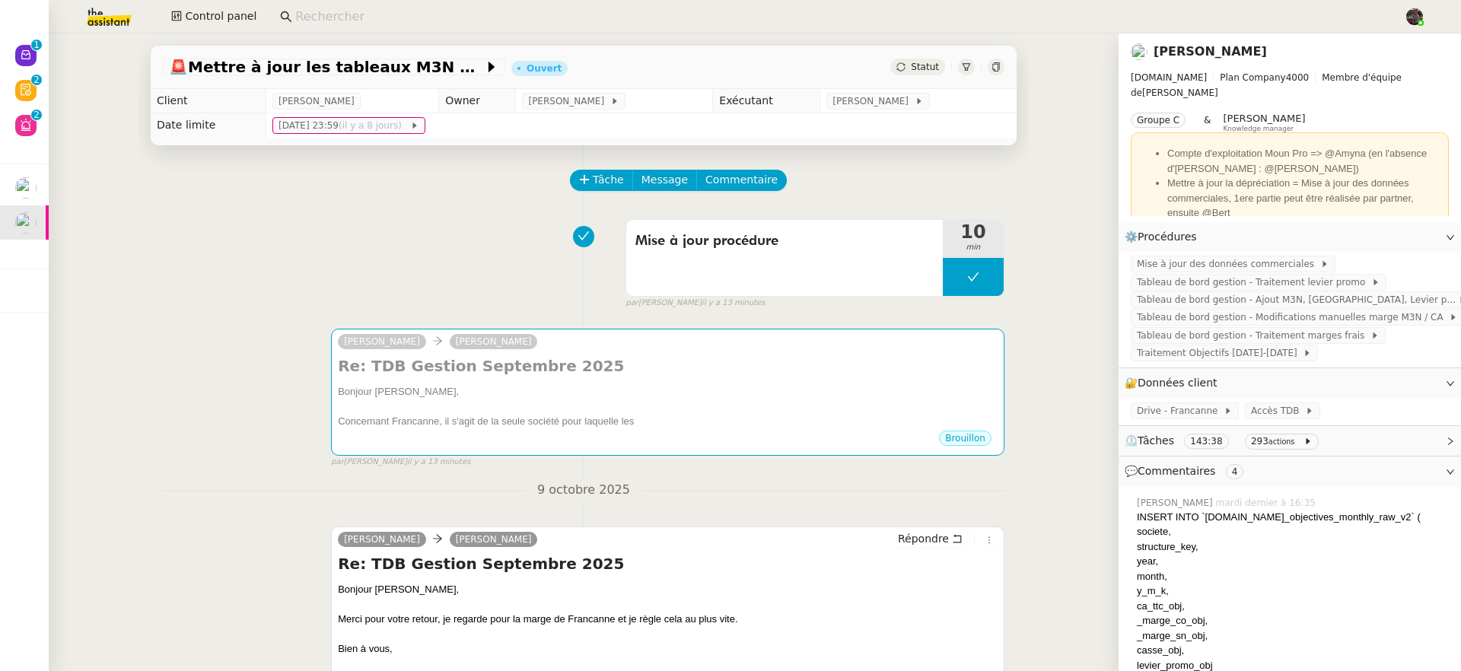
click at [404, 14] on input at bounding box center [842, 17] width 1094 height 21
click at [967, 274] on icon at bounding box center [973, 277] width 12 height 12
click at [950, 276] on div at bounding box center [958, 277] width 30 height 38
click at [871, 325] on div "camille Guillaume Farina Re: TDB Gestion Septembre 2025 Bonjour Guillaume, Conc…" at bounding box center [584, 391] width 842 height 153
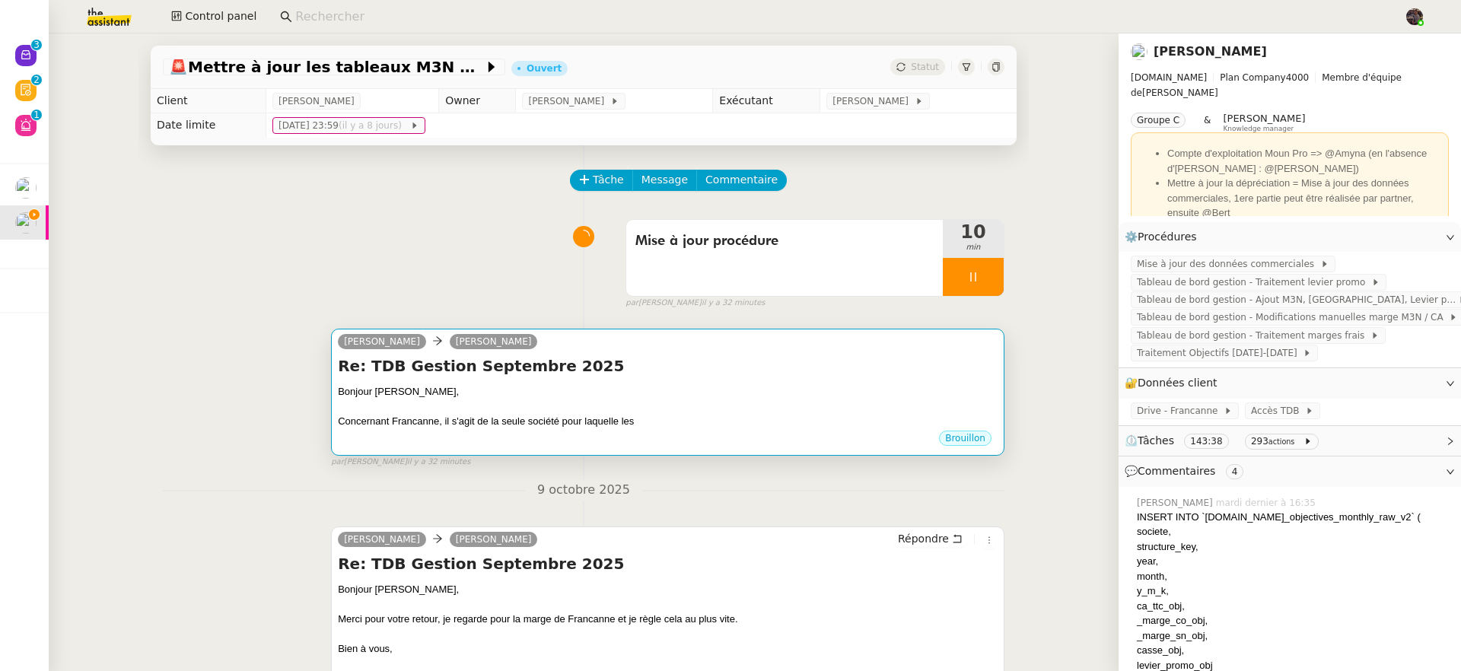
click at [858, 353] on div "camille Guillaume Farina" at bounding box center [668, 344] width 660 height 23
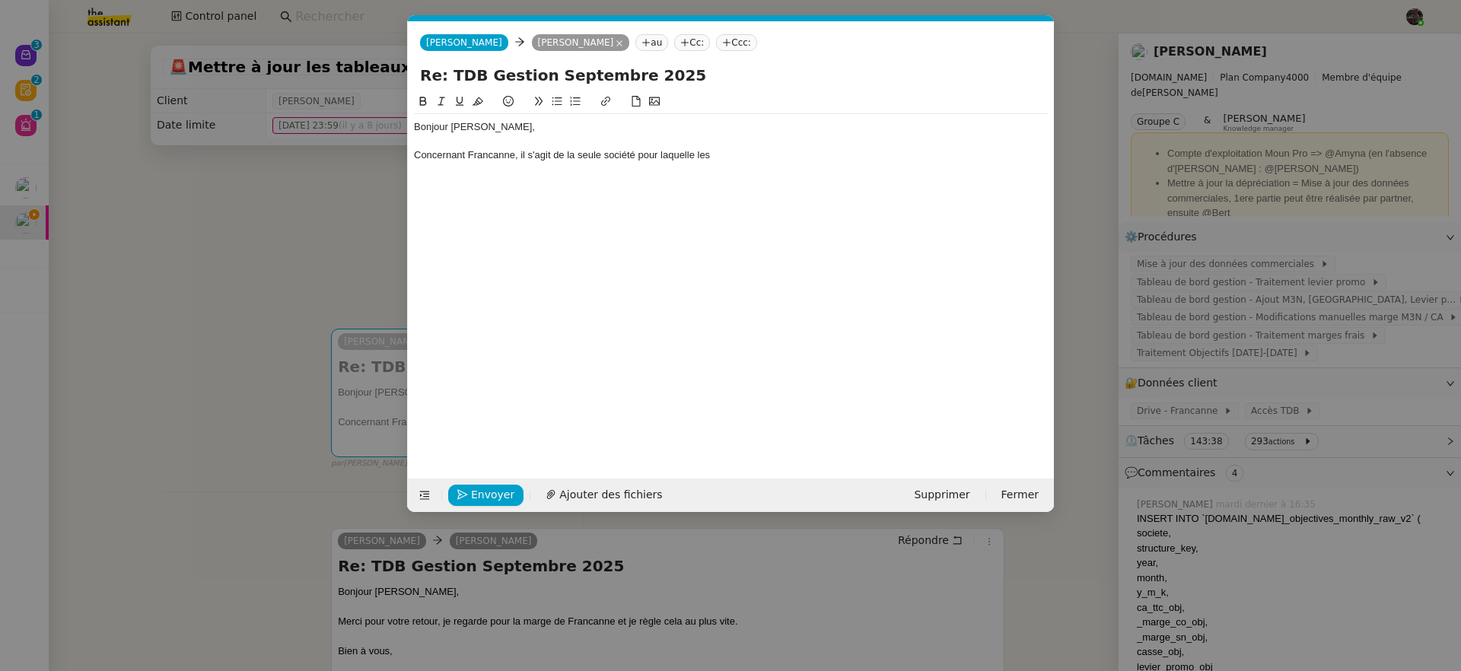
scroll to position [0, 32]
drag, startPoint x: 799, startPoint y: 160, endPoint x: 518, endPoint y: 156, distance: 281.7
click at [518, 156] on div "Concernant Francanne, il s'agit de la seule société pour laquelle les" at bounding box center [731, 155] width 634 height 14
click at [250, 233] on nz-modal-container "Service TA - VOYAGE - PROPOSITION GLOBALE A utiliser dans le cadre de propositi…" at bounding box center [730, 335] width 1461 height 671
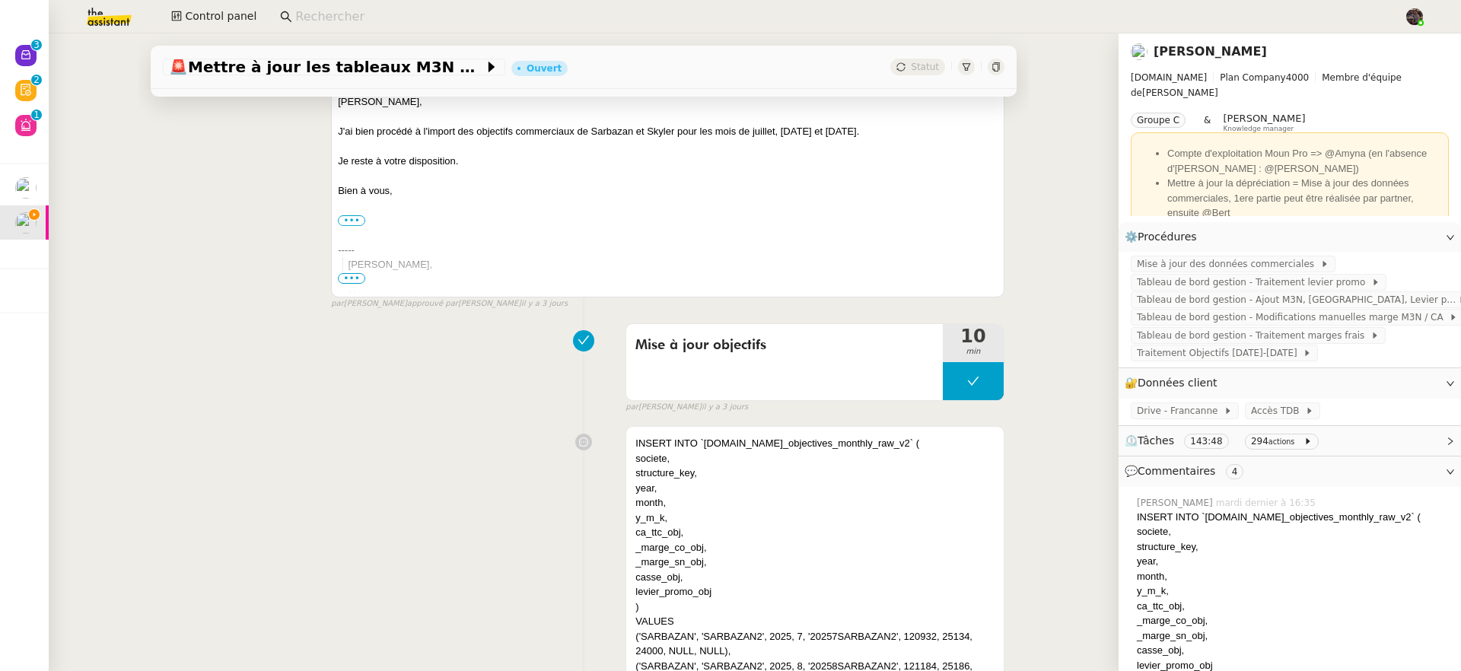
scroll to position [0, 0]
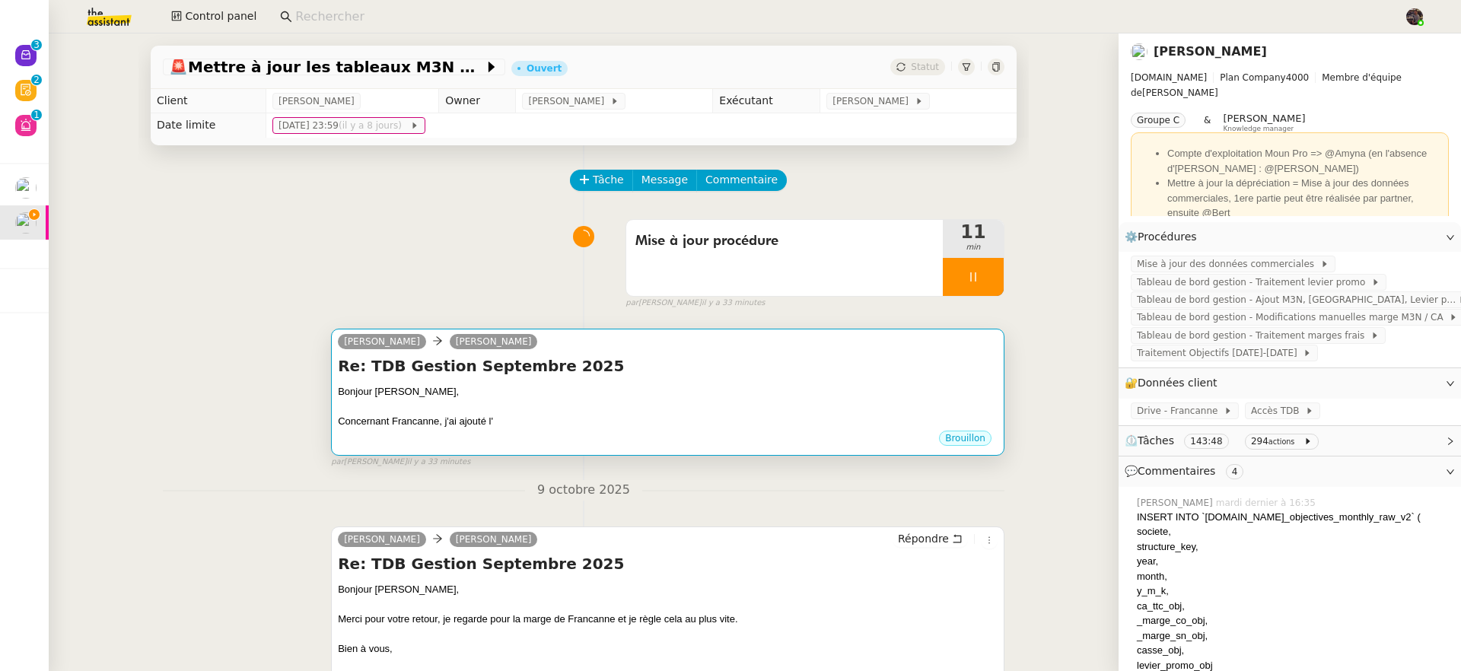
click at [680, 377] on h4 "Re: TDB Gestion Septembre 2025" at bounding box center [668, 365] width 660 height 21
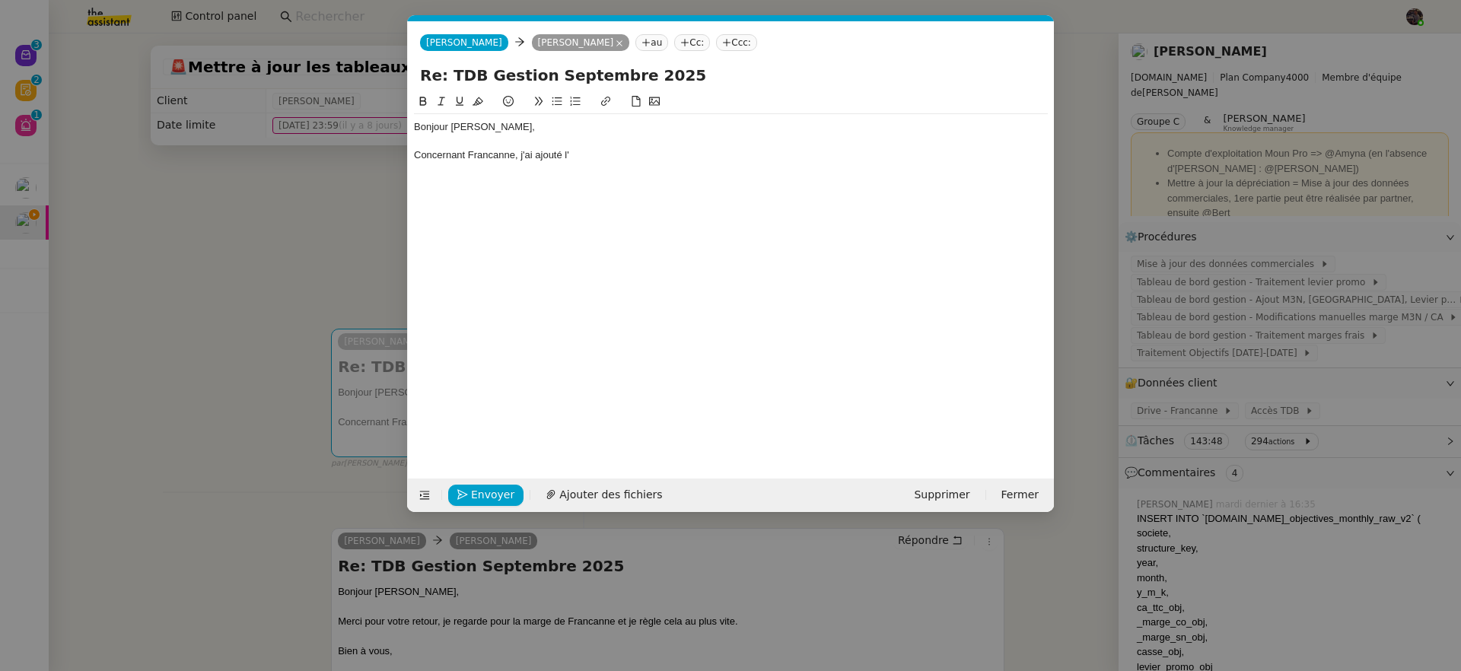
scroll to position [0, 32]
click at [638, 162] on div "Concernant Francanne, j'ai ajouté l'" at bounding box center [731, 155] width 634 height 14
click at [290, 343] on nz-modal-container "Service TA - VOYAGE - PROPOSITION GLOBALE A utiliser dans le cadre de propositi…" at bounding box center [730, 335] width 1461 height 671
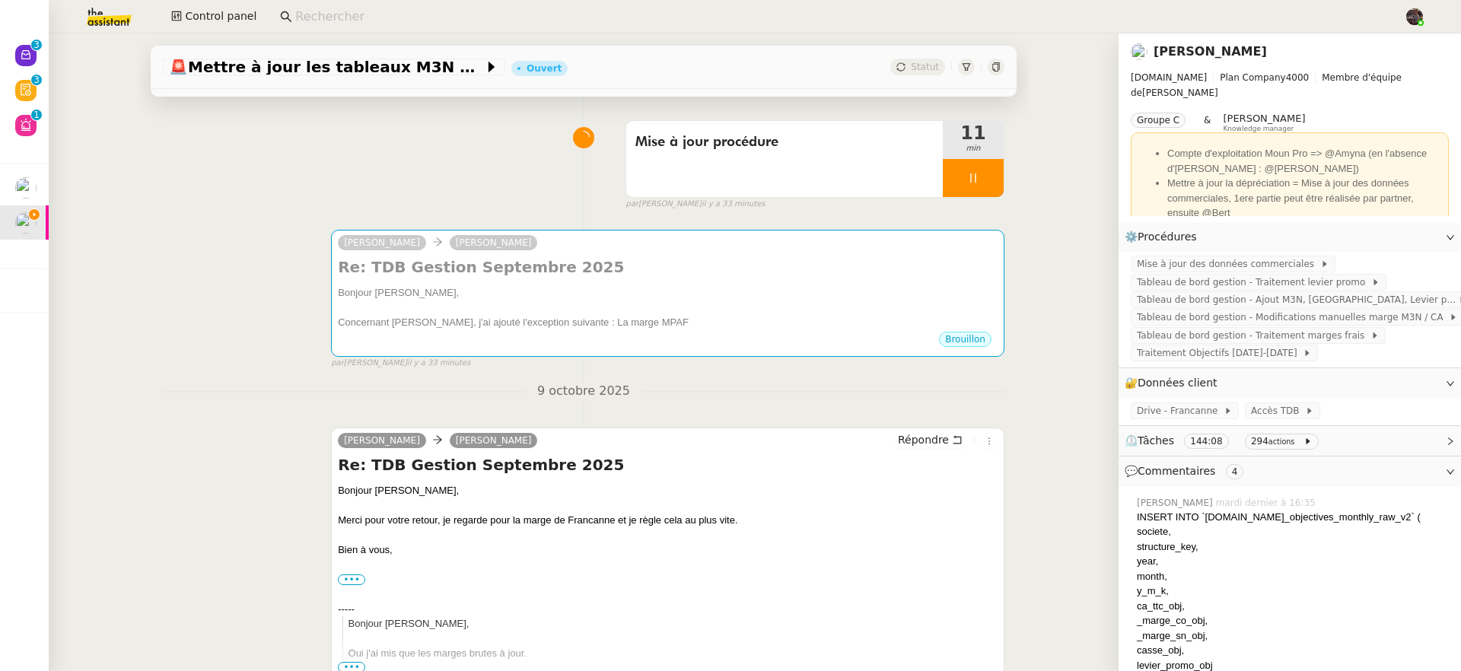
scroll to position [0, 0]
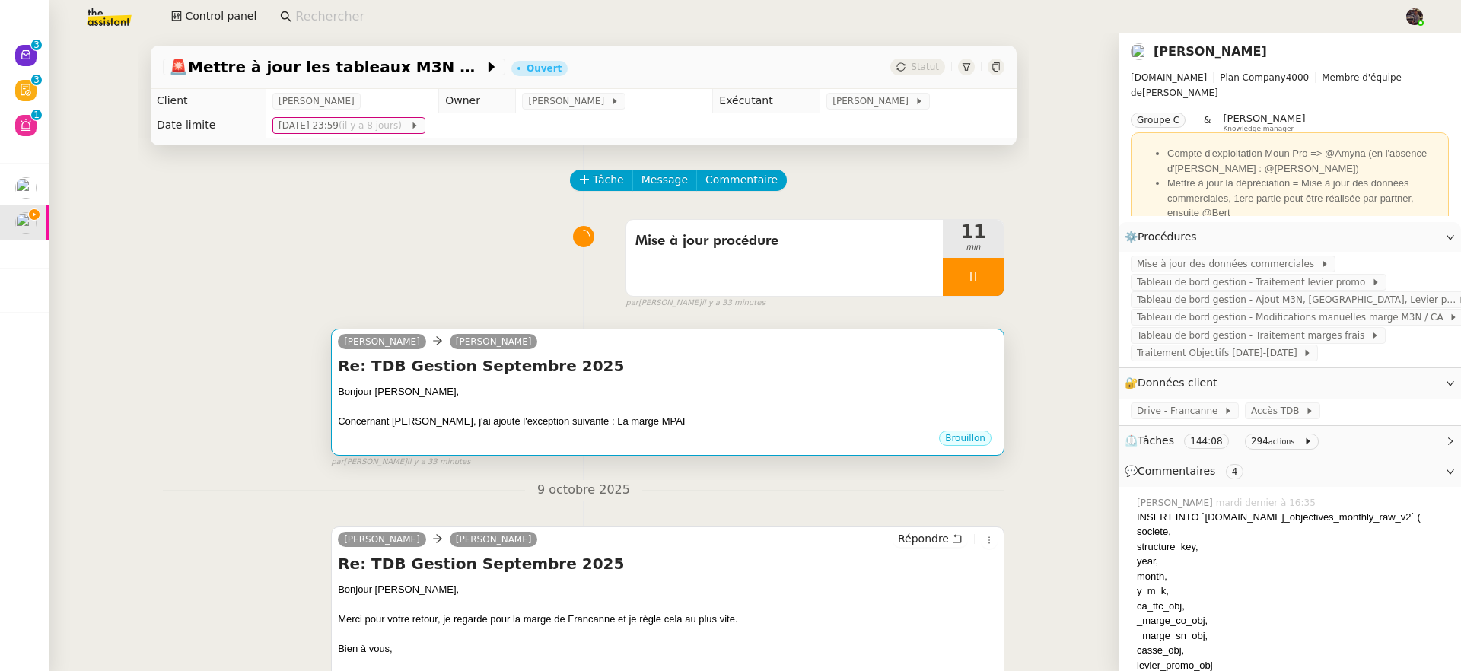
click at [767, 419] on div "Concernant Francanne, j'ai ajouté l'exception suivante : La marge MPAF" at bounding box center [668, 421] width 660 height 15
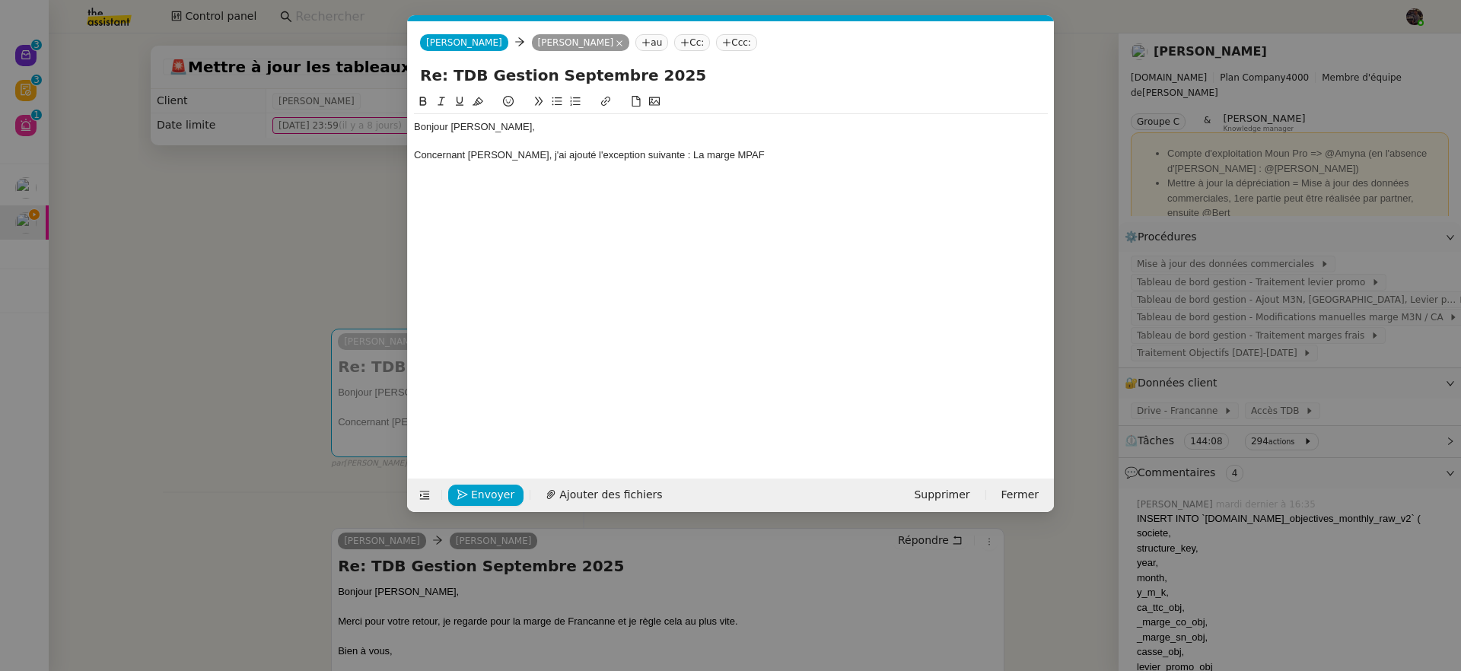
scroll to position [0, 32]
click at [773, 148] on div at bounding box center [731, 142] width 634 height 14
click at [775, 164] on div "Bonjour Guillaume, Concernant Francanne, j'ai ajouté l'exception suivante : La …" at bounding box center [731, 141] width 634 height 54
click at [804, 154] on div "Concernant Francanne, j'ai ajouté l'exception suivante : La marge" at bounding box center [731, 155] width 634 height 14
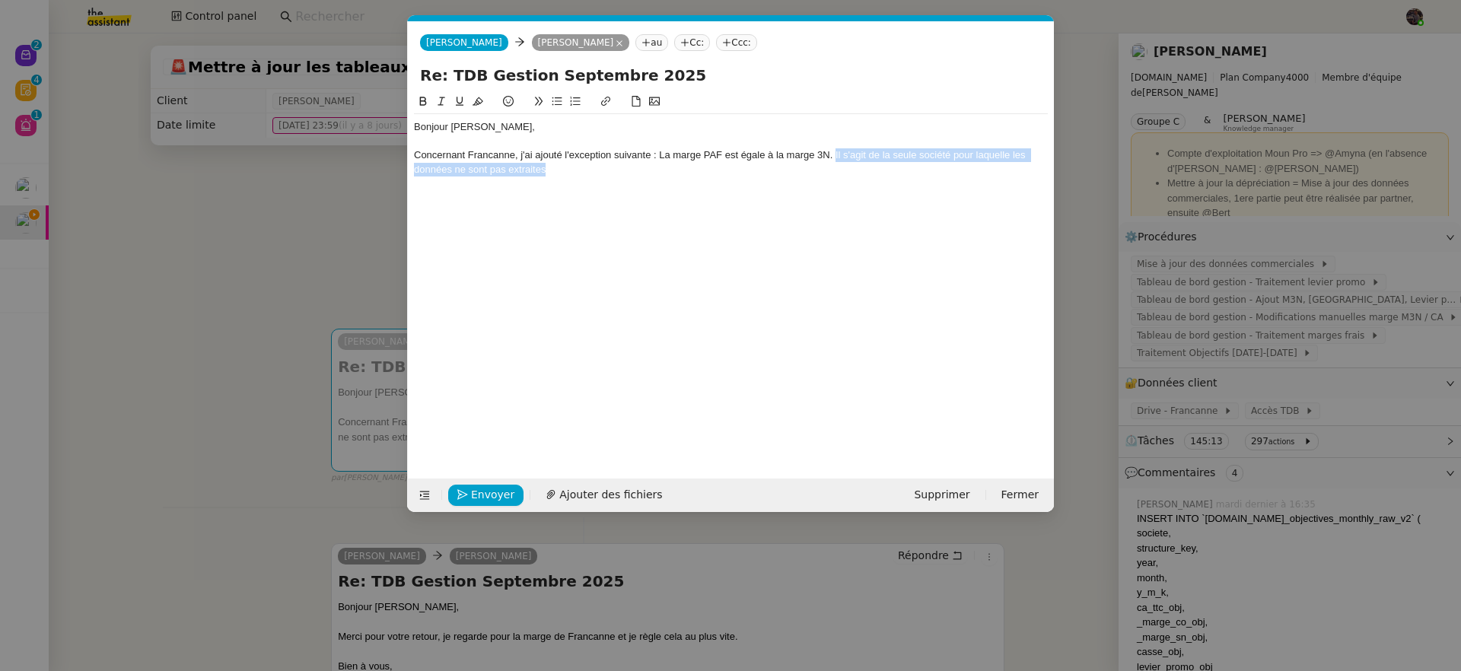
click at [836, 151] on div "Concernant Francanne, j'ai ajouté l'exception suivante : La marge PAF est égale…" at bounding box center [731, 162] width 634 height 28
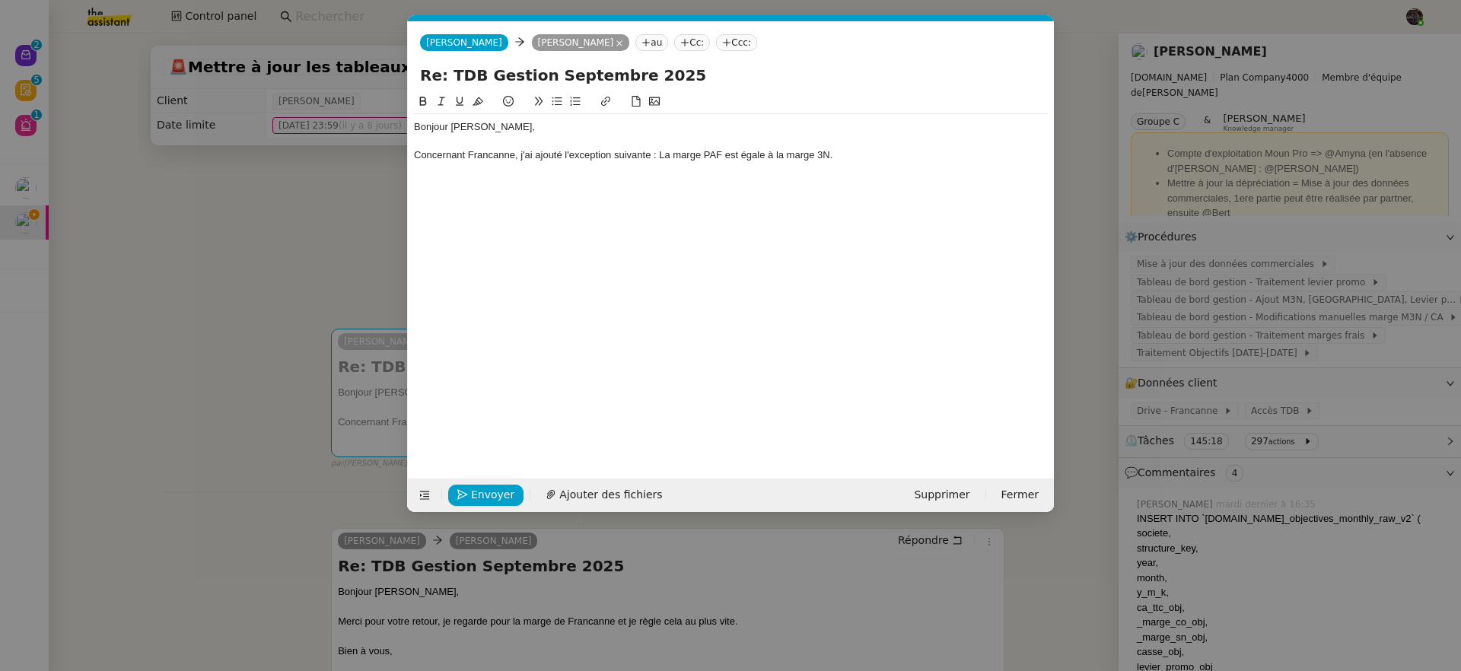
click at [520, 160] on div "Concernant Francanne, j'ai ajouté l'exception suivante : La marge PAF est égale…" at bounding box center [731, 155] width 634 height 14
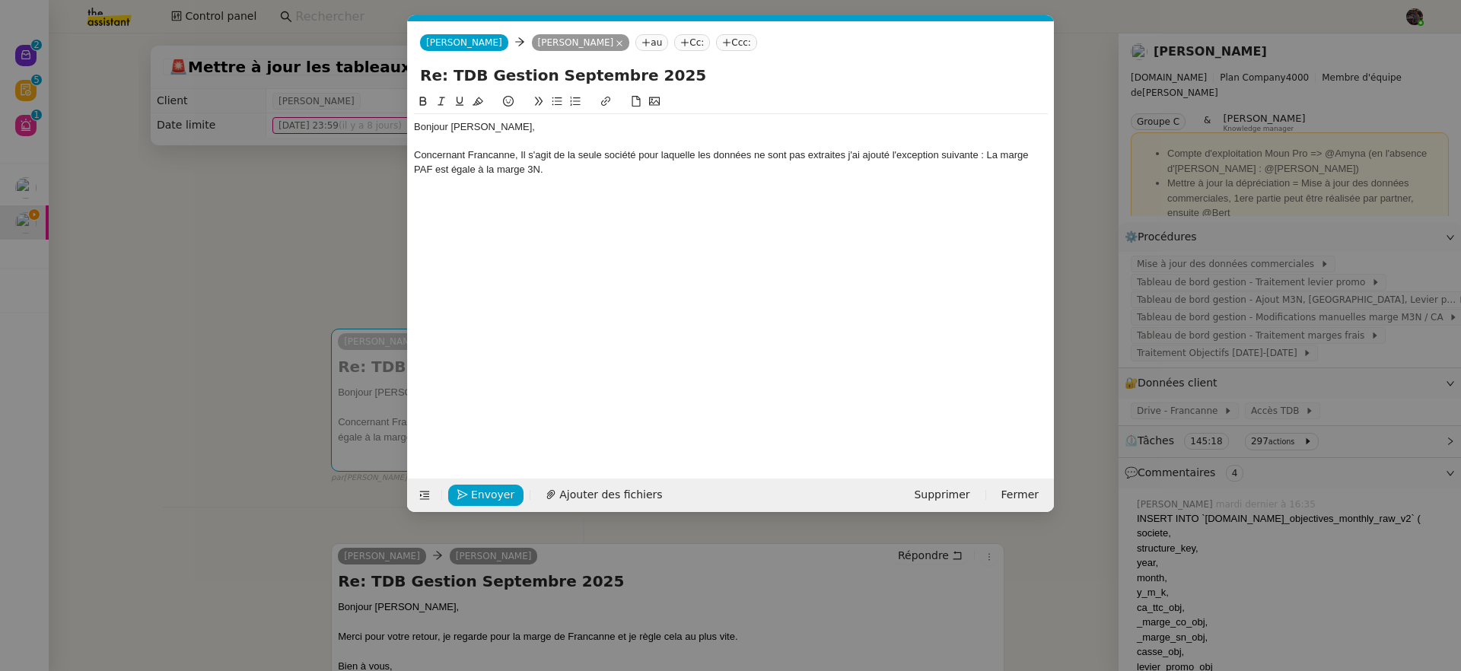
click at [522, 158] on div "Concernant Francanne, Il s'agit de la seule société pour laquelle les données n…" at bounding box center [731, 162] width 634 height 28
click at [754, 157] on div "Concernant Francanne, il s'agit de la seule société pour laquelle les données n…" at bounding box center [731, 162] width 634 height 28
drag, startPoint x: 754, startPoint y: 157, endPoint x: 815, endPoint y: 150, distance: 61.3
click at [815, 150] on div "Concernant Francanne, il s'agit de la seule société pour laquelle les données n…" at bounding box center [731, 162] width 634 height 28
click at [823, 155] on div "Concernant Francanne, il s'agit de la seule société pour laquelle les données s…" at bounding box center [731, 162] width 634 height 28
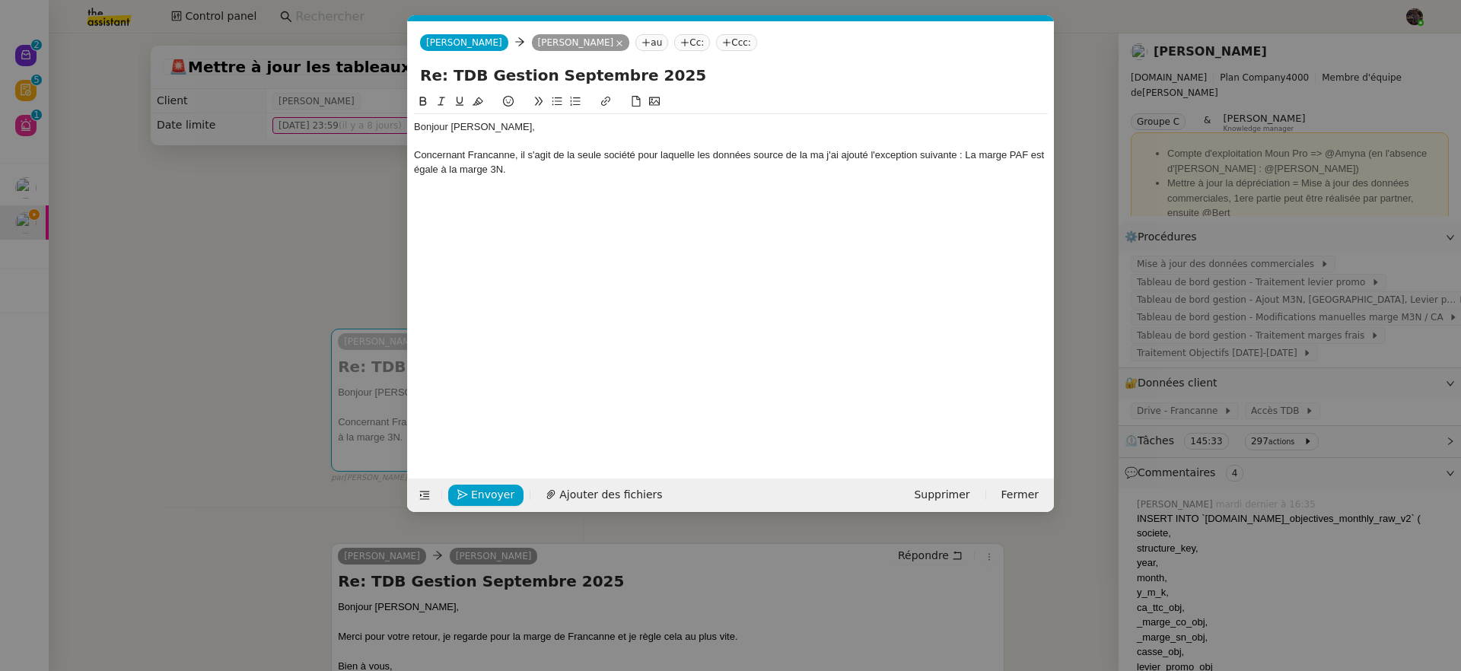
click at [814, 158] on div "Concernant Francanne, il s'agit de la seule société pour laquelle les données s…" at bounding box center [731, 162] width 634 height 28
click at [713, 178] on div "Bonjour Guillaume, Concernant Francanne, il s'agit de la seule société pour laq…" at bounding box center [731, 148] width 634 height 69
click at [159, 367] on nz-modal-container "Service TA - VOYAGE - PROPOSITION GLOBALE A utiliser dans le cadre de propositi…" at bounding box center [730, 335] width 1461 height 671
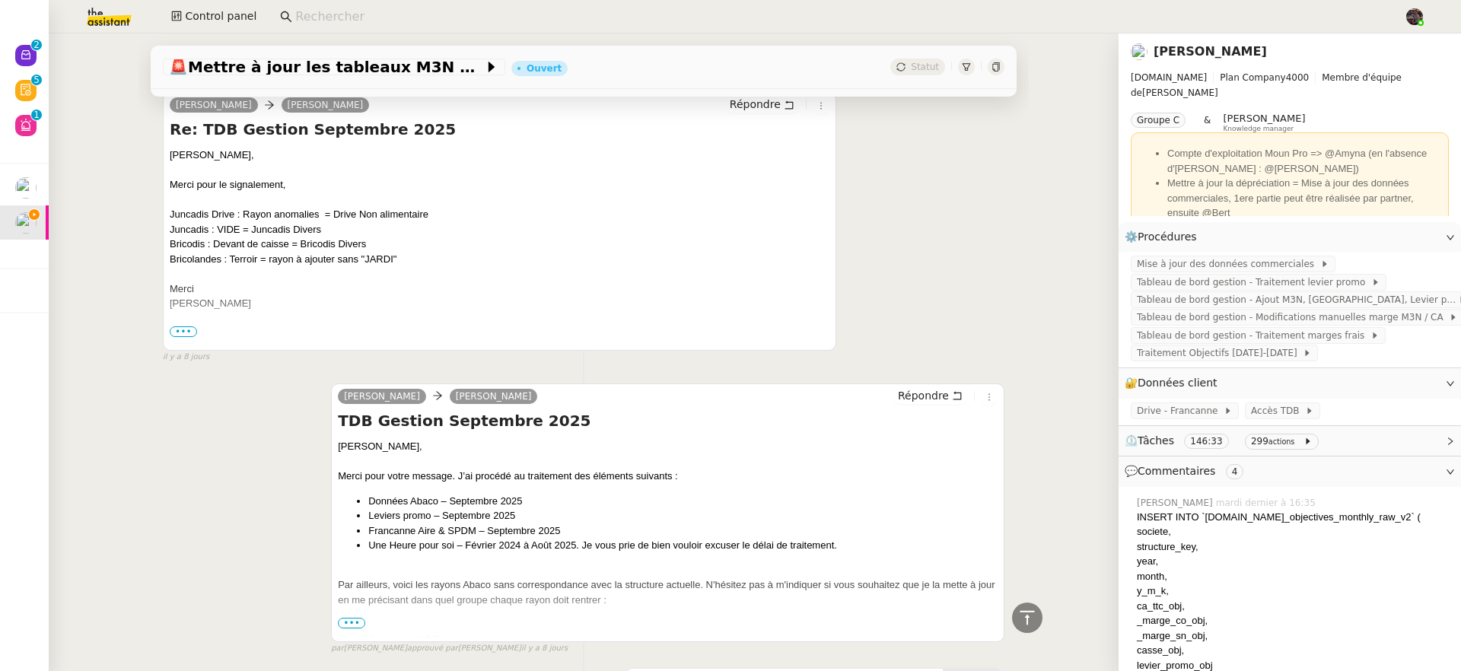
scroll to position [15698, 0]
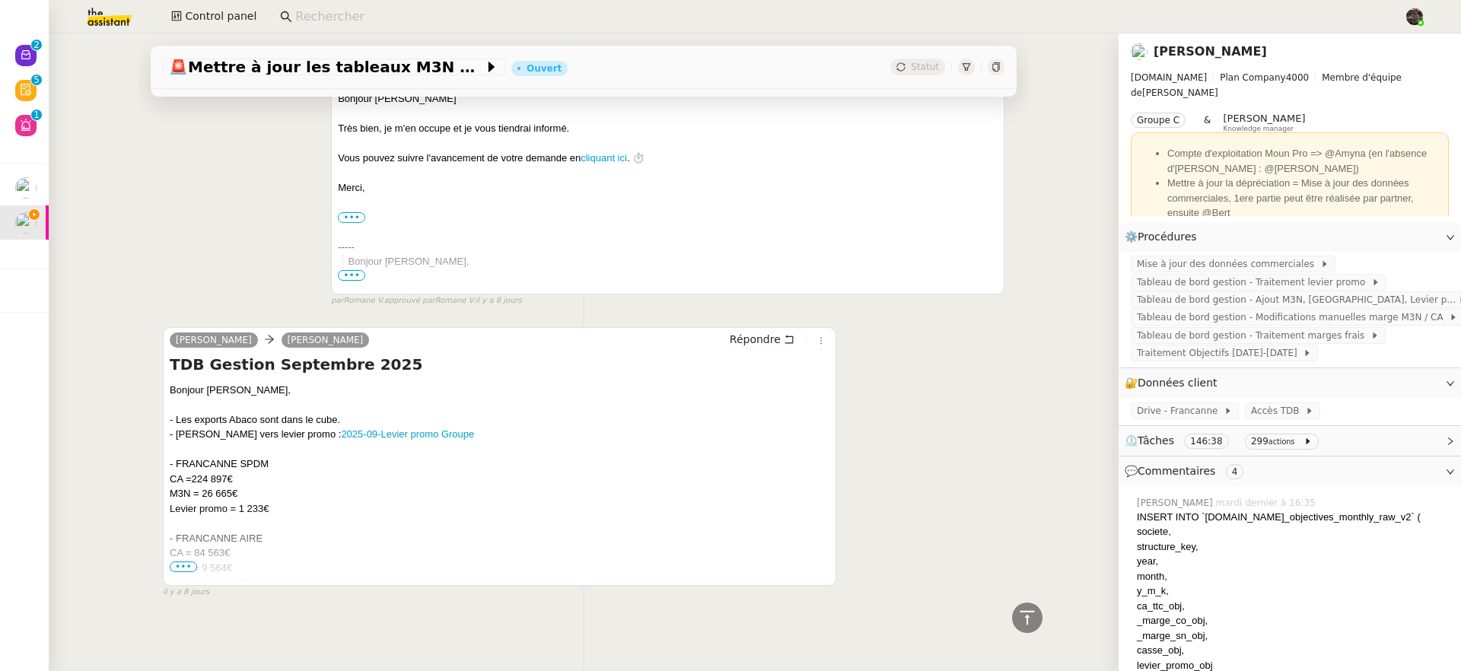
click at [183, 562] on span "•••" at bounding box center [183, 567] width 27 height 11
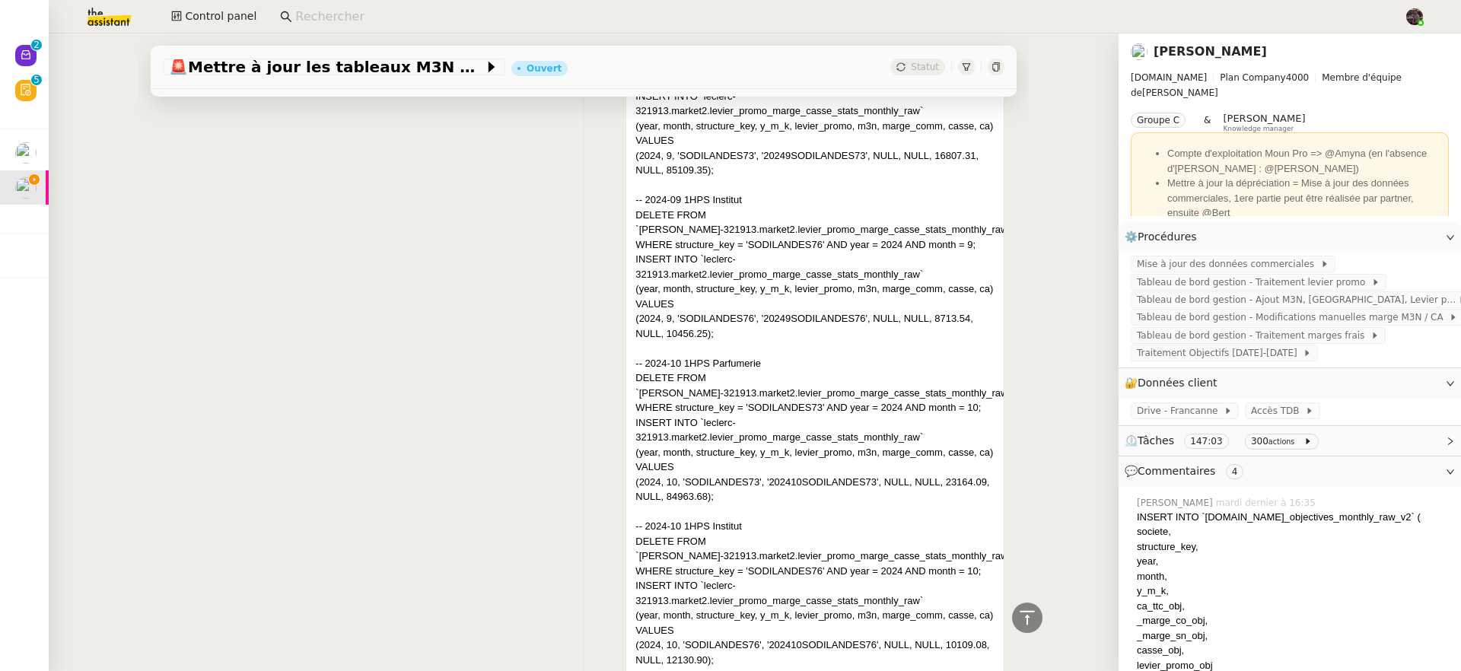
scroll to position [0, 0]
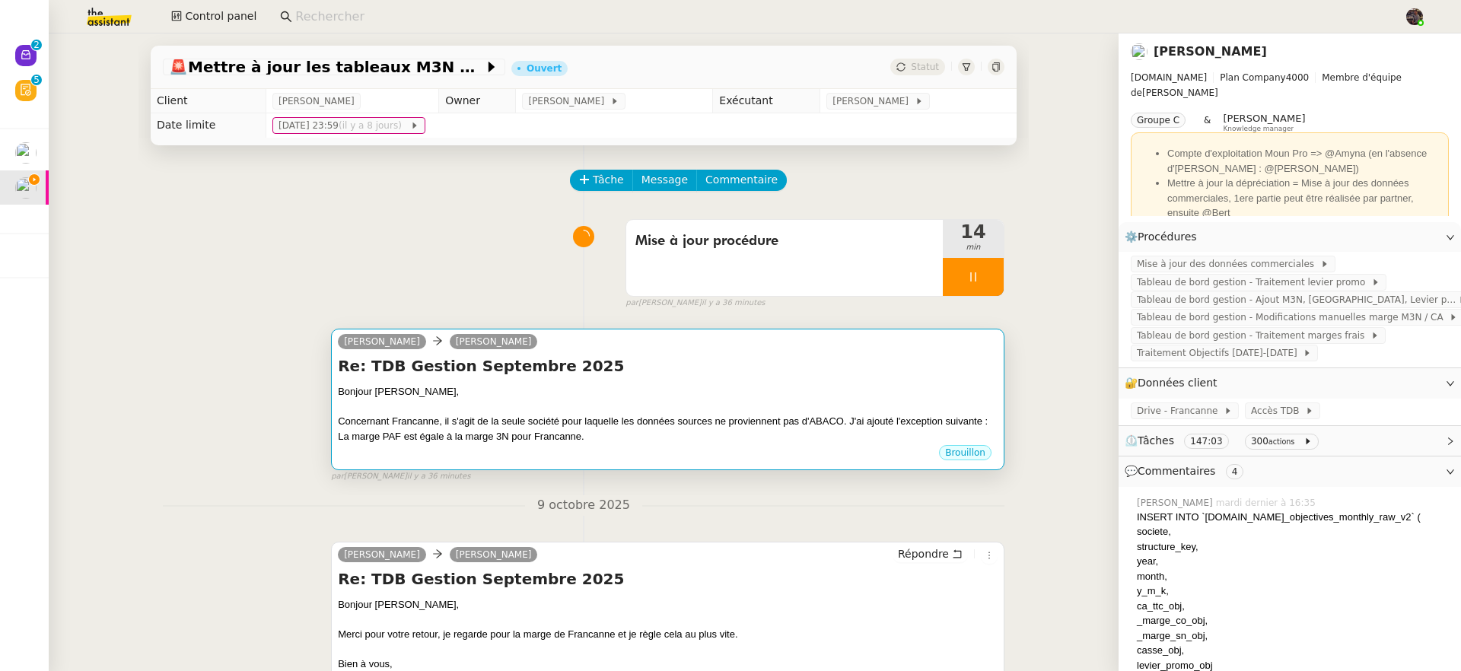
click at [684, 390] on div "Bonjour Guillaume," at bounding box center [668, 391] width 660 height 15
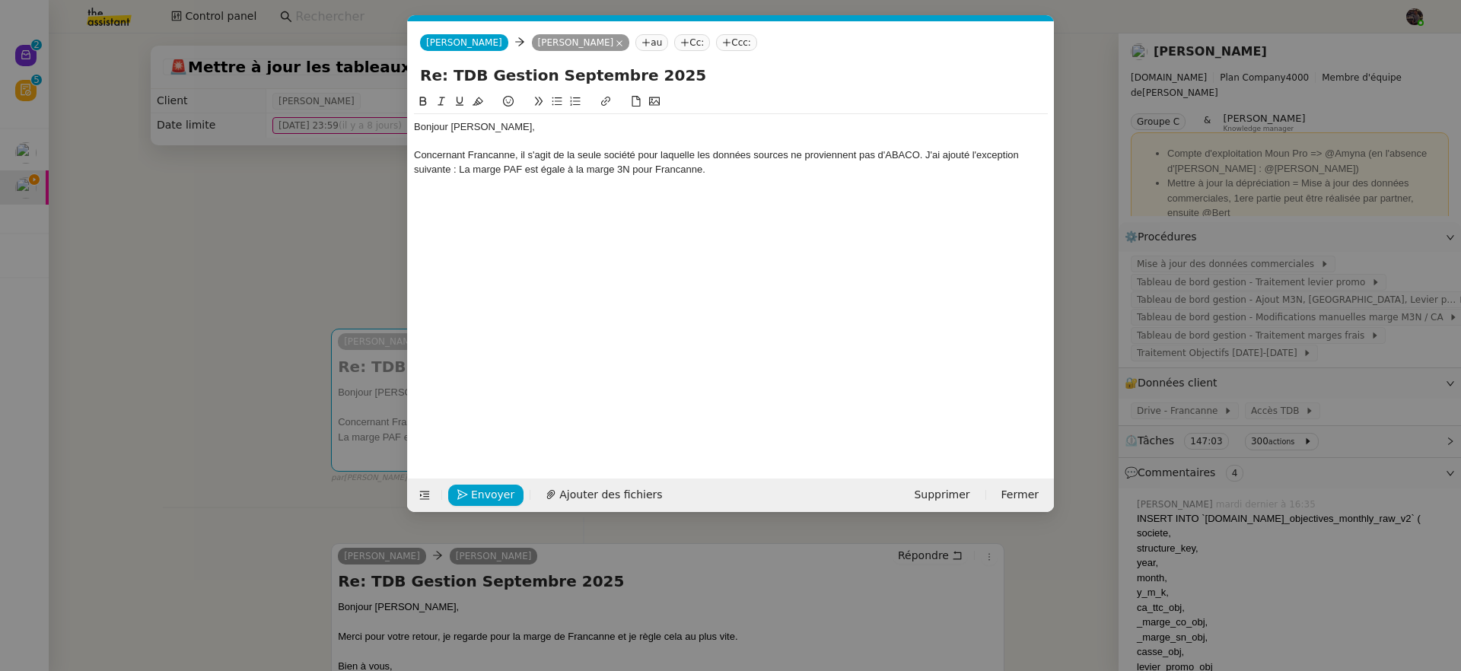
scroll to position [0, 32]
click at [731, 171] on div "Concernant Francanne, il s'agit de la seule société pour laquelle les données s…" at bounding box center [731, 162] width 634 height 28
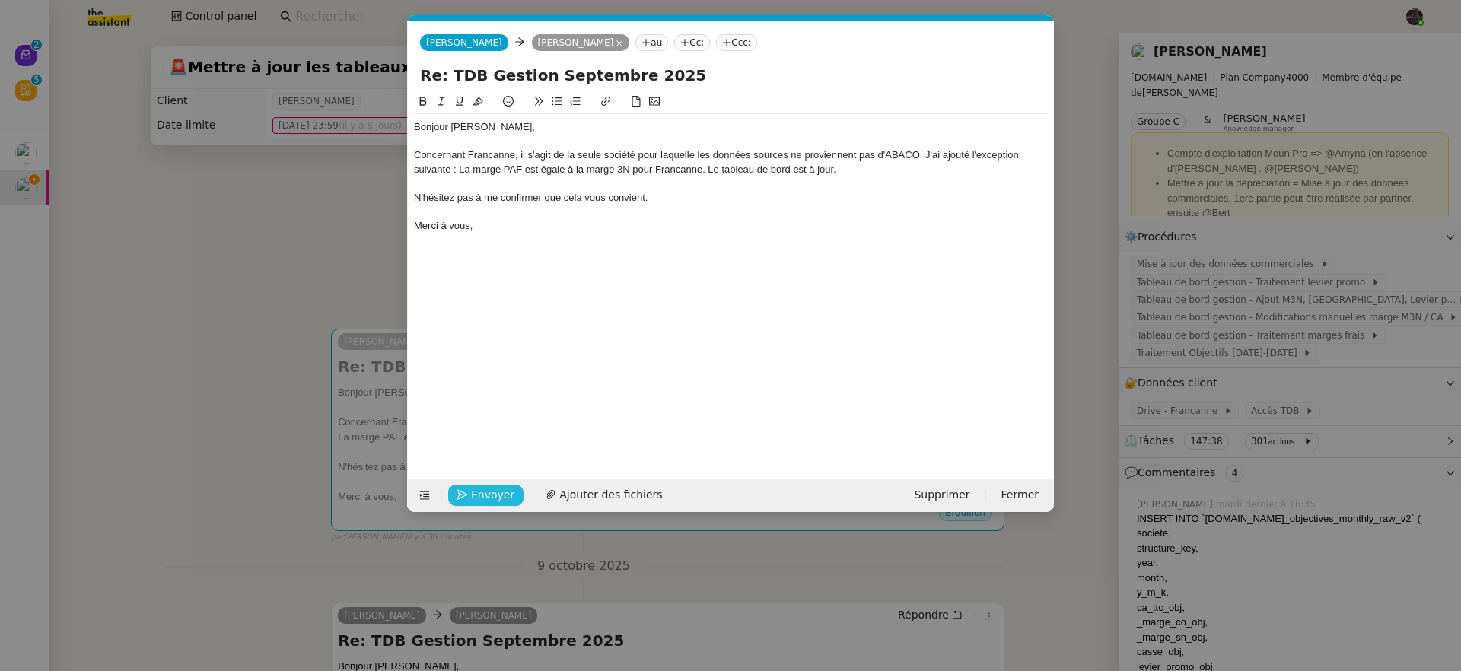
click at [481, 492] on span "Envoyer" at bounding box center [492, 495] width 43 height 18
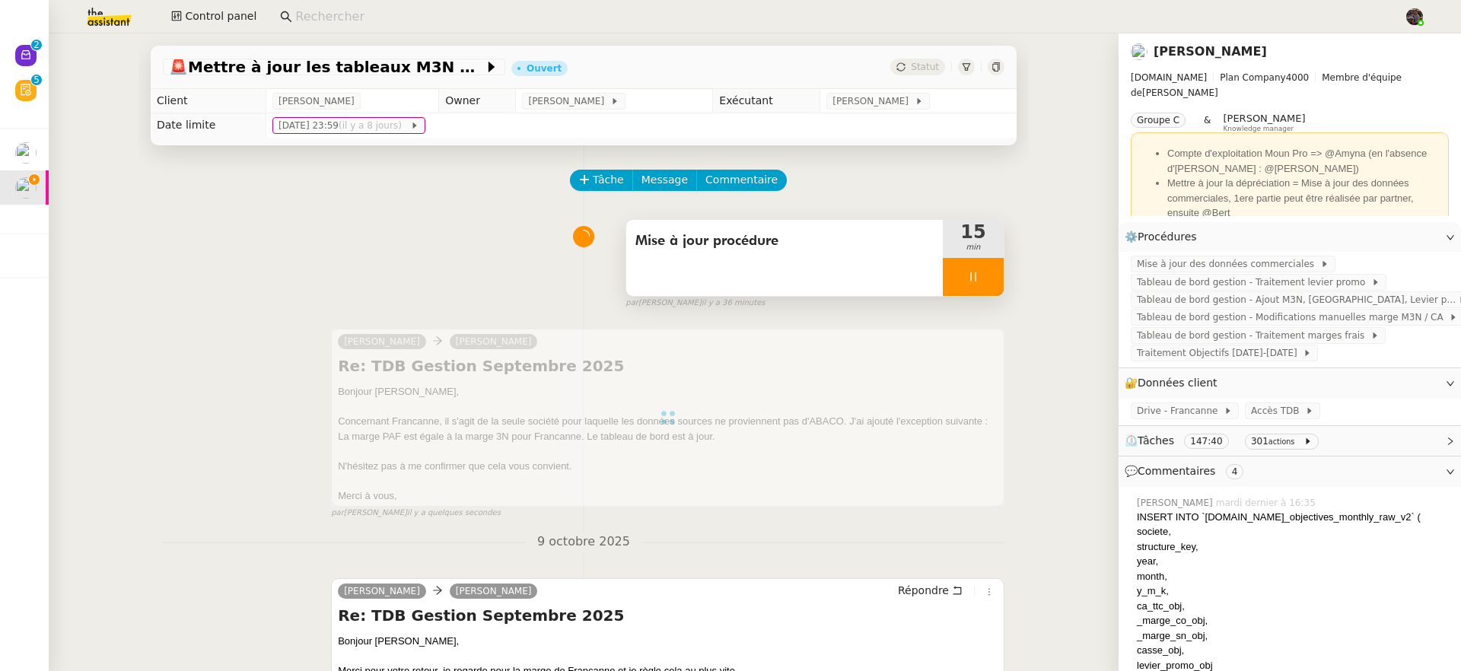
click at [985, 287] on div at bounding box center [973, 277] width 61 height 38
click at [983, 286] on button at bounding box center [989, 277] width 30 height 38
click at [772, 241] on span "Mise à jour procédure" at bounding box center [785, 241] width 298 height 23
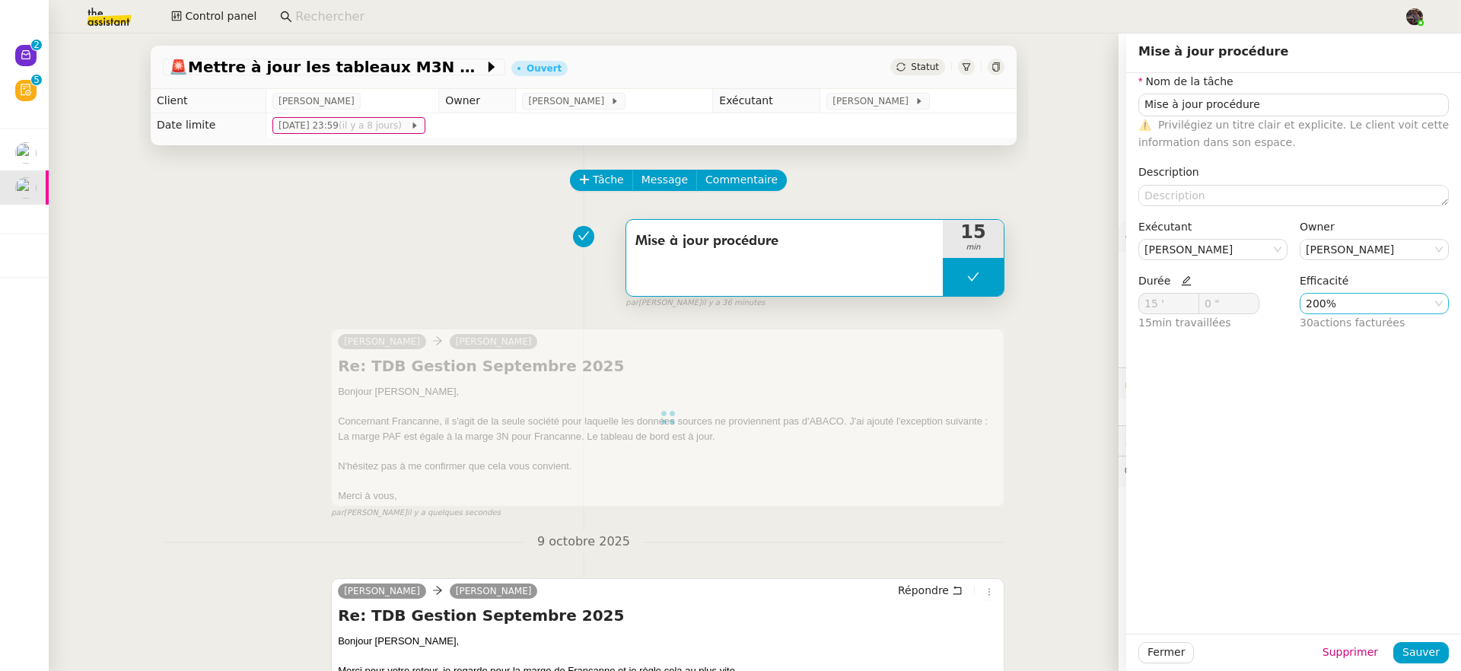
click at [1311, 303] on nz-select-item "200%" at bounding box center [1374, 304] width 137 height 20
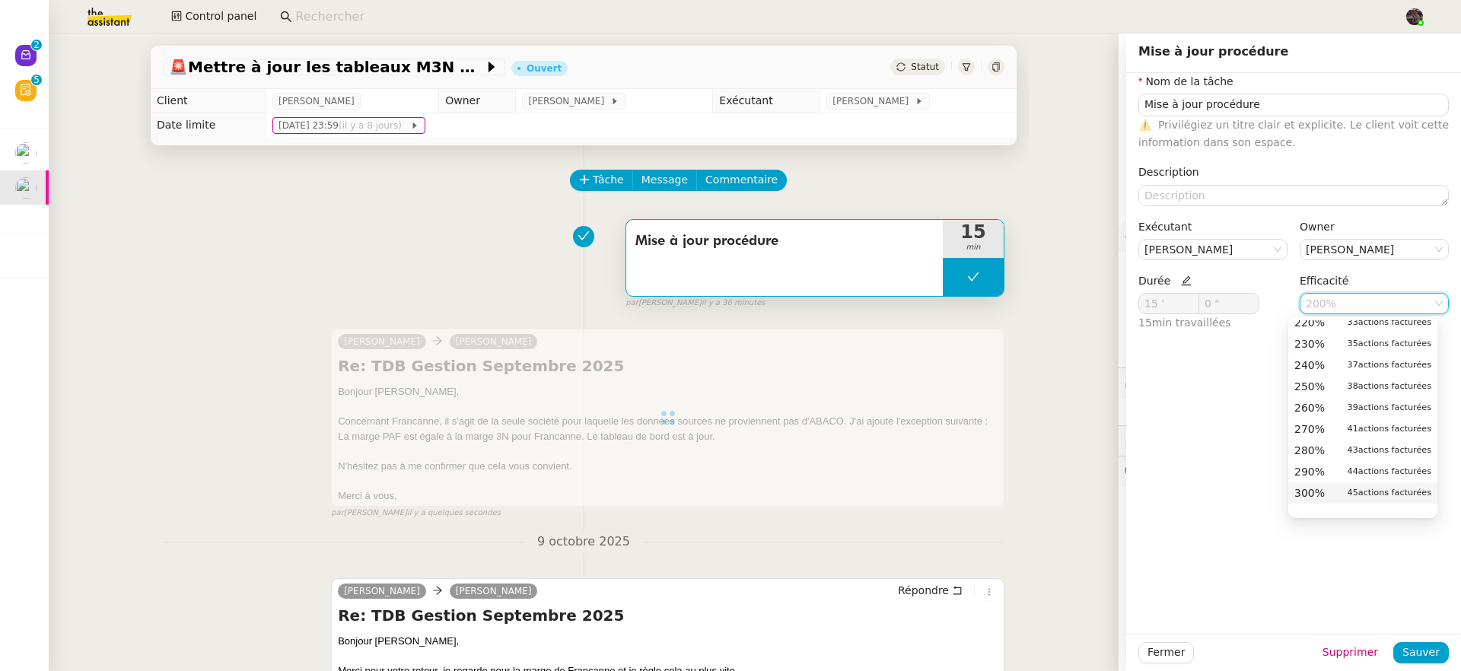
scroll to position [560, 0]
click at [1336, 451] on div "300% 45 actions facturées" at bounding box center [1363, 447] width 137 height 14
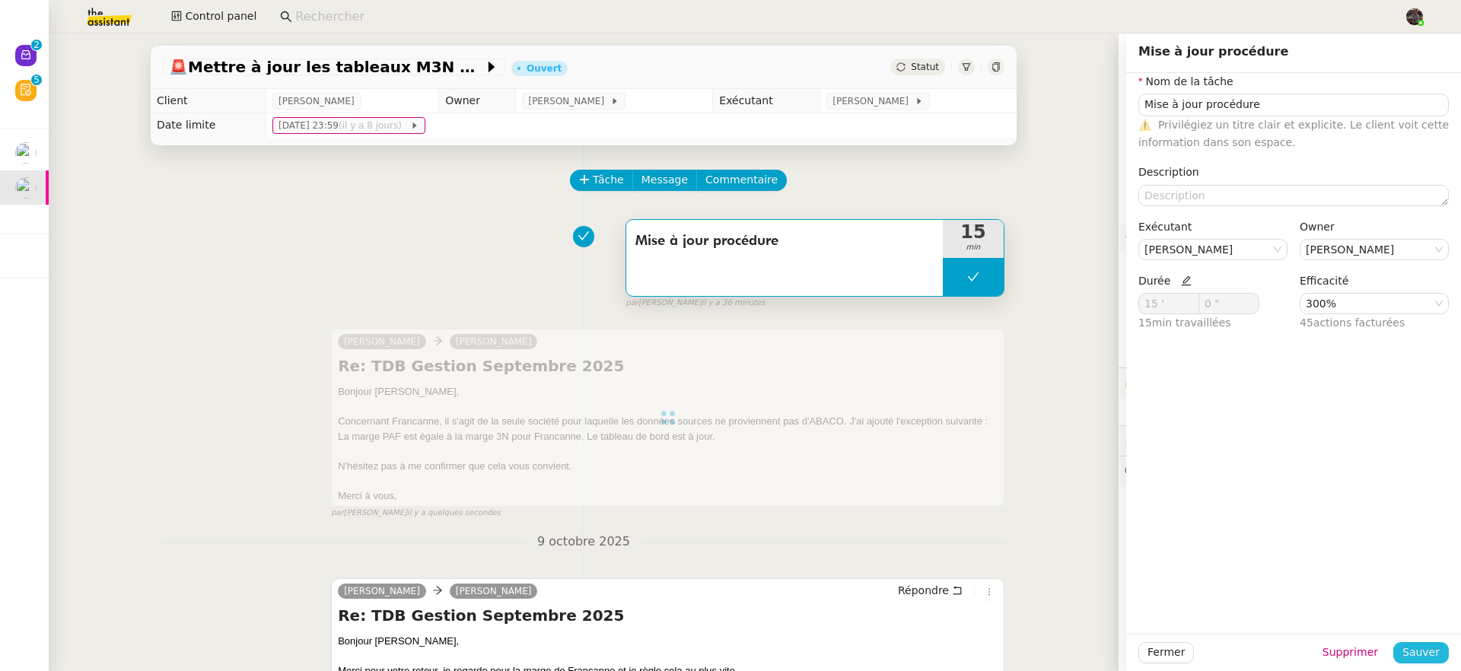
click at [1410, 649] on span "Sauver" at bounding box center [1421, 653] width 37 height 18
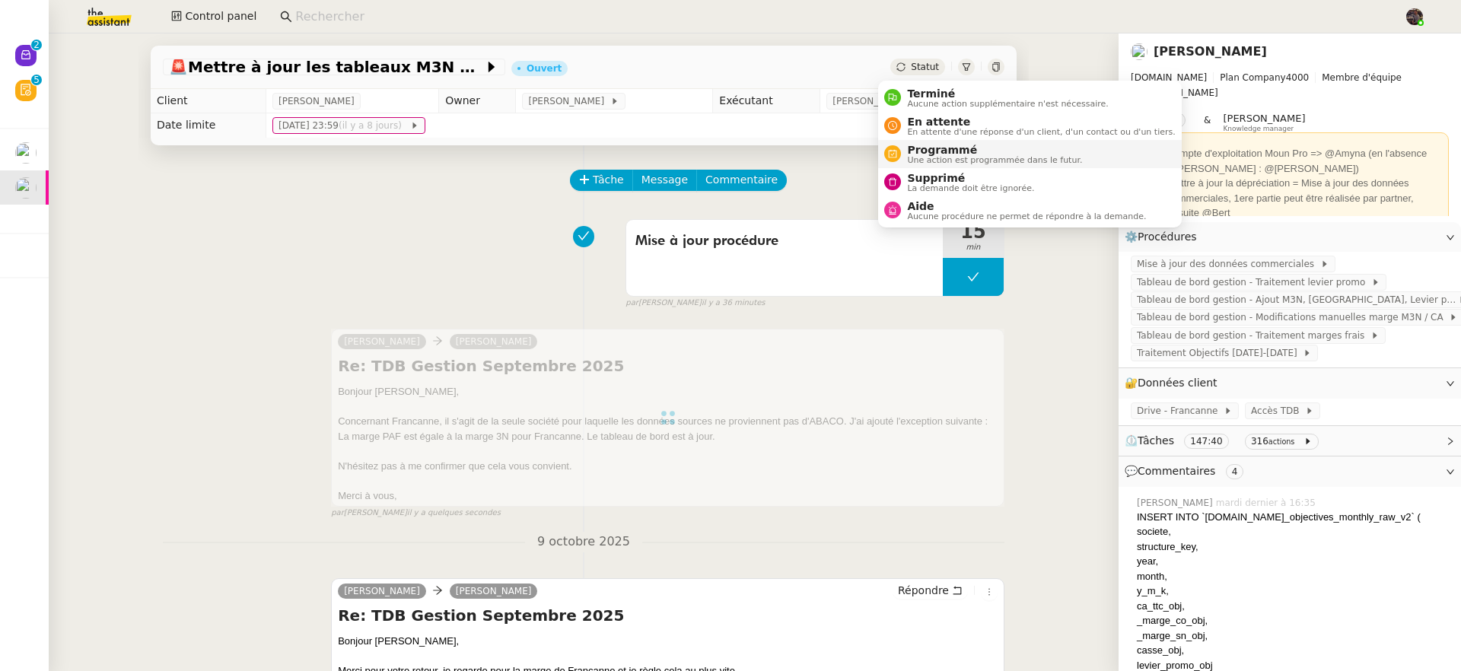
click at [951, 141] on li "Programmé Une action est programmée dans le futur." at bounding box center [1029, 154] width 303 height 28
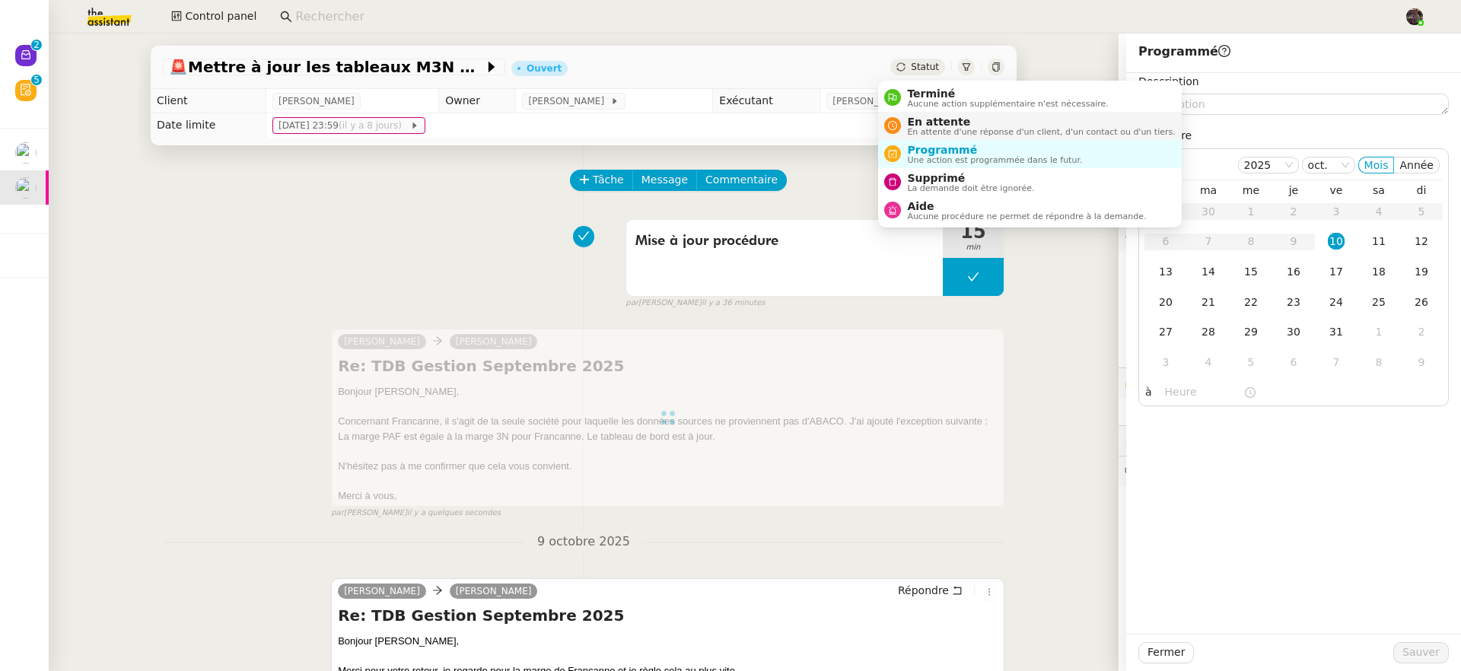
click at [926, 123] on span "En attente" at bounding box center [1041, 122] width 268 height 12
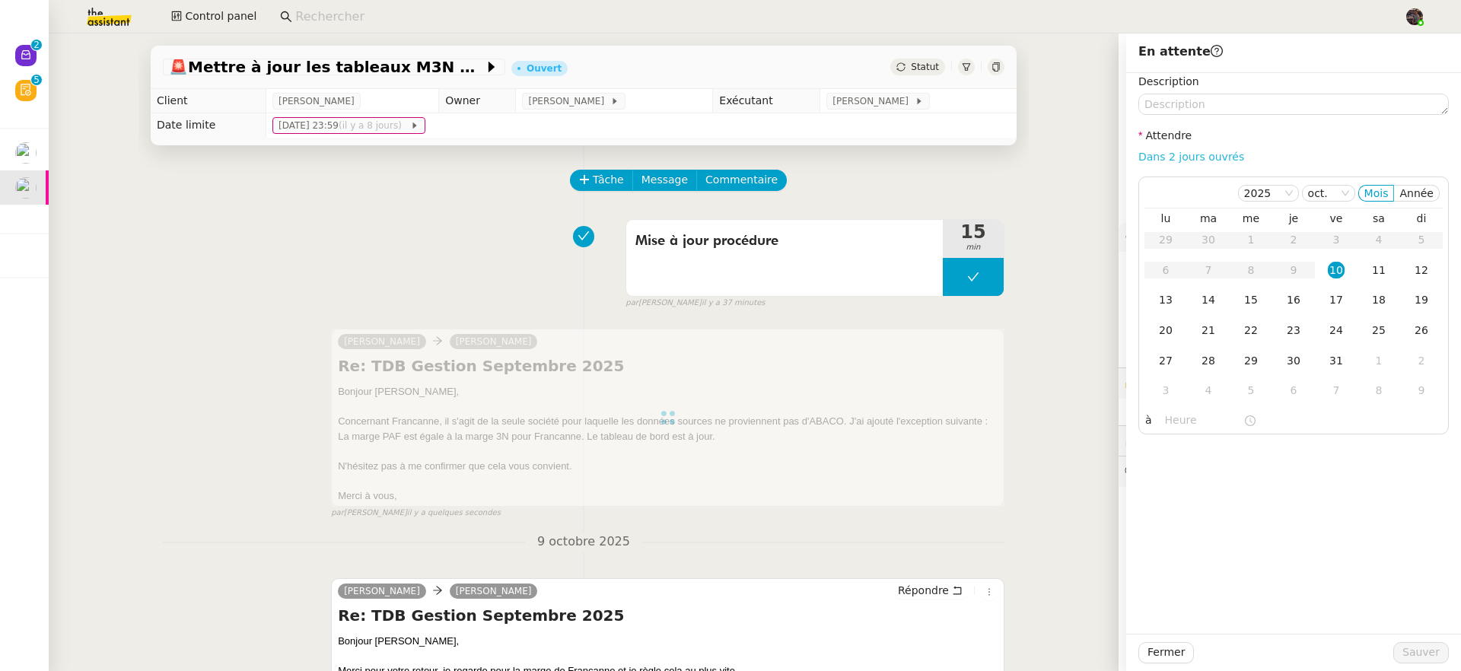
click at [1204, 157] on link "Dans 2 jours ouvrés" at bounding box center [1192, 157] width 106 height 12
type input "07:00"
click at [1425, 652] on span "Sauver" at bounding box center [1421, 653] width 37 height 18
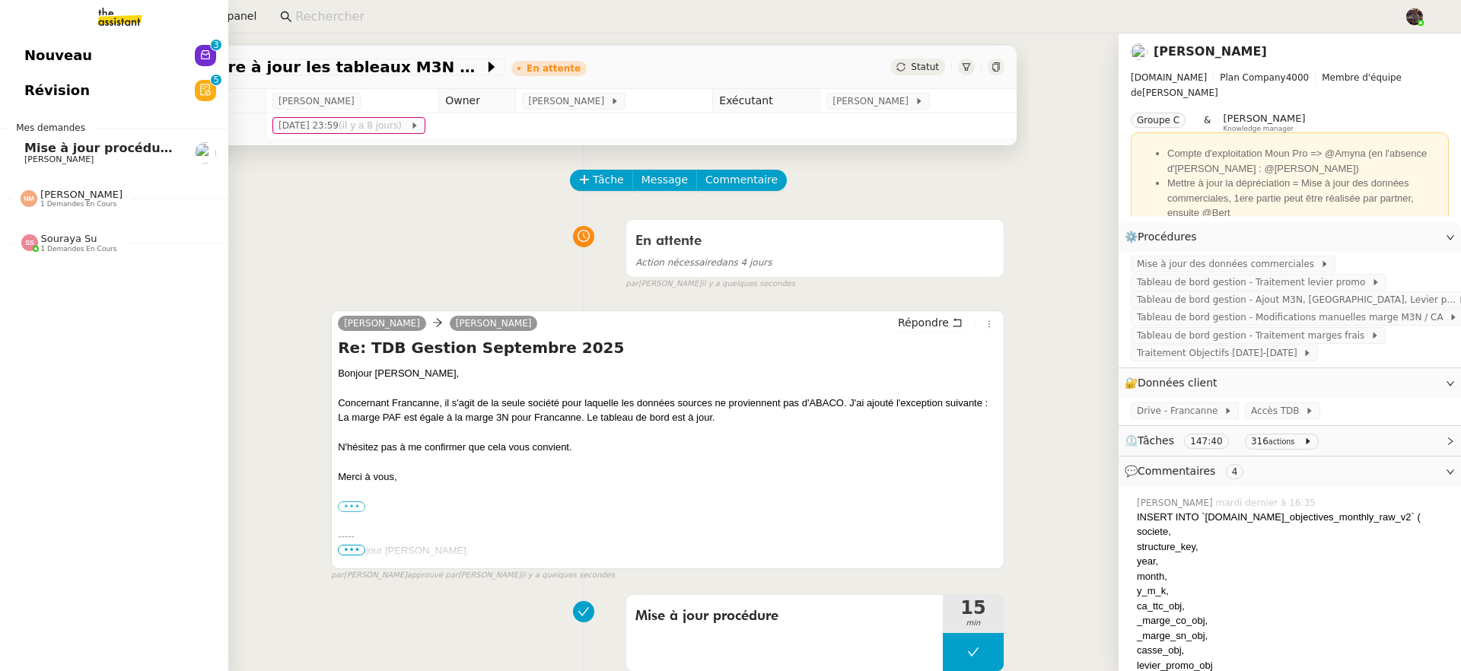
click at [43, 44] on span "Nouveau" at bounding box center [58, 55] width 68 height 23
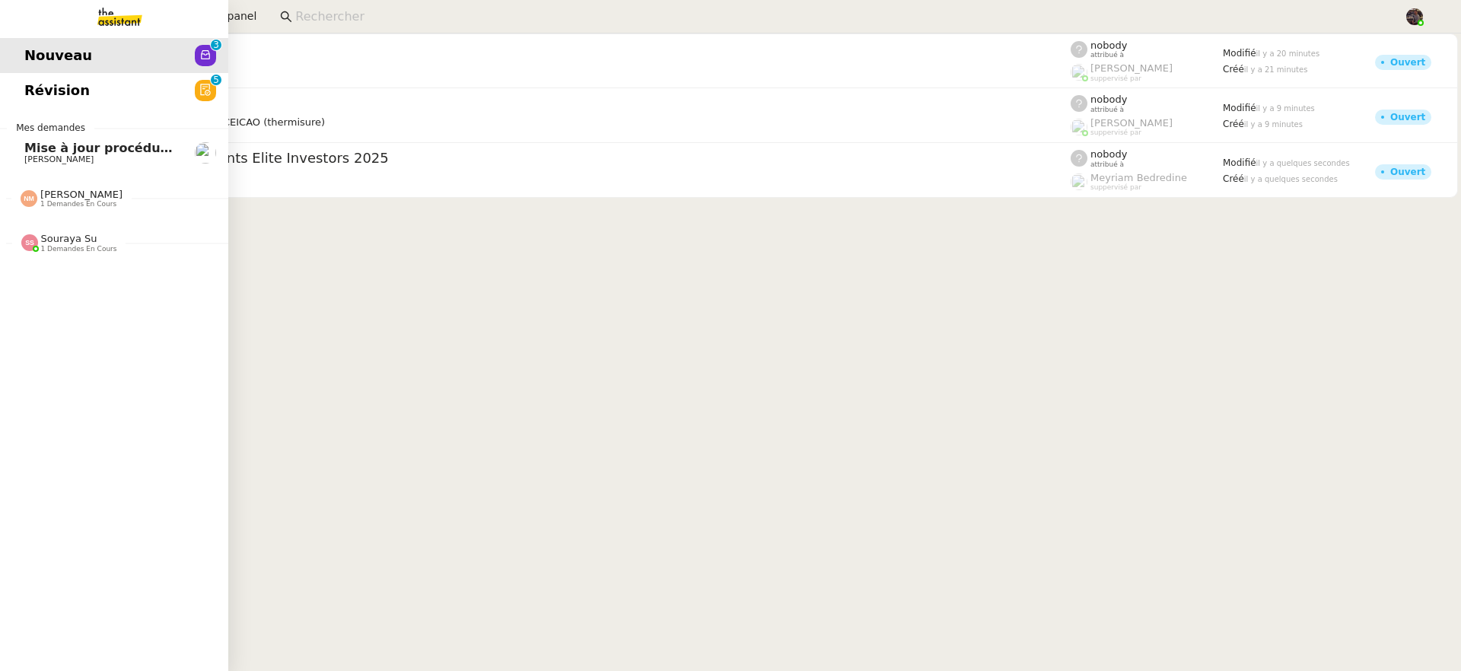
click at [58, 154] on span "Mise à jour procédure traitement FP" at bounding box center [149, 148] width 250 height 14
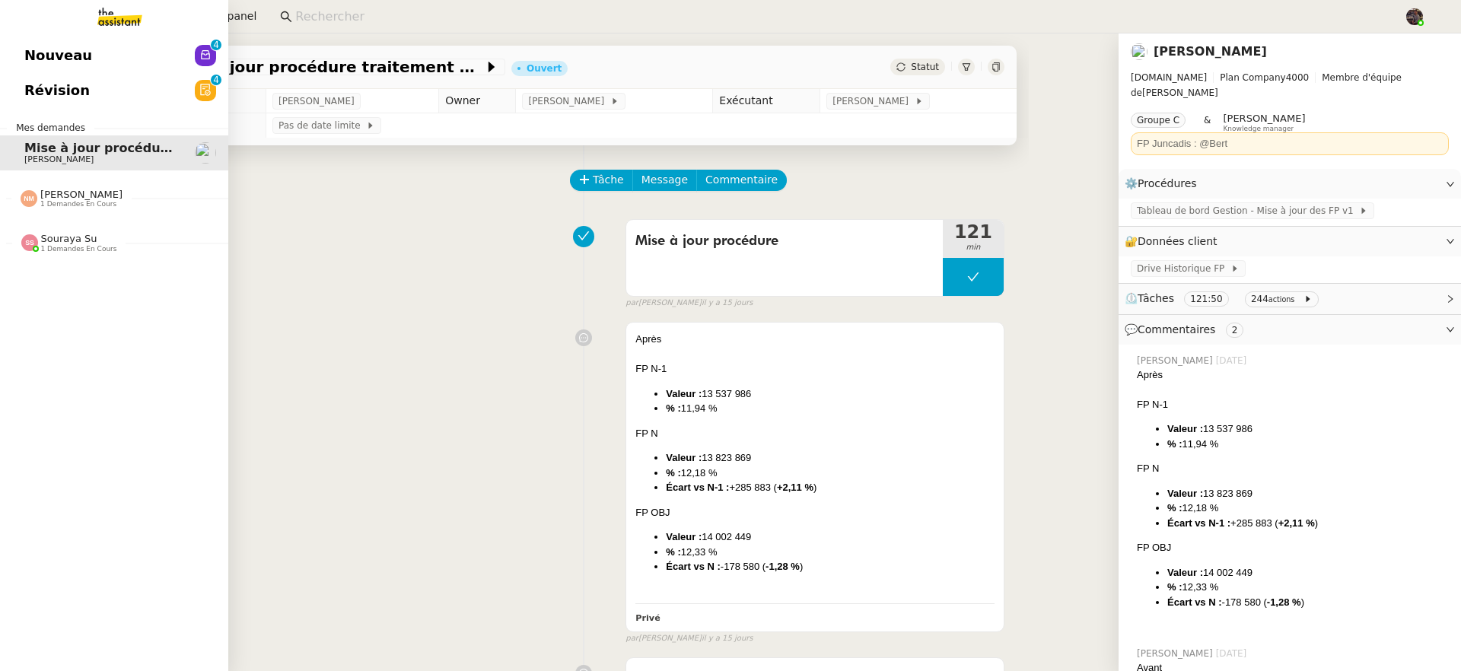
click at [62, 62] on span "Nouveau" at bounding box center [58, 55] width 68 height 23
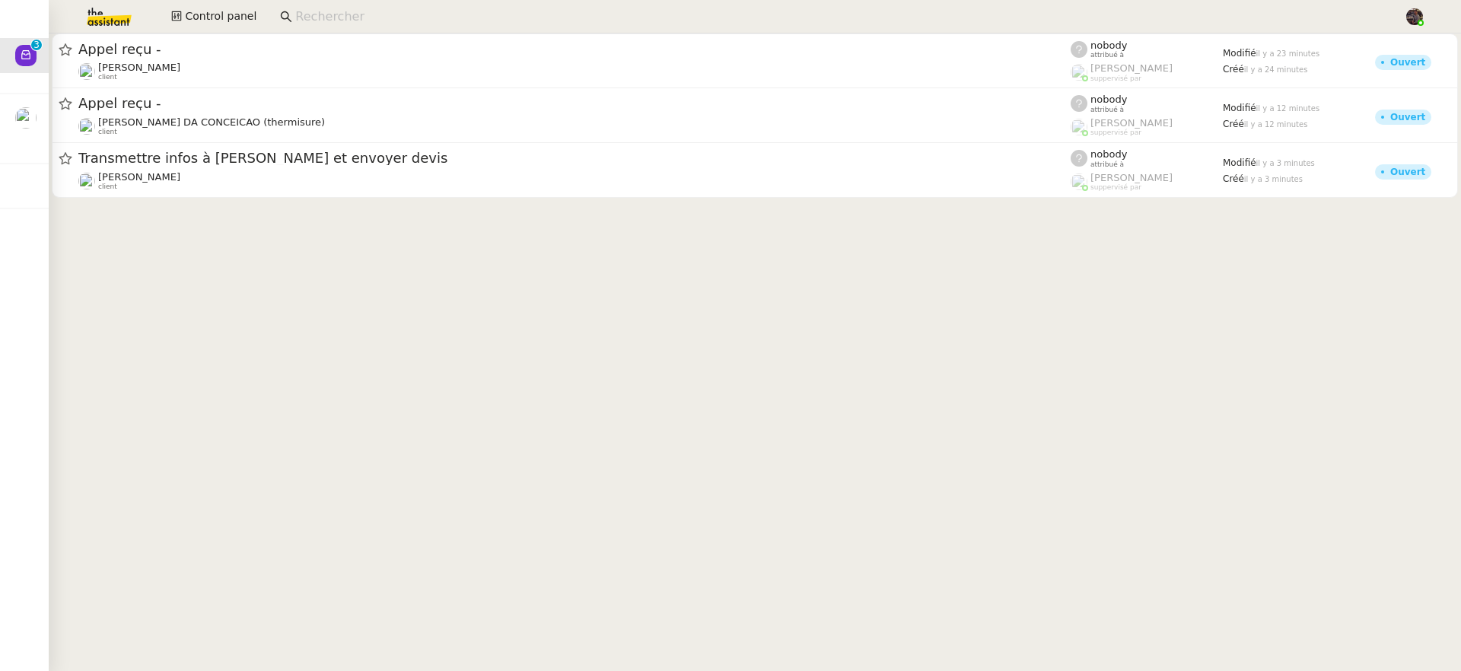
click at [308, 21] on input at bounding box center [842, 17] width 1094 height 21
